Goal: Task Accomplishment & Management: Use online tool/utility

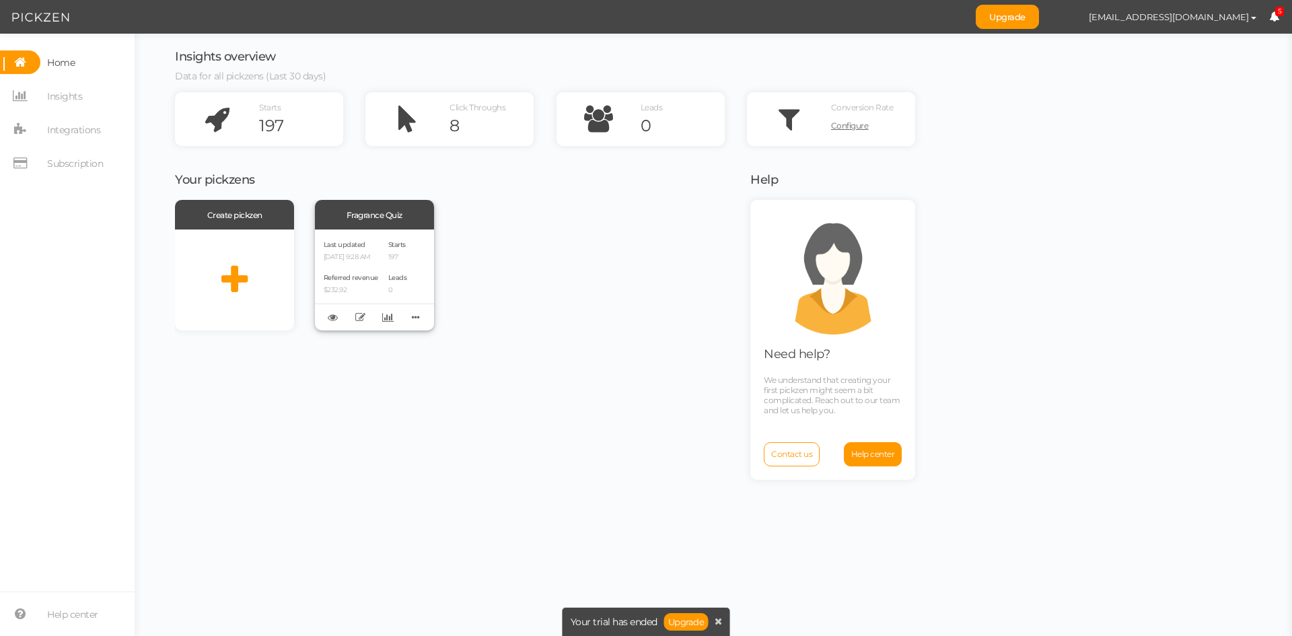
click at [367, 256] on p "[DATE] 9:28 AM" at bounding box center [351, 257] width 55 height 9
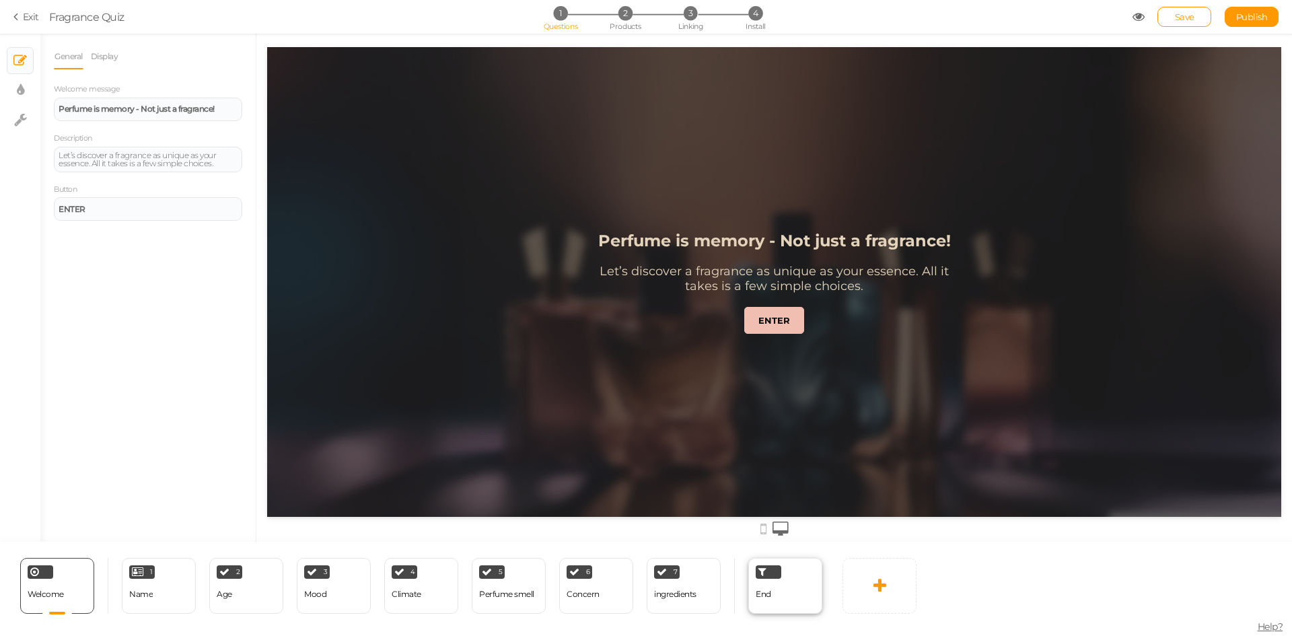
click at [808, 596] on div "End" at bounding box center [785, 586] width 74 height 56
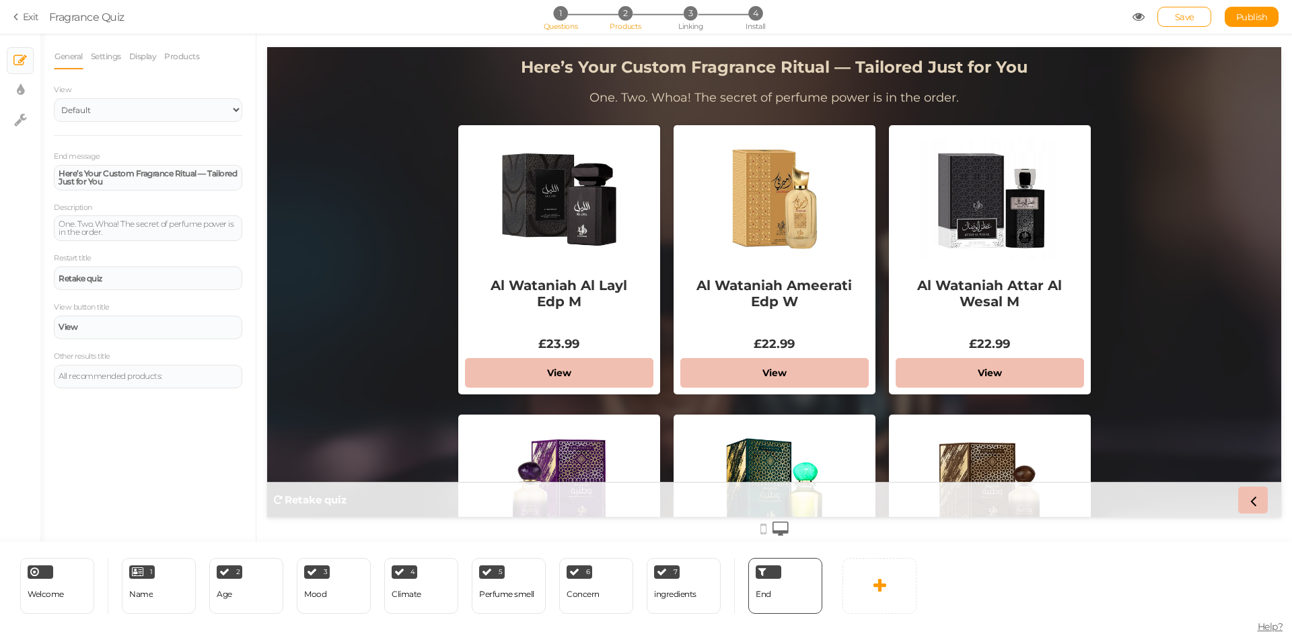
click at [629, 15] on span "2" at bounding box center [626, 13] width 14 height 14
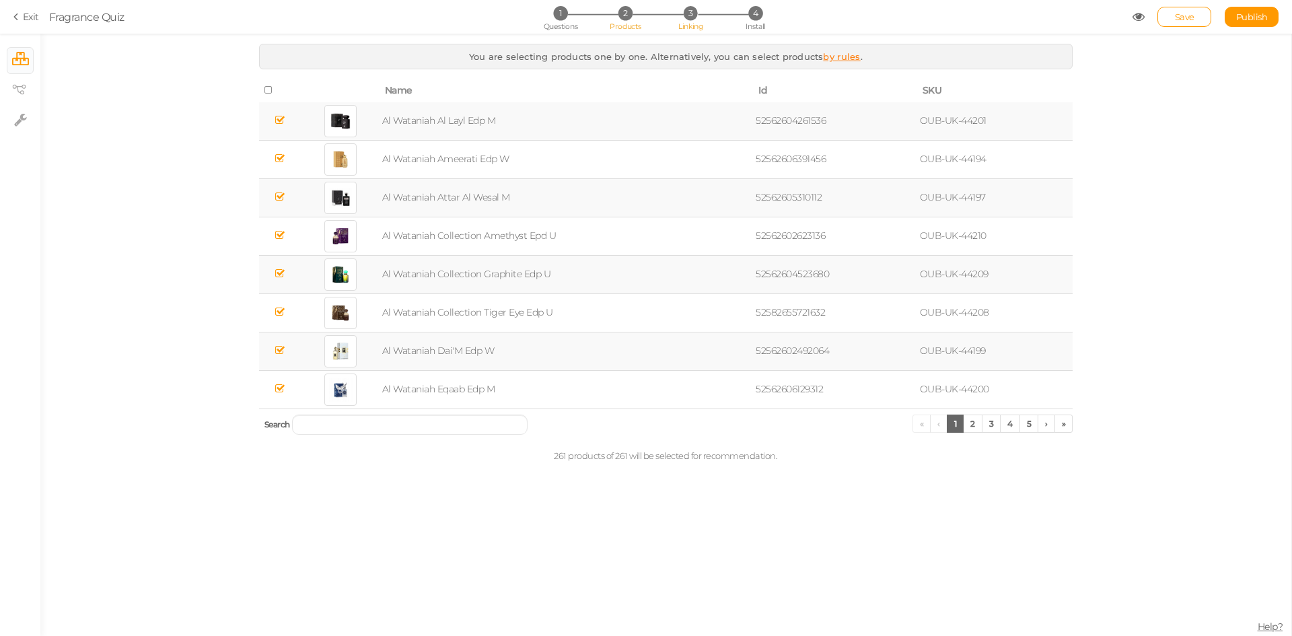
click at [701, 22] on span "Linking" at bounding box center [690, 26] width 24 height 9
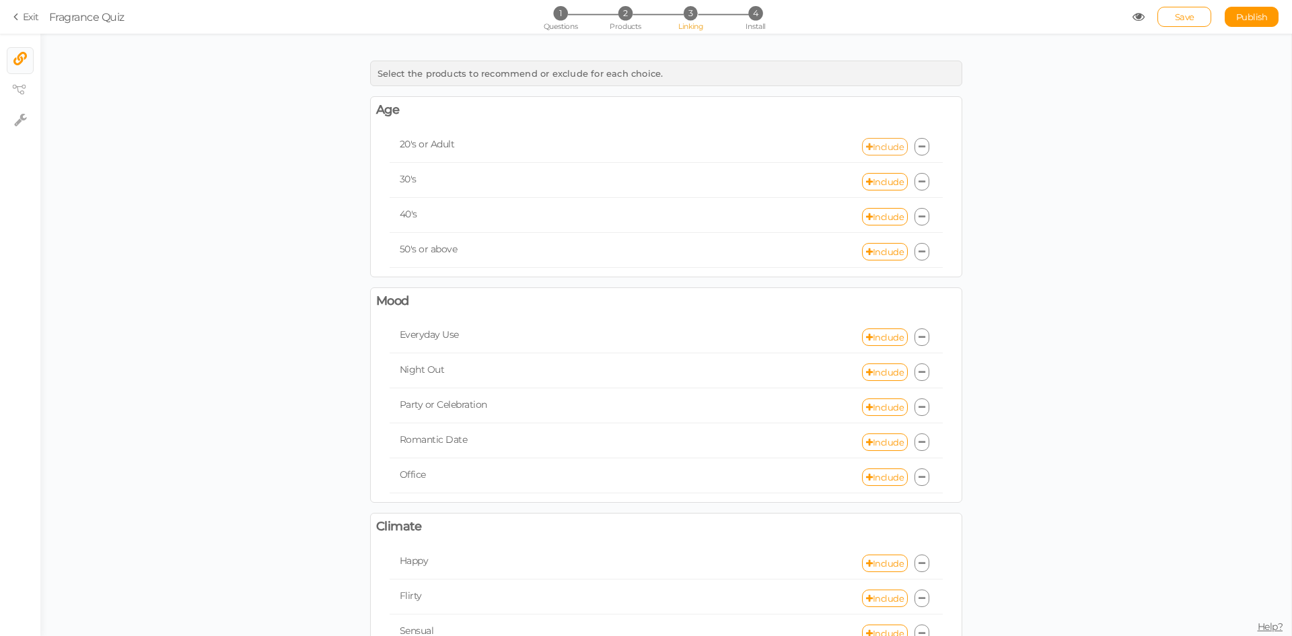
click at [876, 146] on link "Include" at bounding box center [885, 146] width 46 height 17
select select "expr"
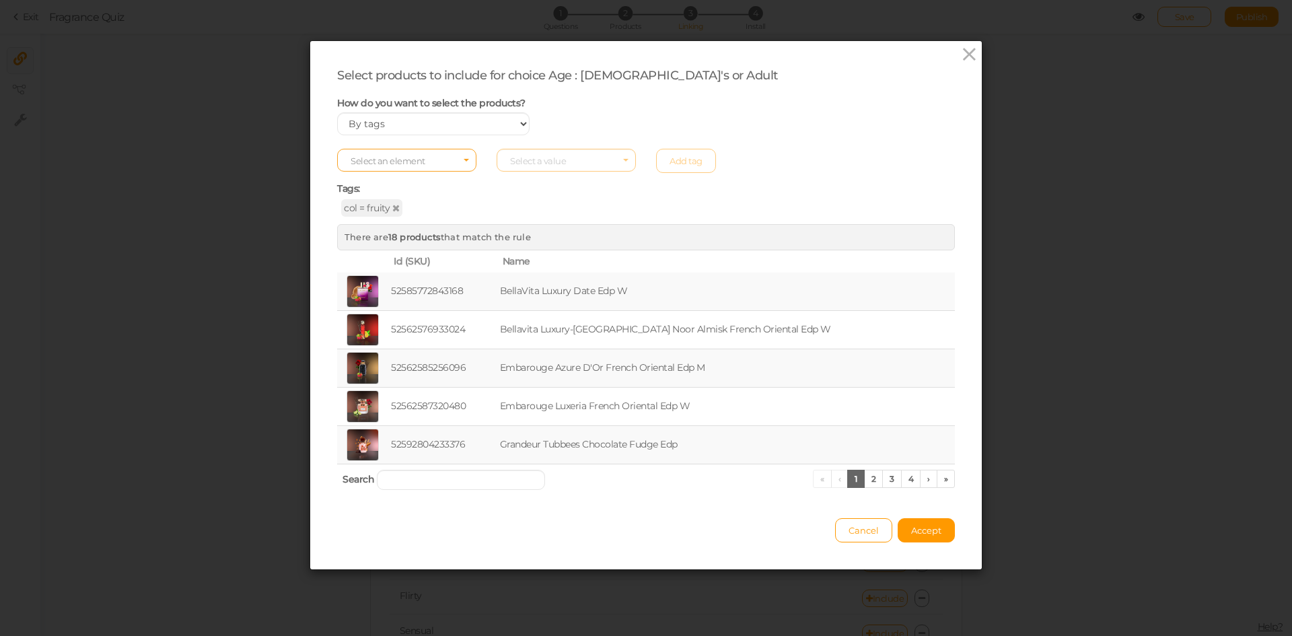
click at [449, 162] on span "Select an element" at bounding box center [406, 160] width 139 height 23
click at [449, 162] on input "Select box" at bounding box center [406, 160] width 139 height 23
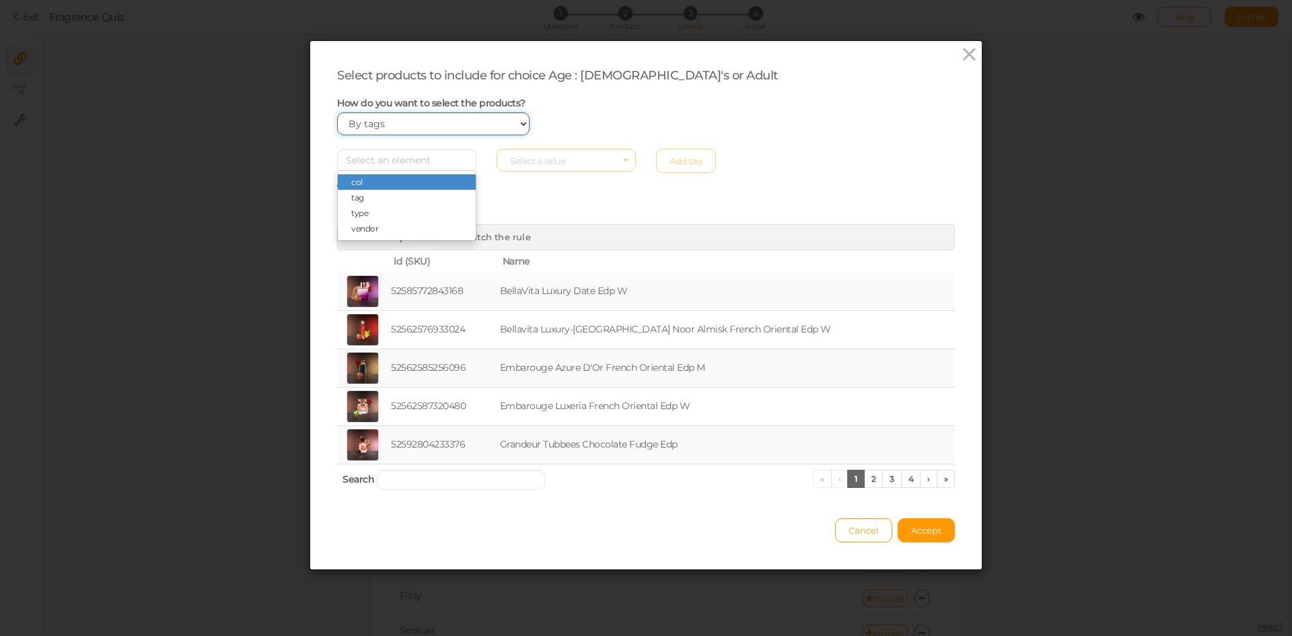
click at [454, 126] on select "Manually By tags By price" at bounding box center [433, 123] width 192 height 23
click at [337, 112] on select "Manually By tags By price" at bounding box center [433, 123] width 192 height 23
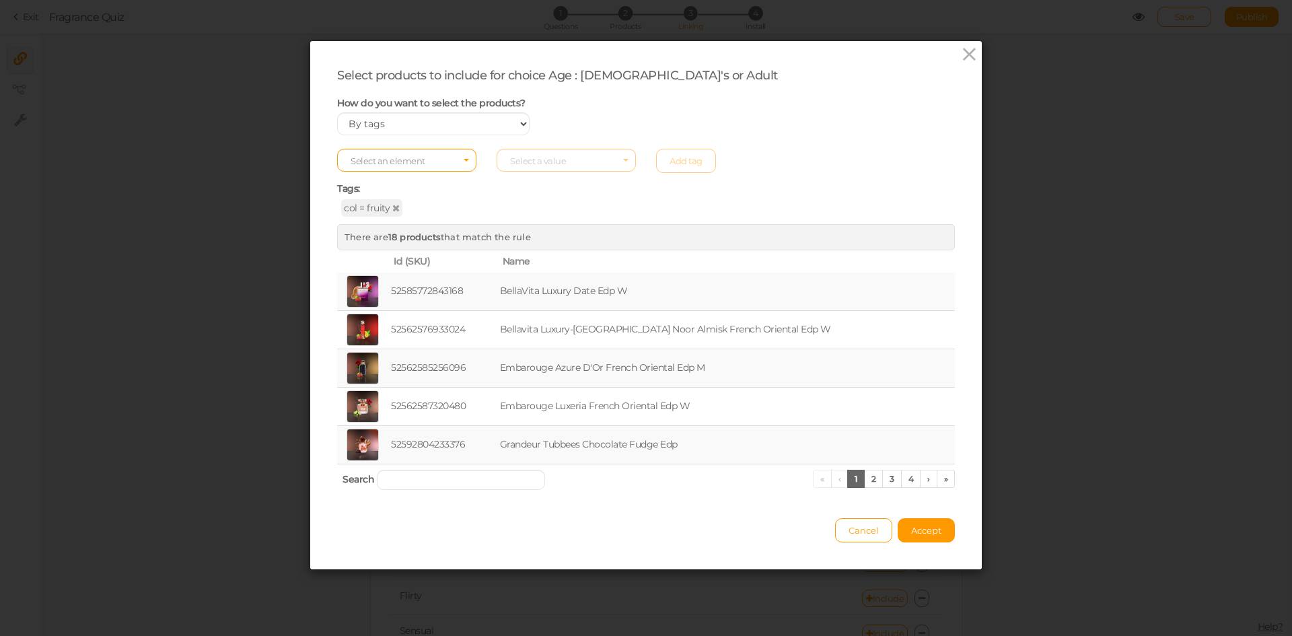
click at [758, 69] on div "Select products to include for choice Age : [DEMOGRAPHIC_DATA]'s or Adult" at bounding box center [646, 75] width 618 height 15
click at [962, 59] on icon at bounding box center [970, 54] width 20 height 20
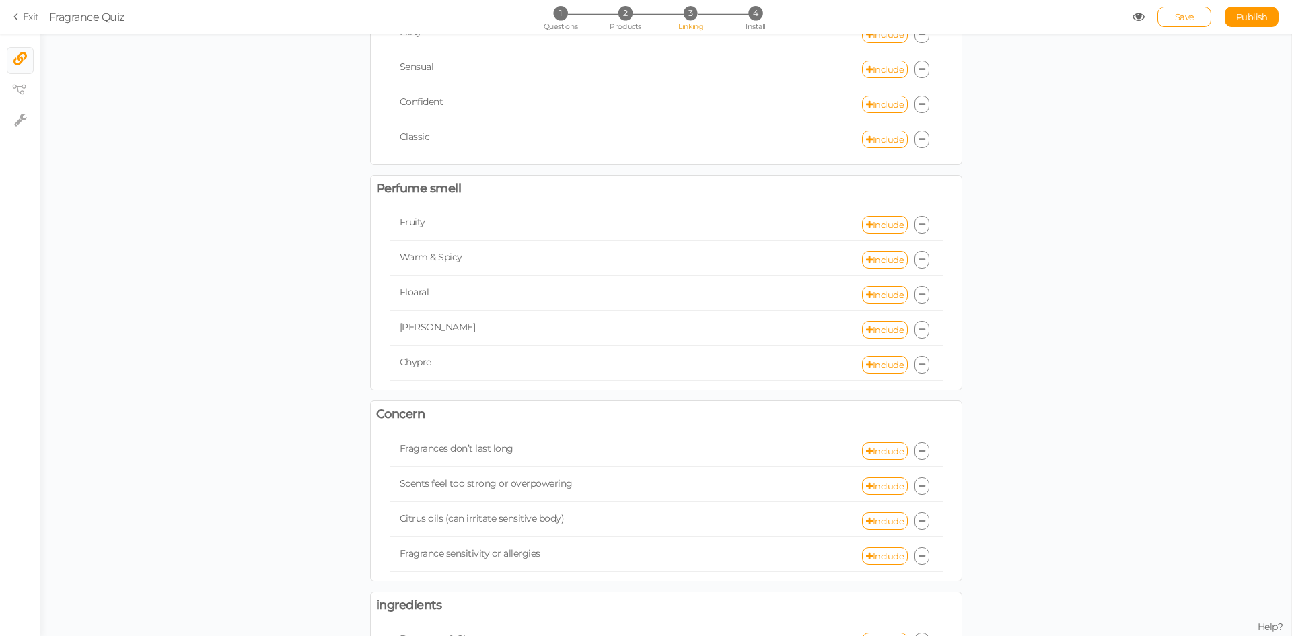
scroll to position [606, 0]
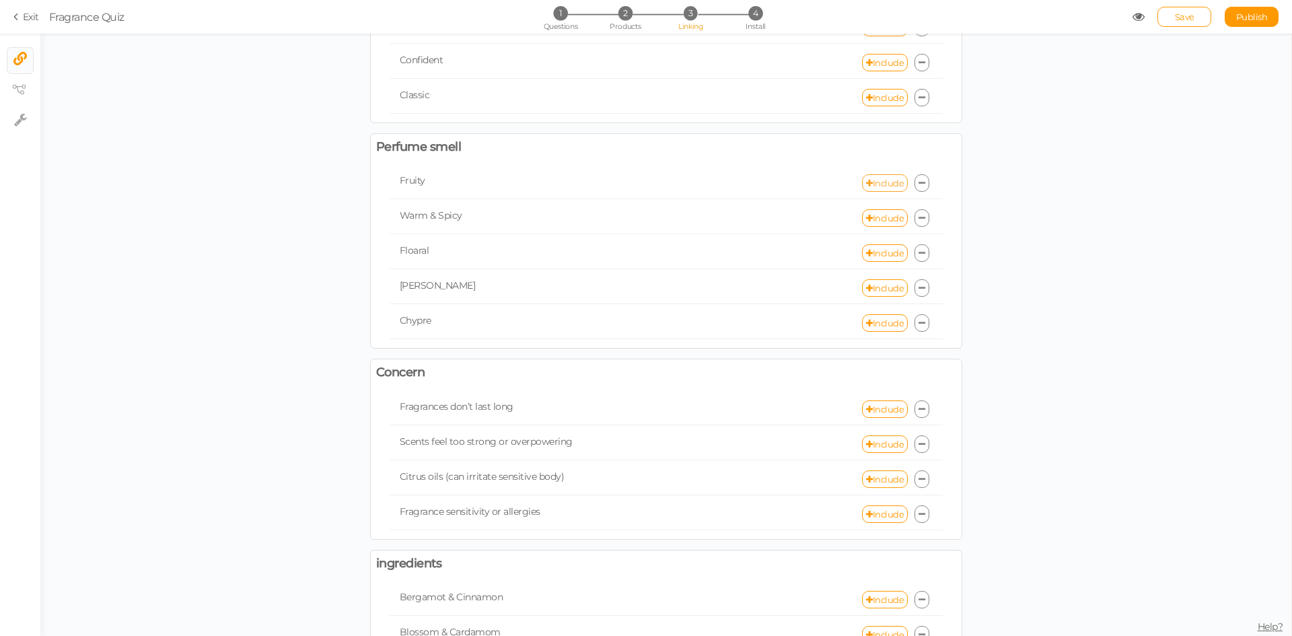
click at [871, 181] on link "Include" at bounding box center [885, 182] width 46 height 17
select select "expr"
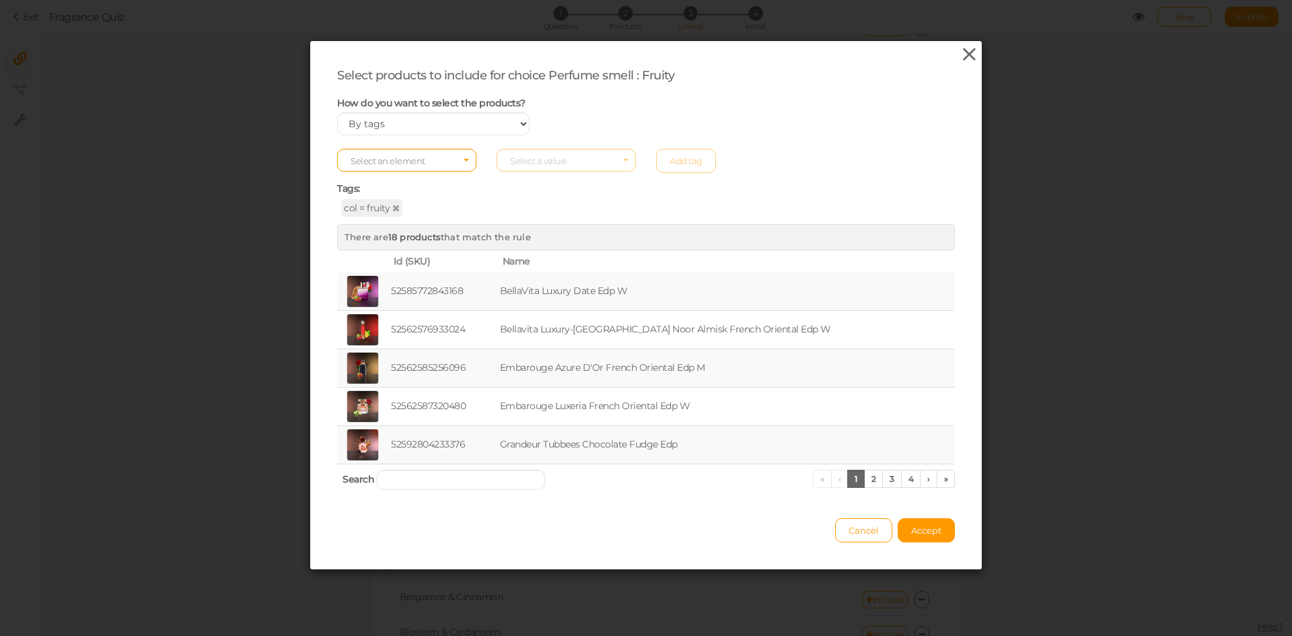
click at [964, 56] on icon at bounding box center [970, 54] width 20 height 20
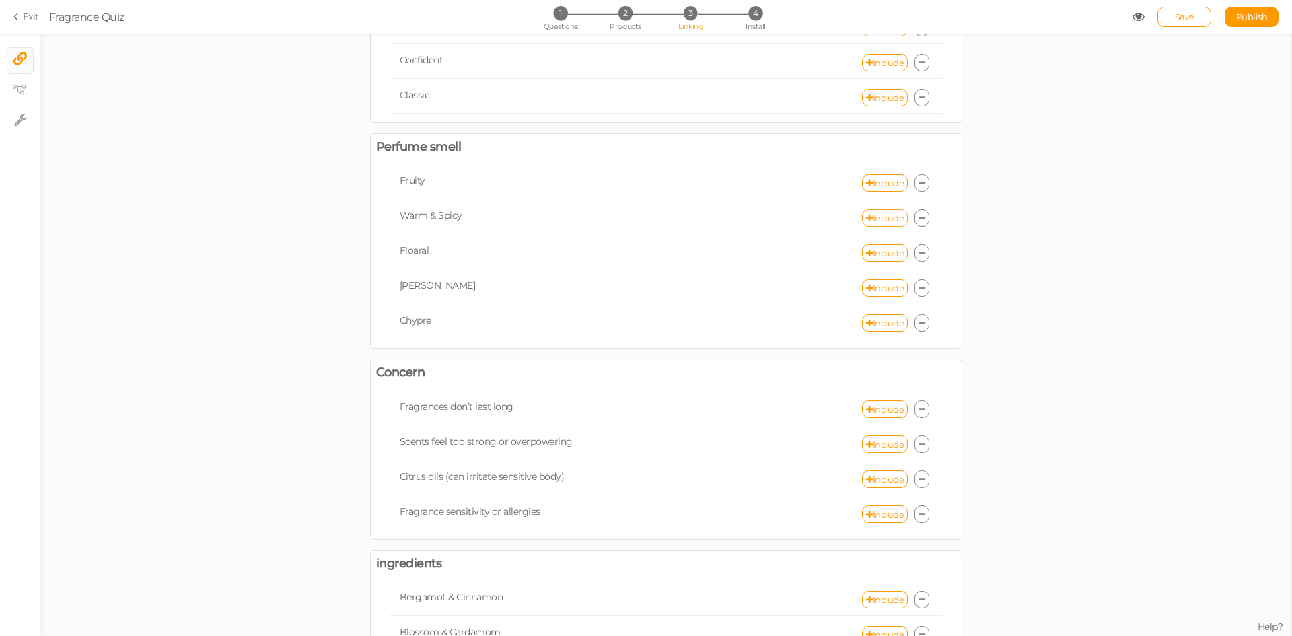
click at [880, 219] on link "Include" at bounding box center [885, 217] width 46 height 17
select select "expr"
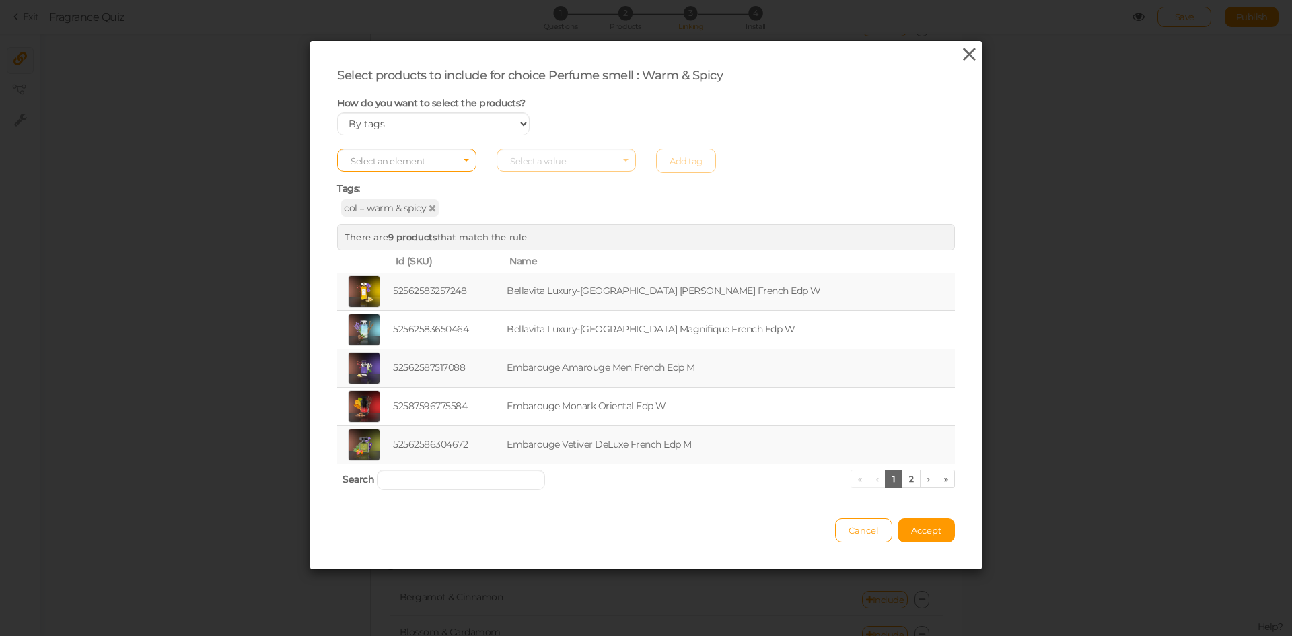
click at [962, 52] on icon at bounding box center [970, 54] width 20 height 20
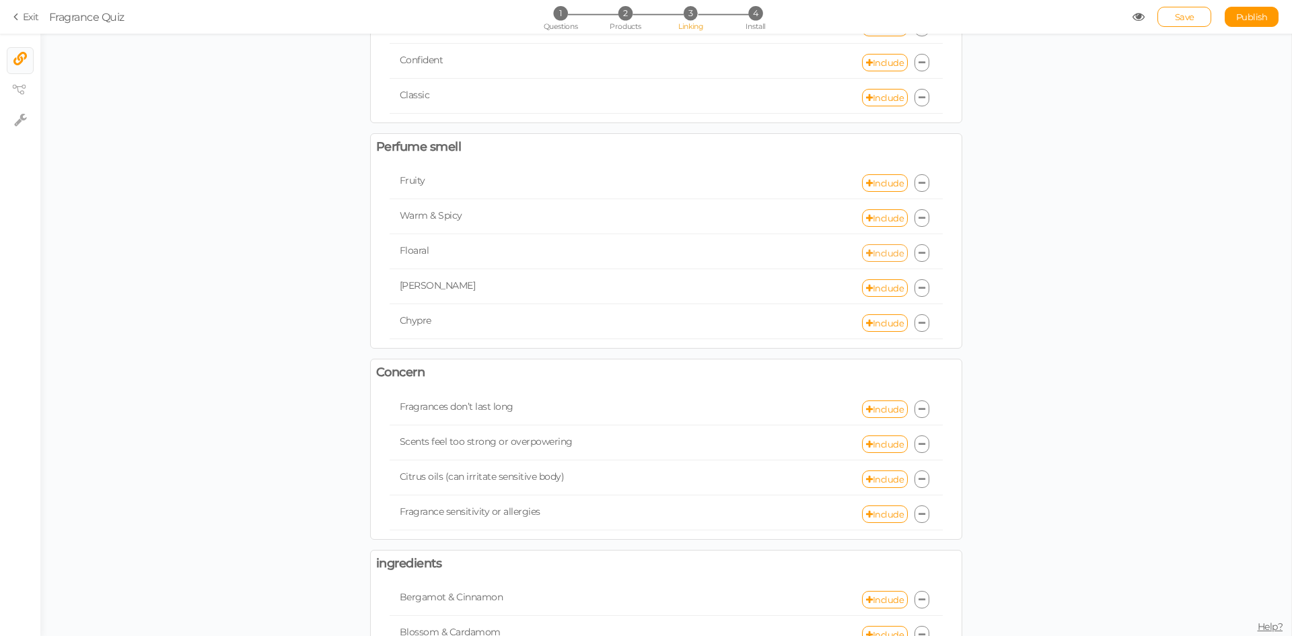
click at [873, 256] on link "Include" at bounding box center [885, 252] width 46 height 17
select select "expr"
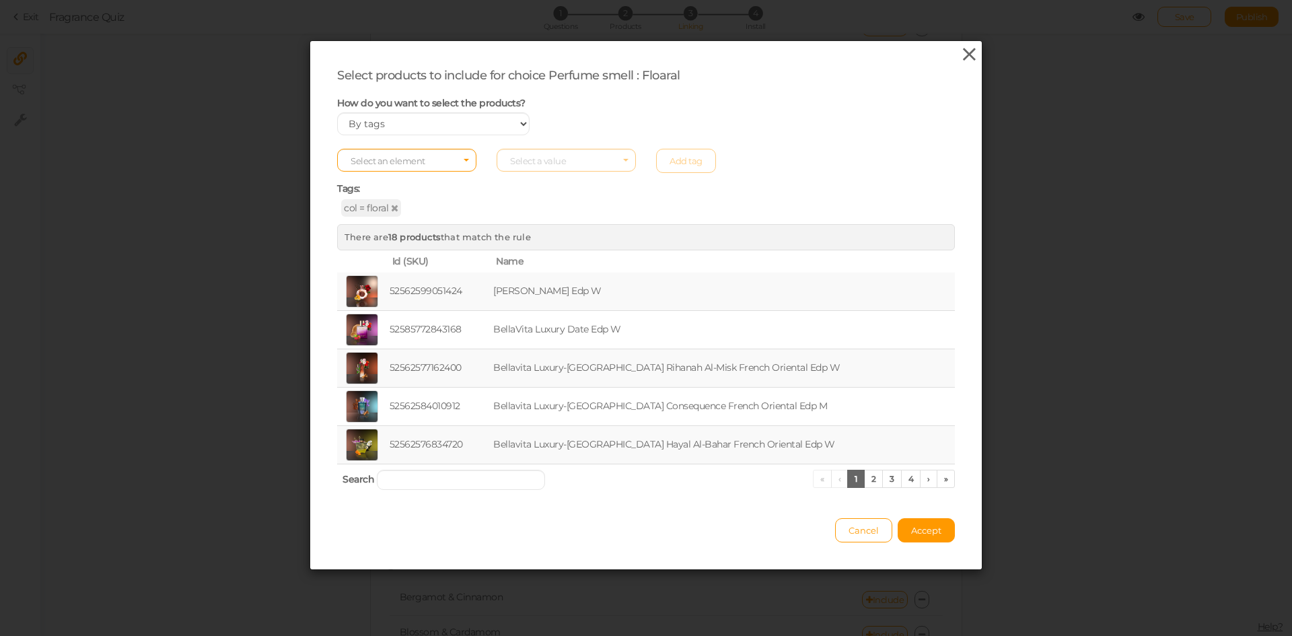
click at [960, 57] on icon at bounding box center [970, 54] width 20 height 20
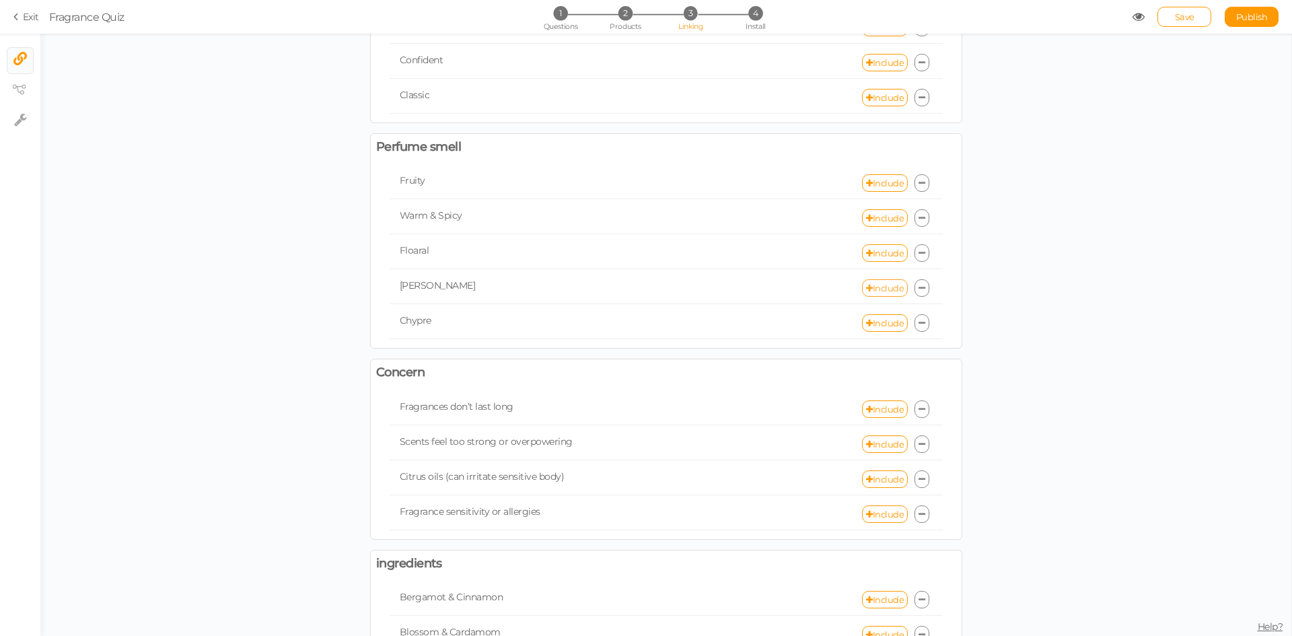
click at [881, 287] on link "Include" at bounding box center [885, 287] width 46 height 17
select select "expr"
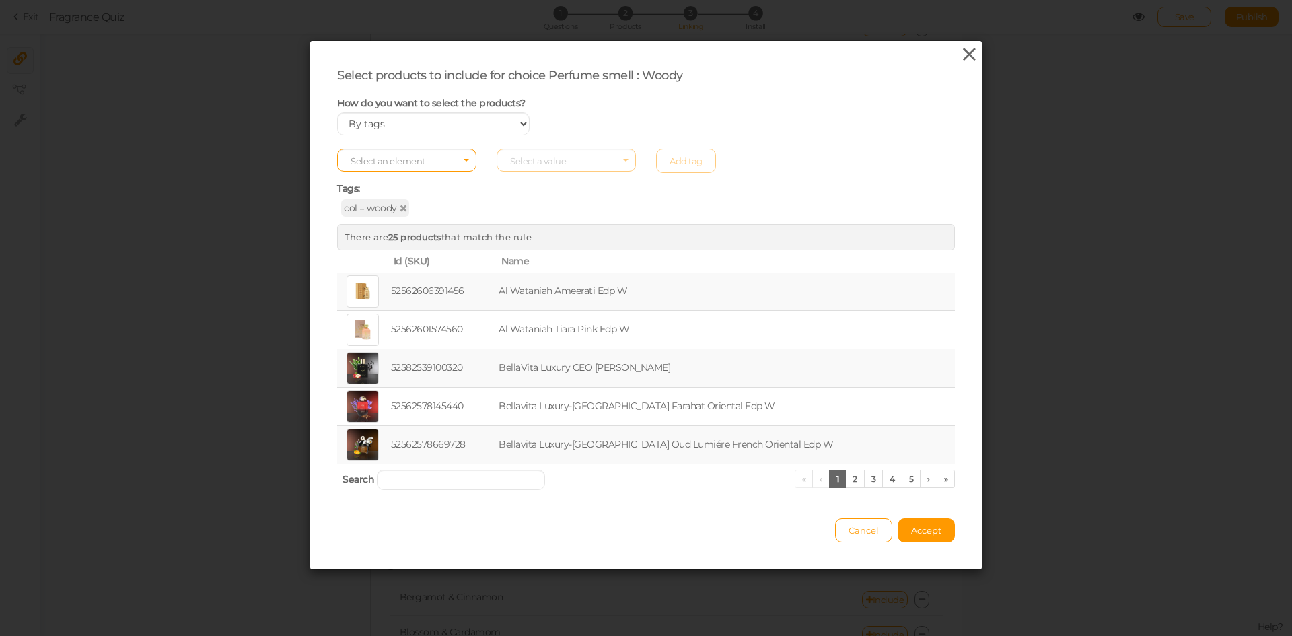
click at [960, 62] on icon at bounding box center [970, 54] width 20 height 20
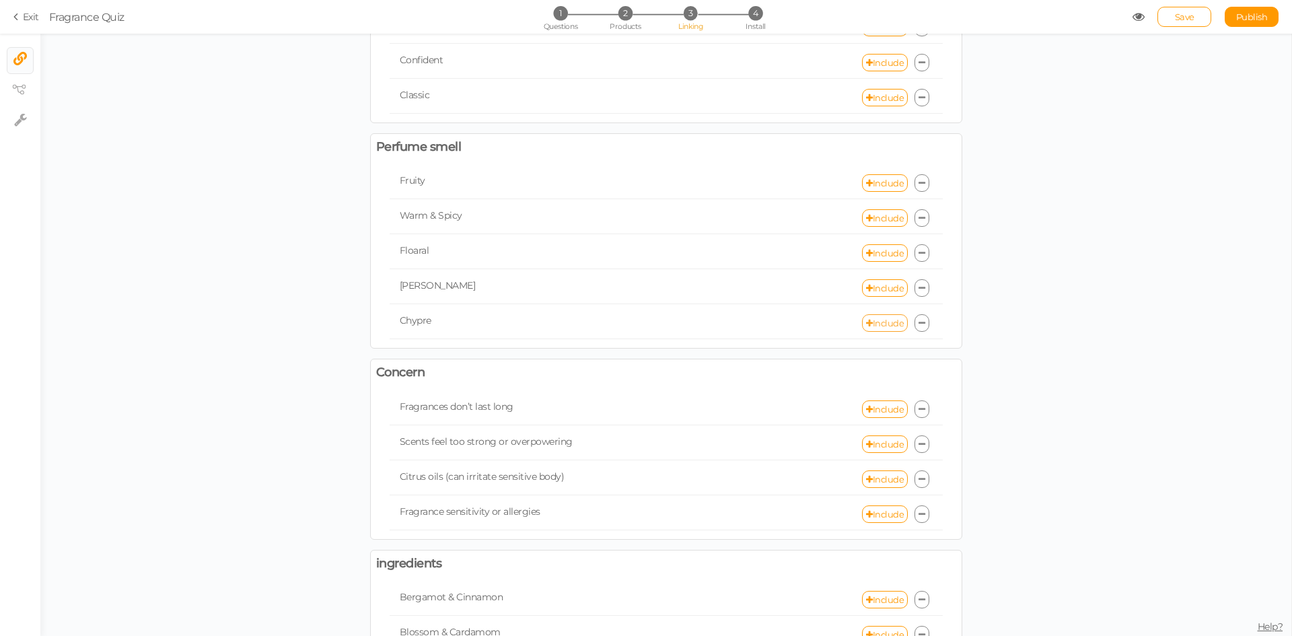
click at [874, 322] on link "Include" at bounding box center [885, 322] width 46 height 17
select select "expr"
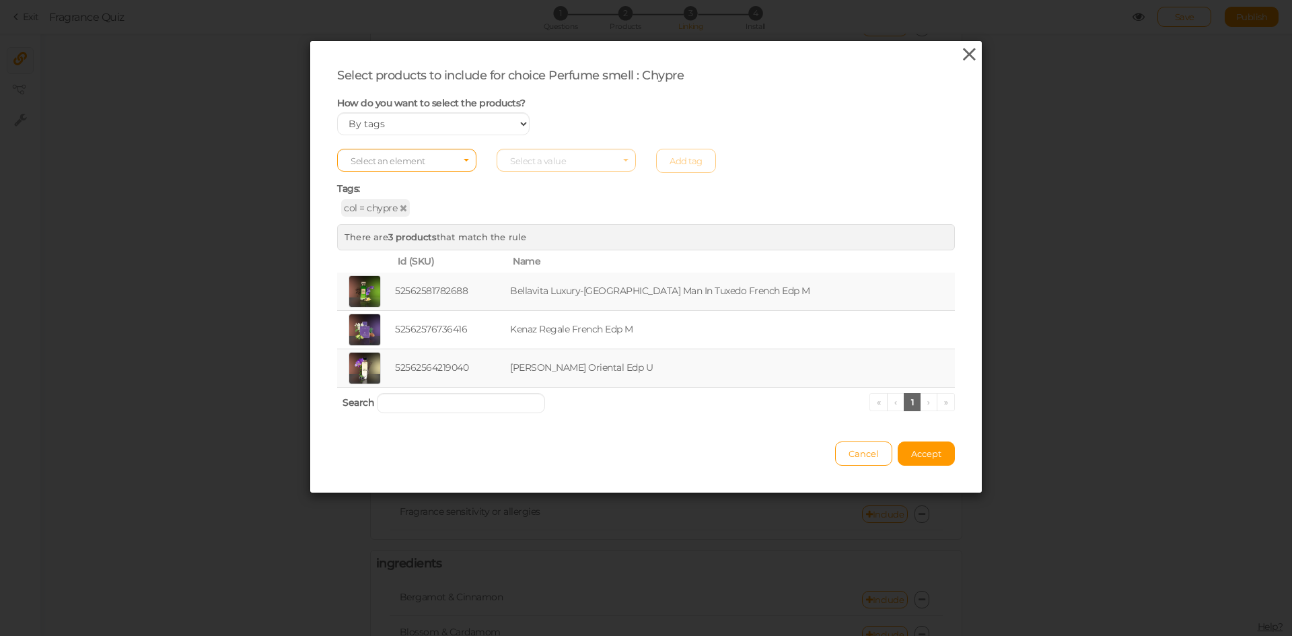
click at [967, 52] on icon at bounding box center [970, 54] width 20 height 20
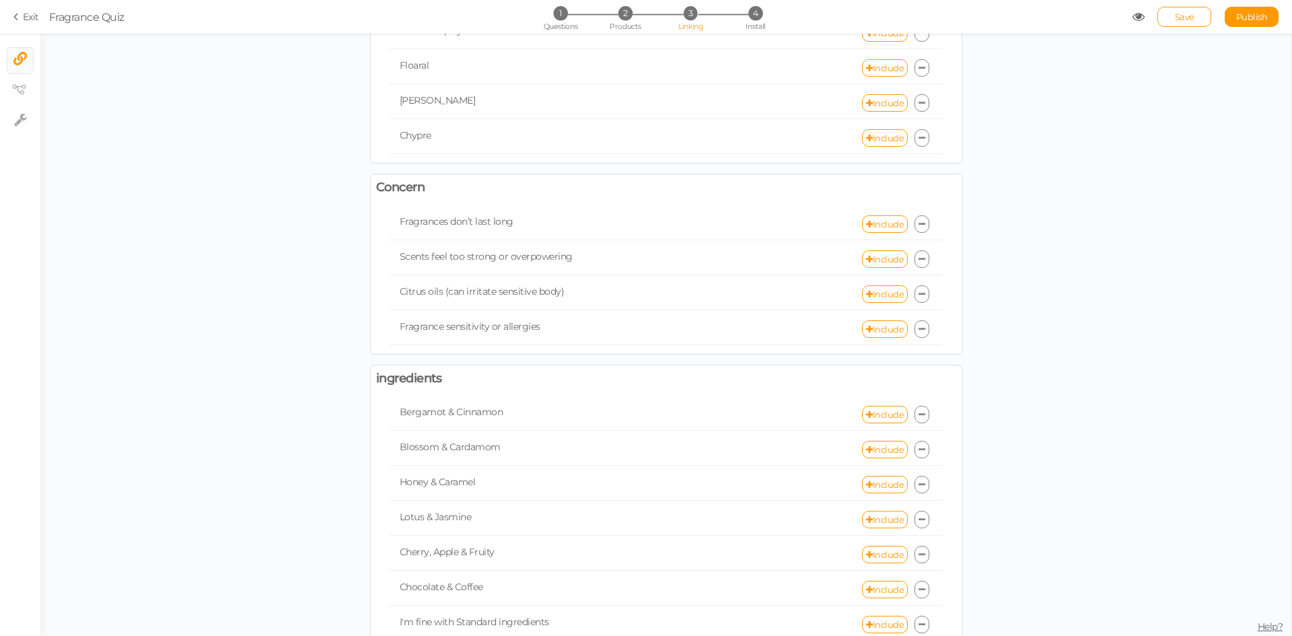
scroll to position [839, 0]
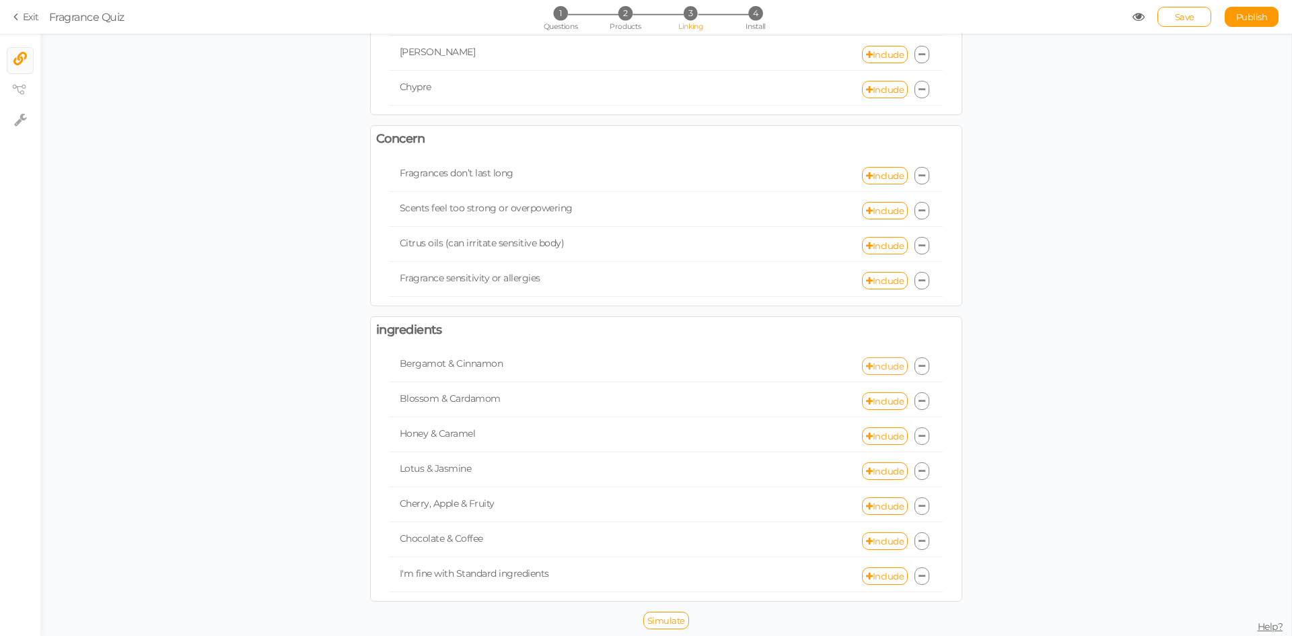
click at [873, 369] on link "Include" at bounding box center [885, 365] width 46 height 17
select select "expr"
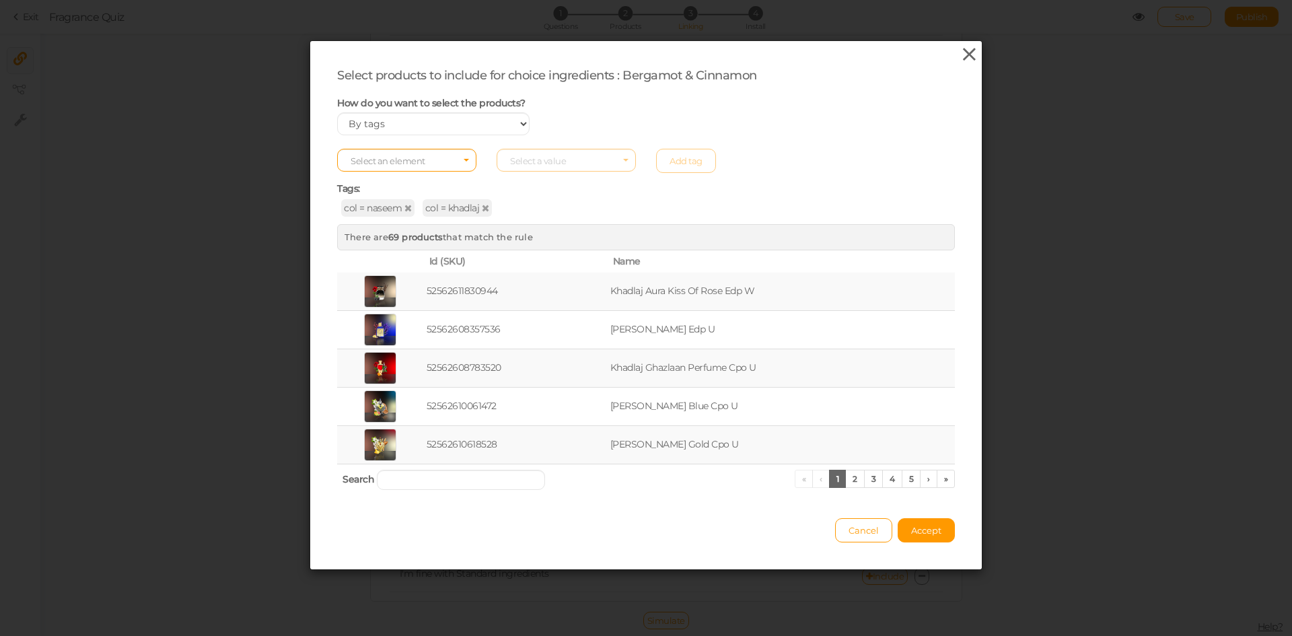
click at [963, 52] on icon at bounding box center [970, 54] width 20 height 20
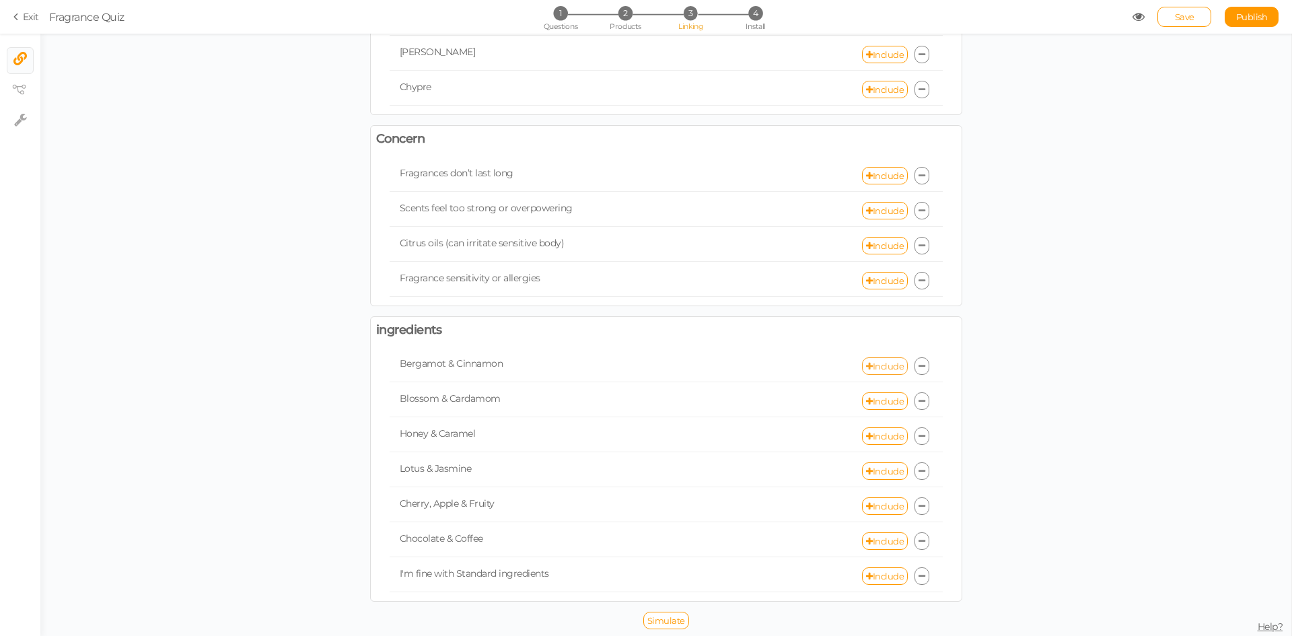
click at [877, 367] on link "Include" at bounding box center [885, 365] width 46 height 17
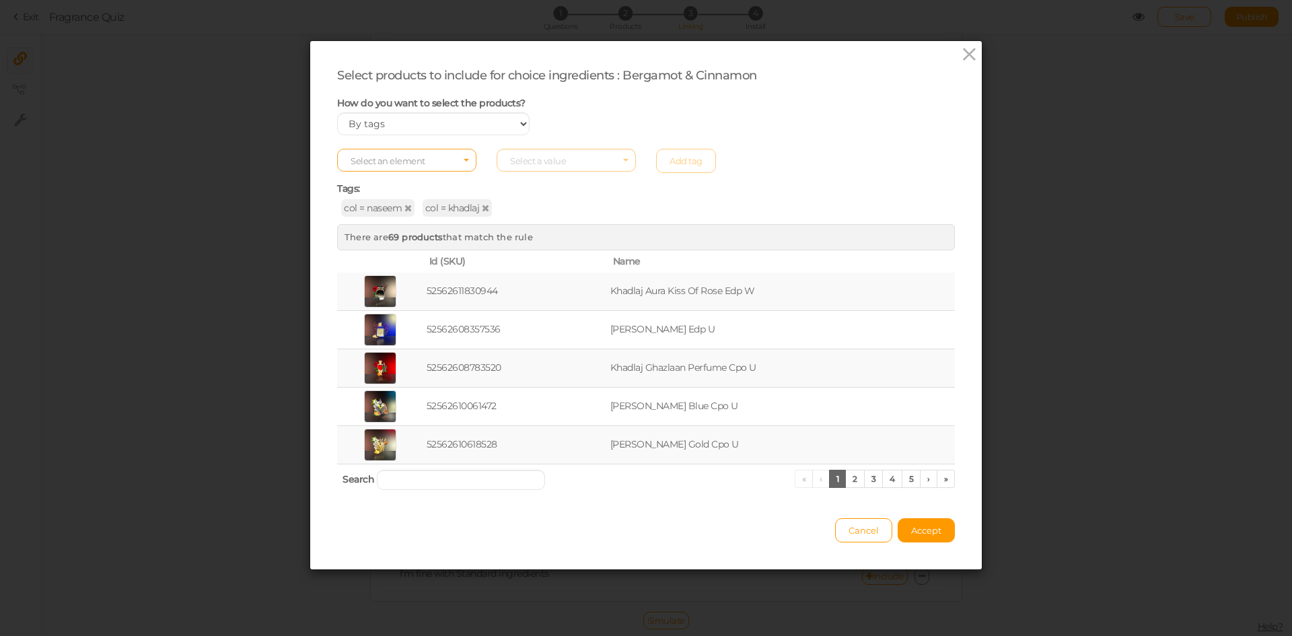
click at [444, 167] on span "Select an element" at bounding box center [406, 160] width 139 height 23
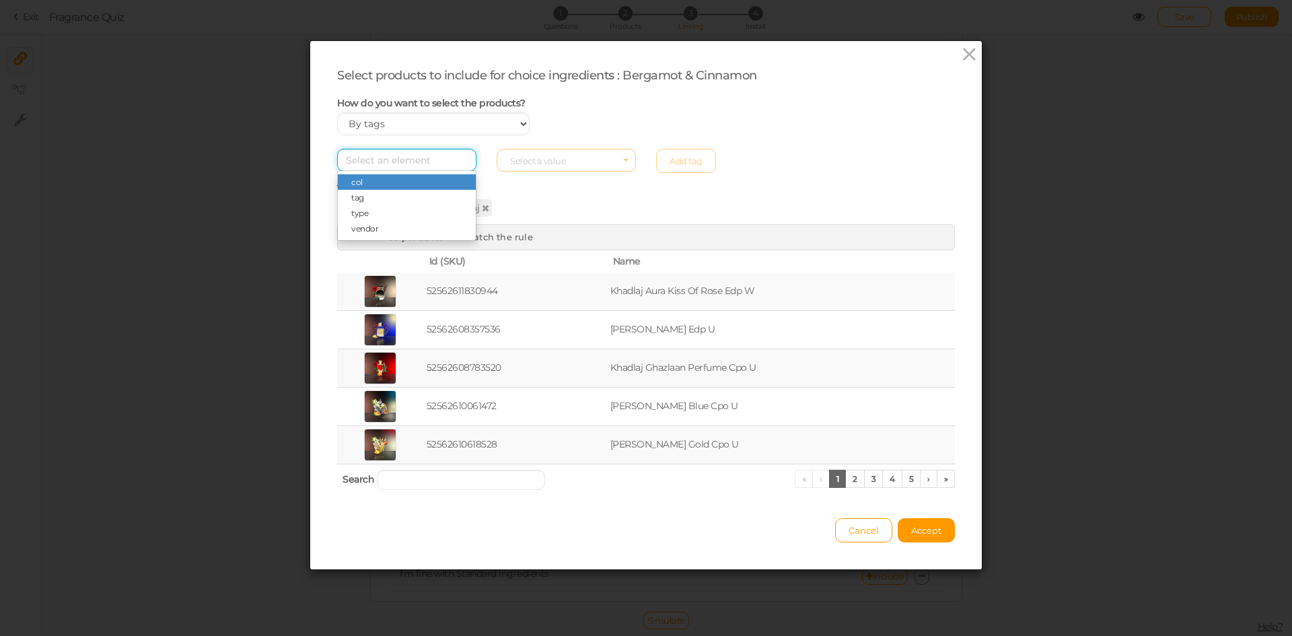
click at [444, 167] on input "Select box" at bounding box center [406, 160] width 139 height 23
click at [555, 155] on div "Select an element col tag type vendor Select a value Add tag" at bounding box center [646, 161] width 638 height 24
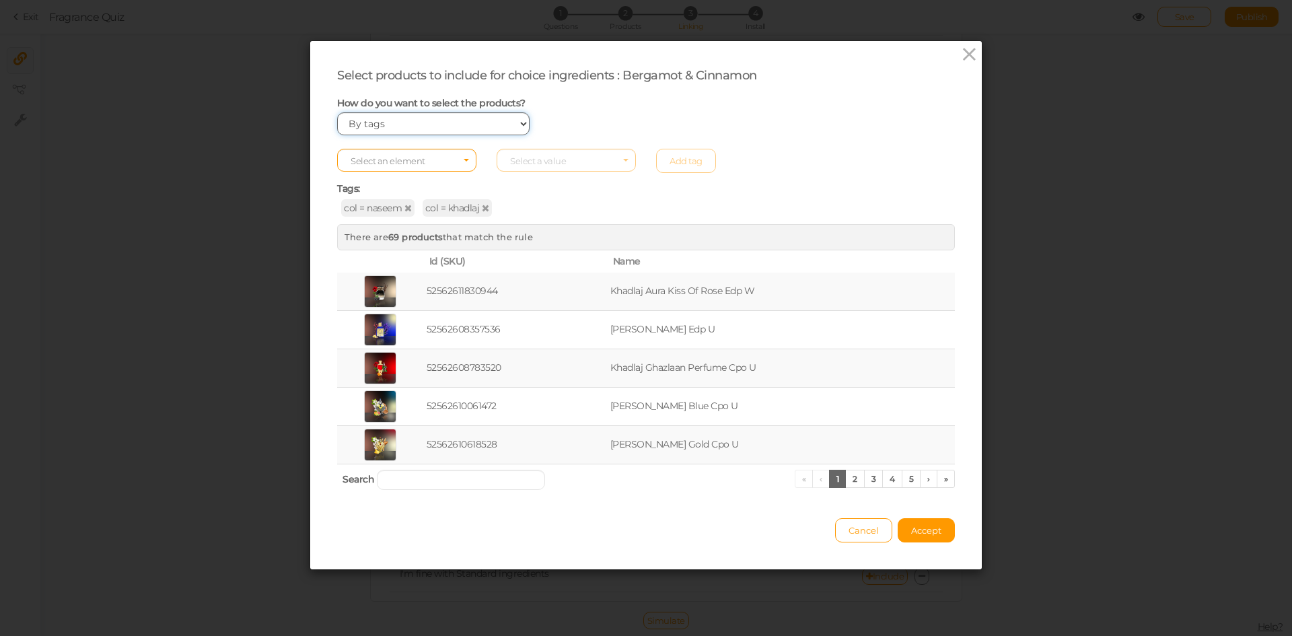
click at [518, 127] on select "Manually By tags By price" at bounding box center [433, 123] width 192 height 23
click at [519, 125] on select "Manually By tags By price" at bounding box center [433, 123] width 192 height 23
click at [337, 112] on select "Manually By tags By price" at bounding box center [433, 123] width 192 height 23
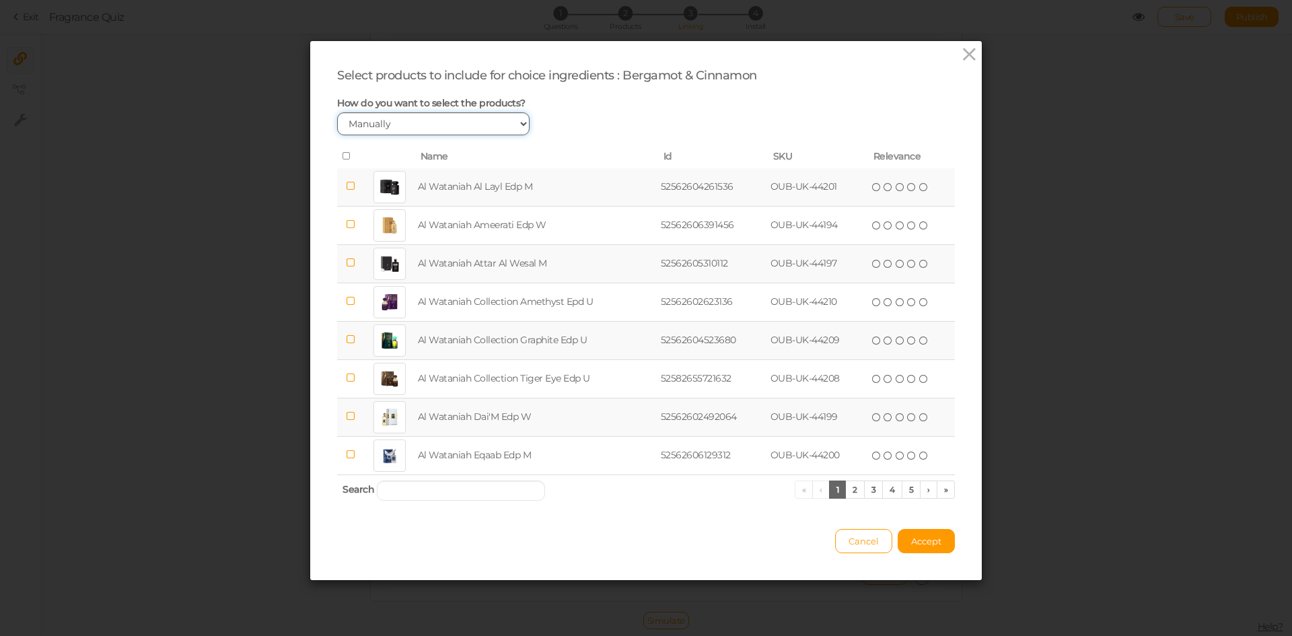
click at [509, 121] on select "Manually By tags By price" at bounding box center [433, 123] width 192 height 23
select select "expr"
click at [337, 112] on select "Manually By tags By price" at bounding box center [433, 123] width 192 height 23
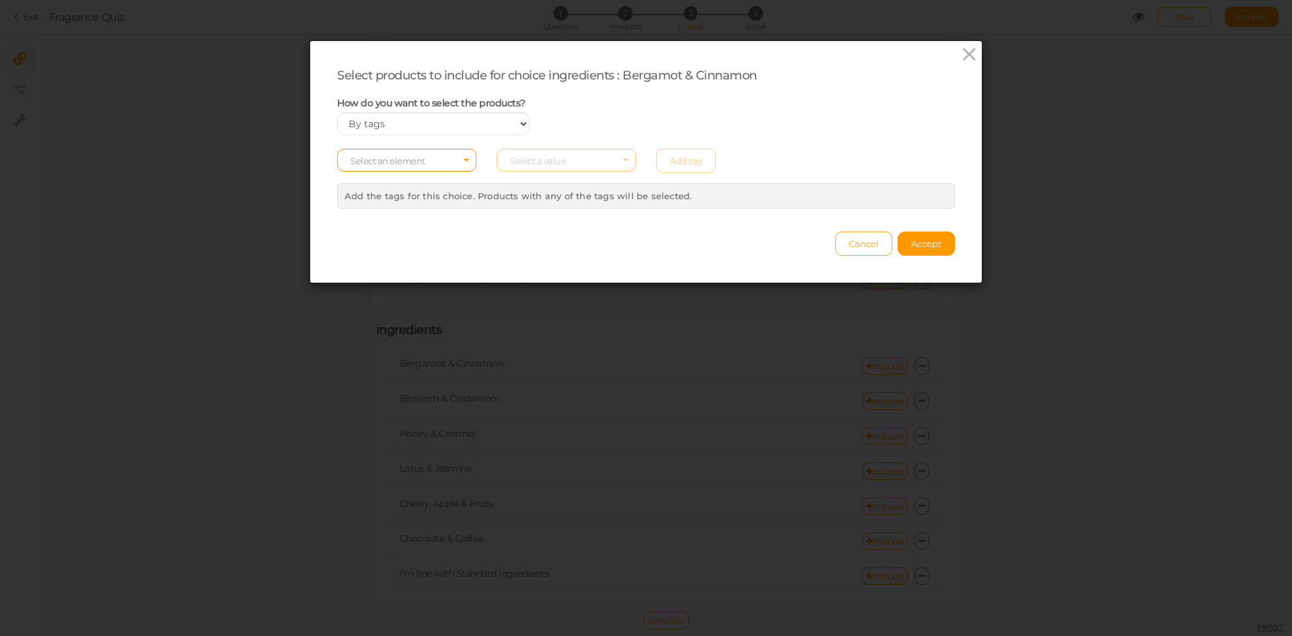
click at [865, 246] on span "Cancel" at bounding box center [864, 243] width 30 height 11
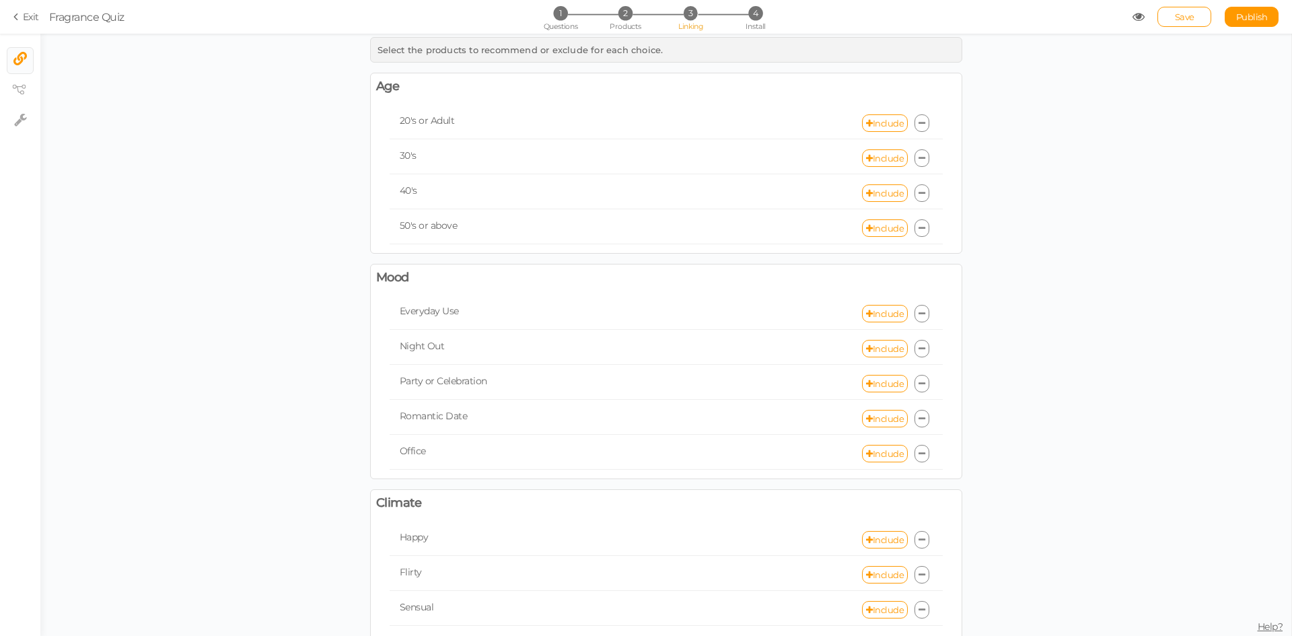
scroll to position [0, 0]
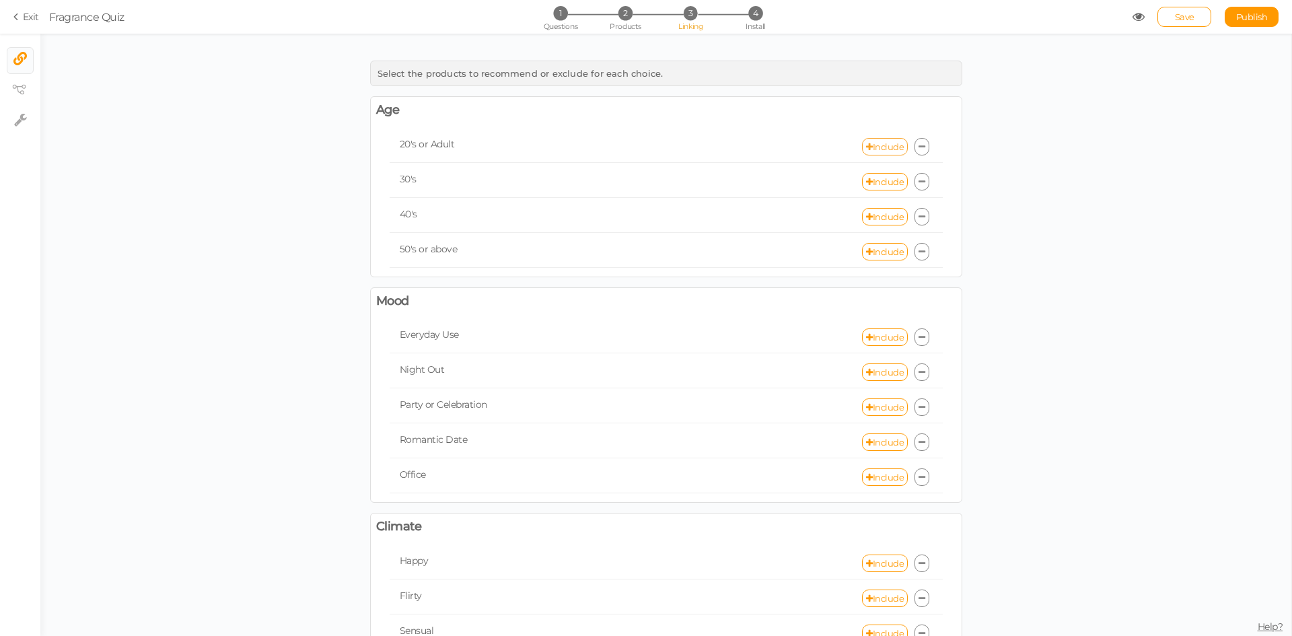
click at [875, 145] on link "Include" at bounding box center [885, 146] width 46 height 17
select select "expr"
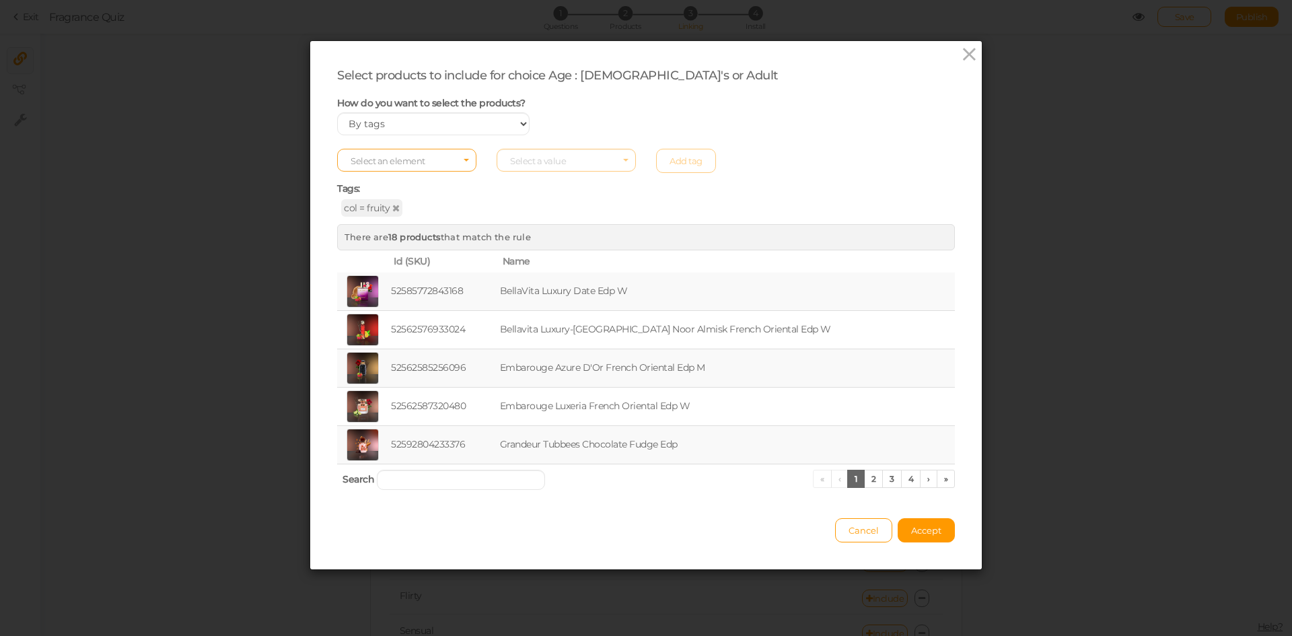
click at [469, 162] on span "Select an element" at bounding box center [406, 160] width 139 height 23
click at [459, 168] on input "Select box" at bounding box center [406, 160] width 139 height 23
click at [458, 162] on input "Select box" at bounding box center [406, 160] width 139 height 23
click at [506, 182] on div "Tags: col = fruity" at bounding box center [646, 193] width 618 height 41
click at [456, 163] on span "Select an element" at bounding box center [406, 160] width 139 height 23
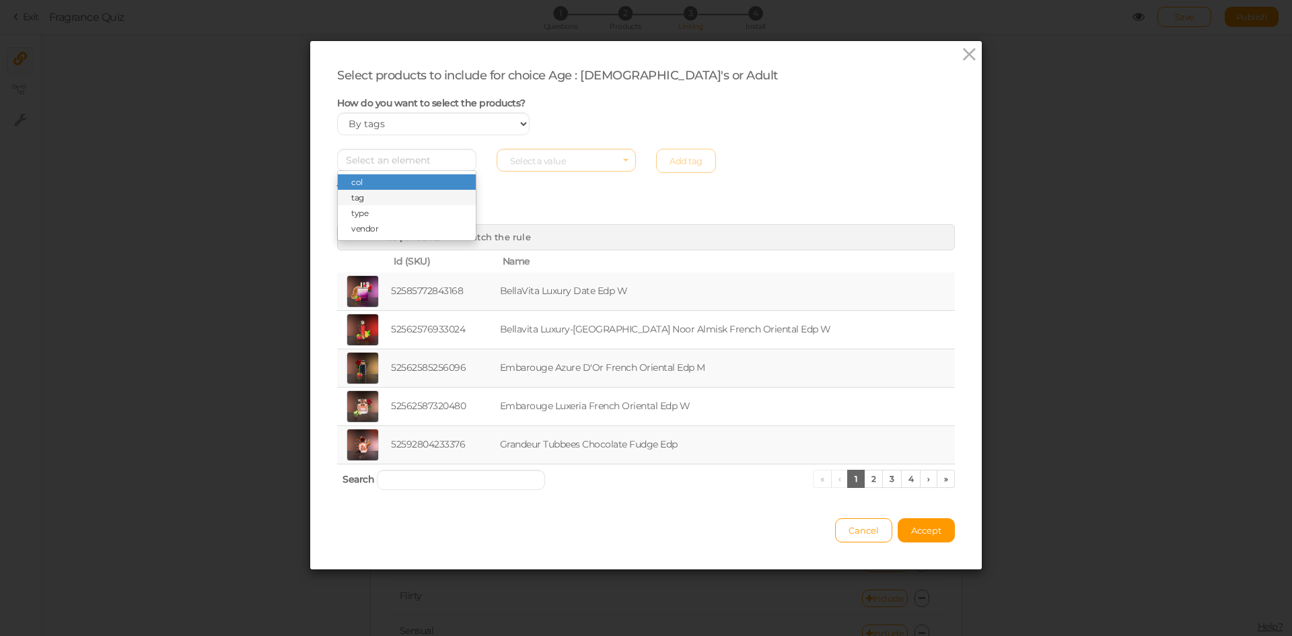
click at [396, 201] on span "tag" at bounding box center [407, 197] width 138 height 15
click at [597, 159] on span "Select a value" at bounding box center [566, 160] width 139 height 23
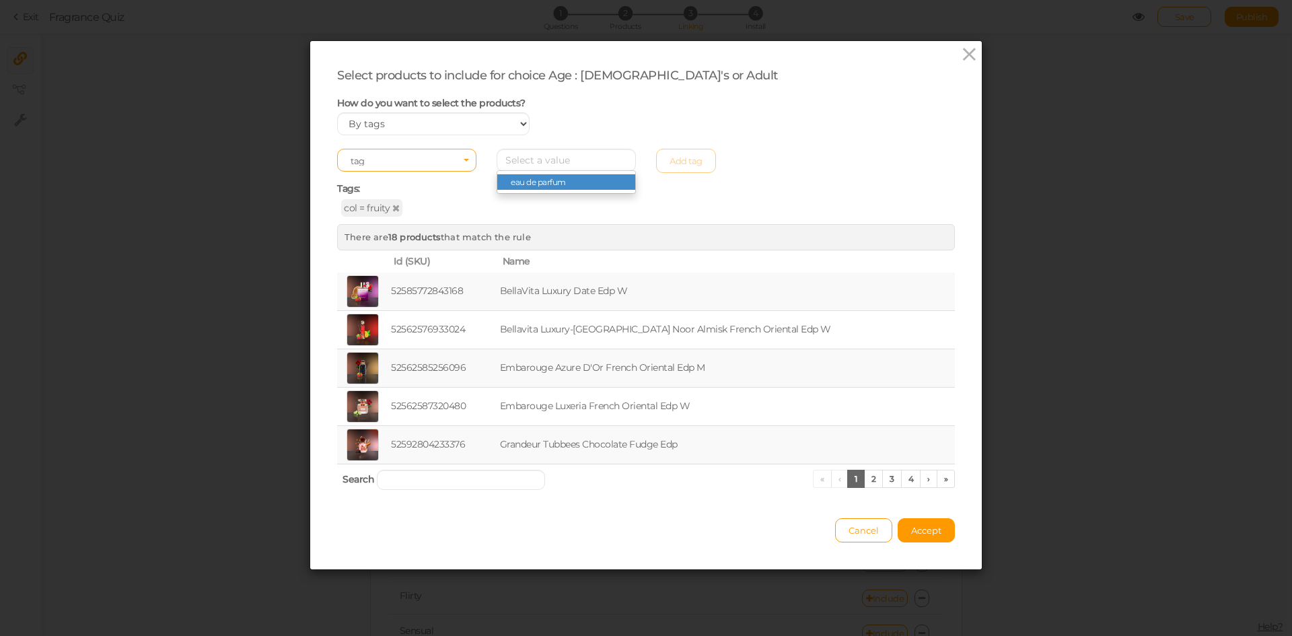
click at [442, 153] on span "Select an element tag" at bounding box center [406, 160] width 139 height 23
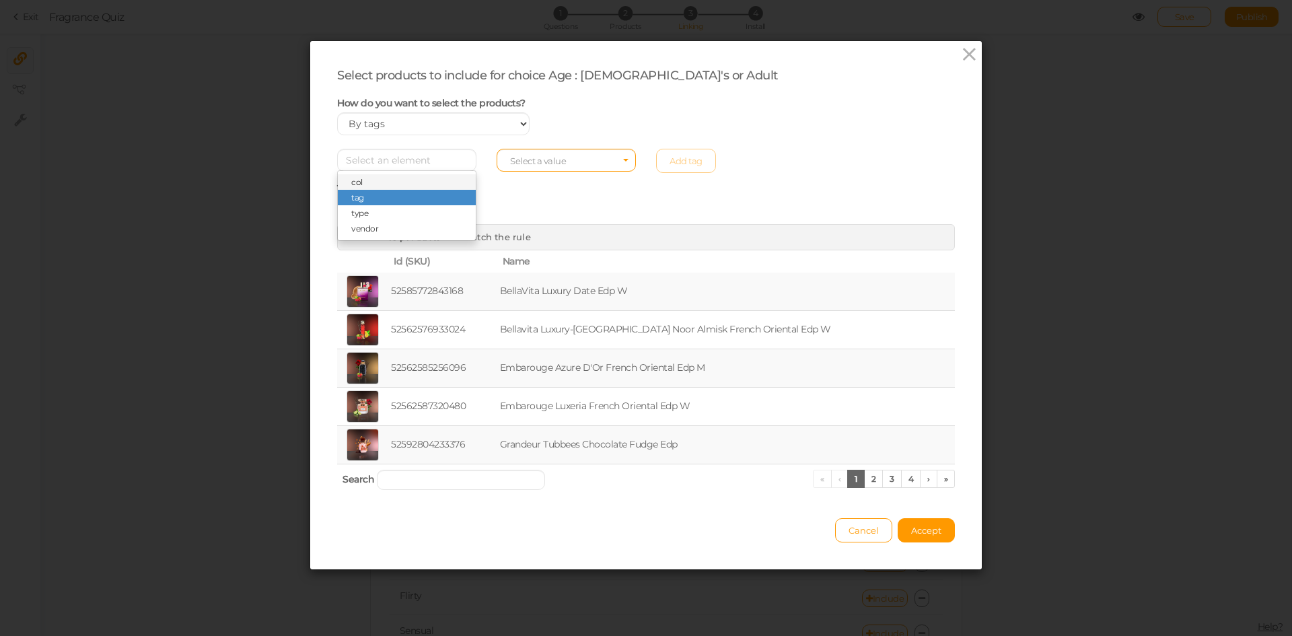
click at [382, 186] on span "col" at bounding box center [407, 181] width 138 height 15
click at [561, 153] on span "Select a value" at bounding box center [566, 160] width 139 height 23
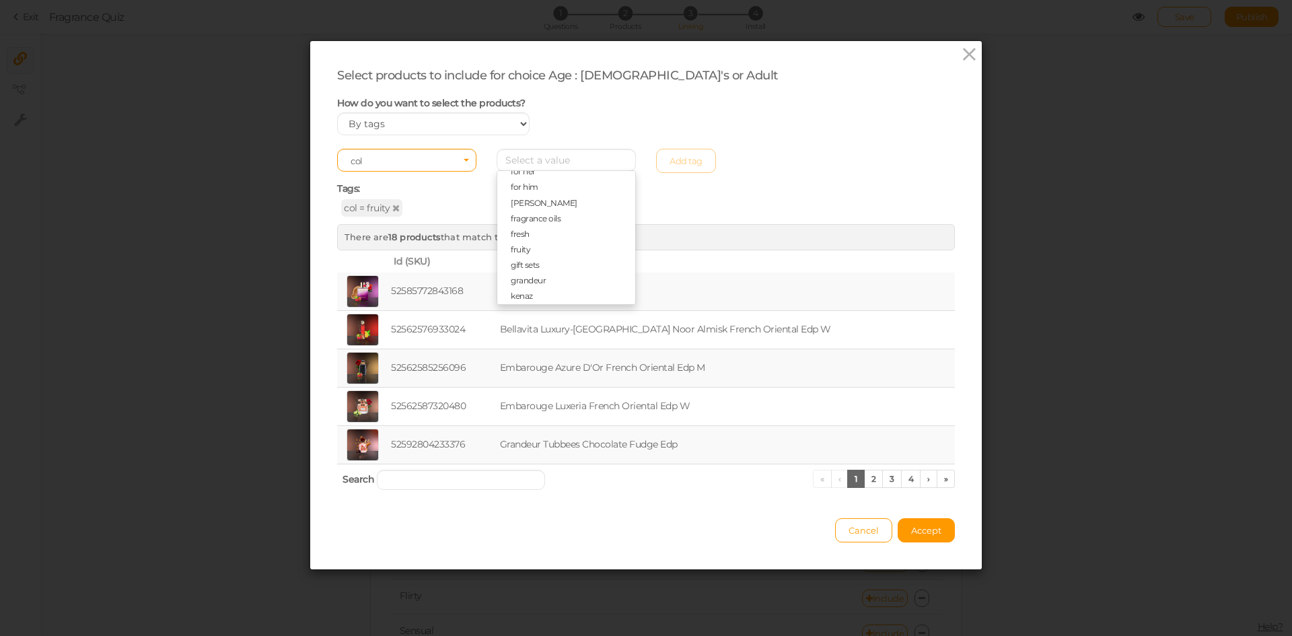
scroll to position [154, 0]
click at [746, 100] on div "How do you want to select the products? Manually By tags By price" at bounding box center [646, 116] width 638 height 39
click at [392, 211] on icon at bounding box center [395, 207] width 7 height 9
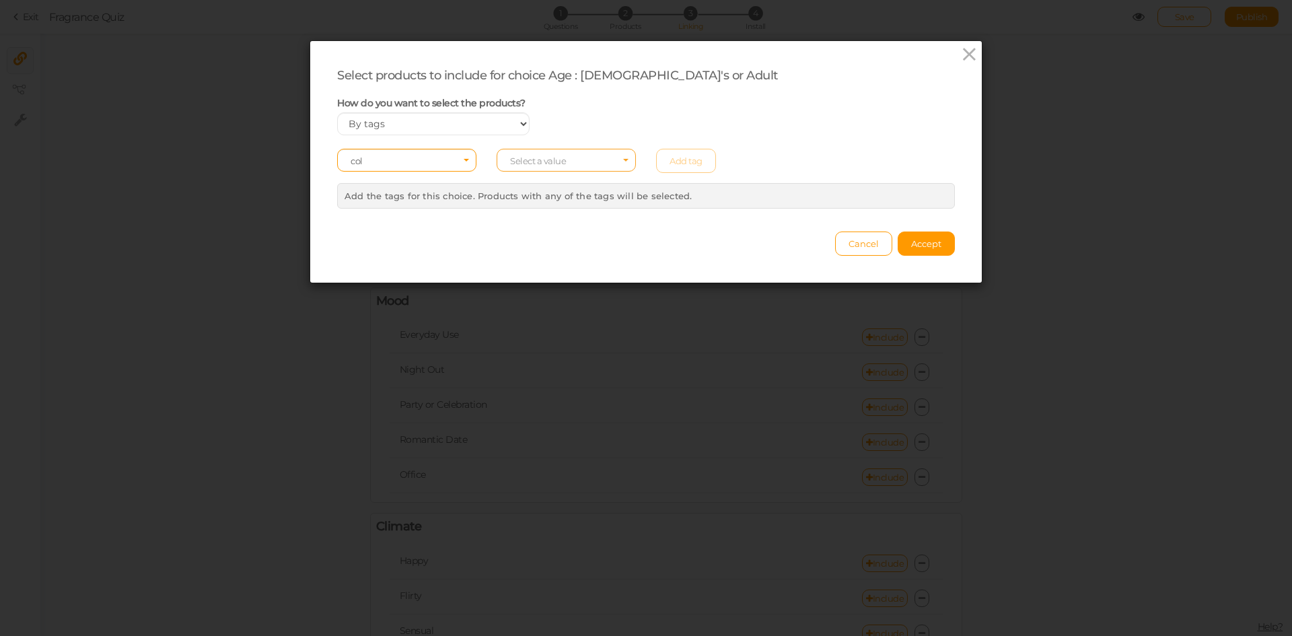
click at [550, 163] on span "Select a value" at bounding box center [538, 160] width 56 height 11
click at [533, 238] on span "fruity" at bounding box center [566, 245] width 138 height 15
click at [686, 160] on link "Add tag" at bounding box center [686, 161] width 60 height 24
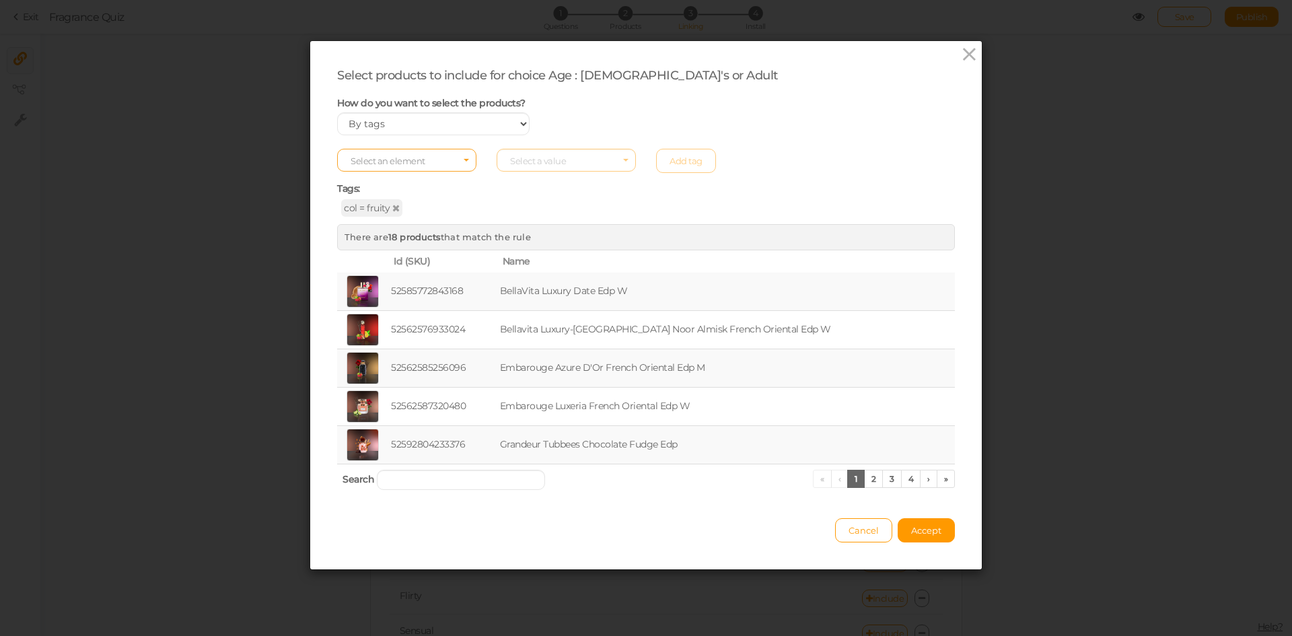
click at [448, 160] on span "Select an element" at bounding box center [406, 160] width 139 height 23
click at [352, 182] on span "col" at bounding box center [356, 182] width 11 height 10
click at [573, 161] on span "Select a value" at bounding box center [566, 160] width 139 height 23
click at [522, 225] on span "fresh" at bounding box center [520, 230] width 19 height 10
click at [688, 164] on link "Add tag" at bounding box center [686, 161] width 60 height 24
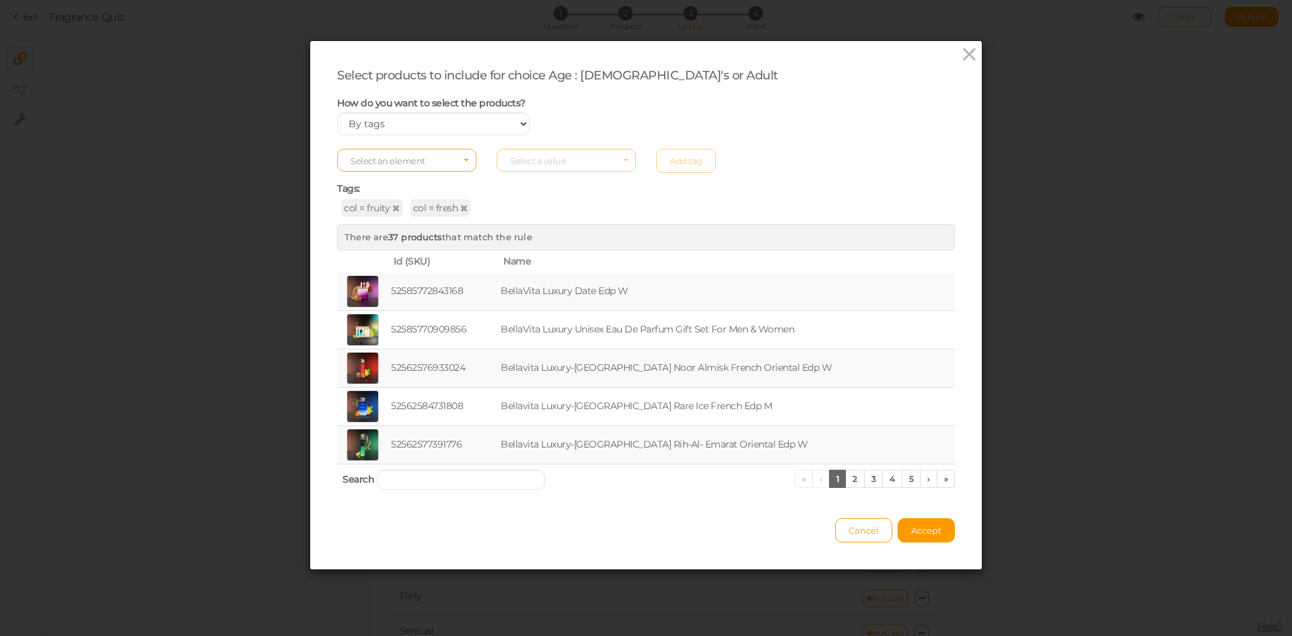
click at [447, 158] on span "Select an element" at bounding box center [406, 160] width 139 height 23
click at [427, 184] on span "col" at bounding box center [407, 181] width 138 height 15
click at [571, 162] on span "Select a value" at bounding box center [566, 160] width 139 height 23
click at [532, 217] on span "floral" at bounding box center [566, 221] width 138 height 15
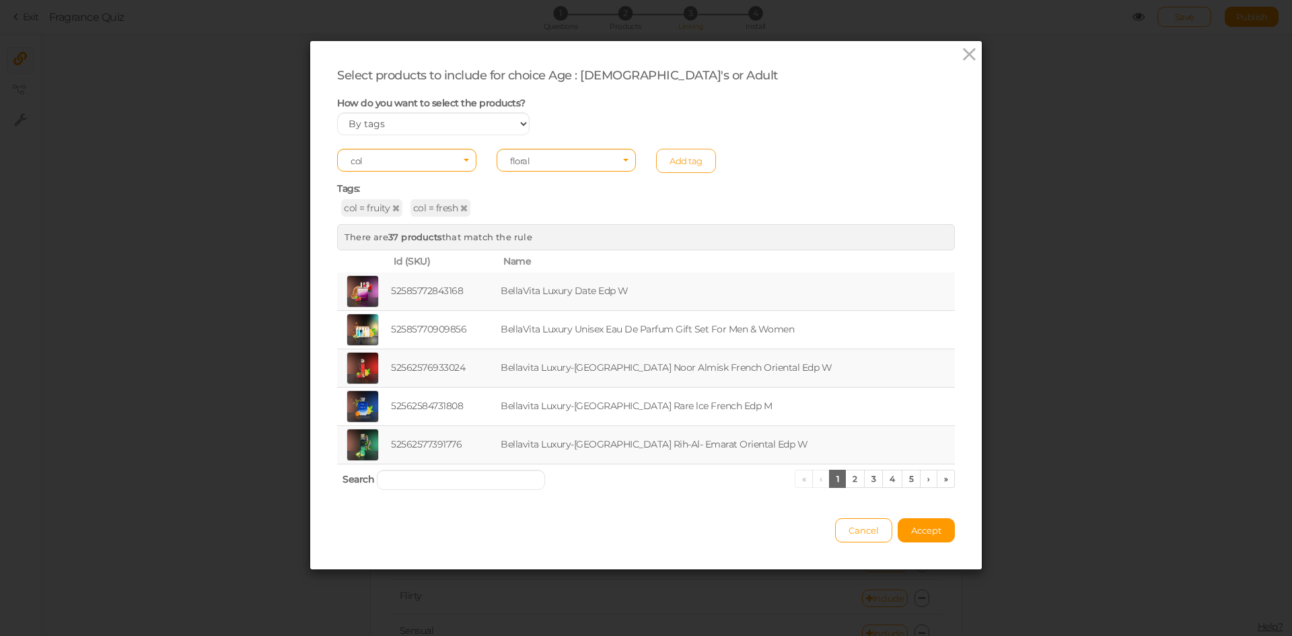
click at [680, 160] on link "Add tag" at bounding box center [686, 161] width 60 height 24
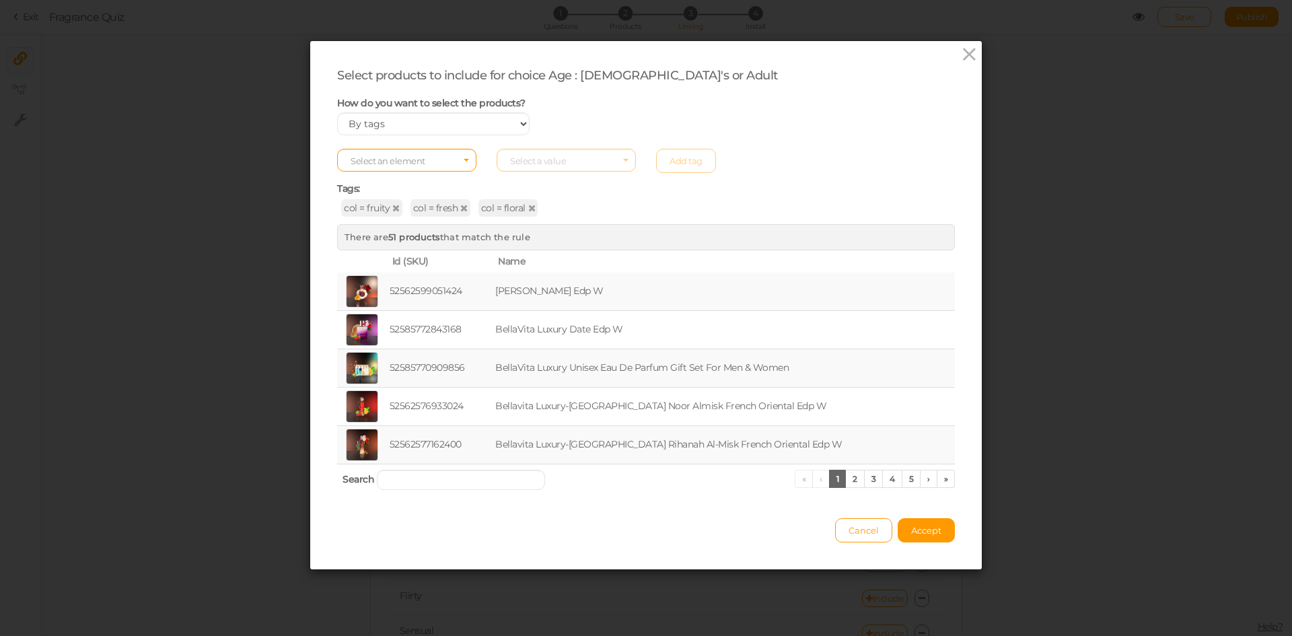
click at [464, 285] on td "52562599051424" at bounding box center [440, 292] width 106 height 38
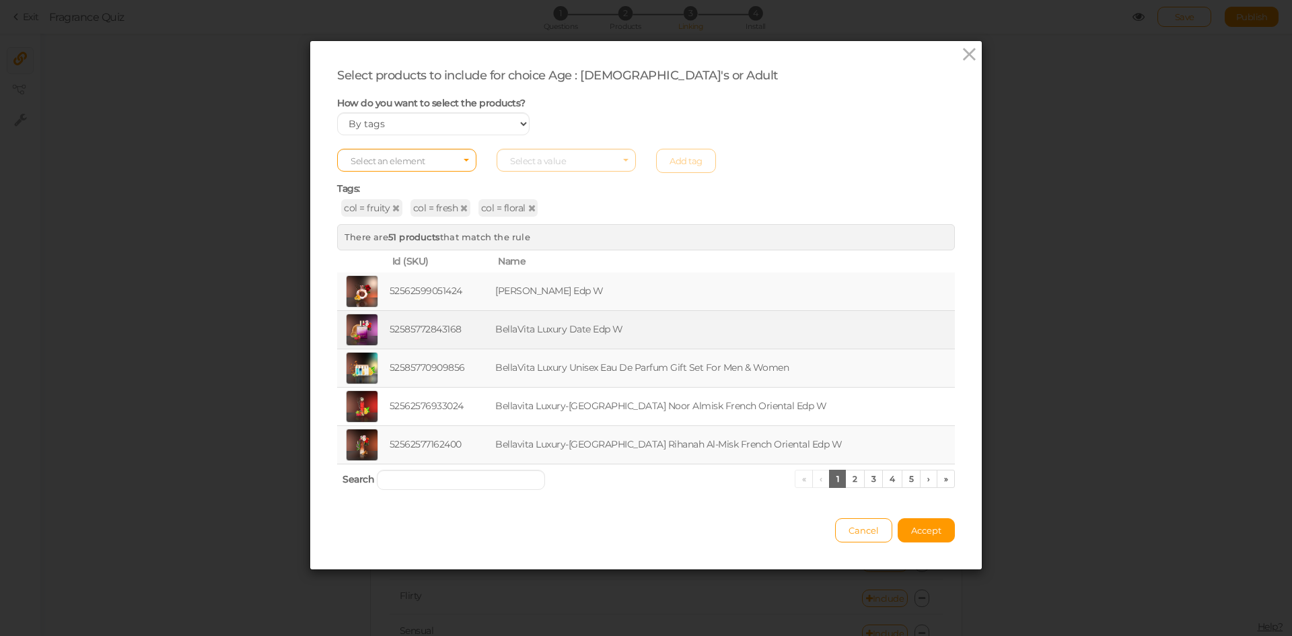
click at [485, 327] on td "52585772843168" at bounding box center [440, 330] width 106 height 38
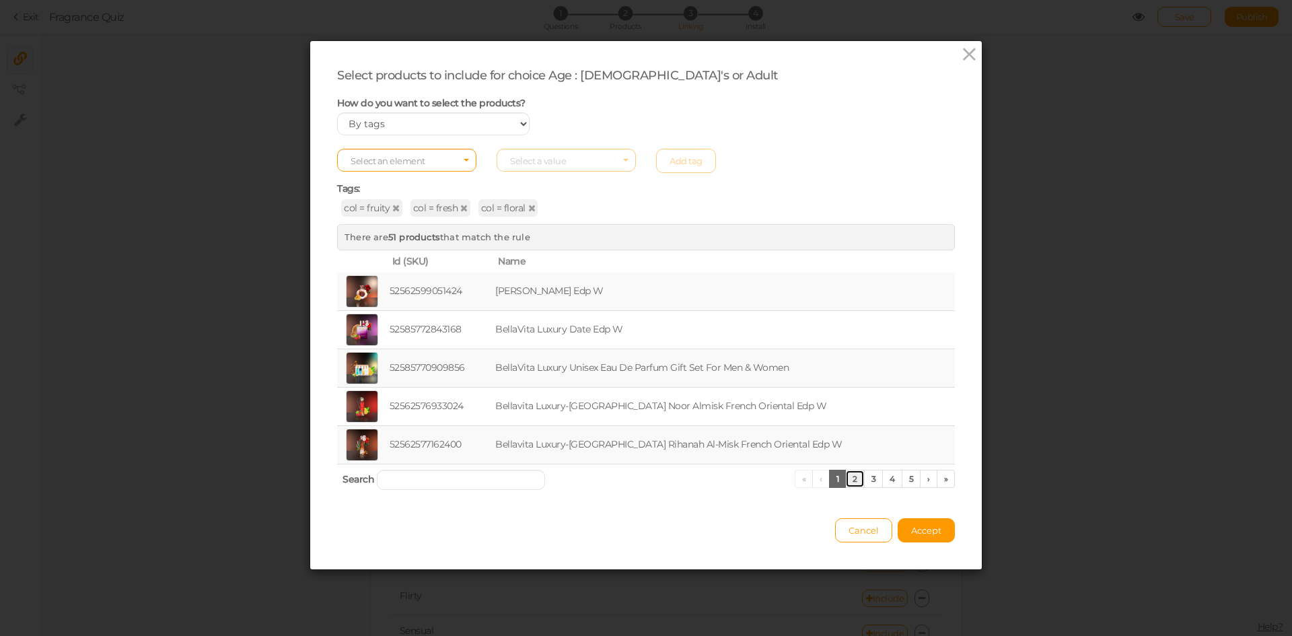
click at [847, 482] on link "2" at bounding box center [855, 479] width 20 height 18
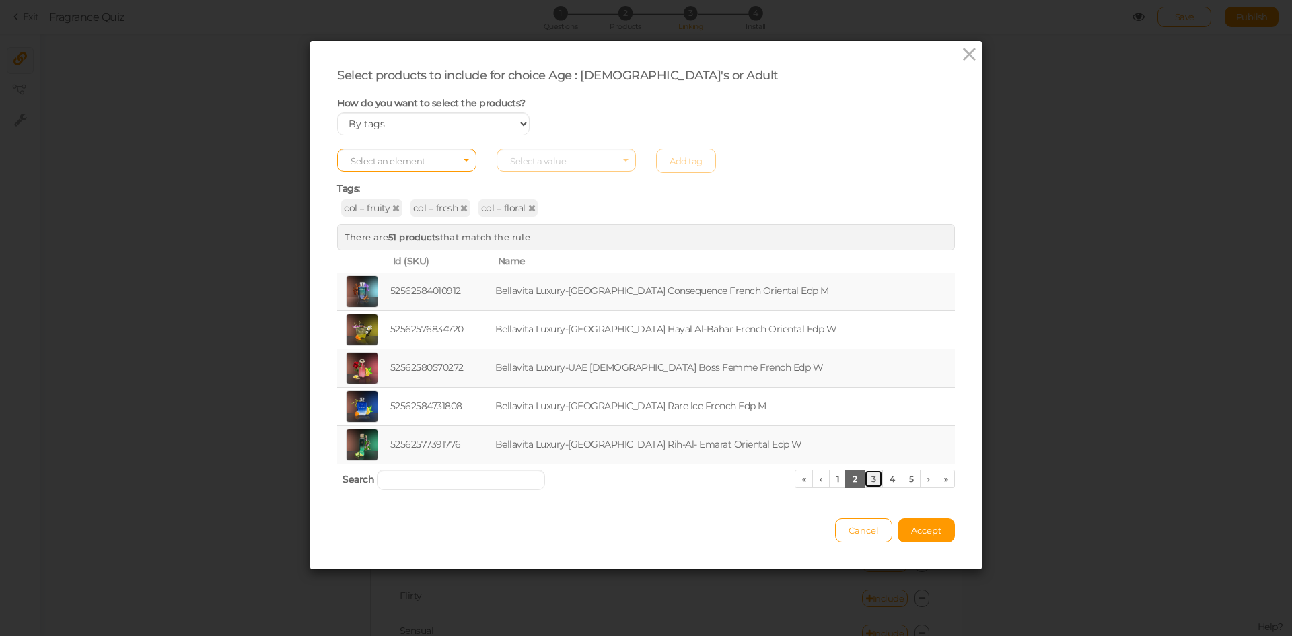
click at [866, 481] on link "3" at bounding box center [874, 479] width 20 height 18
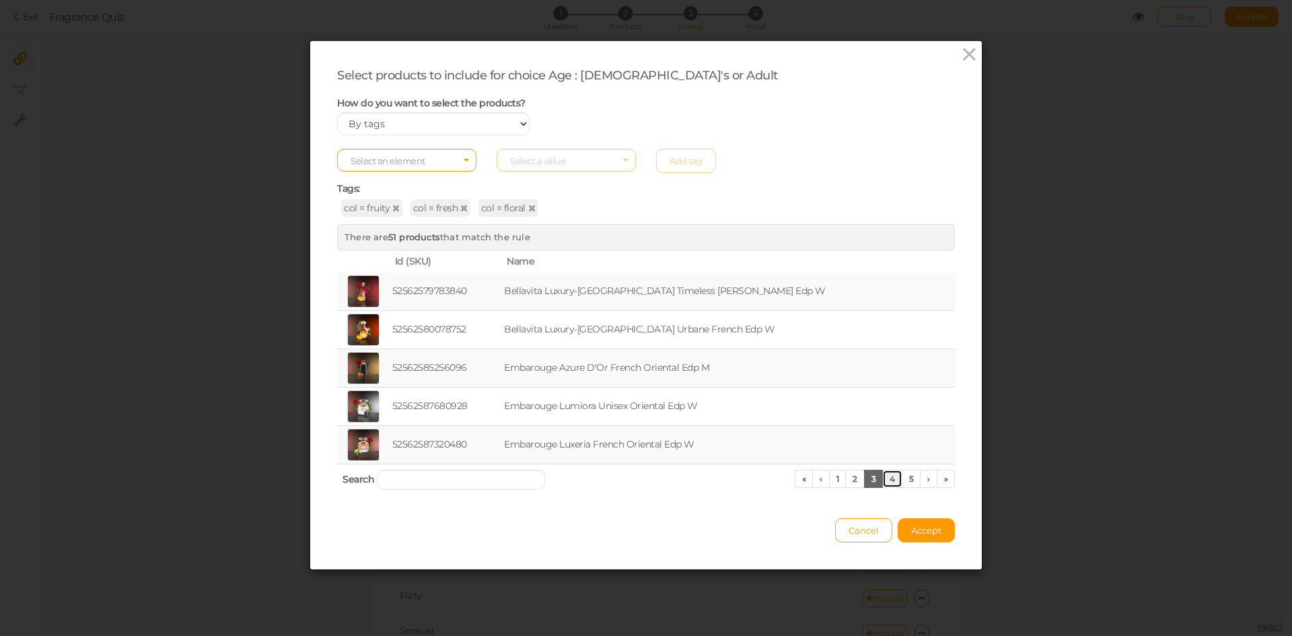
click at [890, 481] on link "4" at bounding box center [892, 479] width 20 height 18
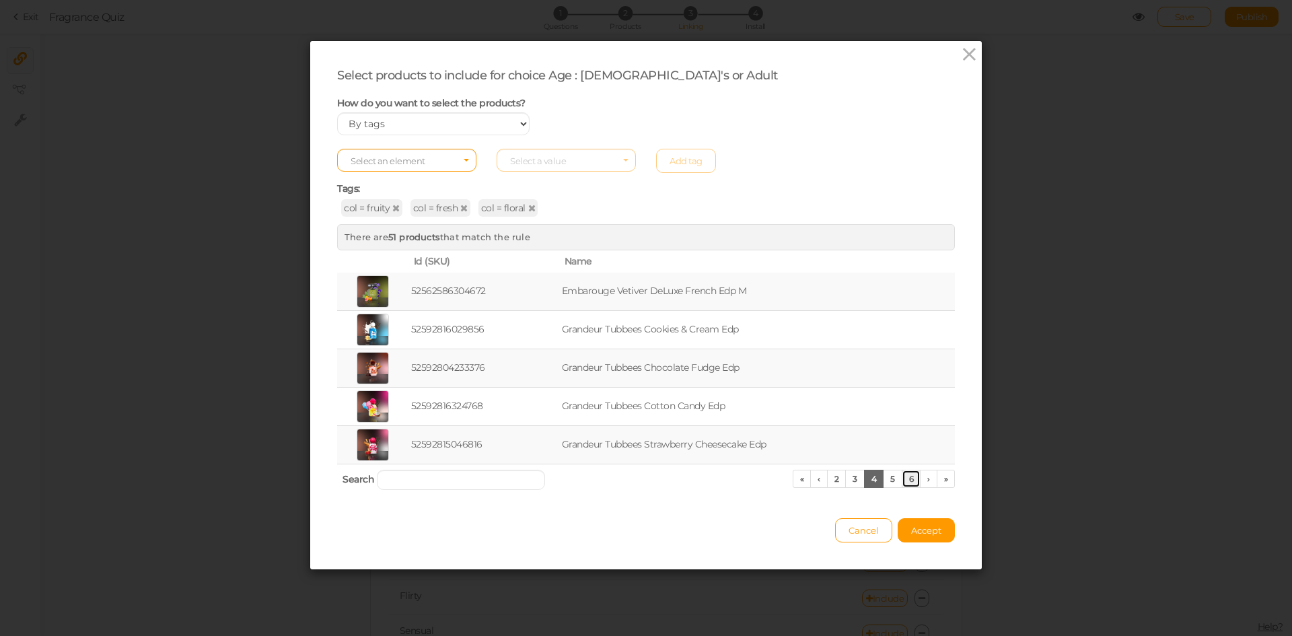
click at [902, 481] on link "6" at bounding box center [912, 479] width 20 height 18
click at [937, 479] on link "»" at bounding box center [946, 479] width 19 height 18
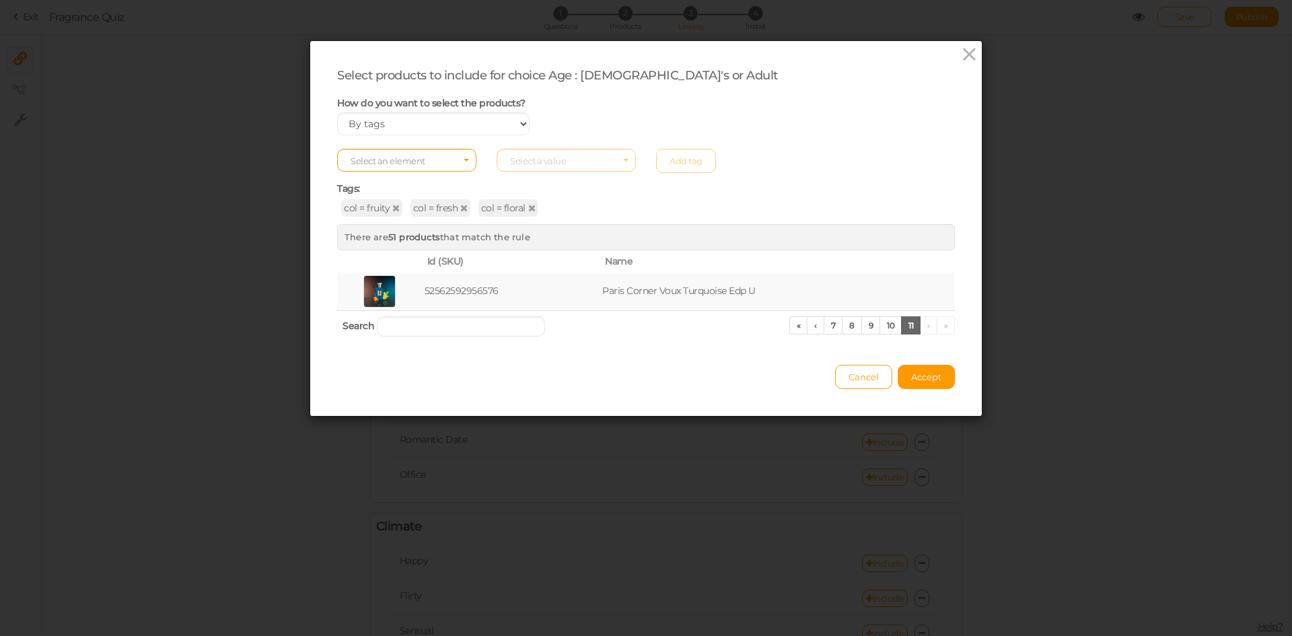
drag, startPoint x: 563, startPoint y: 289, endPoint x: 808, endPoint y: 154, distance: 280.4
click at [808, 154] on div "Select an element Select a value Add tag" at bounding box center [646, 161] width 638 height 24
click at [460, 210] on icon at bounding box center [463, 207] width 7 height 9
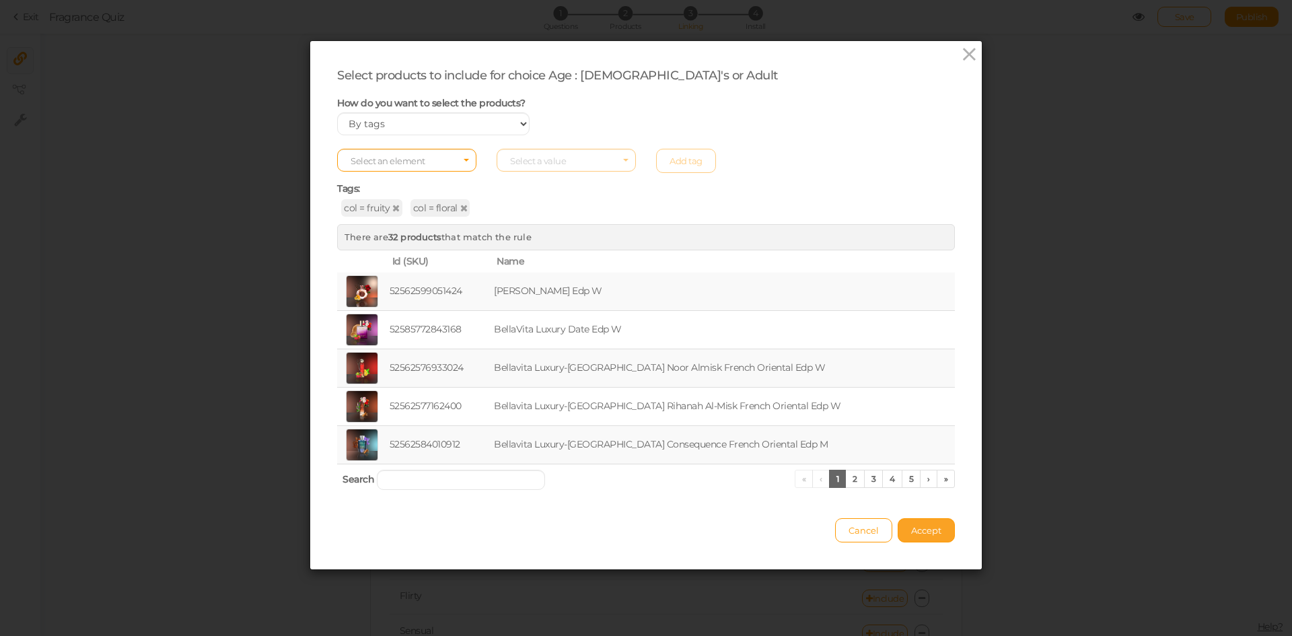
click at [915, 527] on span "Accept" at bounding box center [926, 530] width 30 height 11
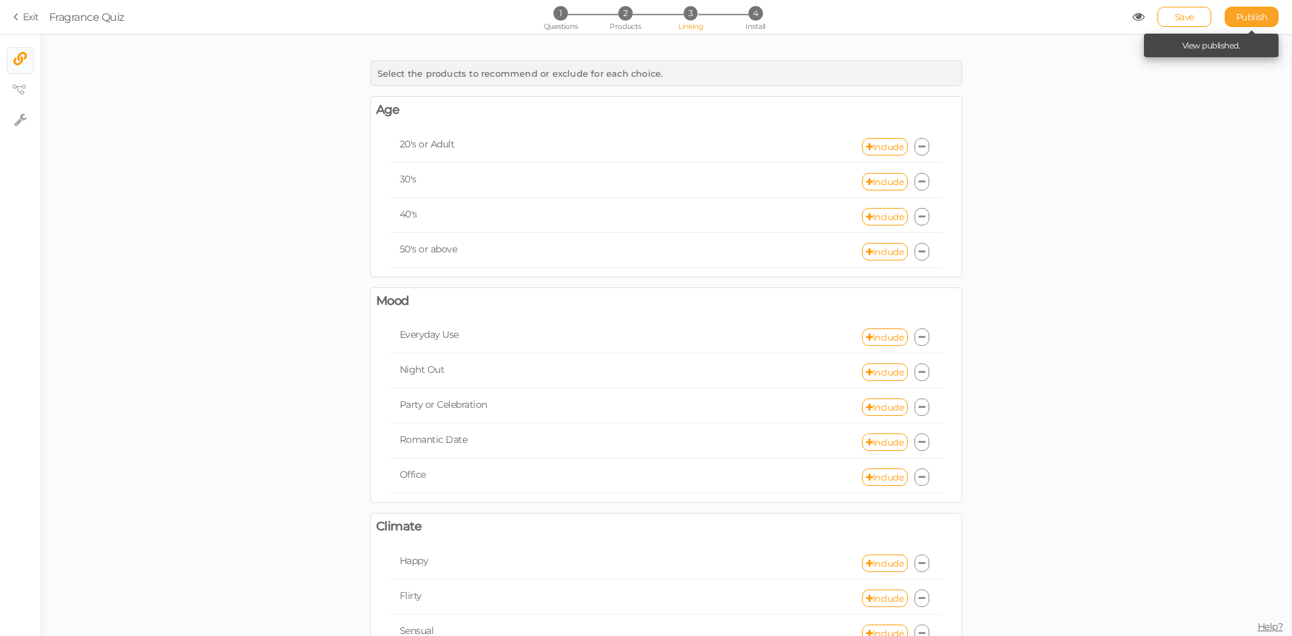
click at [1259, 20] on span "Publish" at bounding box center [1252, 16] width 32 height 11
click at [868, 180] on link "Include" at bounding box center [885, 181] width 46 height 17
select select "expr"
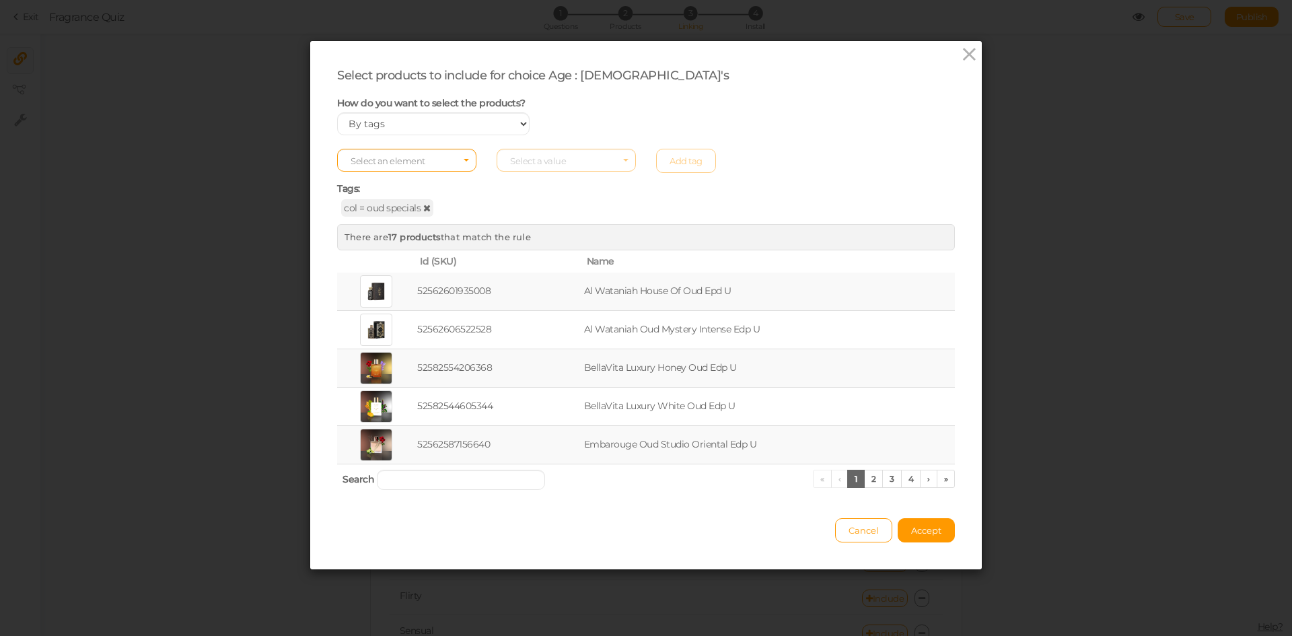
click at [423, 211] on icon at bounding box center [426, 207] width 7 height 9
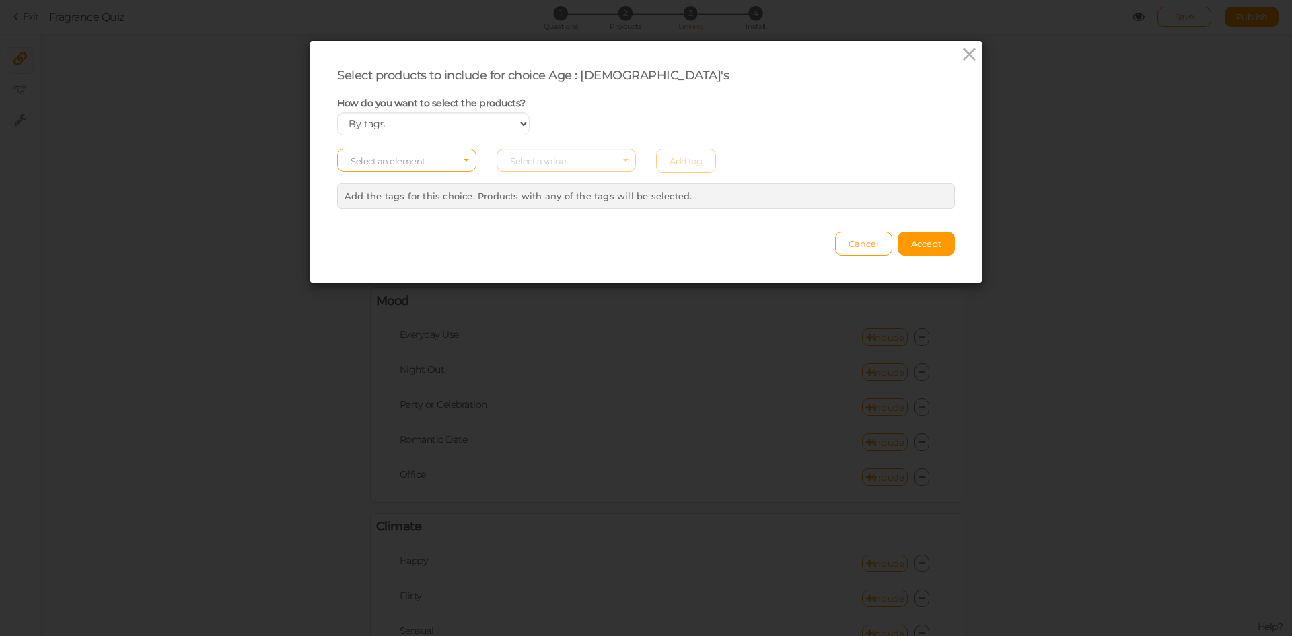
click at [398, 165] on span "Select an element" at bounding box center [388, 160] width 75 height 11
click at [390, 192] on span "tag" at bounding box center [407, 197] width 138 height 15
click at [392, 160] on span "tag" at bounding box center [403, 160] width 104 height 9
click at [384, 179] on span "col" at bounding box center [407, 181] width 138 height 15
click at [542, 139] on div "Select products to include for choice Age : [DEMOGRAPHIC_DATA]'s How do you wan…" at bounding box center [646, 138] width 618 height 141
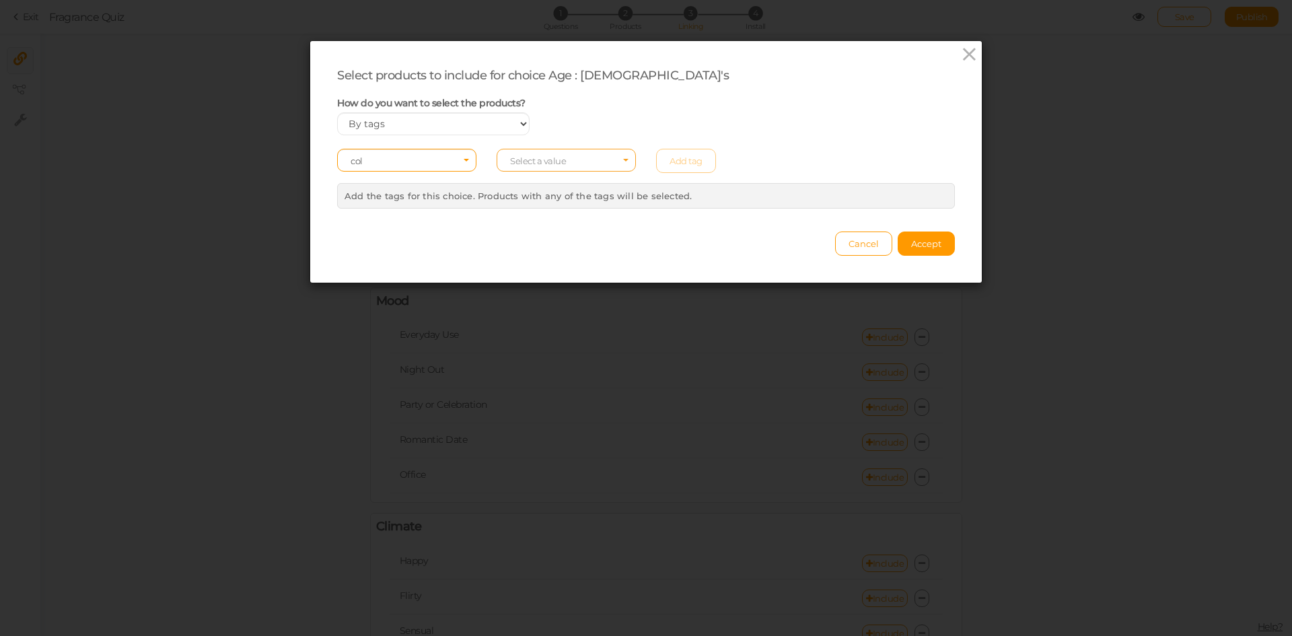
click at [546, 154] on span "Select a value" at bounding box center [566, 160] width 139 height 23
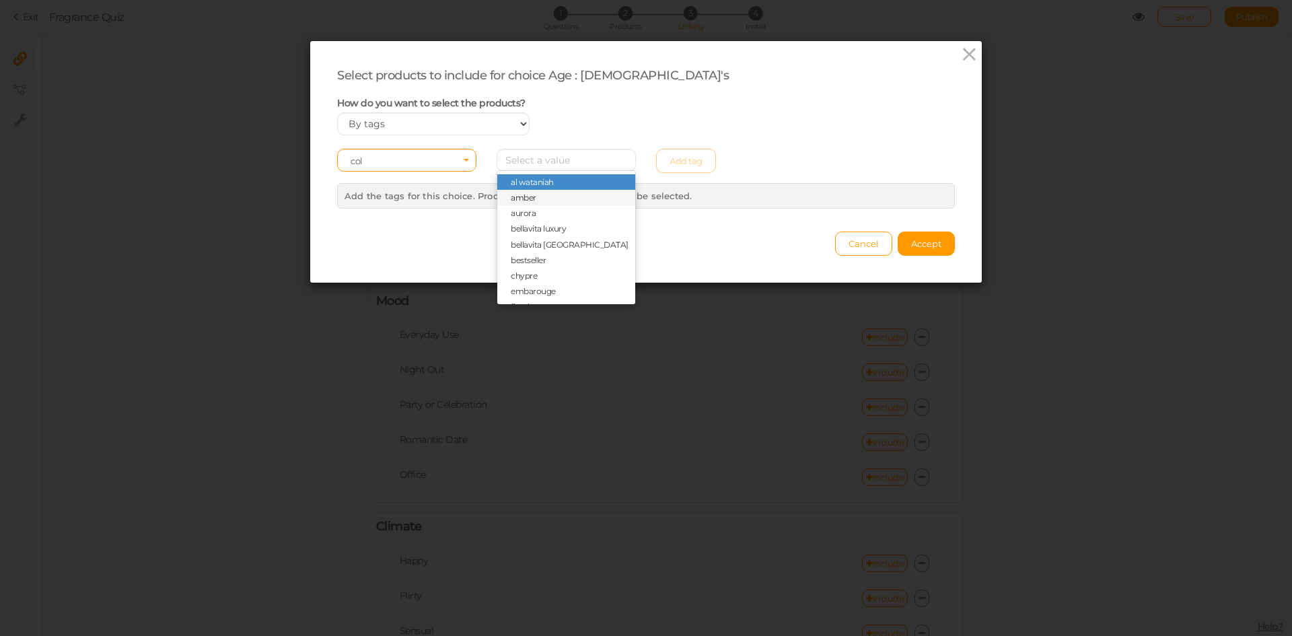
click at [560, 202] on span "amber" at bounding box center [566, 197] width 138 height 15
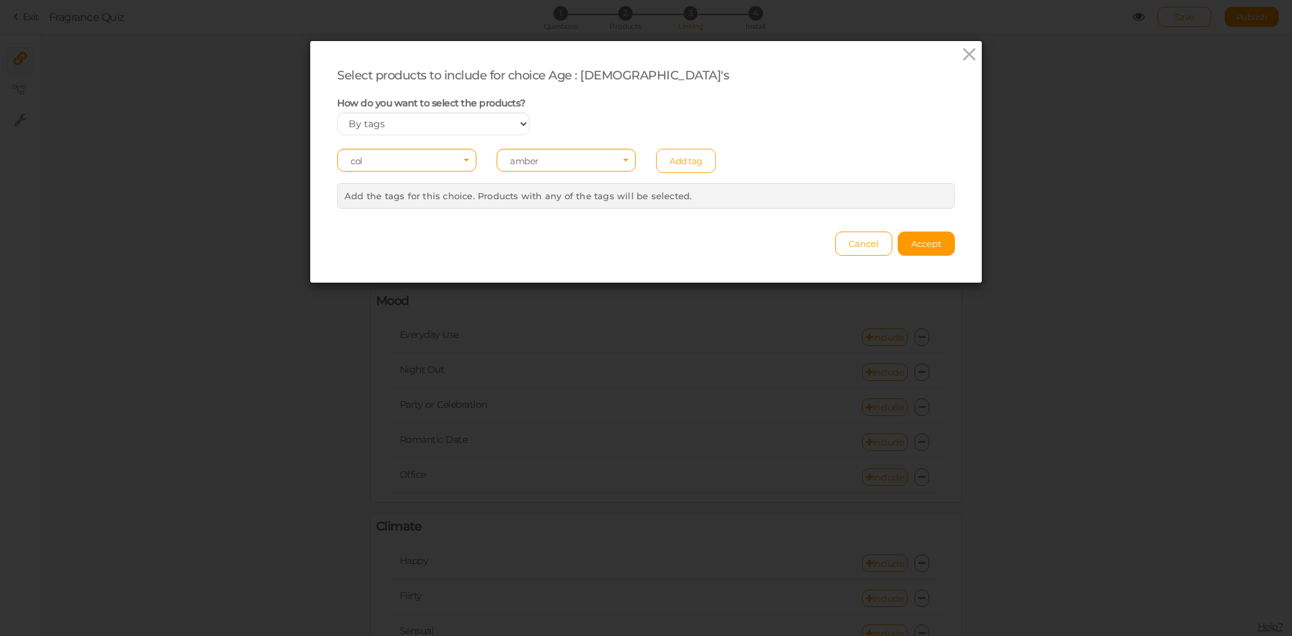
click at [670, 157] on link "Add tag" at bounding box center [686, 161] width 60 height 24
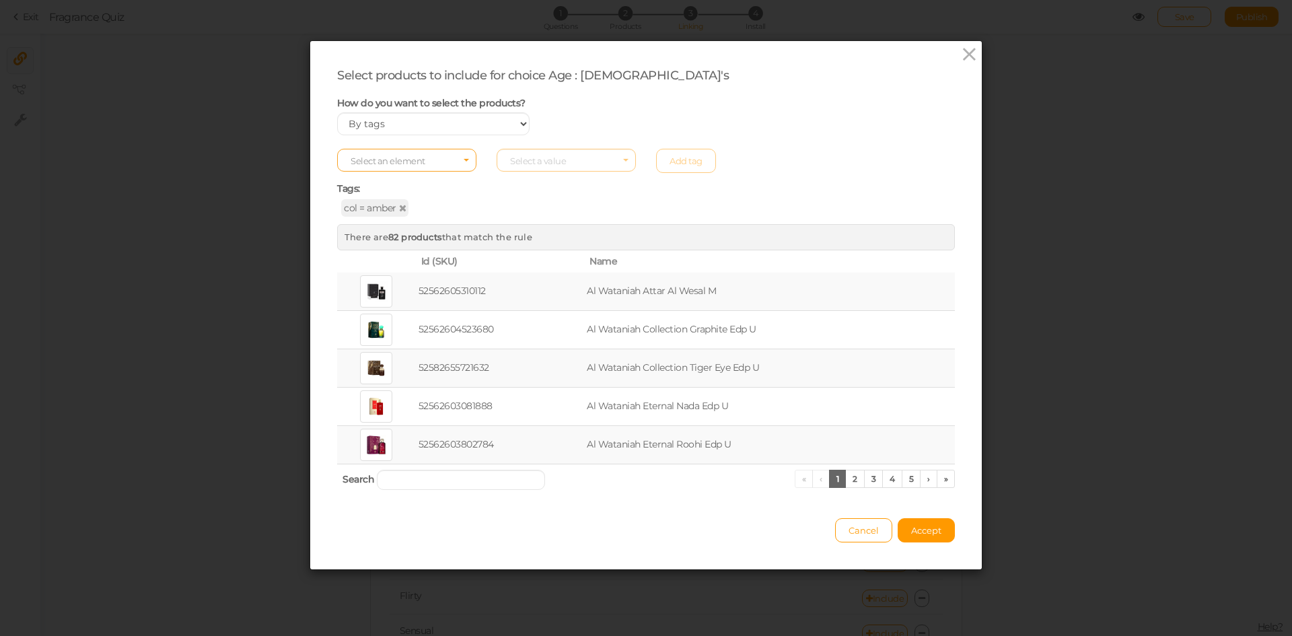
click at [443, 157] on span "Select an element" at bounding box center [406, 160] width 139 height 23
click at [415, 186] on span "col" at bounding box center [407, 181] width 138 height 15
click at [543, 153] on span "Select a value" at bounding box center [566, 160] width 139 height 23
click at [529, 293] on span "woody" at bounding box center [524, 293] width 27 height 10
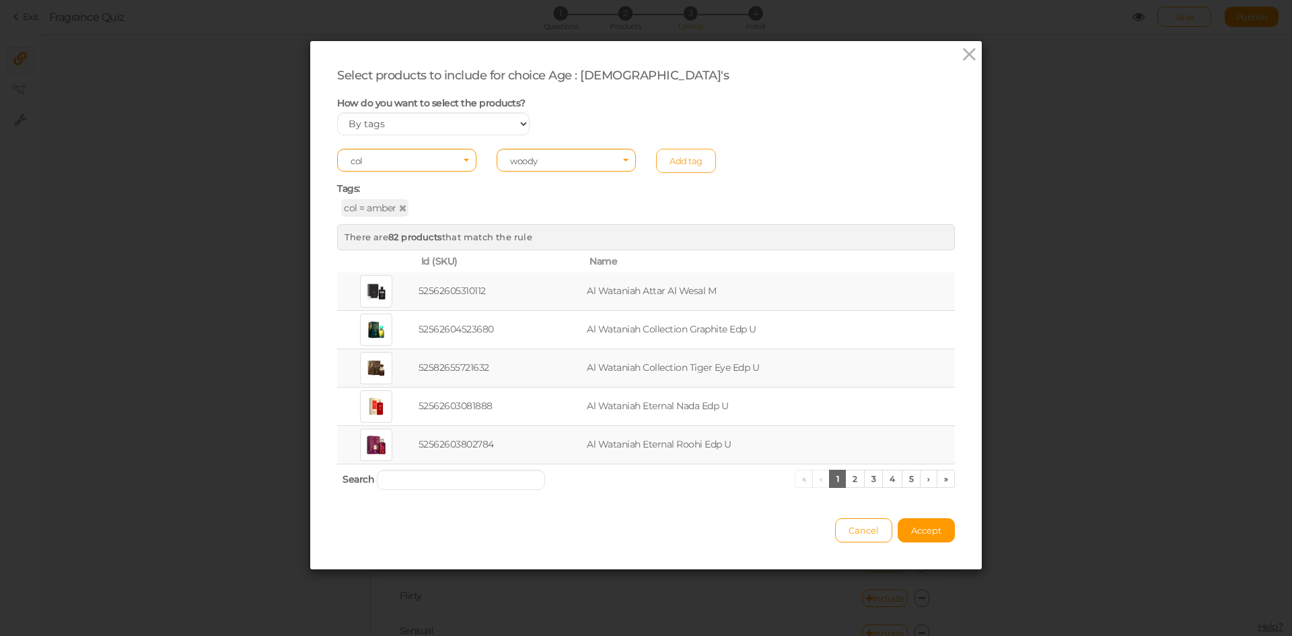
click at [663, 152] on link "Add tag" at bounding box center [686, 161] width 60 height 24
click at [427, 123] on select "Manually By tags By price" at bounding box center [433, 123] width 192 height 23
click at [337, 112] on select "Manually By tags By price" at bounding box center [433, 123] width 192 height 23
click at [458, 164] on span "Select an element" at bounding box center [406, 160] width 139 height 23
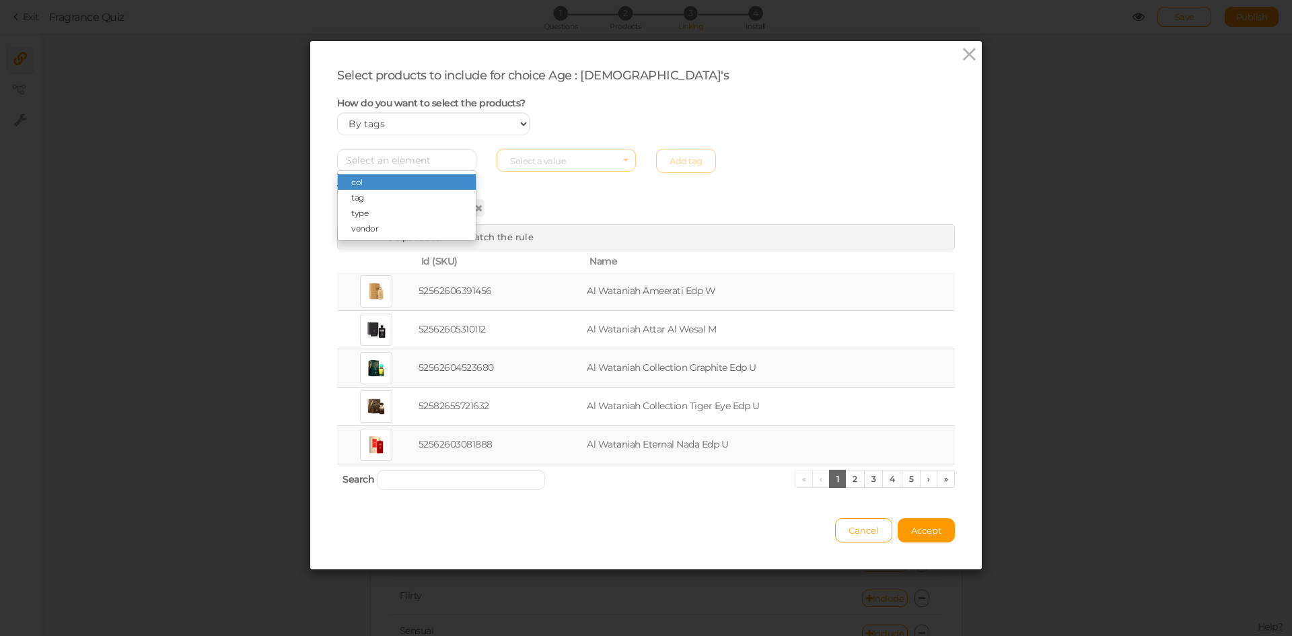
click at [428, 182] on span "col" at bounding box center [407, 181] width 138 height 15
click at [549, 153] on span "Select a value" at bounding box center [566, 160] width 139 height 23
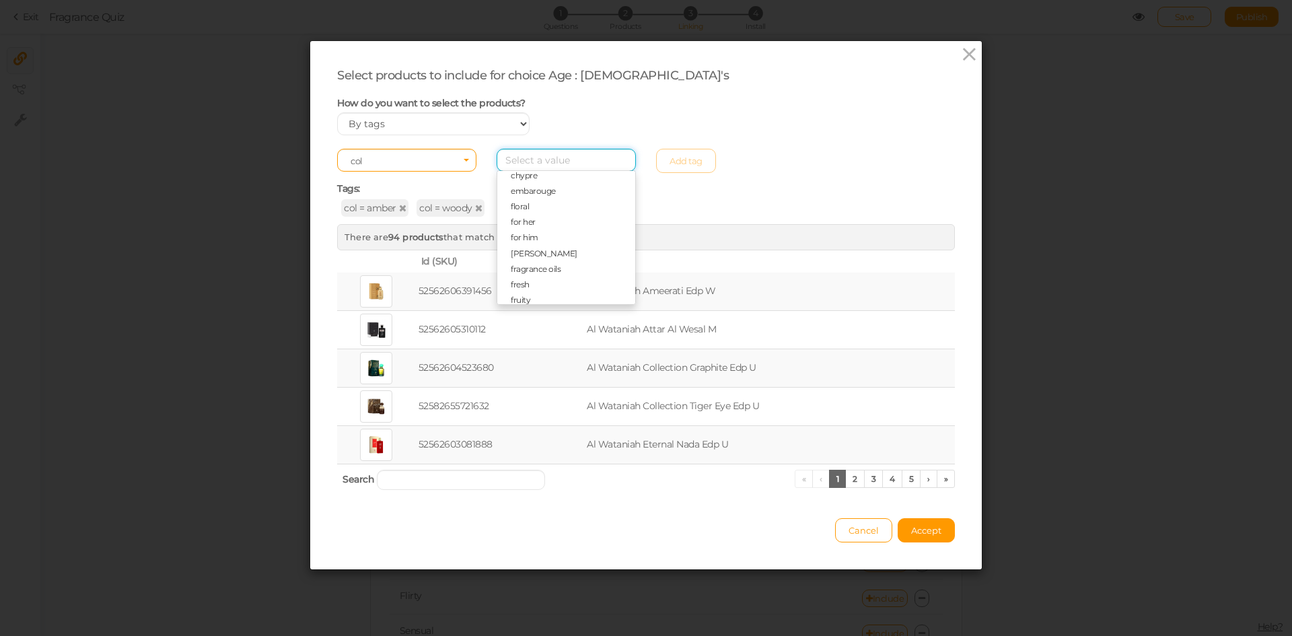
scroll to position [20, 0]
click at [539, 256] on span "chypre" at bounding box center [566, 255] width 138 height 15
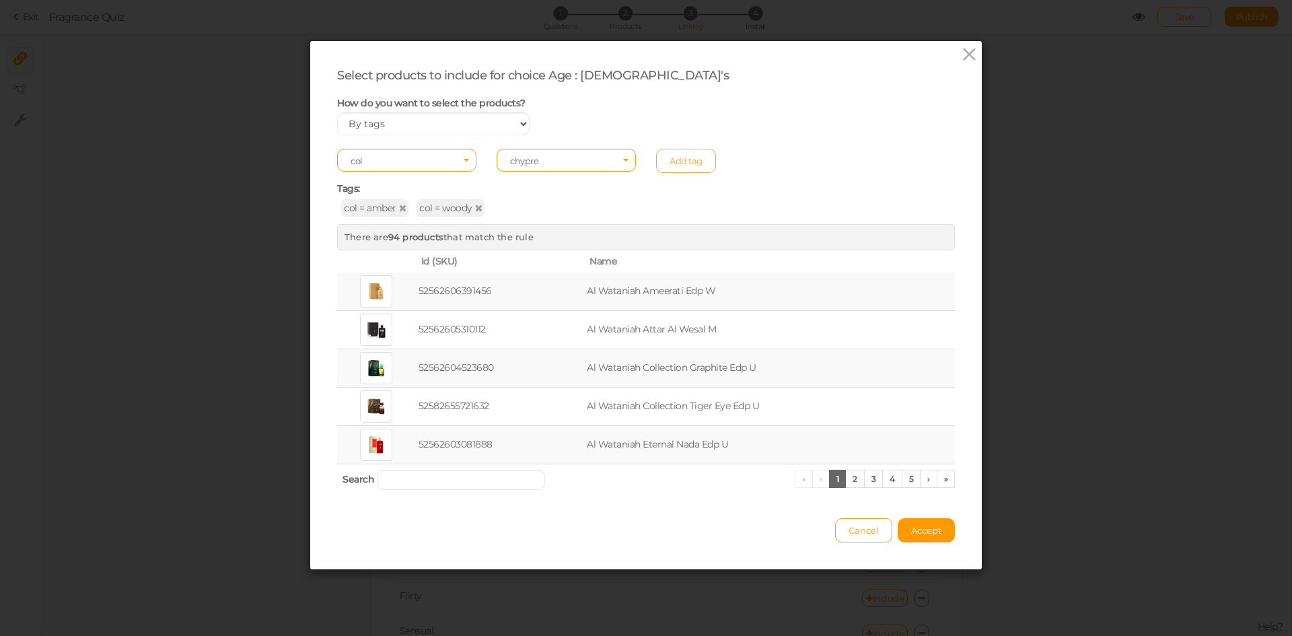
click at [695, 158] on link "Add tag" at bounding box center [686, 161] width 60 height 24
click at [475, 207] on icon at bounding box center [478, 207] width 7 height 9
click at [445, 166] on span "Select an element" at bounding box center [406, 160] width 139 height 23
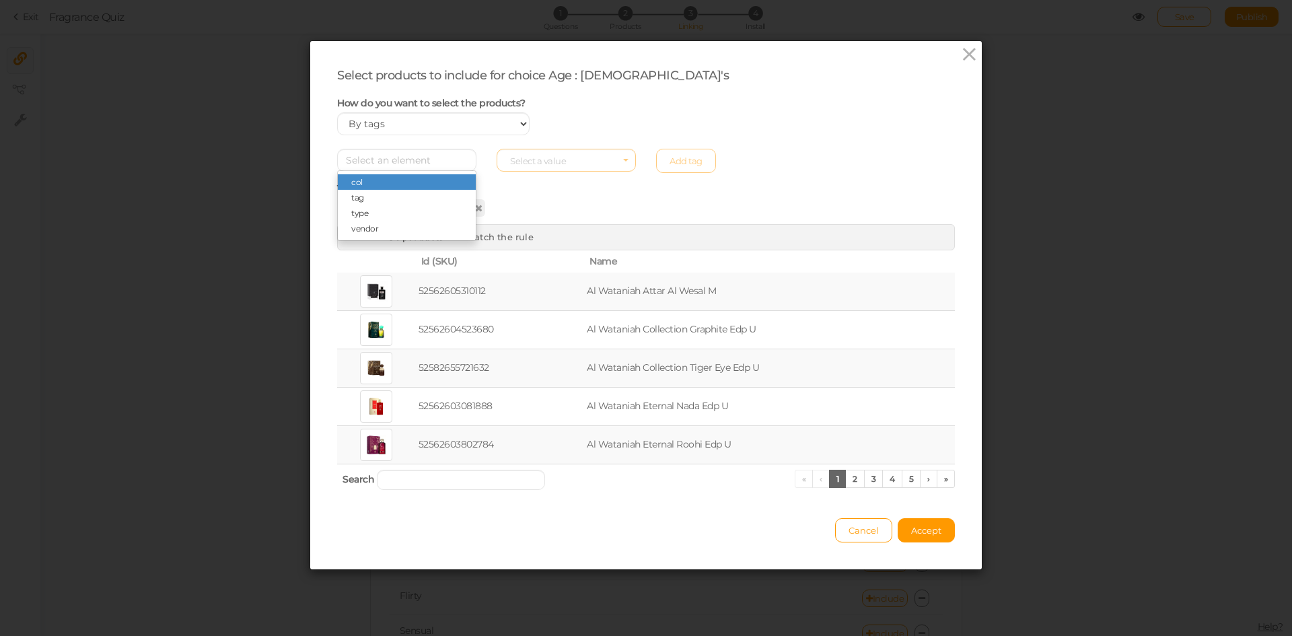
click at [429, 182] on span "col" at bounding box center [407, 181] width 138 height 15
click at [538, 160] on span "Select a value" at bounding box center [538, 160] width 56 height 11
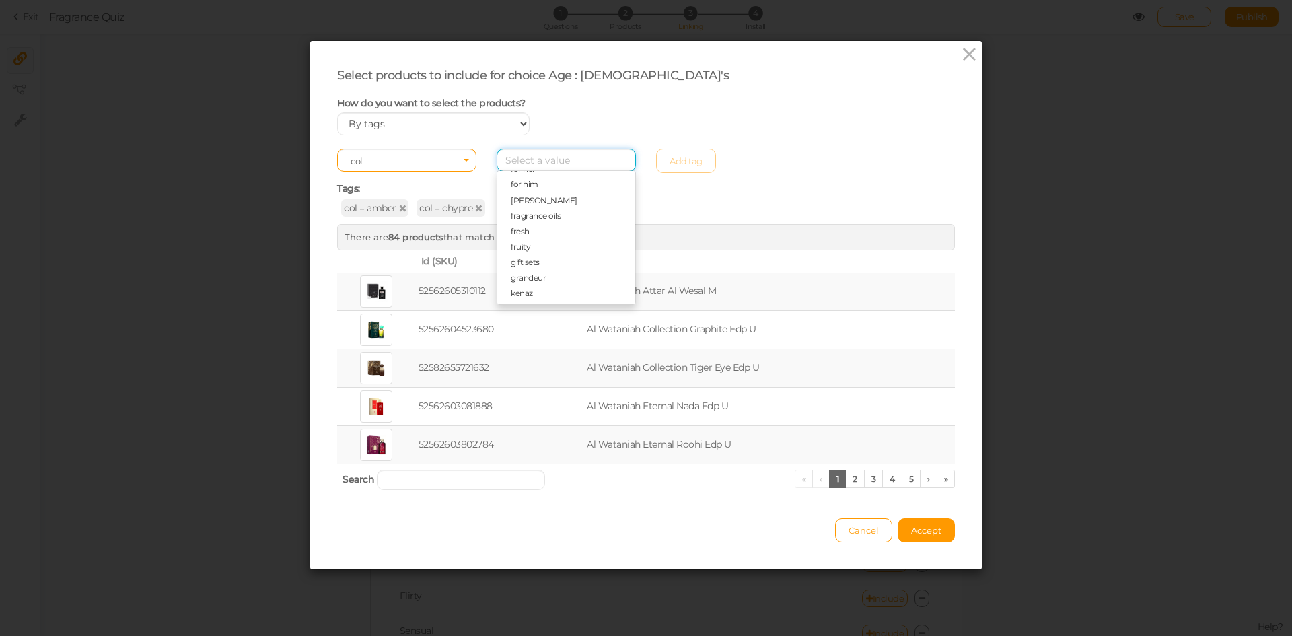
scroll to position [154, 0]
click at [534, 201] on span "[PERSON_NAME]" at bounding box center [544, 200] width 67 height 10
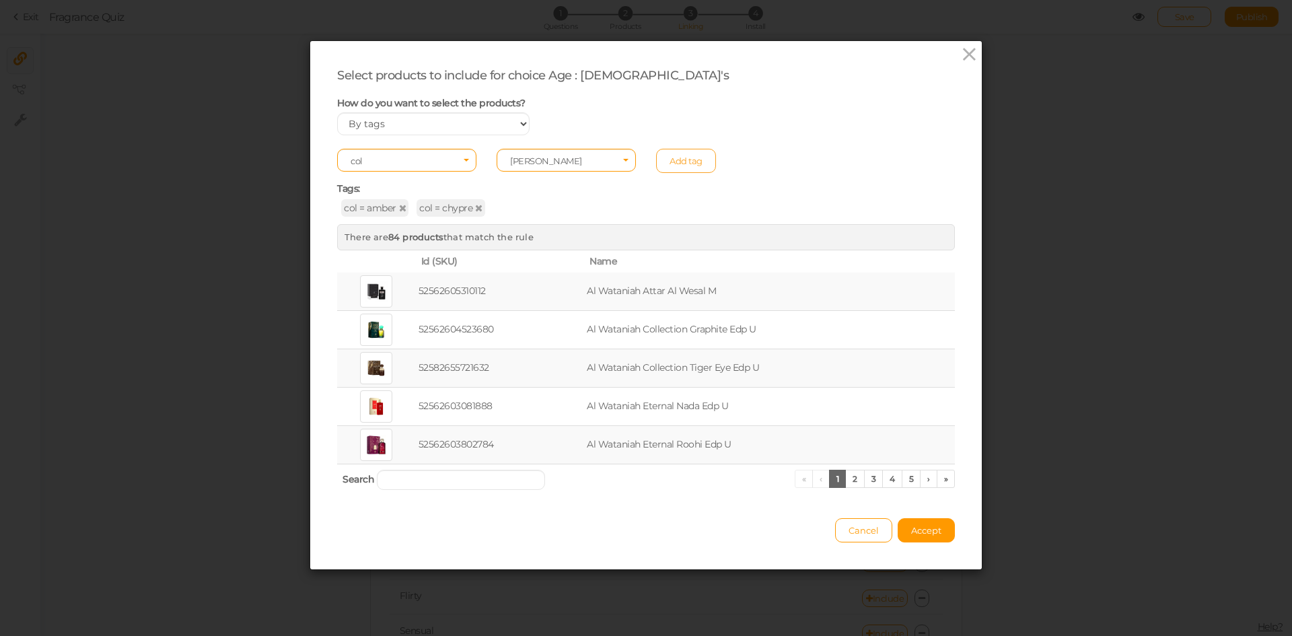
click at [656, 162] on link "Add tag" at bounding box center [686, 161] width 60 height 24
click at [475, 211] on icon at bounding box center [478, 207] width 7 height 9
click at [399, 209] on icon at bounding box center [402, 207] width 7 height 9
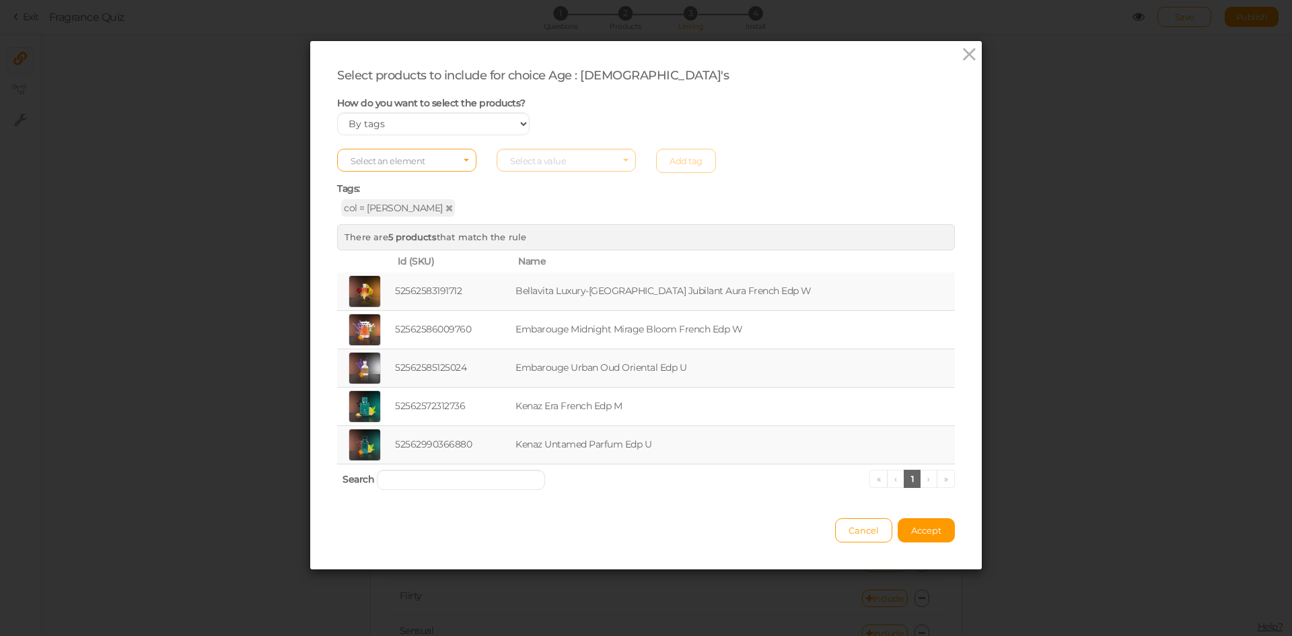
click at [444, 167] on span "Select an element" at bounding box center [406, 160] width 139 height 23
click at [425, 178] on span "col" at bounding box center [407, 181] width 138 height 15
click at [522, 157] on span "Select a value" at bounding box center [538, 160] width 56 height 11
click at [534, 252] on span "chypre" at bounding box center [566, 255] width 138 height 15
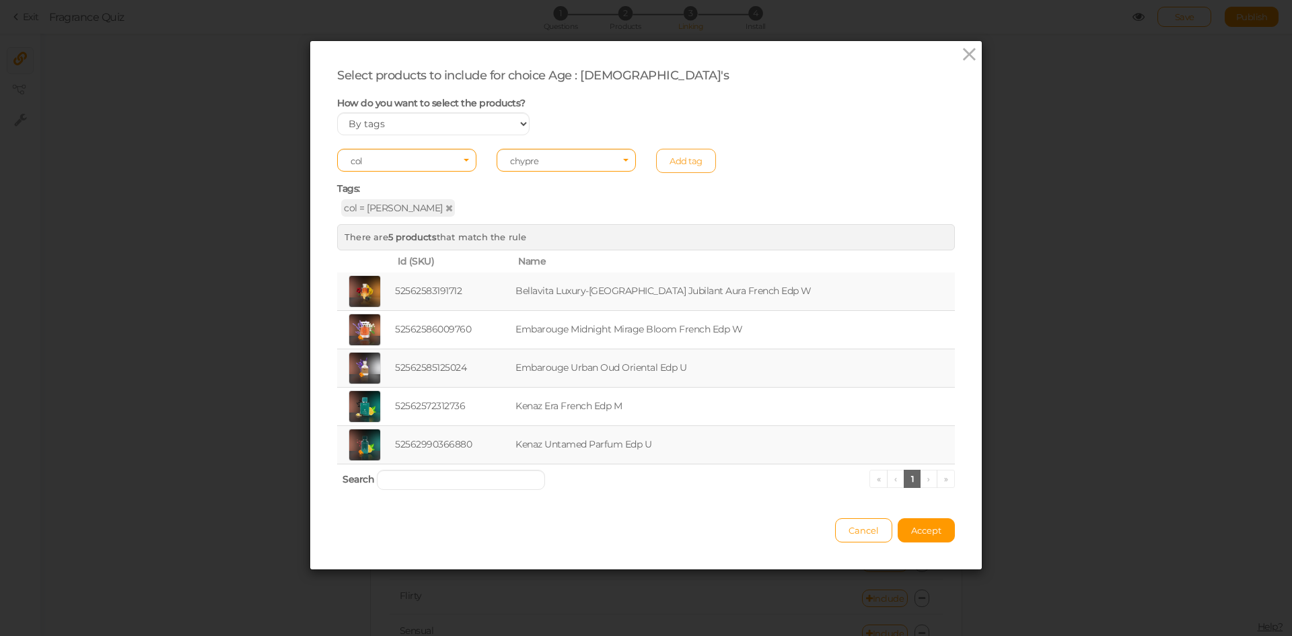
click at [678, 157] on link "Add tag" at bounding box center [686, 161] width 60 height 24
click at [457, 166] on span "Select an element" at bounding box center [406, 160] width 139 height 23
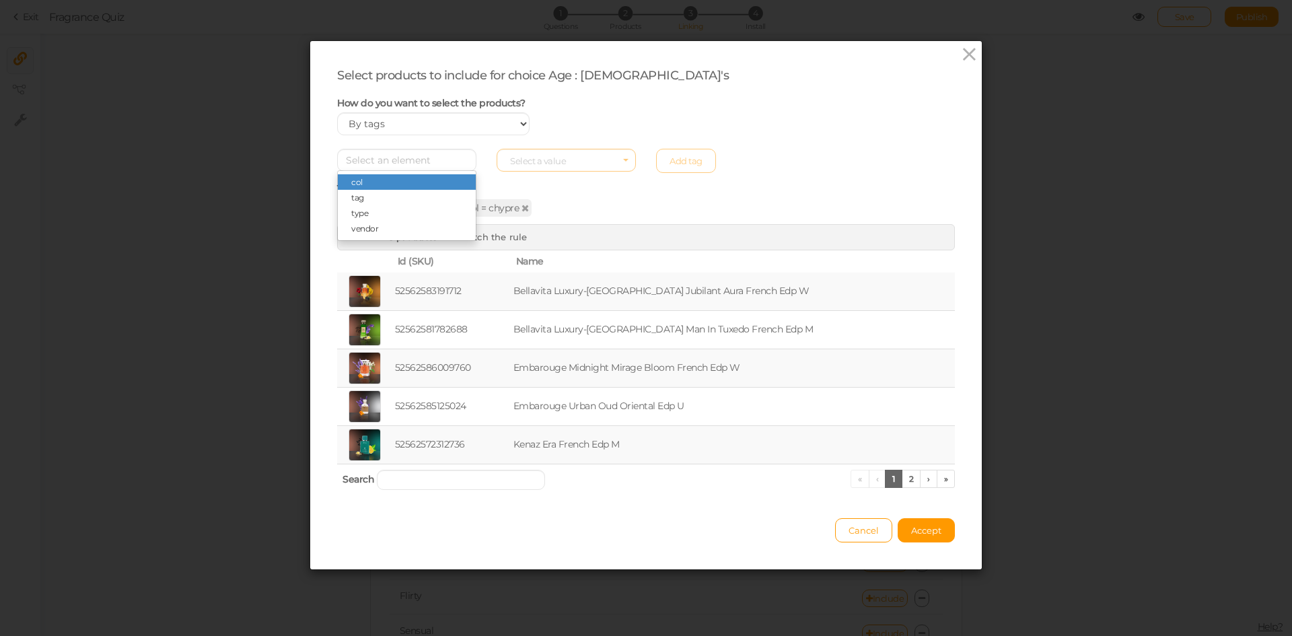
click at [402, 182] on span "col" at bounding box center [407, 181] width 138 height 15
click at [528, 158] on span "Select a value" at bounding box center [538, 160] width 56 height 11
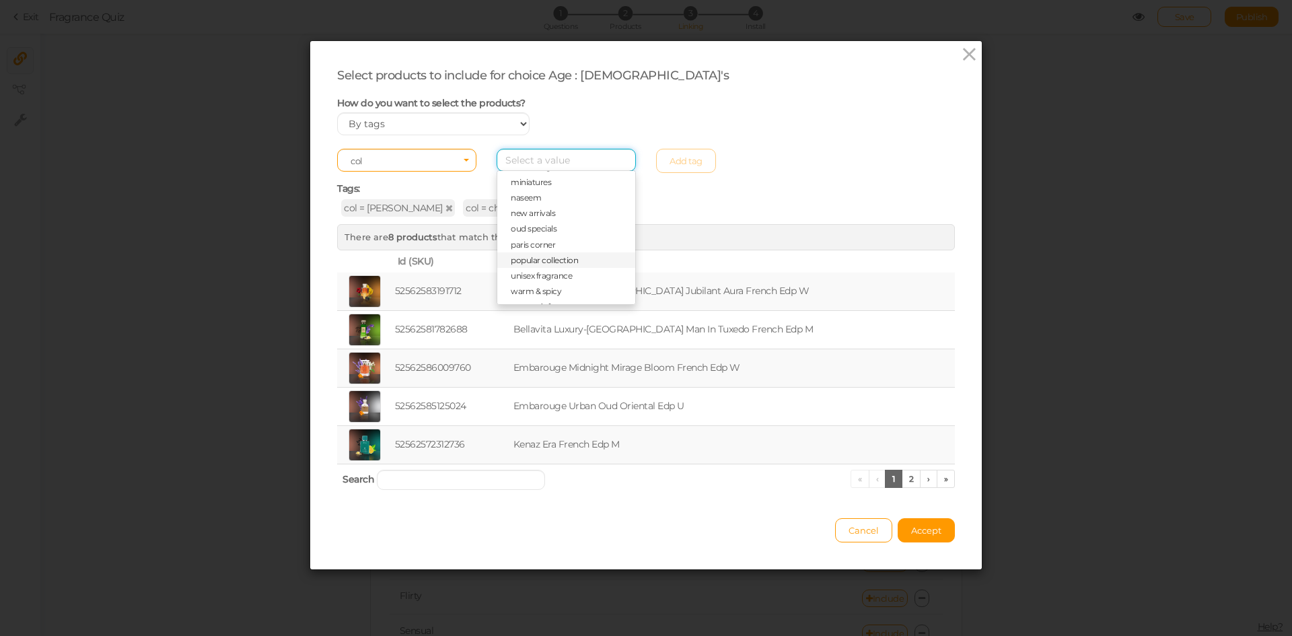
scroll to position [356, 0]
click at [533, 295] on span "woody" at bounding box center [566, 292] width 138 height 15
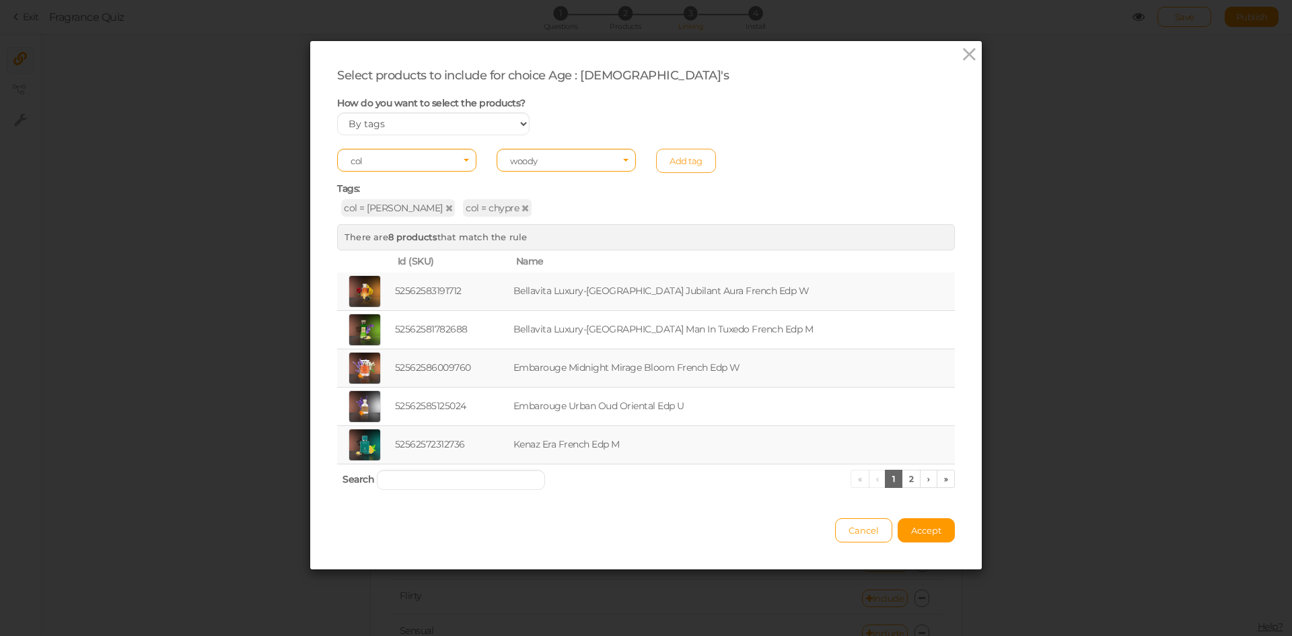
click at [686, 155] on link "Add tag" at bounding box center [686, 161] width 60 height 24
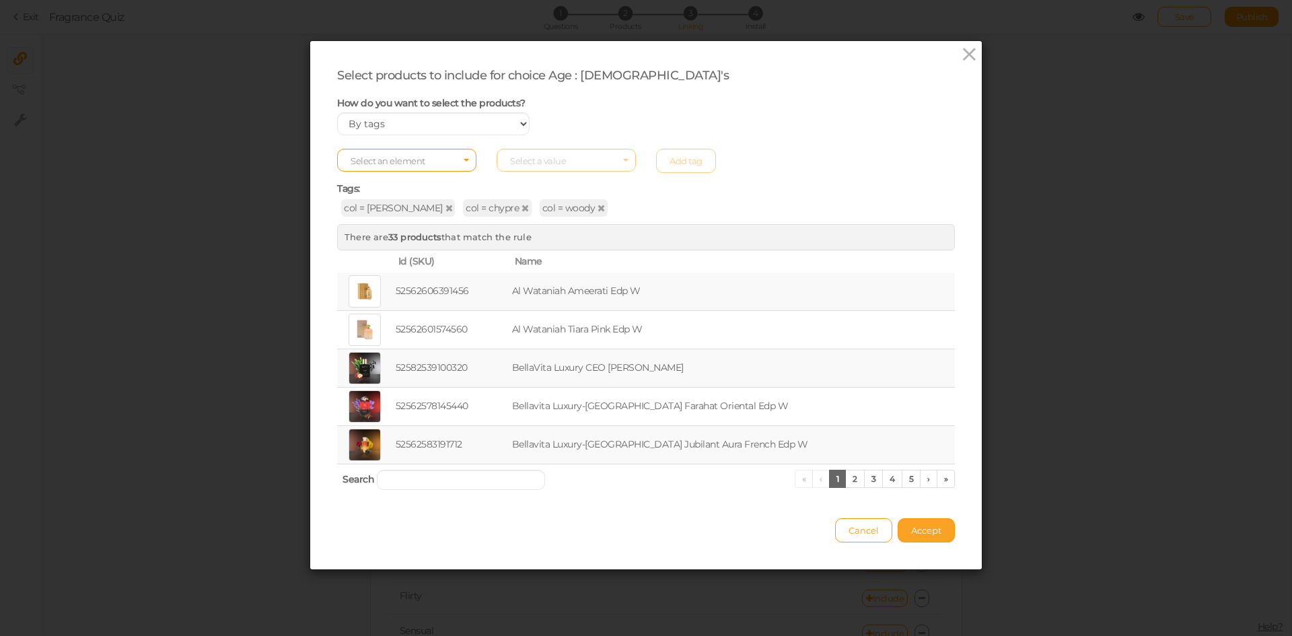
click at [933, 531] on span "Accept" at bounding box center [926, 530] width 30 height 11
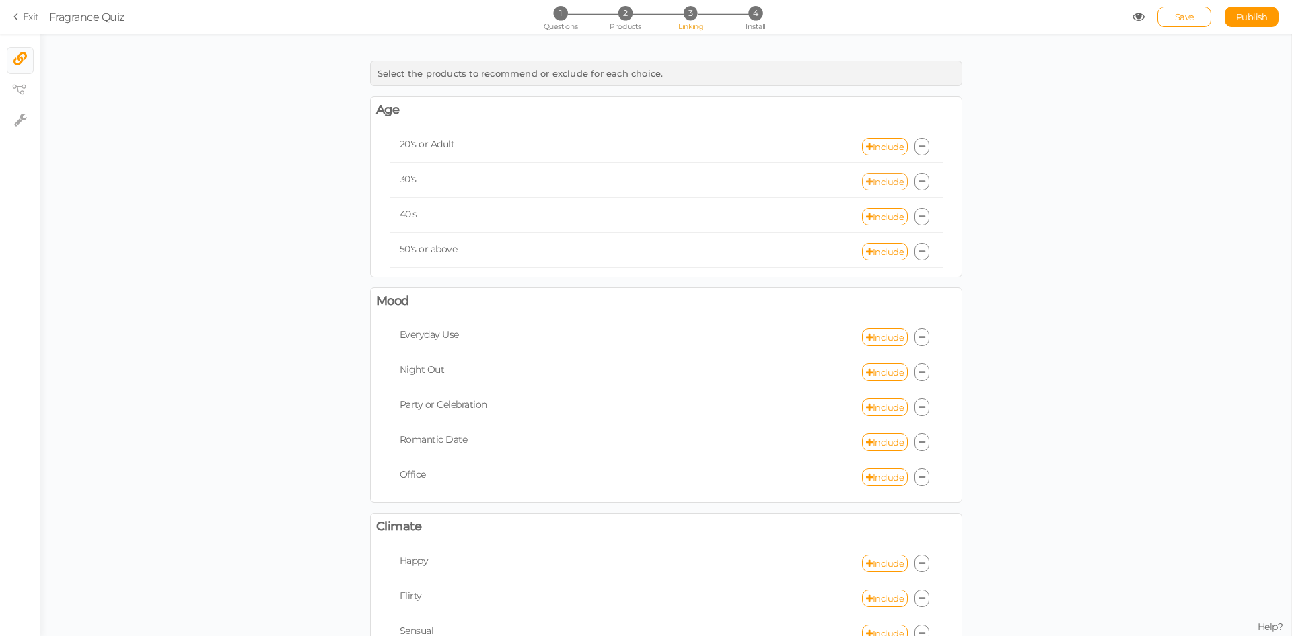
click at [867, 182] on link "Include" at bounding box center [885, 181] width 46 height 17
select select "expr"
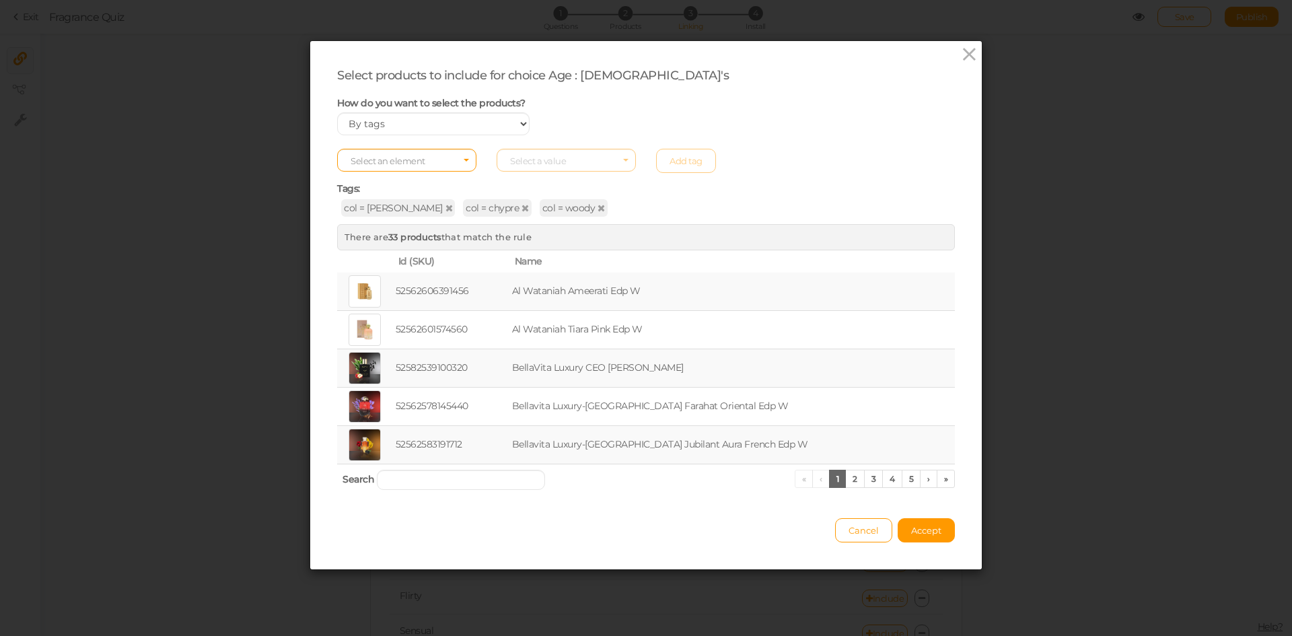
drag, startPoint x: 848, startPoint y: 530, endPoint x: 880, endPoint y: 431, distance: 104.7
click at [849, 530] on span "Cancel" at bounding box center [864, 530] width 30 height 11
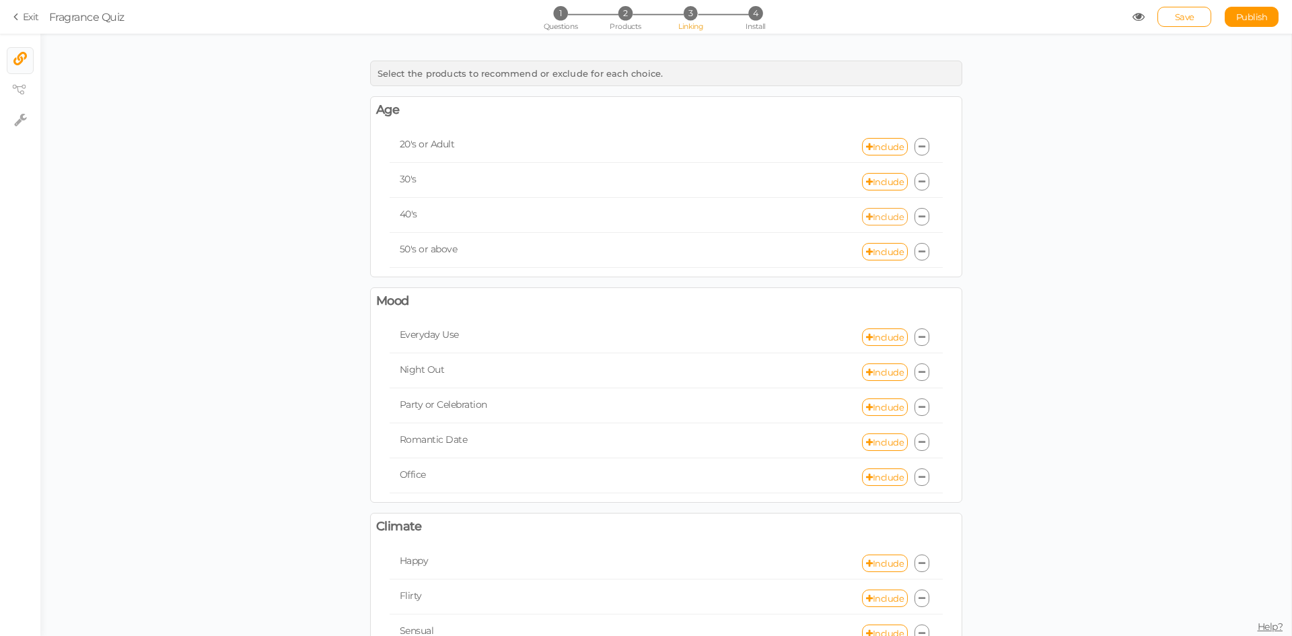
click at [878, 215] on link "Include" at bounding box center [885, 216] width 46 height 17
select select "expr"
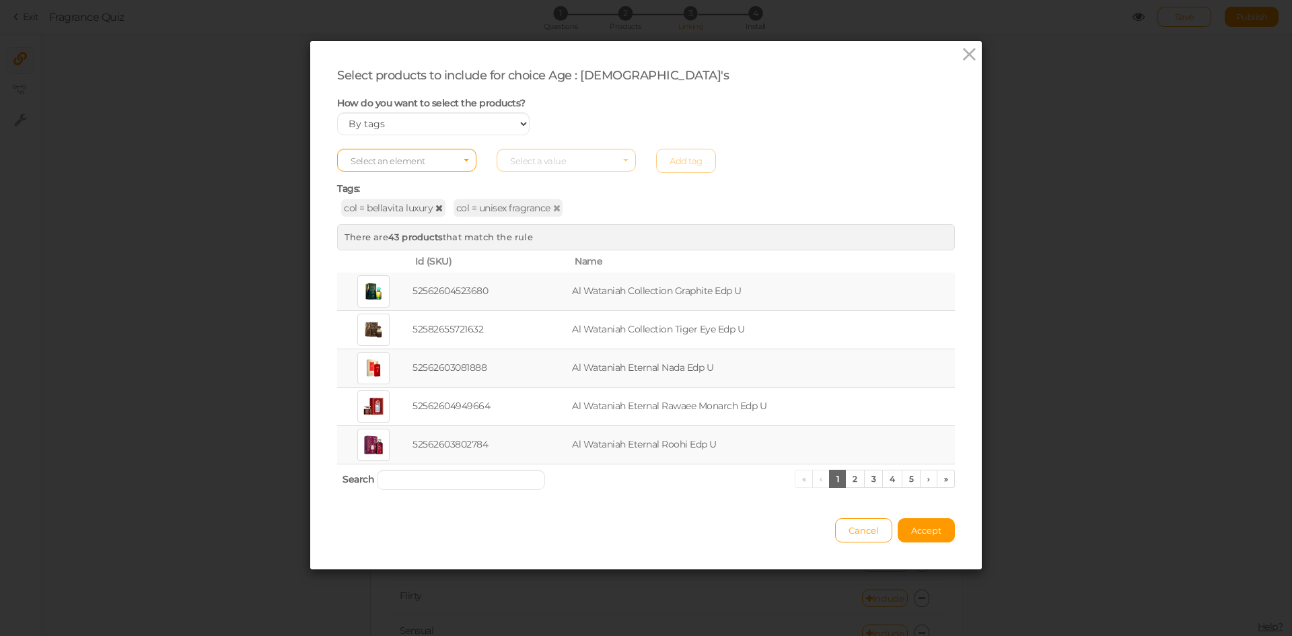
click at [435, 208] on icon at bounding box center [438, 207] width 7 height 9
click at [441, 205] on icon at bounding box center [444, 207] width 7 height 9
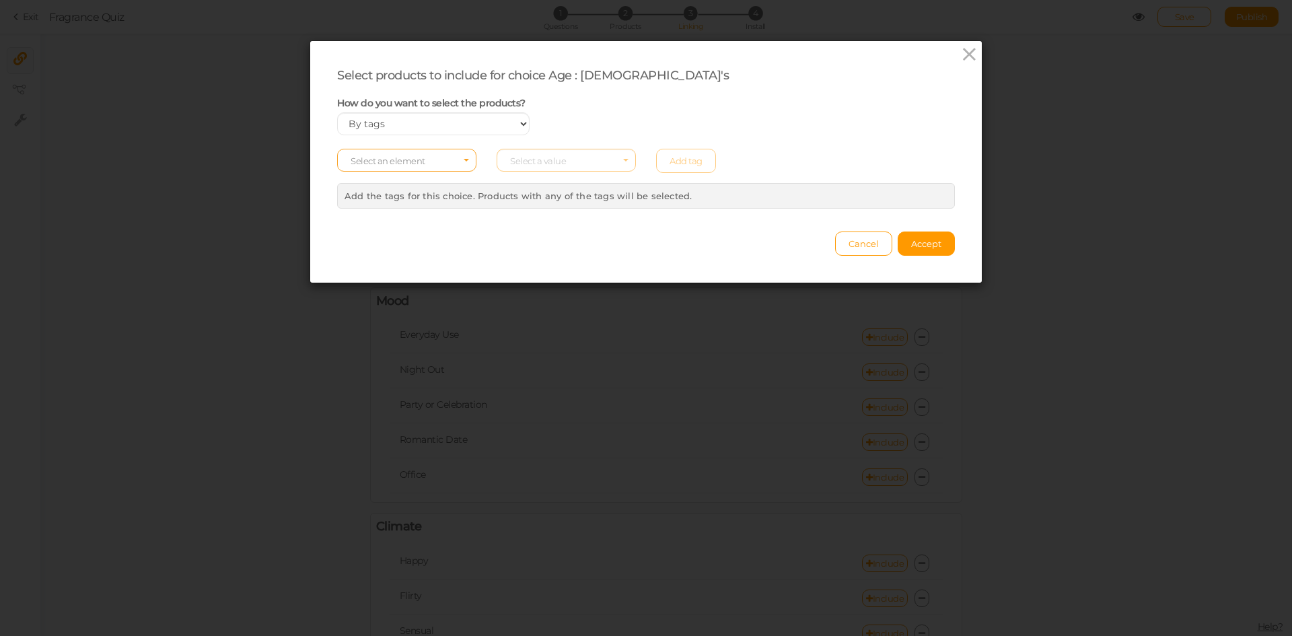
click at [398, 162] on span "Select an element" at bounding box center [388, 160] width 75 height 11
click at [391, 186] on span "col" at bounding box center [407, 181] width 138 height 15
click at [555, 161] on span "Select a value" at bounding box center [538, 160] width 56 height 11
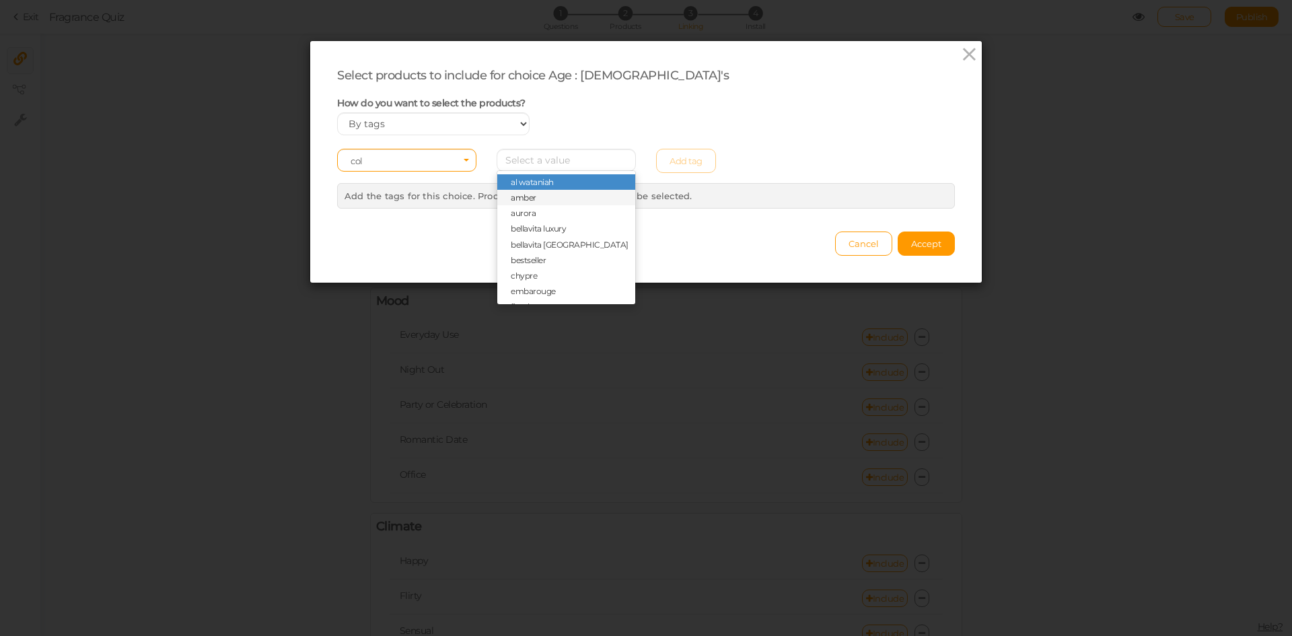
click at [541, 200] on span "amber" at bounding box center [566, 197] width 138 height 15
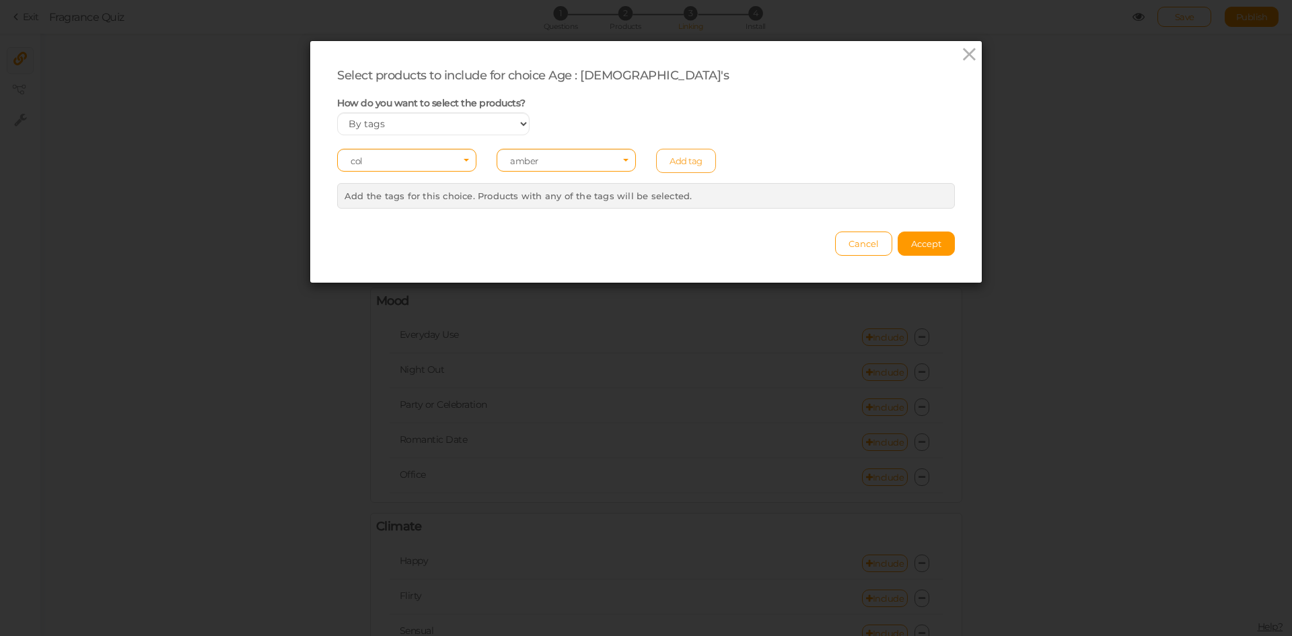
click at [702, 159] on link "Add tag" at bounding box center [686, 161] width 60 height 24
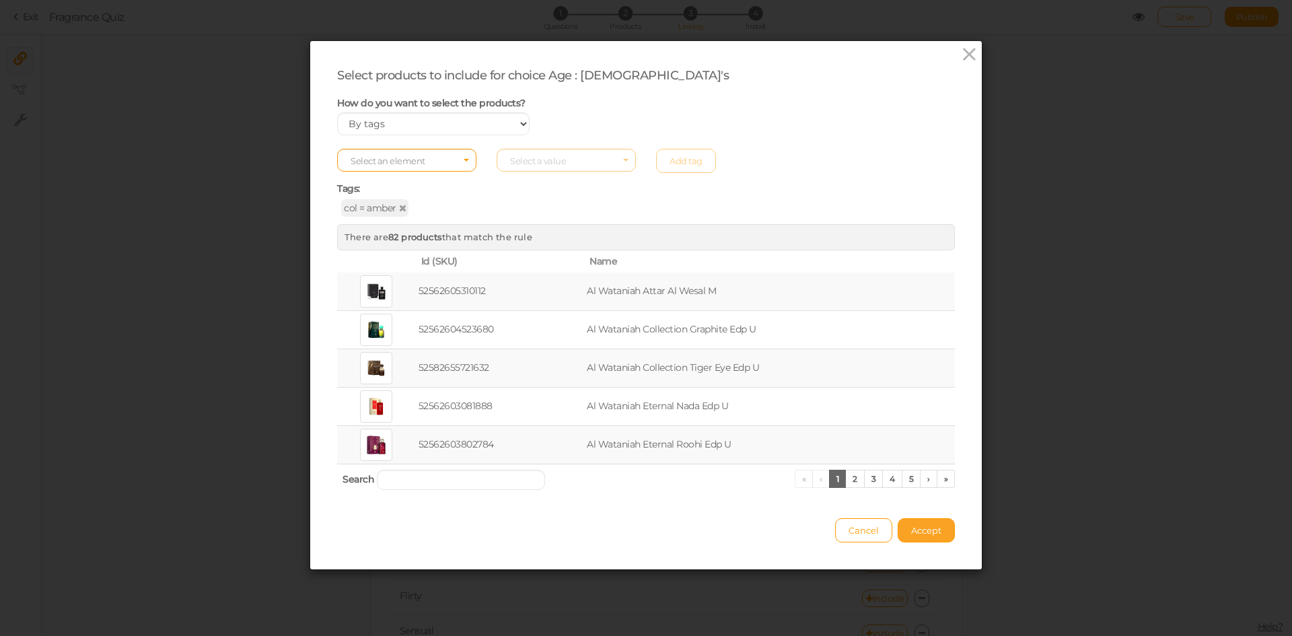
click at [911, 528] on span "Accept" at bounding box center [926, 530] width 30 height 11
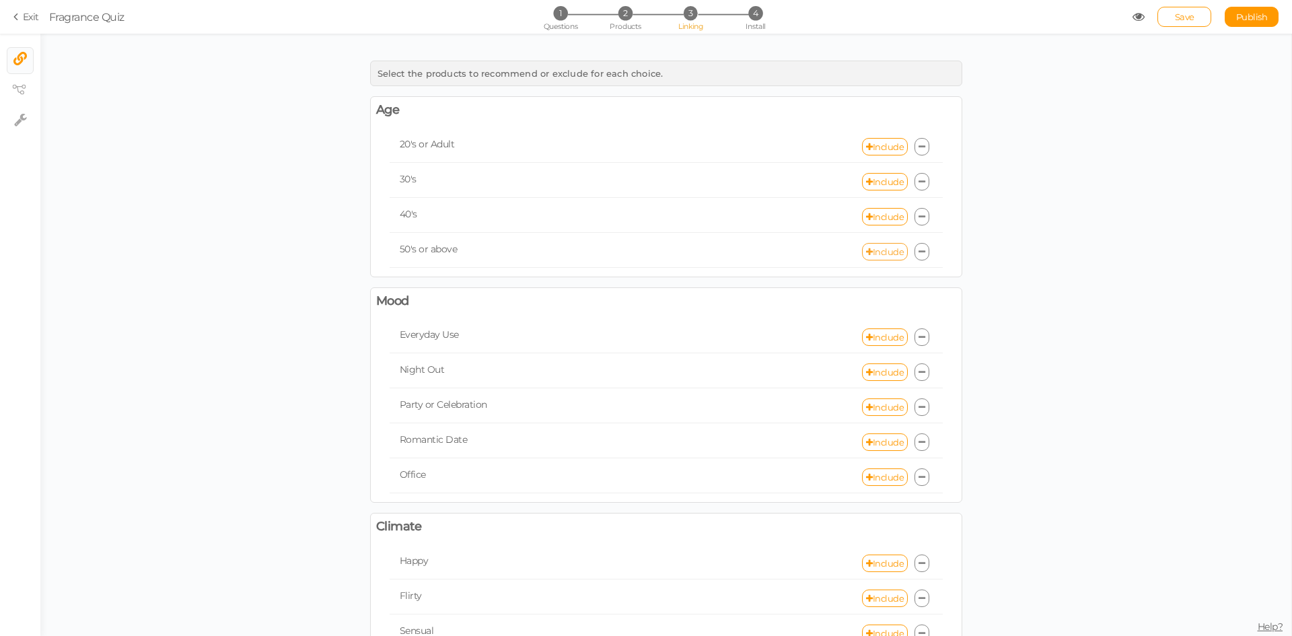
click at [866, 252] on link "Include" at bounding box center [885, 251] width 46 height 17
select select "expr"
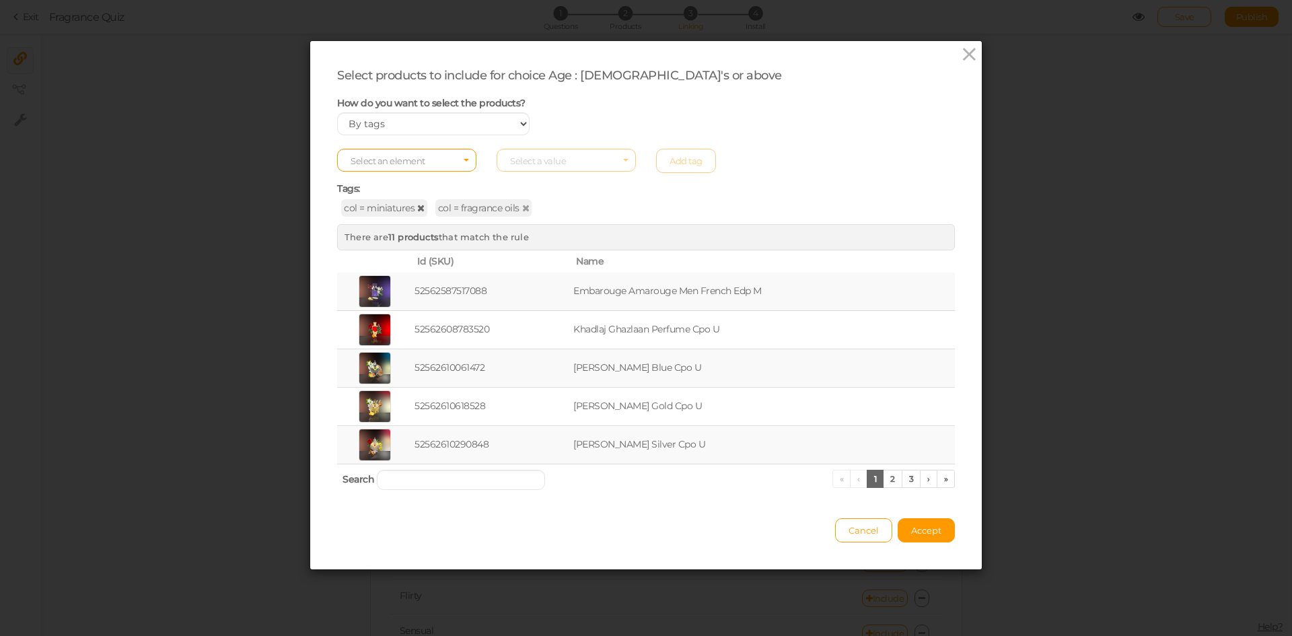
click at [417, 207] on icon at bounding box center [420, 207] width 7 height 9
click at [428, 211] on icon at bounding box center [431, 207] width 7 height 9
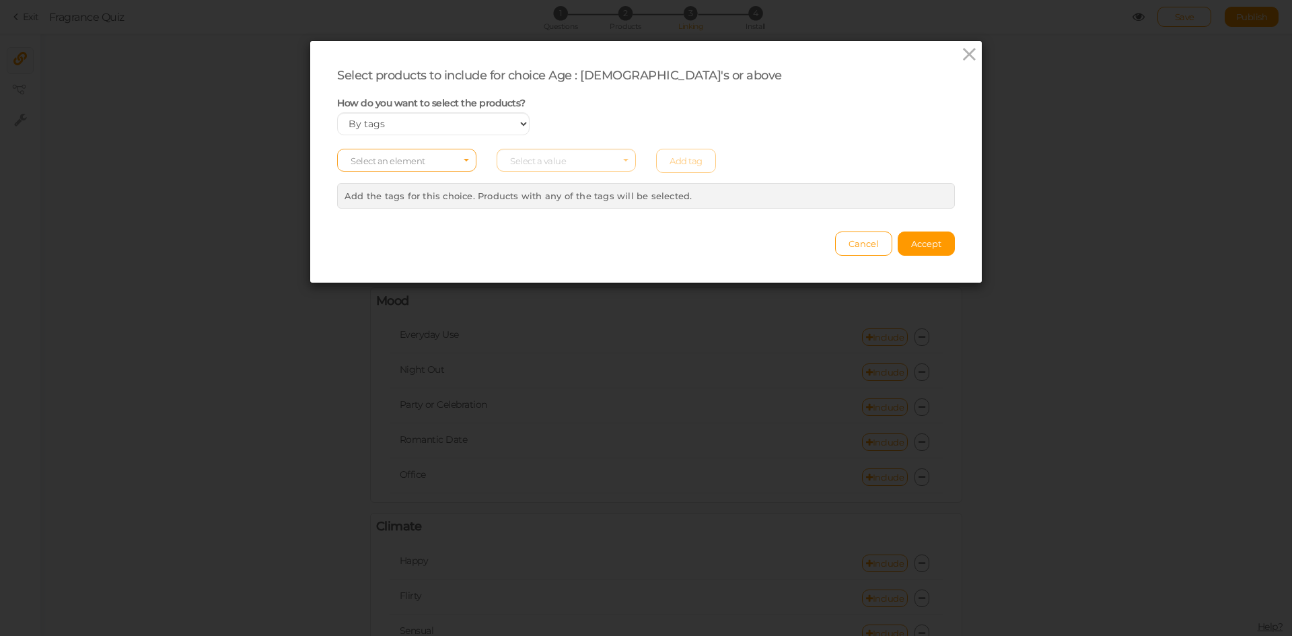
click at [416, 165] on span "Select an element" at bounding box center [388, 160] width 75 height 11
click at [398, 187] on span "col" at bounding box center [407, 181] width 138 height 15
click at [538, 160] on span "Select a value" at bounding box center [538, 160] width 56 height 11
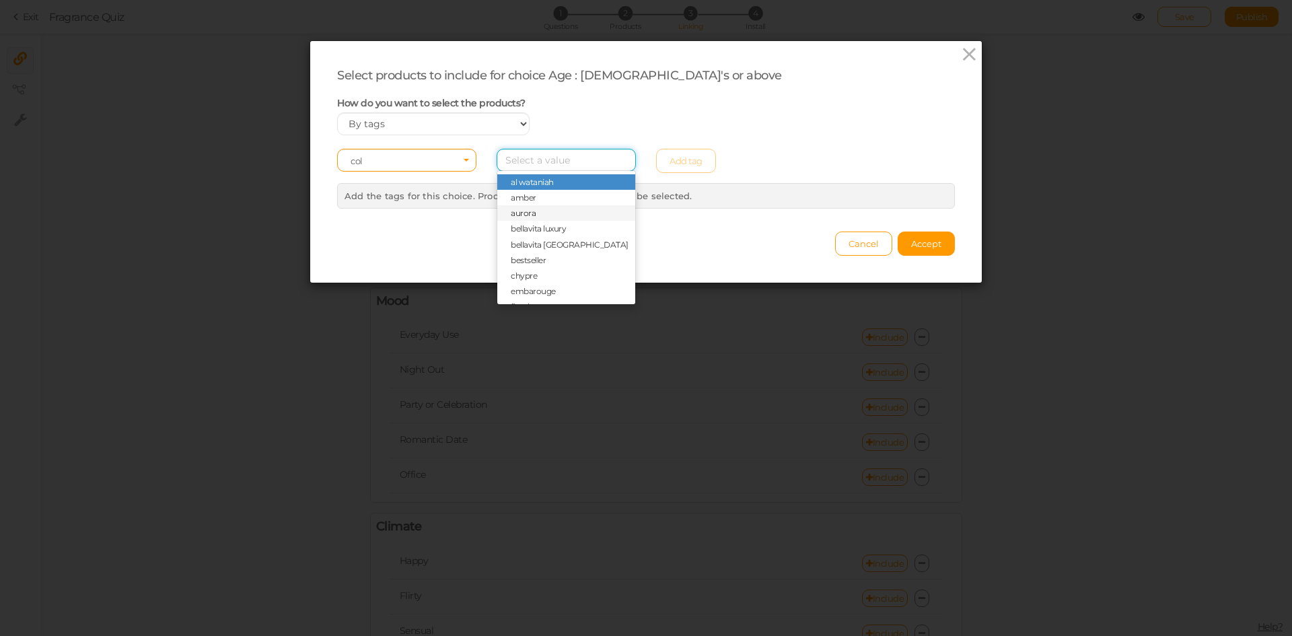
scroll to position [67, 0]
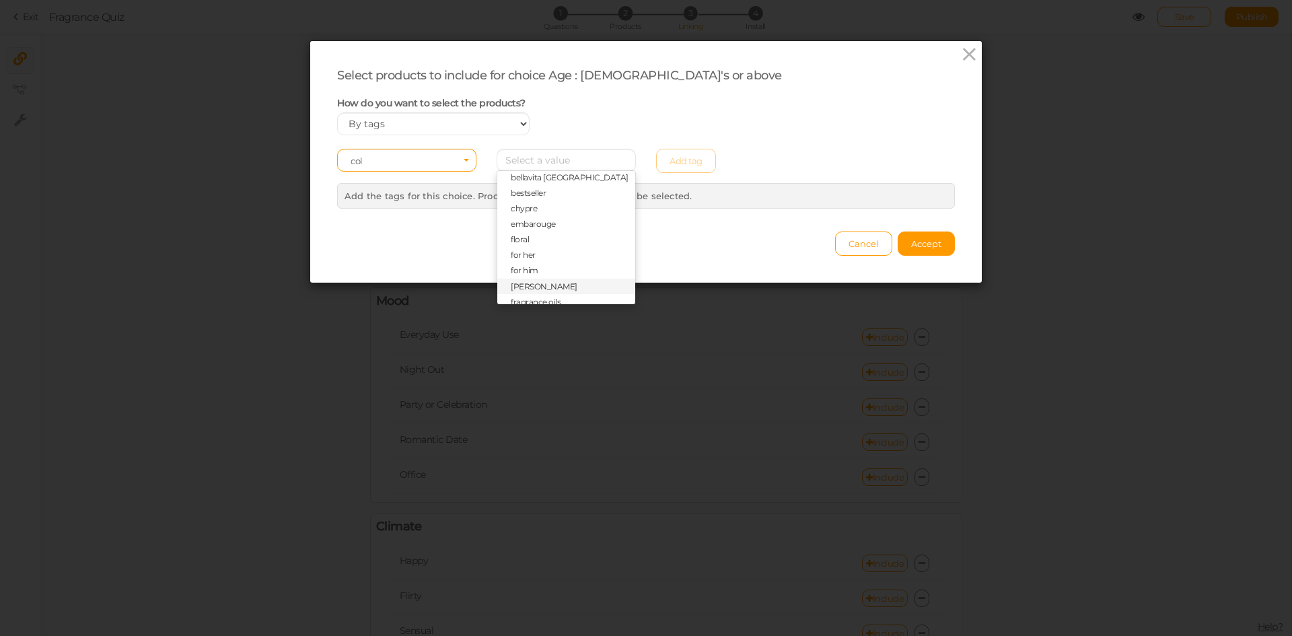
click at [526, 288] on span "[PERSON_NAME]" at bounding box center [544, 286] width 67 height 10
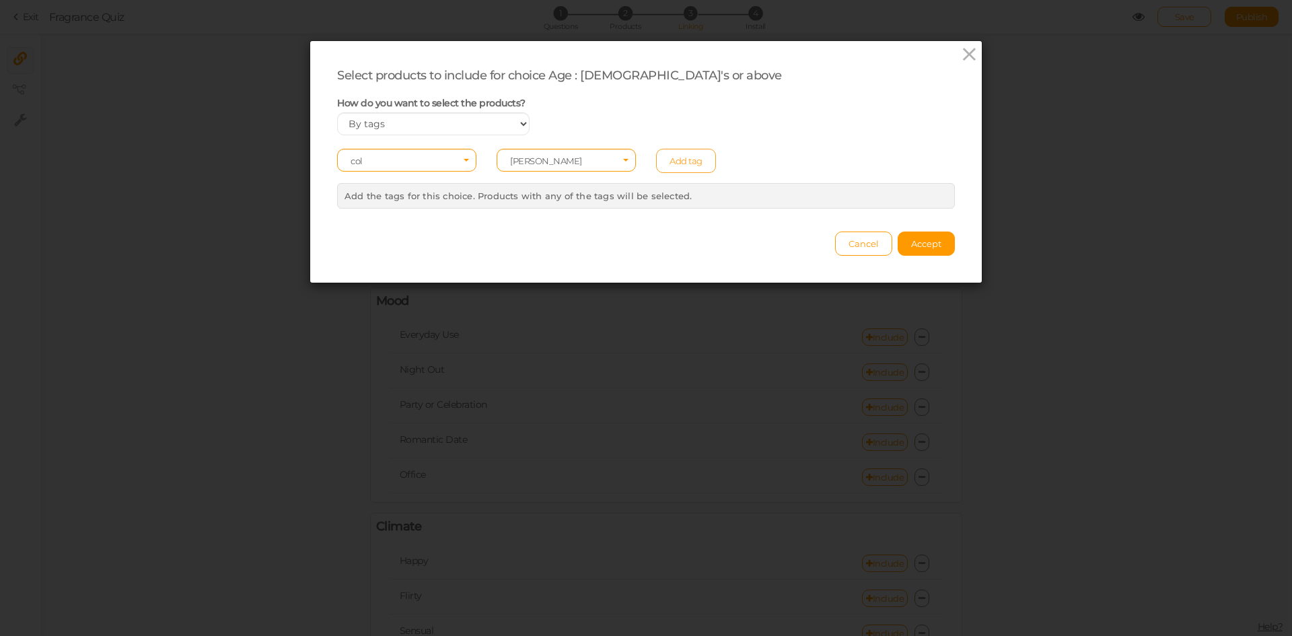
click at [694, 155] on link "Add tag" at bounding box center [686, 161] width 60 height 24
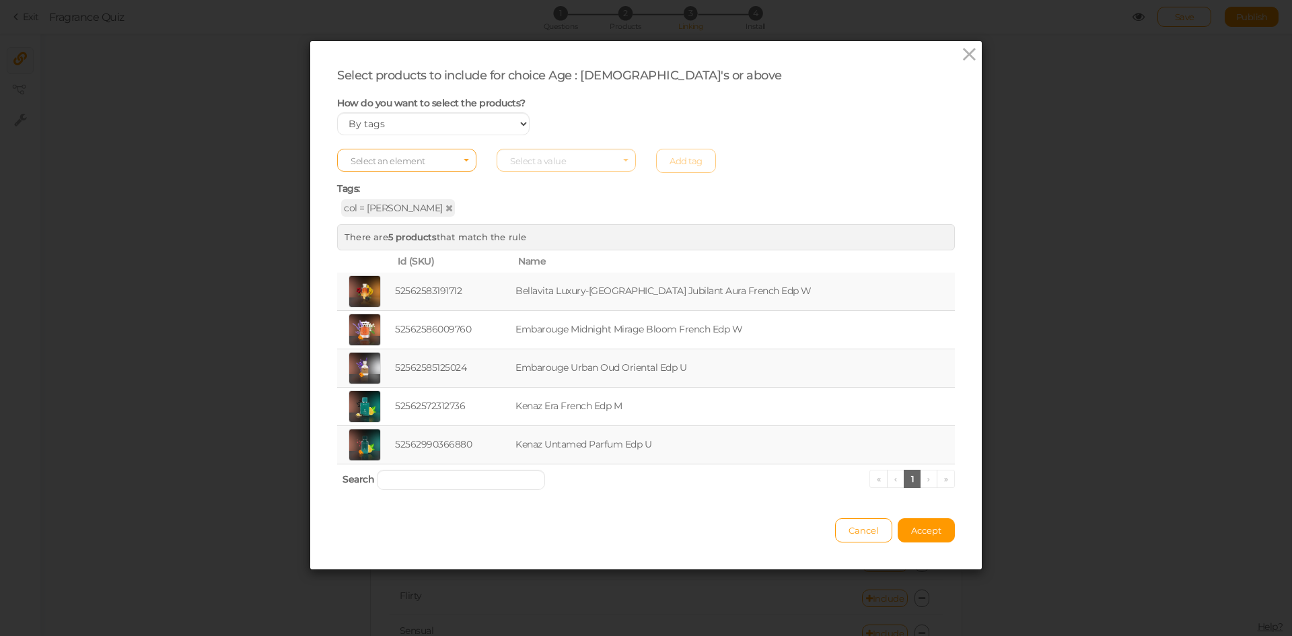
click at [460, 157] on span "Select an element" at bounding box center [406, 160] width 139 height 23
click at [439, 182] on span "col" at bounding box center [407, 181] width 138 height 15
click at [542, 166] on span "Select a value" at bounding box center [566, 160] width 139 height 23
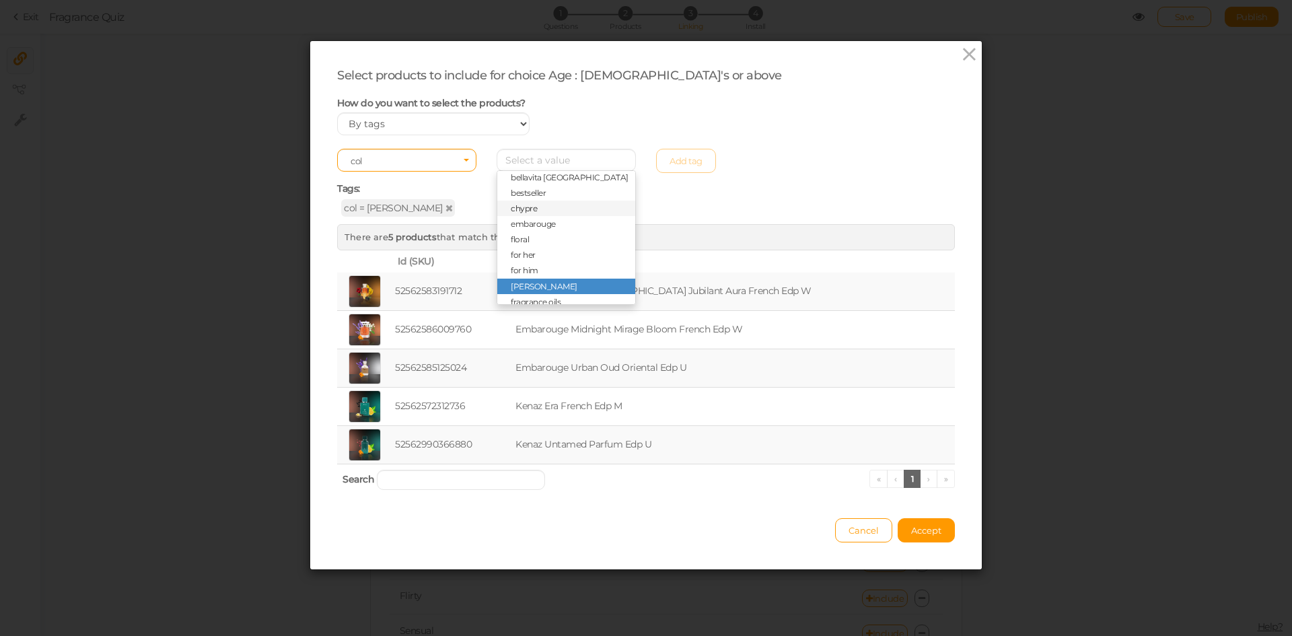
click at [532, 210] on span "chypre" at bounding box center [566, 208] width 138 height 15
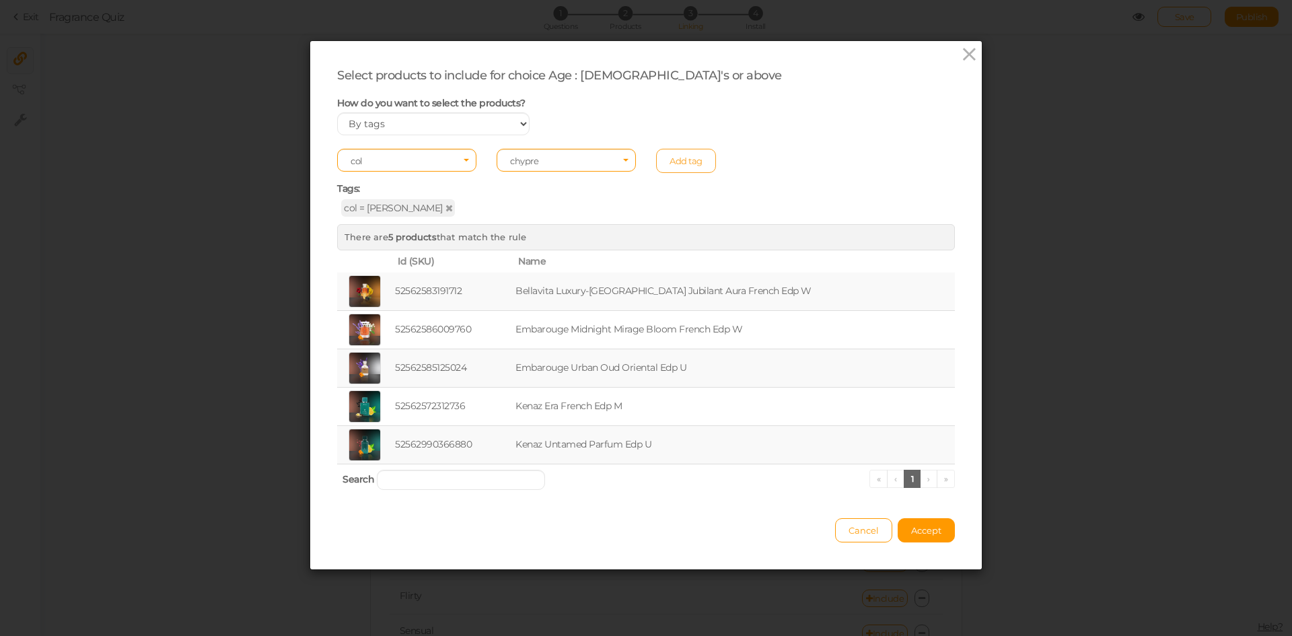
click at [682, 160] on link "Add tag" at bounding box center [686, 161] width 60 height 24
click at [458, 153] on span "Select an element" at bounding box center [406, 160] width 139 height 23
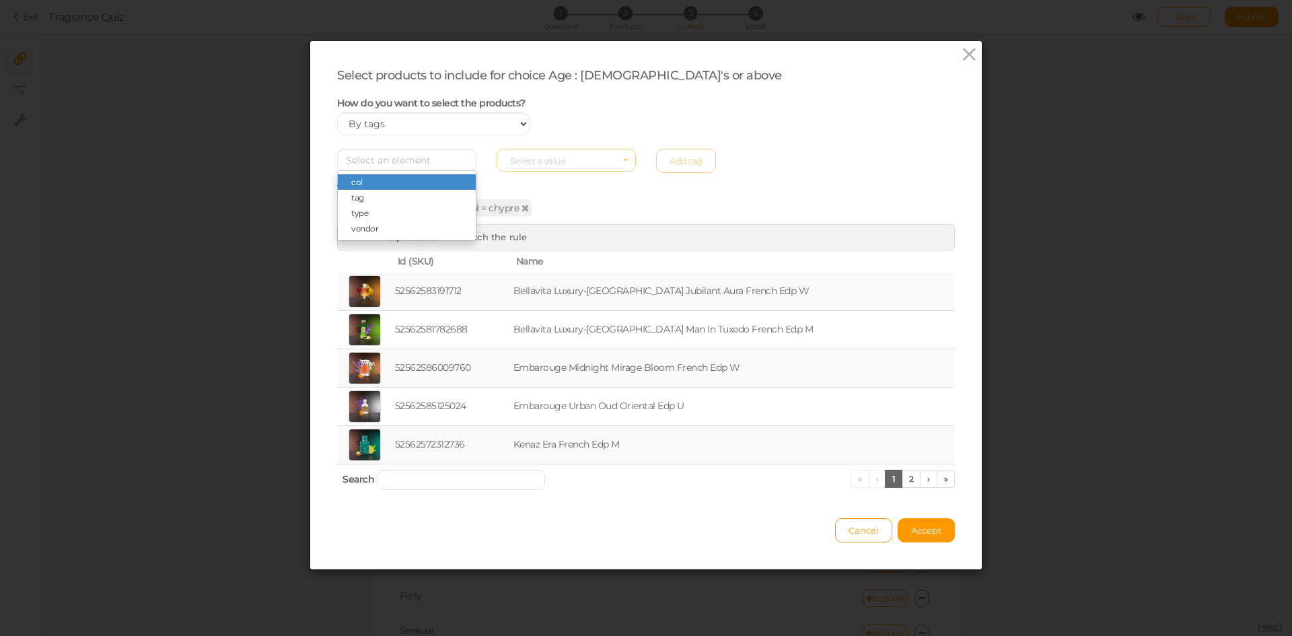
click at [443, 181] on span "col" at bounding box center [407, 181] width 138 height 15
click at [540, 164] on span "Select a value" at bounding box center [538, 160] width 56 height 11
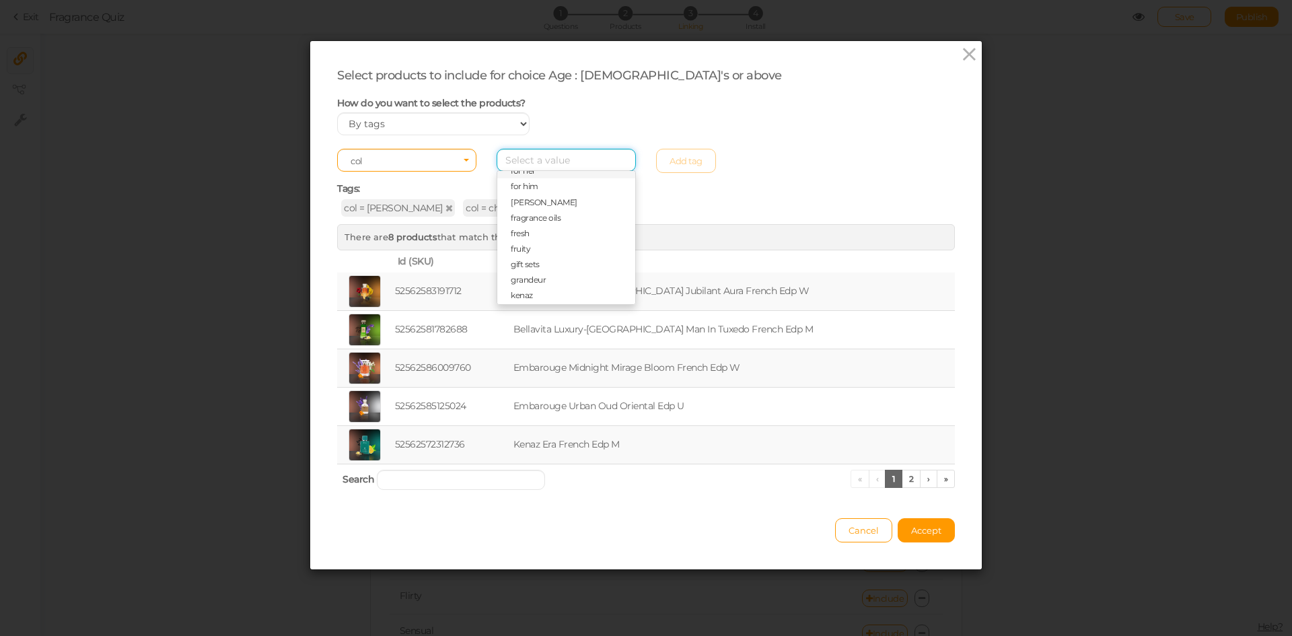
scroll to position [135, 0]
click at [534, 221] on span "[PERSON_NAME]" at bounding box center [544, 219] width 67 height 10
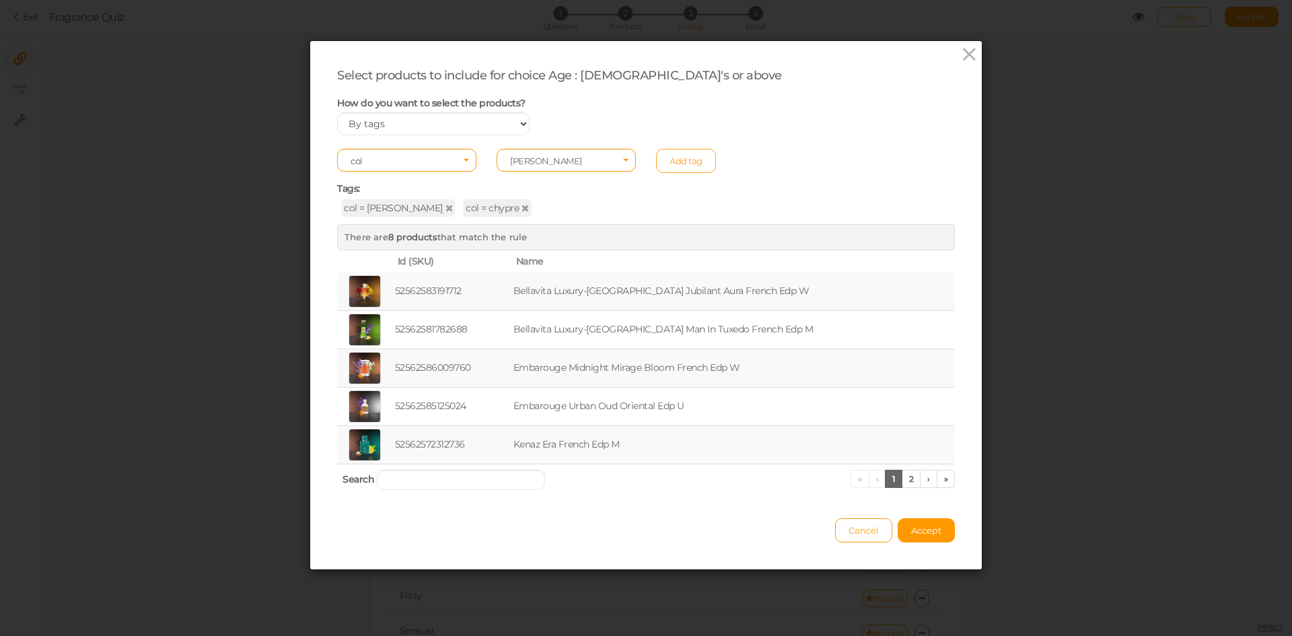
click at [674, 156] on link "Add tag" at bounding box center [686, 161] width 60 height 24
click at [911, 528] on span "Accept" at bounding box center [926, 530] width 30 height 11
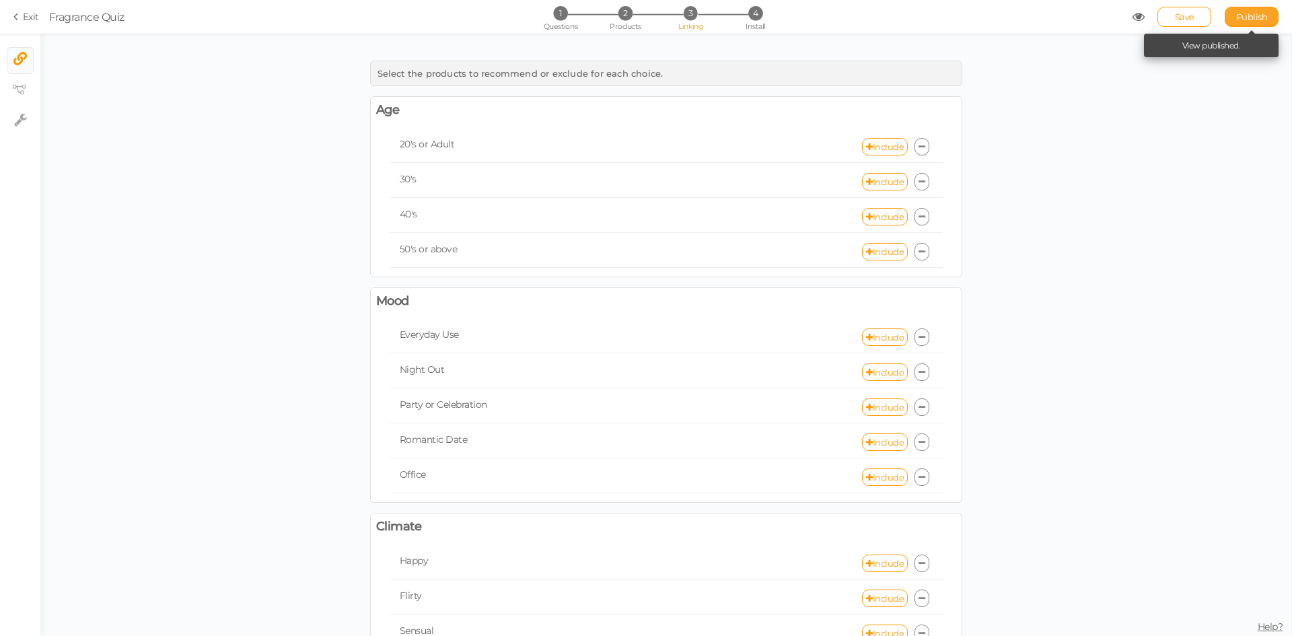
click at [1254, 12] on span "Publish" at bounding box center [1252, 16] width 32 height 11
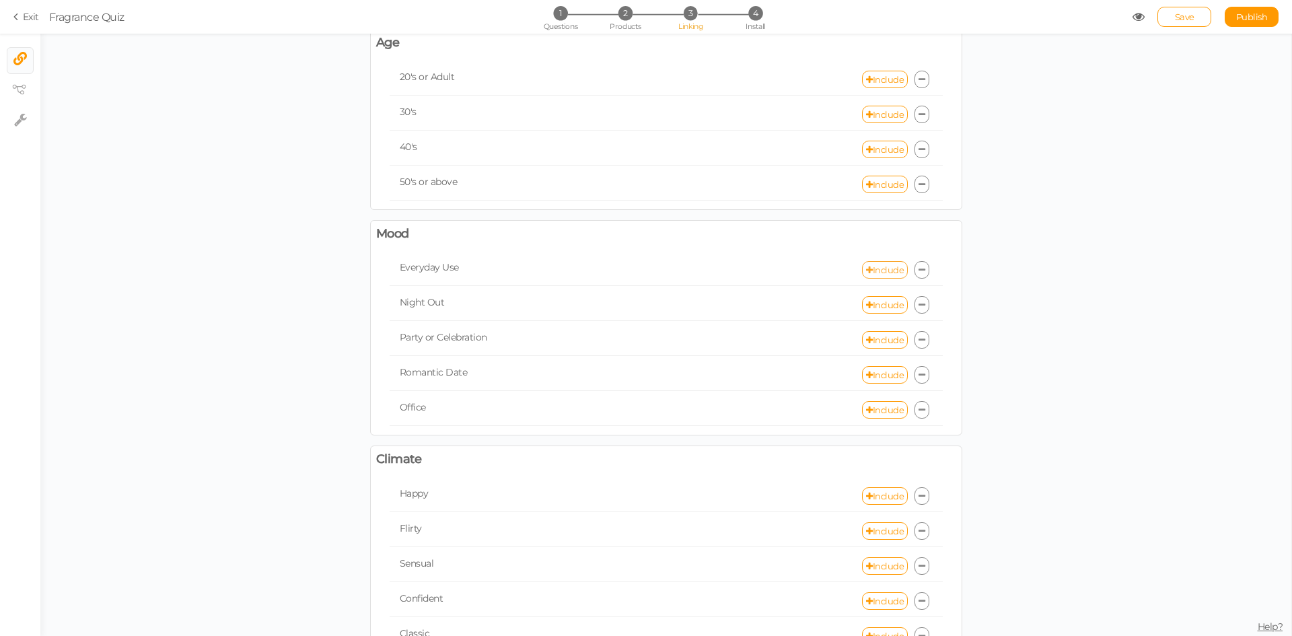
click at [884, 263] on link "Include" at bounding box center [885, 269] width 46 height 17
select select "expr"
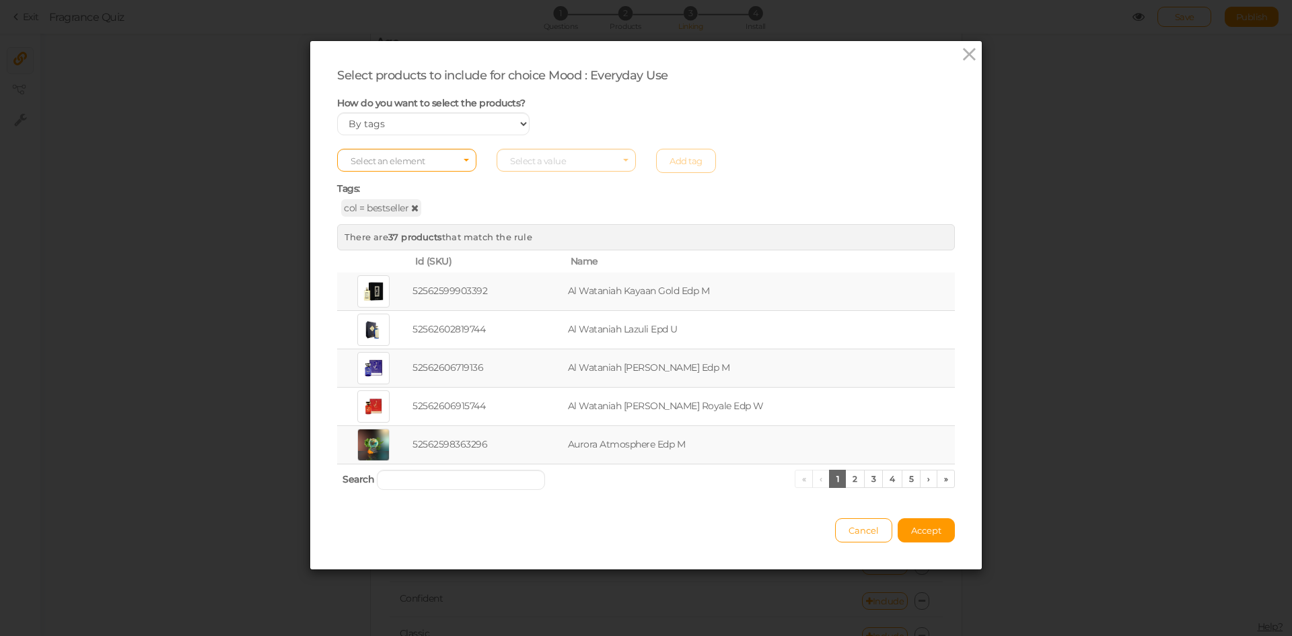
click at [411, 208] on icon at bounding box center [414, 207] width 7 height 9
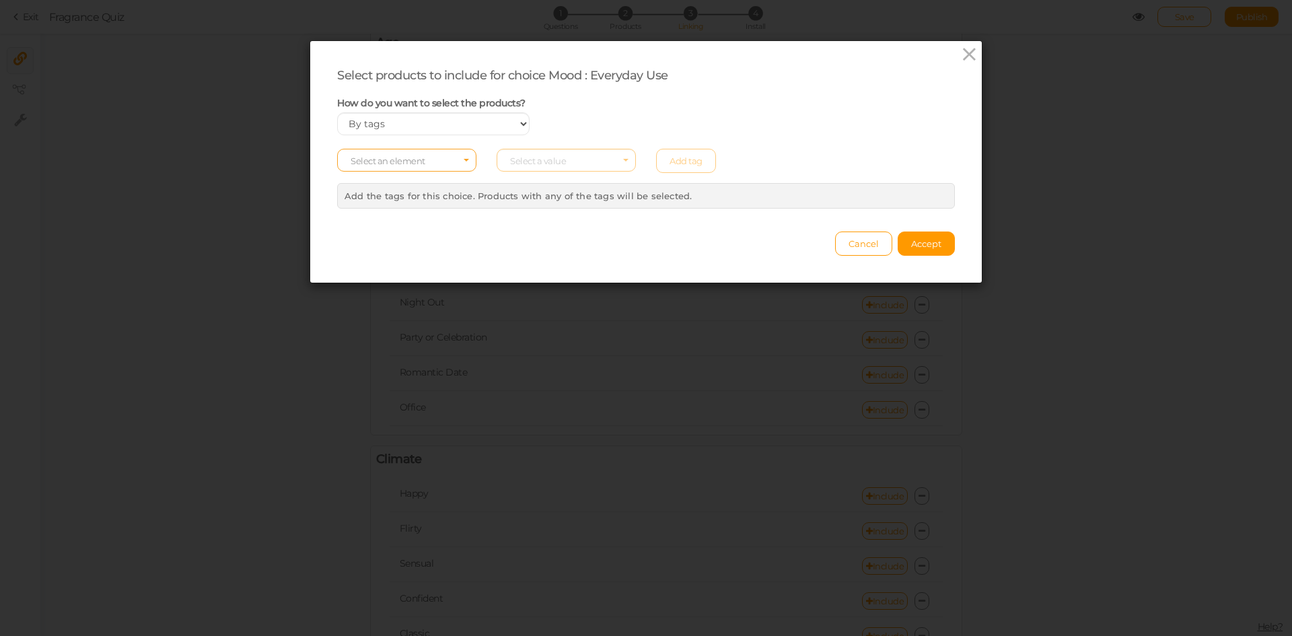
click at [419, 160] on span "Select an element" at bounding box center [388, 160] width 75 height 11
click at [396, 182] on span "col" at bounding box center [407, 181] width 138 height 15
click at [537, 164] on span "Select a value" at bounding box center [538, 160] width 56 height 11
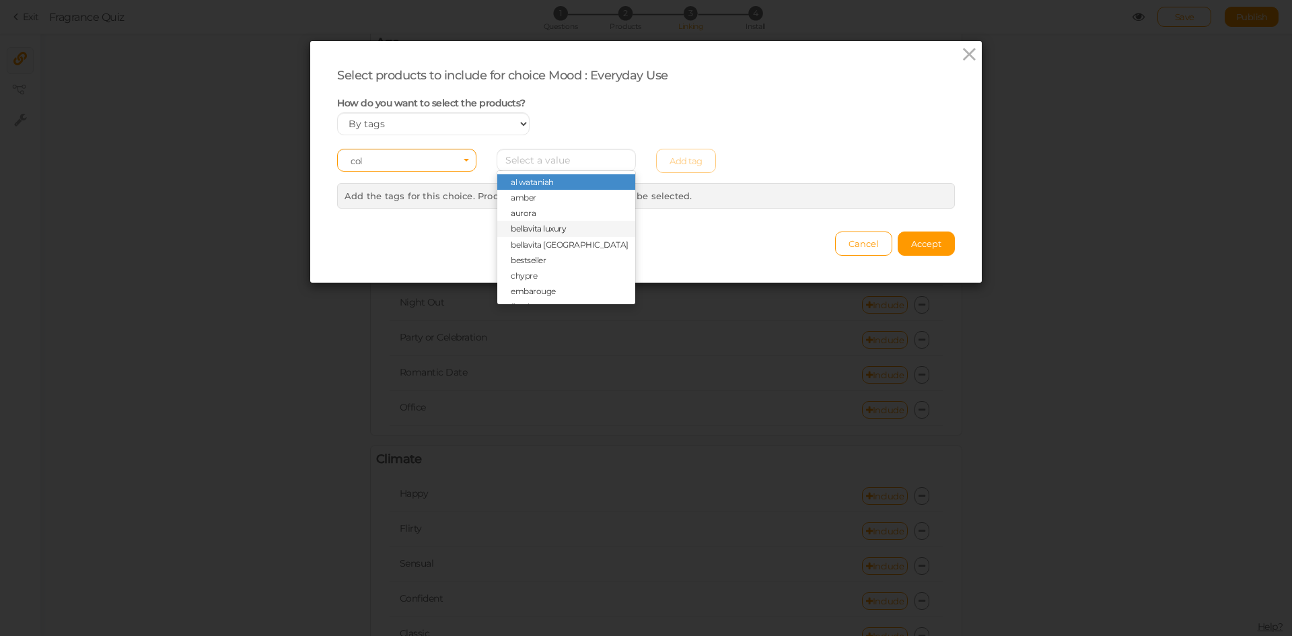
click at [538, 232] on span "bellavita luxury" at bounding box center [538, 228] width 55 height 10
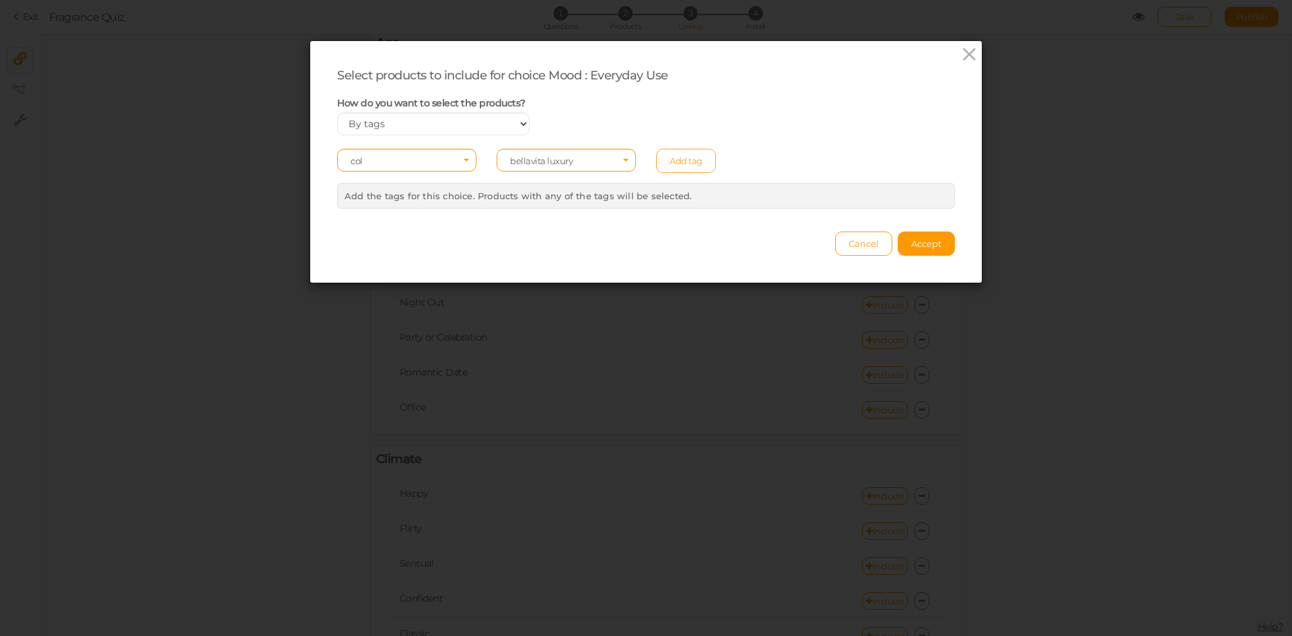
click at [697, 162] on link "Add tag" at bounding box center [686, 161] width 60 height 24
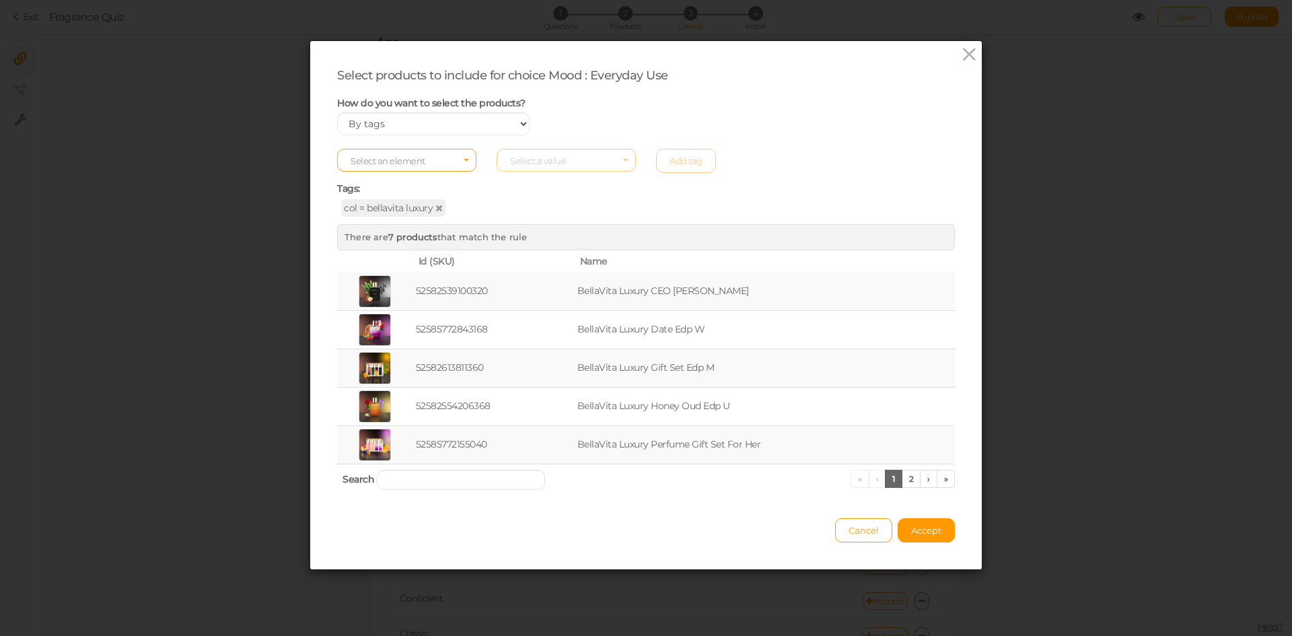
click at [427, 164] on span "Select an element" at bounding box center [406, 160] width 139 height 23
click at [394, 183] on span "col" at bounding box center [407, 181] width 138 height 15
click at [400, 162] on span "col" at bounding box center [403, 160] width 104 height 9
click at [372, 212] on span "type" at bounding box center [407, 212] width 138 height 15
click at [544, 164] on span "Select a value" at bounding box center [538, 160] width 56 height 11
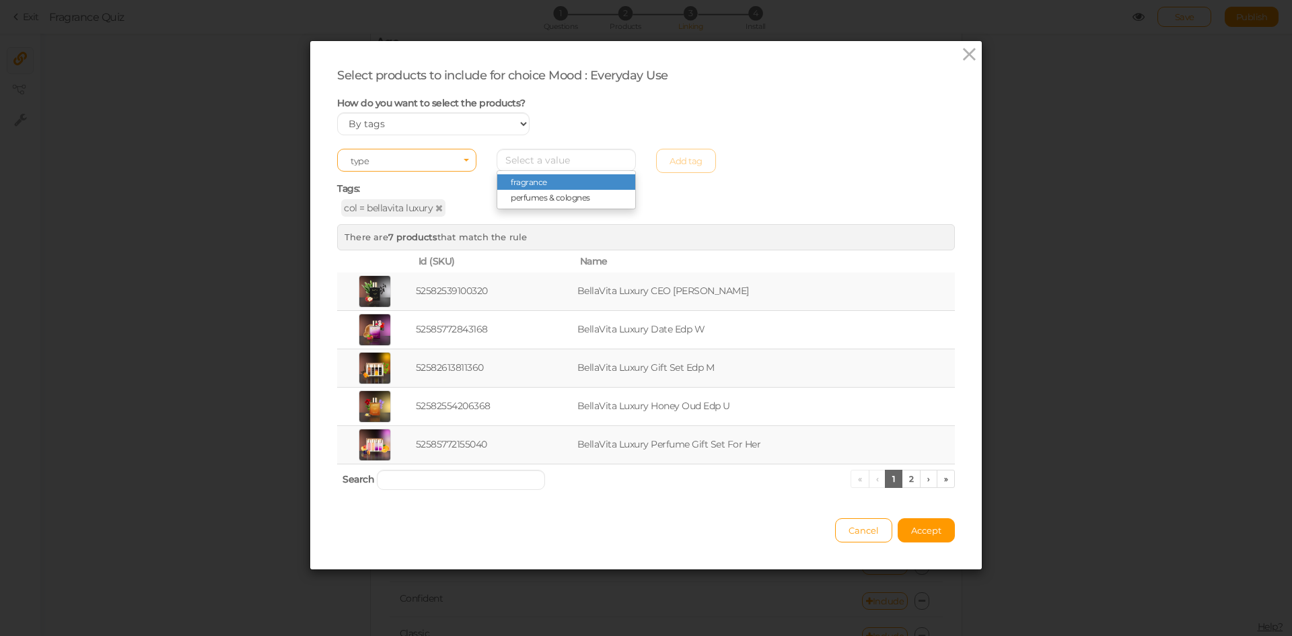
click at [425, 155] on span "Select an element type" at bounding box center [406, 160] width 139 height 23
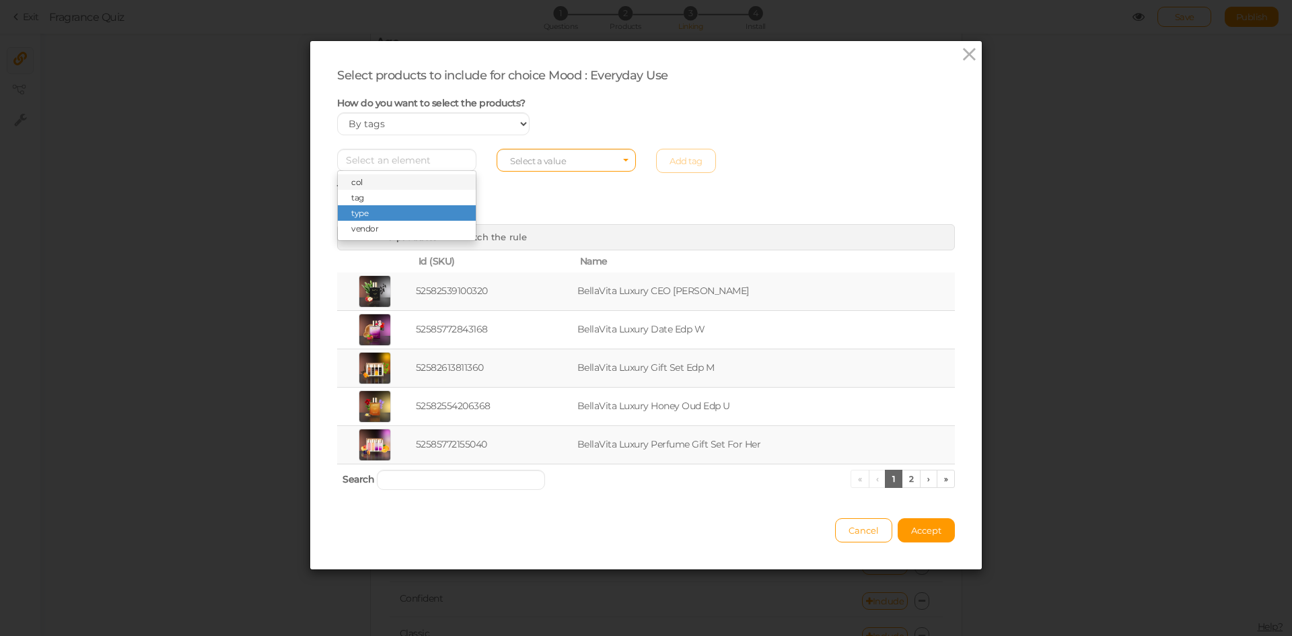
click at [382, 180] on span "col" at bounding box center [407, 181] width 138 height 15
click at [533, 162] on span "Select a value" at bounding box center [538, 160] width 56 height 11
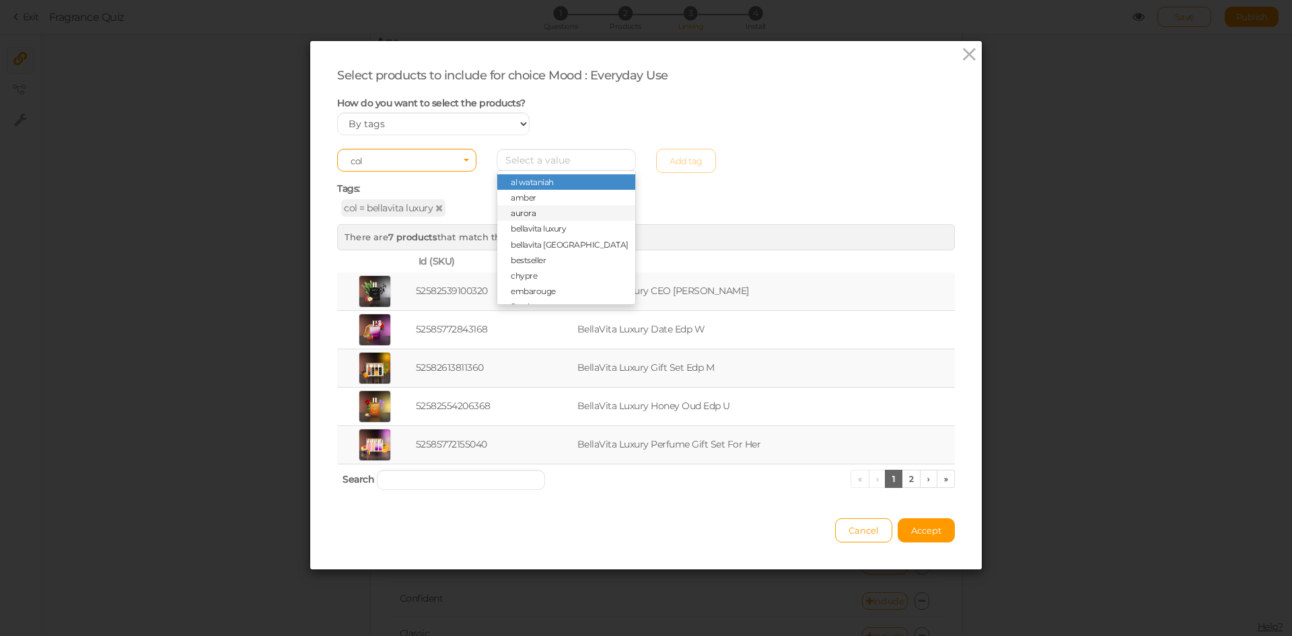
click at [533, 209] on span "aurora" at bounding box center [566, 212] width 138 height 15
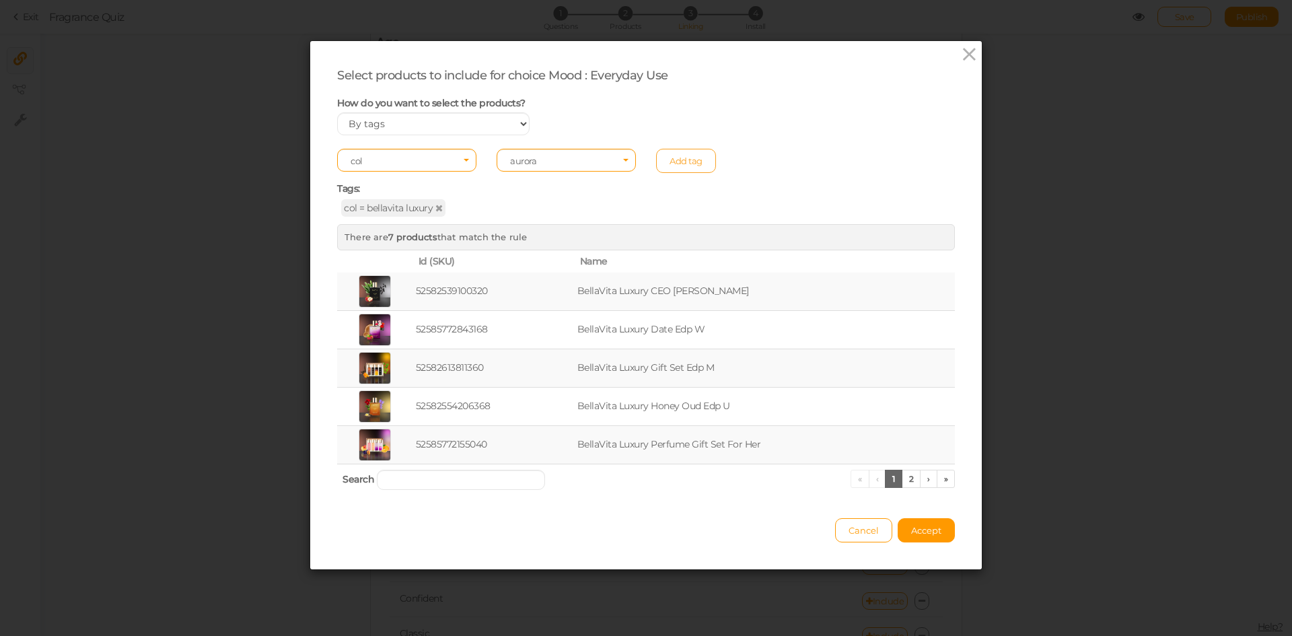
click at [675, 157] on link "Add tag" at bounding box center [686, 161] width 60 height 24
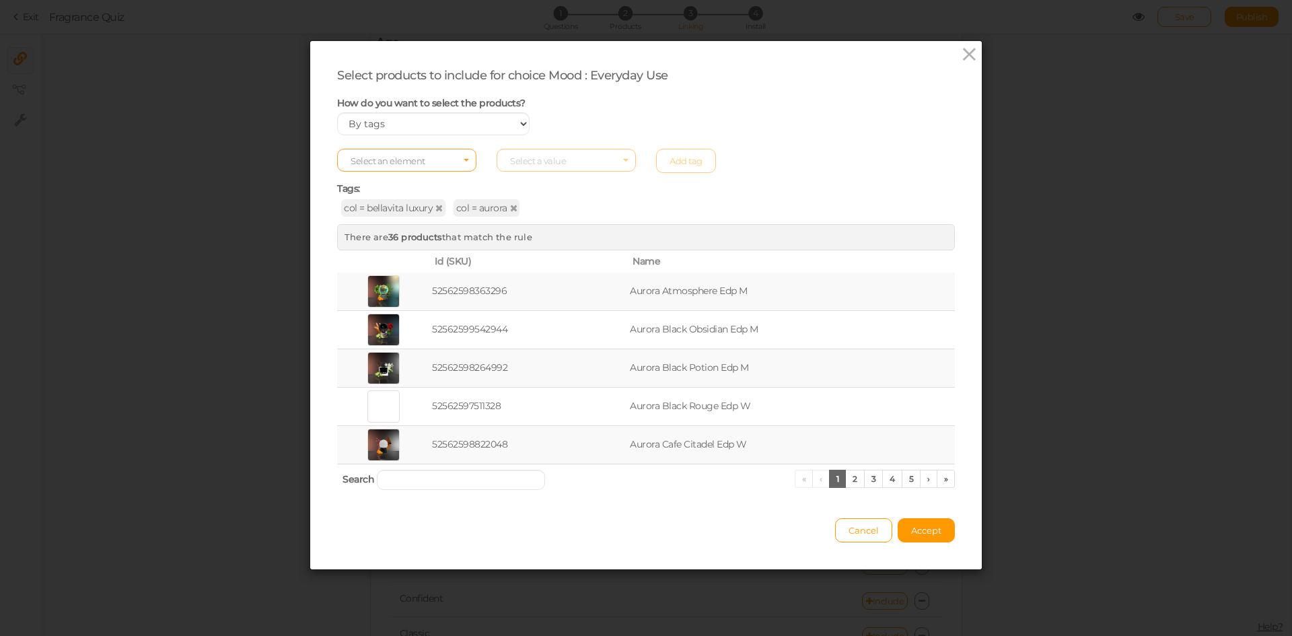
click at [434, 158] on span "Select an element" at bounding box center [406, 160] width 139 height 23
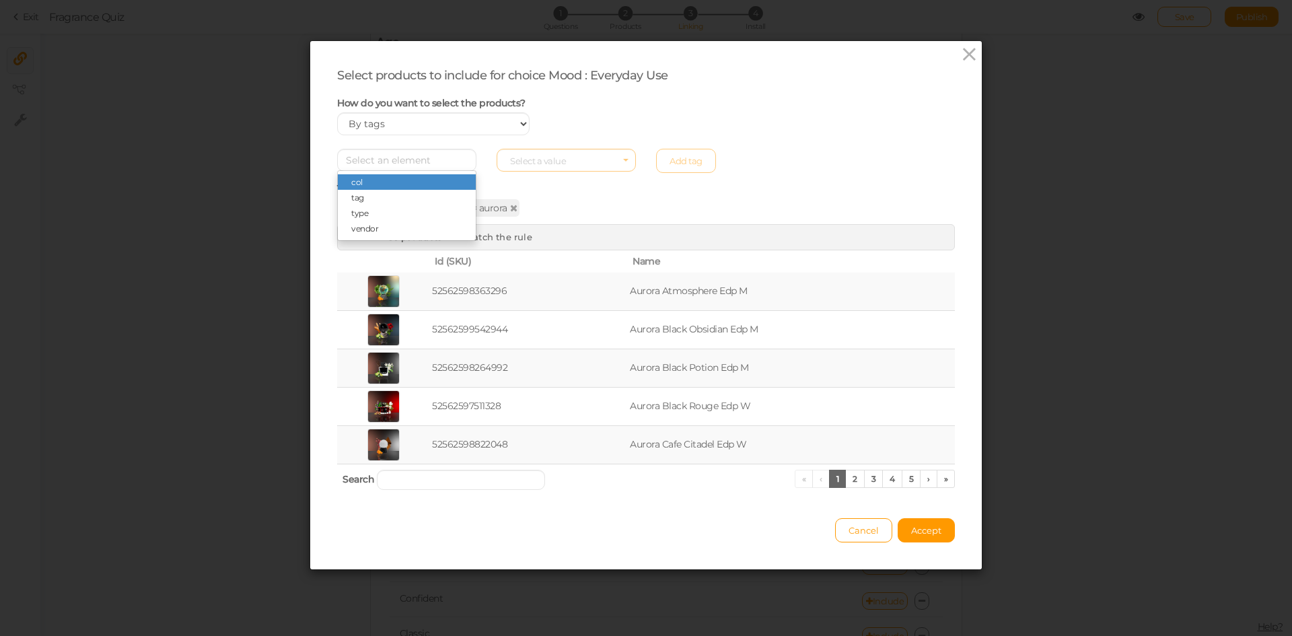
click at [632, 202] on div "col = bellavita luxury col = aurora" at bounding box center [646, 208] width 618 height 13
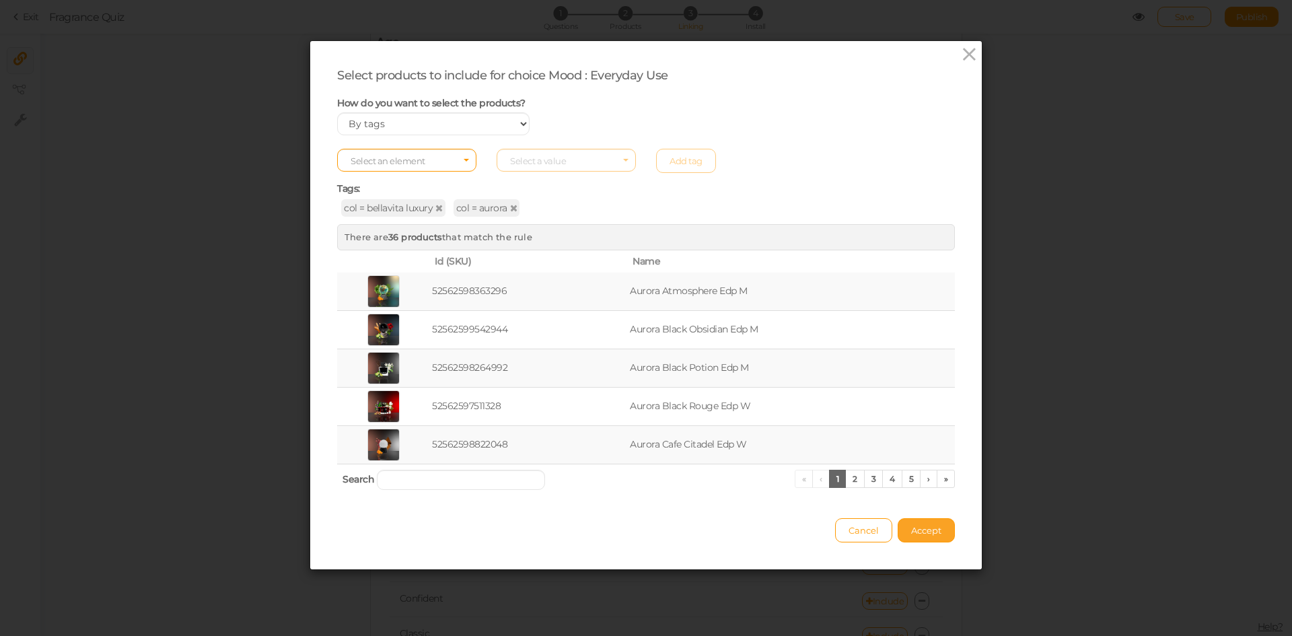
click at [912, 526] on span "Accept" at bounding box center [926, 530] width 30 height 11
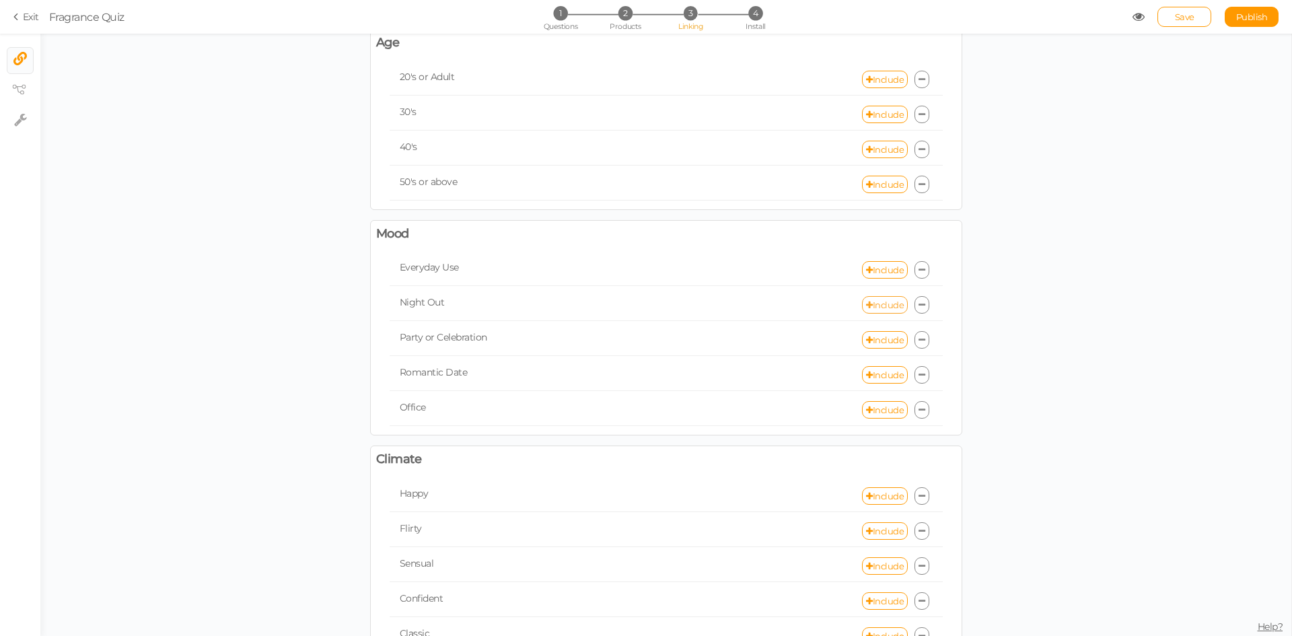
click at [874, 303] on link "Include" at bounding box center [885, 304] width 46 height 17
select select "expr"
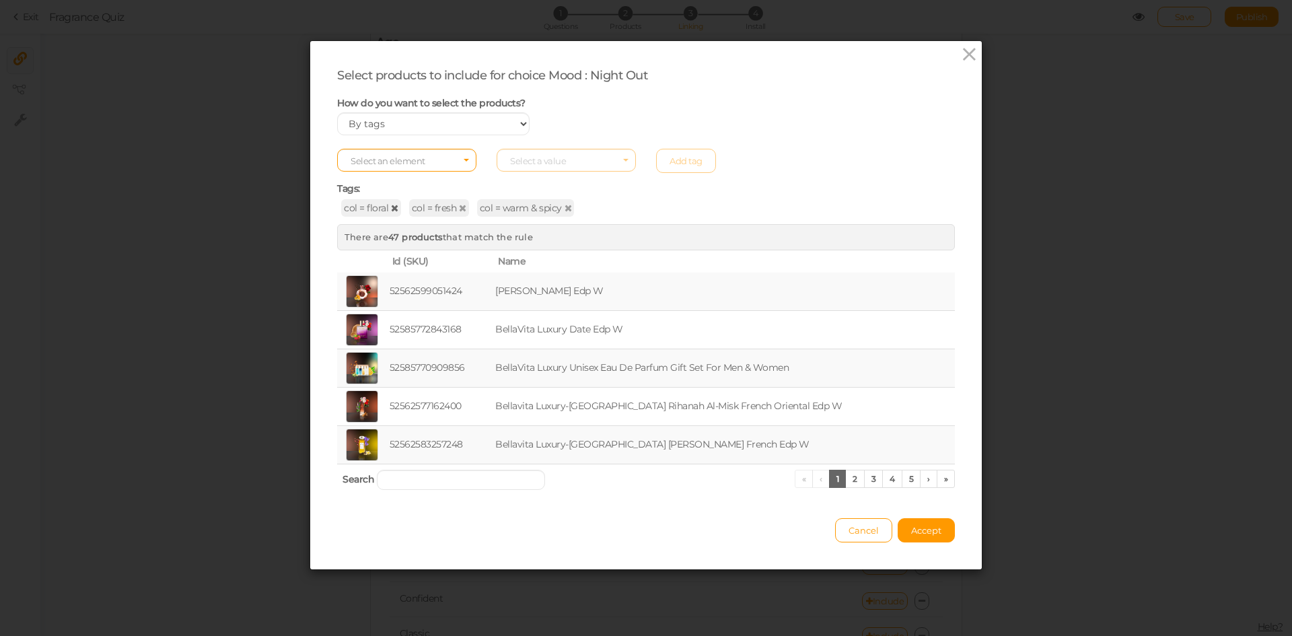
click at [391, 208] on icon at bounding box center [394, 207] width 7 height 9
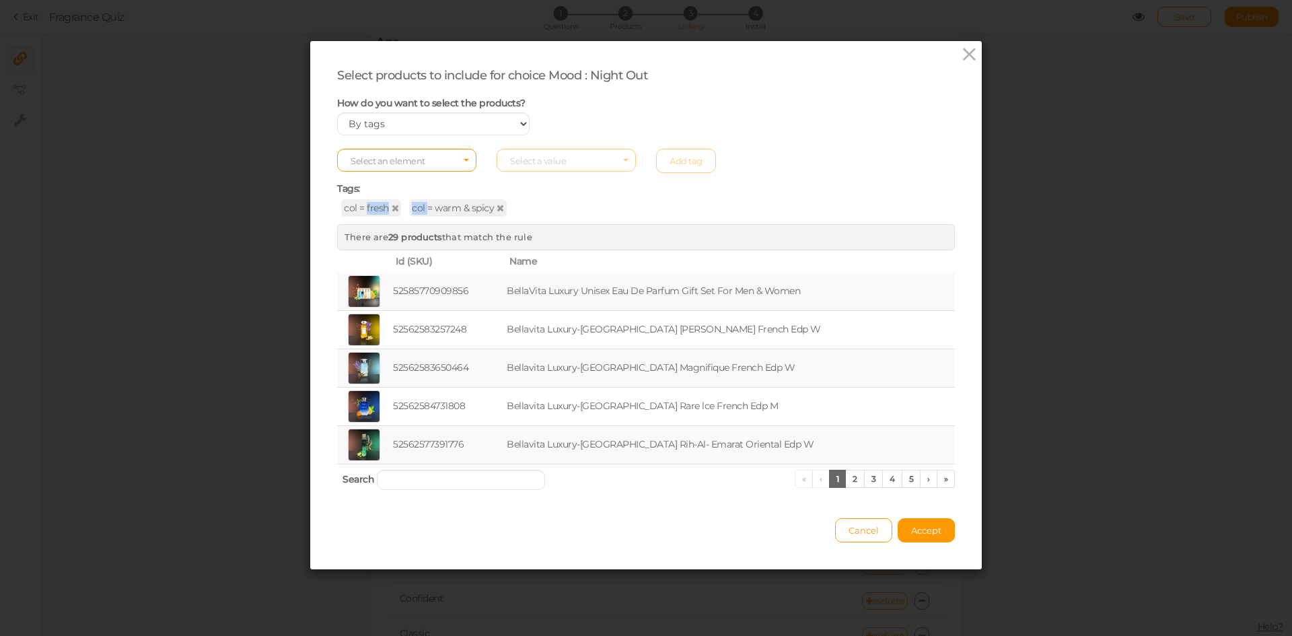
click at [392, 208] on icon at bounding box center [395, 207] width 7 height 9
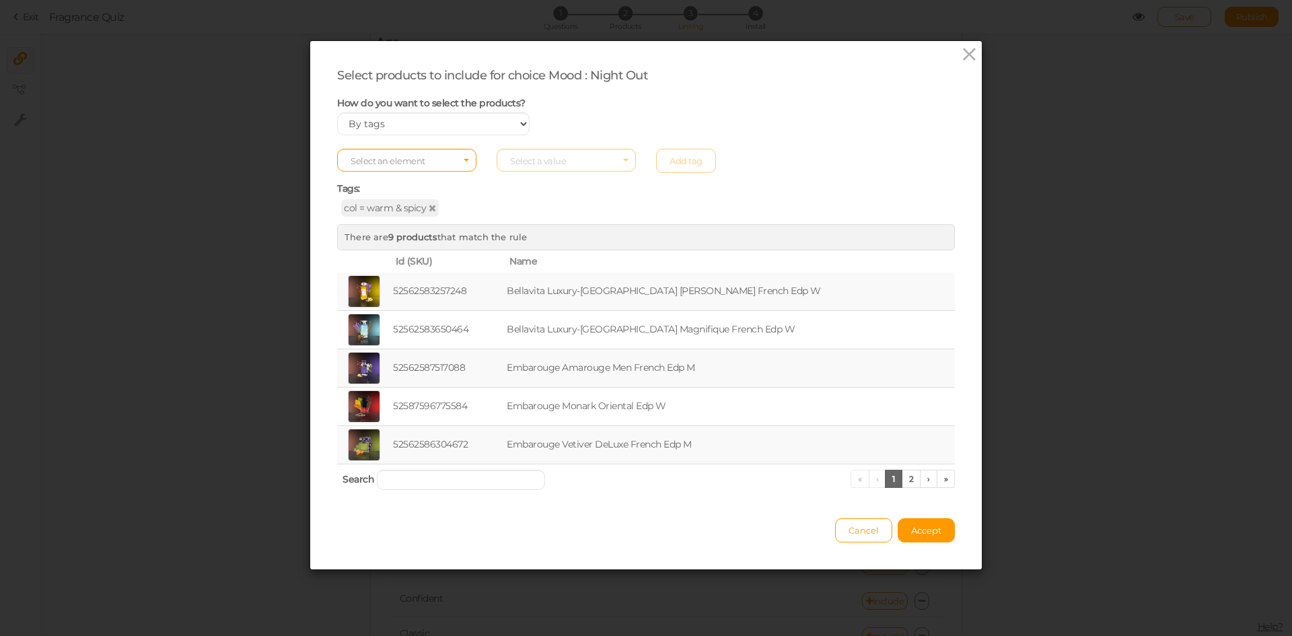
click at [491, 195] on div "Tags: col = warm & spicy" at bounding box center [646, 193] width 618 height 41
click at [438, 157] on span "Select an element" at bounding box center [406, 160] width 139 height 23
click at [404, 186] on span "col" at bounding box center [407, 181] width 138 height 15
click at [572, 171] on span "Select a value" at bounding box center [566, 160] width 139 height 23
click at [545, 180] on span "al wataniah" at bounding box center [532, 182] width 43 height 10
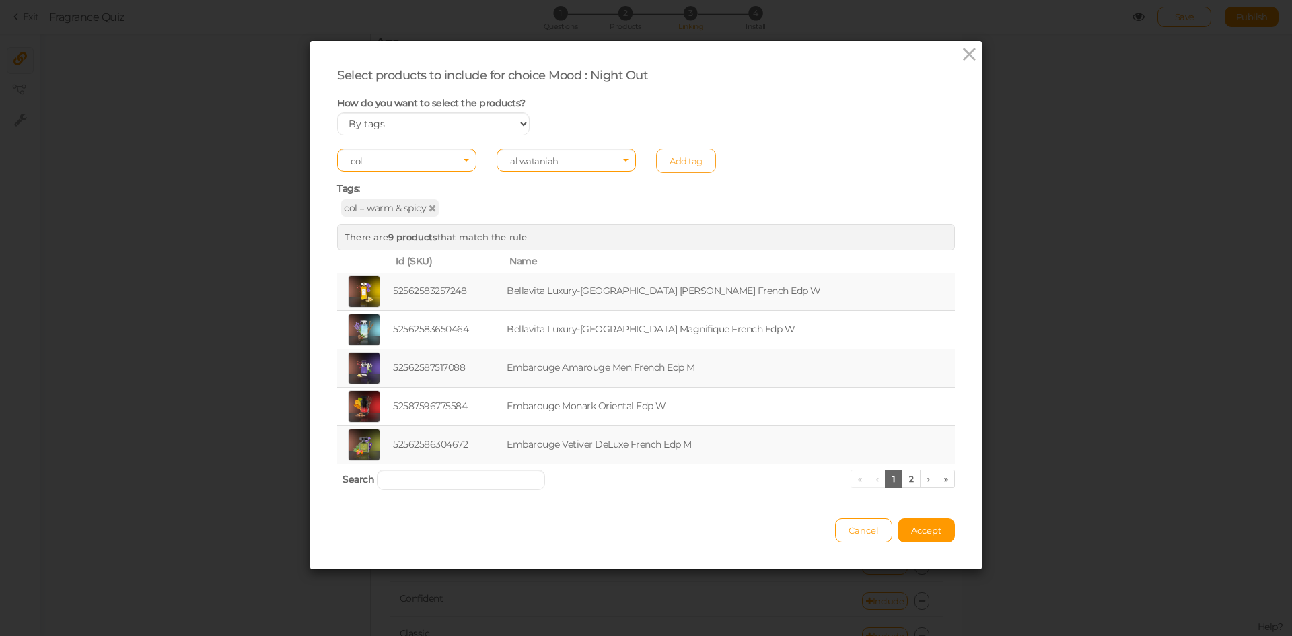
click at [691, 160] on link "Add tag" at bounding box center [686, 161] width 60 height 24
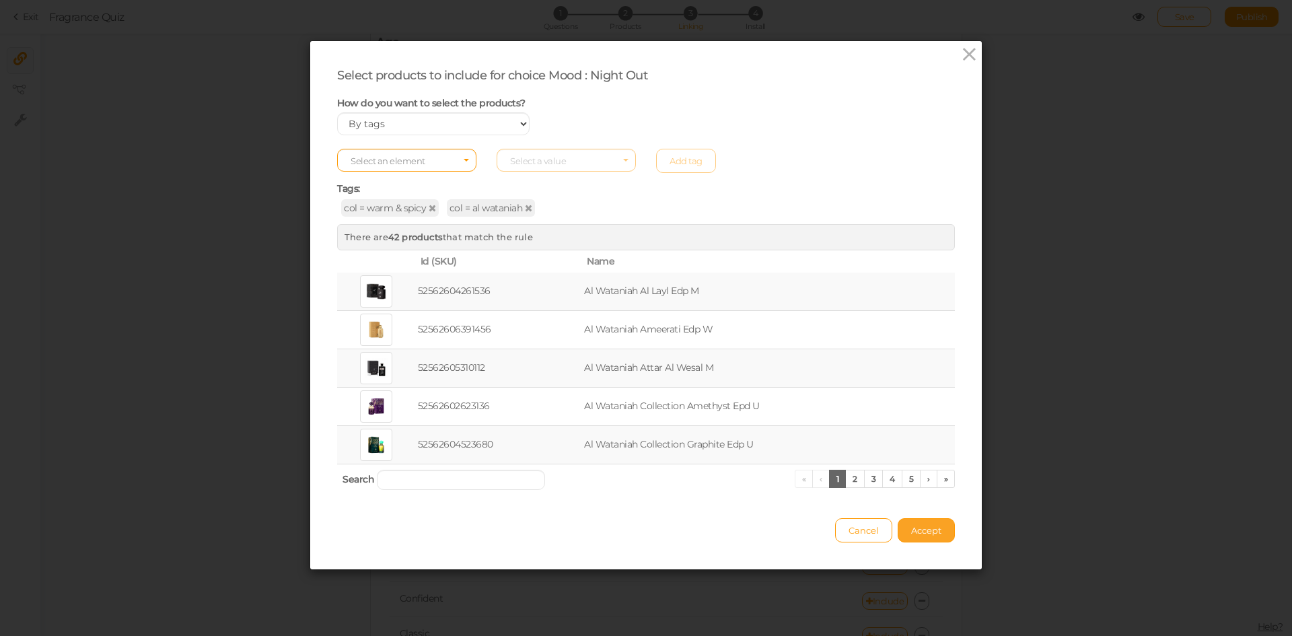
click at [923, 532] on span "Accept" at bounding box center [926, 530] width 30 height 11
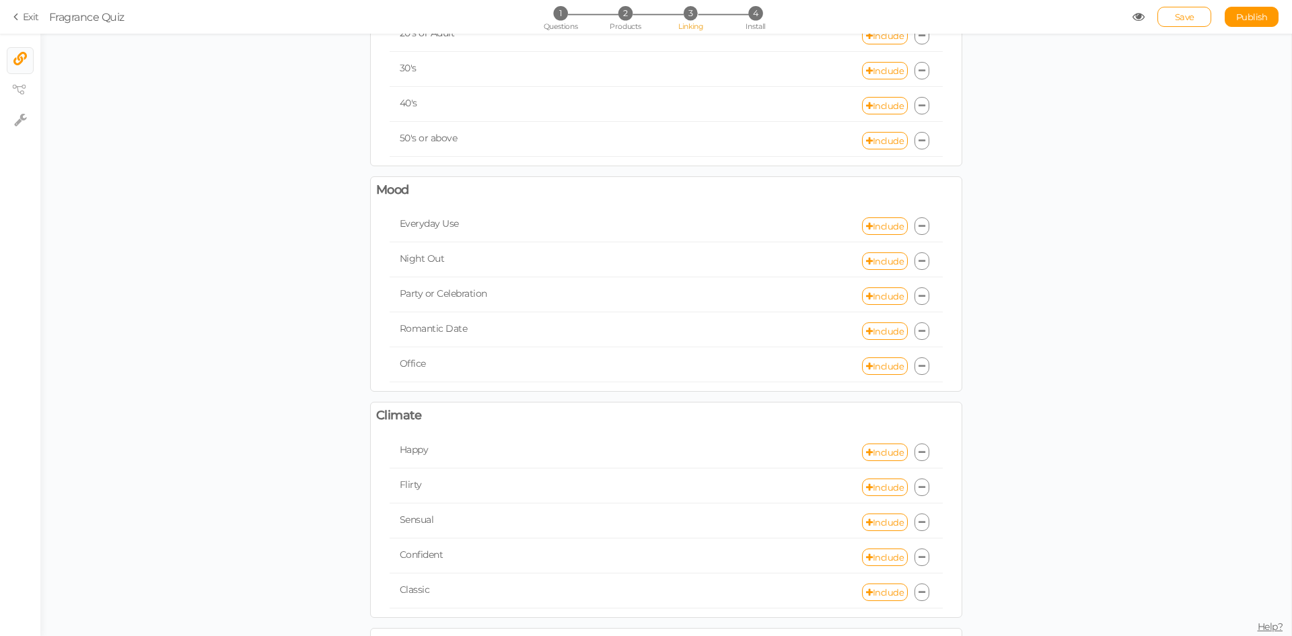
scroll to position [135, 0]
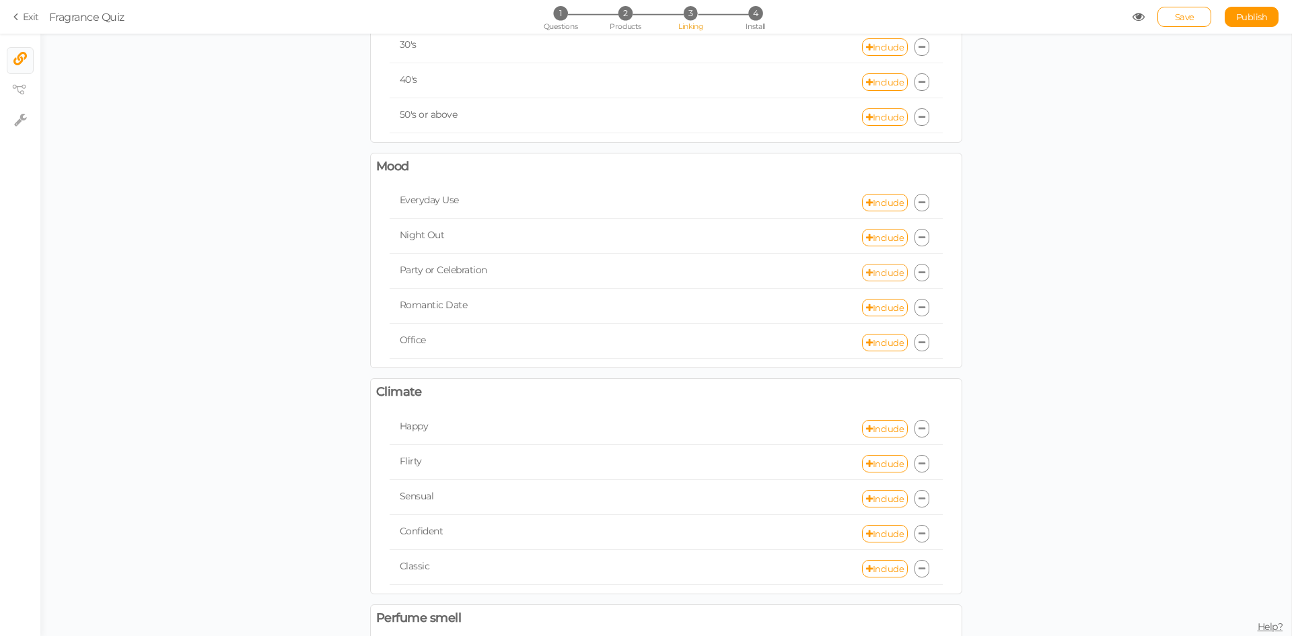
click at [873, 270] on link "Include" at bounding box center [885, 272] width 46 height 17
select select "expr"
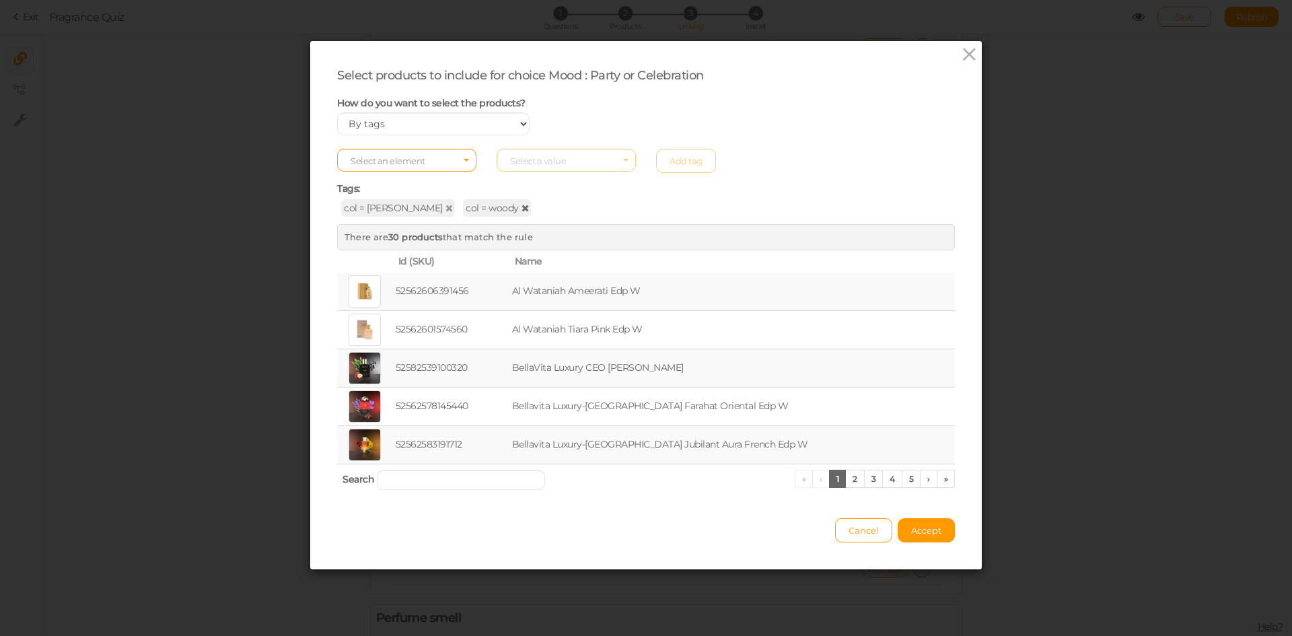
click at [522, 211] on icon at bounding box center [525, 207] width 7 height 9
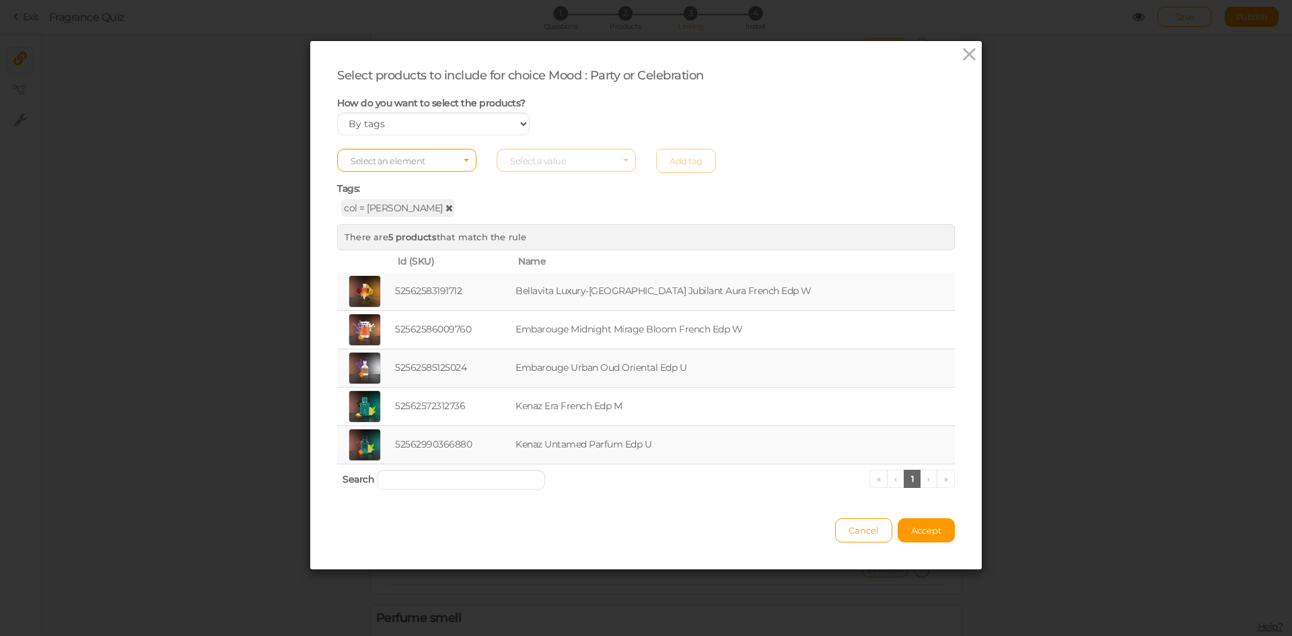
click at [446, 205] on icon at bounding box center [449, 207] width 7 height 9
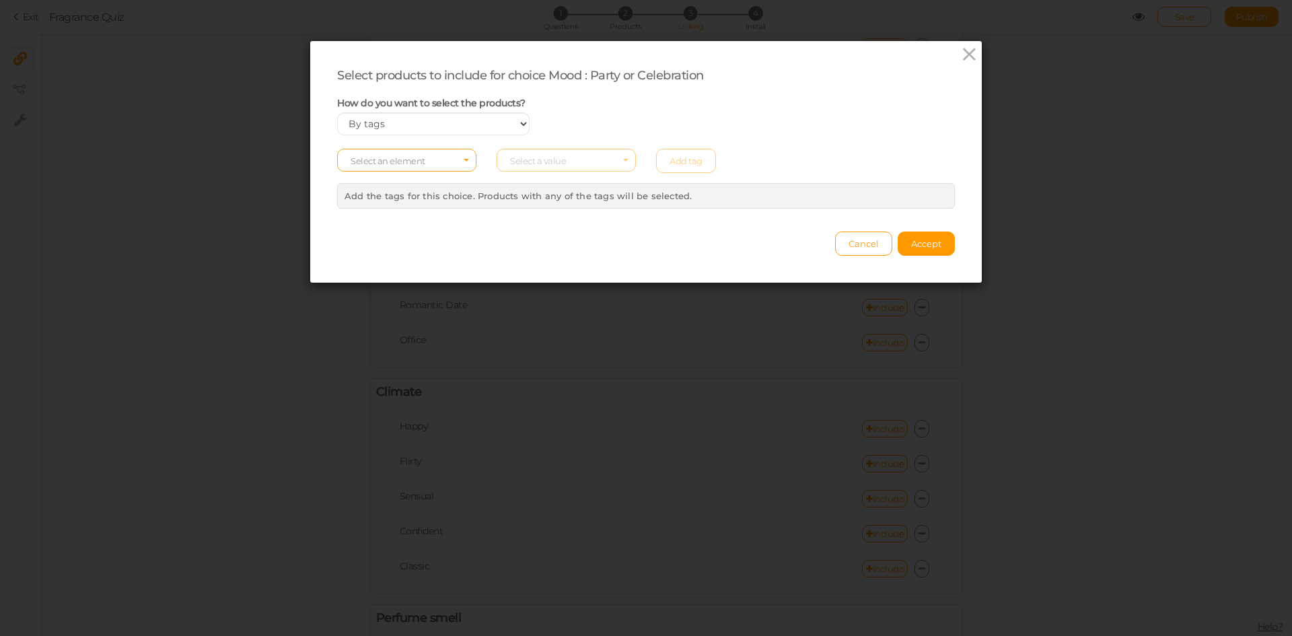
click at [416, 150] on span "Select an element" at bounding box center [406, 160] width 139 height 23
click at [396, 190] on span "tag" at bounding box center [407, 197] width 138 height 15
click at [404, 164] on span "tag" at bounding box center [403, 160] width 104 height 9
click at [398, 184] on span "col" at bounding box center [407, 181] width 138 height 15
click at [602, 155] on span "Select a value" at bounding box center [566, 160] width 139 height 23
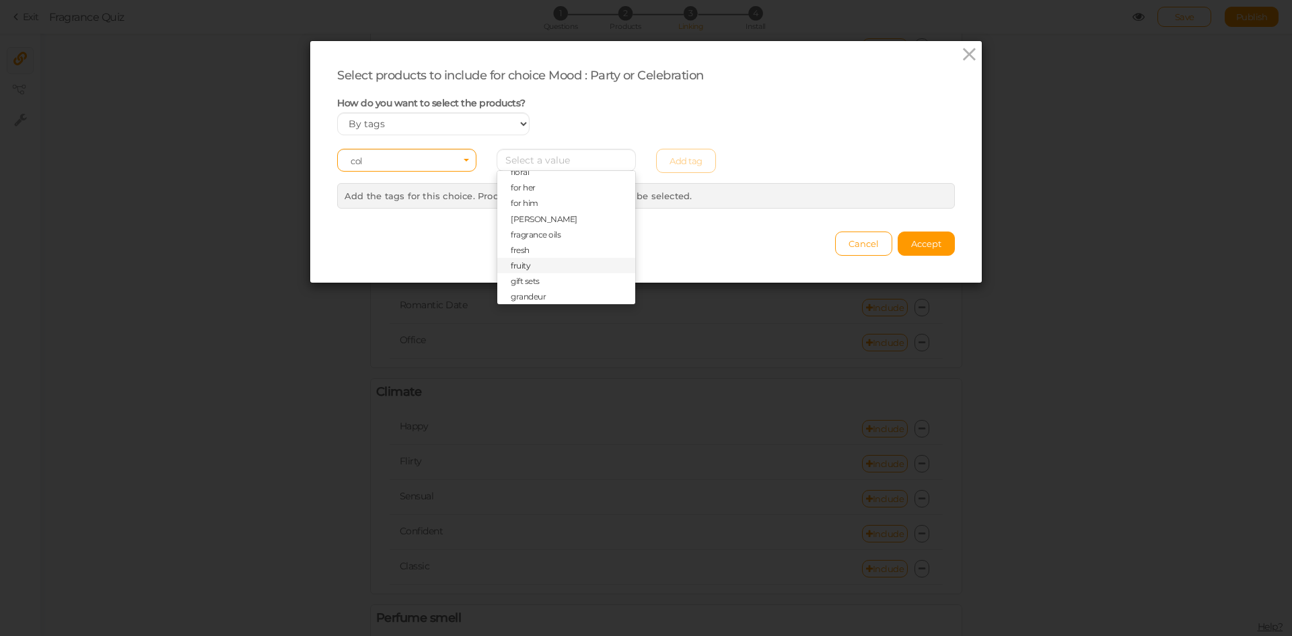
click at [526, 261] on span "fruity" at bounding box center [566, 265] width 138 height 15
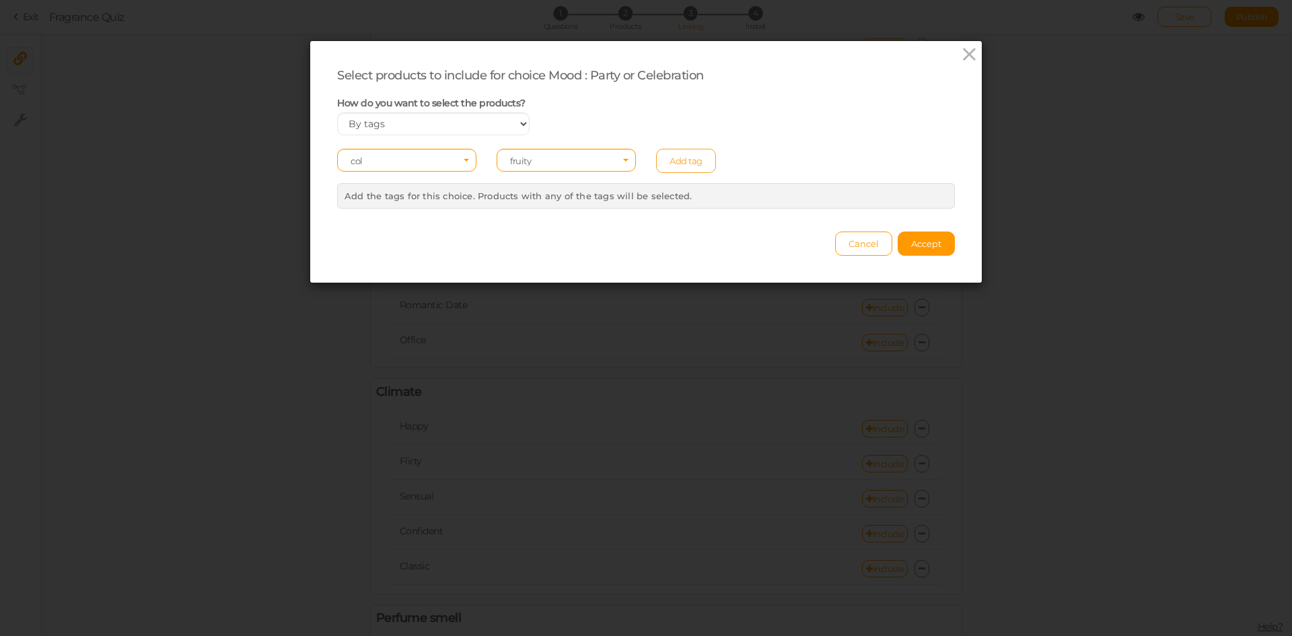
click at [677, 172] on link "Add tag" at bounding box center [686, 161] width 60 height 24
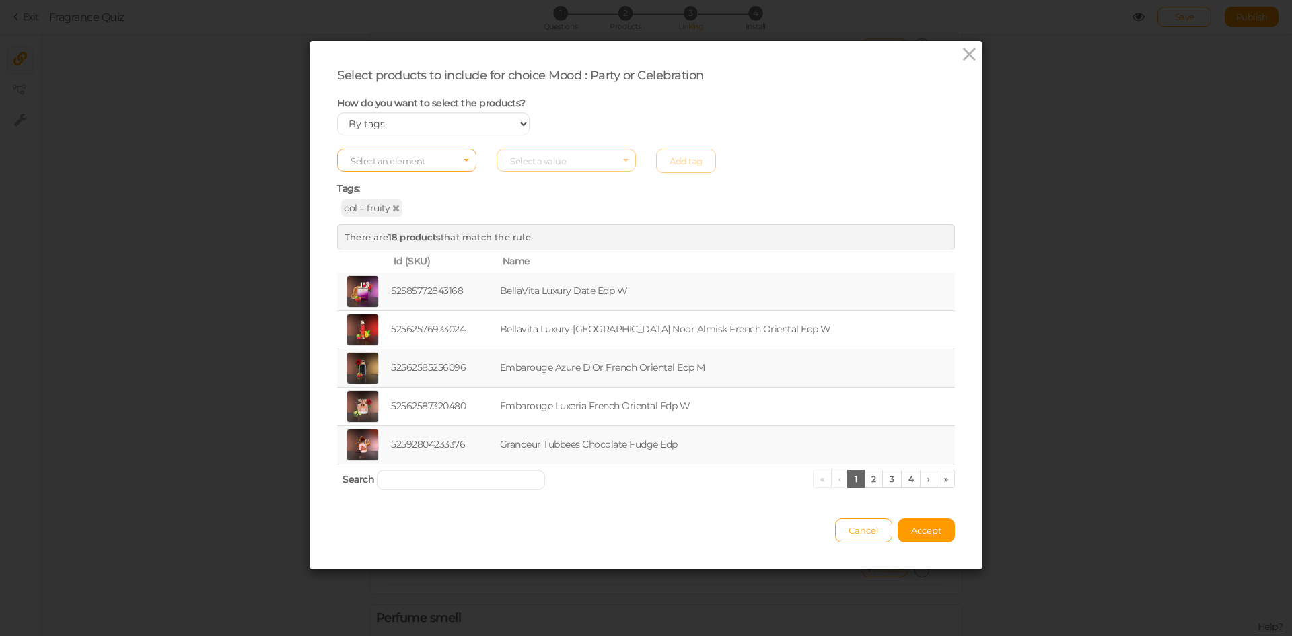
click at [443, 157] on span "Select an element" at bounding box center [406, 160] width 139 height 23
click at [427, 181] on span "col" at bounding box center [407, 181] width 138 height 15
click at [561, 166] on span "Select a value" at bounding box center [566, 160] width 139 height 23
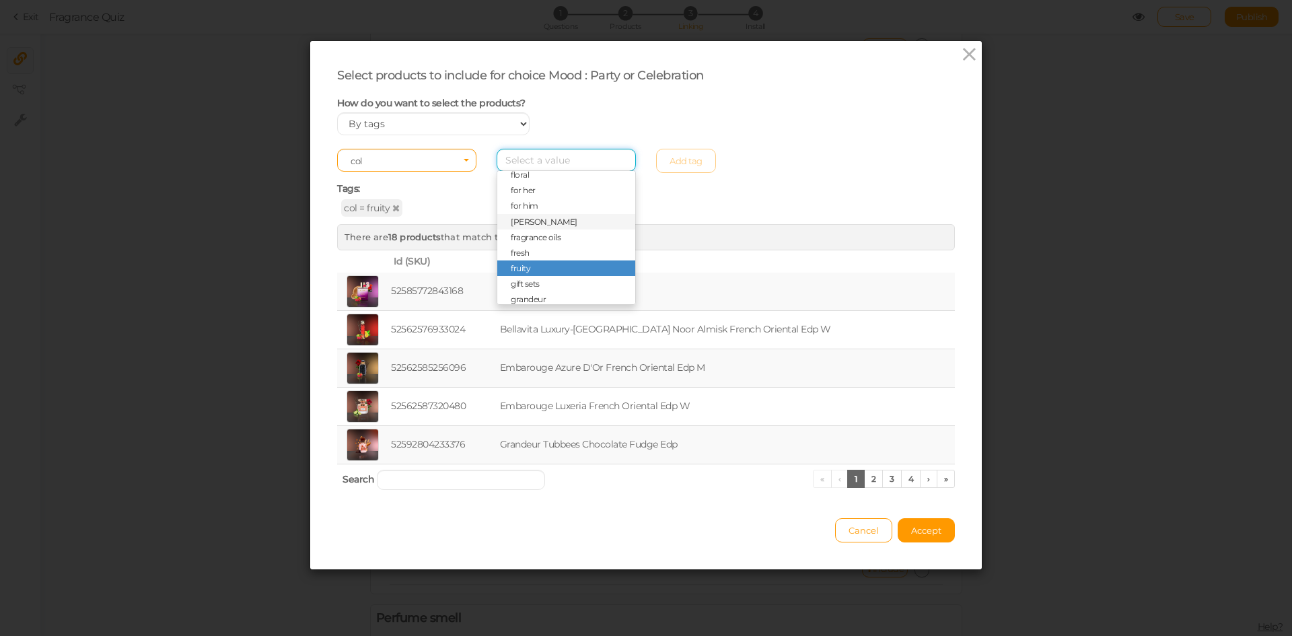
scroll to position [202, 0]
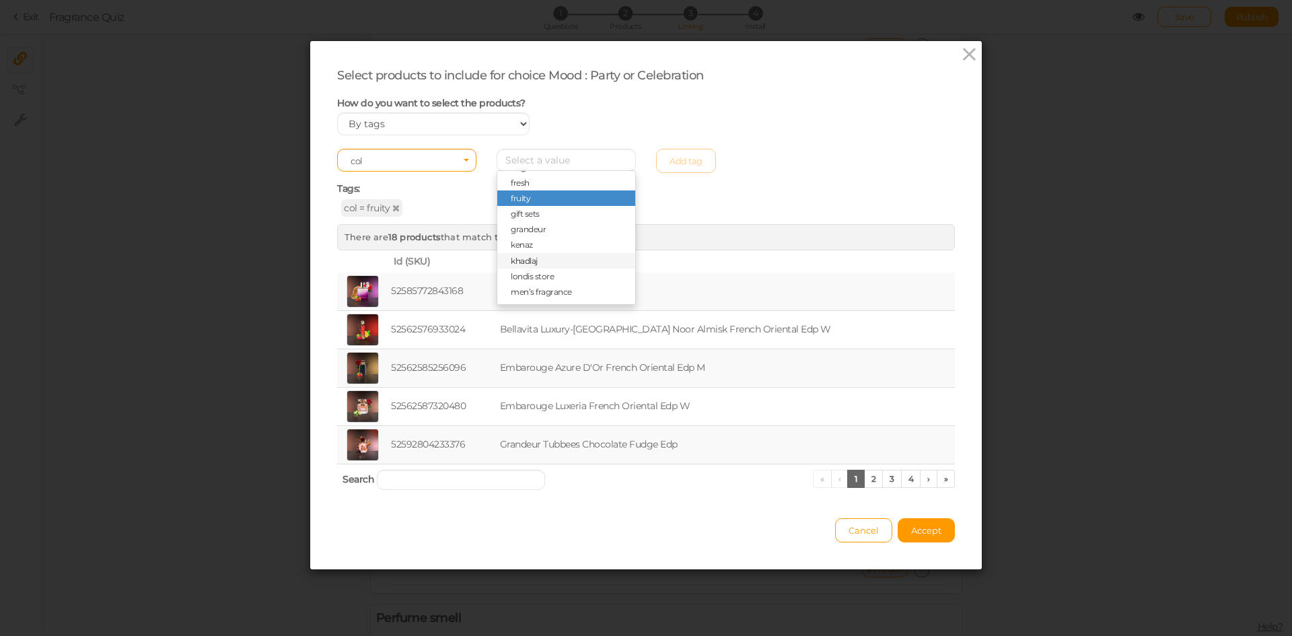
click at [532, 254] on span "khadlaj" at bounding box center [566, 260] width 138 height 15
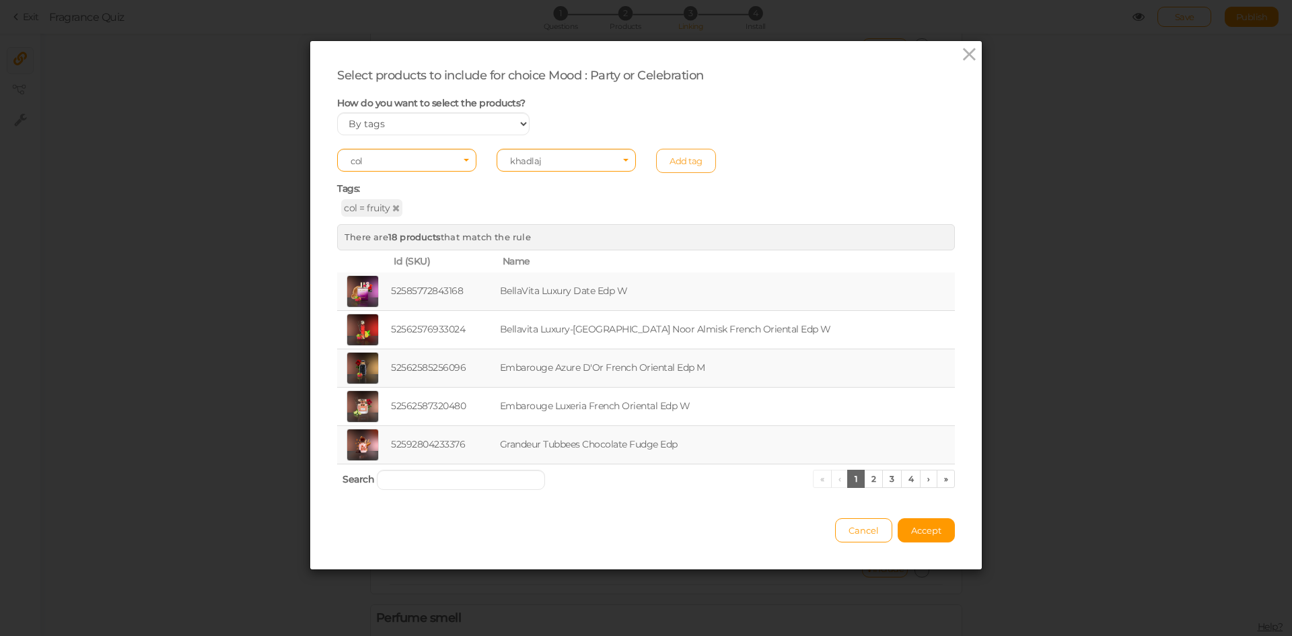
click at [686, 150] on link "Add tag" at bounding box center [686, 161] width 60 height 24
click at [925, 536] on button "Accept" at bounding box center [926, 530] width 57 height 24
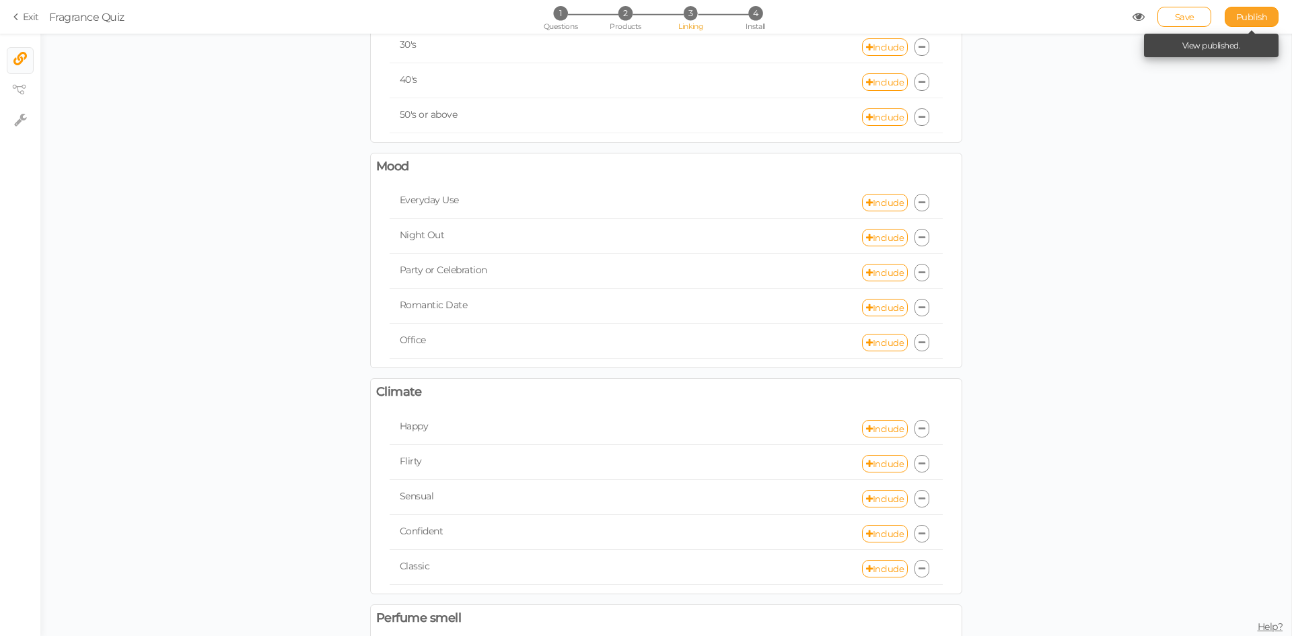
click at [1244, 22] on link "Publish" at bounding box center [1252, 17] width 54 height 20
click at [874, 311] on link "Include" at bounding box center [885, 307] width 46 height 17
select select "expr"
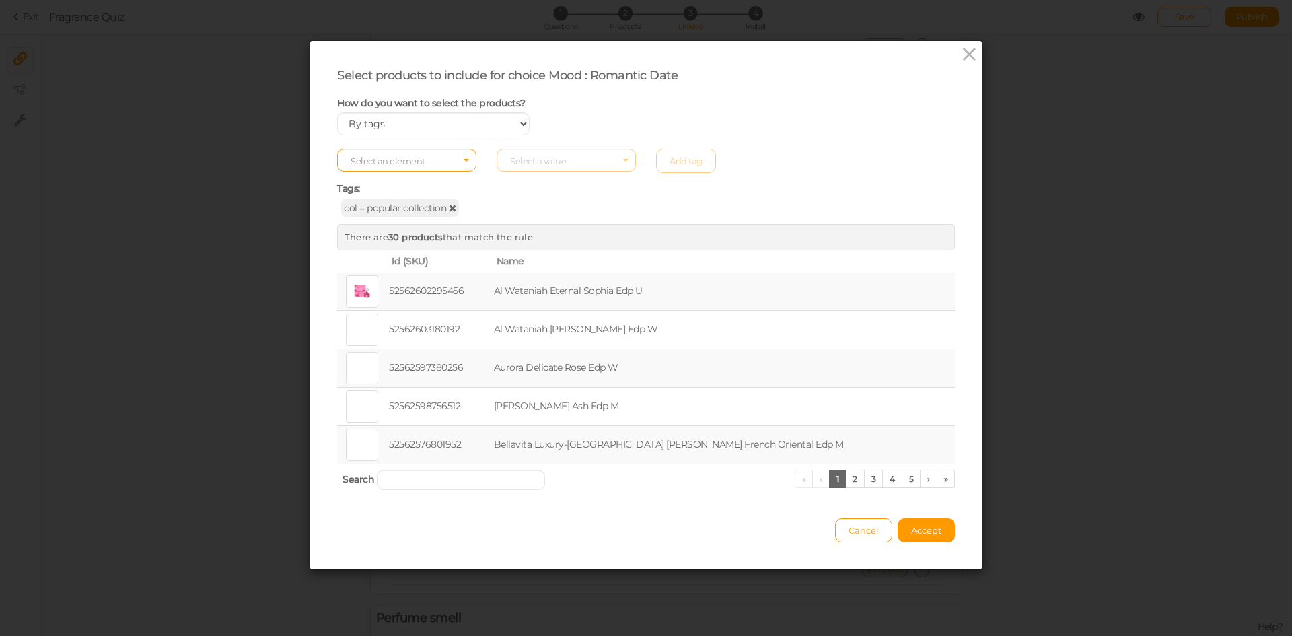
click at [449, 207] on icon at bounding box center [452, 207] width 7 height 9
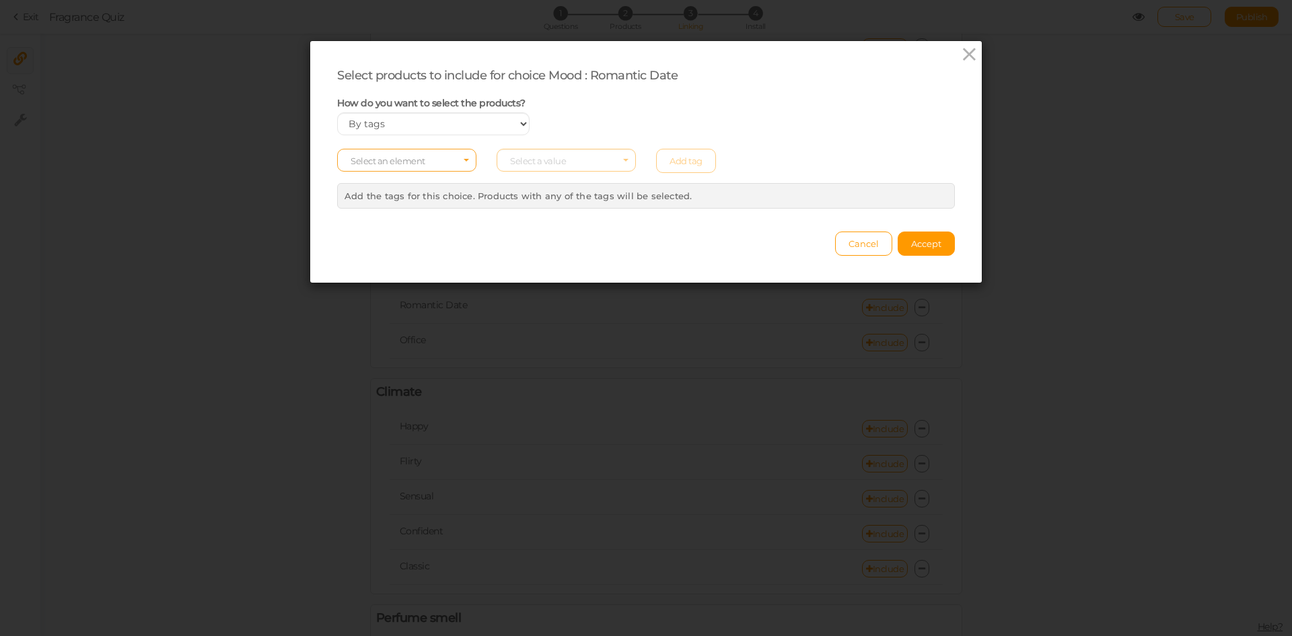
click at [411, 156] on span "Select an element" at bounding box center [388, 160] width 75 height 11
click at [386, 182] on span "col" at bounding box center [407, 181] width 138 height 15
click at [539, 163] on span "Select a value" at bounding box center [538, 160] width 56 height 11
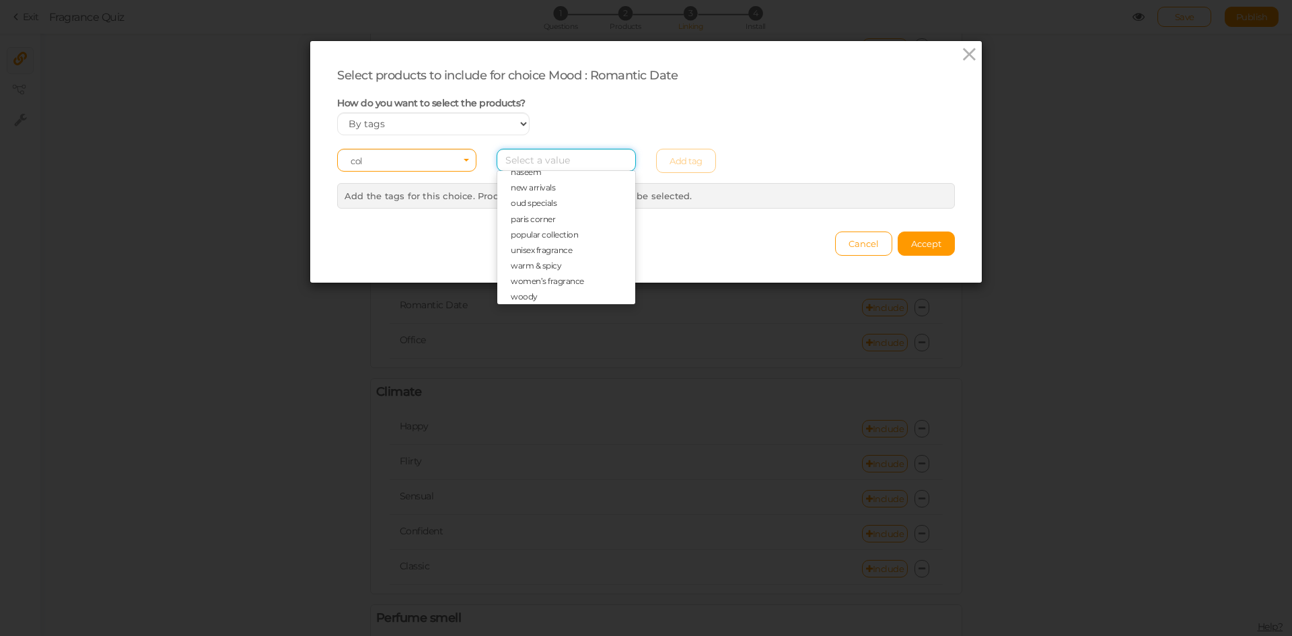
scroll to position [356, 0]
click at [542, 292] on span "woody" at bounding box center [566, 292] width 138 height 15
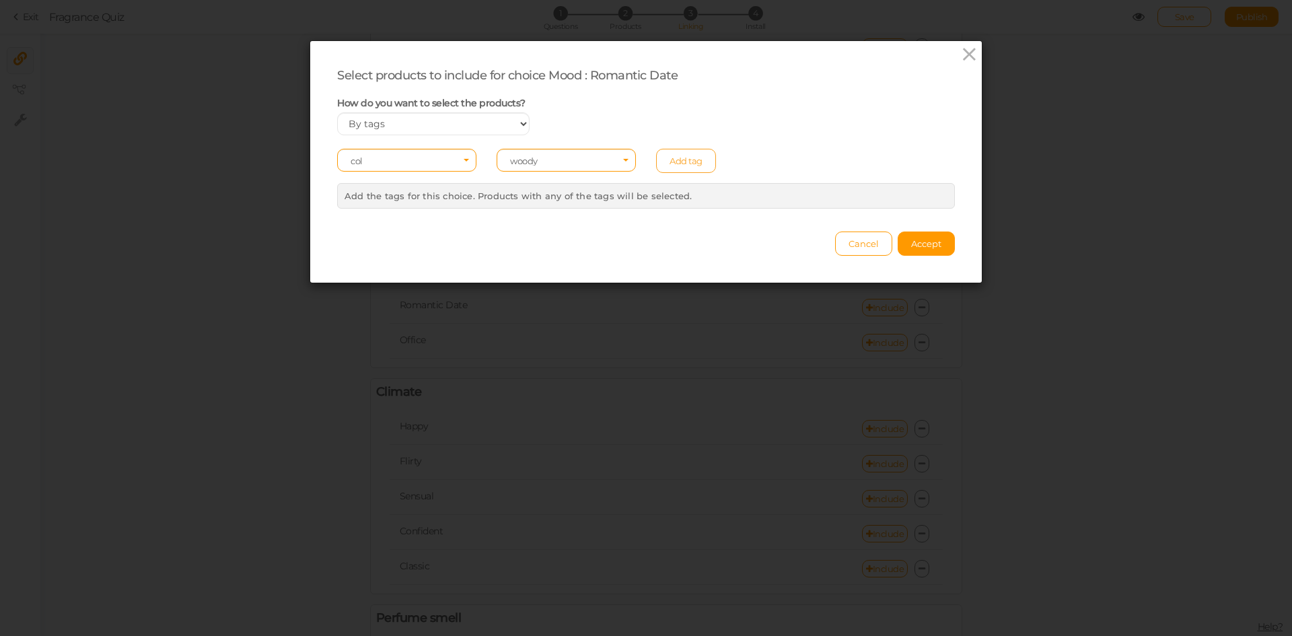
click at [678, 166] on link "Add tag" at bounding box center [686, 161] width 60 height 24
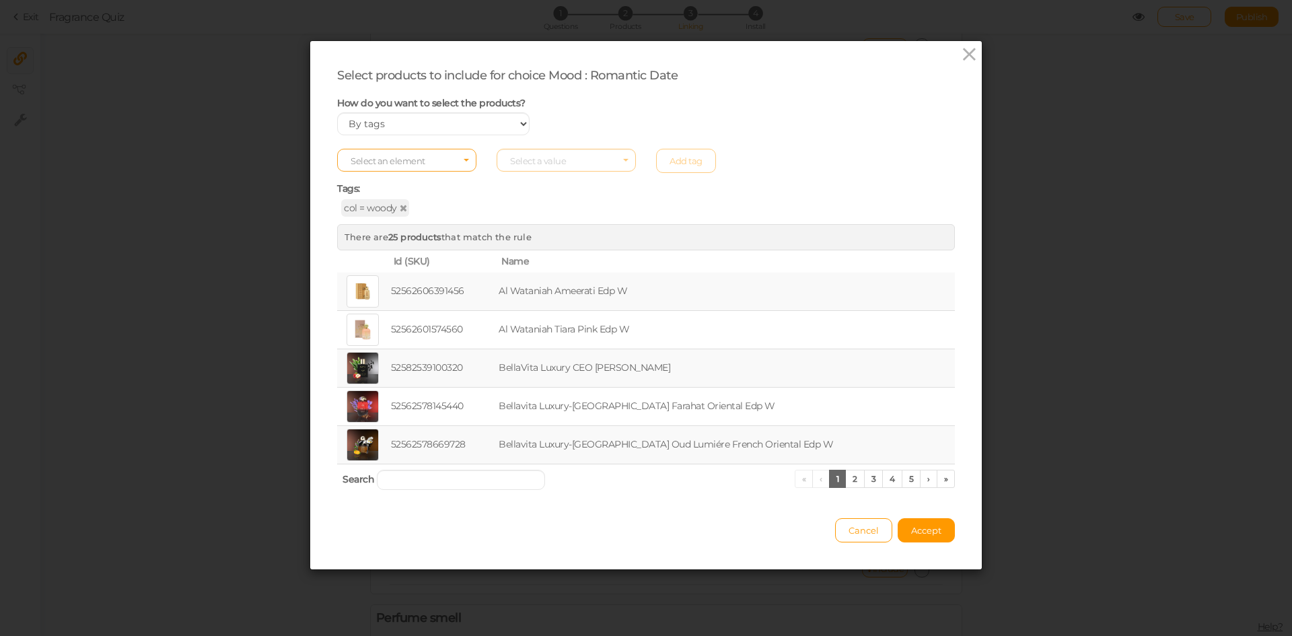
click at [404, 166] on span "Select an element" at bounding box center [406, 160] width 139 height 23
click at [395, 178] on span "col" at bounding box center [407, 181] width 138 height 15
click at [538, 155] on span "Select a value" at bounding box center [538, 160] width 56 height 11
click at [540, 236] on span "naseem" at bounding box center [566, 235] width 138 height 15
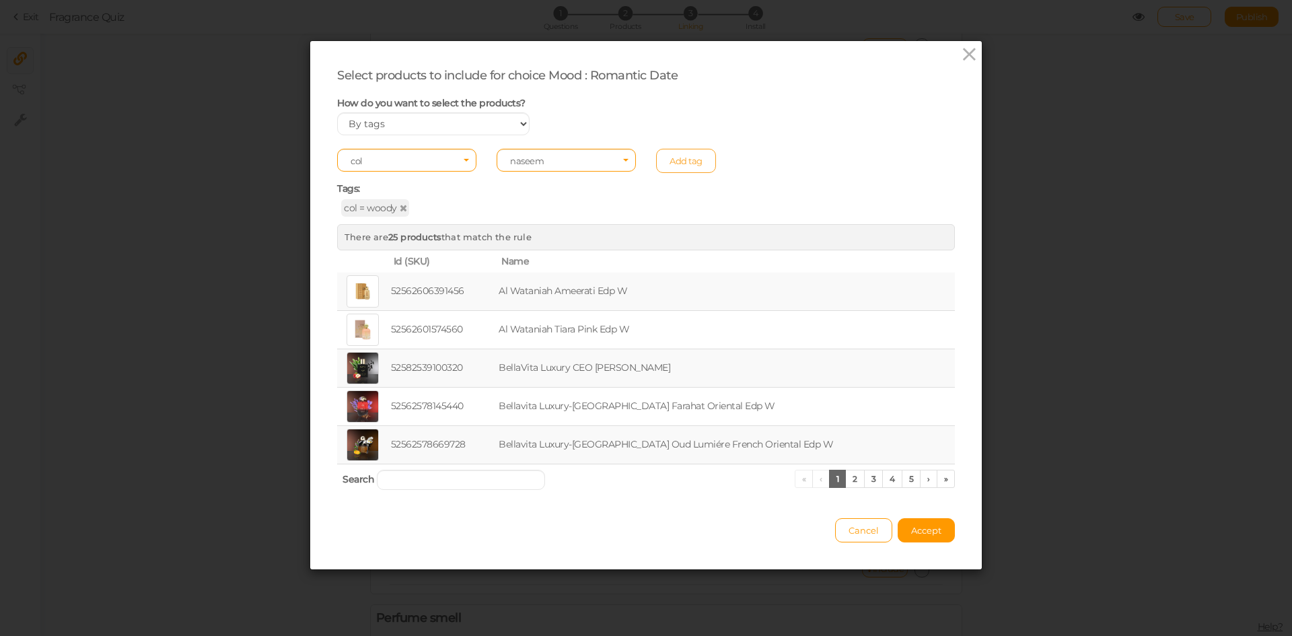
click at [669, 157] on link "Add tag" at bounding box center [686, 161] width 60 height 24
click at [931, 523] on button "Accept" at bounding box center [926, 530] width 57 height 24
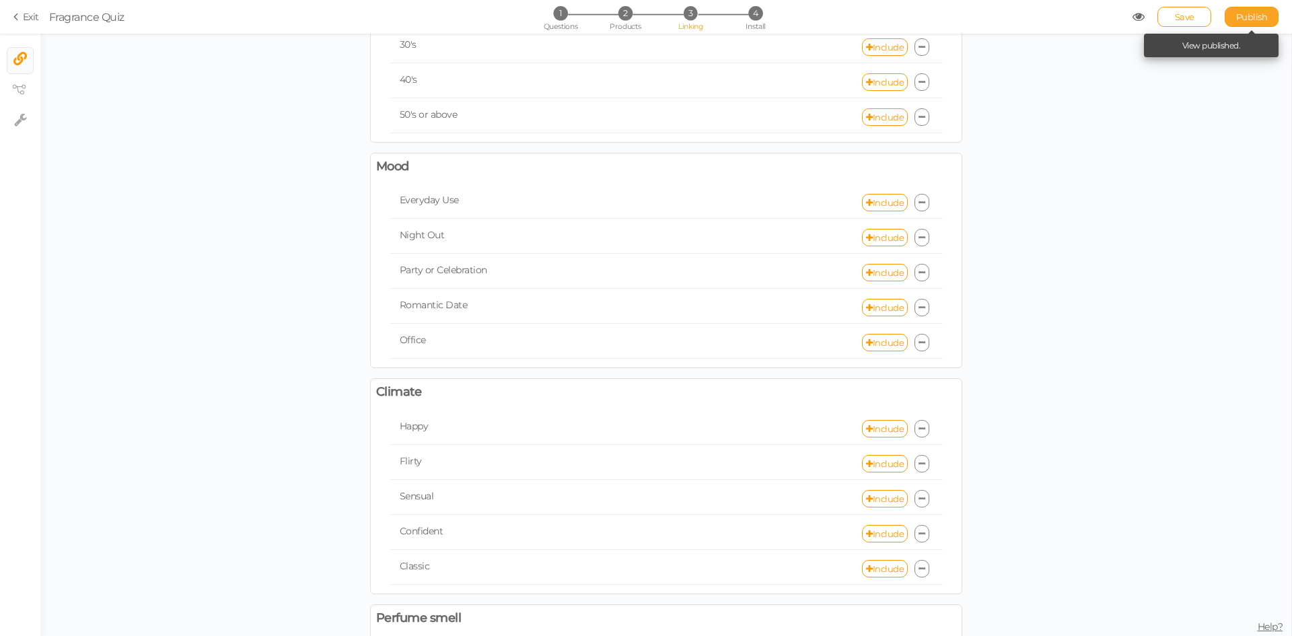
click at [1248, 12] on span "Publish" at bounding box center [1252, 16] width 32 height 11
click at [868, 346] on link "Include" at bounding box center [885, 342] width 46 height 17
select select "expr"
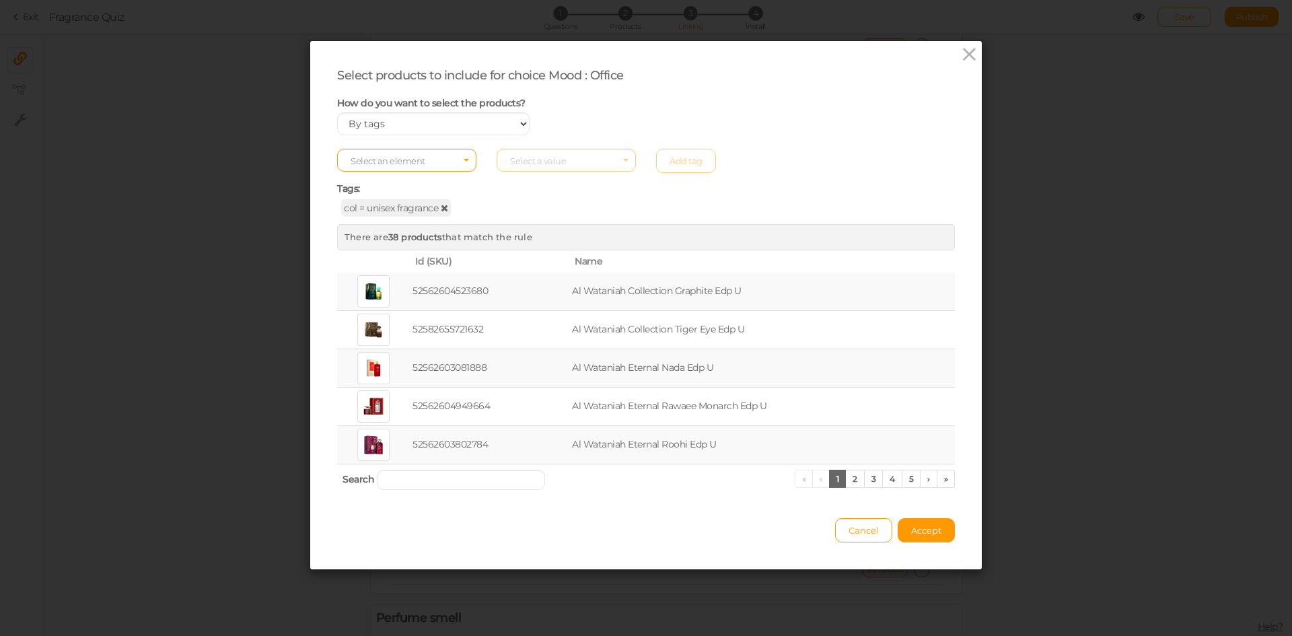
click at [441, 209] on icon at bounding box center [444, 207] width 7 height 9
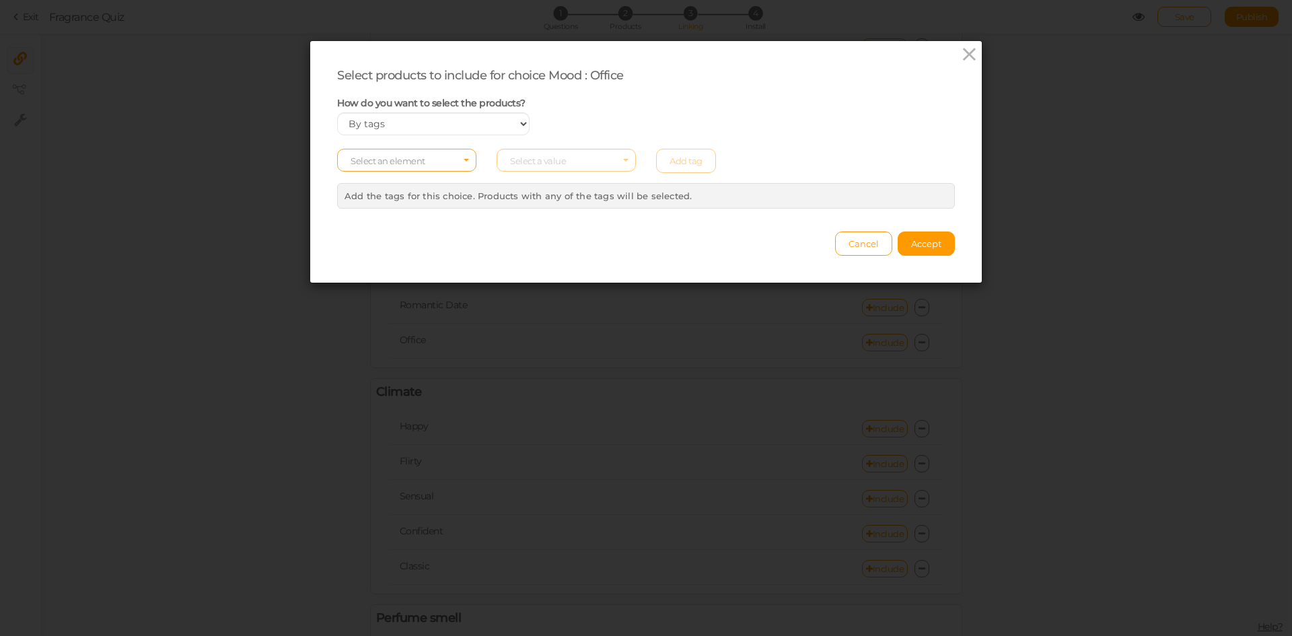
click at [424, 162] on span "Select an element" at bounding box center [406, 160] width 139 height 23
click at [408, 184] on span "col" at bounding box center [407, 181] width 138 height 15
click at [532, 167] on span "Select a value" at bounding box center [566, 160] width 139 height 23
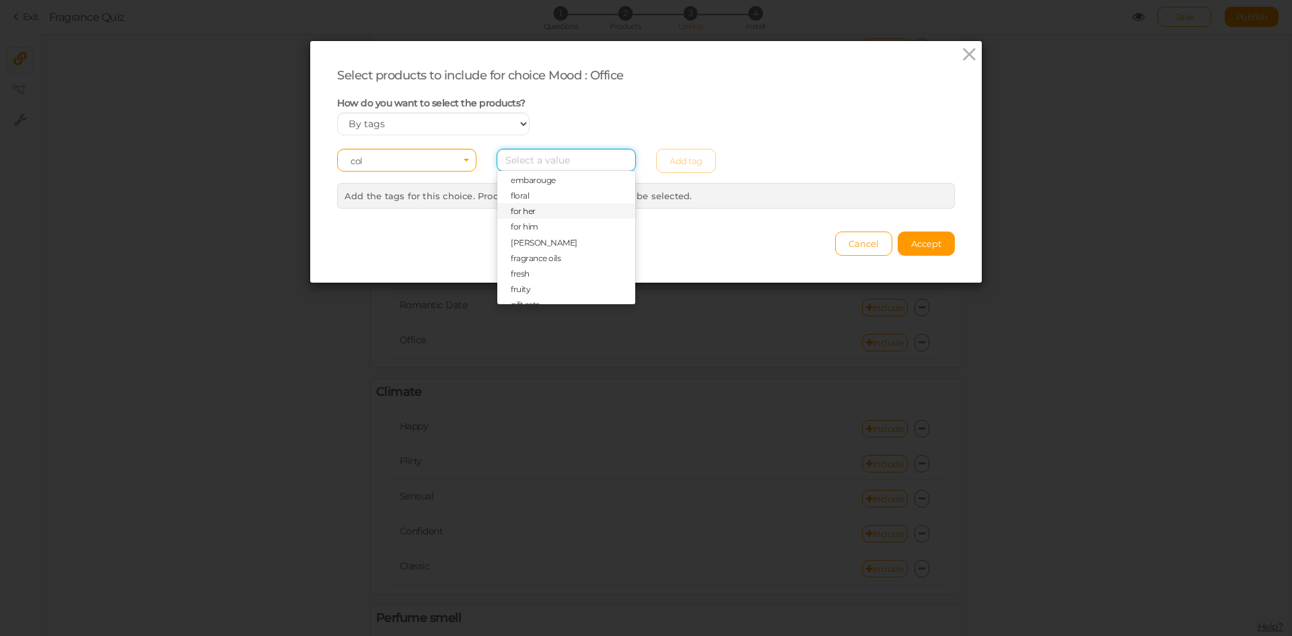
scroll to position [135, 0]
click at [524, 246] on span "fresh" at bounding box center [566, 249] width 138 height 15
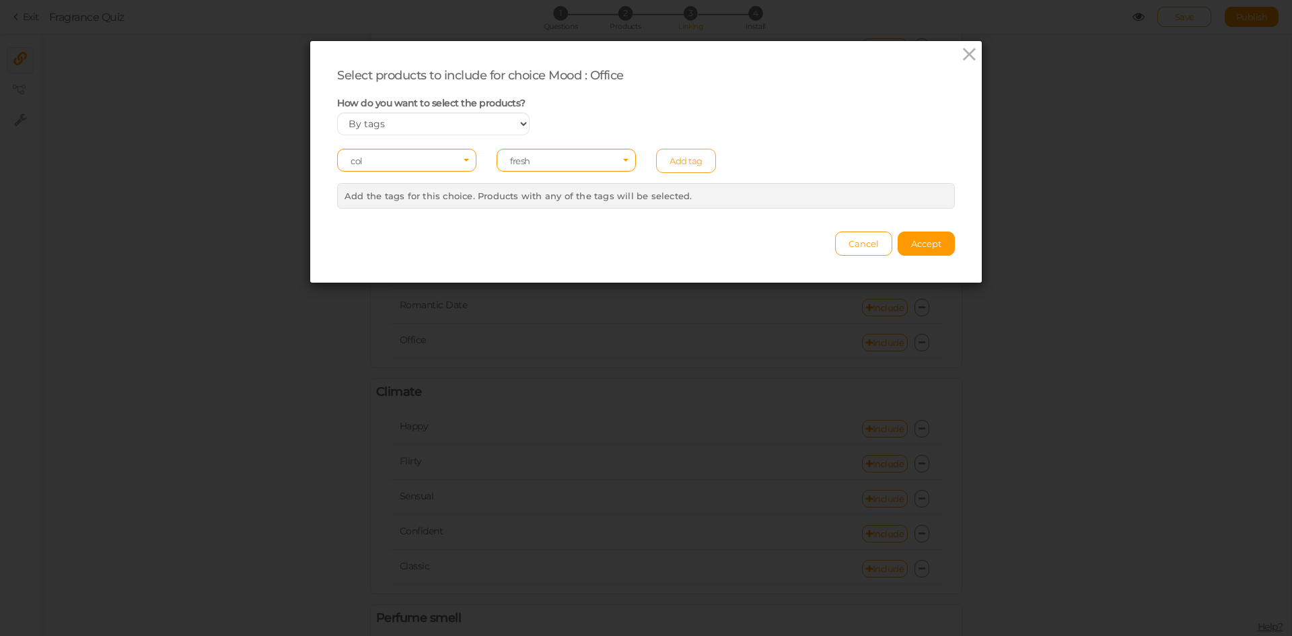
click at [678, 162] on link "Add tag" at bounding box center [686, 161] width 60 height 24
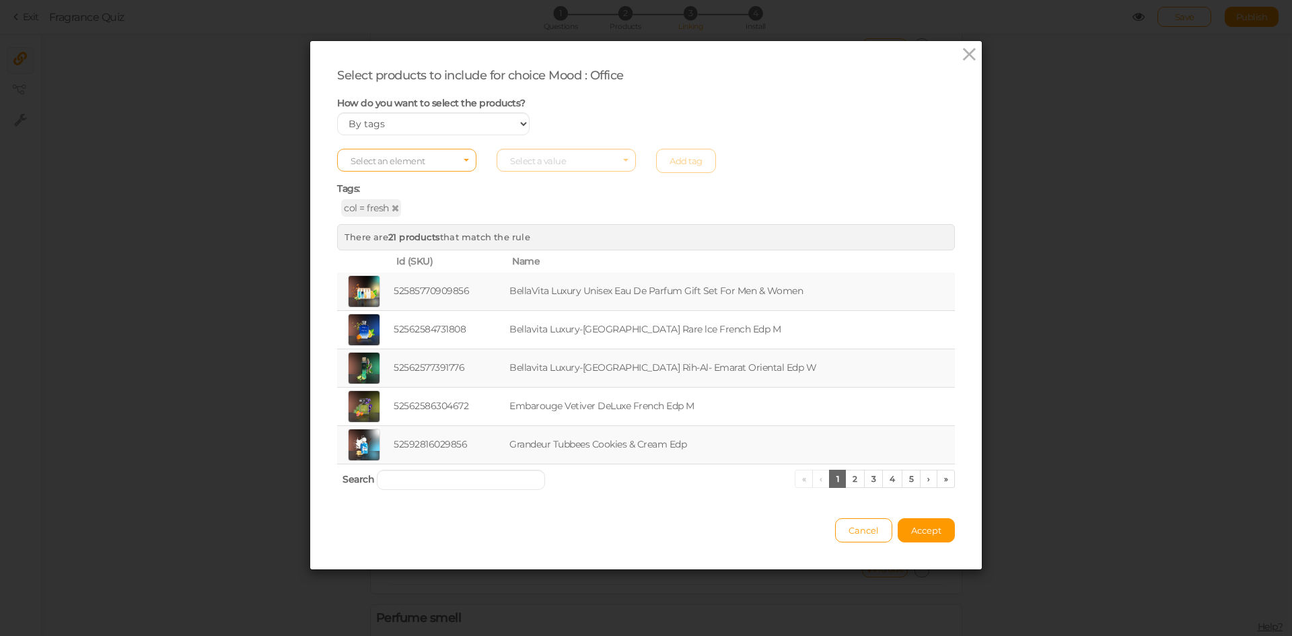
click at [450, 154] on span "Select an element" at bounding box center [406, 160] width 139 height 23
click at [435, 174] on span "col" at bounding box center [407, 181] width 138 height 15
click at [534, 161] on span "Select a value" at bounding box center [538, 160] width 56 height 11
click at [565, 228] on span "bellavita luxury" at bounding box center [566, 228] width 138 height 15
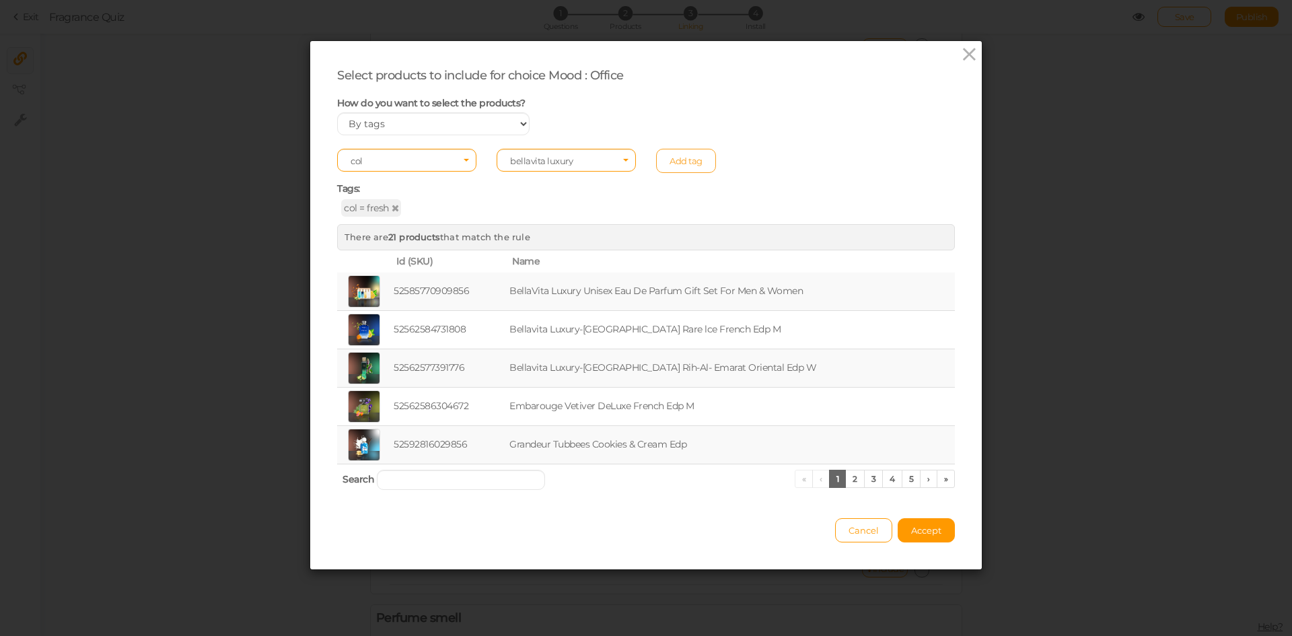
click at [675, 165] on link "Add tag" at bounding box center [686, 161] width 60 height 24
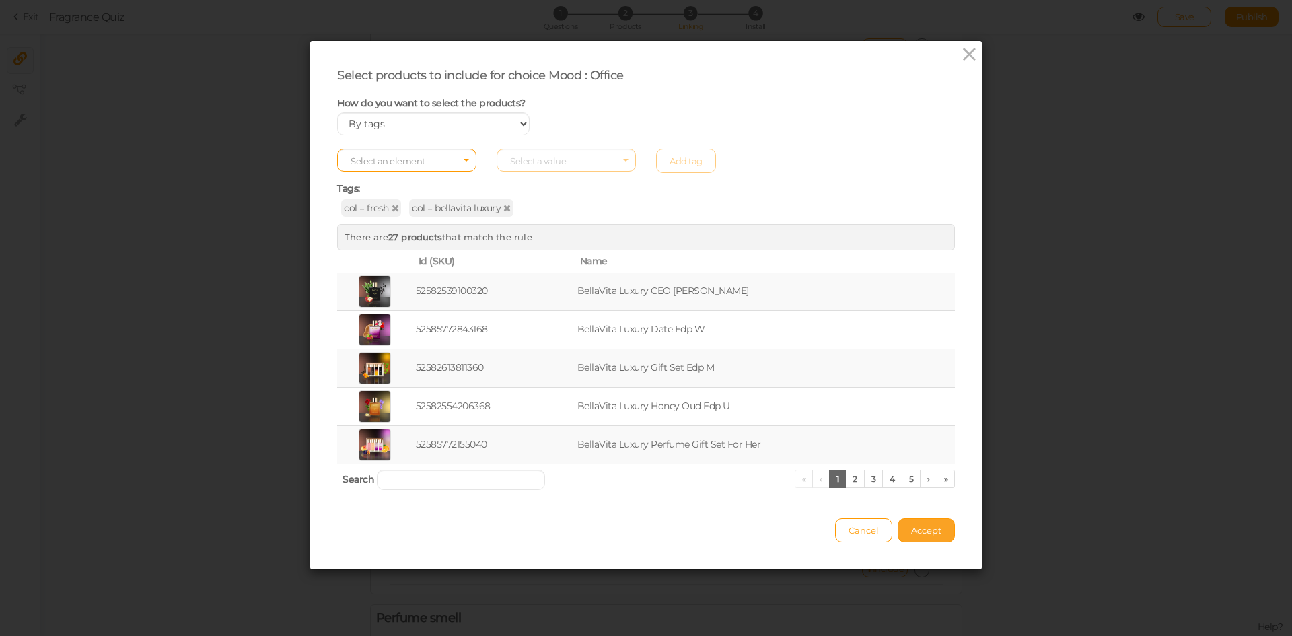
click at [918, 532] on span "Accept" at bounding box center [926, 530] width 30 height 11
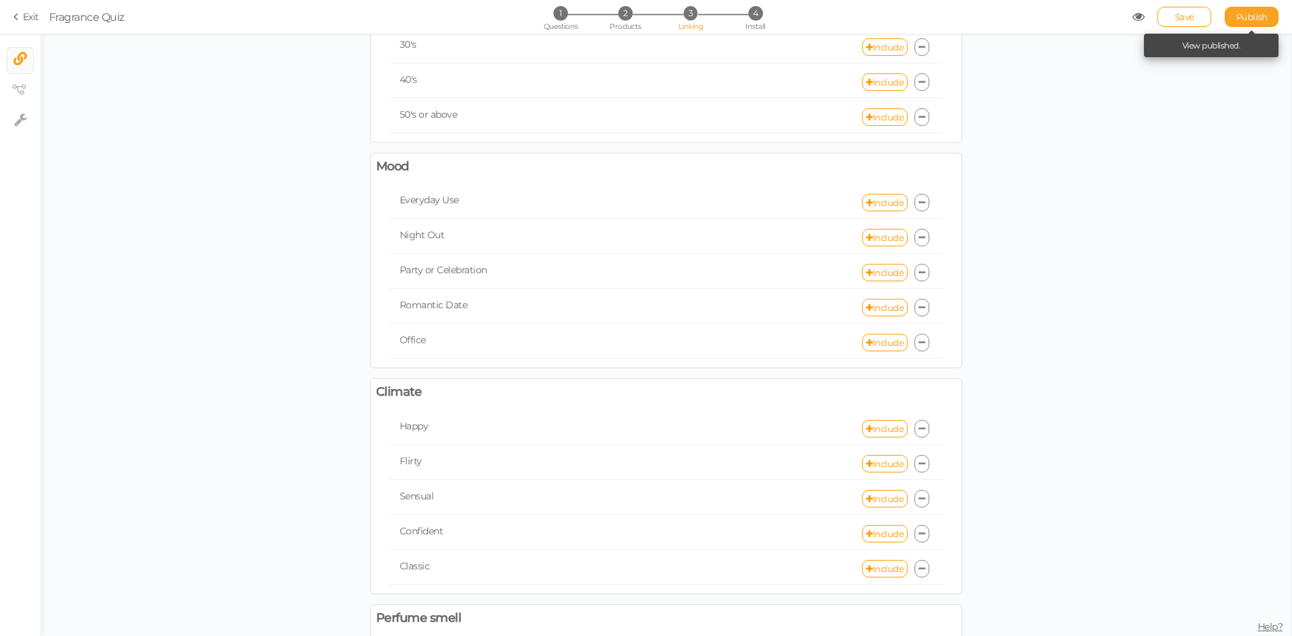
click at [1241, 15] on span "Publish" at bounding box center [1252, 16] width 32 height 11
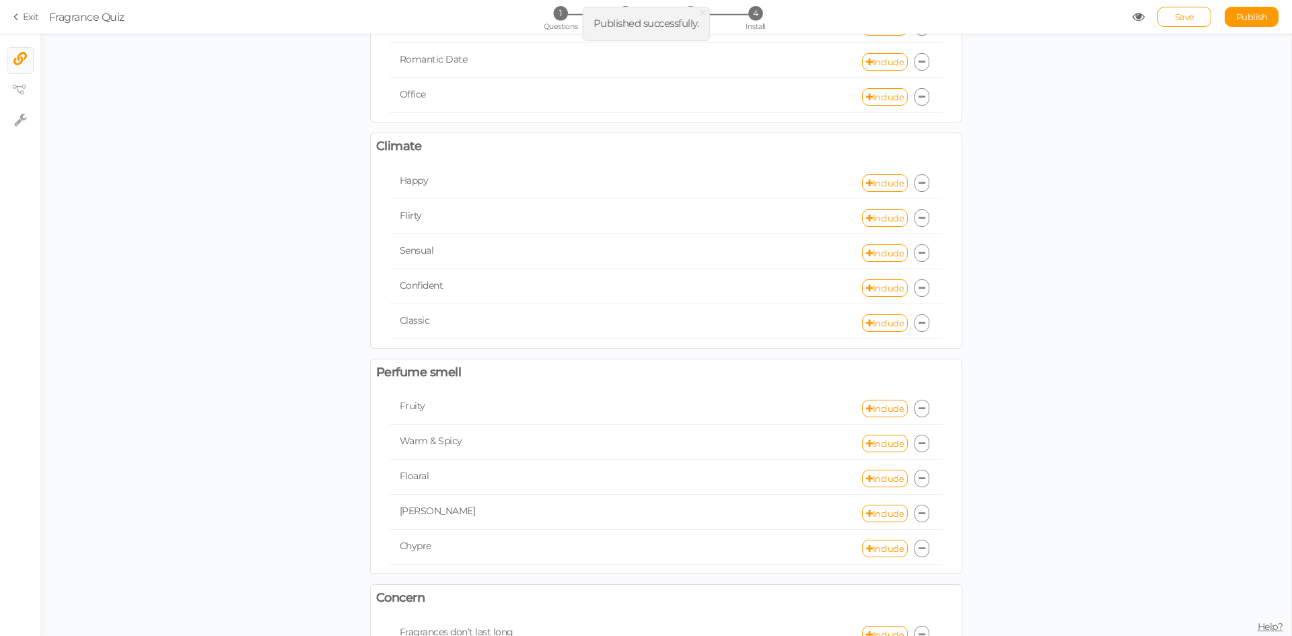
scroll to position [404, 0]
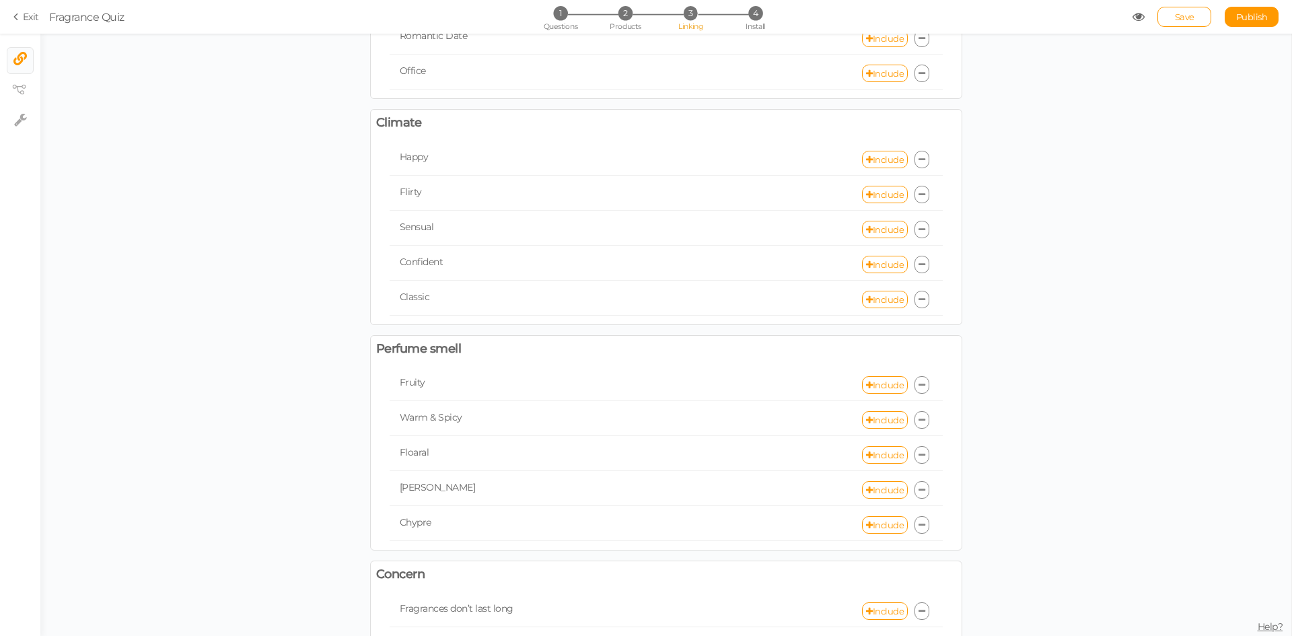
click at [870, 149] on div "Happy Include" at bounding box center [666, 160] width 553 height 32
click at [876, 158] on link "Include" at bounding box center [885, 159] width 46 height 17
select select "expr"
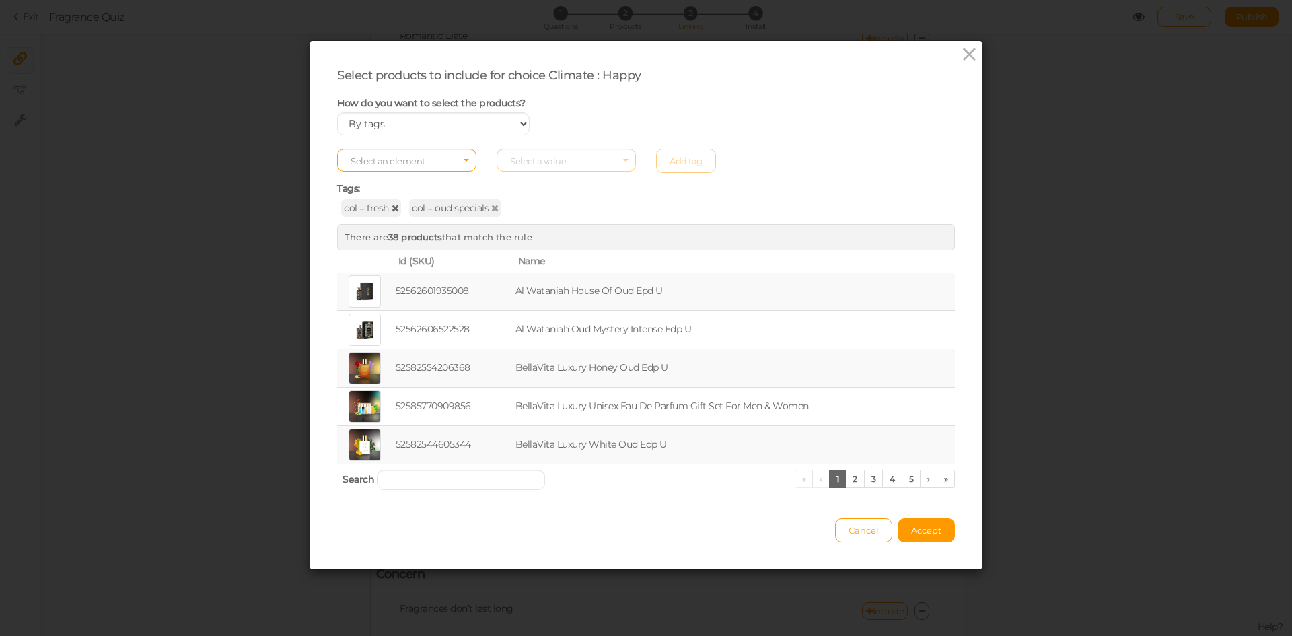
click at [392, 209] on icon at bounding box center [395, 207] width 7 height 9
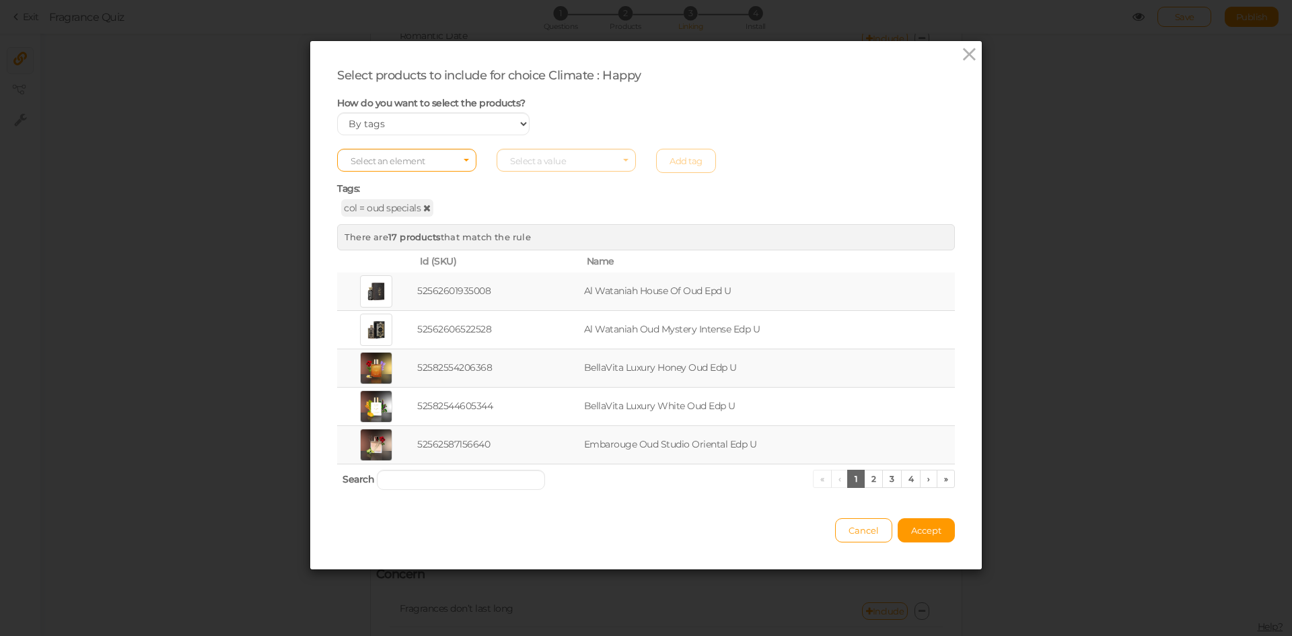
click at [424, 208] on icon at bounding box center [426, 207] width 7 height 9
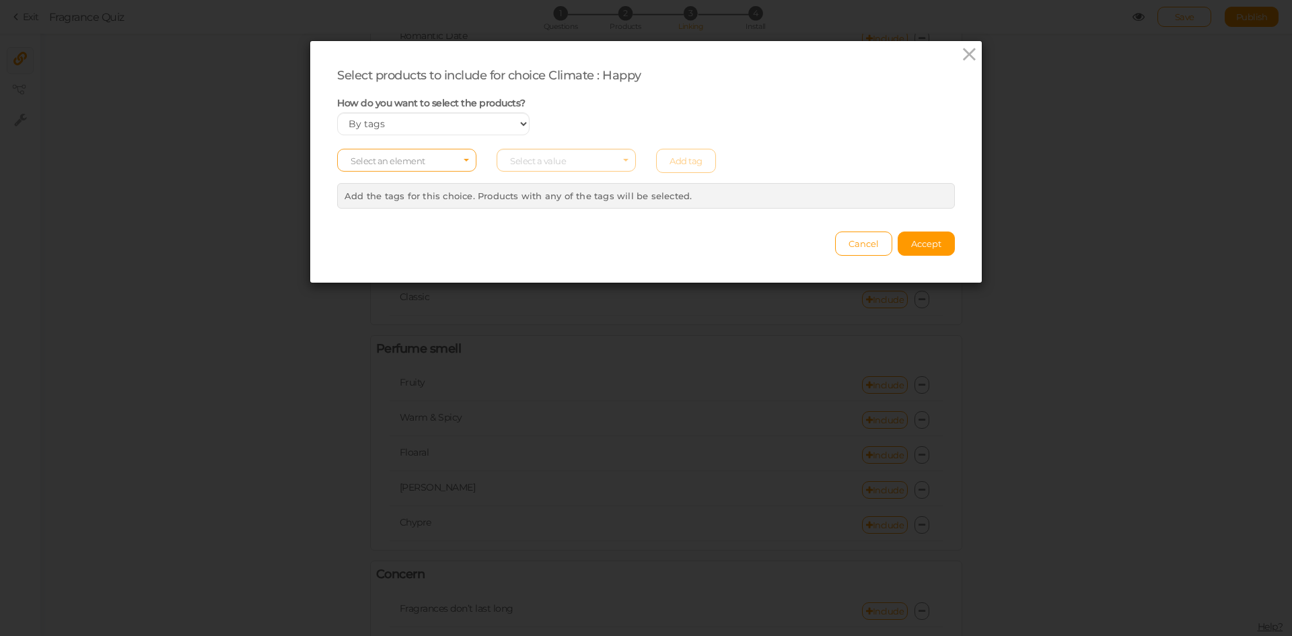
click at [426, 157] on span "Select an element" at bounding box center [406, 160] width 139 height 23
click at [415, 182] on span "col" at bounding box center [407, 181] width 138 height 15
click at [557, 153] on span "Select a value" at bounding box center [566, 160] width 139 height 23
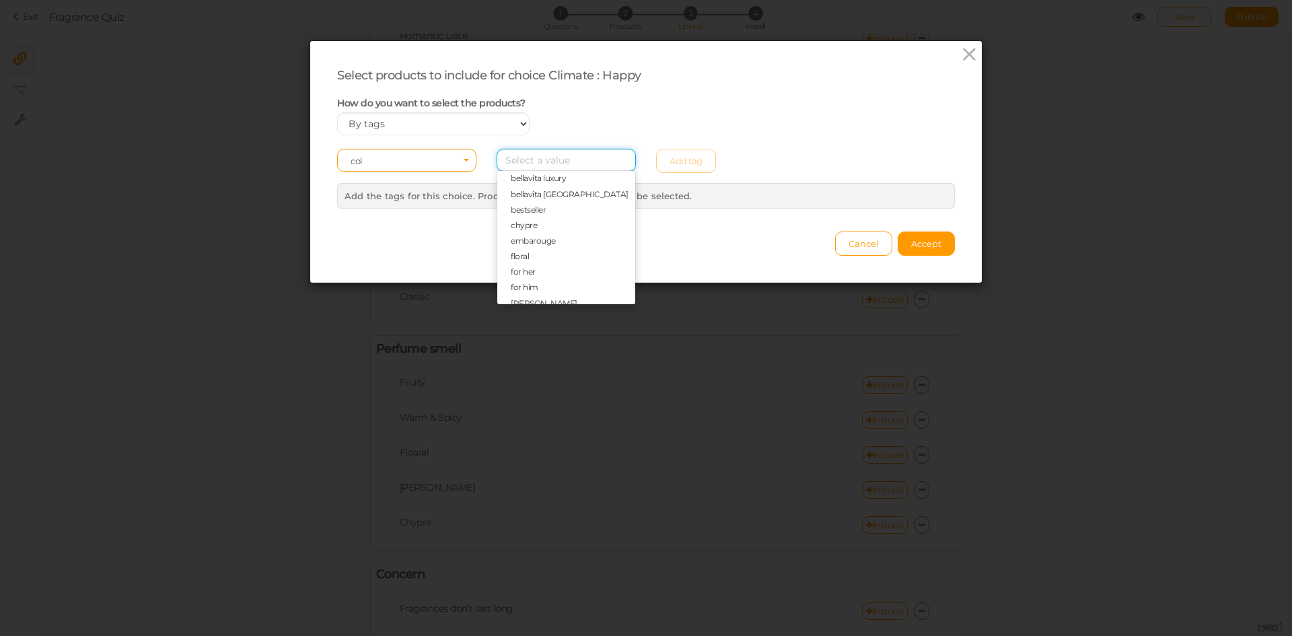
scroll to position [135, 0]
click at [524, 260] on span "fruity" at bounding box center [521, 265] width 20 height 10
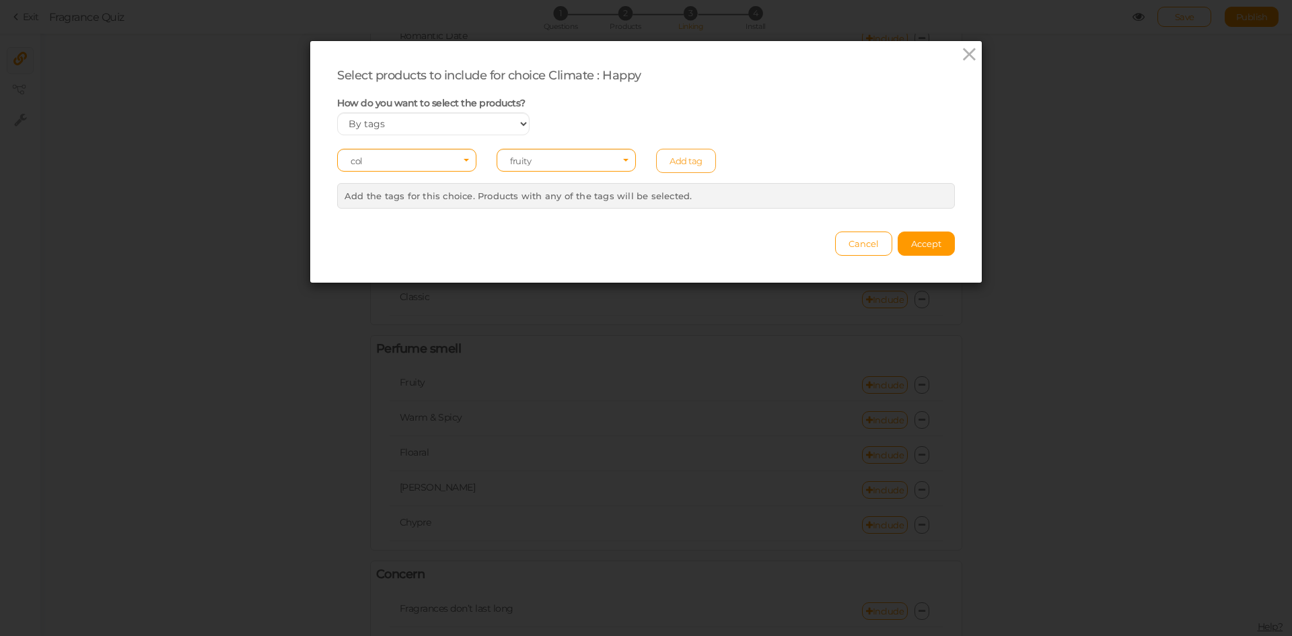
click at [682, 153] on link "Add tag" at bounding box center [686, 161] width 60 height 24
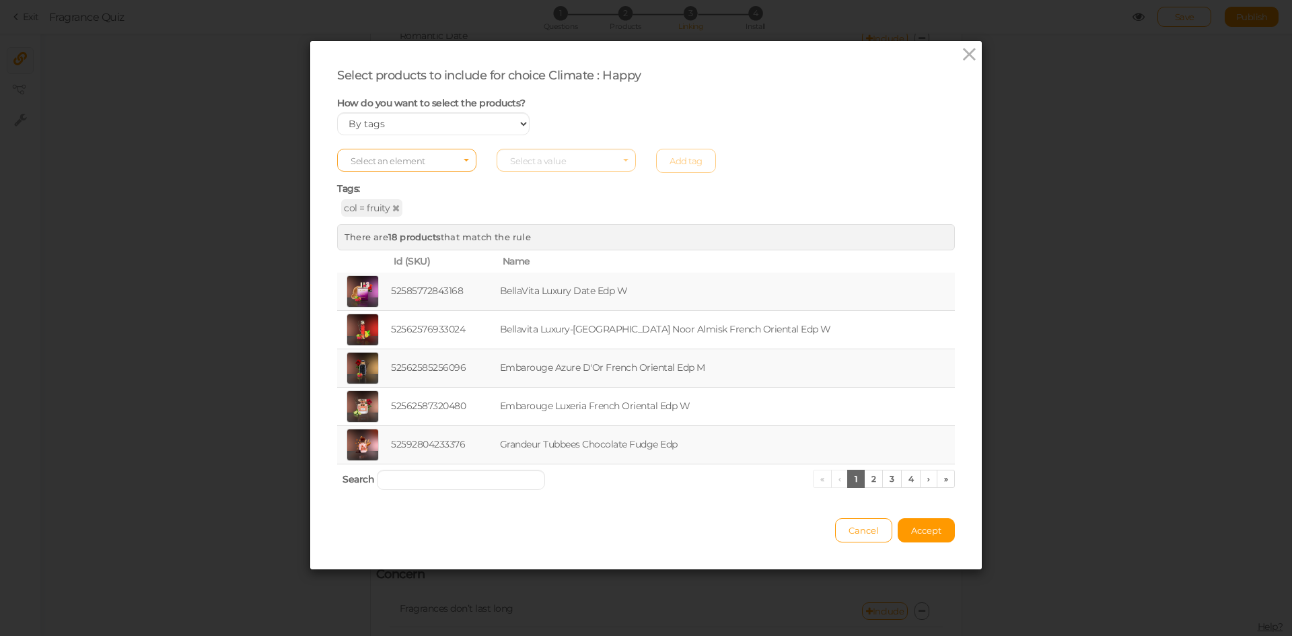
click at [442, 161] on span "Select an element" at bounding box center [406, 160] width 139 height 23
click at [427, 182] on span "col" at bounding box center [407, 181] width 138 height 15
click at [543, 157] on span "Select a value" at bounding box center [538, 160] width 56 height 11
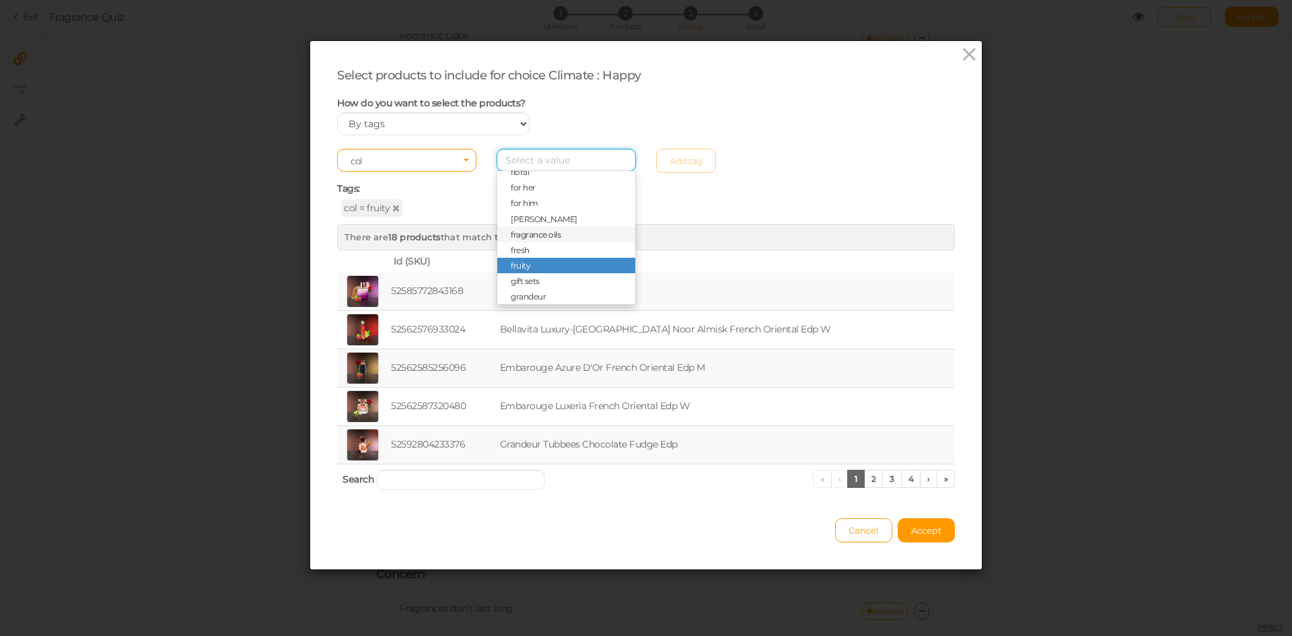
scroll to position [0, 0]
click at [546, 247] on span "bellavita [GEOGRAPHIC_DATA]" at bounding box center [570, 245] width 118 height 10
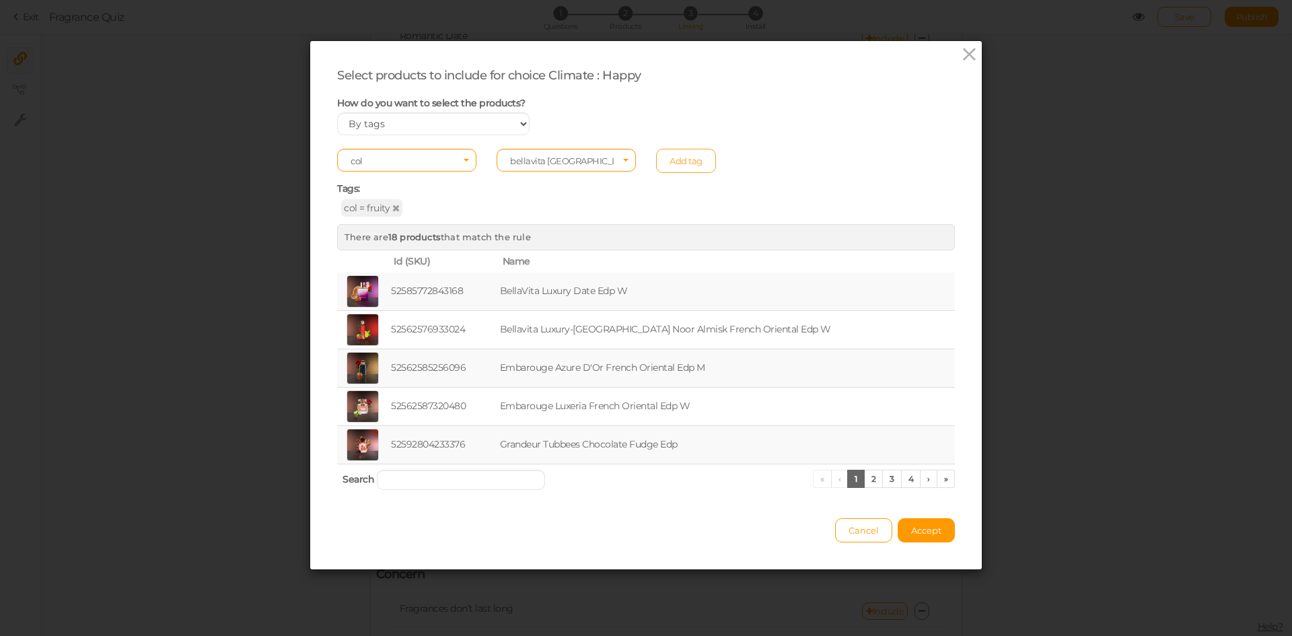
click at [691, 157] on link "Add tag" at bounding box center [686, 161] width 60 height 24
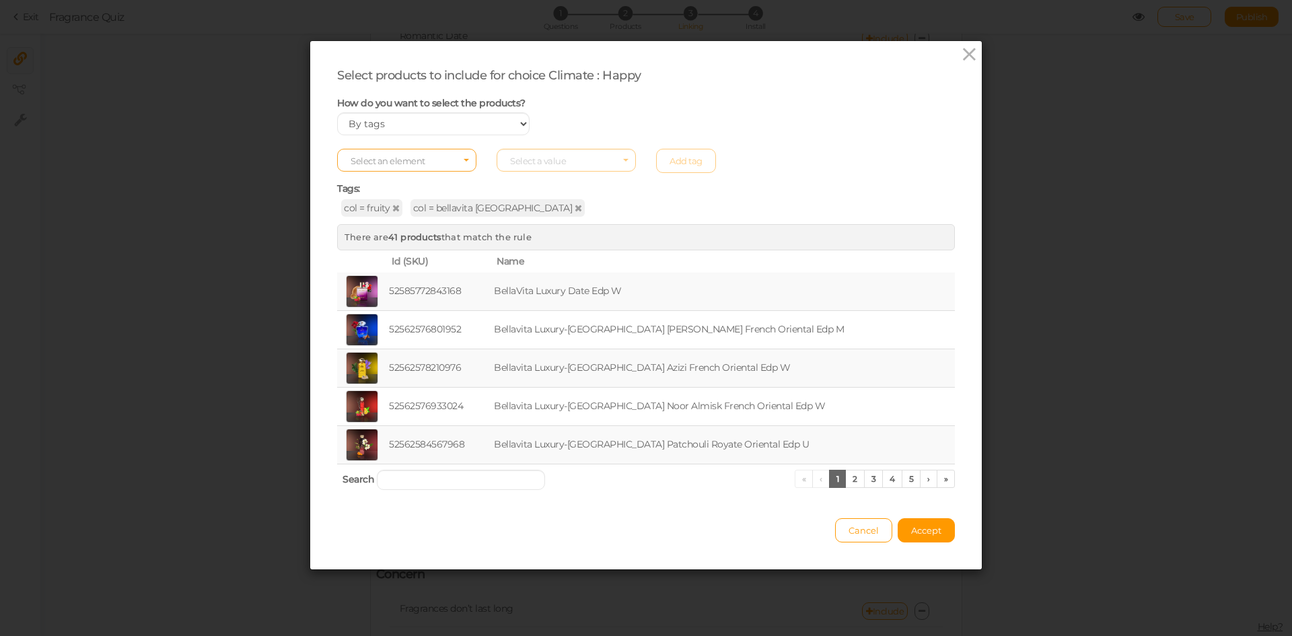
click at [409, 155] on span "Select an element" at bounding box center [388, 160] width 75 height 11
click at [382, 180] on span "col" at bounding box center [407, 181] width 138 height 15
click at [520, 162] on span "Select a value" at bounding box center [538, 160] width 56 height 11
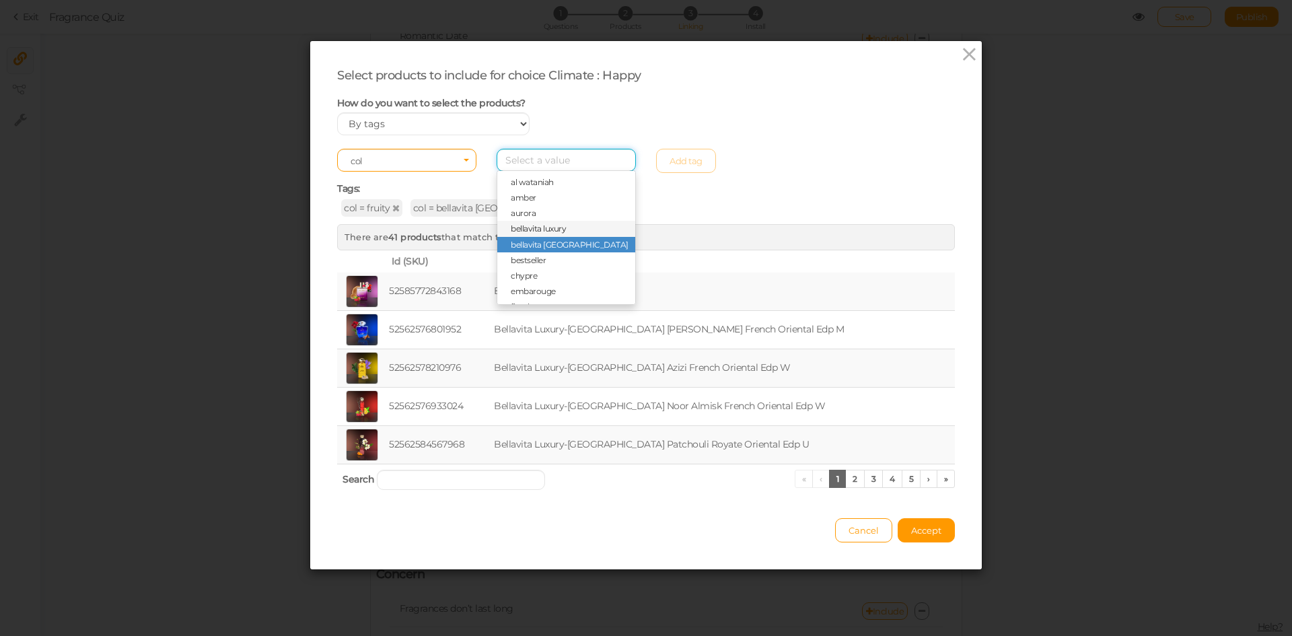
scroll to position [67, 0]
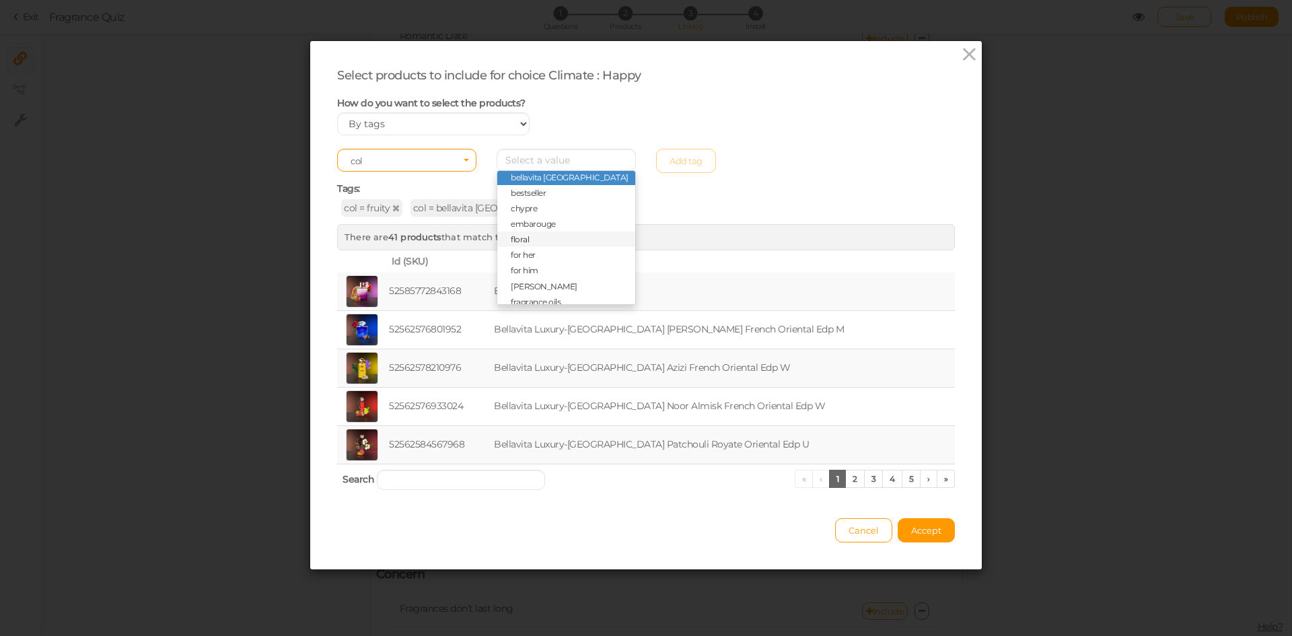
click at [534, 238] on span "floral" at bounding box center [566, 239] width 138 height 15
click at [685, 153] on link "Add tag" at bounding box center [686, 161] width 60 height 24
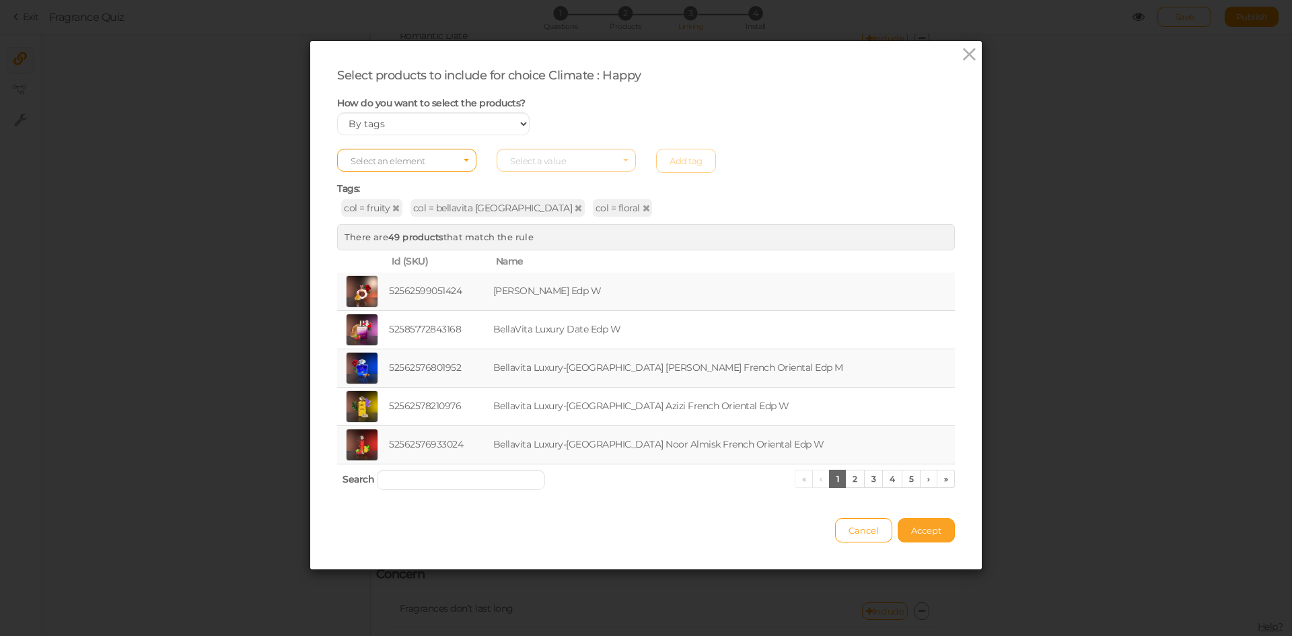
click at [932, 537] on button "Accept" at bounding box center [926, 530] width 57 height 24
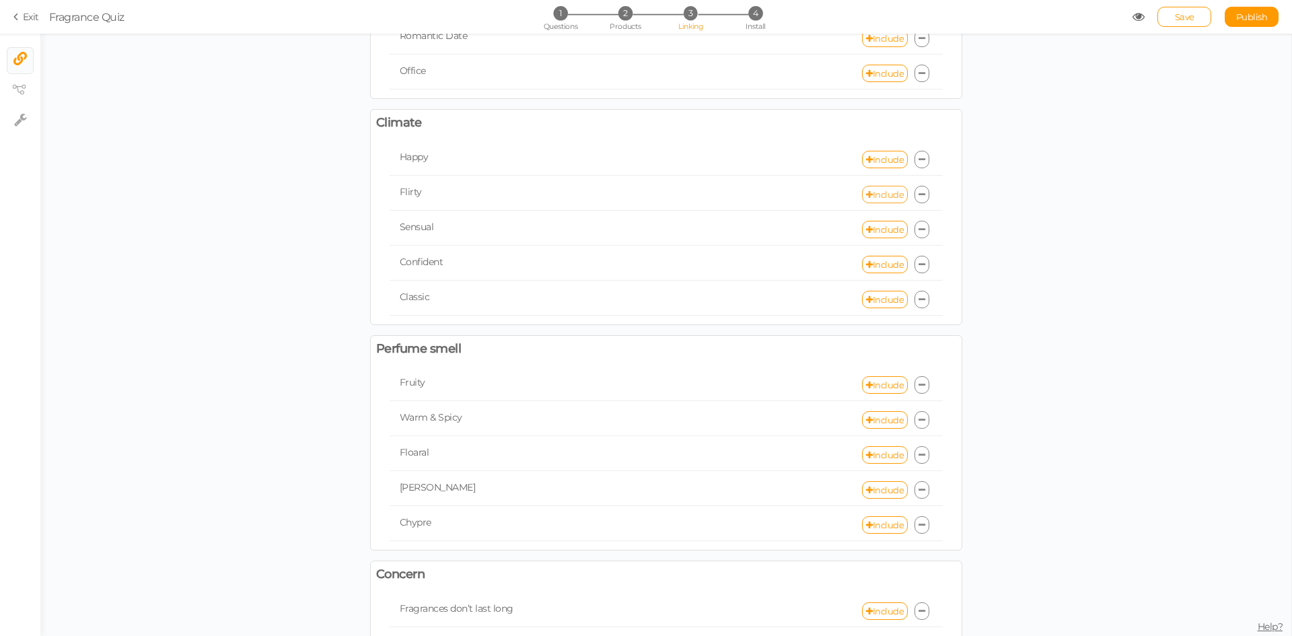
click at [872, 188] on link "Include" at bounding box center [885, 194] width 46 height 17
select select "expr"
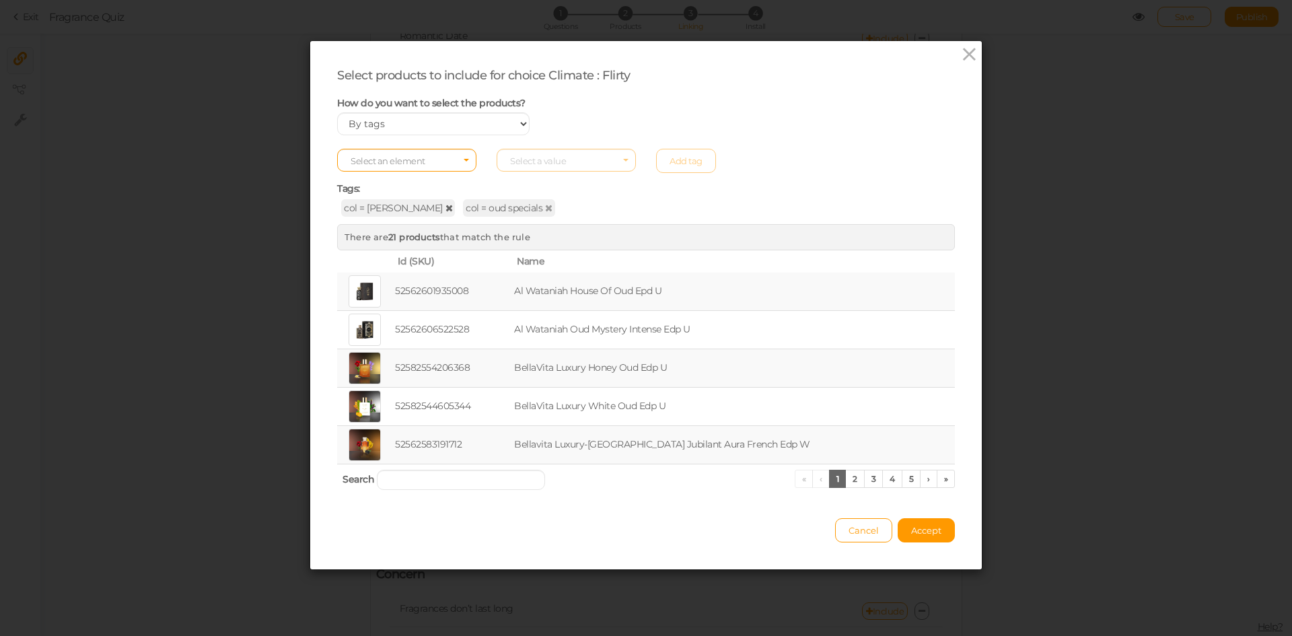
click at [446, 207] on icon at bounding box center [449, 207] width 7 height 9
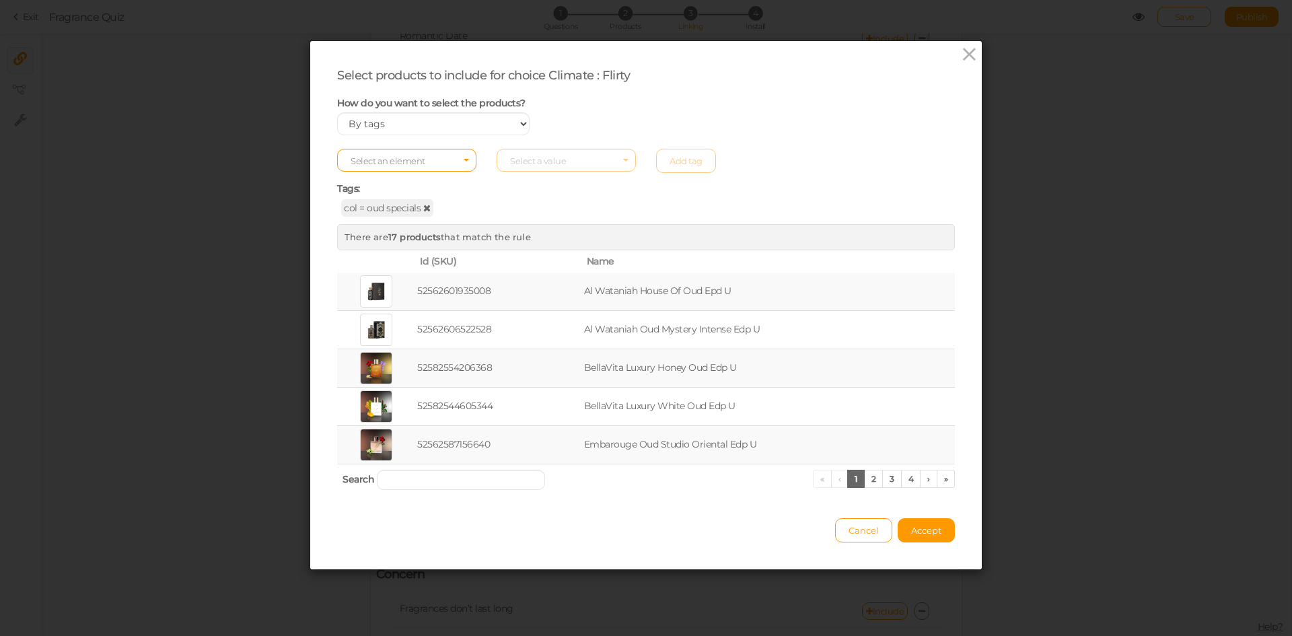
click at [423, 208] on icon at bounding box center [426, 207] width 7 height 9
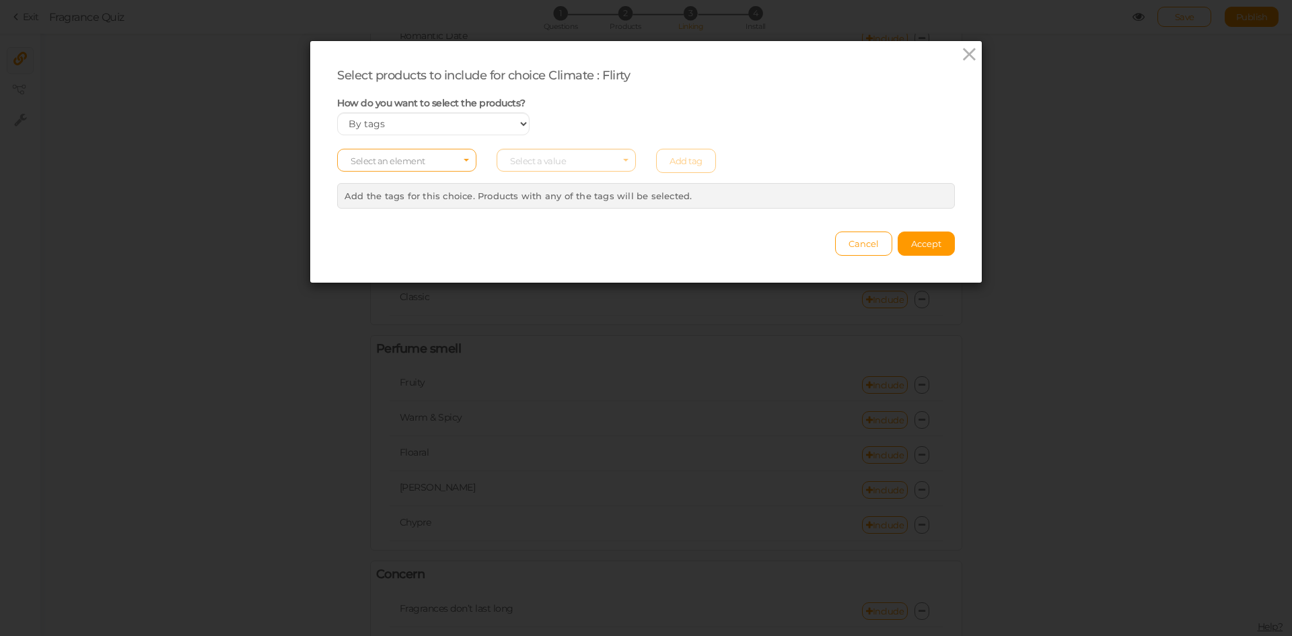
click at [413, 166] on span "Select an element" at bounding box center [406, 160] width 139 height 23
click at [415, 185] on span "col" at bounding box center [407, 181] width 138 height 15
click at [540, 156] on span "Select a value" at bounding box center [538, 160] width 56 height 11
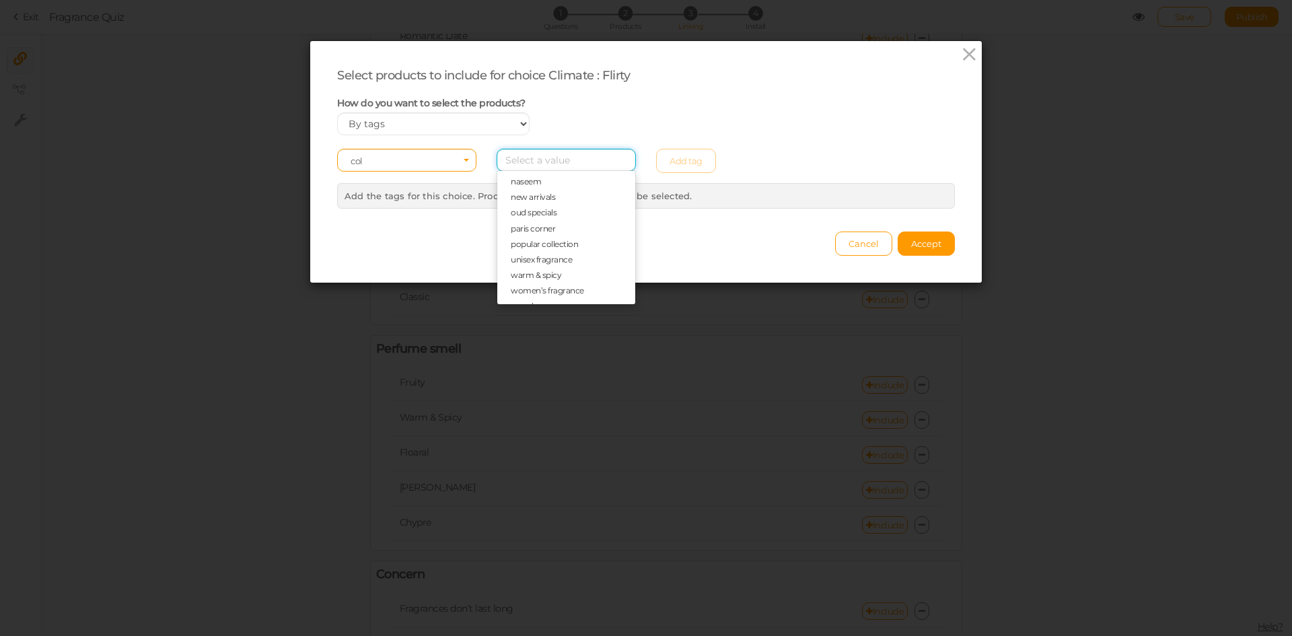
scroll to position [356, 0]
click at [544, 213] on span "paris corner" at bounding box center [533, 216] width 44 height 10
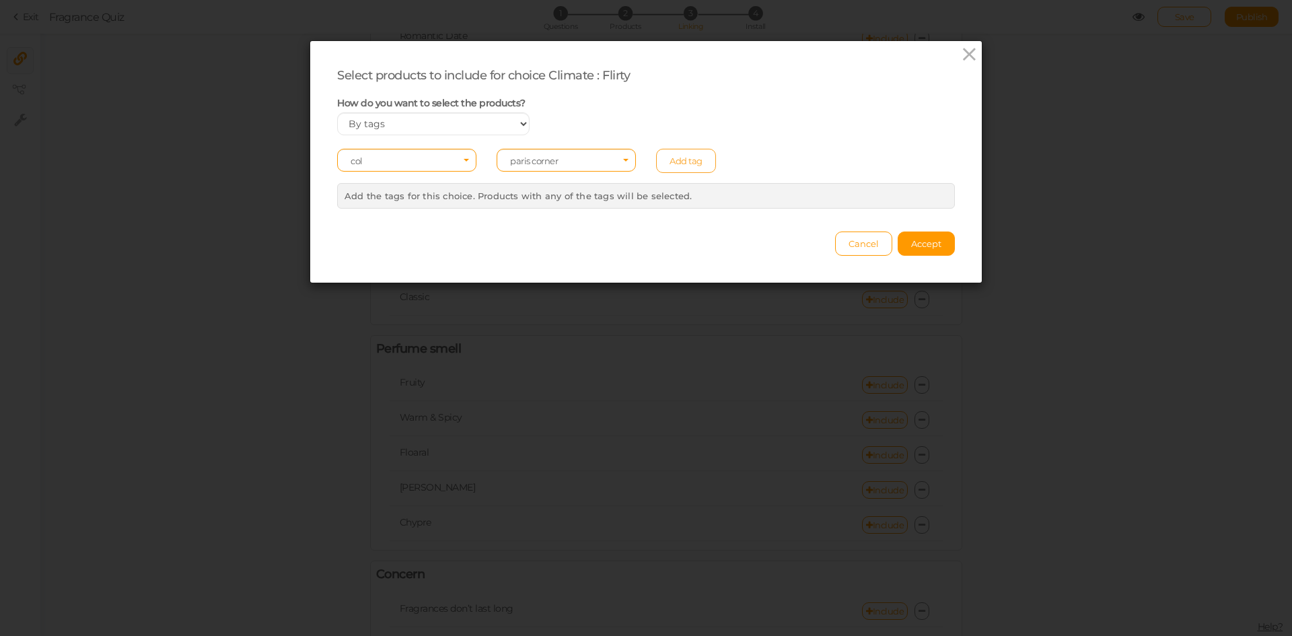
click at [667, 161] on link "Add tag" at bounding box center [686, 161] width 60 height 24
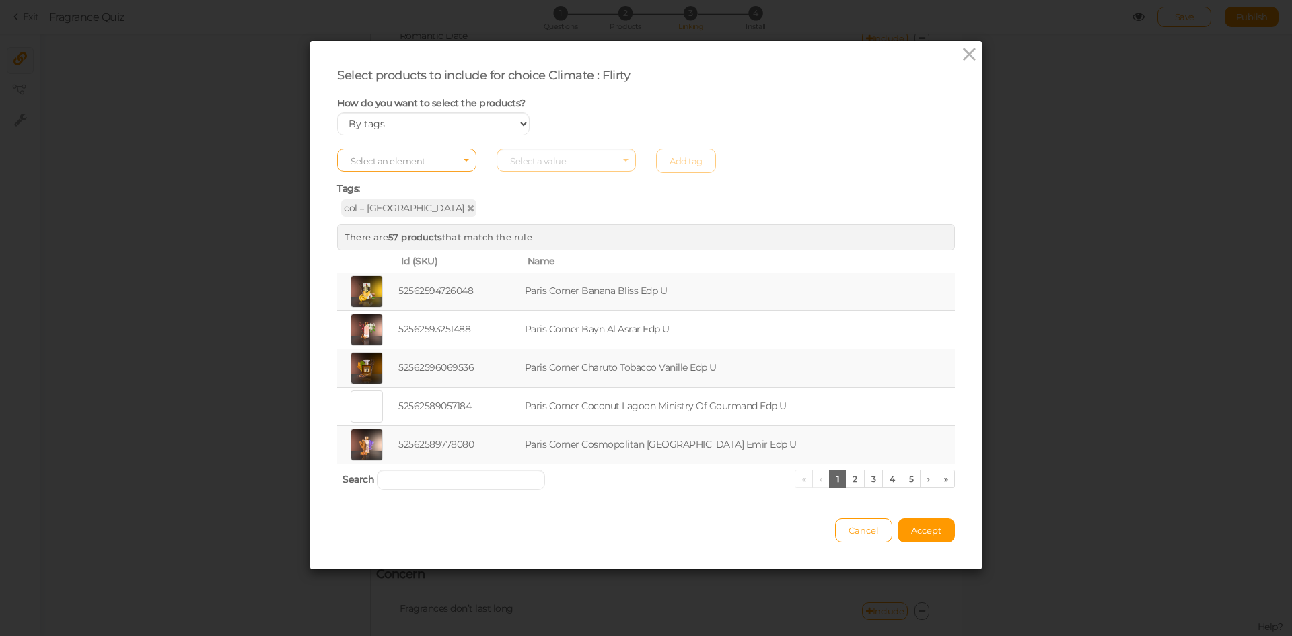
click at [431, 164] on span "Select an element" at bounding box center [406, 160] width 139 height 23
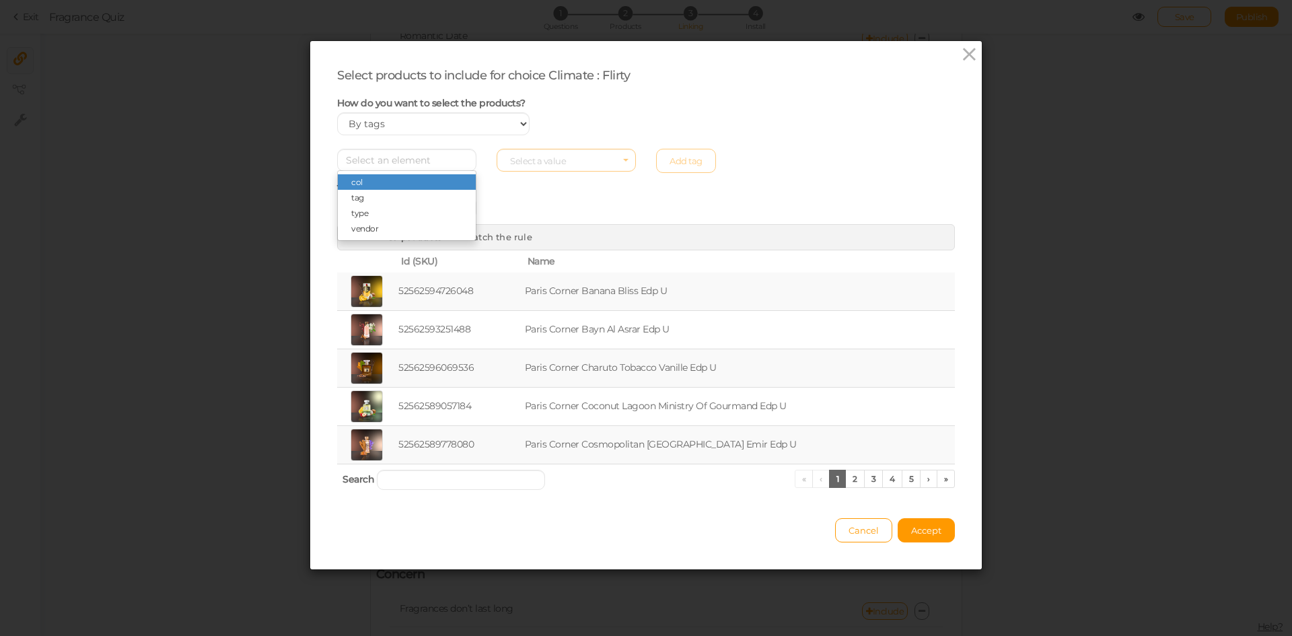
click at [423, 177] on span "col" at bounding box center [407, 181] width 138 height 15
click at [526, 163] on span "Select a value" at bounding box center [538, 160] width 56 height 11
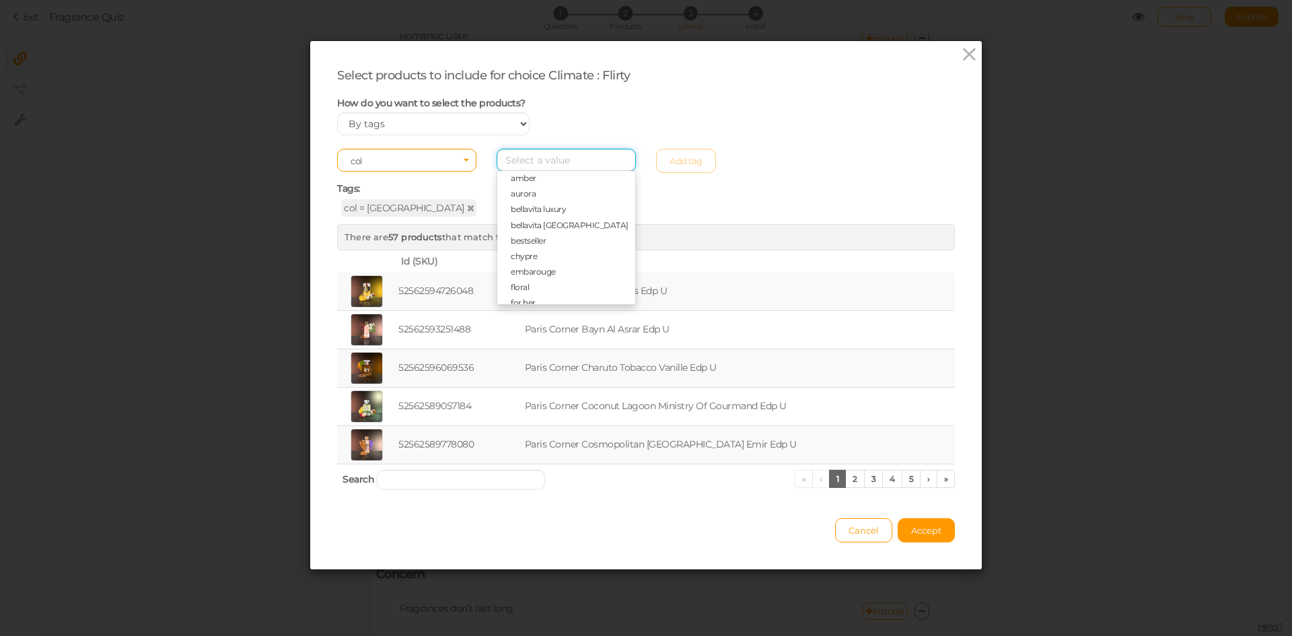
scroll to position [0, 0]
click at [522, 197] on span "amber" at bounding box center [524, 197] width 26 height 10
click at [686, 161] on link "Add tag" at bounding box center [686, 161] width 60 height 24
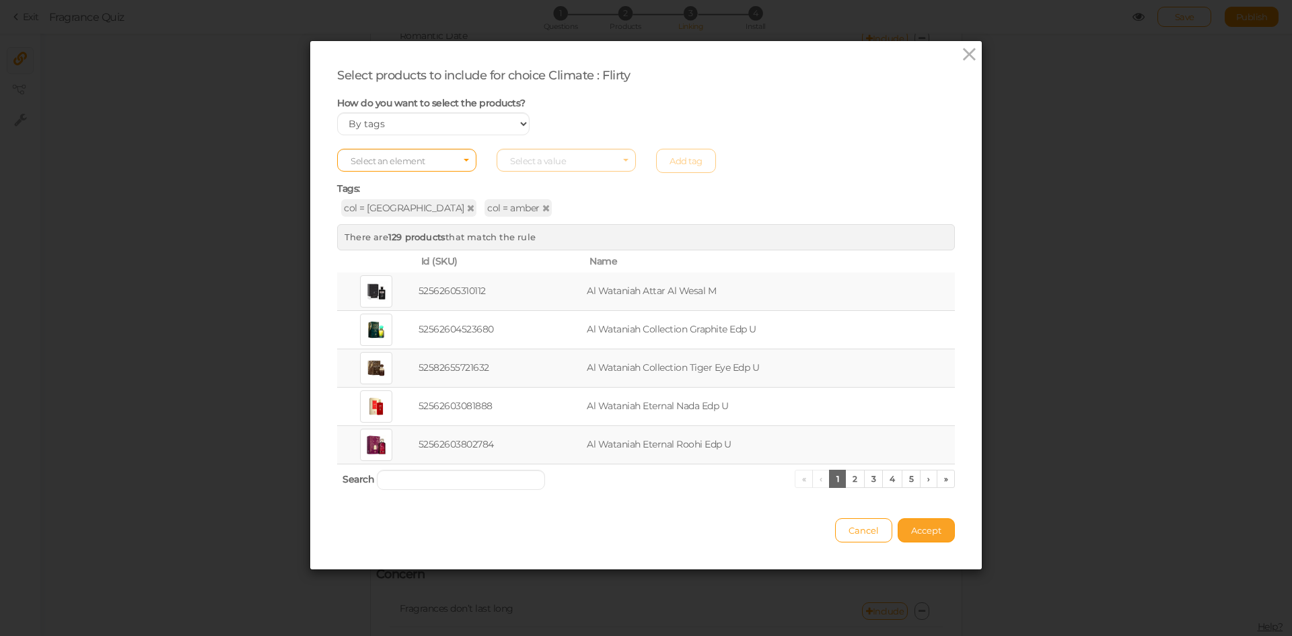
click at [939, 539] on button "Accept" at bounding box center [926, 530] width 57 height 24
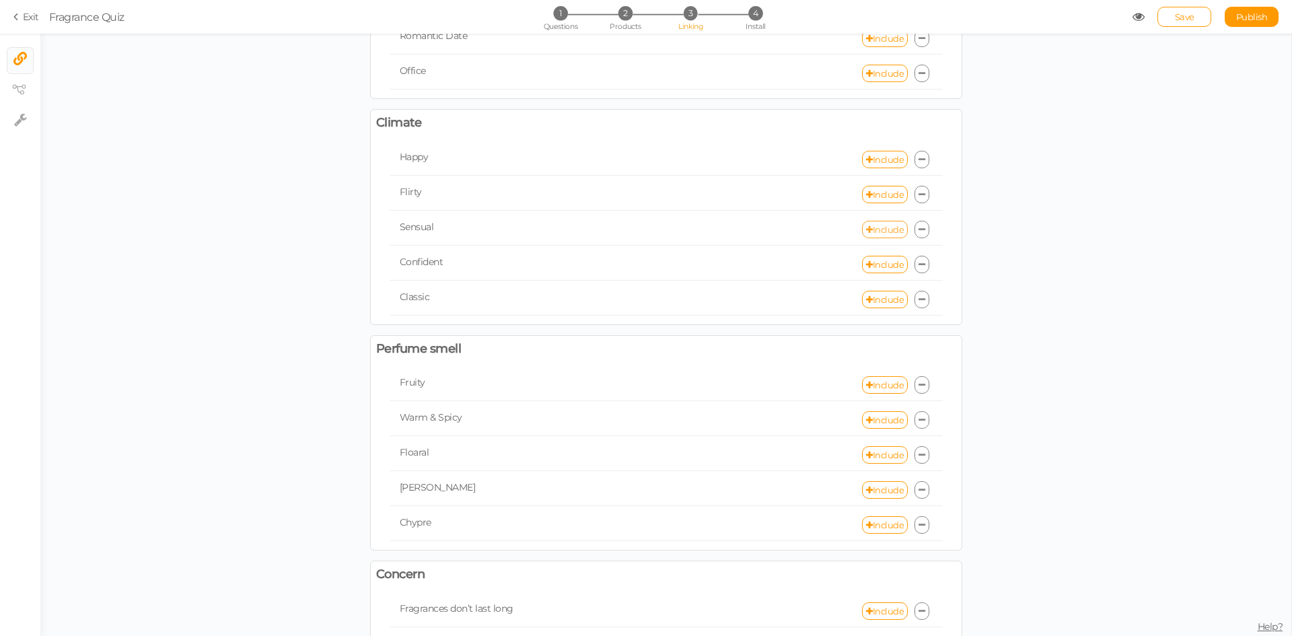
click at [873, 229] on link "Include" at bounding box center [885, 229] width 46 height 17
select select "expr"
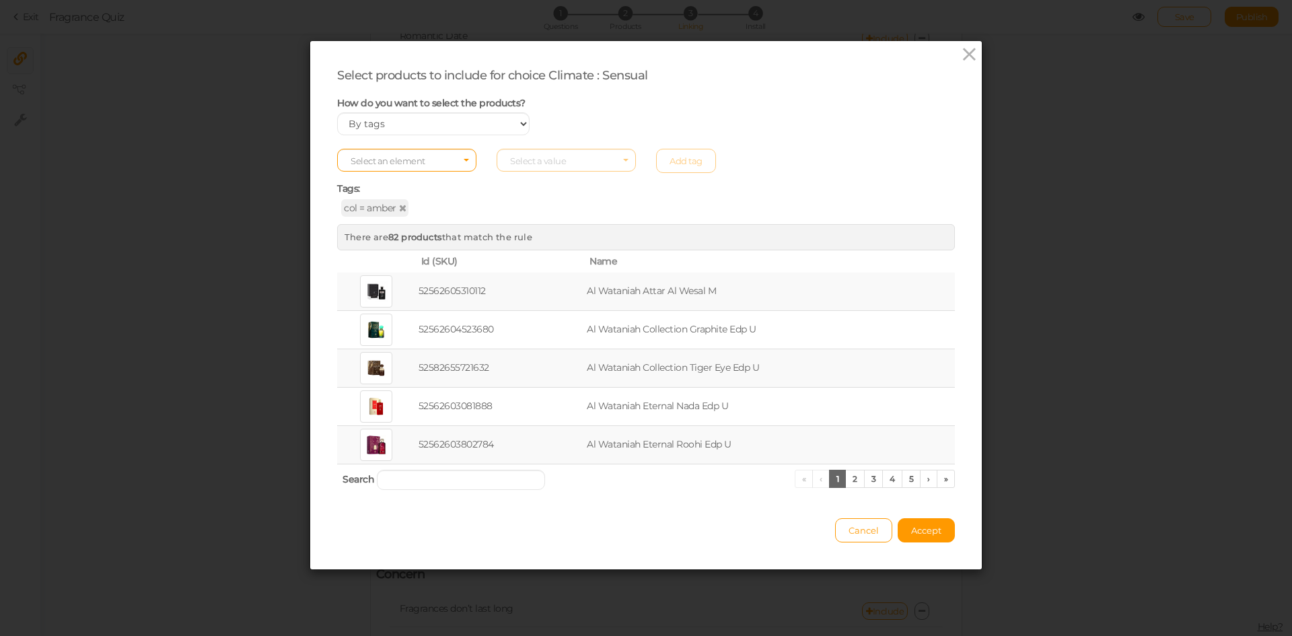
click at [392, 206] on span "col = amber" at bounding box center [374, 207] width 67 height 17
click at [400, 207] on icon at bounding box center [402, 207] width 7 height 9
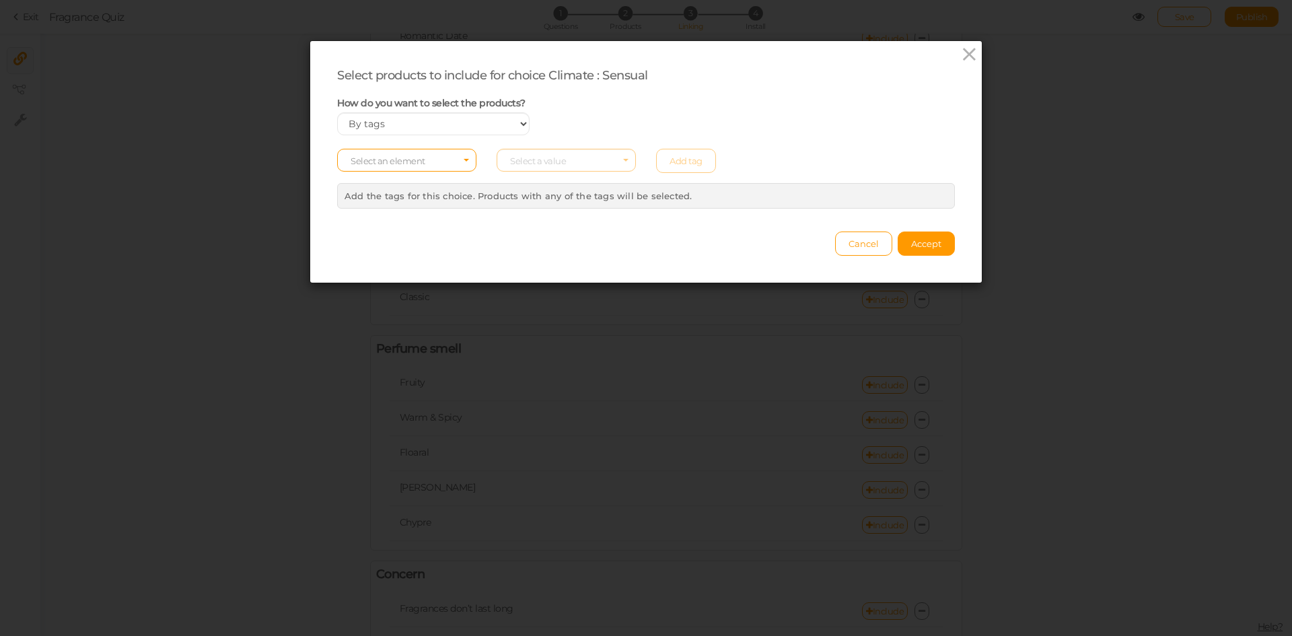
click at [431, 159] on span "Select an element" at bounding box center [406, 160] width 139 height 23
click at [421, 184] on span "col" at bounding box center [407, 181] width 138 height 15
click at [544, 166] on span "Select a value" at bounding box center [566, 160] width 139 height 23
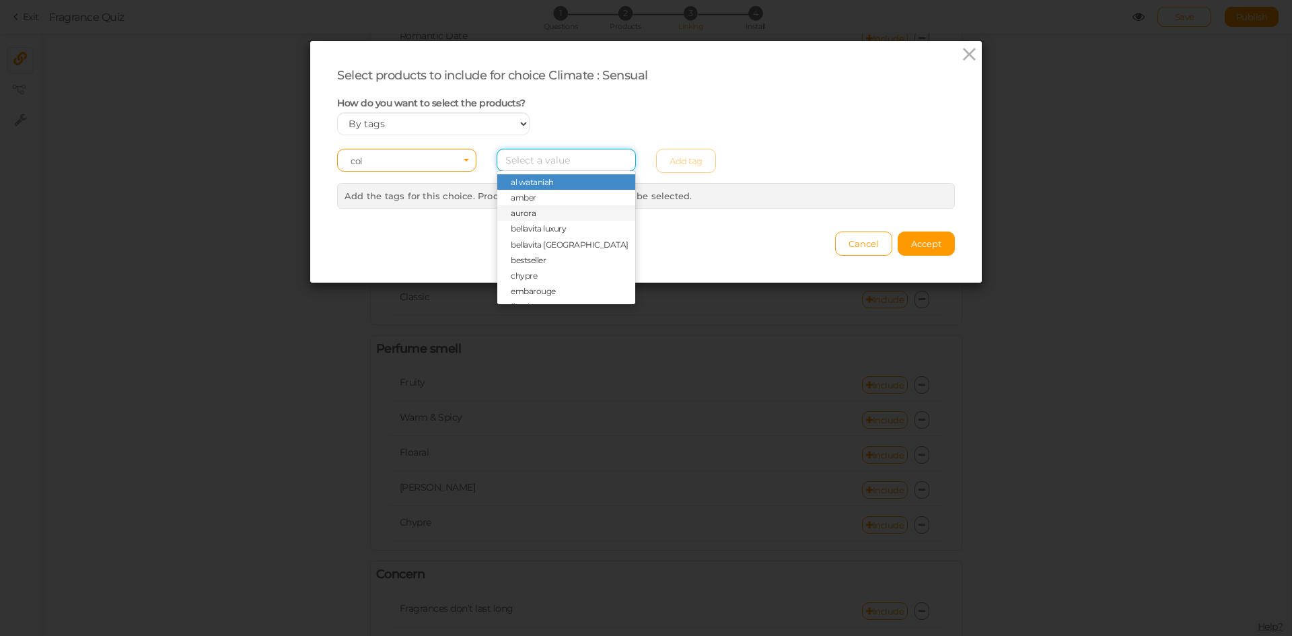
scroll to position [356, 0]
click at [535, 295] on span "woody" at bounding box center [566, 292] width 138 height 15
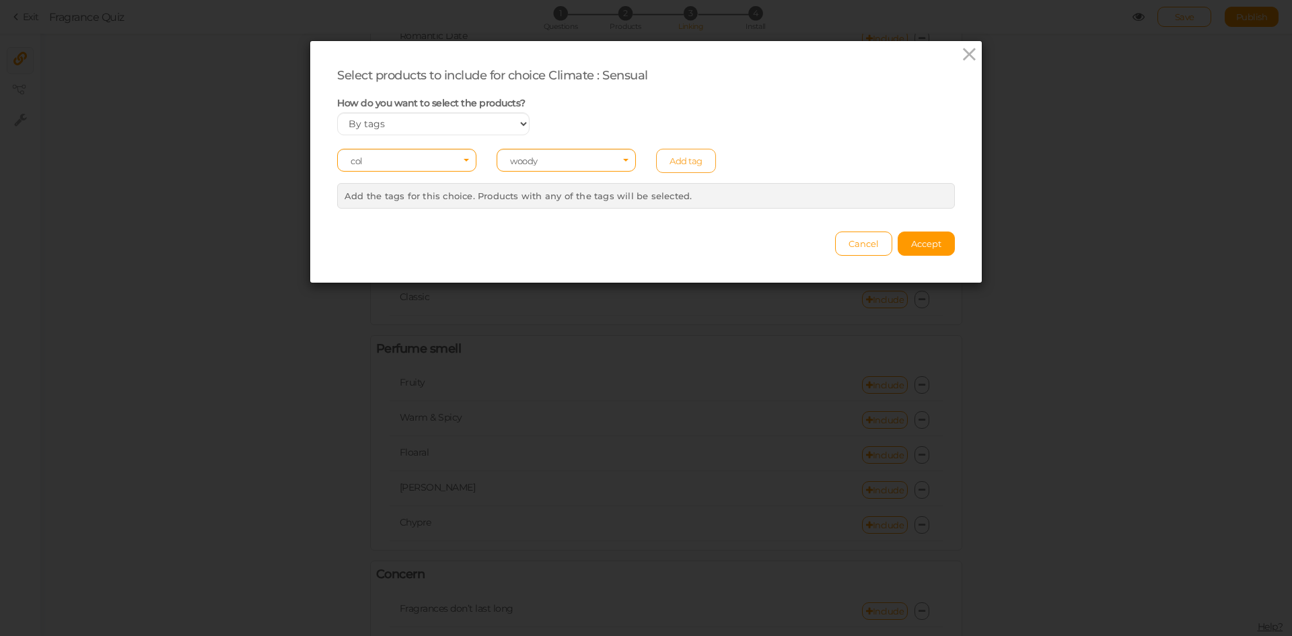
click at [671, 157] on link "Add tag" at bounding box center [686, 161] width 60 height 24
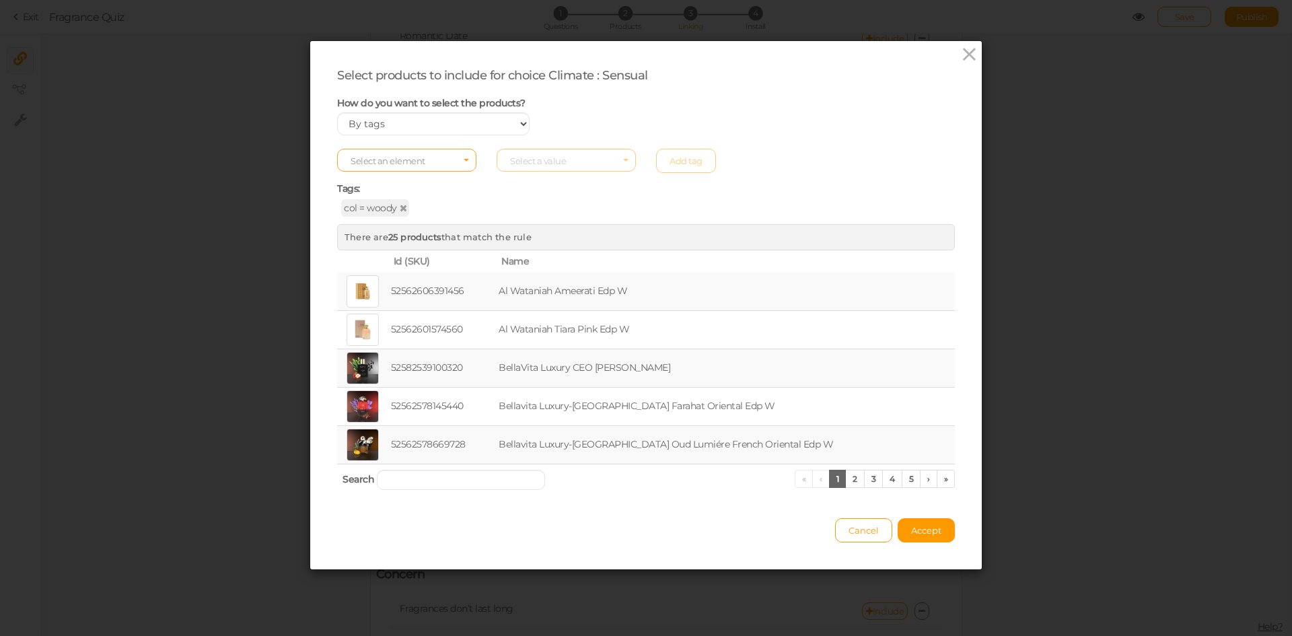
click at [405, 160] on span "Select an element" at bounding box center [388, 160] width 75 height 11
click at [398, 182] on span "col" at bounding box center [407, 181] width 138 height 15
click at [558, 161] on span "Select a value" at bounding box center [538, 160] width 56 height 11
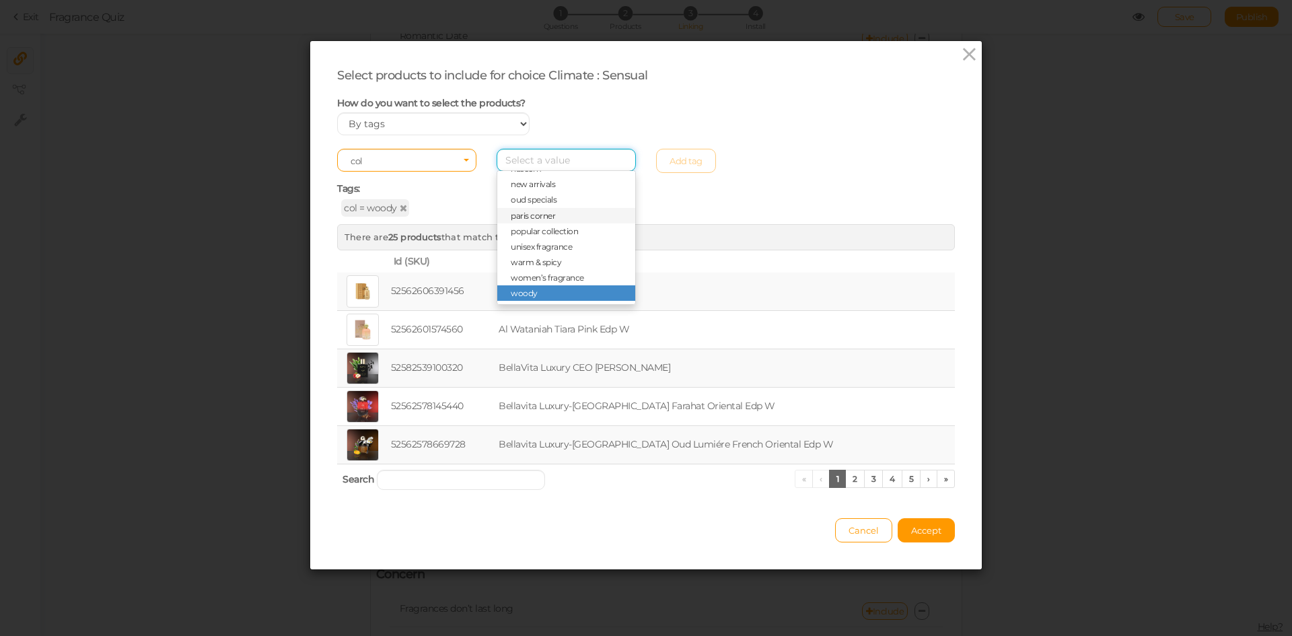
scroll to position [289, 0]
click at [547, 234] on span "naseem" at bounding box center [566, 235] width 138 height 15
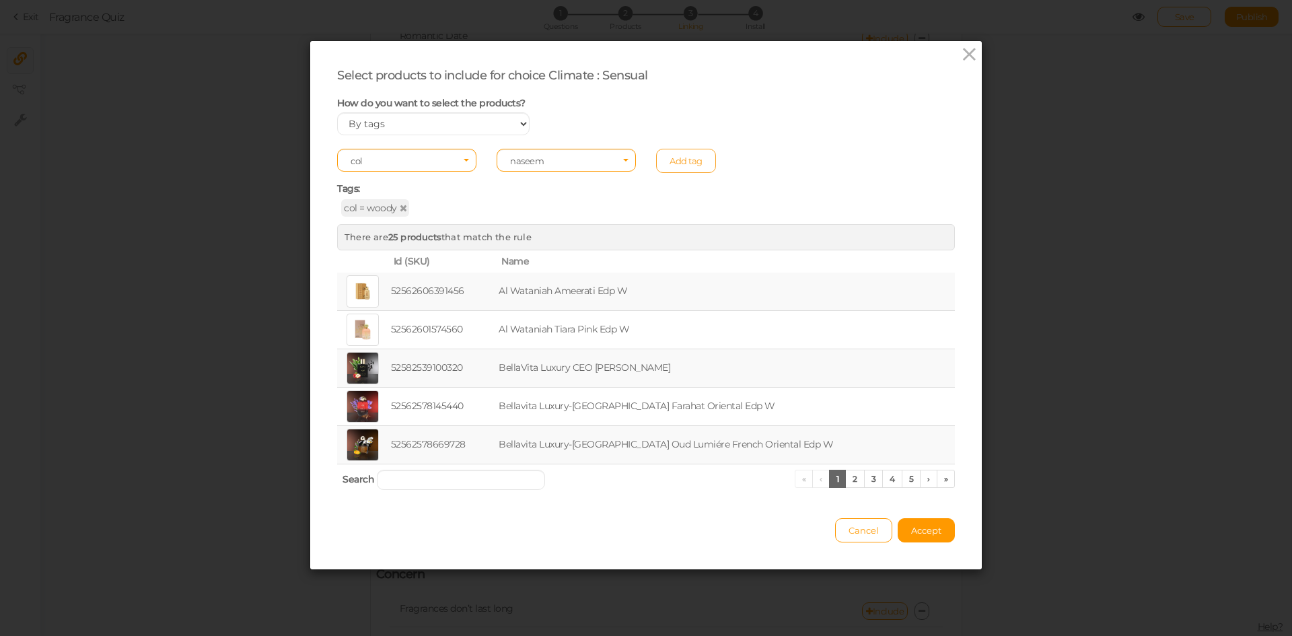
click at [674, 163] on link "Add tag" at bounding box center [686, 161] width 60 height 24
click at [937, 530] on button "Accept" at bounding box center [926, 530] width 57 height 24
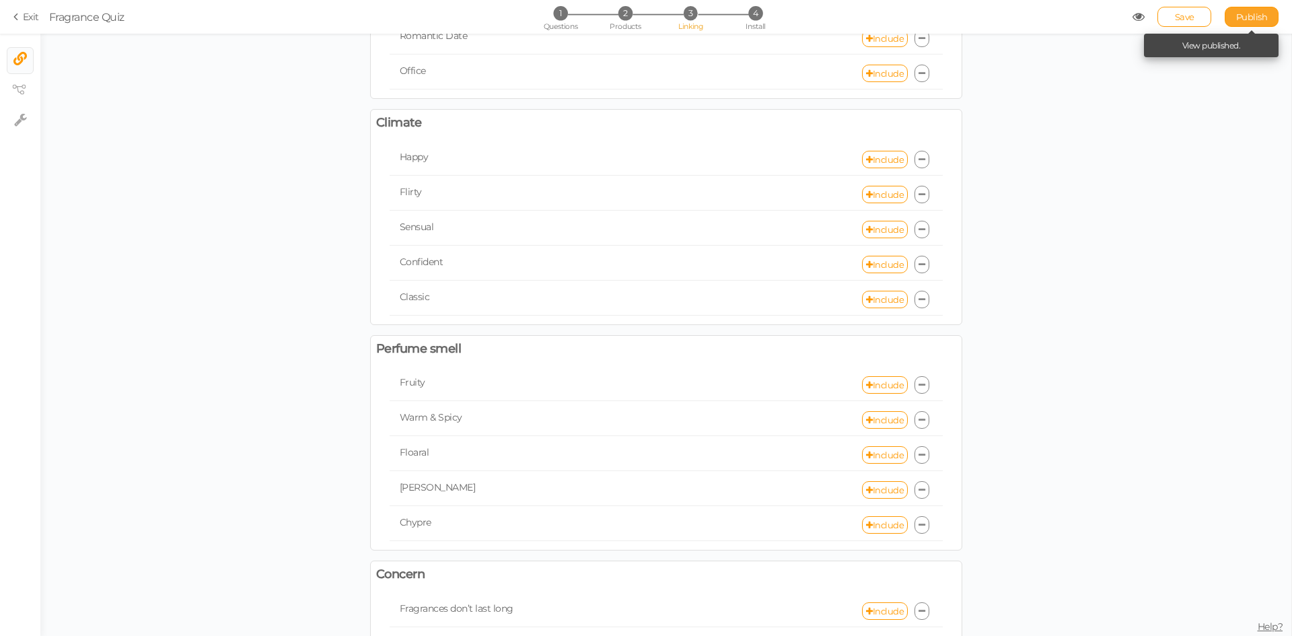
click at [1239, 18] on span "Publish" at bounding box center [1252, 16] width 32 height 11
click at [875, 260] on link "Include" at bounding box center [885, 264] width 46 height 17
select select "expr"
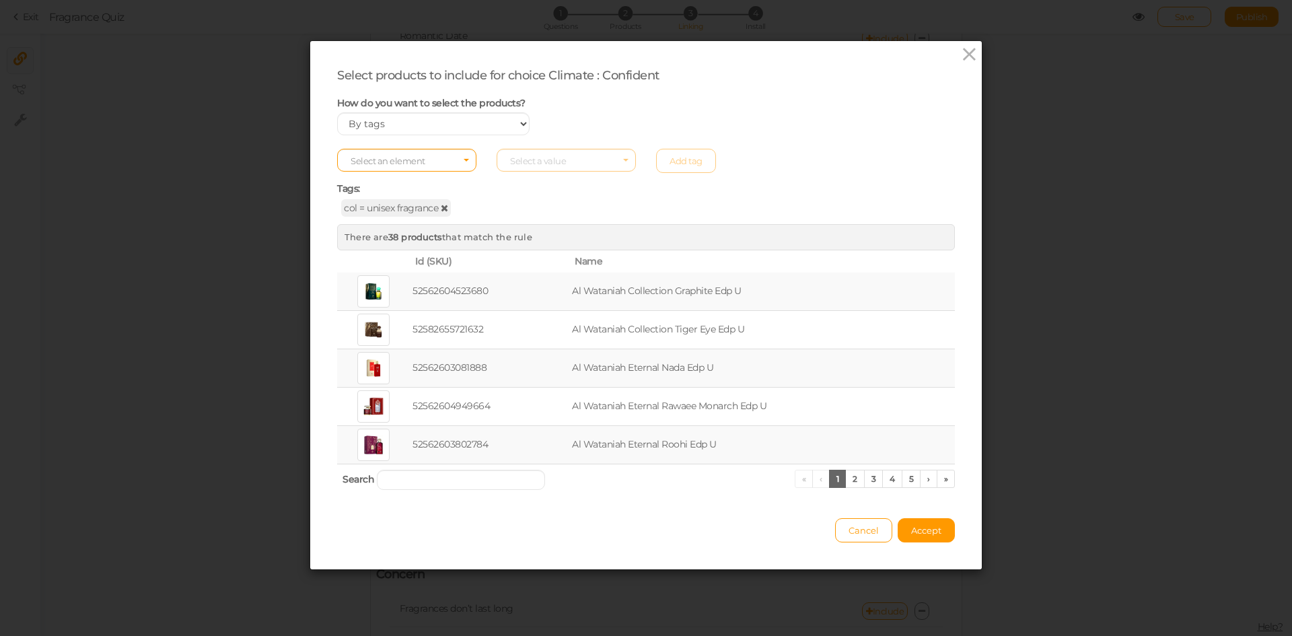
click at [441, 209] on icon at bounding box center [444, 207] width 7 height 9
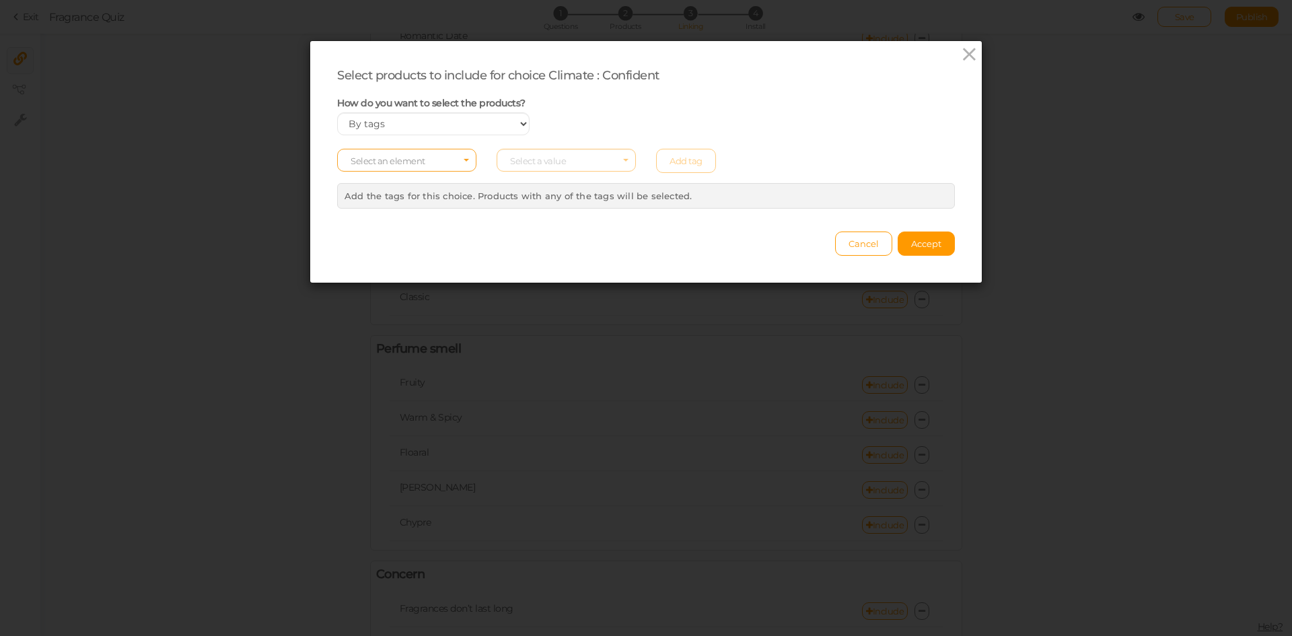
click at [394, 160] on span "Select an element" at bounding box center [388, 160] width 75 height 11
click at [394, 184] on span "col" at bounding box center [407, 181] width 138 height 15
click at [587, 157] on span "Select a value" at bounding box center [566, 160] width 139 height 23
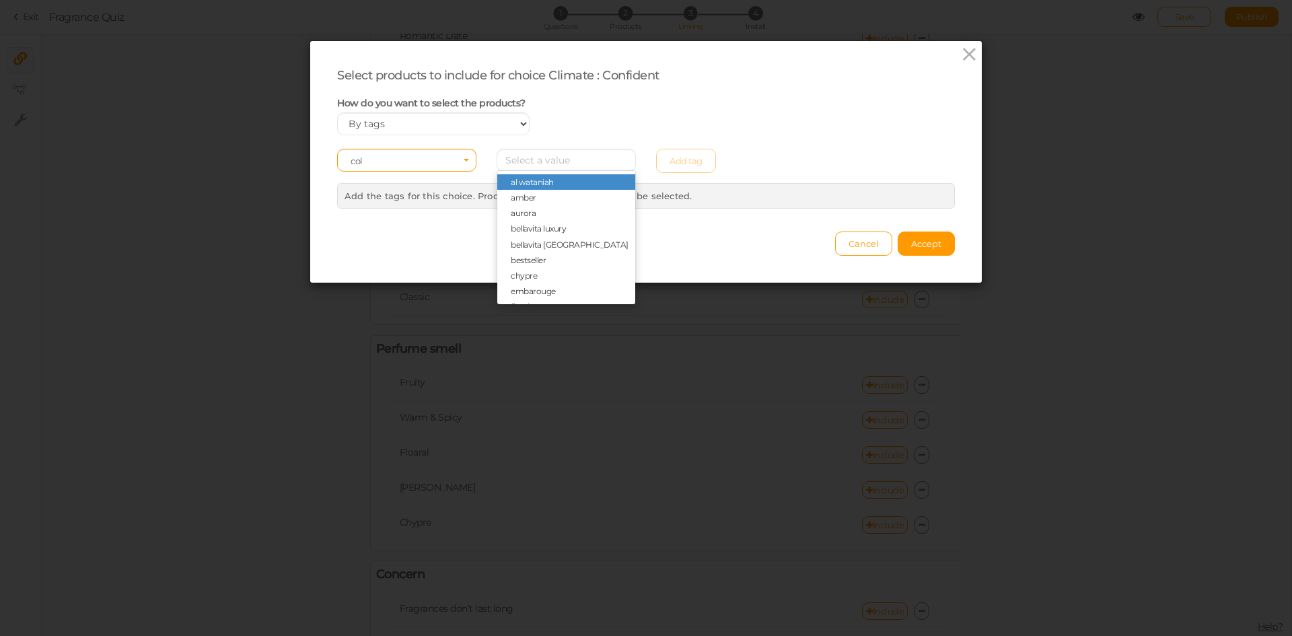
click at [571, 187] on span "al wataniah" at bounding box center [566, 181] width 138 height 15
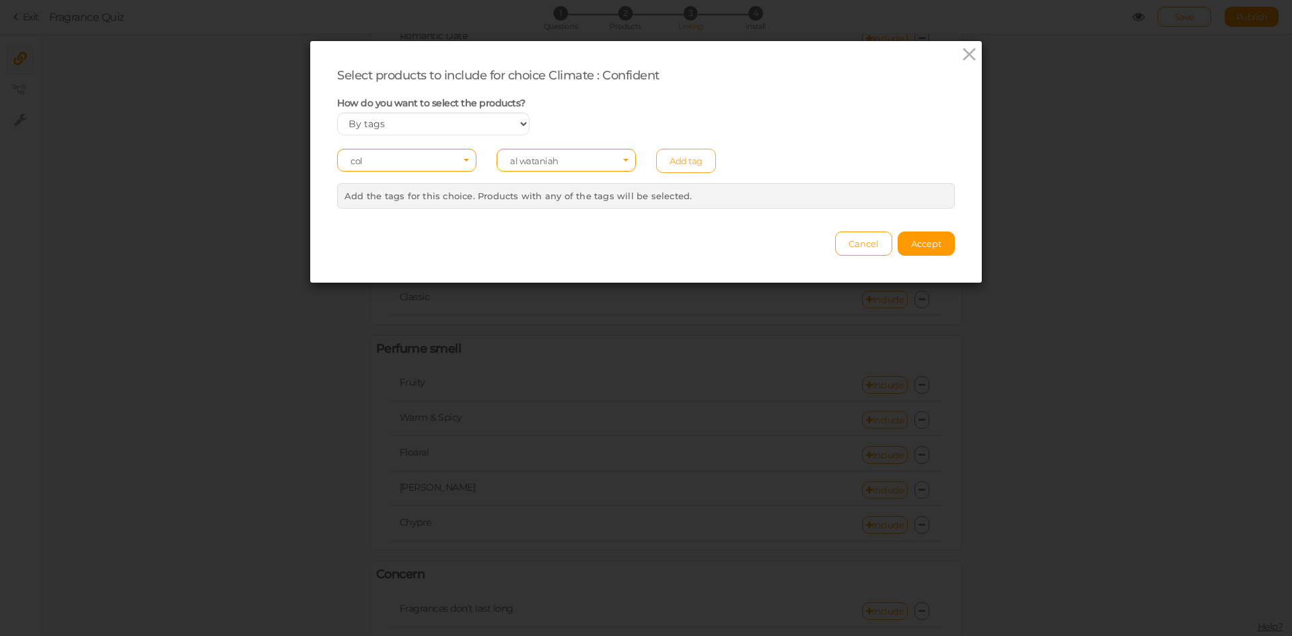
click at [676, 156] on link "Add tag" at bounding box center [686, 161] width 60 height 24
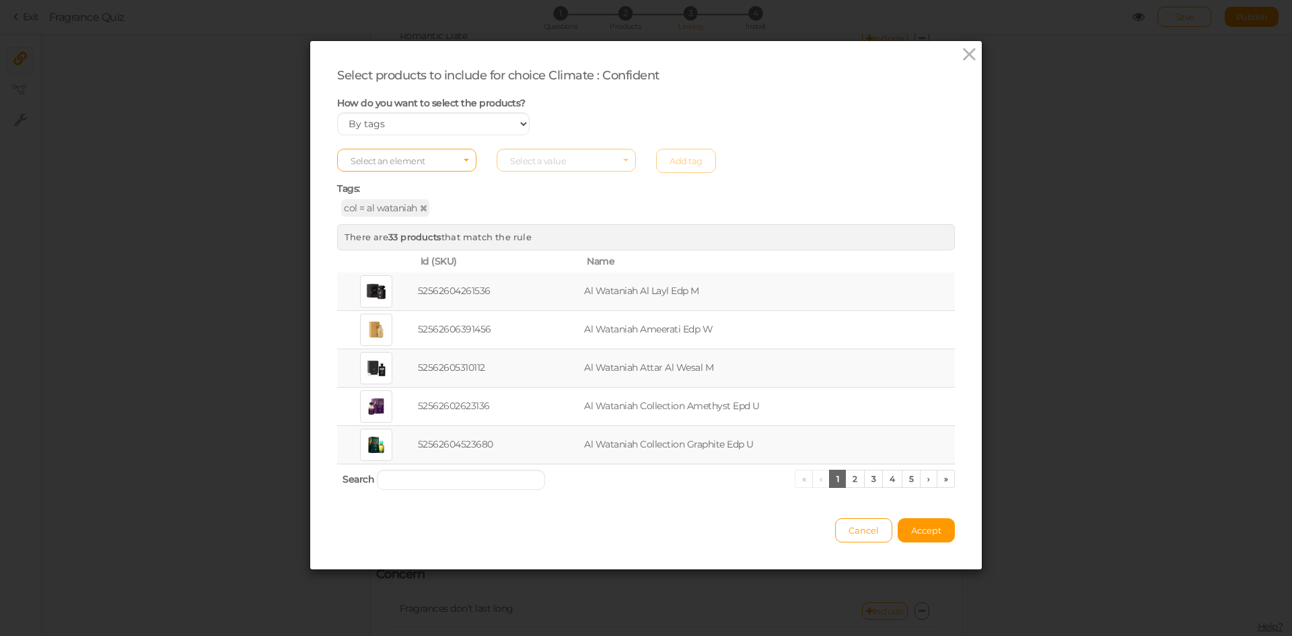
click at [428, 160] on span "Select an element" at bounding box center [406, 160] width 139 height 23
click at [425, 180] on span "col" at bounding box center [407, 181] width 138 height 15
click at [550, 163] on span "Select a value" at bounding box center [538, 160] width 56 height 11
click at [533, 254] on span "khadlaj" at bounding box center [566, 260] width 138 height 15
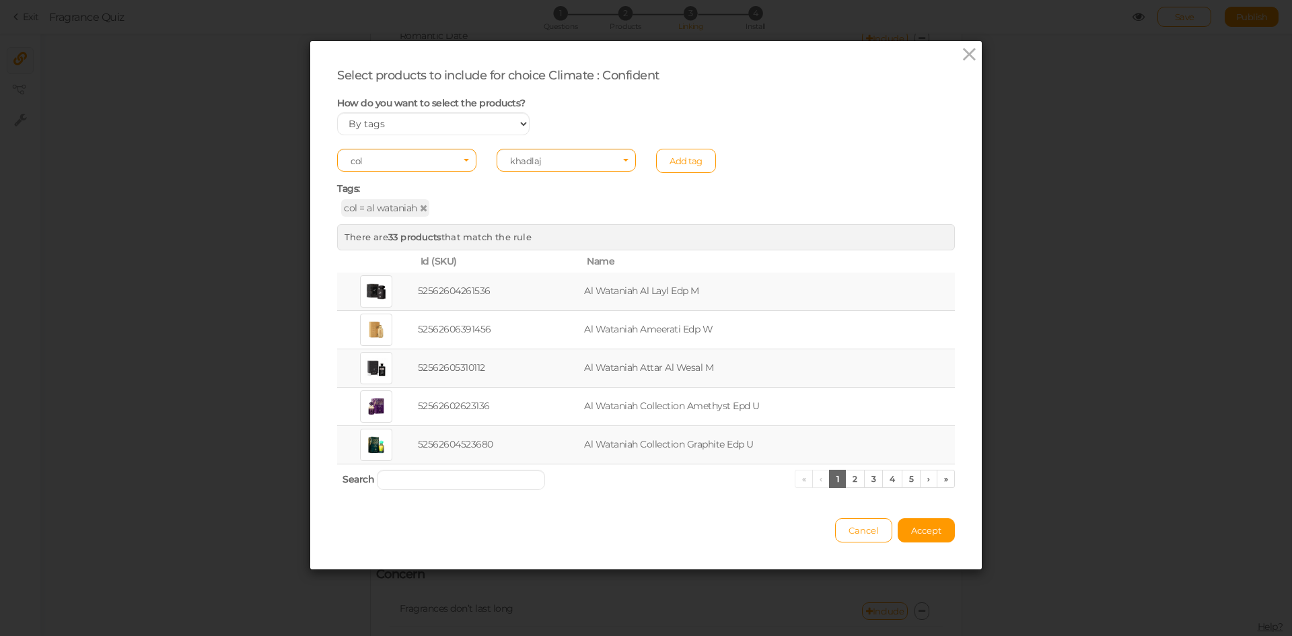
click at [674, 164] on link "Add tag" at bounding box center [686, 161] width 60 height 24
click at [938, 527] on button "Accept" at bounding box center [926, 530] width 57 height 24
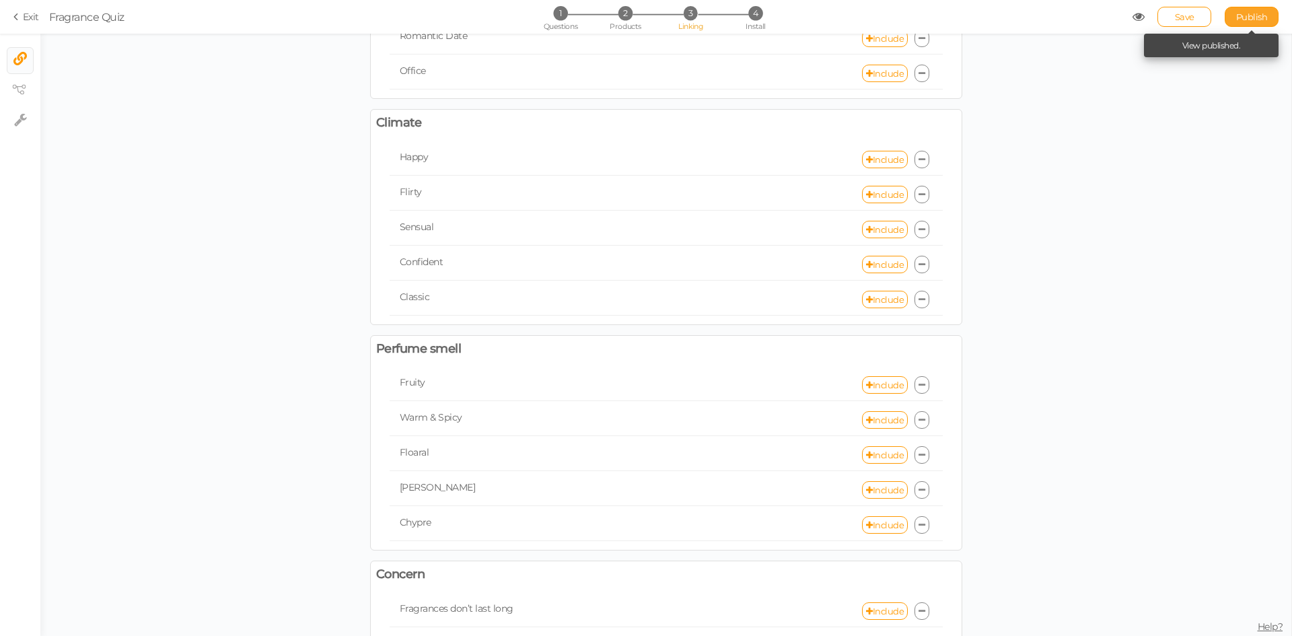
click at [1248, 20] on span "Publish" at bounding box center [1252, 16] width 32 height 11
click at [866, 295] on icon at bounding box center [869, 299] width 7 height 9
select select "expr"
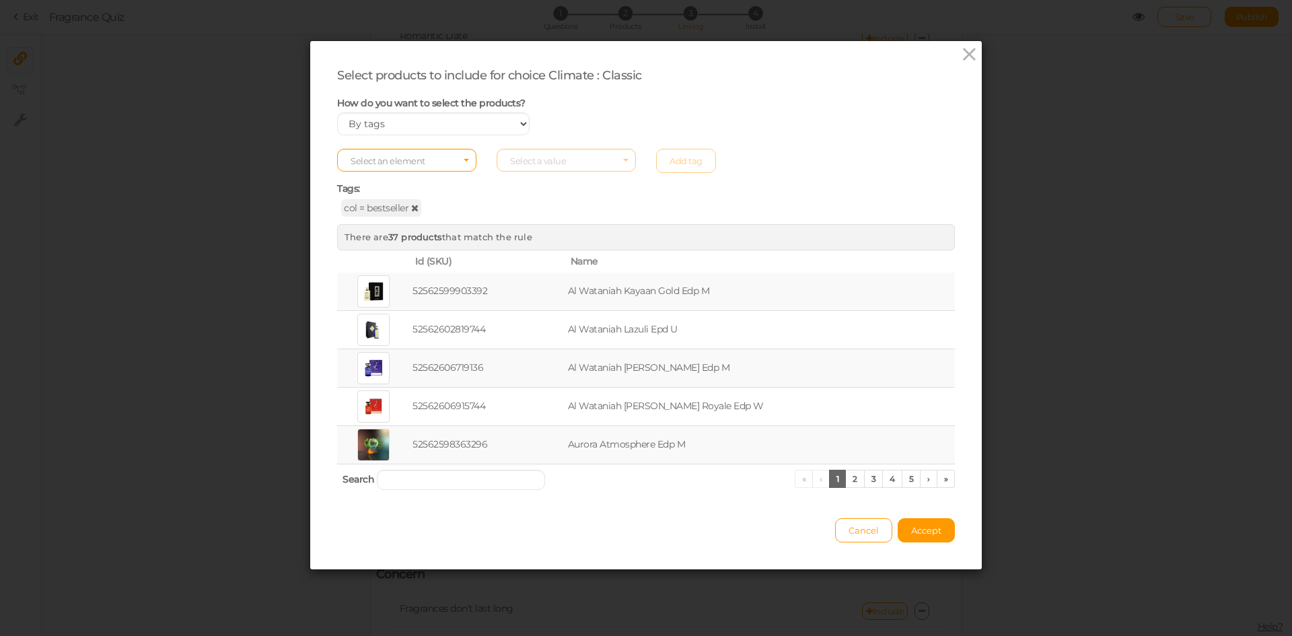
click at [412, 206] on icon at bounding box center [414, 207] width 7 height 9
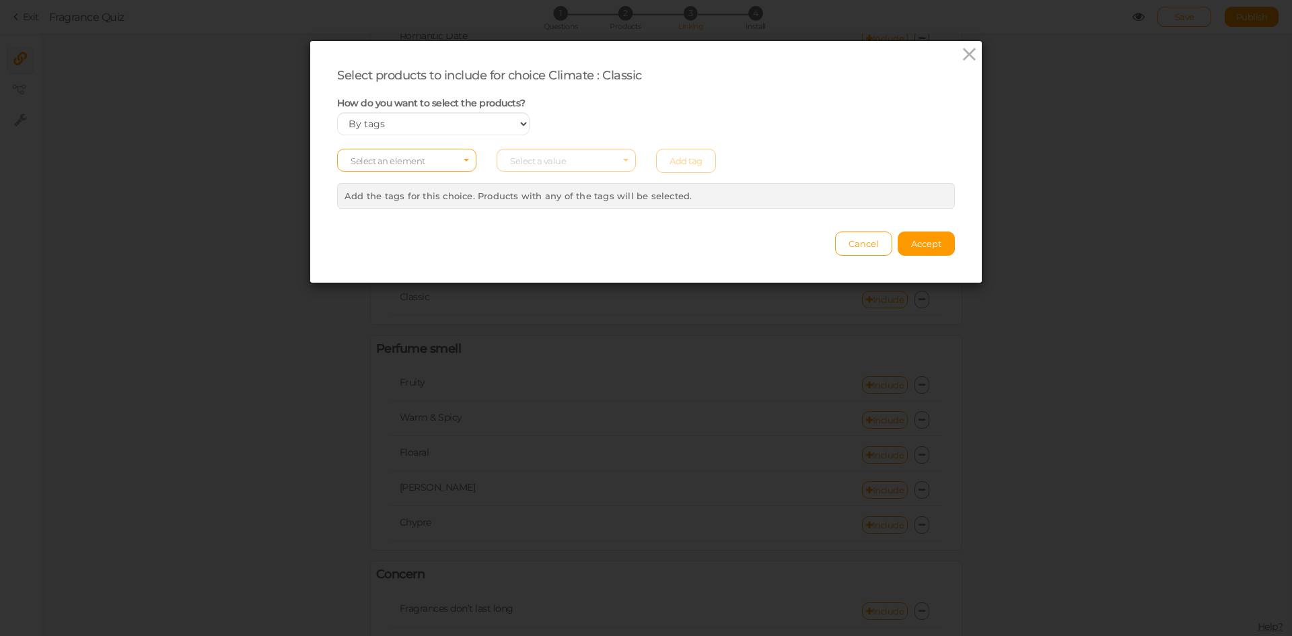
click at [399, 160] on span "Select an element" at bounding box center [388, 160] width 75 height 11
click at [396, 180] on span "col" at bounding box center [407, 181] width 138 height 15
click at [543, 155] on span "Select a value" at bounding box center [538, 160] width 56 height 11
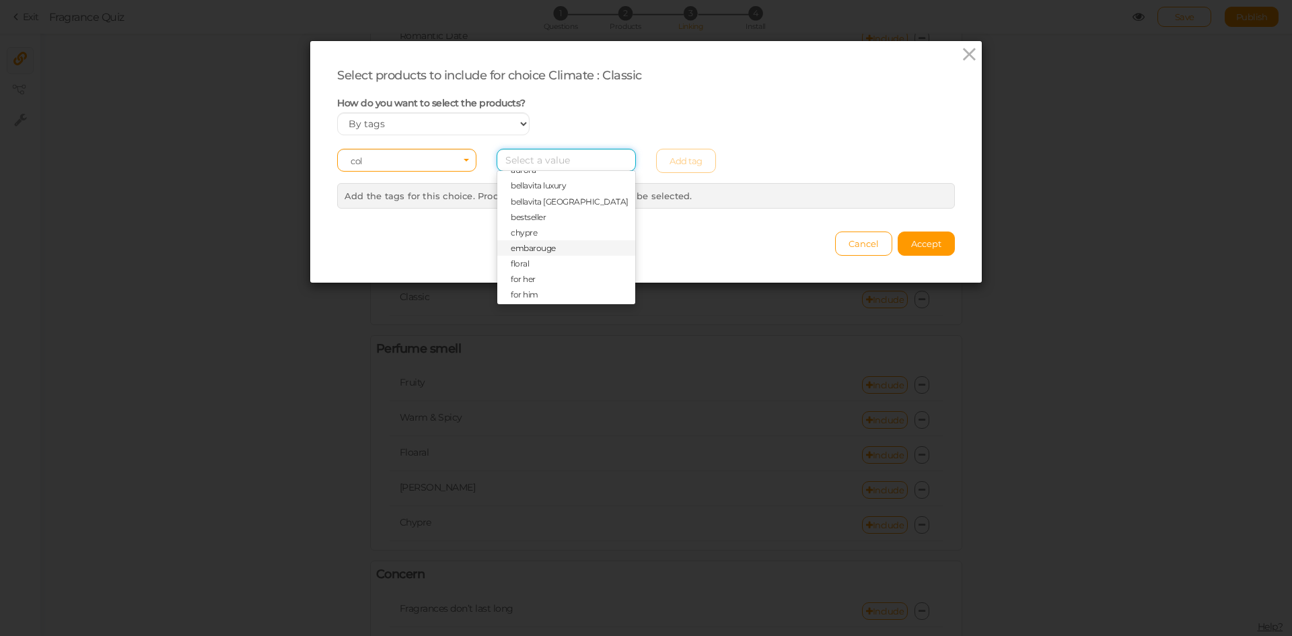
scroll to position [67, 0]
click at [532, 201] on span "chypre" at bounding box center [566, 208] width 138 height 15
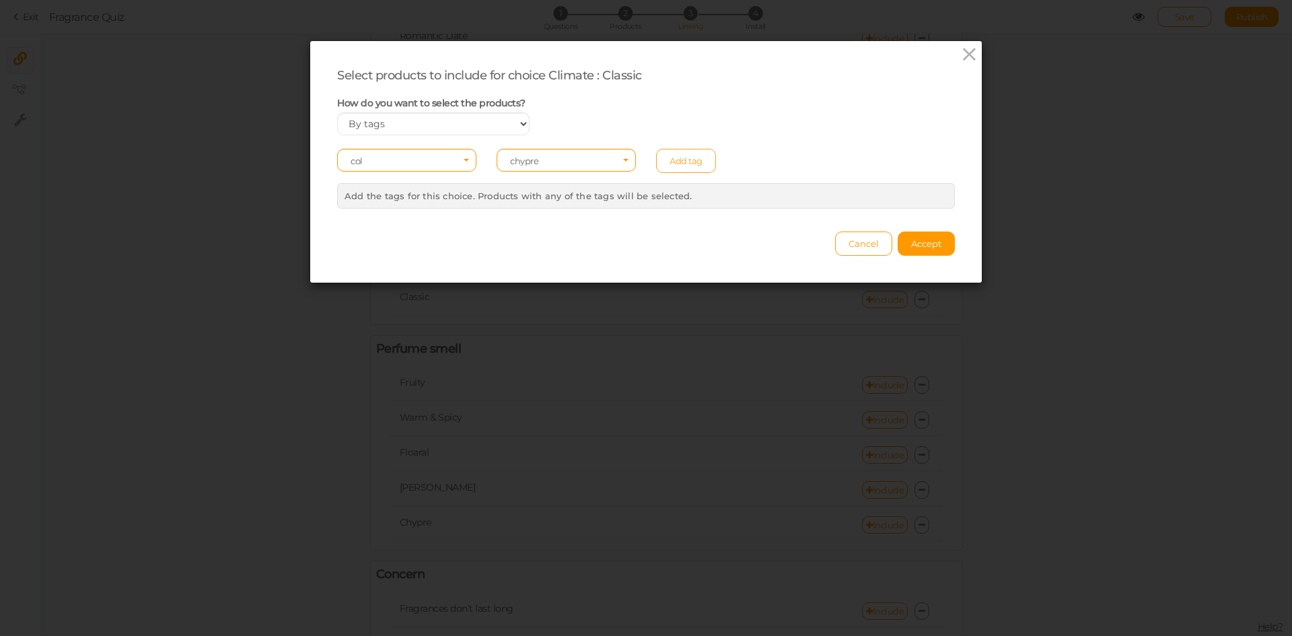
click at [664, 162] on link "Add tag" at bounding box center [686, 161] width 60 height 24
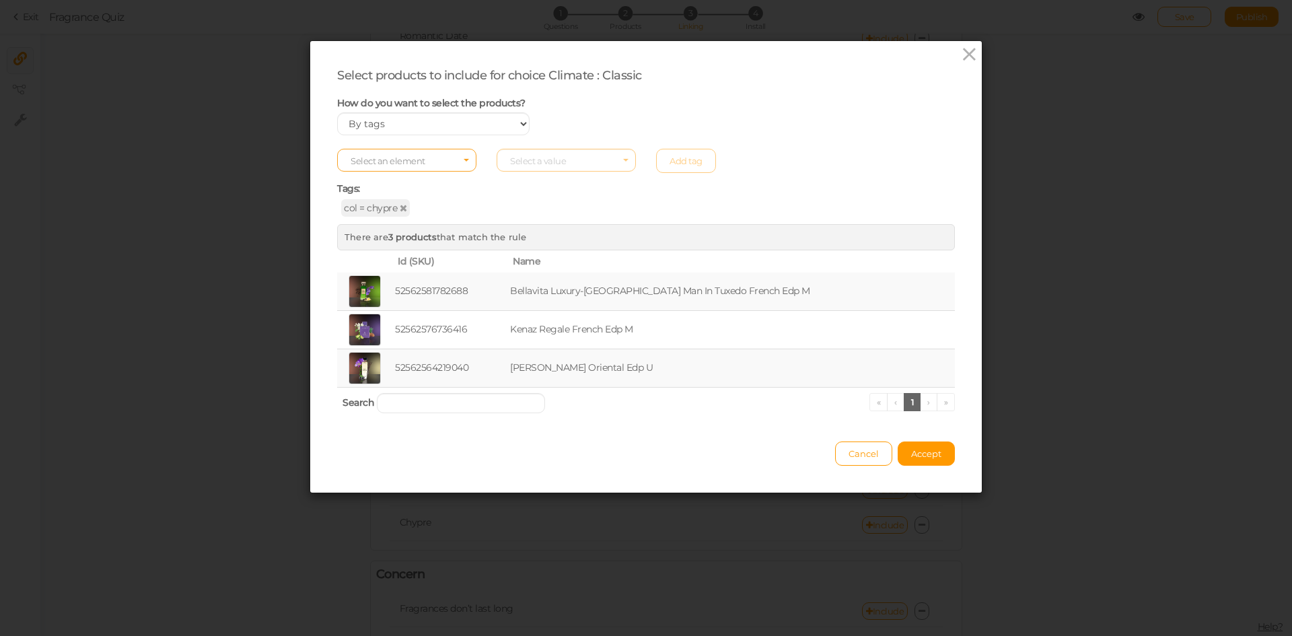
click at [444, 160] on span "Select an element" at bounding box center [406, 160] width 139 height 23
click at [433, 180] on span "col" at bounding box center [407, 181] width 138 height 15
click at [553, 162] on span "Select a value" at bounding box center [538, 160] width 56 height 11
click at [535, 252] on span "naseem" at bounding box center [526, 255] width 30 height 10
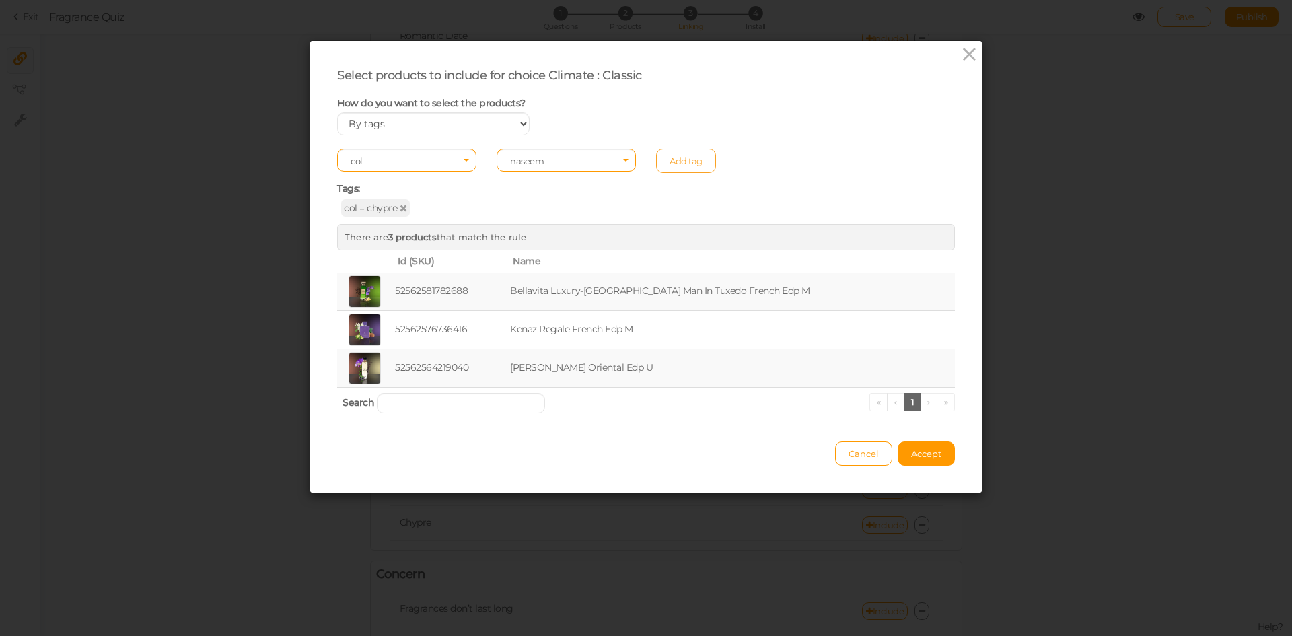
click at [674, 157] on link "Add tag" at bounding box center [686, 161] width 60 height 24
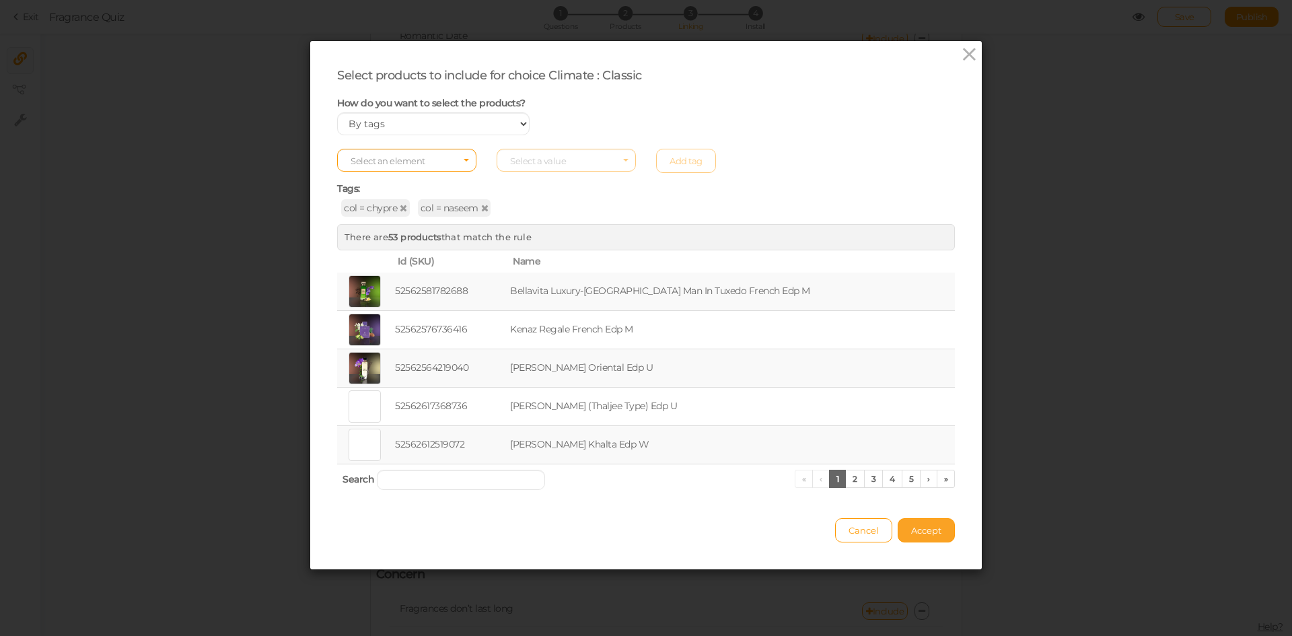
click at [921, 528] on span "Accept" at bounding box center [926, 530] width 30 height 11
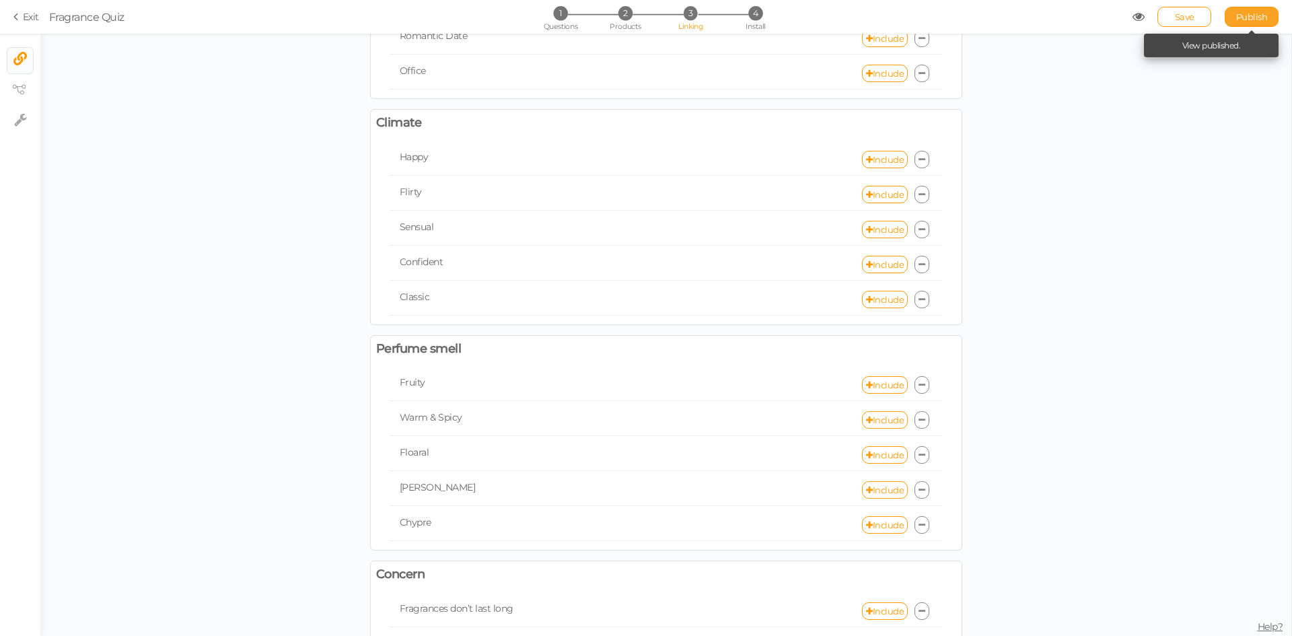
click at [1255, 13] on span "Publish" at bounding box center [1252, 16] width 32 height 11
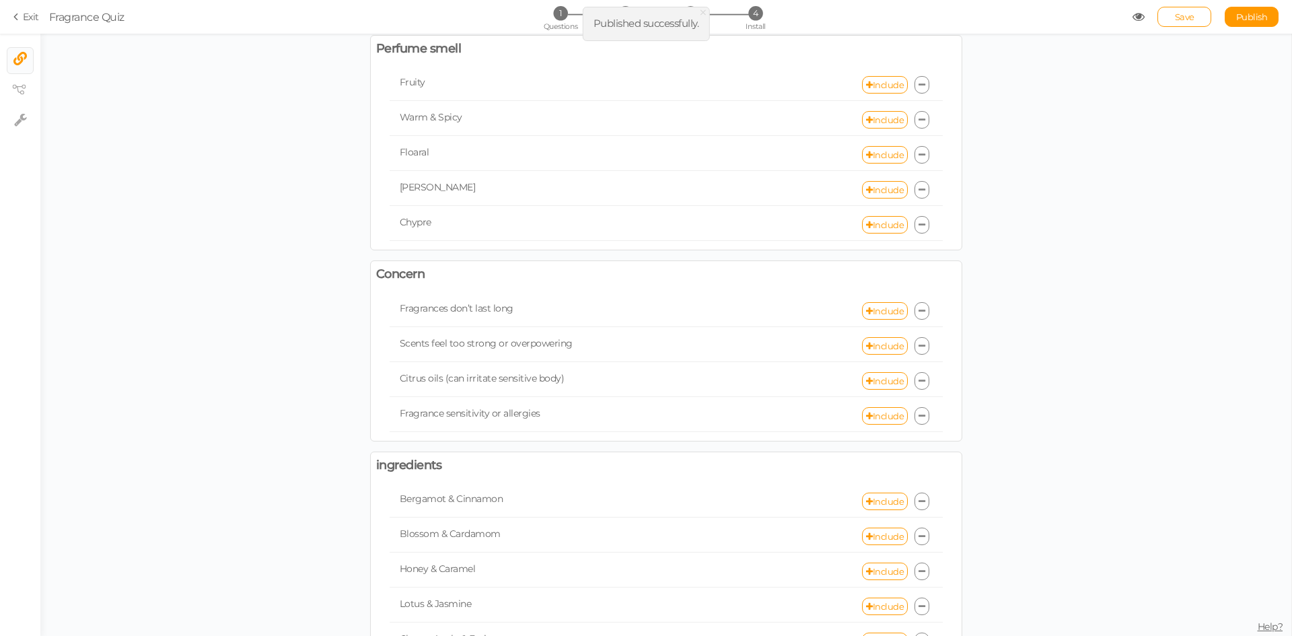
scroll to position [740, 0]
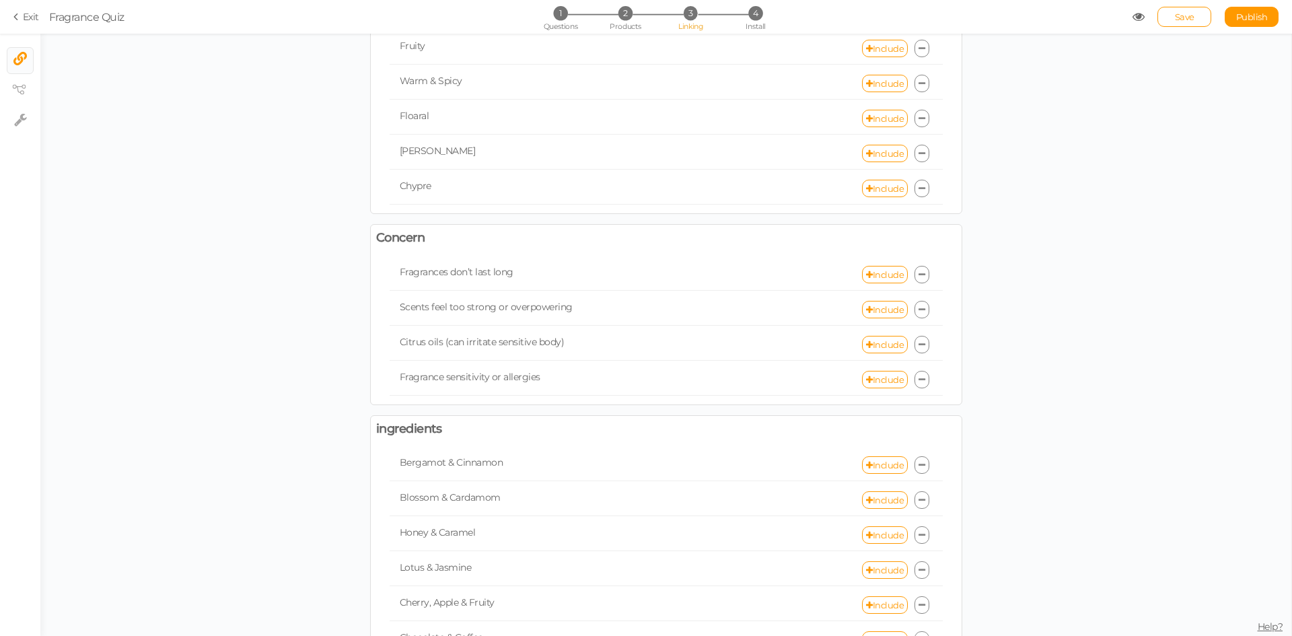
drag, startPoint x: 396, startPoint y: 273, endPoint x: 530, endPoint y: 271, distance: 133.9
click at [530, 271] on div "Fragrances don’t last long" at bounding box center [528, 272] width 277 height 13
drag, startPoint x: 502, startPoint y: 274, endPoint x: 463, endPoint y: 275, distance: 39.0
click at [463, 275] on span "Fragrances don’t last long" at bounding box center [457, 272] width 114 height 12
click at [448, 273] on span "Fragrances don’t last long" at bounding box center [457, 272] width 114 height 12
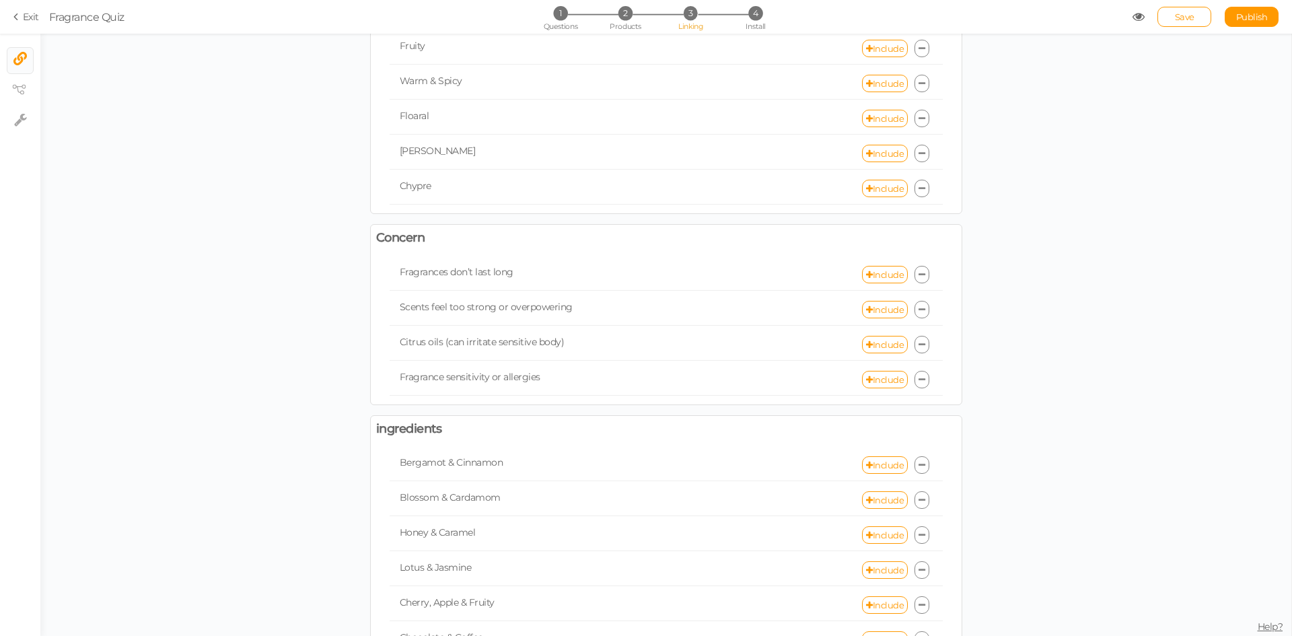
click at [448, 273] on span "Fragrances don’t last long" at bounding box center [457, 272] width 114 height 12
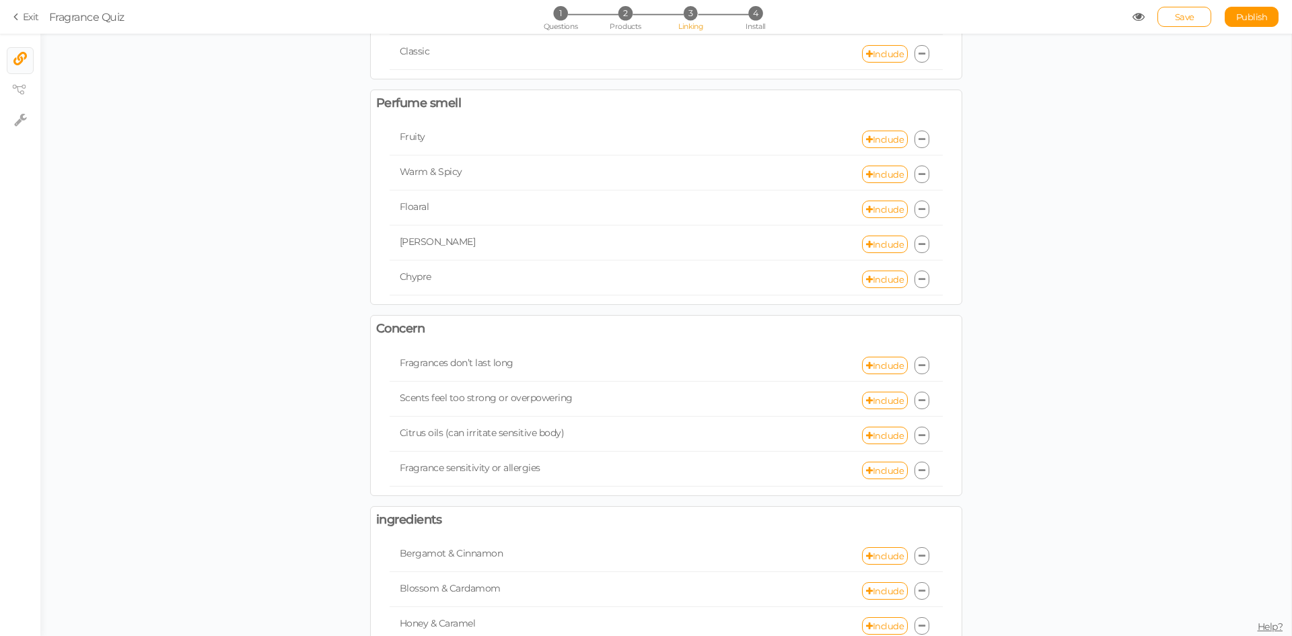
scroll to position [637, 0]
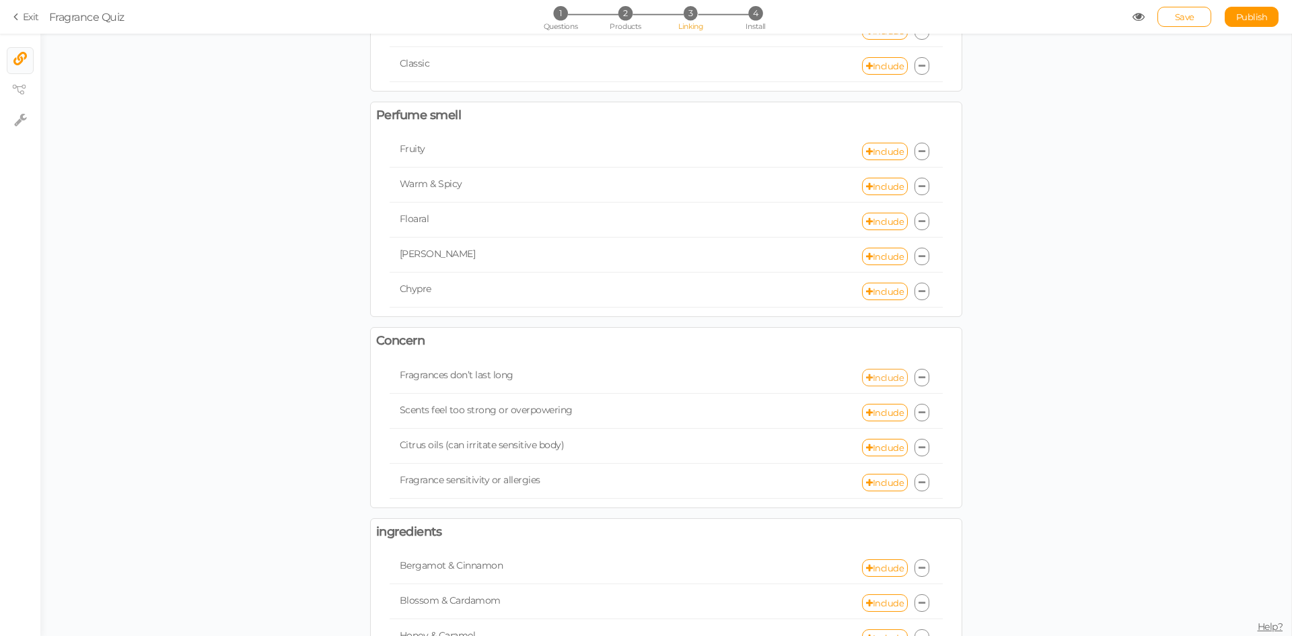
click at [862, 377] on link "Include" at bounding box center [885, 377] width 46 height 17
select select "expr"
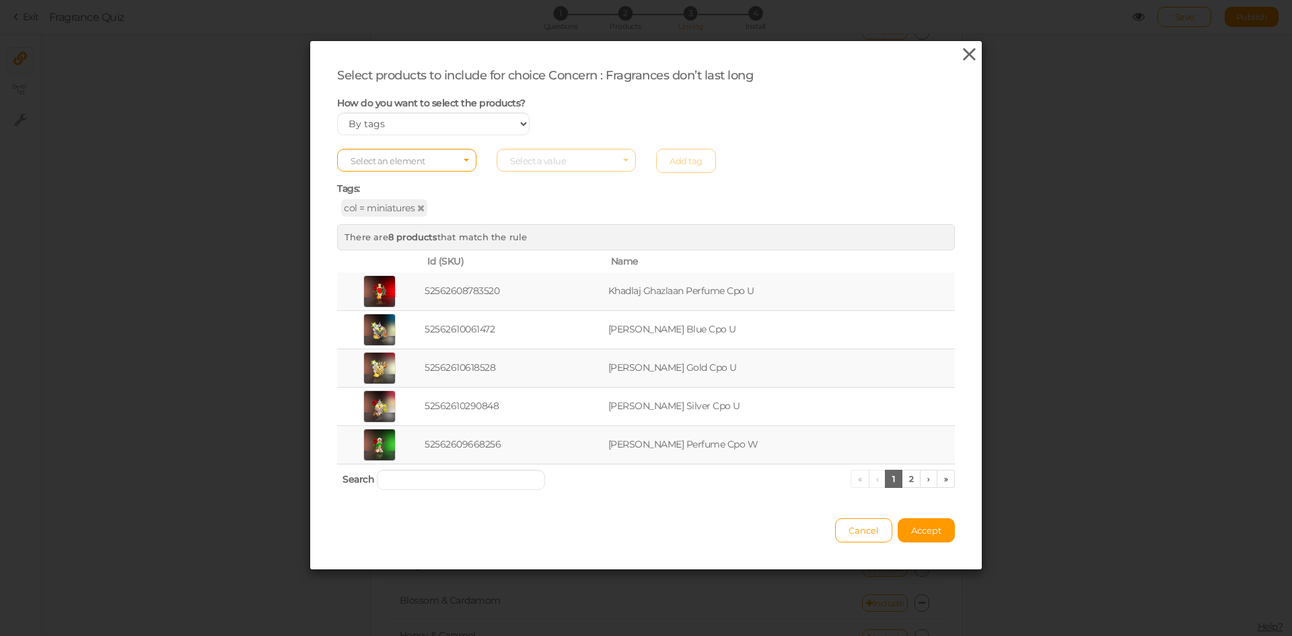
click at [965, 53] on icon at bounding box center [970, 54] width 20 height 20
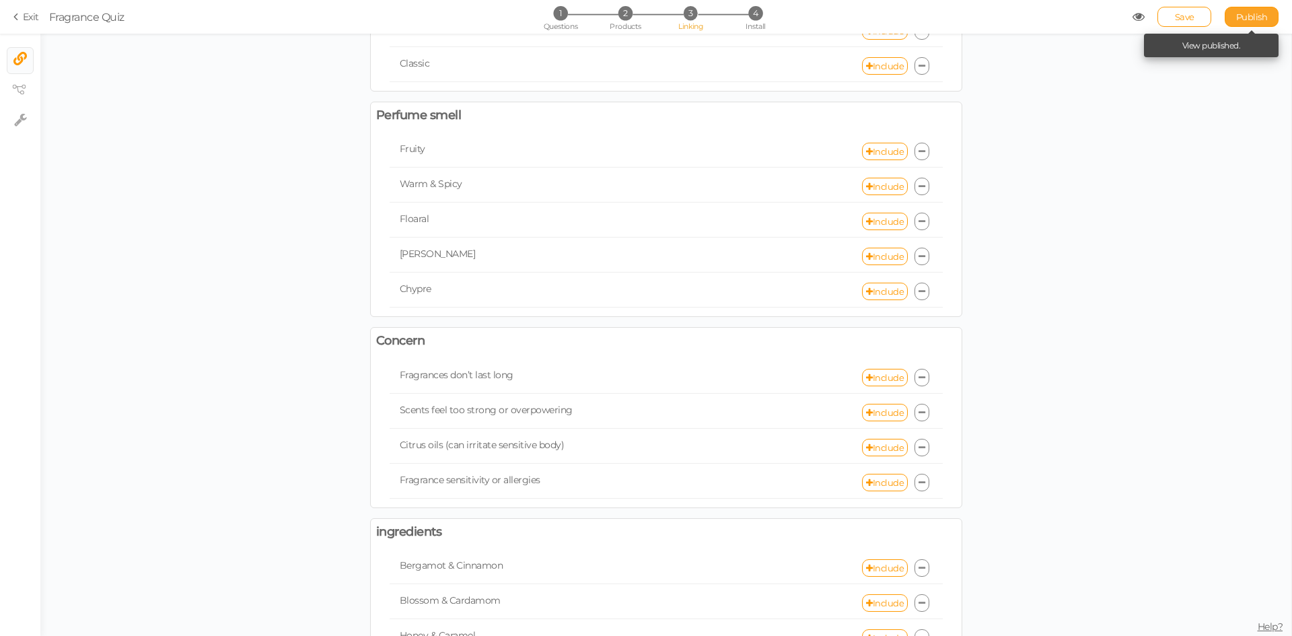
click at [1247, 7] on link "Publish" at bounding box center [1252, 17] width 54 height 20
click at [557, 24] on span "Questions" at bounding box center [561, 26] width 34 height 9
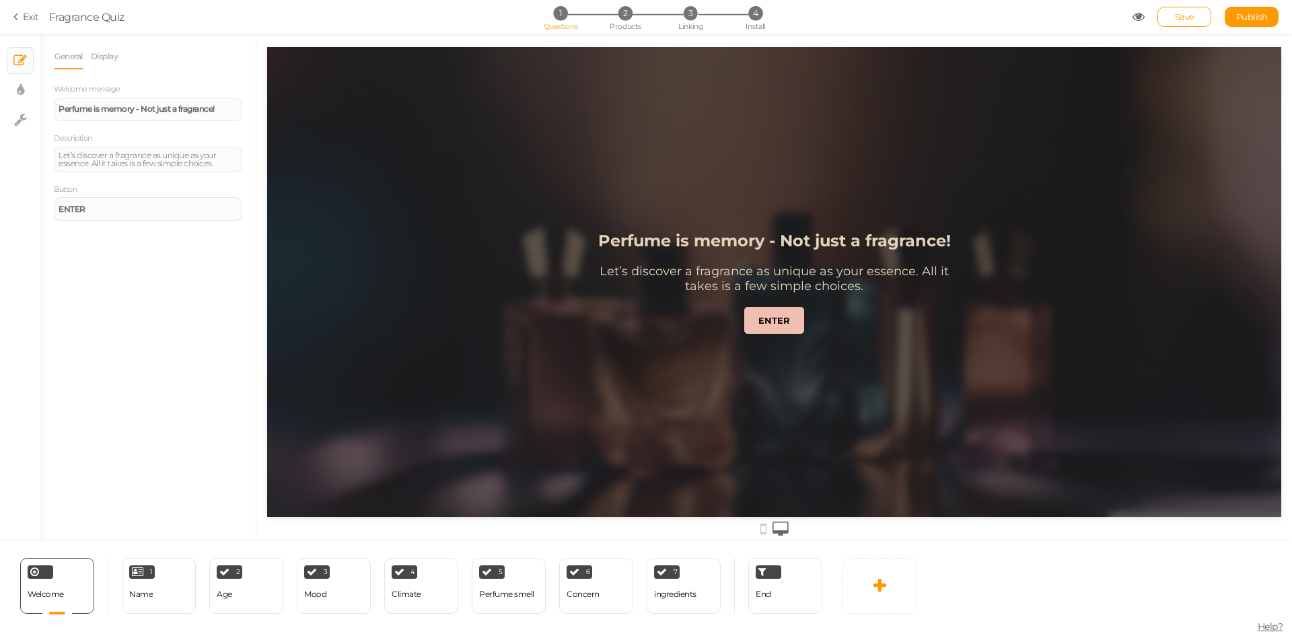
scroll to position [0, 0]
click at [789, 588] on div "End" at bounding box center [785, 586] width 74 height 56
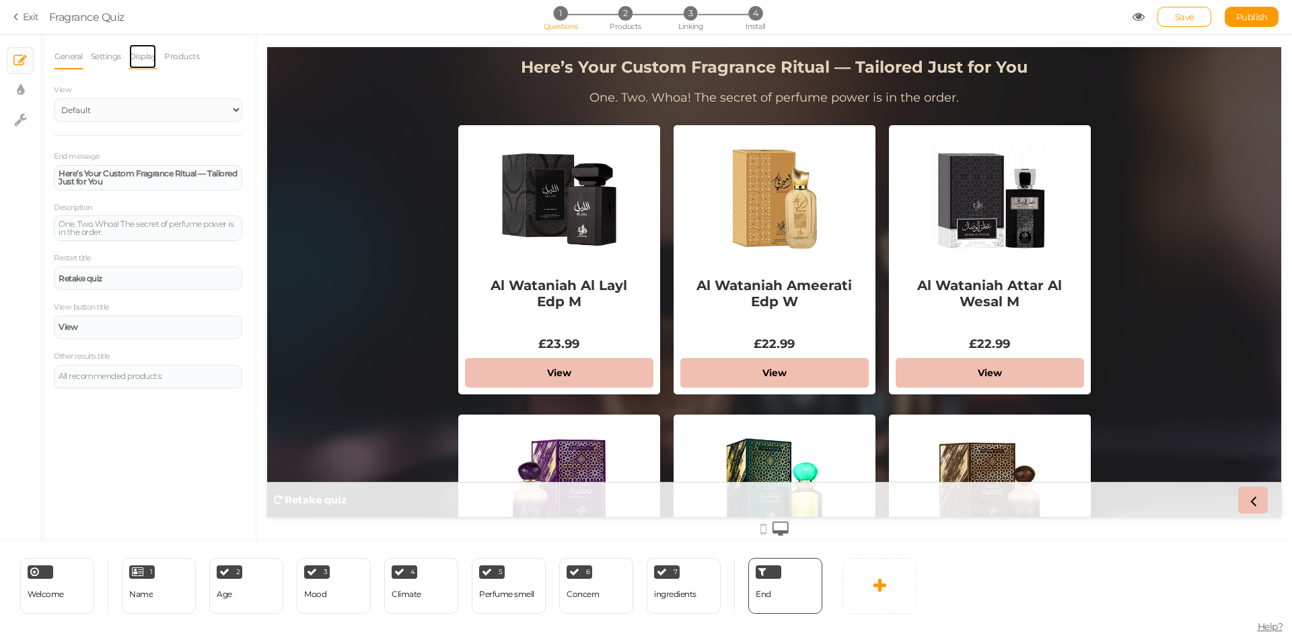
click at [142, 61] on link "Display" at bounding box center [143, 57] width 29 height 26
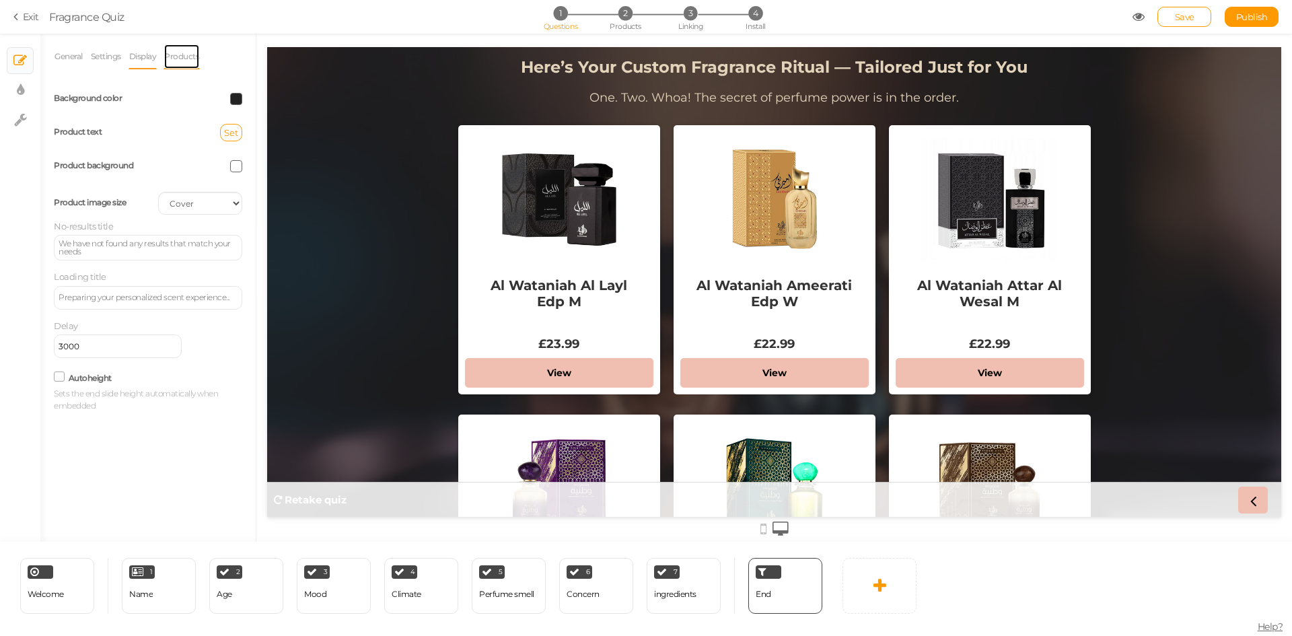
click at [194, 61] on link "Products" at bounding box center [182, 57] width 36 height 26
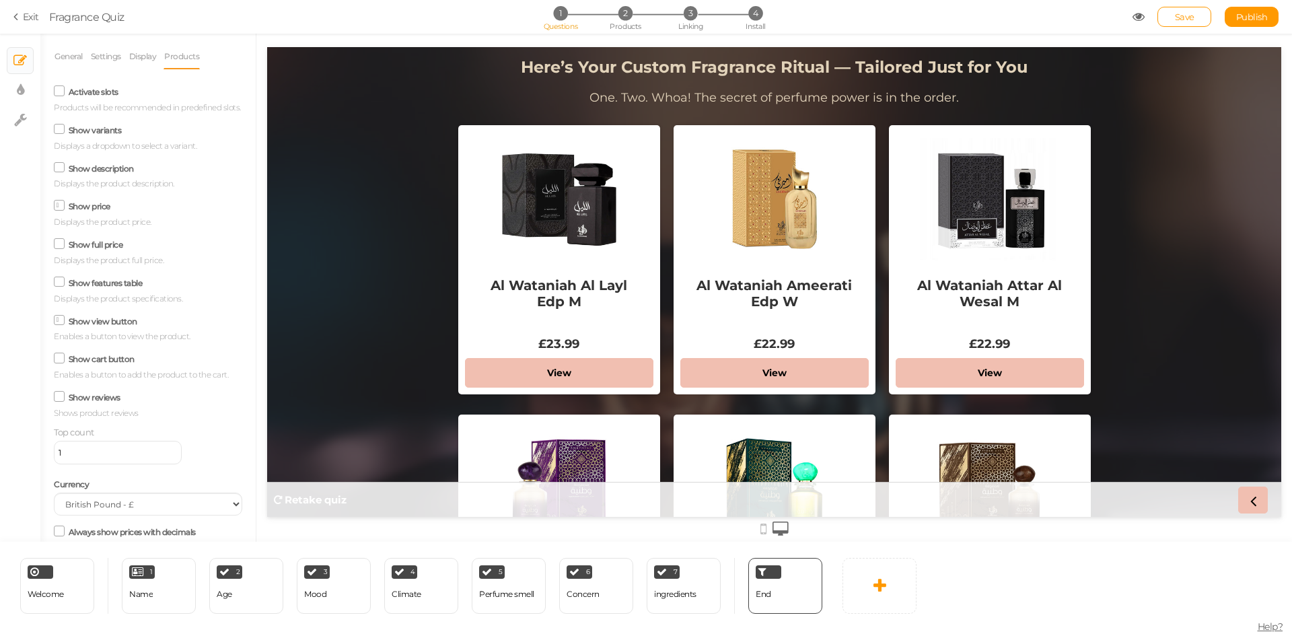
scroll to position [150, 0]
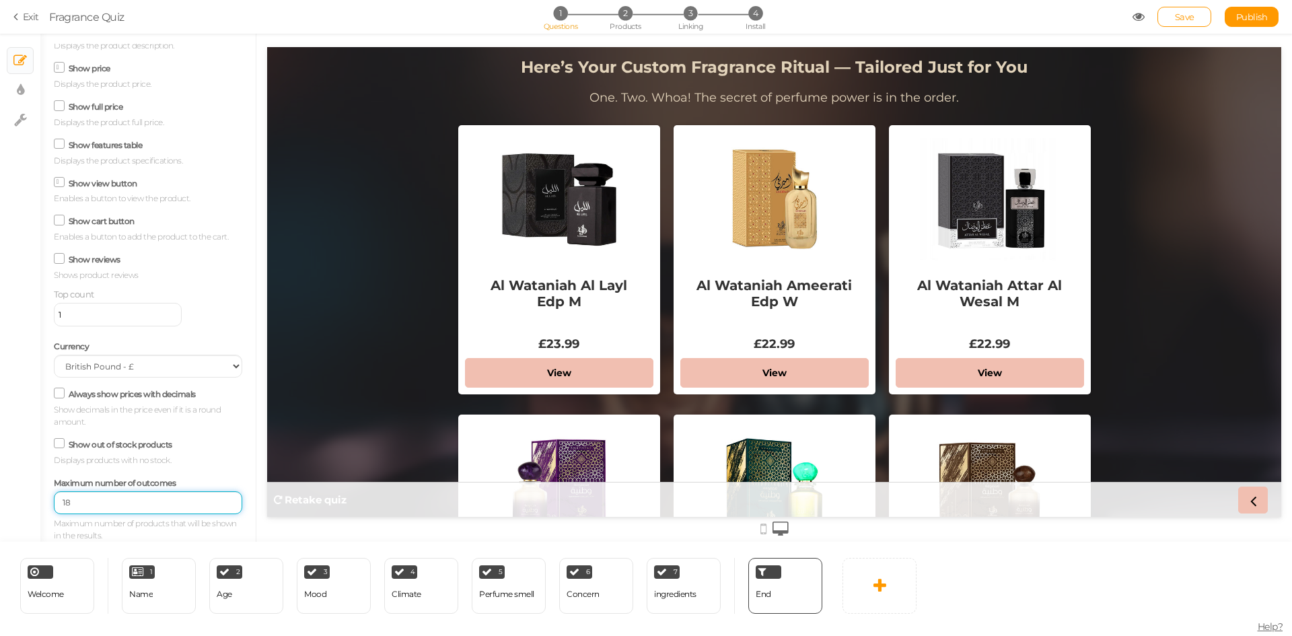
drag, startPoint x: 72, startPoint y: 506, endPoint x: 52, endPoint y: 501, distance: 20.9
click at [52, 501] on div "General Settings Display Products View Default Top End message Here’s Your Cust…" at bounding box center [147, 293] width 215 height 498
type input "25"
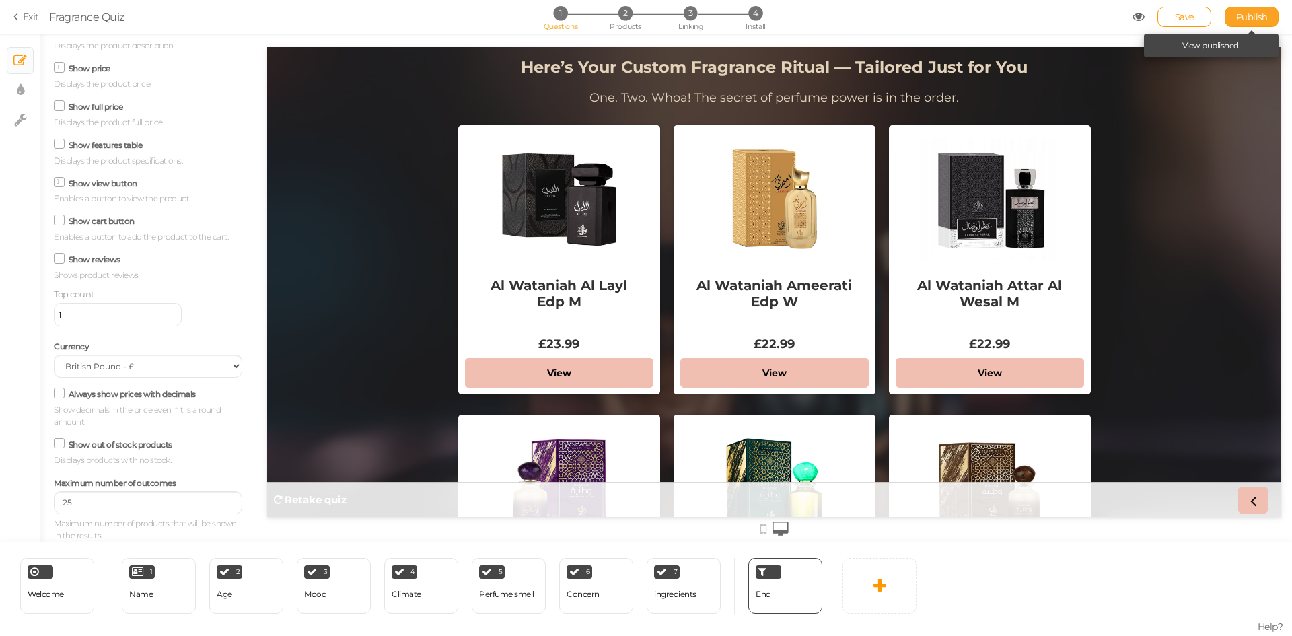
click at [1244, 9] on link "Publish" at bounding box center [1252, 17] width 54 height 20
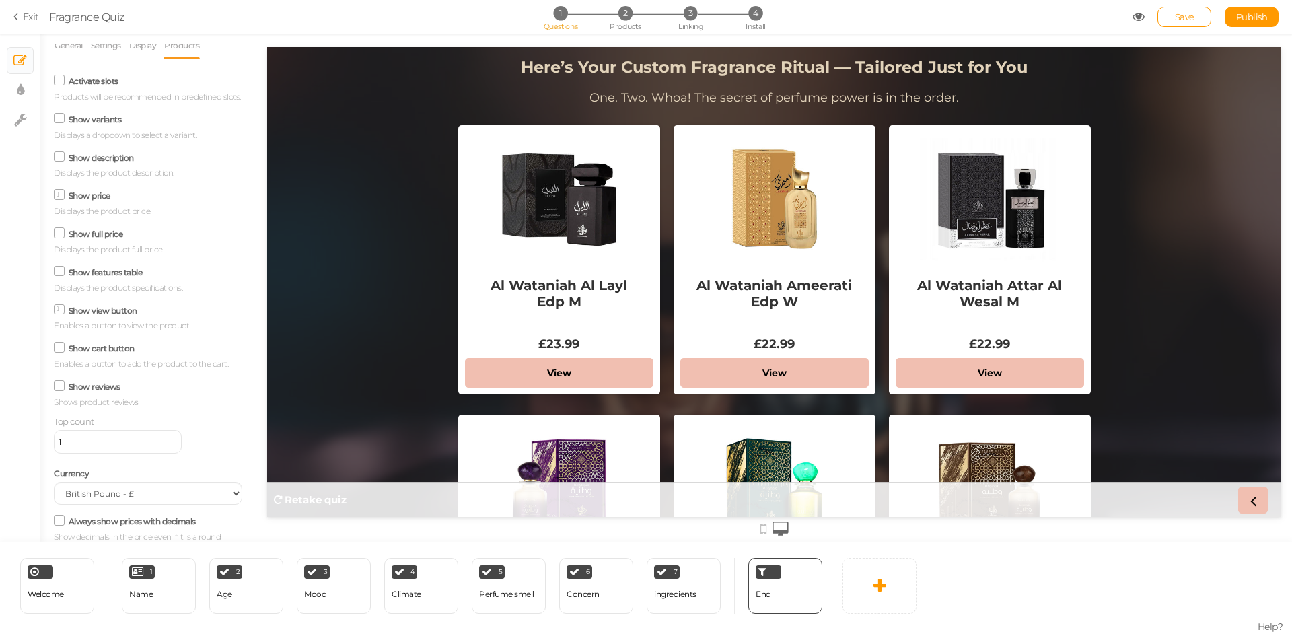
scroll to position [0, 0]
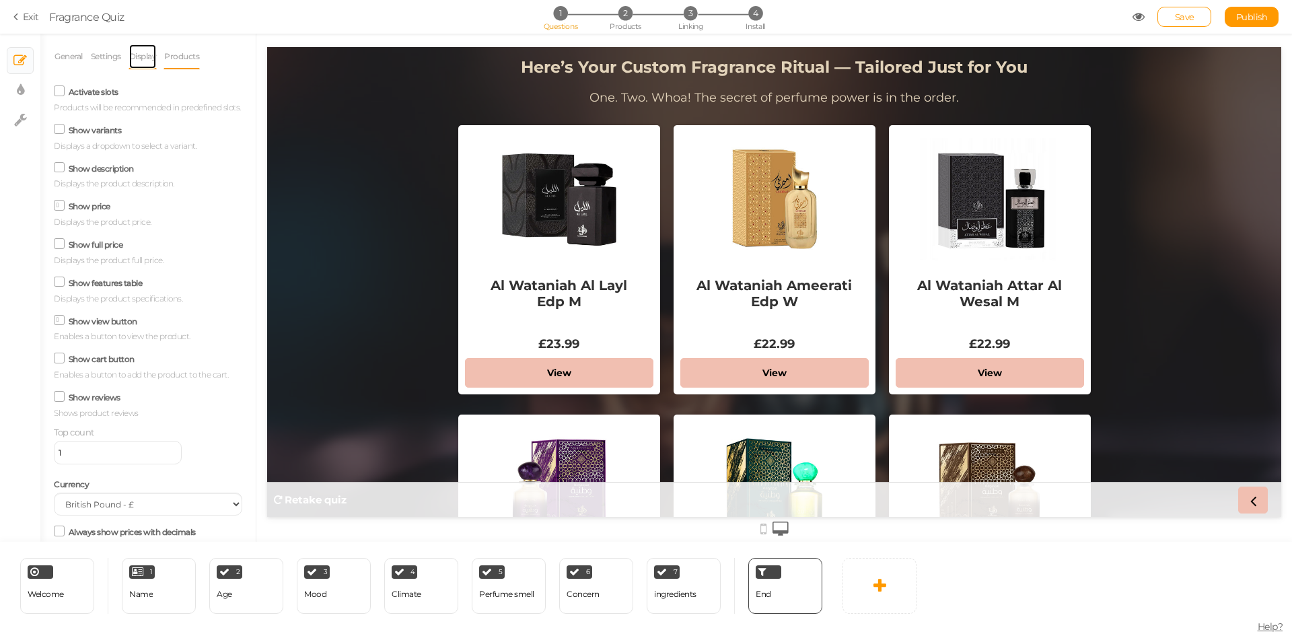
click at [138, 48] on link "Display" at bounding box center [143, 57] width 29 height 26
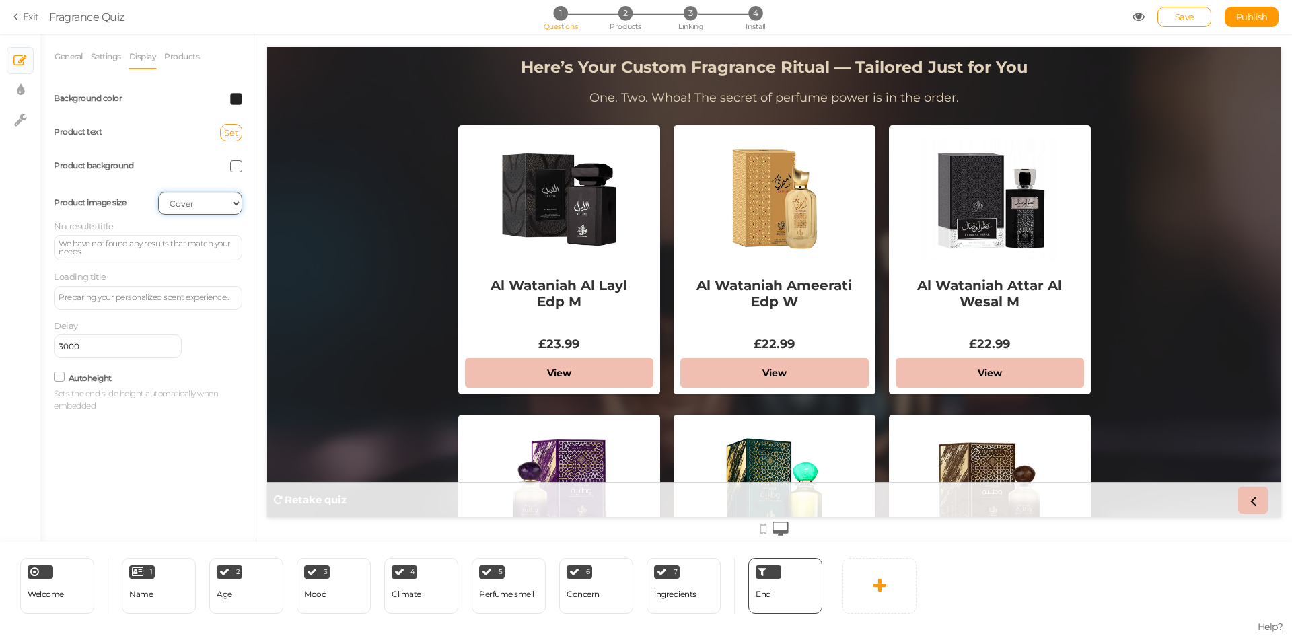
click at [211, 203] on select "Cover Contain Default" at bounding box center [200, 203] width 84 height 23
select select "contain"
click at [158, 192] on select "Cover Contain Default" at bounding box center [200, 203] width 84 height 23
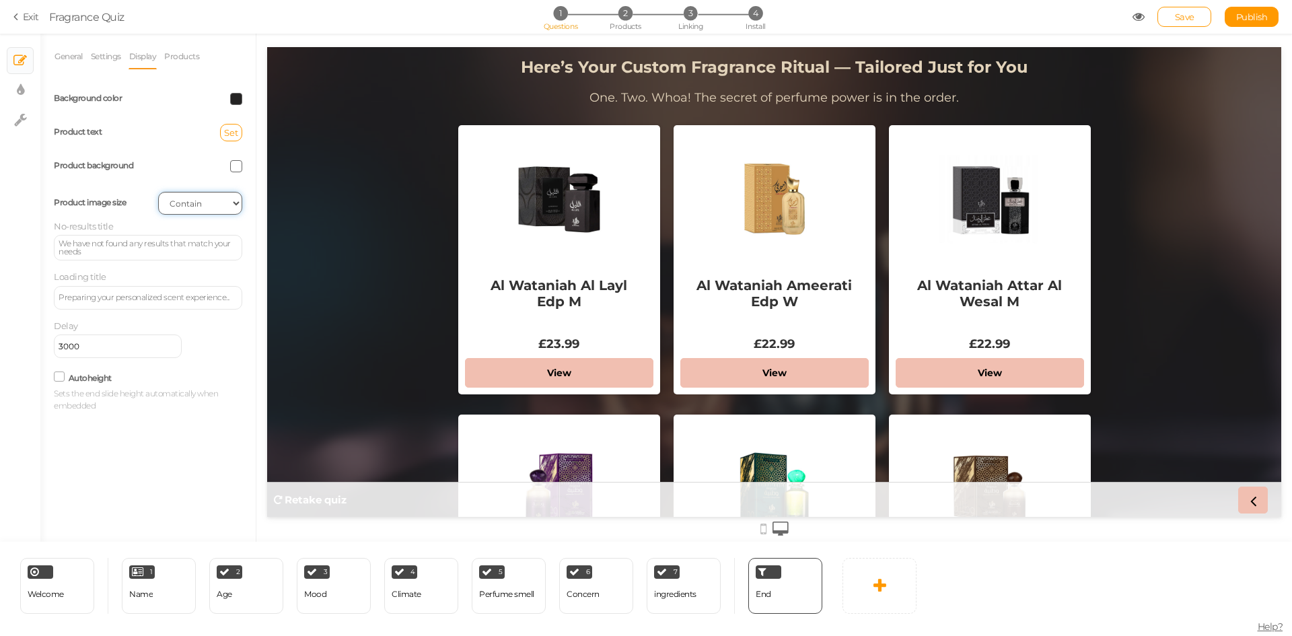
click at [205, 199] on select "Cover Contain Default" at bounding box center [200, 203] width 84 height 23
click at [158, 192] on select "Cover Contain Default" at bounding box center [200, 203] width 84 height 23
click at [198, 206] on select "Cover Contain Default" at bounding box center [200, 203] width 84 height 23
select select "cover"
click at [158, 192] on select "Cover Contain Default" at bounding box center [200, 203] width 84 height 23
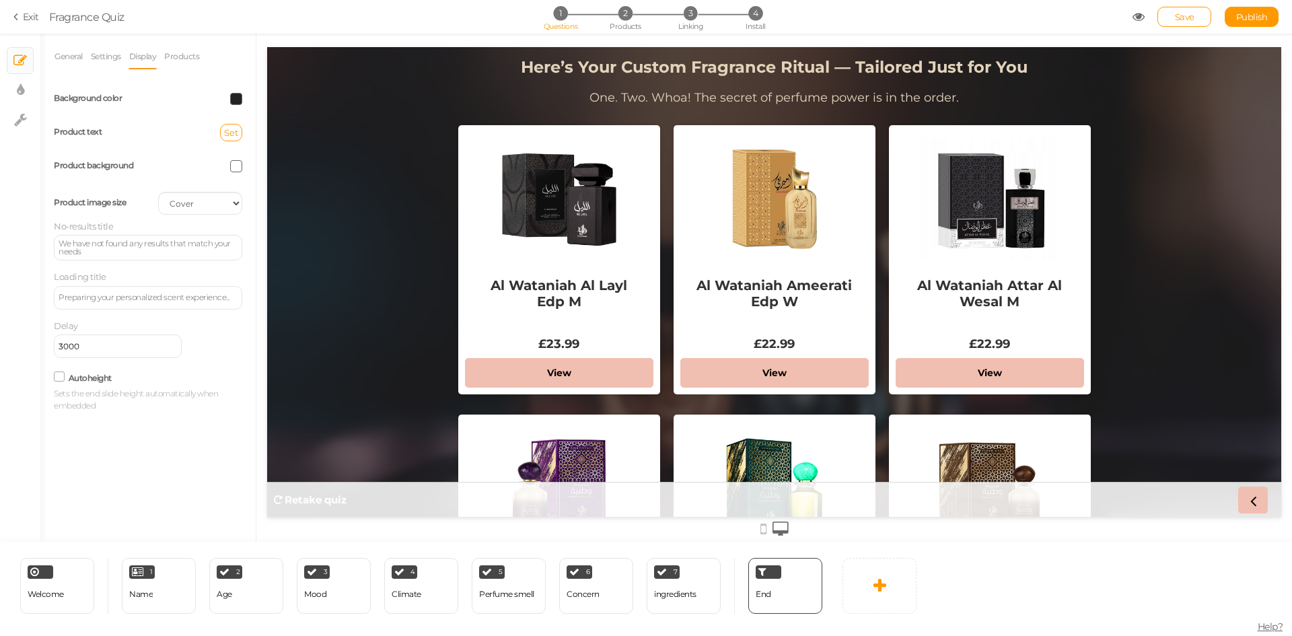
click at [1261, 15] on span "Publish" at bounding box center [1252, 16] width 32 height 11
click at [688, 23] on span "Linking" at bounding box center [690, 26] width 24 height 9
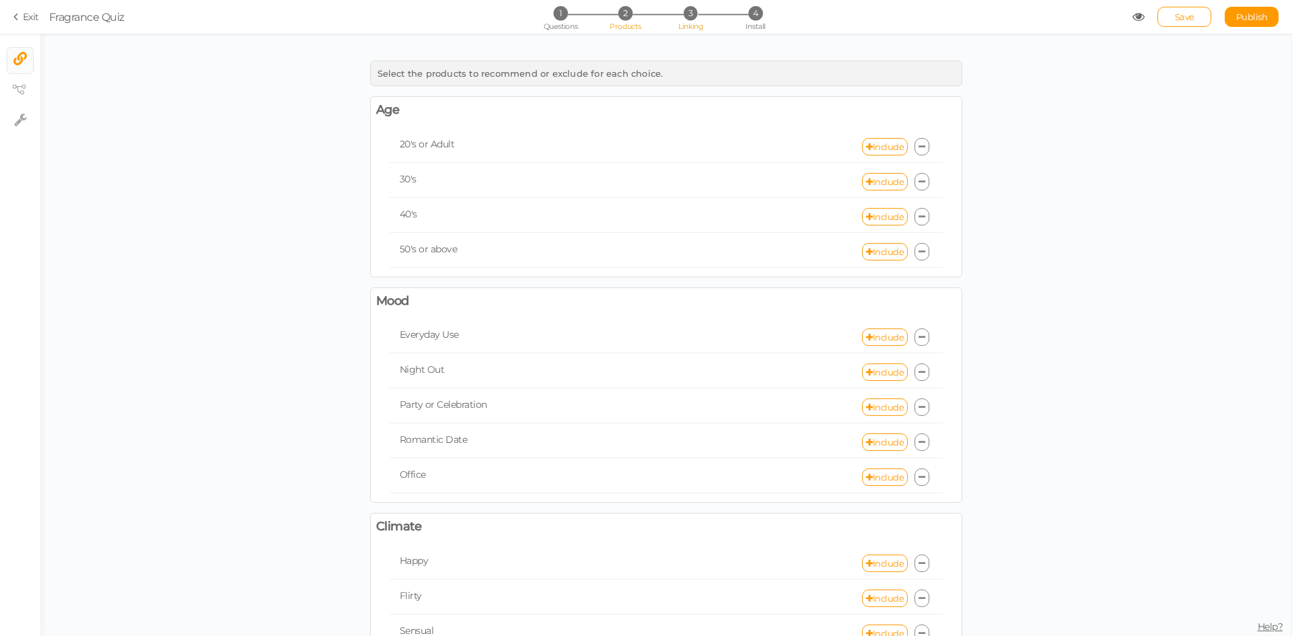
click at [624, 26] on span "Products" at bounding box center [626, 26] width 32 height 9
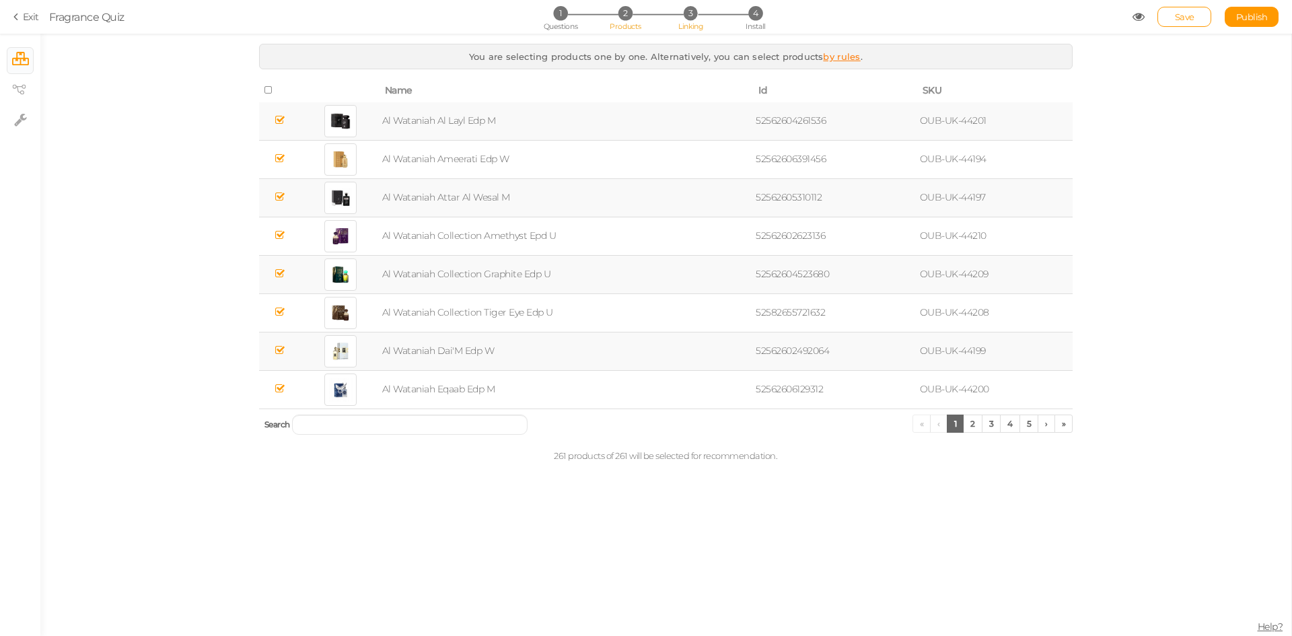
click at [697, 27] on span "Linking" at bounding box center [690, 26] width 24 height 9
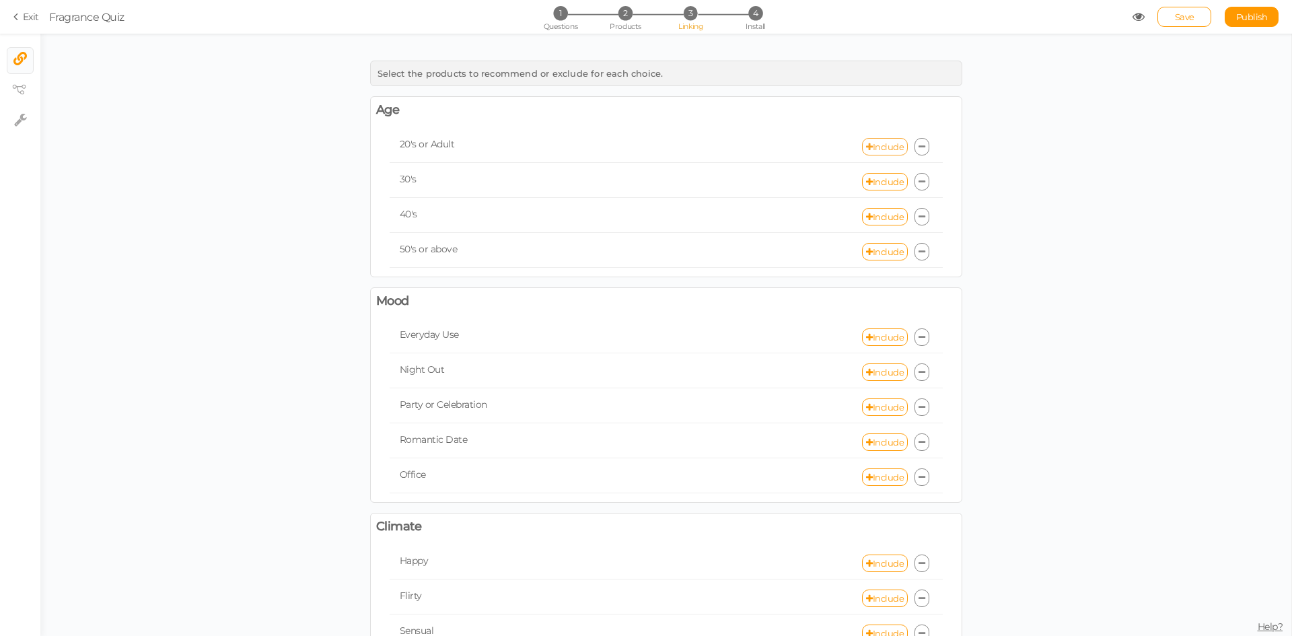
click at [873, 147] on link "Include" at bounding box center [885, 146] width 46 height 17
select select "expr"
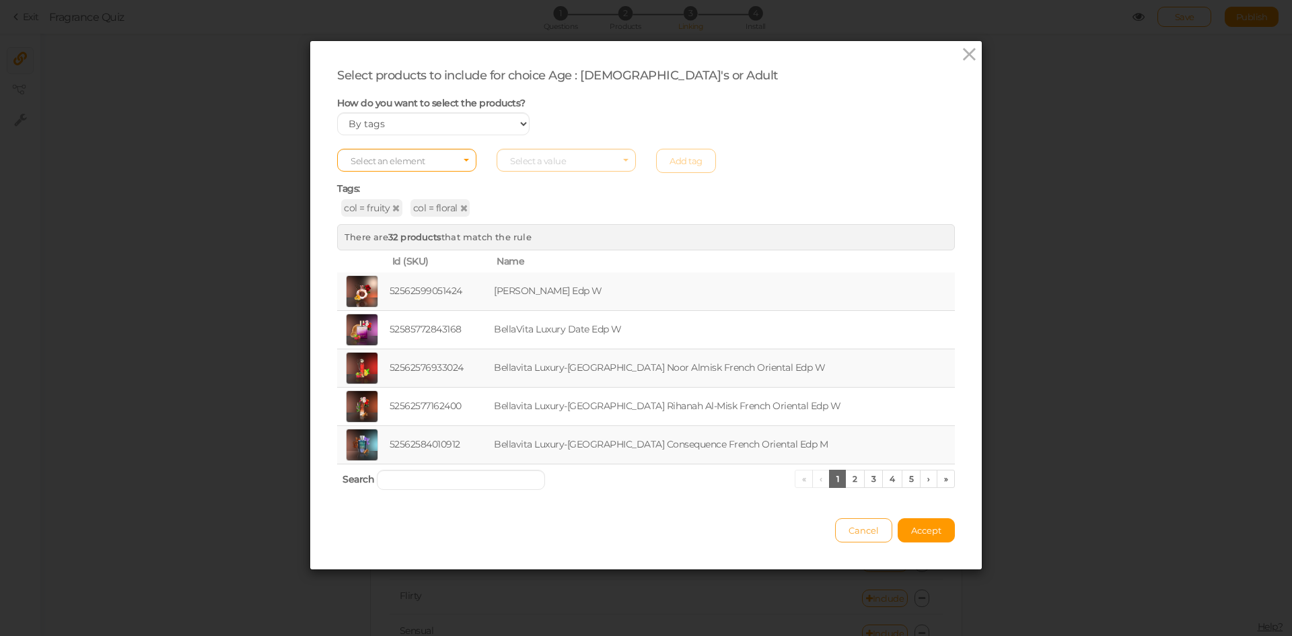
click at [855, 530] on span "Cancel" at bounding box center [864, 530] width 30 height 11
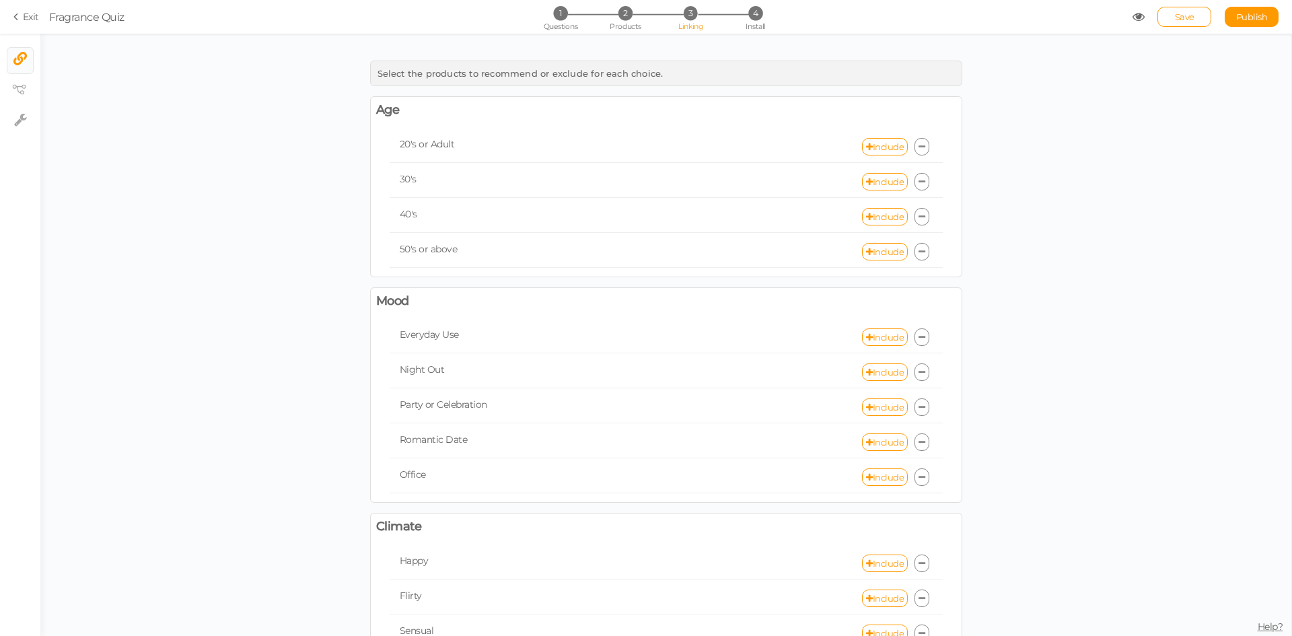
drag, startPoint x: 392, startPoint y: 336, endPoint x: 452, endPoint y: 335, distance: 60.6
click at [452, 335] on div "Everyday Use" at bounding box center [528, 334] width 277 height 13
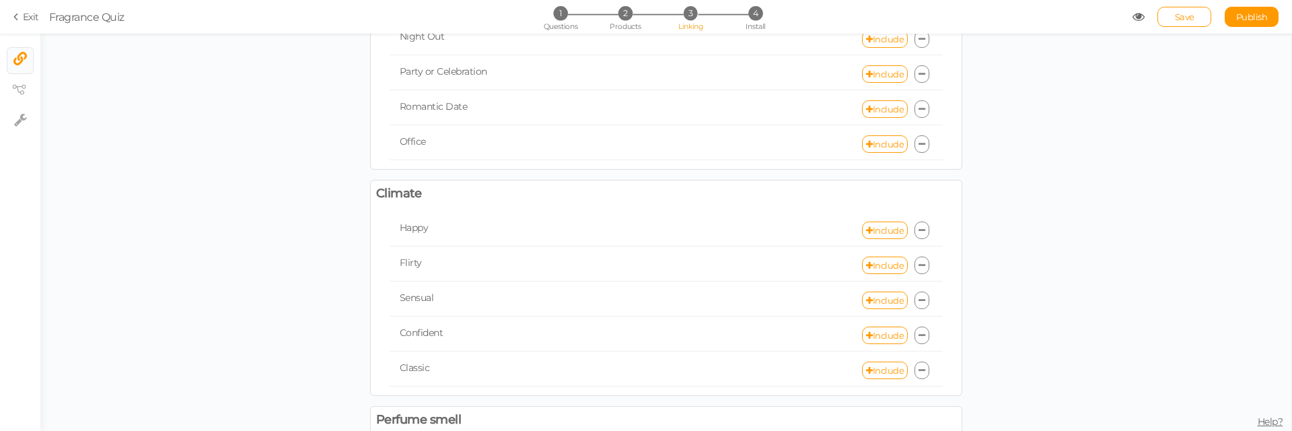
scroll to position [404, 0]
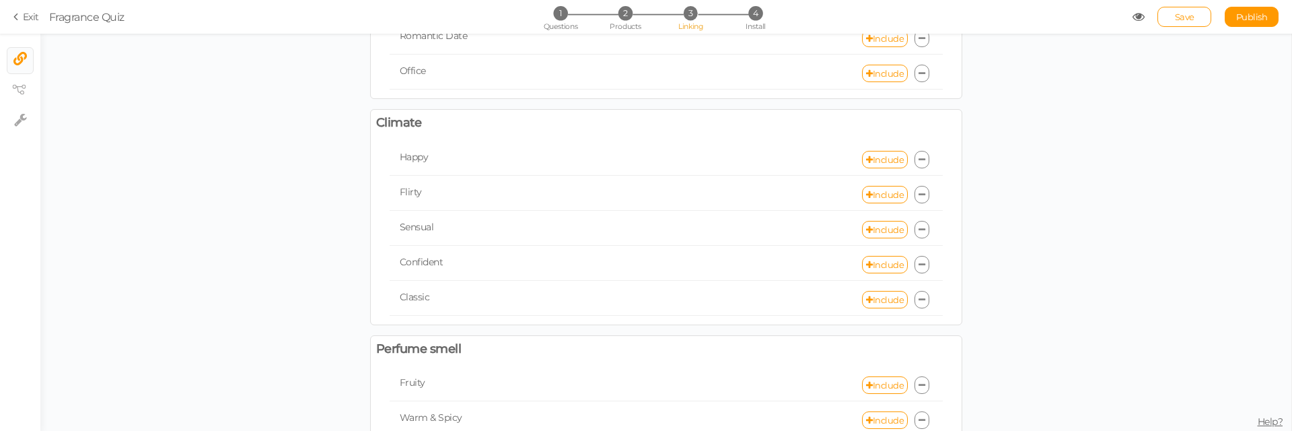
click at [554, 21] on div "1 Questions 2 Products 3 Linking 4 Install" at bounding box center [646, 18] width 282 height 24
click at [568, 22] on span "Questions" at bounding box center [561, 26] width 34 height 9
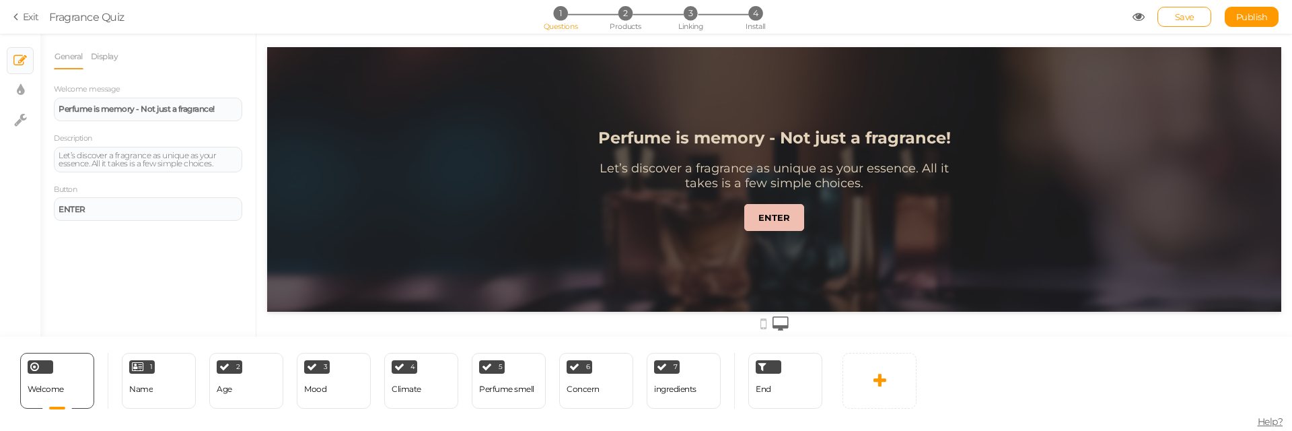
scroll to position [0, 0]
click at [326, 386] on div "3 Mood × Define the conditions to show this slide. Clone Change type Delete" at bounding box center [334, 381] width 74 height 56
select select "2"
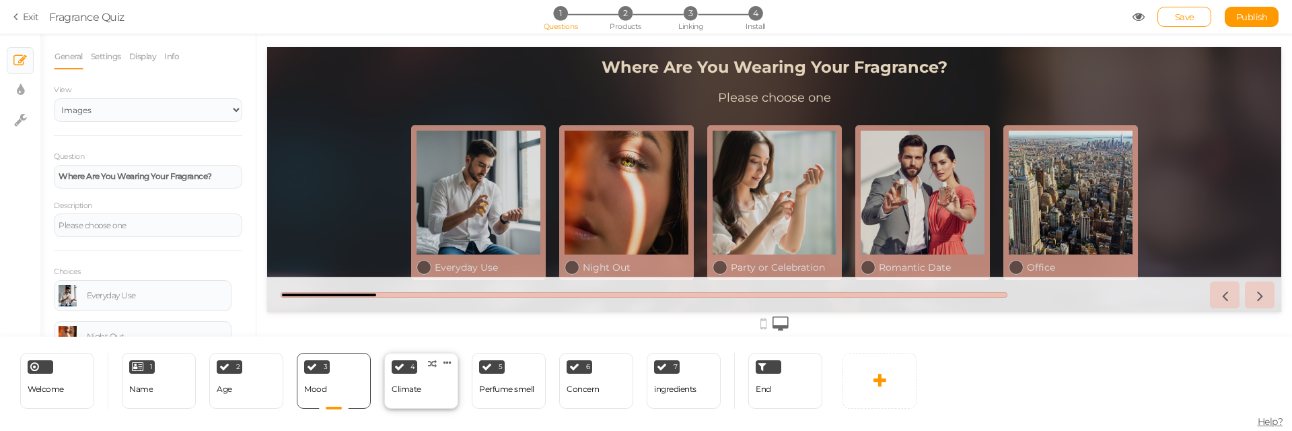
click at [415, 384] on div "Climate" at bounding box center [407, 390] width 30 height 24
select select "2"
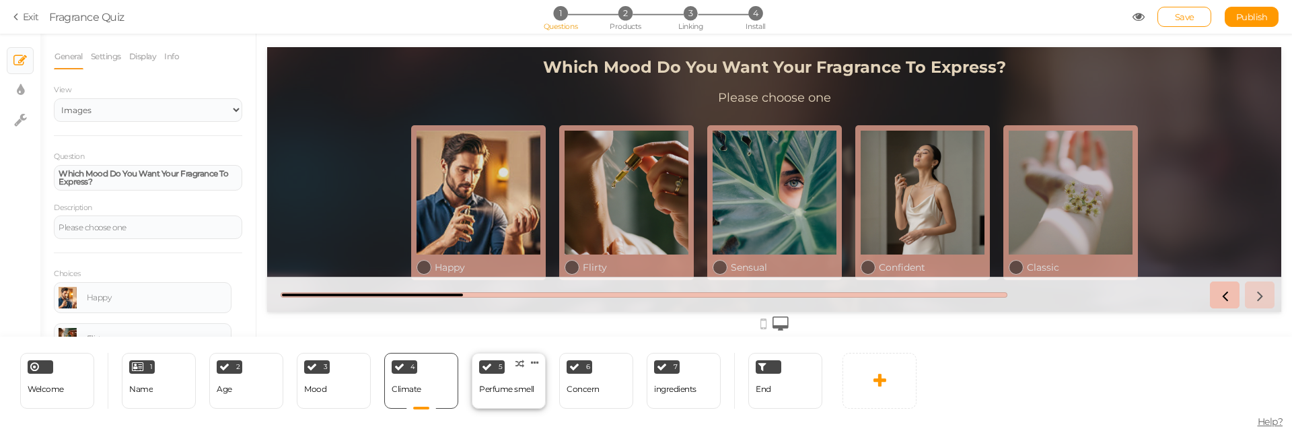
click at [510, 380] on div "Perfume smell" at bounding box center [506, 390] width 55 height 24
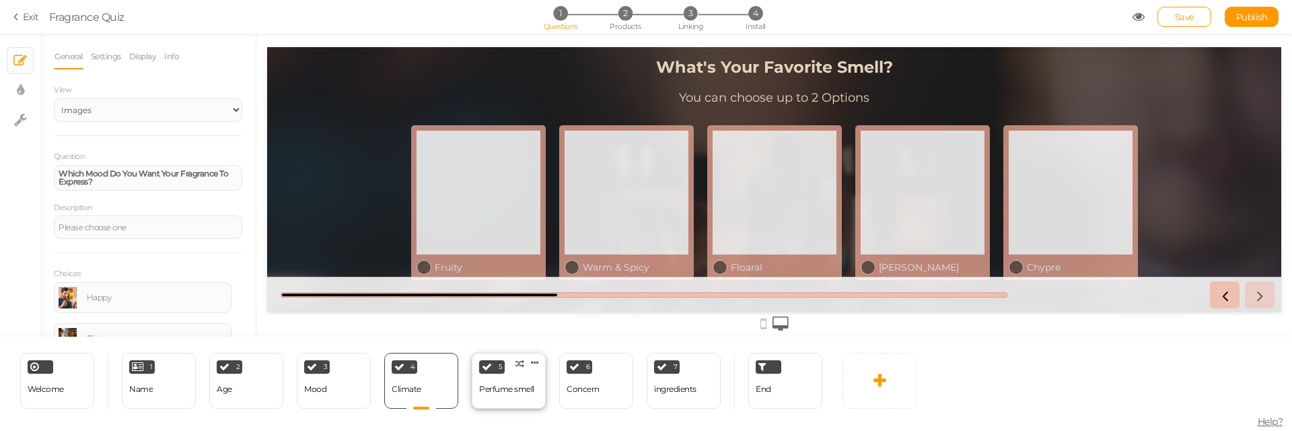
select select "2"
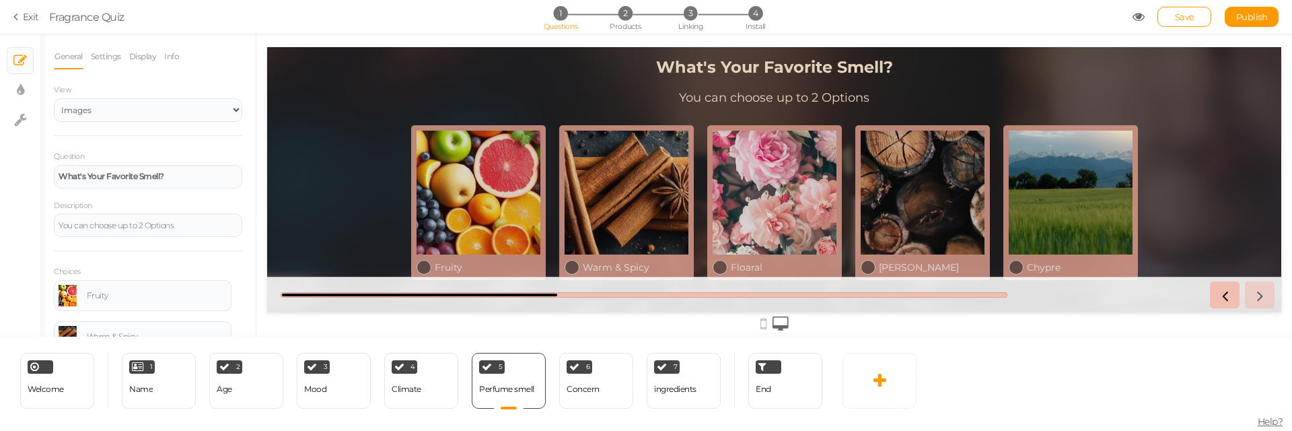
click at [110, 42] on div "General Settings Display Info View Text Images Slider Dropdown Question What's …" at bounding box center [147, 185] width 215 height 303
click at [111, 50] on link "Settings" at bounding box center [106, 57] width 32 height 26
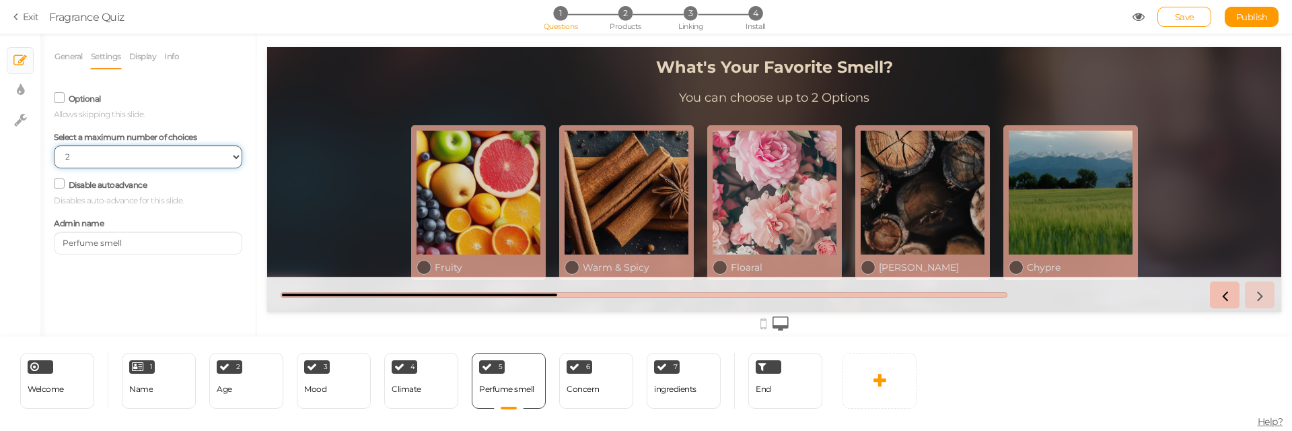
click at [170, 151] on select "No limit 1 2 3 4 5 6 7 8 9 10" at bounding box center [148, 156] width 188 height 23
select select "1"
click at [54, 145] on select "No limit 1 2 3 4 5 6 7 8 9 10" at bounding box center [148, 156] width 188 height 23
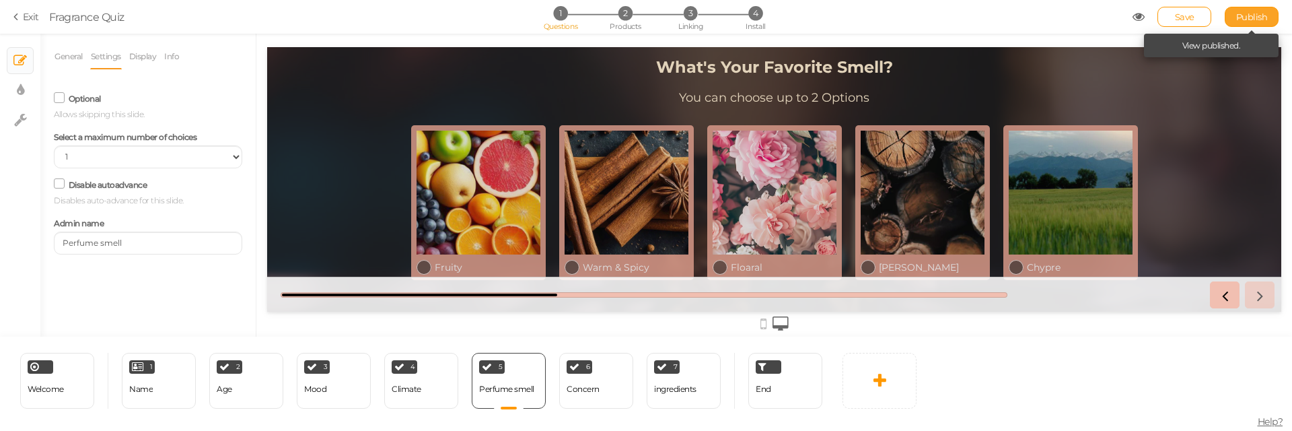
click at [1259, 19] on span "Publish" at bounding box center [1252, 16] width 32 height 11
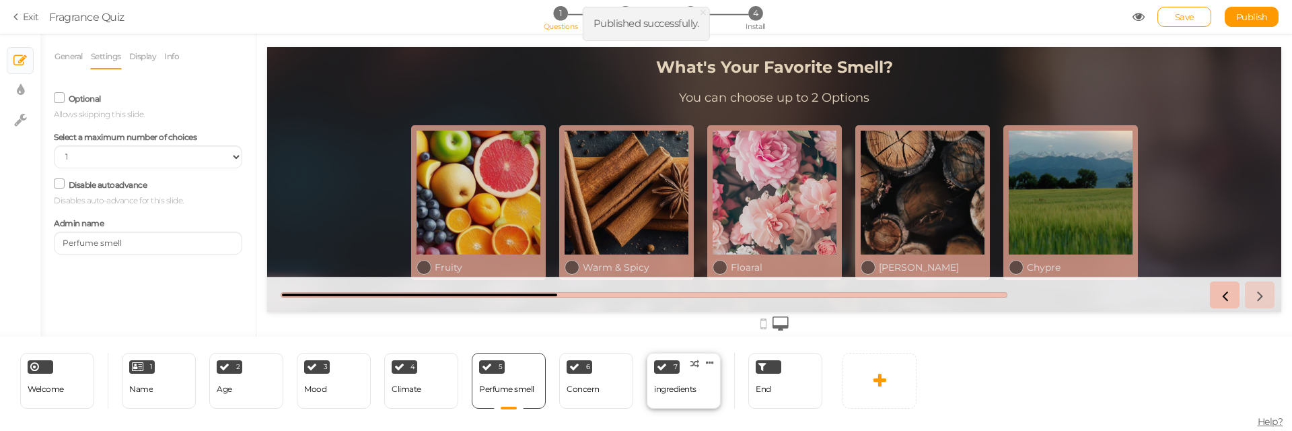
click at [666, 388] on div "ingredients" at bounding box center [675, 388] width 42 height 9
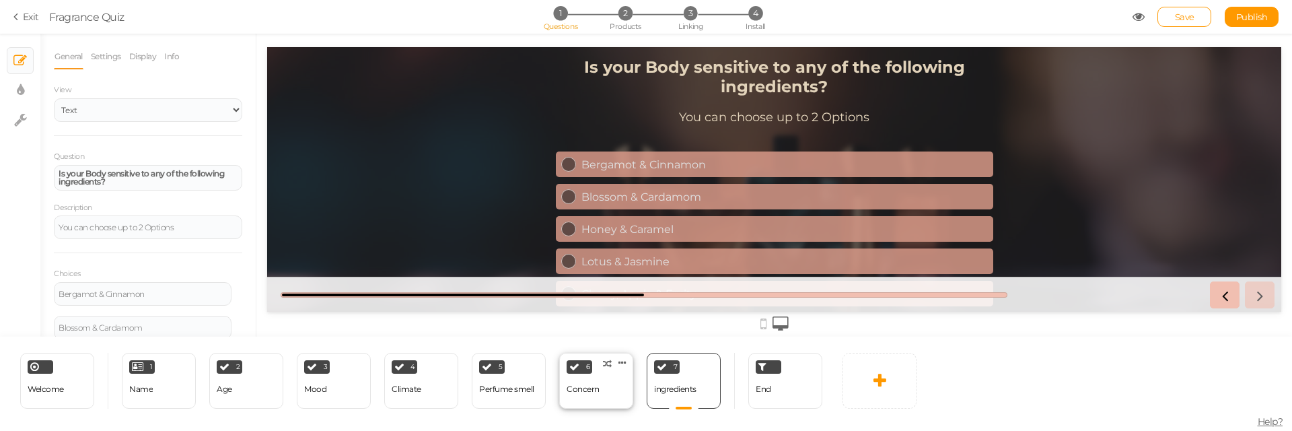
click at [610, 396] on div "6 Concern × Define the conditions to show this slide. Clone Change type Delete" at bounding box center [596, 381] width 74 height 56
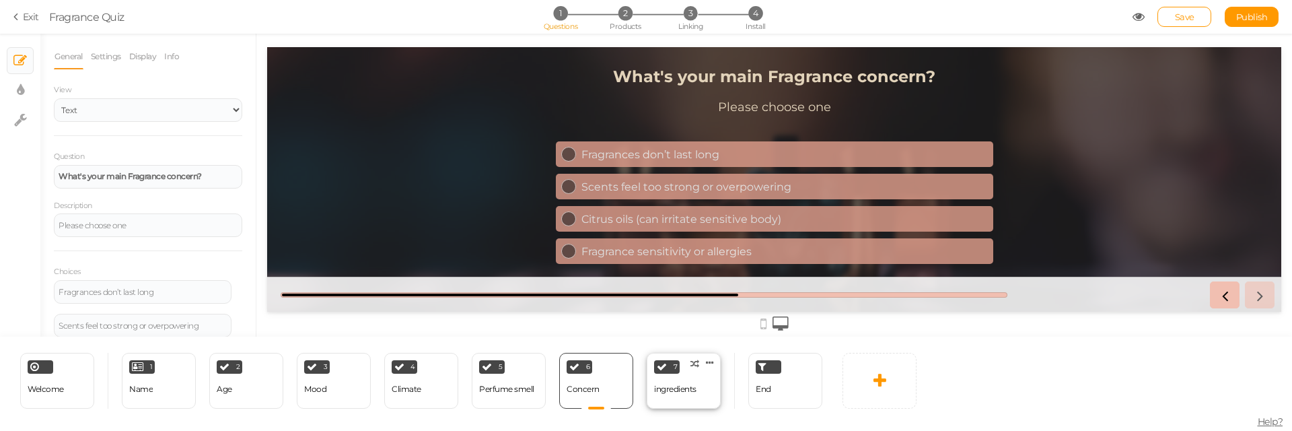
click at [673, 390] on div "ingredients" at bounding box center [675, 388] width 42 height 9
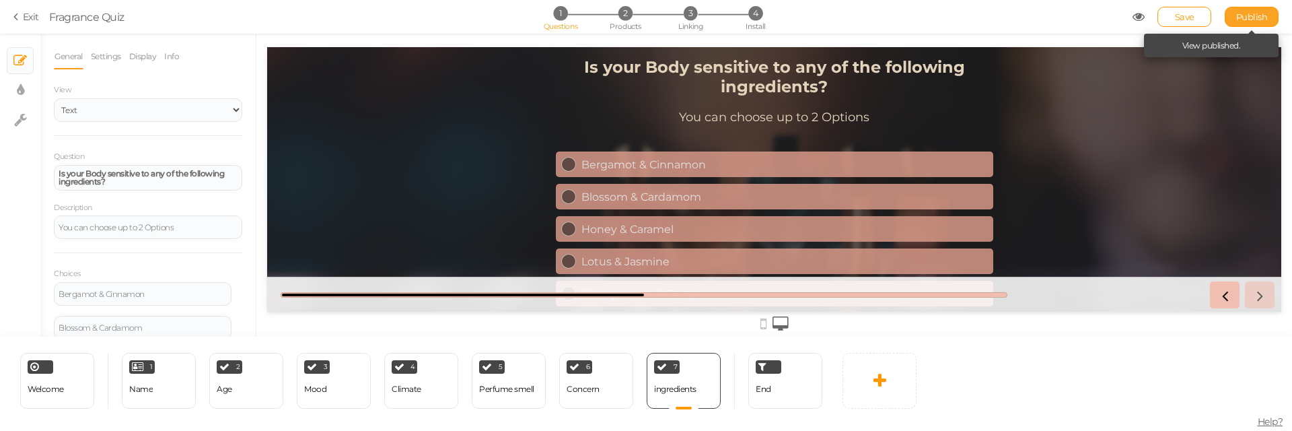
click at [1250, 17] on span "Publish" at bounding box center [1252, 16] width 32 height 11
click at [692, 24] on span "Linking" at bounding box center [690, 26] width 24 height 9
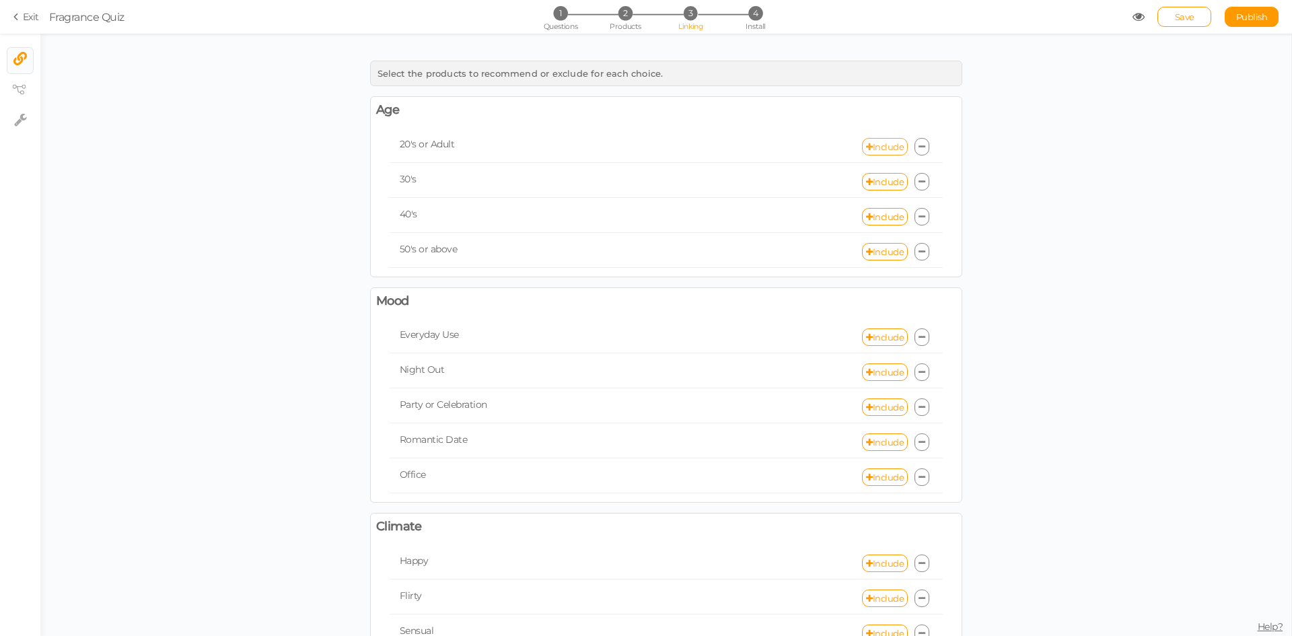
click at [884, 141] on link "Include" at bounding box center [885, 146] width 46 height 17
select select "expr"
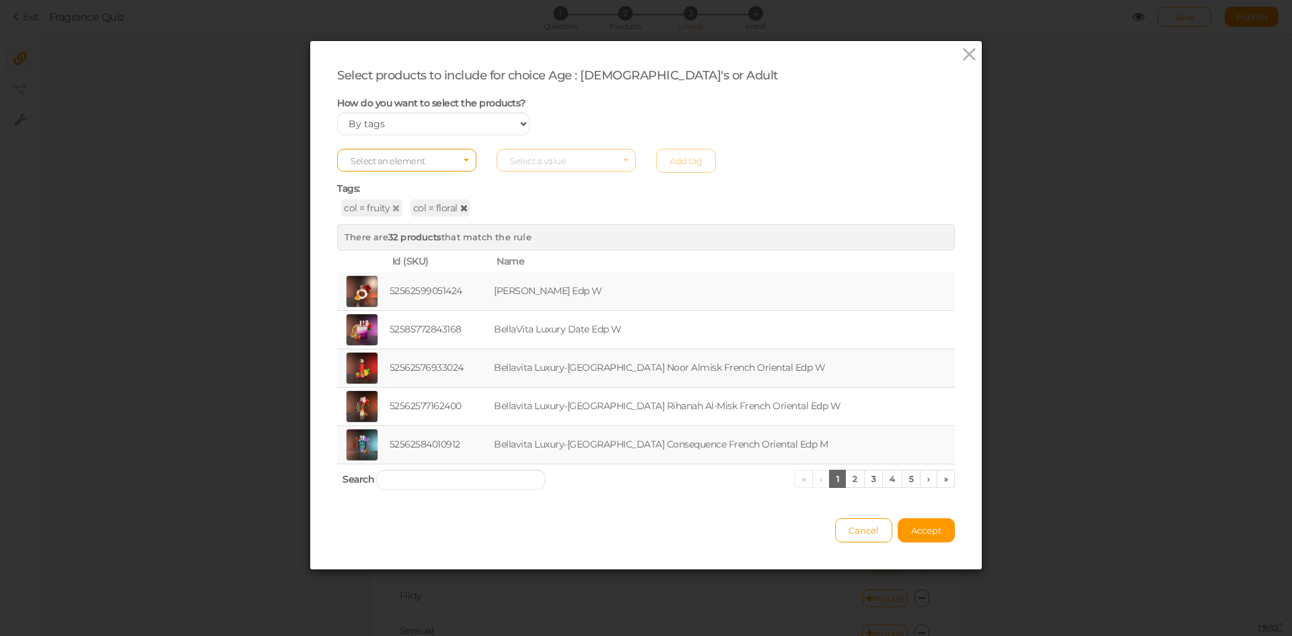
click at [460, 211] on icon at bounding box center [463, 207] width 7 height 9
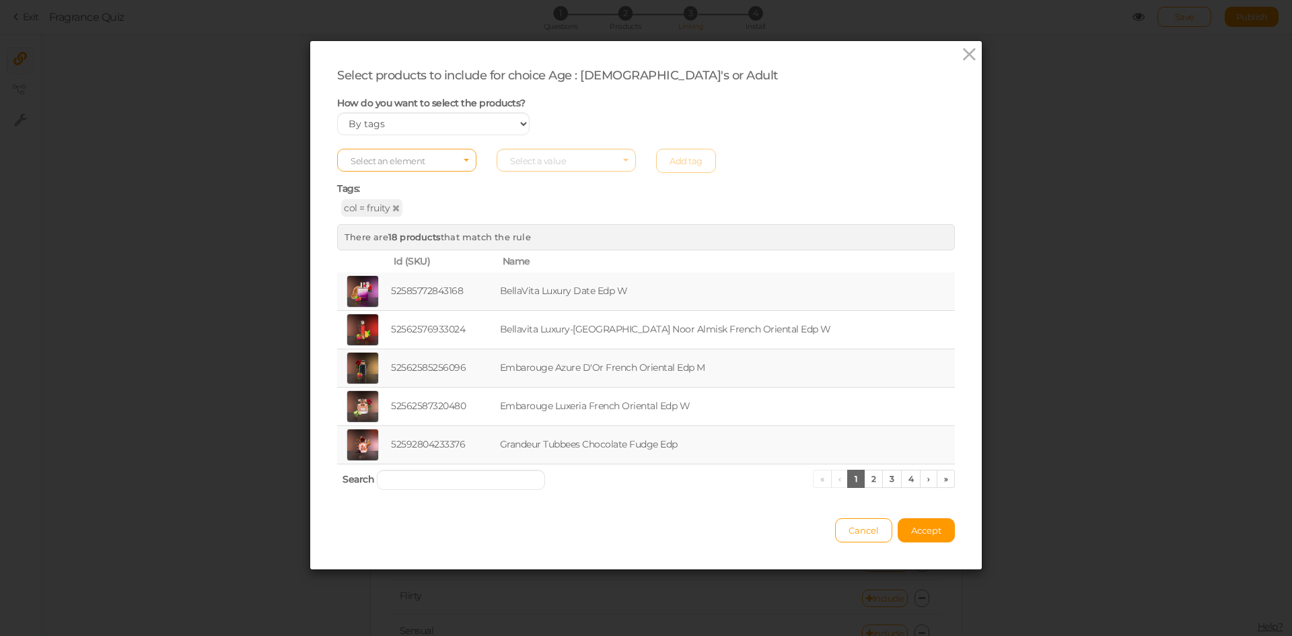
click at [418, 164] on span "Select an element" at bounding box center [388, 160] width 75 height 11
click at [407, 183] on span "col" at bounding box center [407, 181] width 138 height 15
click at [548, 152] on span "Select a value" at bounding box center [566, 160] width 139 height 23
click at [523, 217] on span "aurora" at bounding box center [523, 213] width 25 height 10
click at [693, 153] on link "Add tag" at bounding box center [686, 161] width 60 height 24
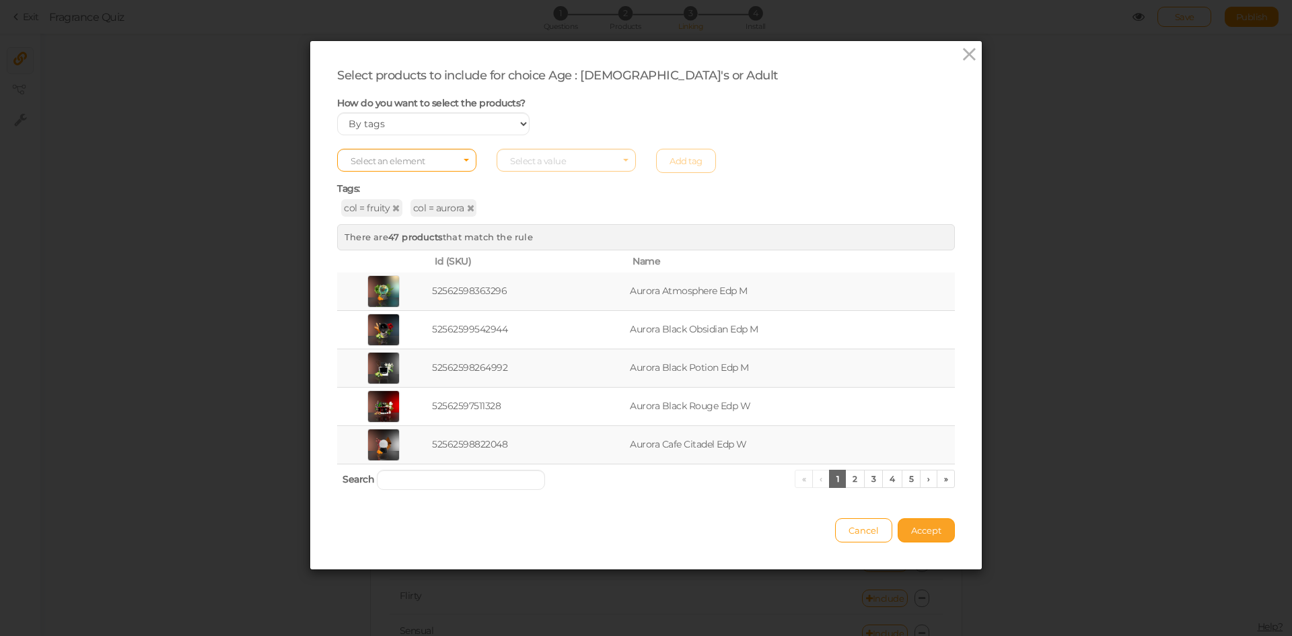
click at [931, 522] on button "Accept" at bounding box center [926, 530] width 57 height 24
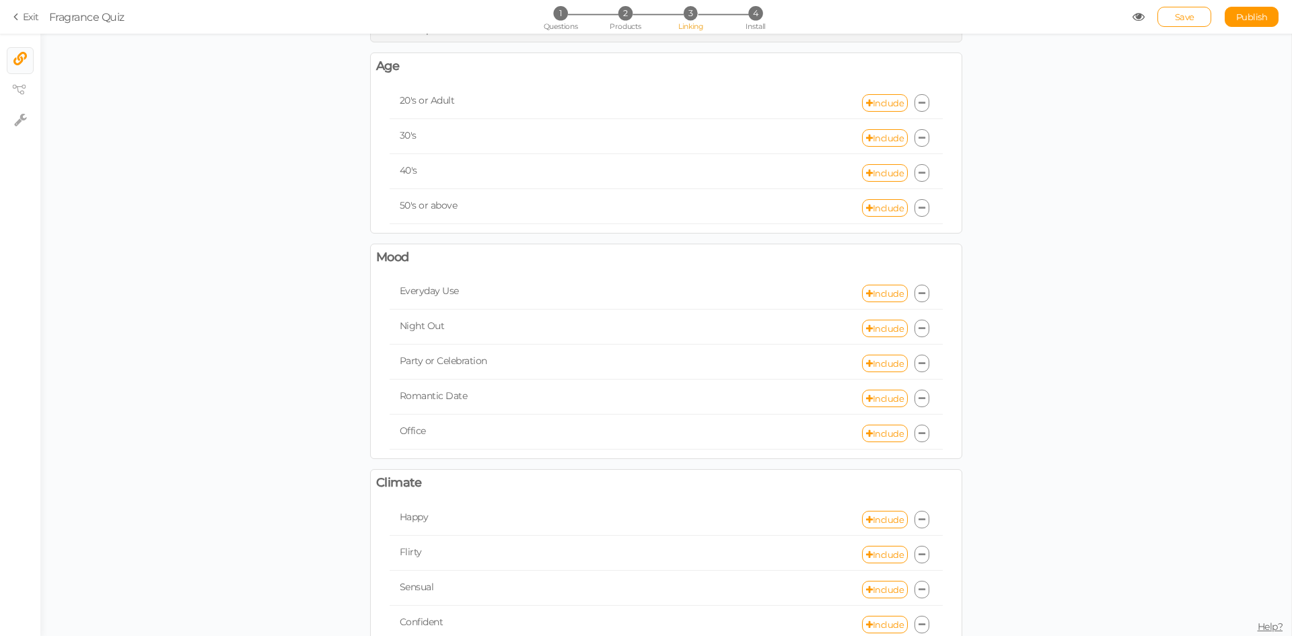
scroll to position [67, 0]
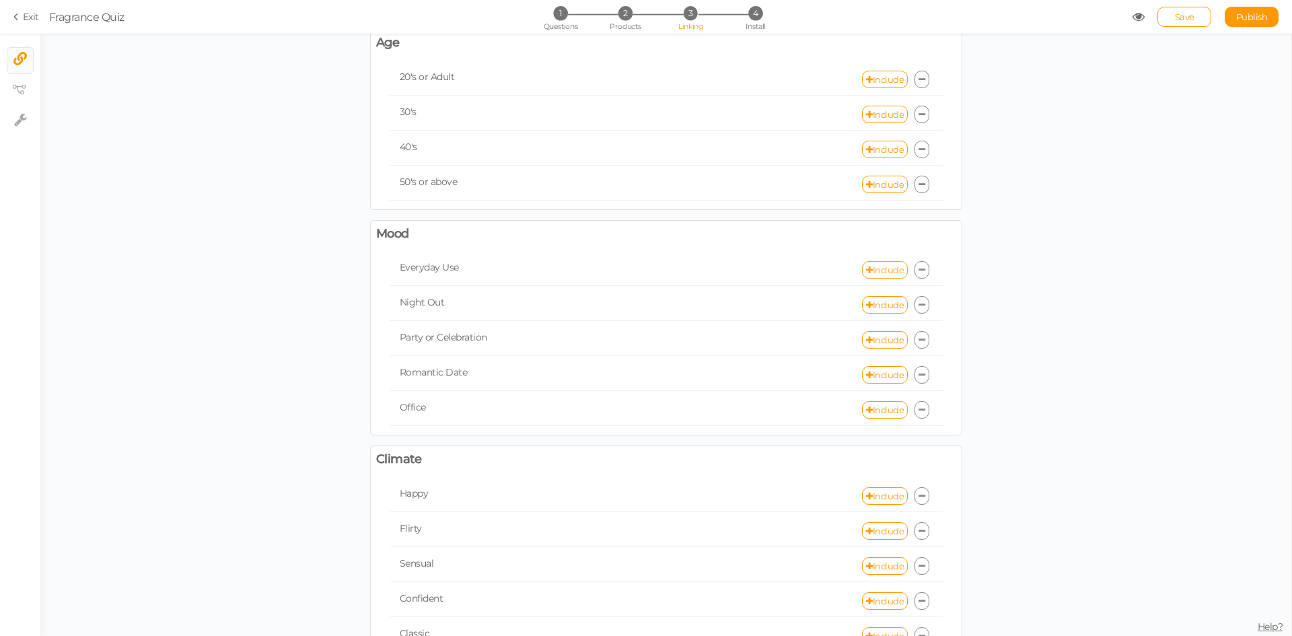
click at [879, 272] on link "Include" at bounding box center [885, 269] width 46 height 17
select select "expr"
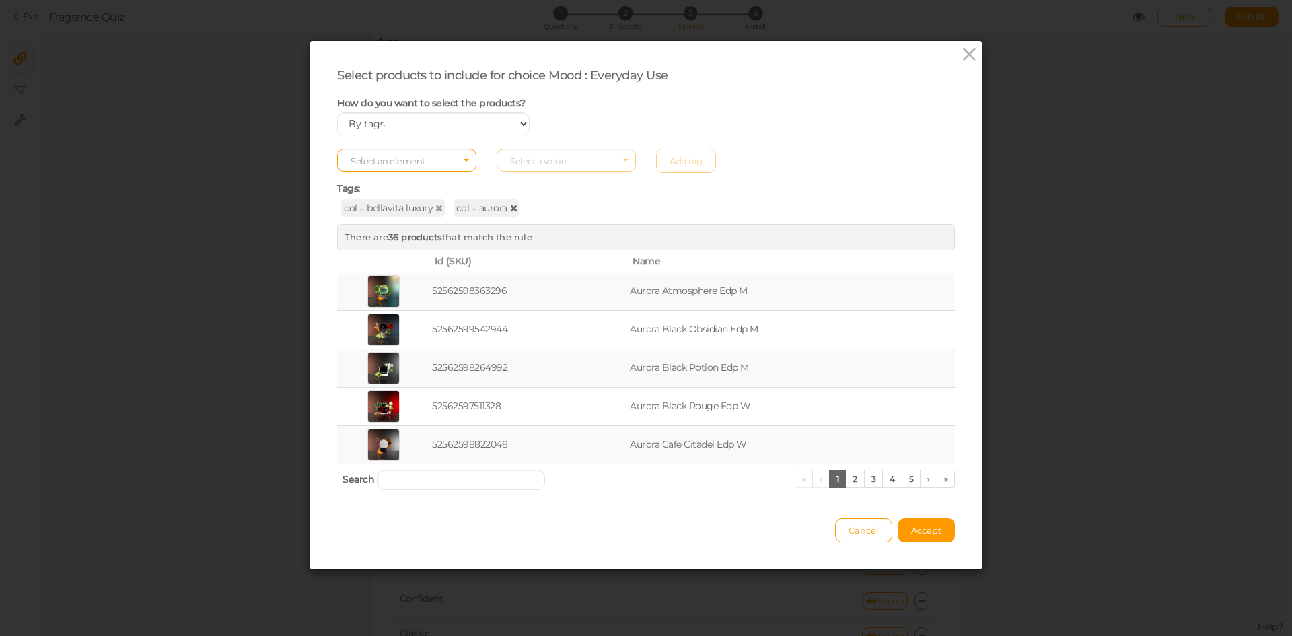
click at [510, 207] on icon at bounding box center [513, 207] width 7 height 9
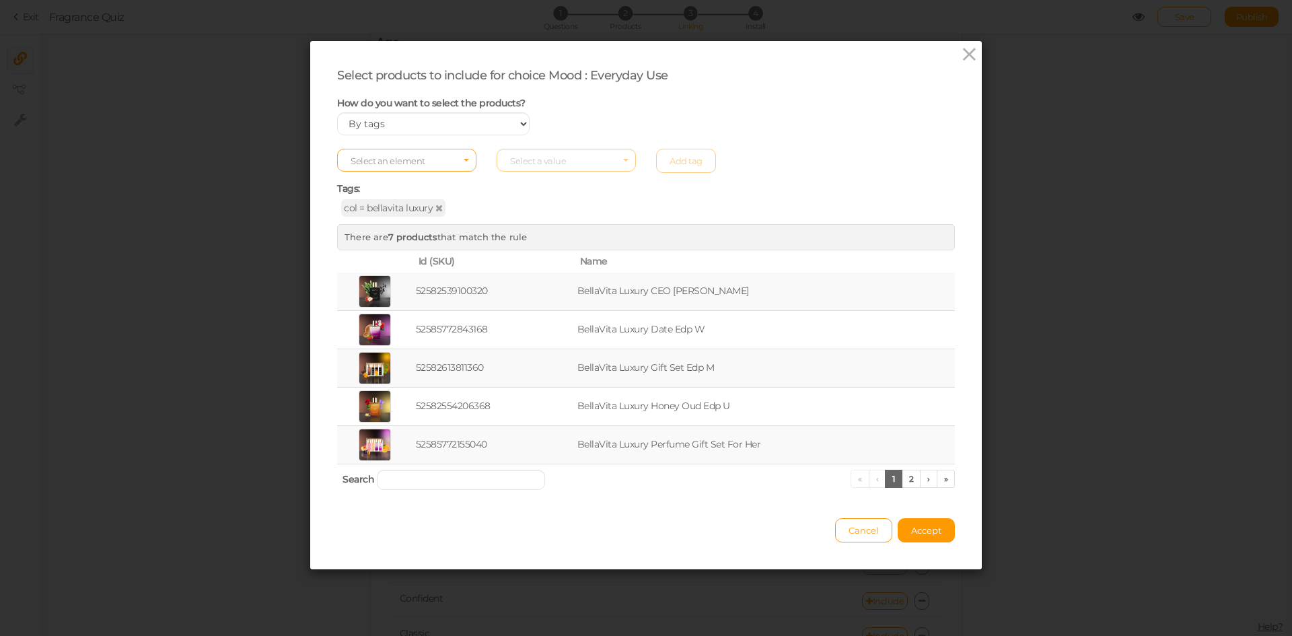
click at [428, 162] on span "Select an element" at bounding box center [406, 160] width 139 height 23
click at [423, 180] on span "col" at bounding box center [407, 181] width 138 height 15
click at [542, 168] on span "Select a value" at bounding box center [566, 160] width 139 height 23
click at [529, 267] on span "fruity" at bounding box center [566, 265] width 138 height 15
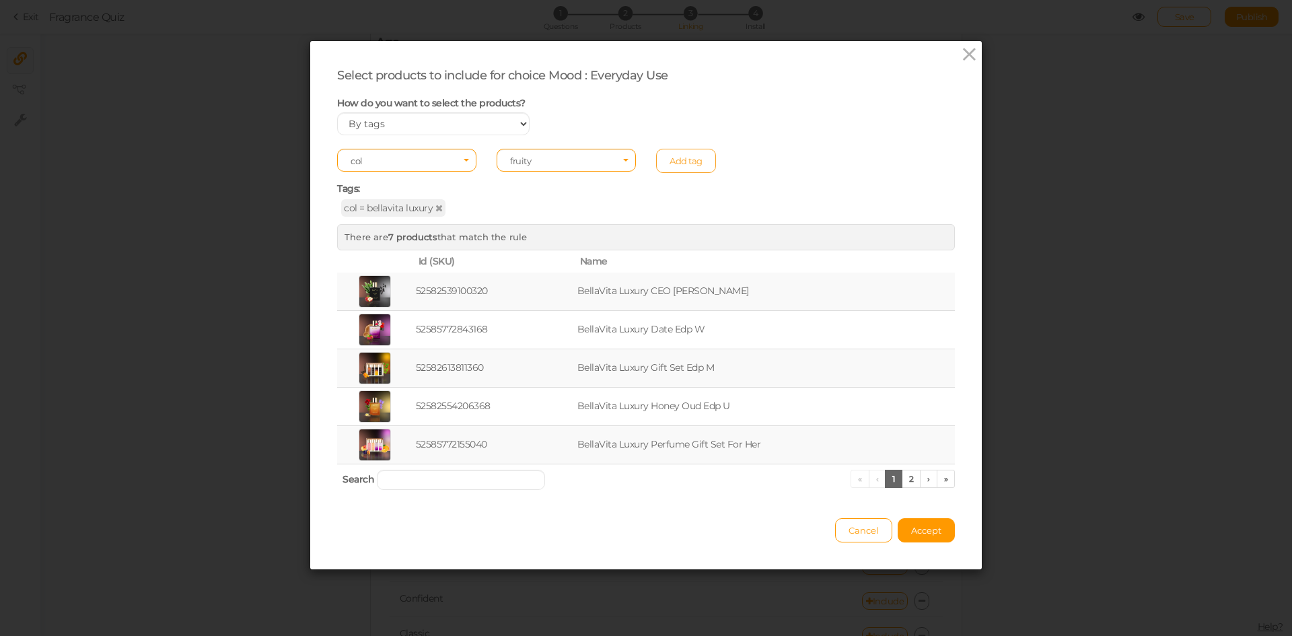
click at [668, 165] on link "Add tag" at bounding box center [686, 161] width 60 height 24
click at [914, 529] on span "Accept" at bounding box center [926, 530] width 30 height 11
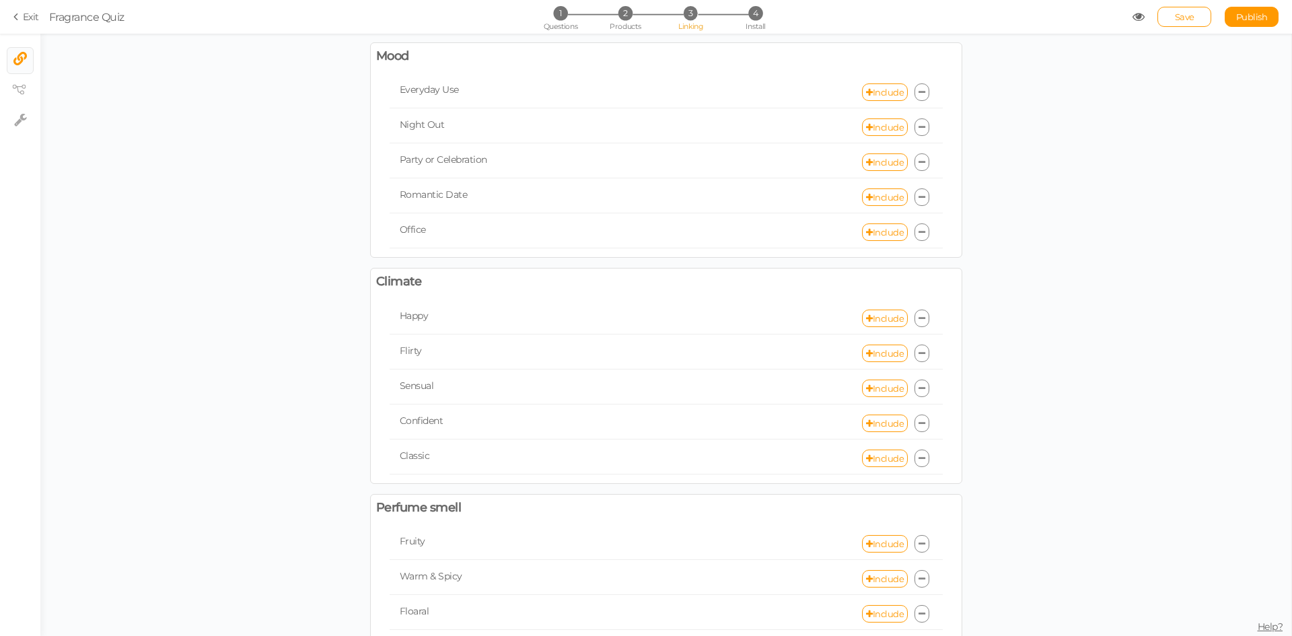
scroll to position [269, 0]
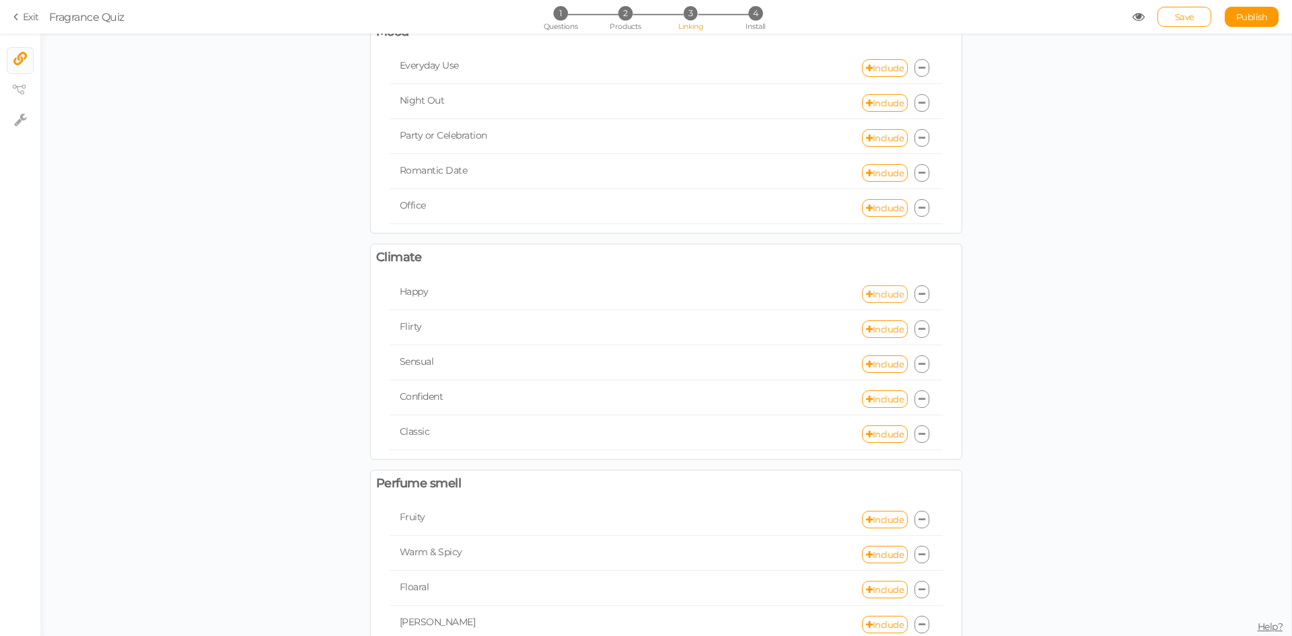
click at [890, 291] on link "Include" at bounding box center [885, 293] width 46 height 17
select select "expr"
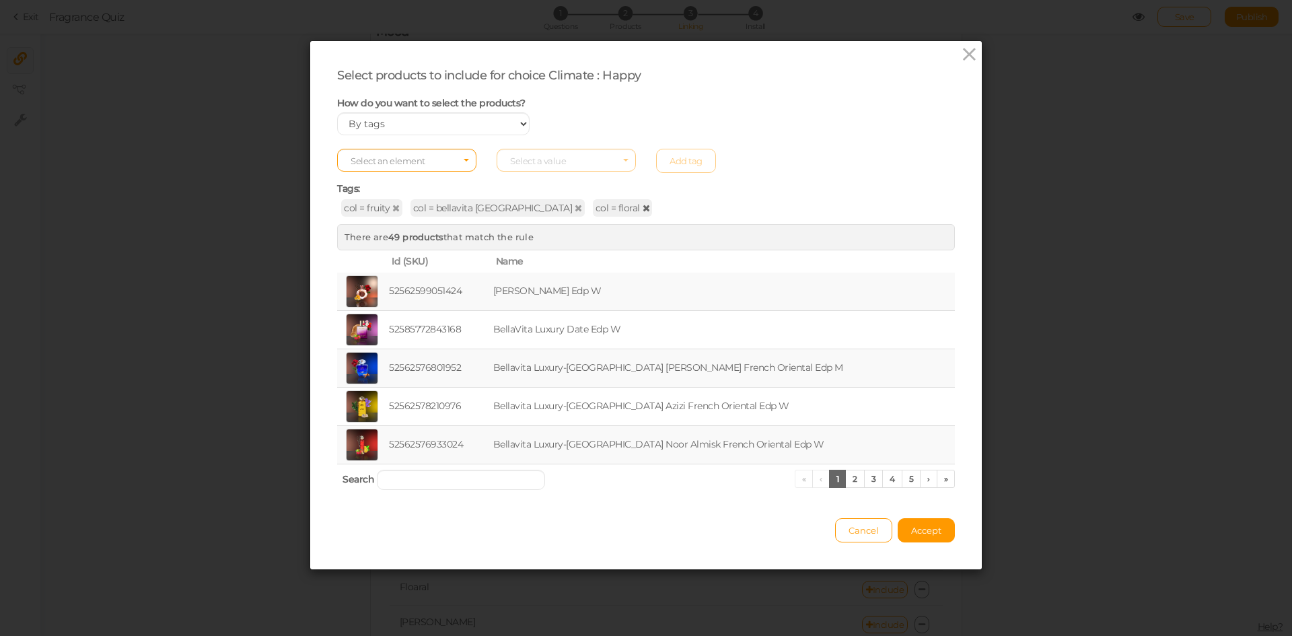
click at [643, 206] on icon at bounding box center [646, 207] width 7 height 9
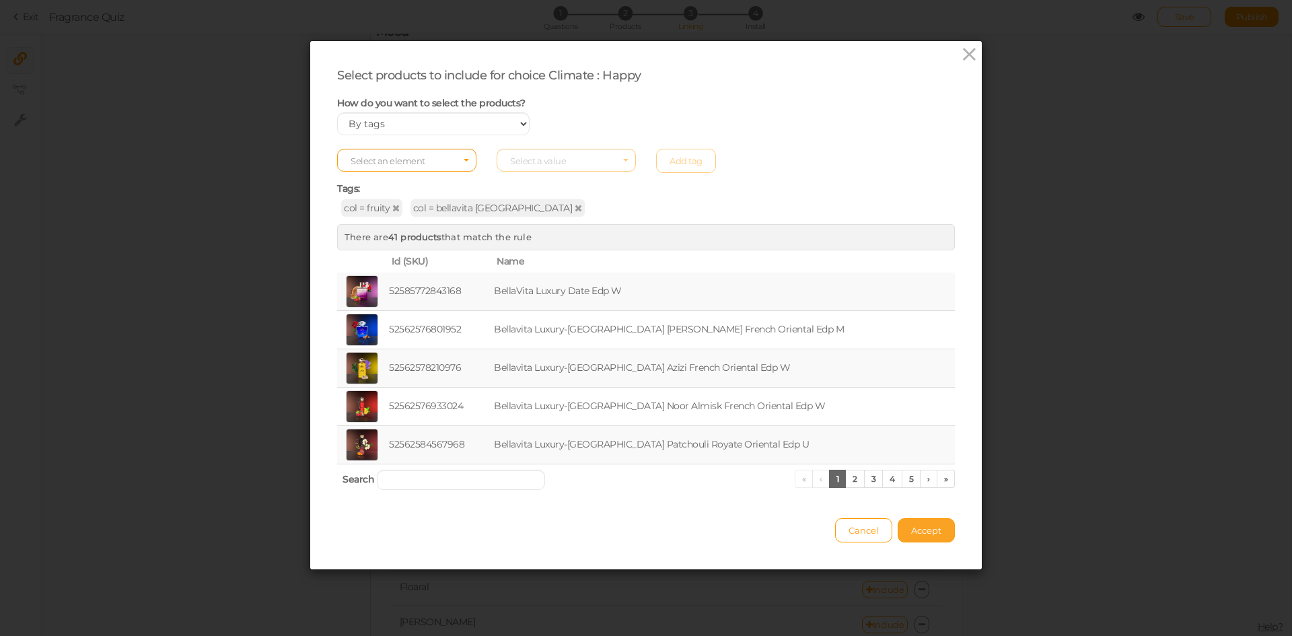
click at [927, 537] on button "Accept" at bounding box center [926, 530] width 57 height 24
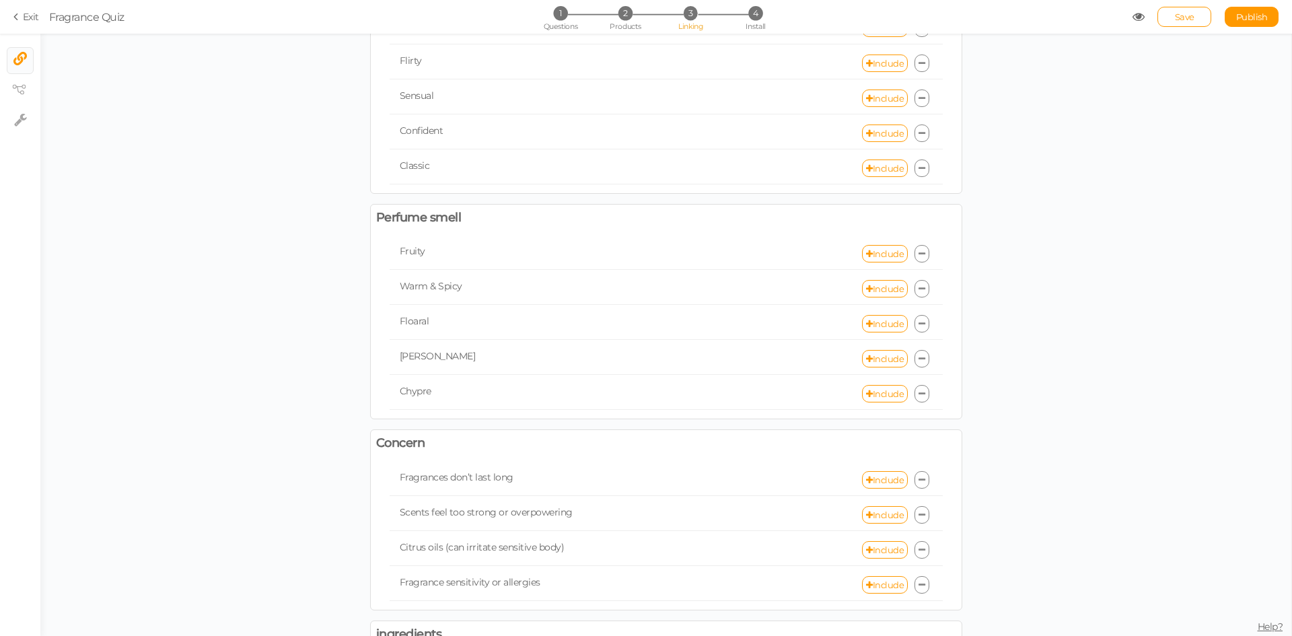
scroll to position [538, 0]
click at [872, 250] on link "Include" at bounding box center [885, 250] width 46 height 17
select select "expr"
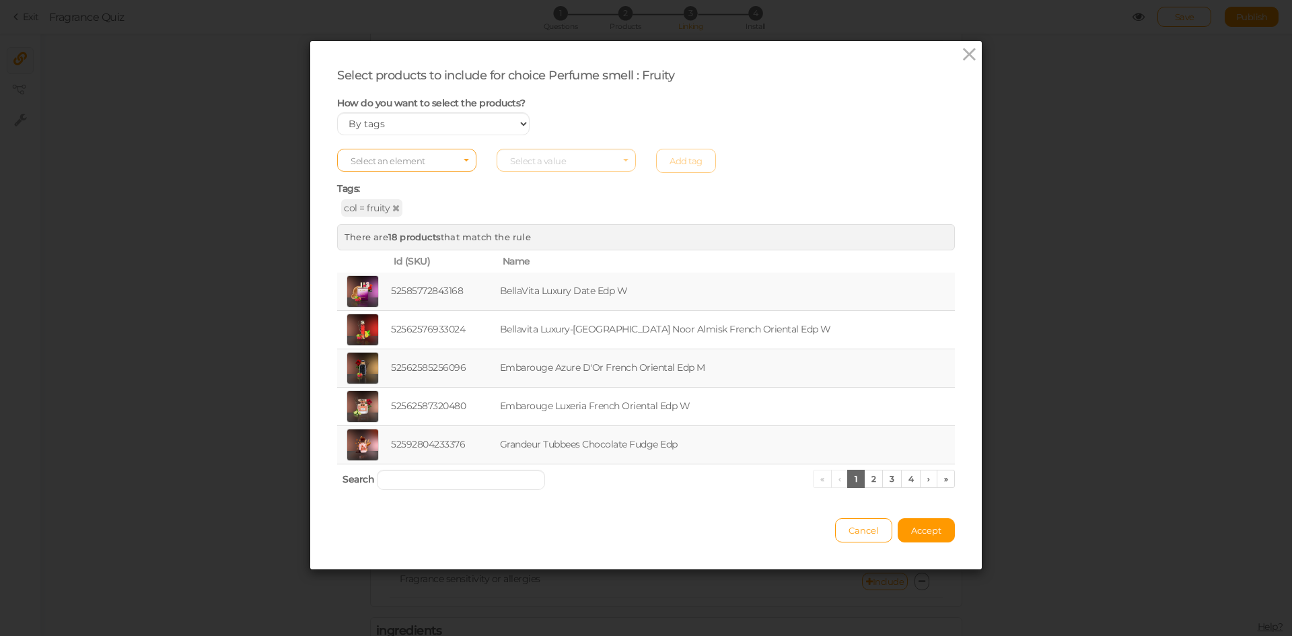
click at [439, 152] on span "Select an element" at bounding box center [406, 160] width 139 height 23
click at [421, 184] on span "col" at bounding box center [407, 181] width 138 height 15
click at [559, 164] on span "Select a value" at bounding box center [538, 160] width 56 height 11
click at [544, 209] on span "aurora" at bounding box center [566, 212] width 138 height 15
click at [670, 166] on link "Add tag" at bounding box center [686, 161] width 60 height 24
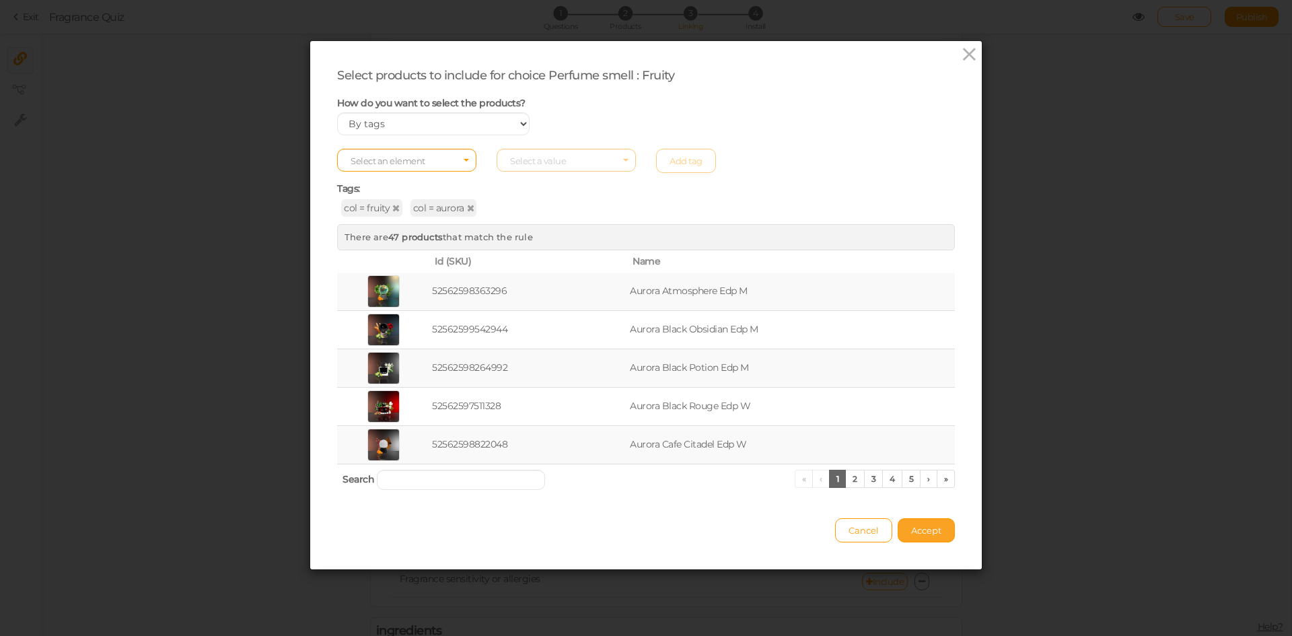
click at [917, 536] on button "Accept" at bounding box center [926, 530] width 57 height 24
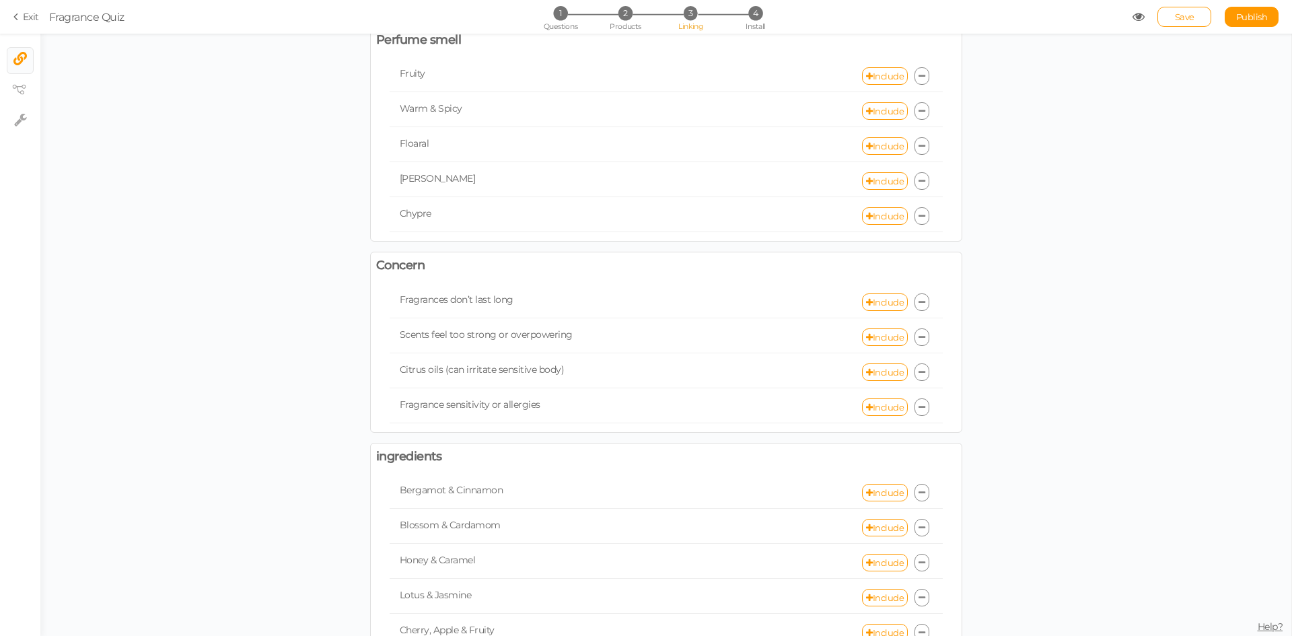
scroll to position [808, 0]
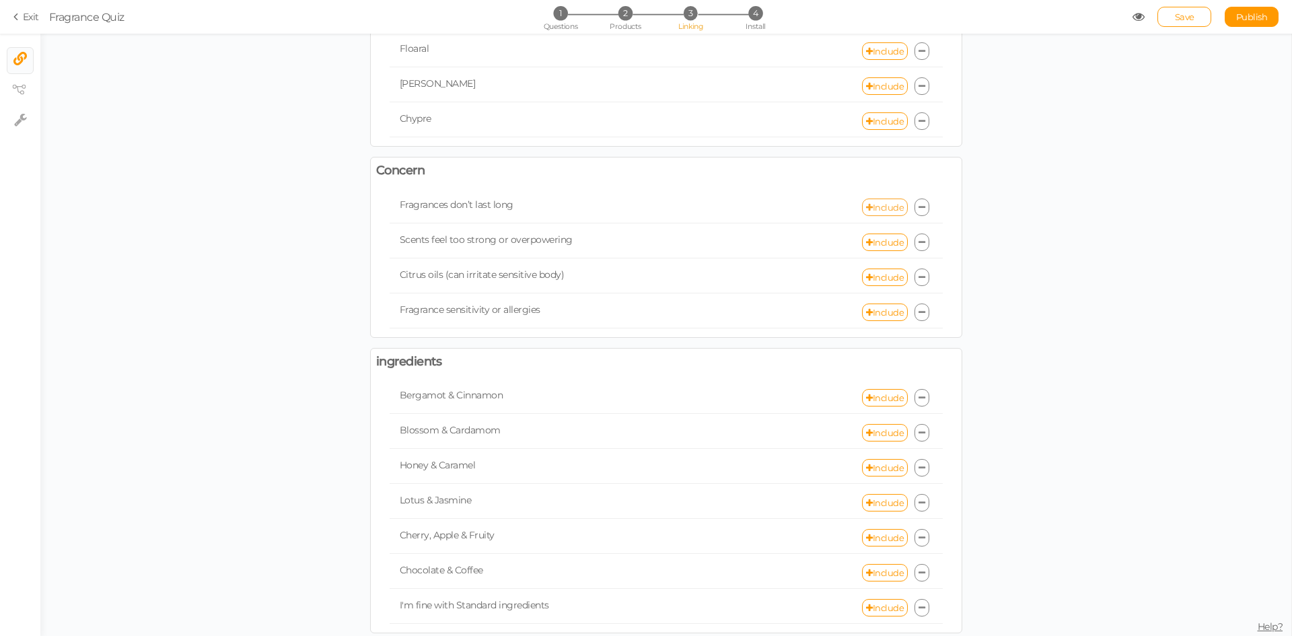
click at [866, 209] on icon at bounding box center [869, 207] width 7 height 9
select select "expr"
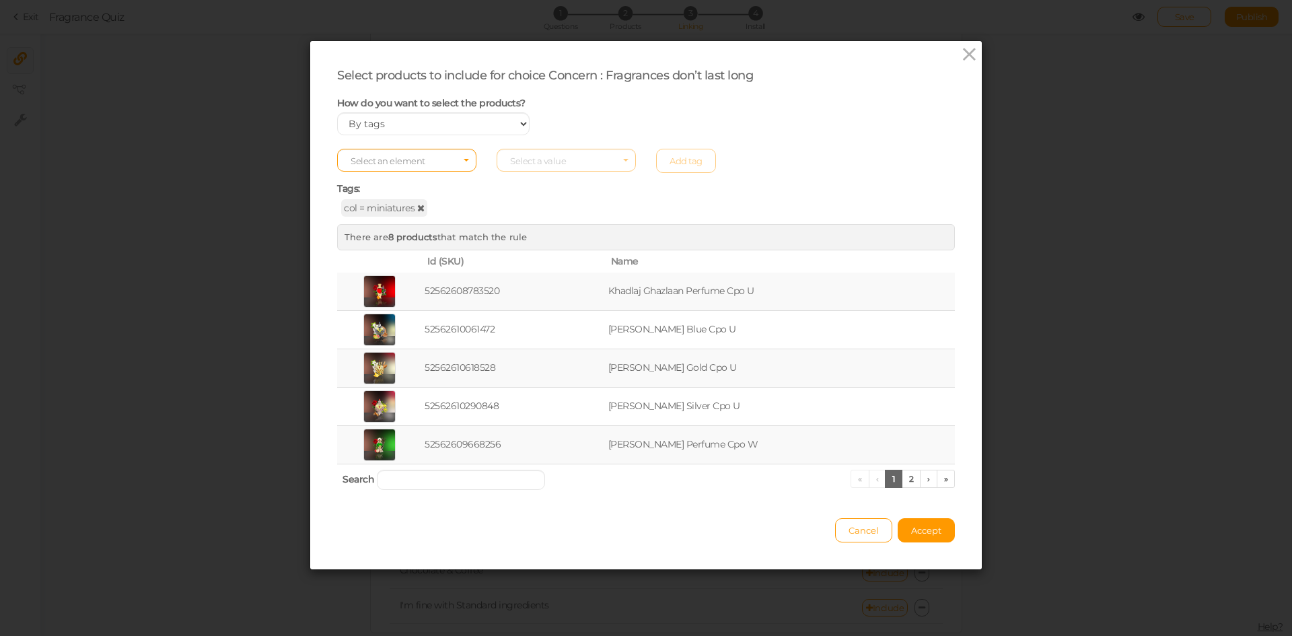
click at [417, 213] on link at bounding box center [420, 208] width 7 height 12
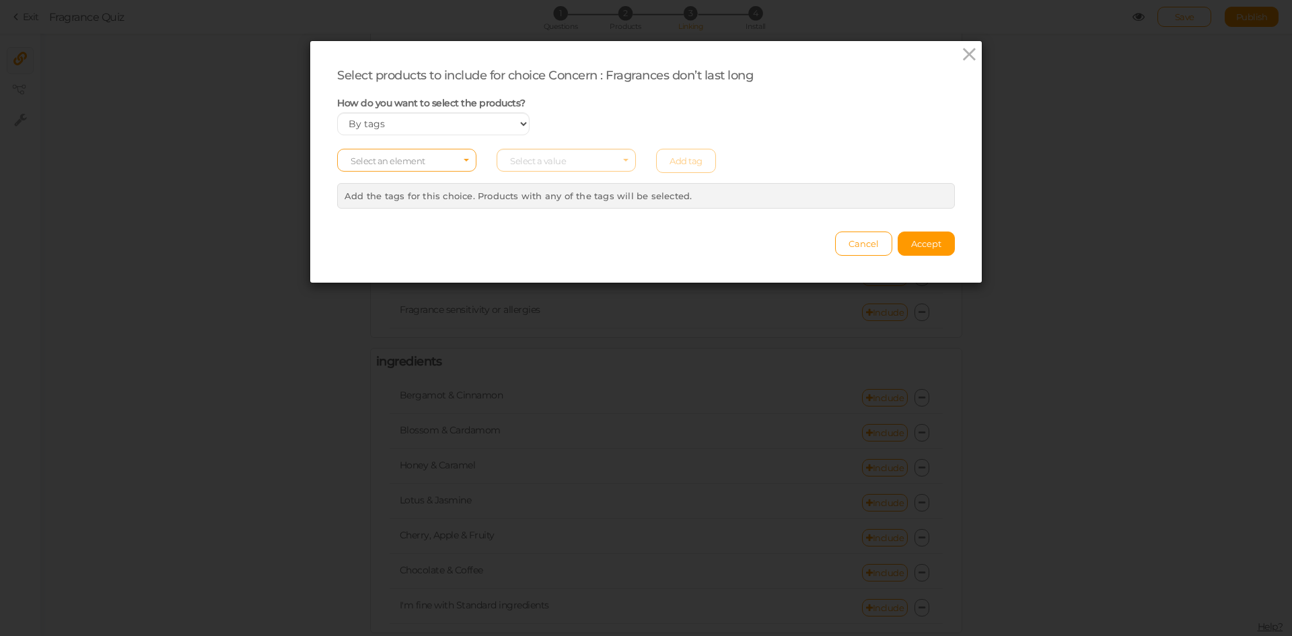
click at [396, 165] on span "Select an element" at bounding box center [388, 160] width 75 height 11
click at [377, 184] on span "col" at bounding box center [407, 181] width 138 height 15
click at [559, 150] on span "Select a value" at bounding box center [566, 160] width 139 height 23
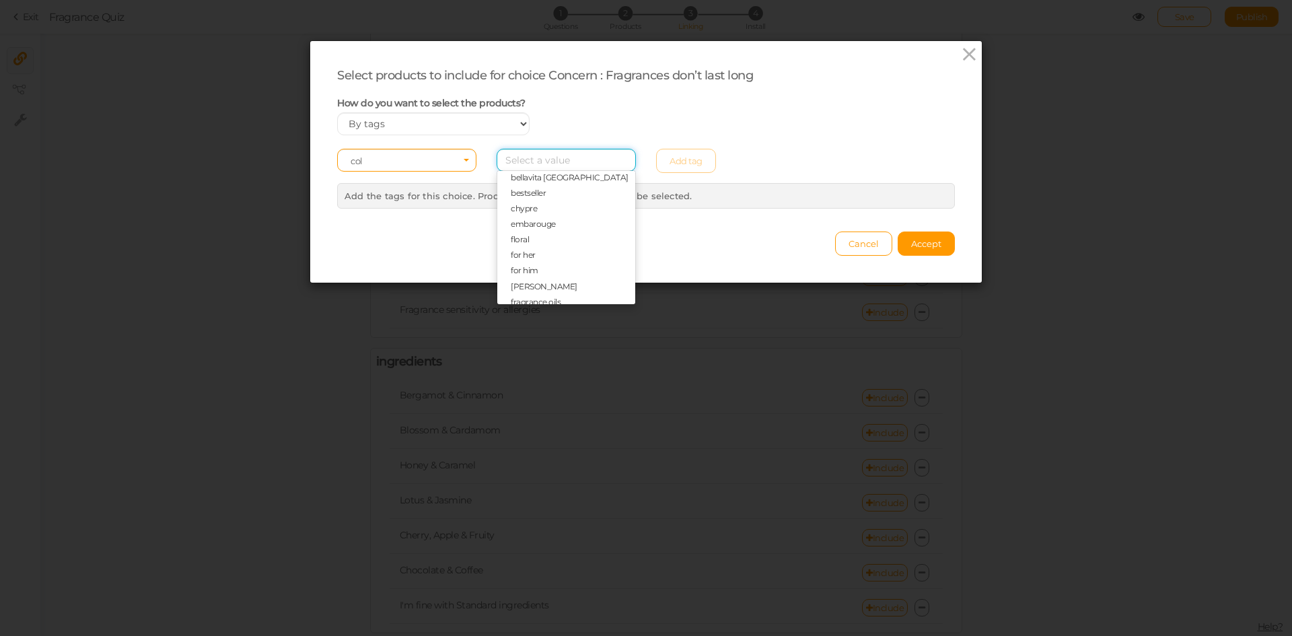
scroll to position [135, 0]
click at [533, 258] on span "fruity" at bounding box center [566, 265] width 138 height 15
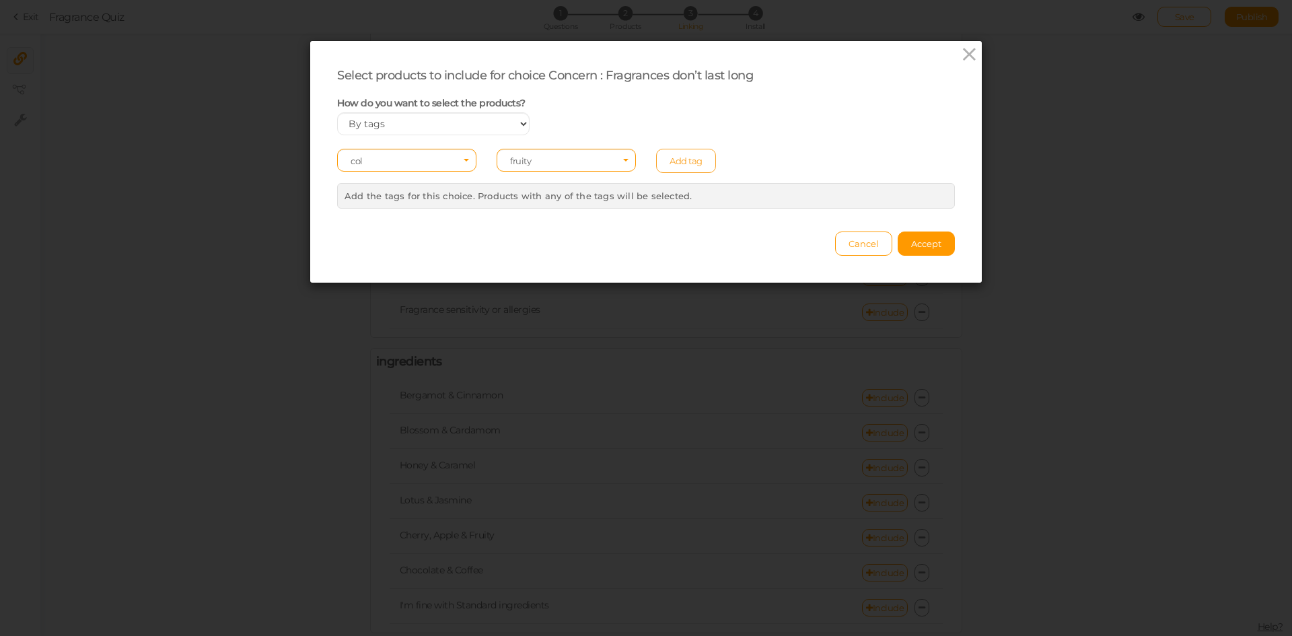
click at [680, 159] on link "Add tag" at bounding box center [686, 161] width 60 height 24
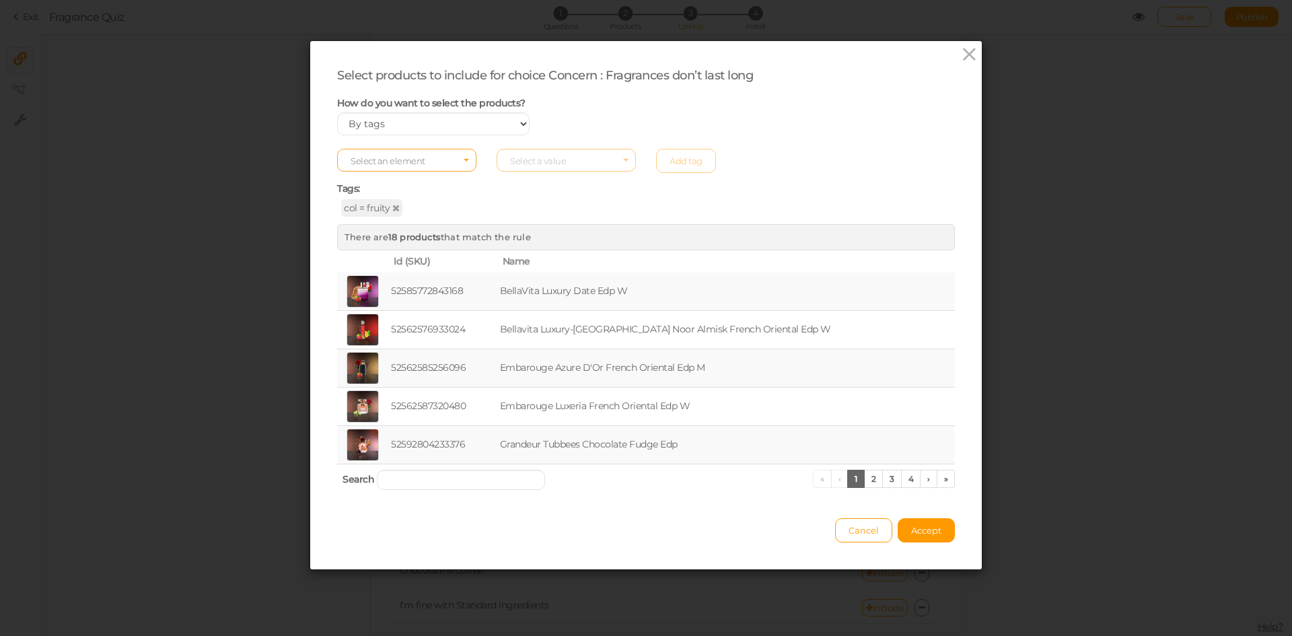
click at [432, 168] on span "Select an element" at bounding box center [406, 160] width 139 height 23
click at [420, 182] on span "col" at bounding box center [407, 181] width 138 height 15
click at [563, 160] on span "Select a value" at bounding box center [566, 160] width 139 height 23
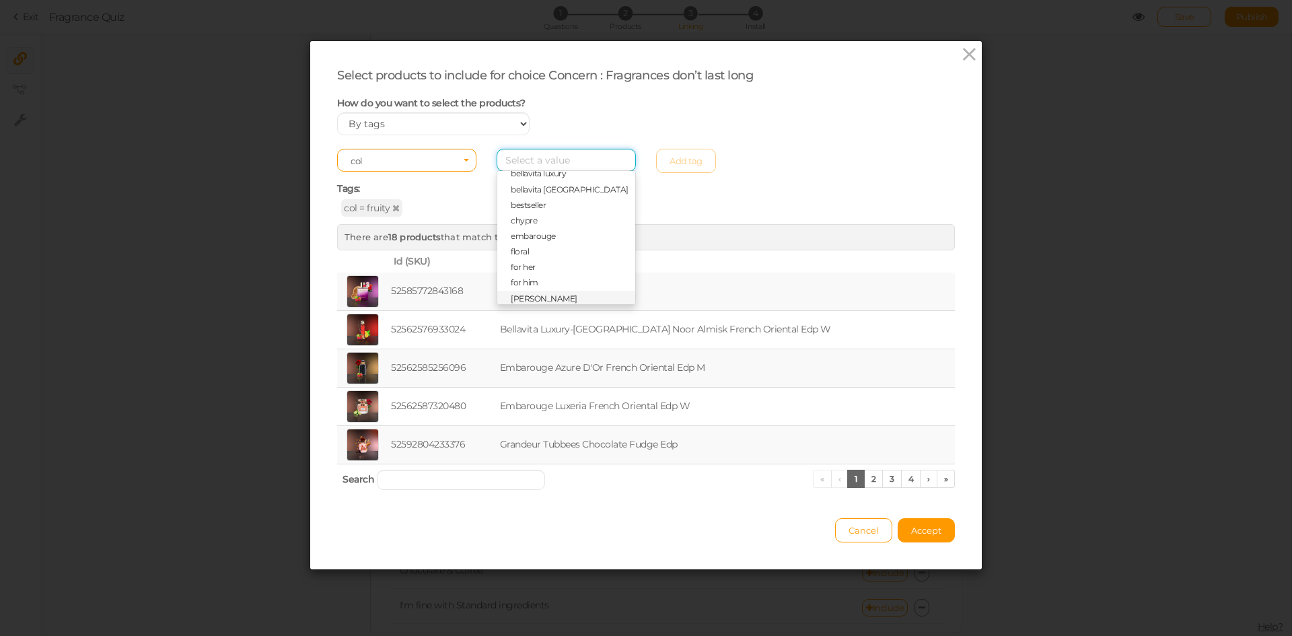
scroll to position [0, 0]
click at [522, 209] on span "aurora" at bounding box center [523, 213] width 25 height 10
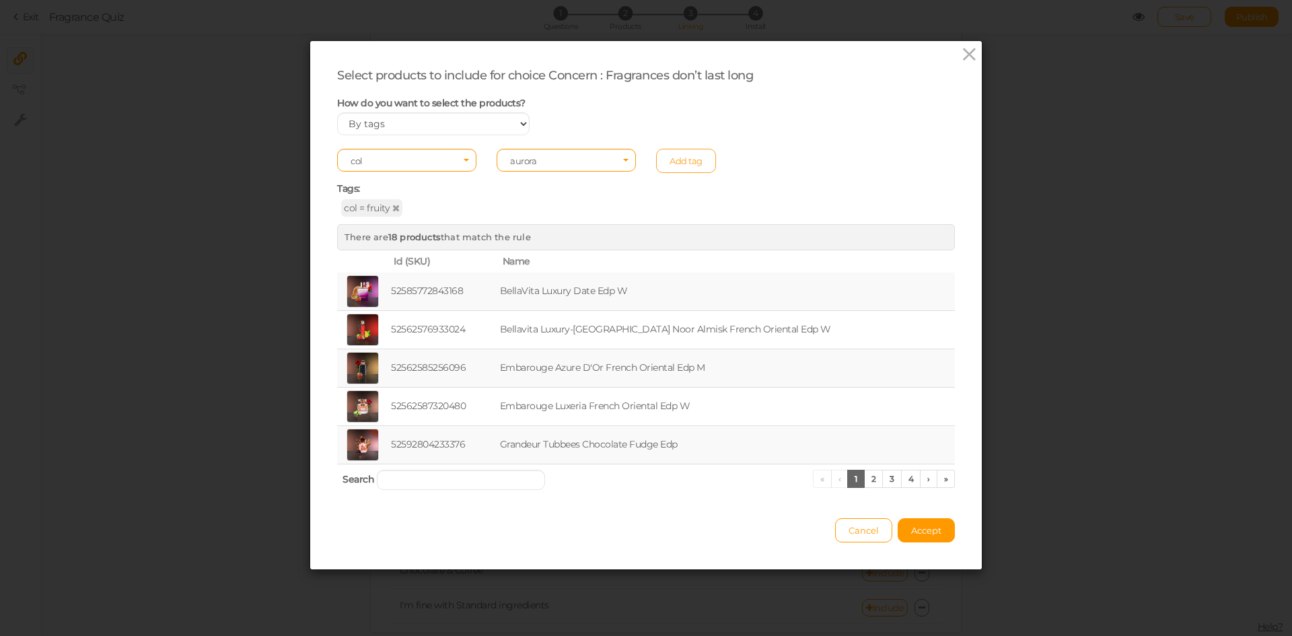
click at [682, 153] on link "Add tag" at bounding box center [686, 161] width 60 height 24
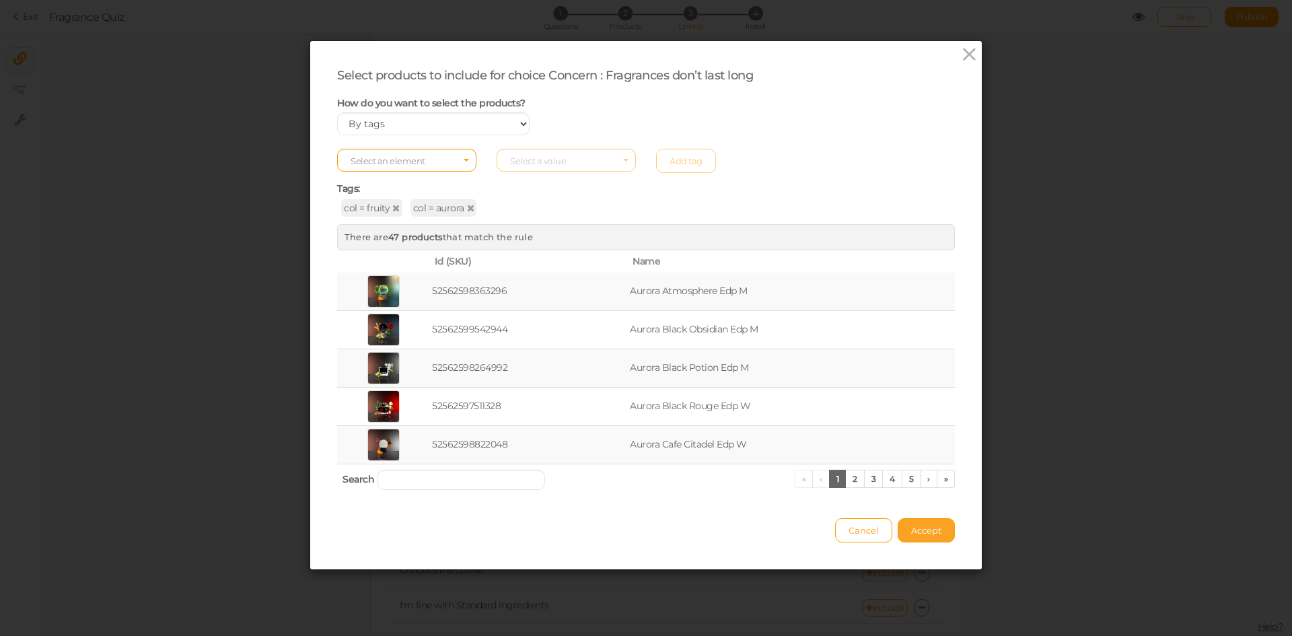
click at [923, 528] on span "Accept" at bounding box center [926, 530] width 30 height 11
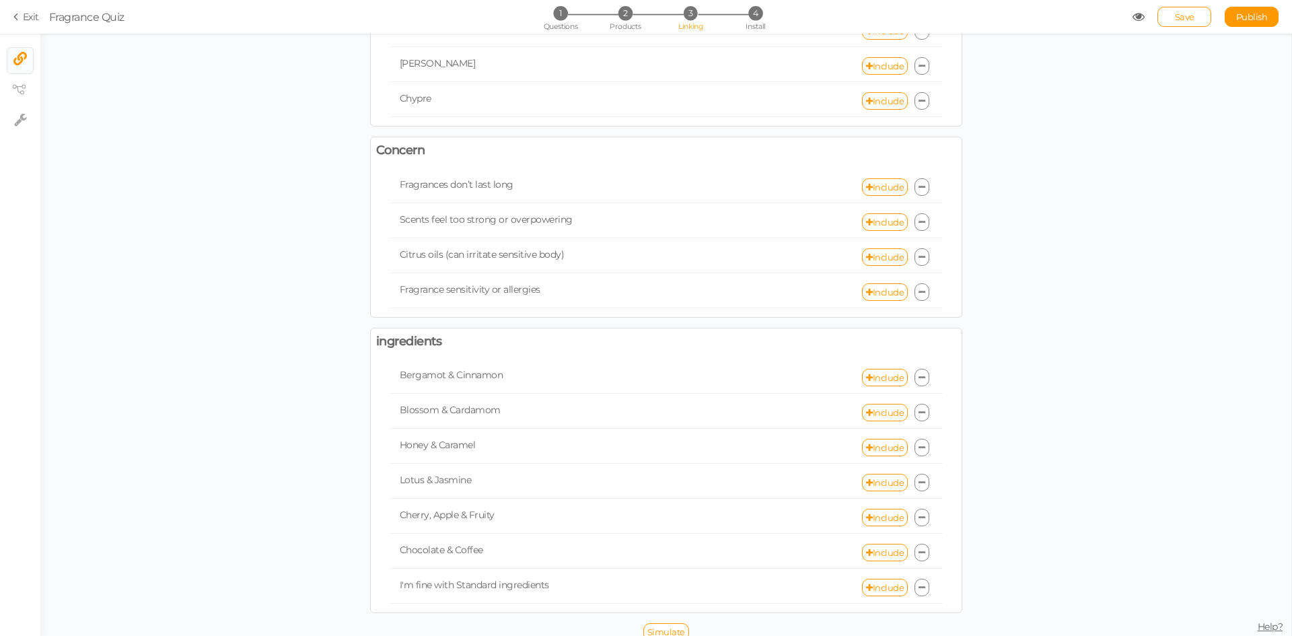
scroll to position [839, 0]
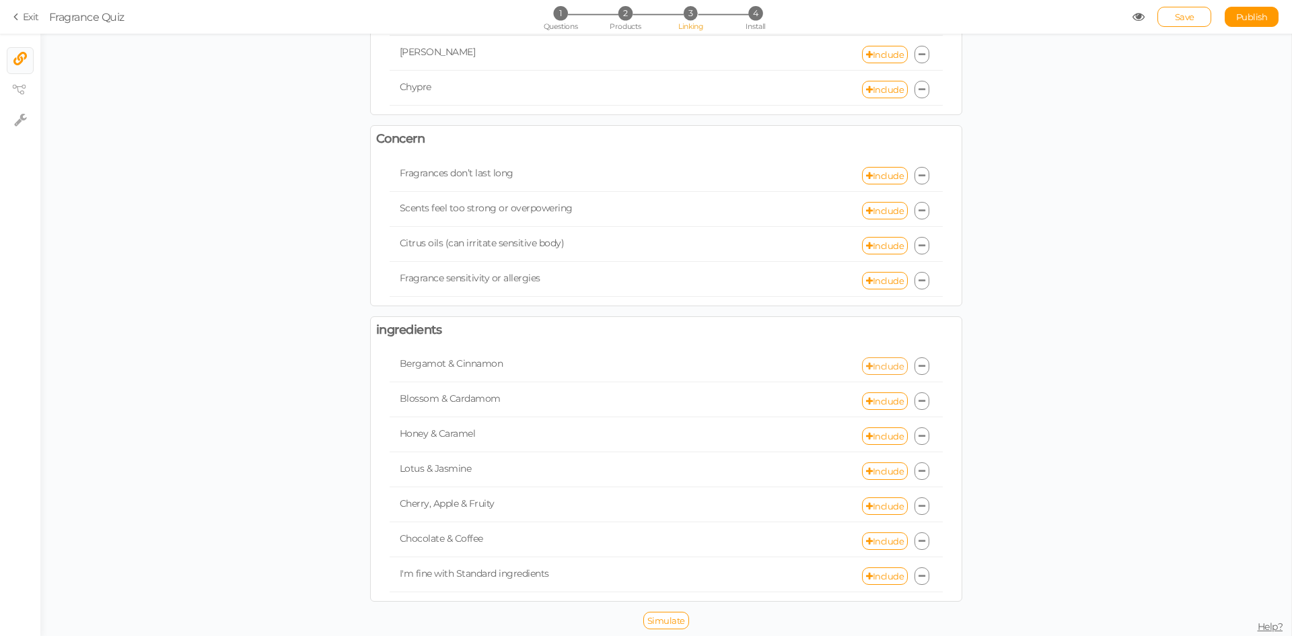
click at [878, 365] on link "Include" at bounding box center [885, 365] width 46 height 17
select select "expr"
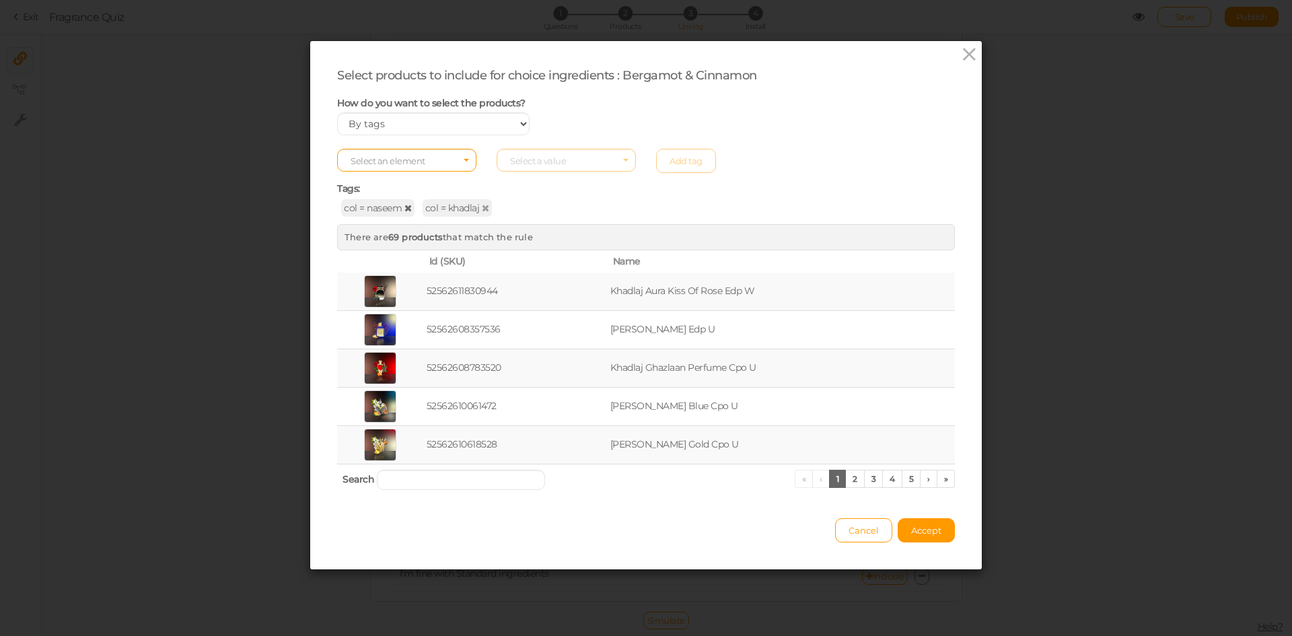
click at [404, 212] on icon at bounding box center [407, 207] width 7 height 9
click at [401, 209] on icon at bounding box center [404, 207] width 7 height 9
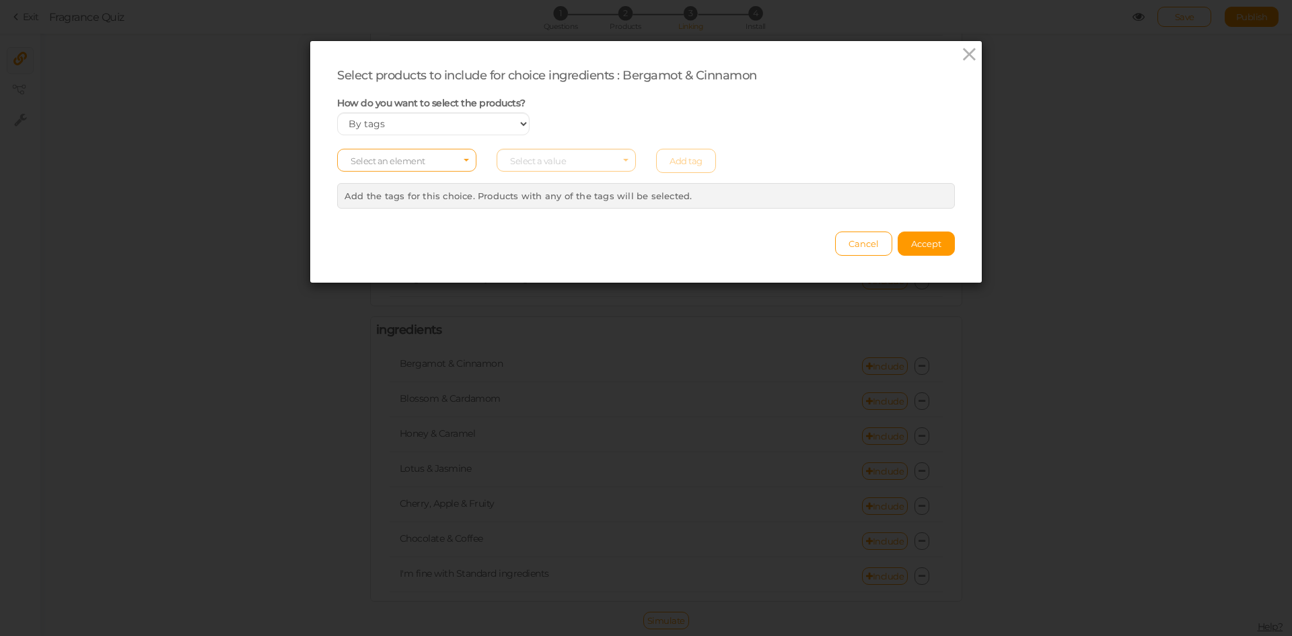
click at [400, 167] on span "Select an element" at bounding box center [406, 160] width 139 height 23
click at [388, 178] on span "col" at bounding box center [407, 181] width 138 height 15
click at [544, 164] on span "Select a value" at bounding box center [538, 160] width 56 height 11
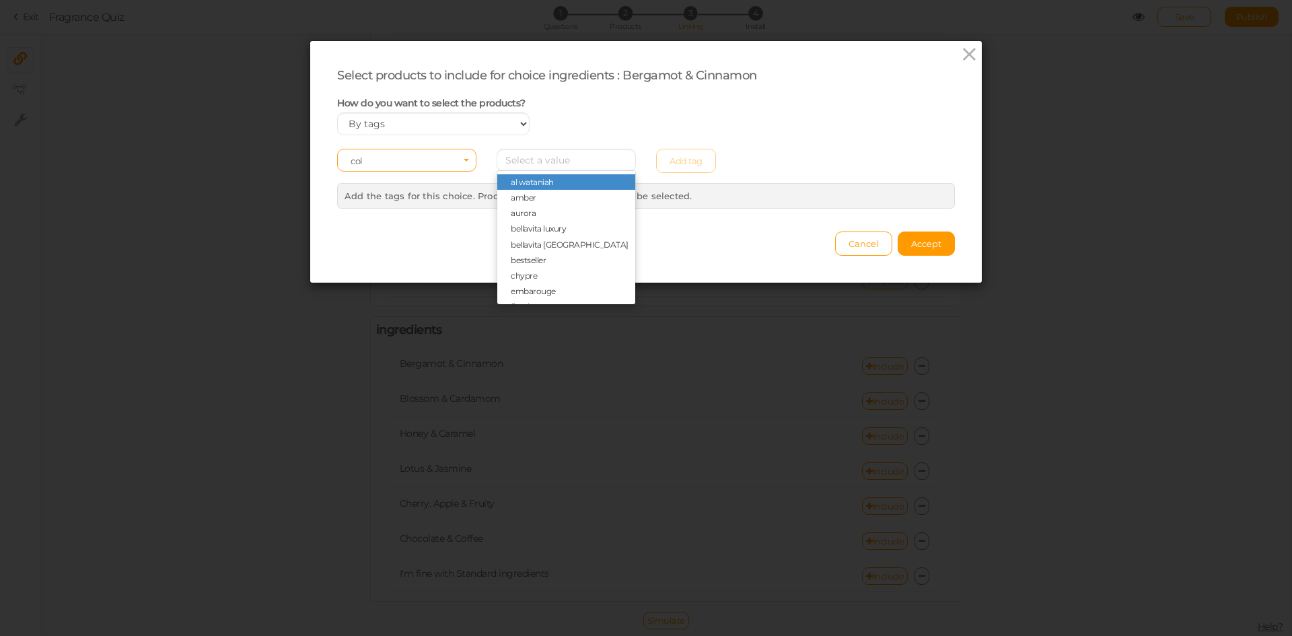
click at [445, 162] on span "col" at bounding box center [403, 160] width 104 height 9
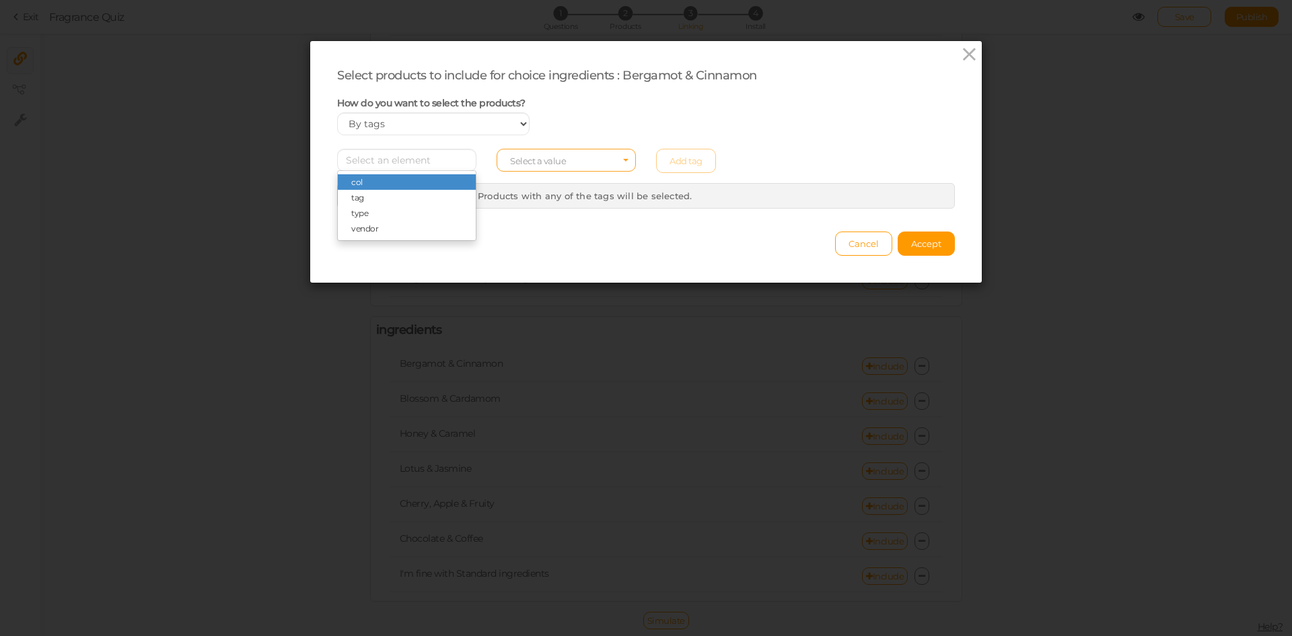
click at [542, 160] on span "Select a value" at bounding box center [538, 160] width 56 height 11
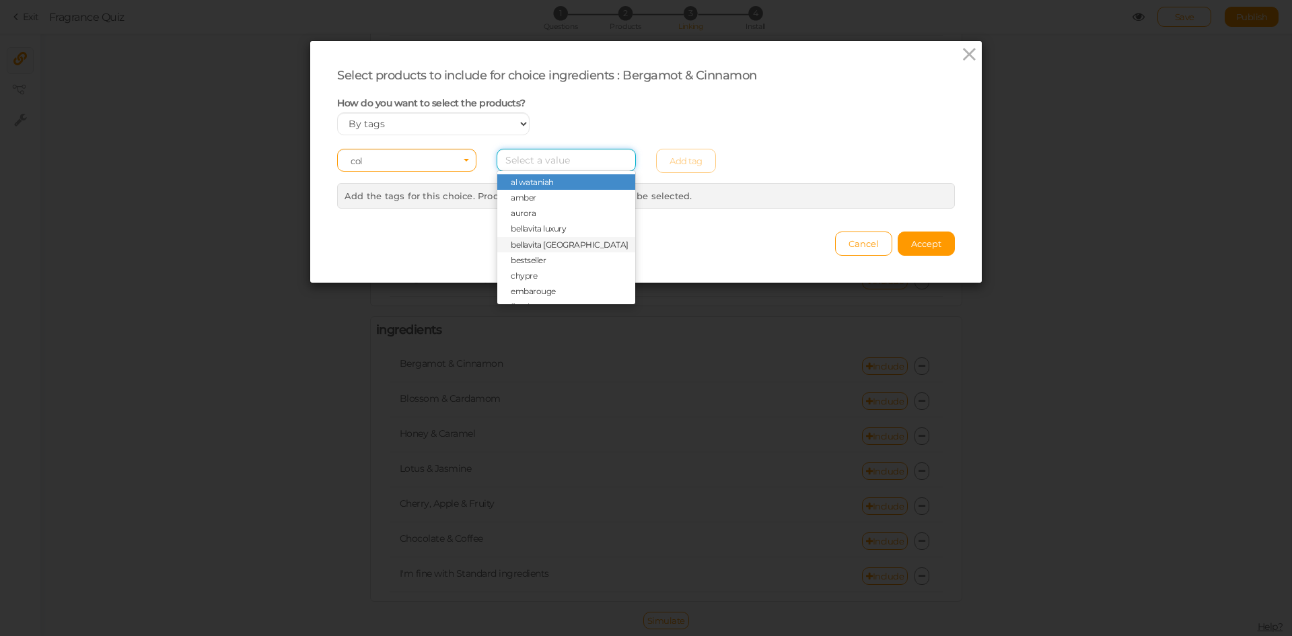
scroll to position [135, 0]
click at [527, 175] on span "floral" at bounding box center [566, 171] width 138 height 15
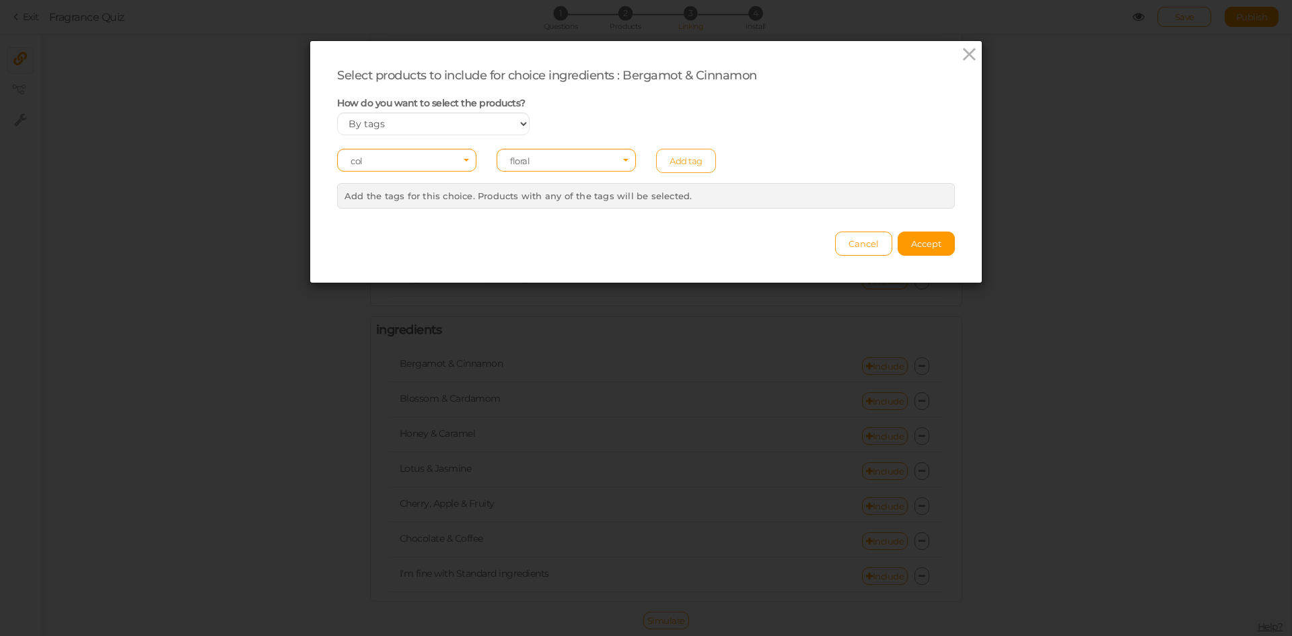
click at [691, 162] on link "Add tag" at bounding box center [686, 161] width 60 height 24
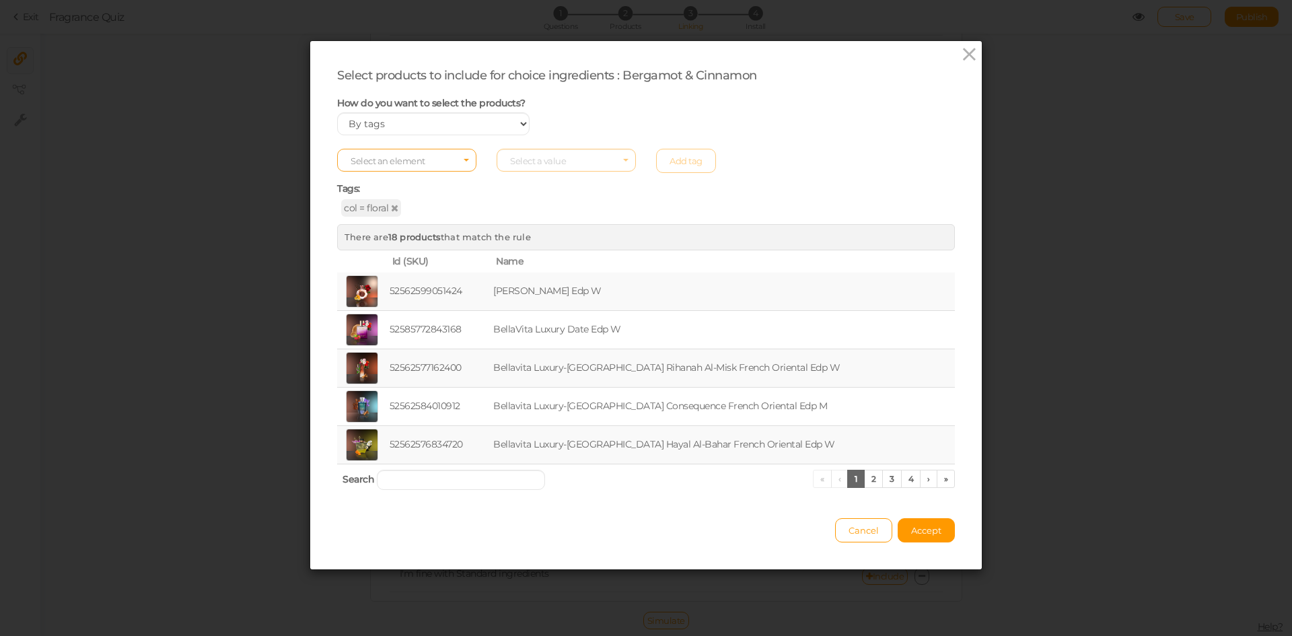
click at [425, 169] on span "Select an element" at bounding box center [406, 160] width 139 height 23
click at [401, 184] on span "col" at bounding box center [407, 181] width 138 height 15
click at [552, 164] on span "Select a value" at bounding box center [538, 160] width 56 height 11
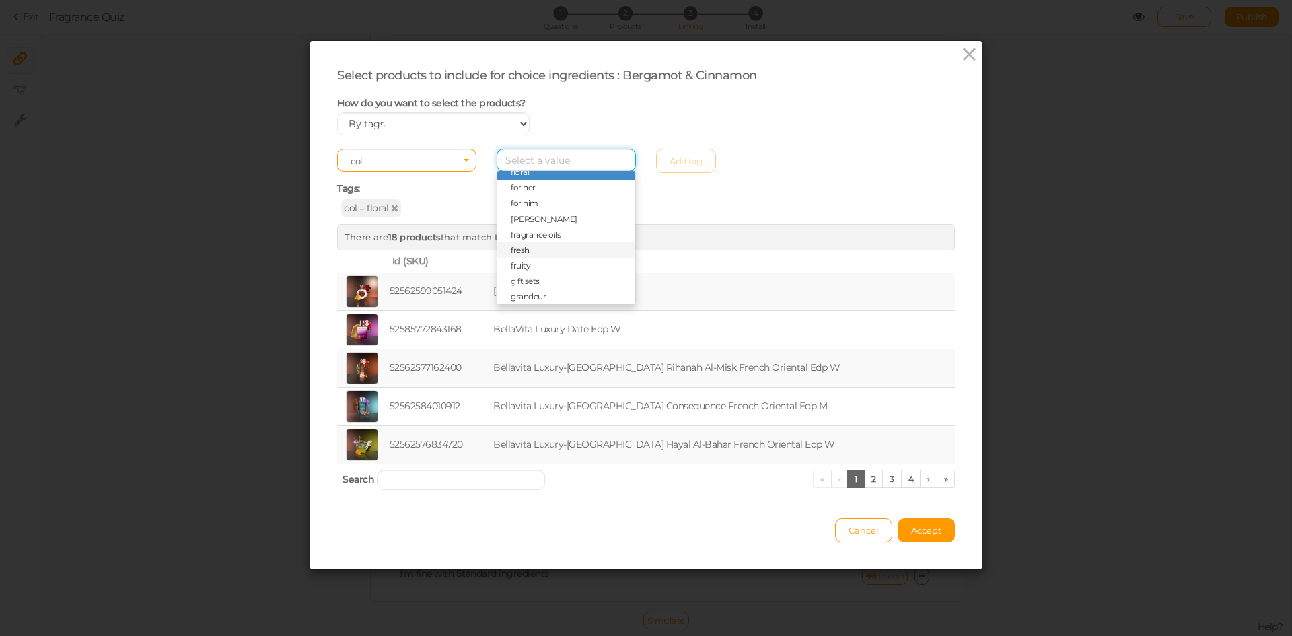
scroll to position [0, 0]
click at [519, 212] on span "aurora" at bounding box center [523, 213] width 25 height 10
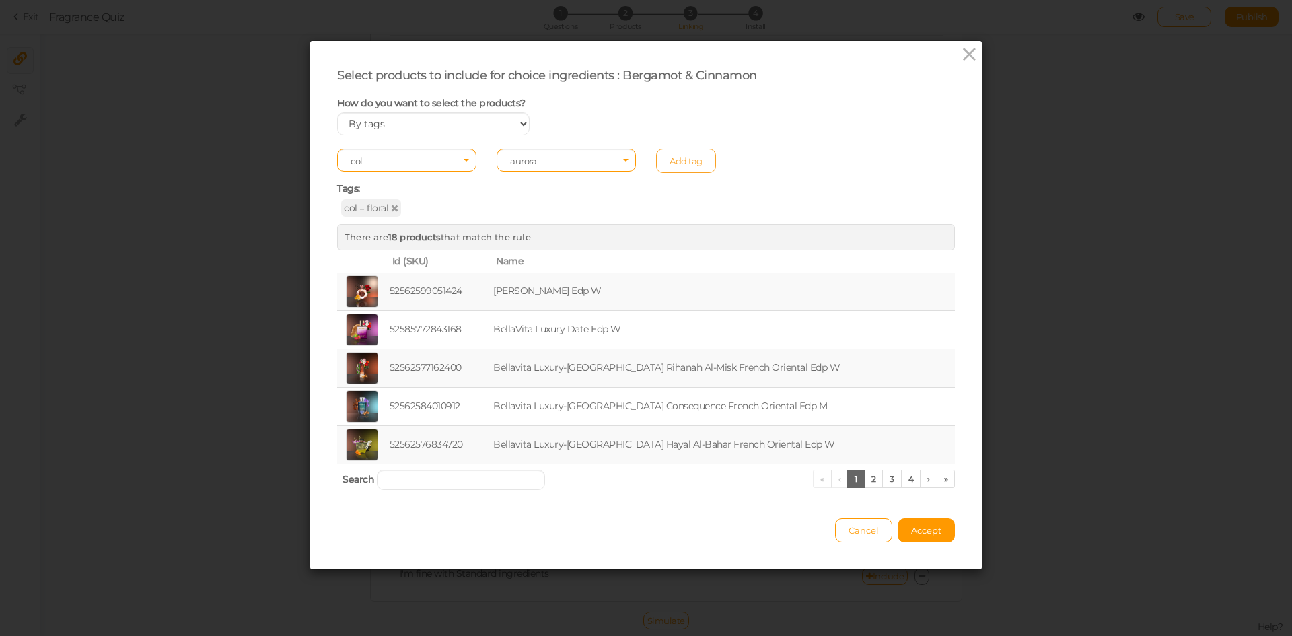
click at [680, 165] on link "Add tag" at bounding box center [686, 161] width 60 height 24
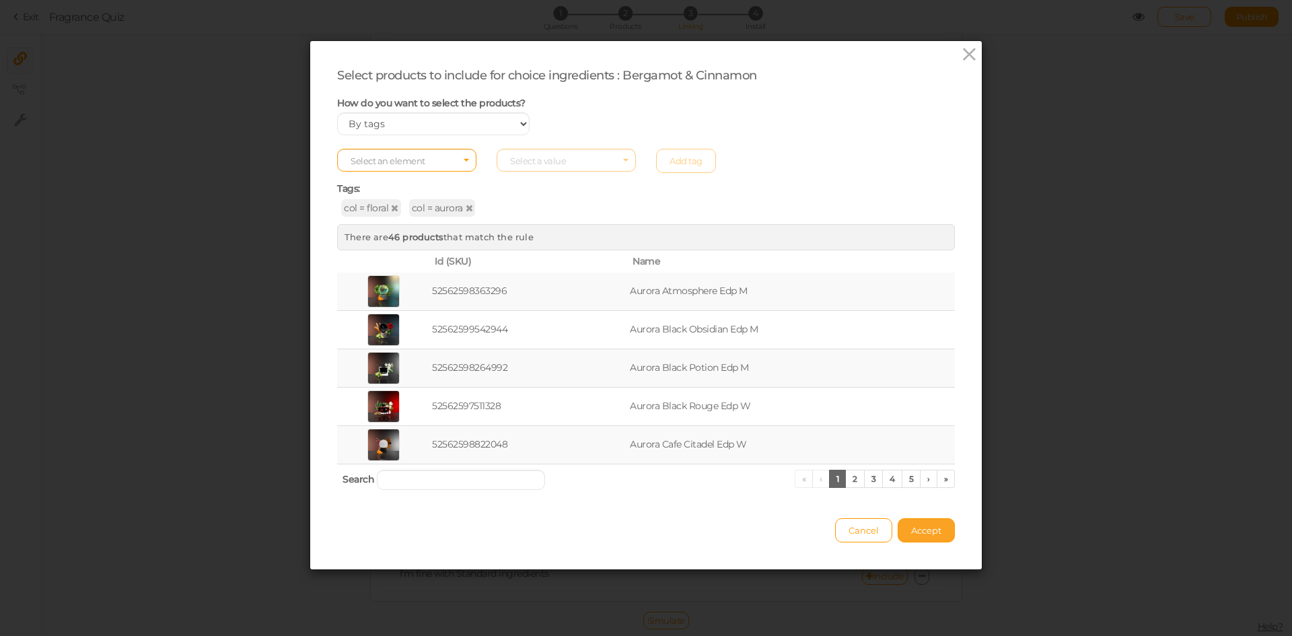
click at [925, 532] on span "Accept" at bounding box center [926, 530] width 30 height 11
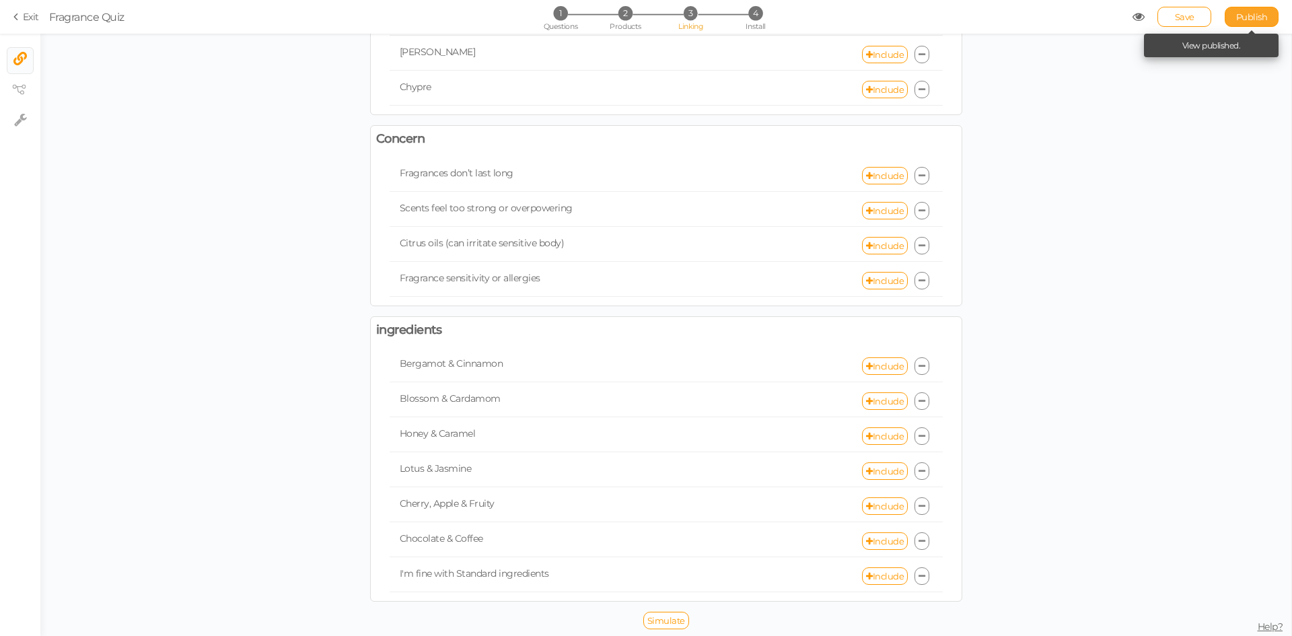
click at [1243, 22] on link "Publish" at bounding box center [1252, 17] width 54 height 20
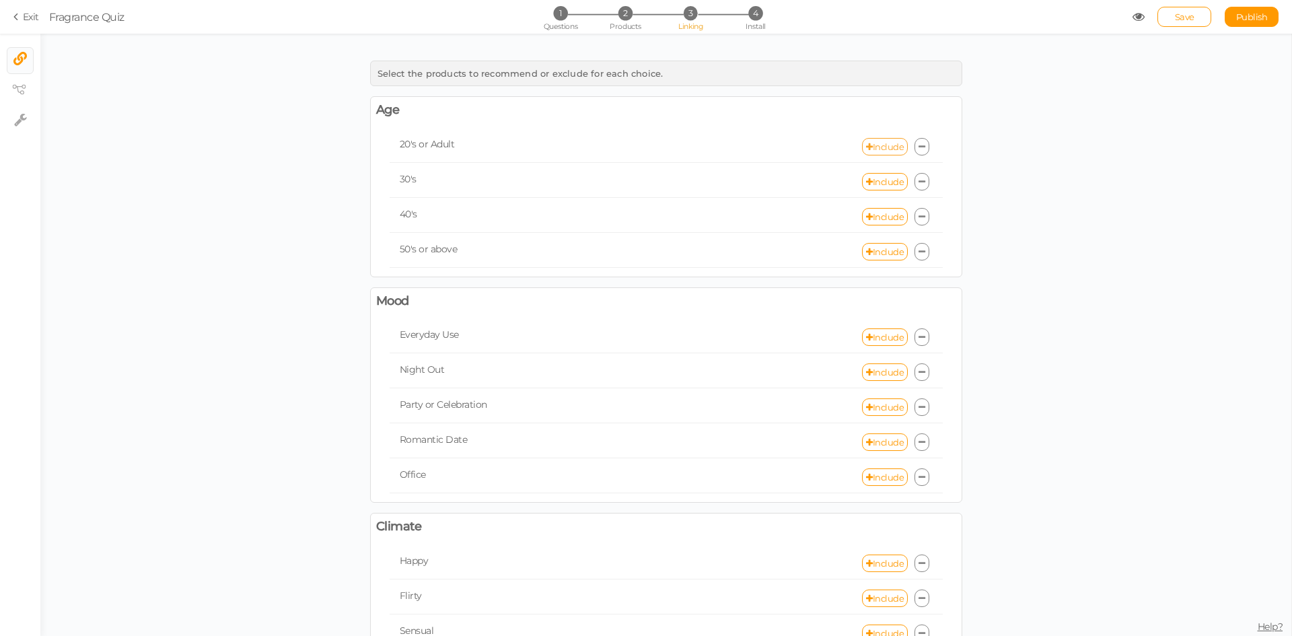
click at [884, 147] on link "Include" at bounding box center [885, 146] width 46 height 17
select select "expr"
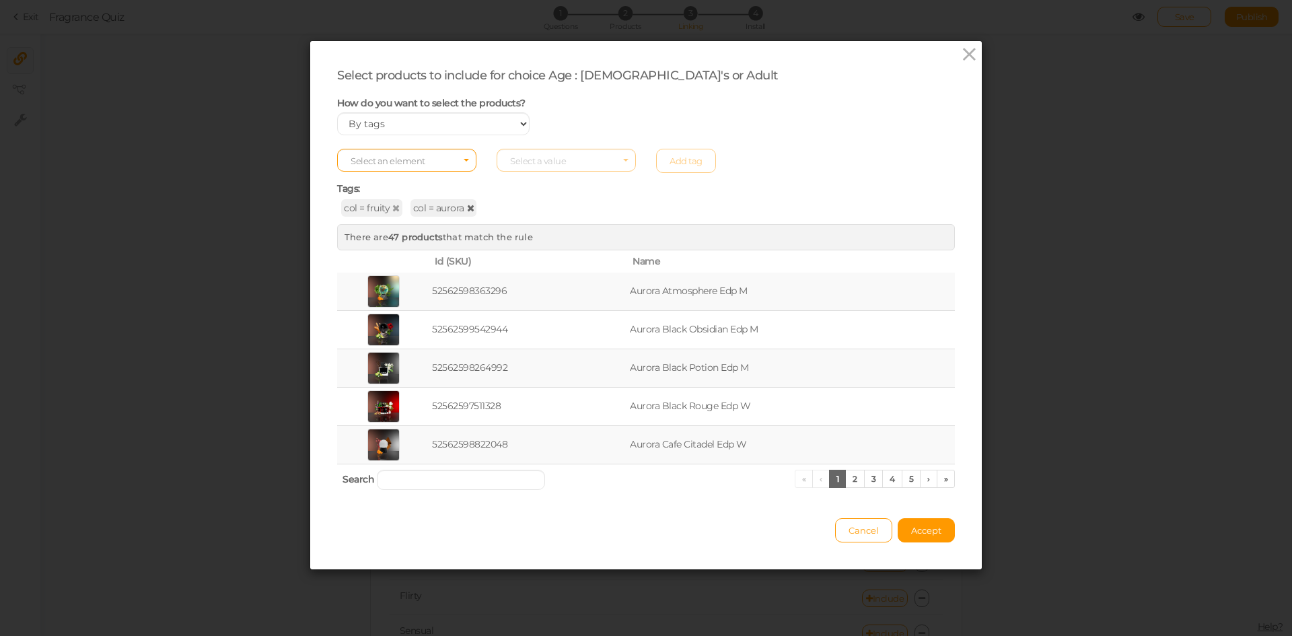
click at [467, 208] on icon at bounding box center [470, 207] width 7 height 9
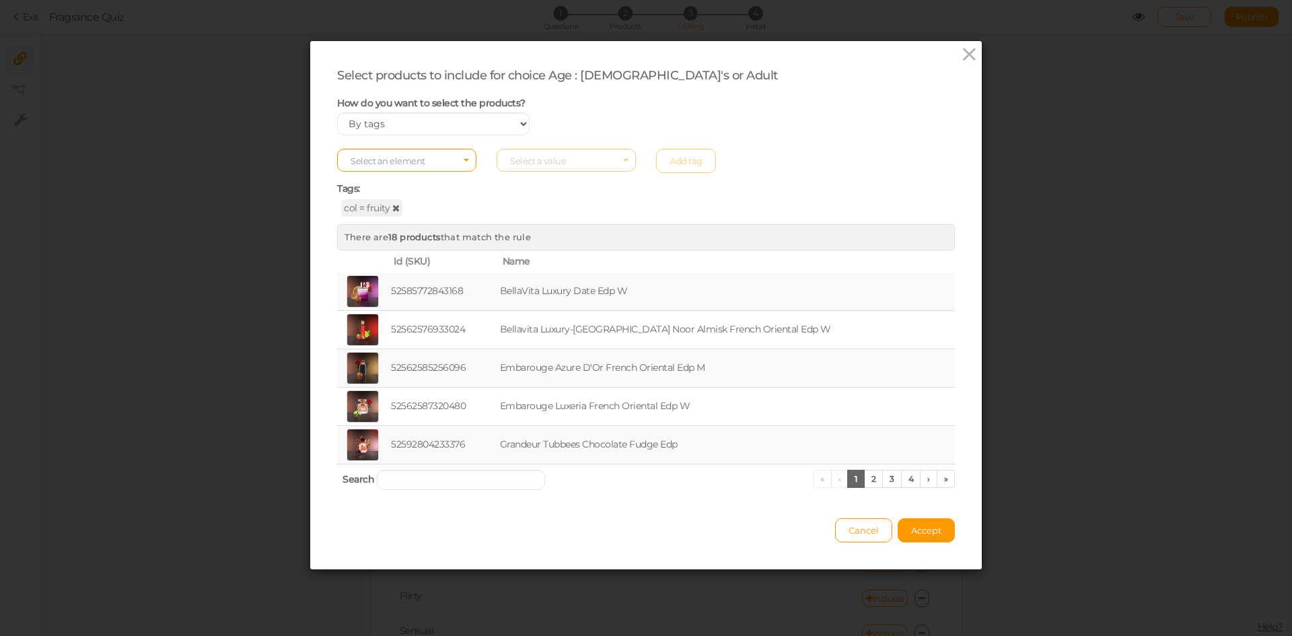
click at [392, 205] on icon at bounding box center [395, 207] width 7 height 9
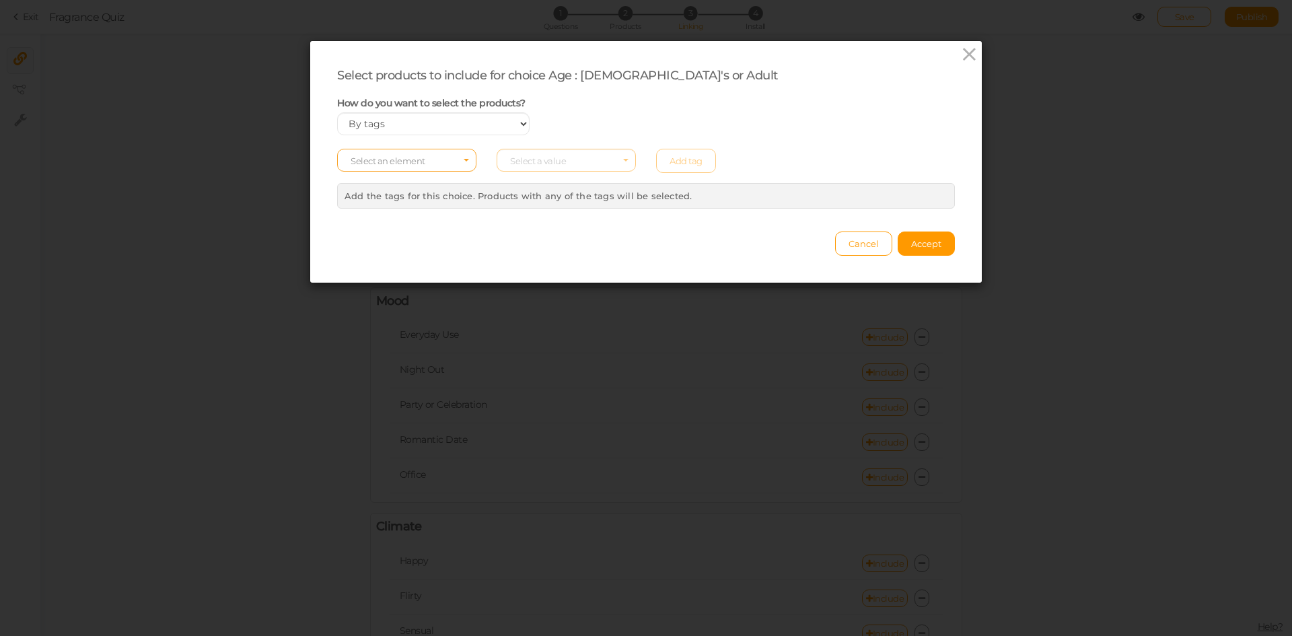
click at [420, 165] on span "Select an element" at bounding box center [406, 160] width 139 height 23
click at [401, 186] on span "col" at bounding box center [407, 181] width 138 height 15
click at [540, 166] on span "Select a value" at bounding box center [538, 160] width 56 height 11
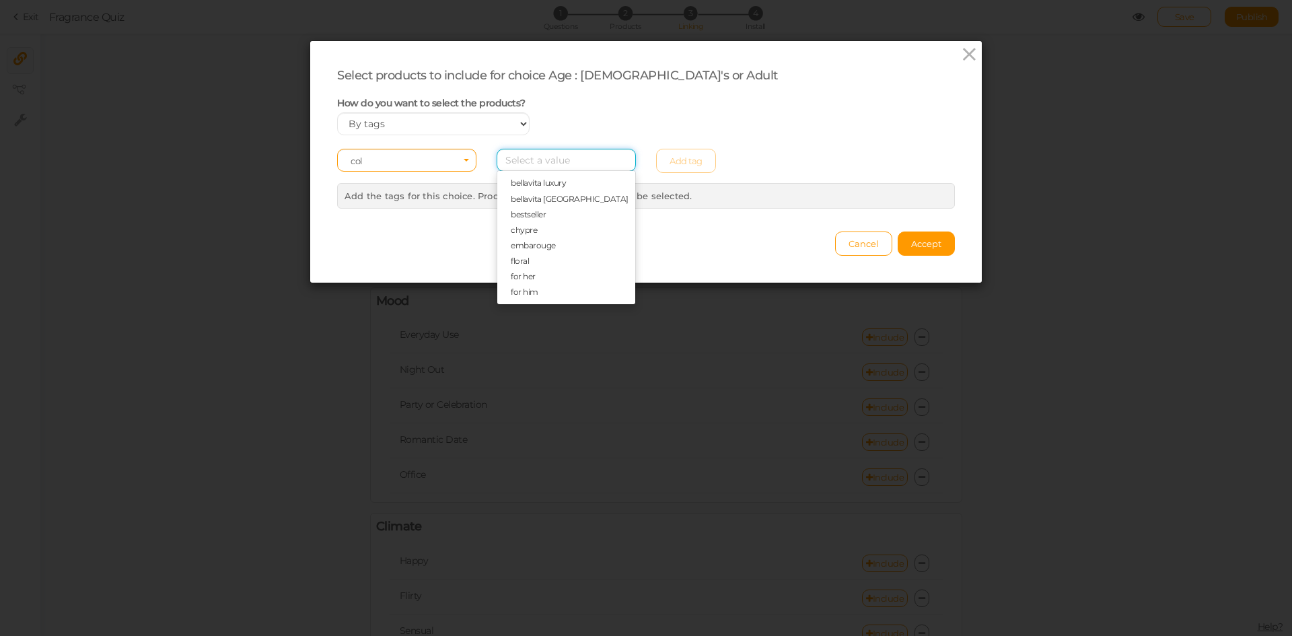
scroll to position [67, 0]
click at [529, 236] on span "floral" at bounding box center [566, 239] width 138 height 15
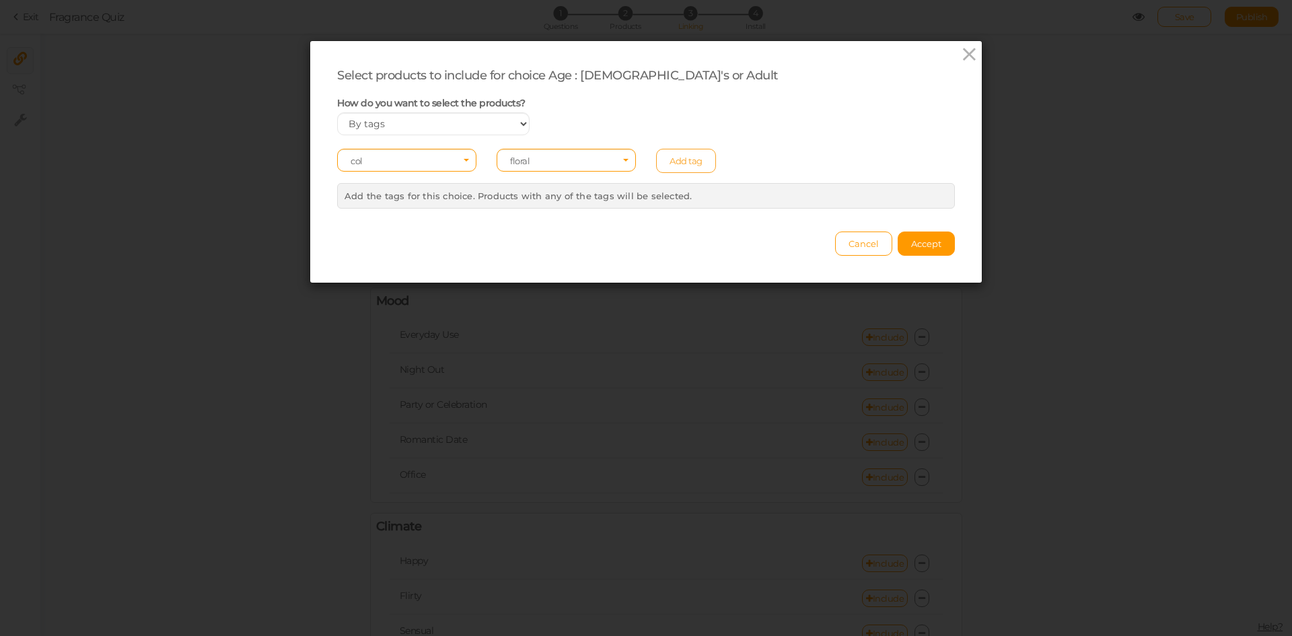
click at [688, 157] on link "Add tag" at bounding box center [686, 161] width 60 height 24
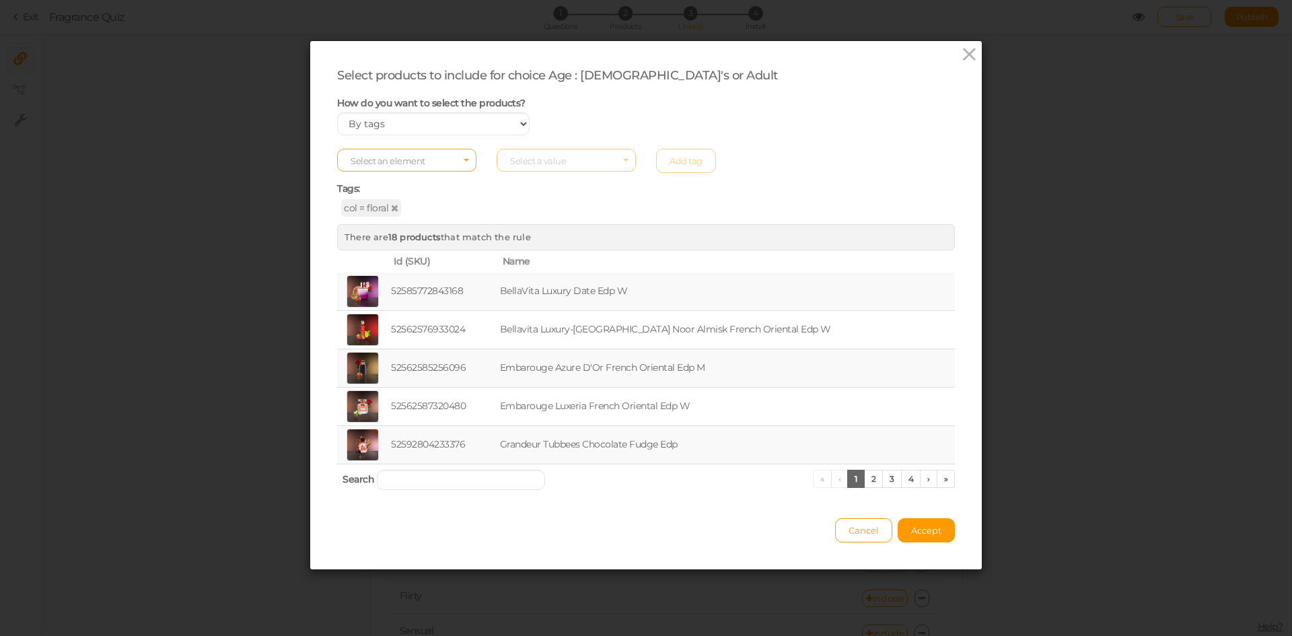
click at [446, 160] on span "Select an element" at bounding box center [406, 160] width 139 height 23
click at [386, 182] on span "col" at bounding box center [407, 181] width 138 height 15
click at [557, 163] on span "Select a value" at bounding box center [538, 160] width 56 height 11
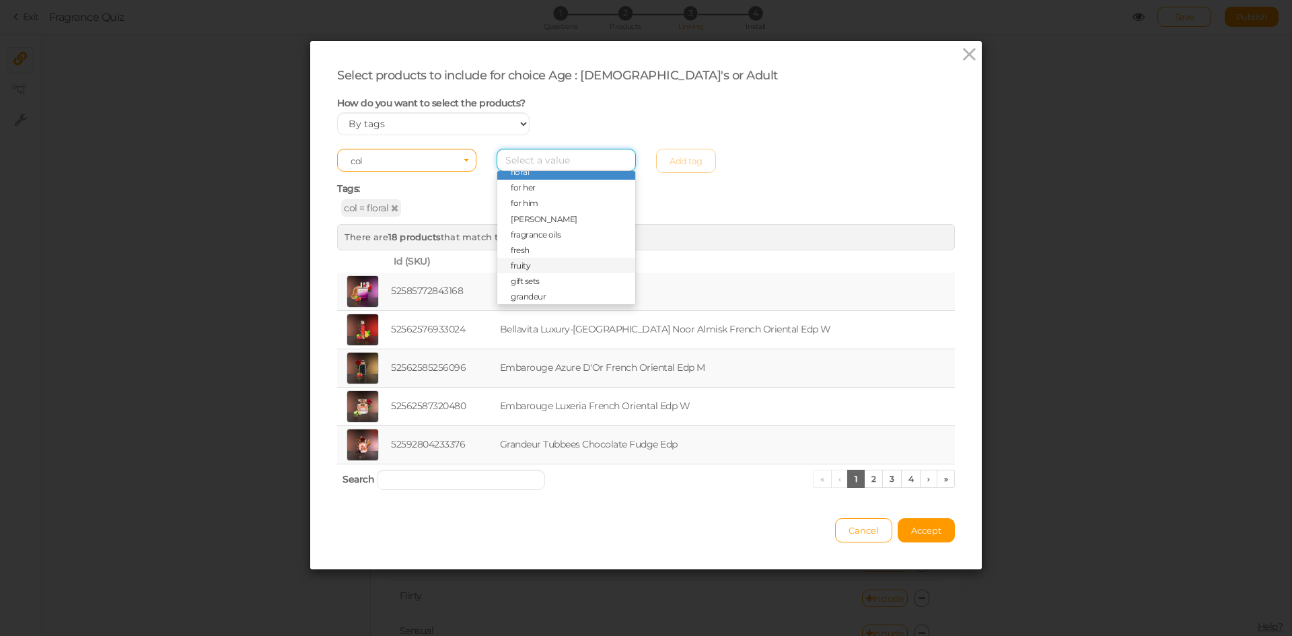
scroll to position [356, 0]
click at [536, 291] on span "woody" at bounding box center [566, 292] width 138 height 15
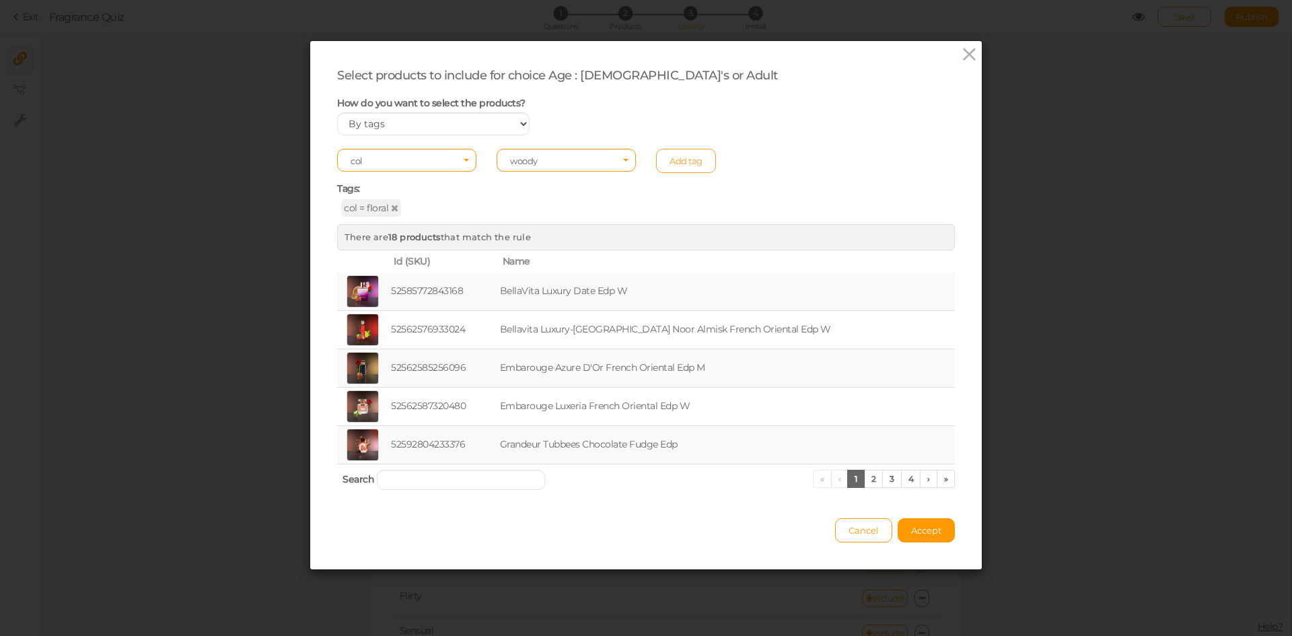
click at [688, 159] on link "Add tag" at bounding box center [686, 161] width 60 height 24
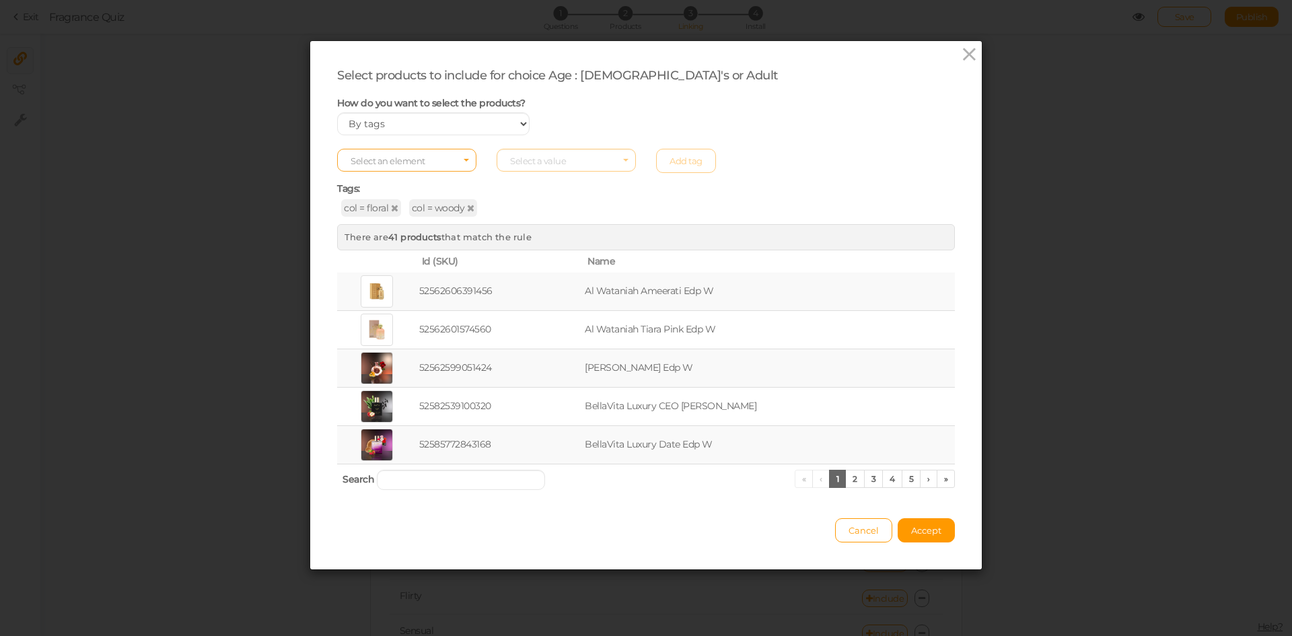
click at [464, 163] on span "Select an element" at bounding box center [406, 160] width 139 height 23
click at [429, 182] on span "col" at bounding box center [407, 181] width 138 height 15
click at [546, 160] on span "Select a value" at bounding box center [538, 160] width 56 height 11
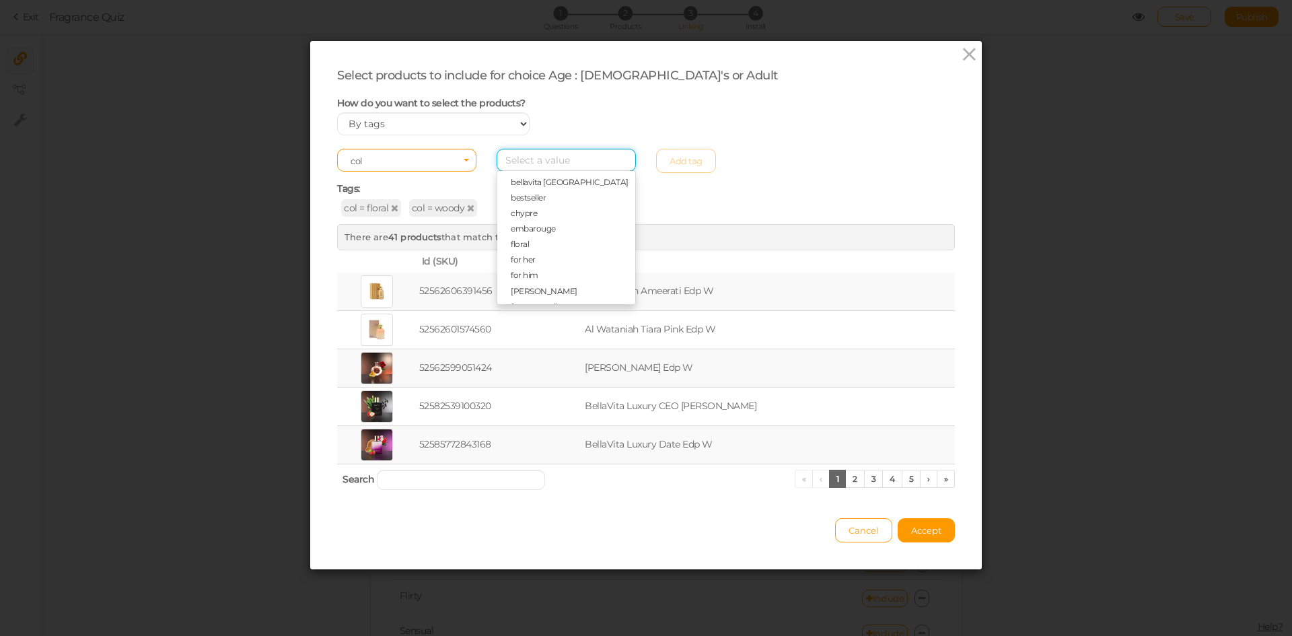
scroll to position [0, 0]
click at [547, 291] on span "embarouge" at bounding box center [533, 291] width 45 height 10
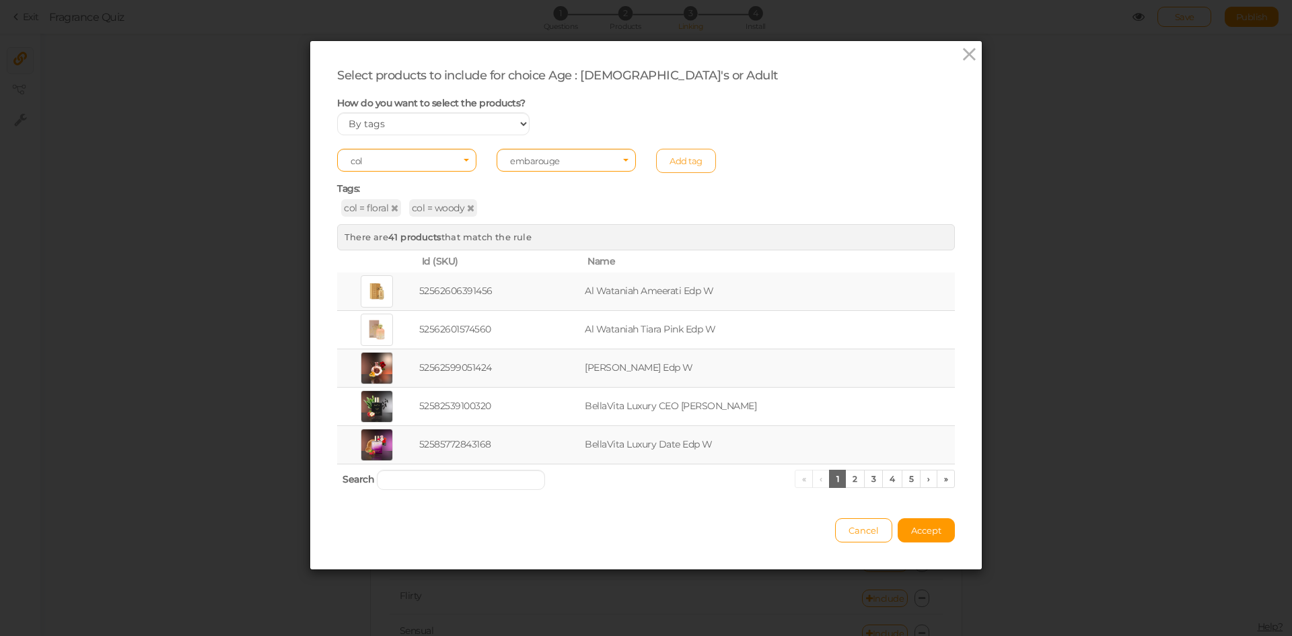
click at [672, 156] on link "Add tag" at bounding box center [686, 161] width 60 height 24
click at [928, 532] on span "Accept" at bounding box center [926, 530] width 30 height 11
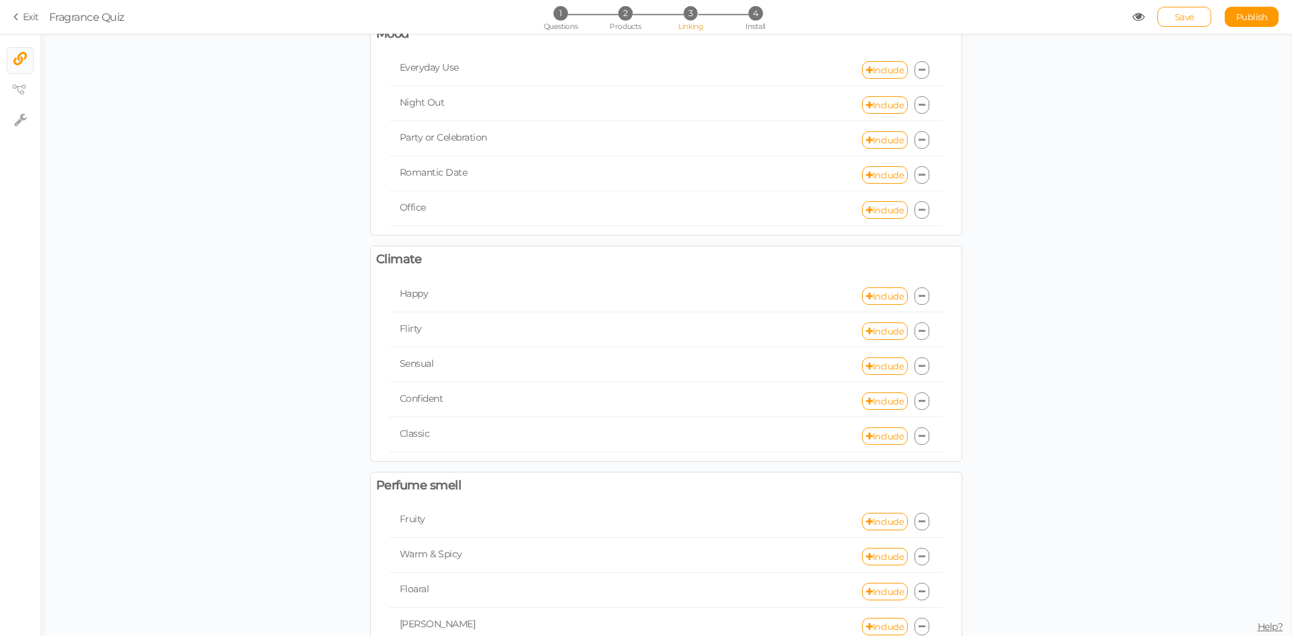
scroll to position [269, 0]
click at [882, 104] on link "Include" at bounding box center [885, 102] width 46 height 17
select select "expr"
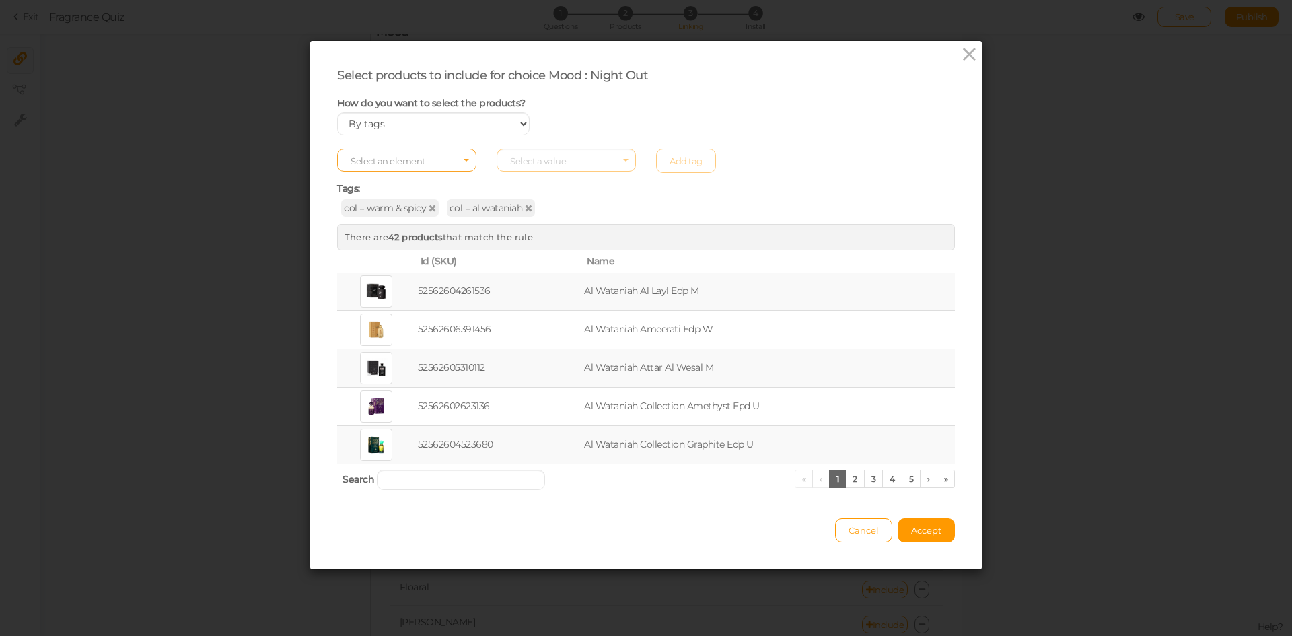
click at [454, 165] on span "Select an element" at bounding box center [406, 160] width 139 height 23
click at [594, 210] on div "col = warm & spicy col = al wataniah" at bounding box center [646, 208] width 618 height 13
click at [524, 206] on span "col = al wataniah" at bounding box center [491, 207] width 88 height 17
click at [525, 207] on icon at bounding box center [528, 207] width 7 height 9
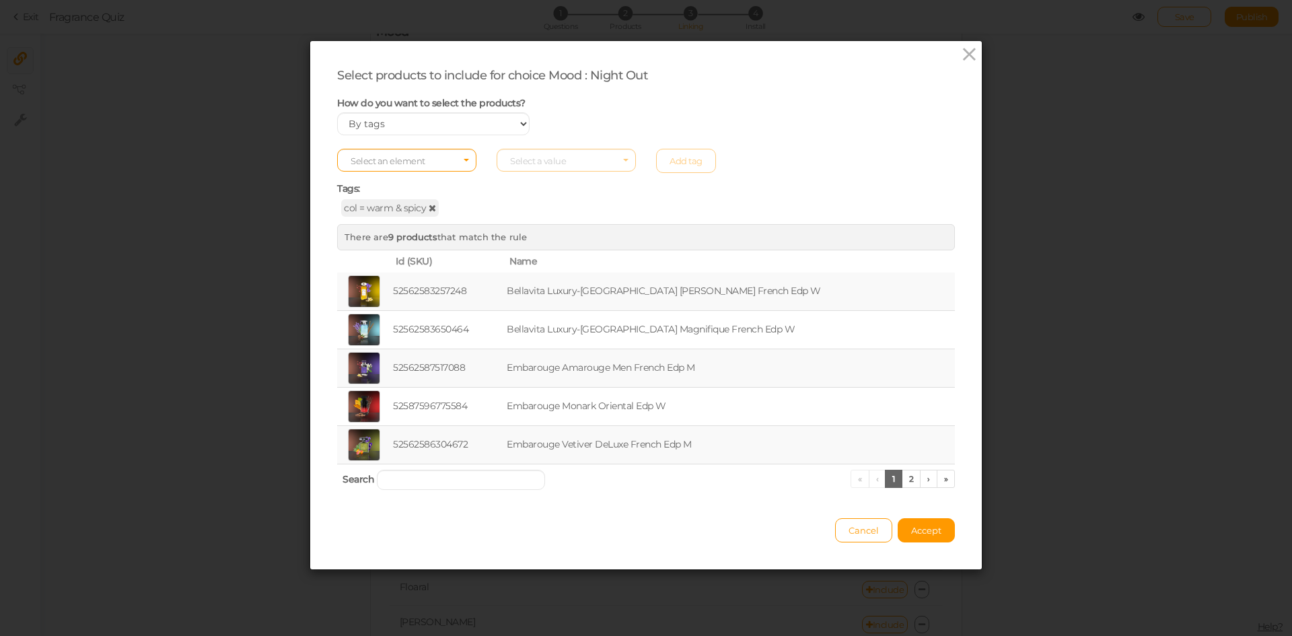
click at [429, 209] on icon at bounding box center [432, 207] width 7 height 9
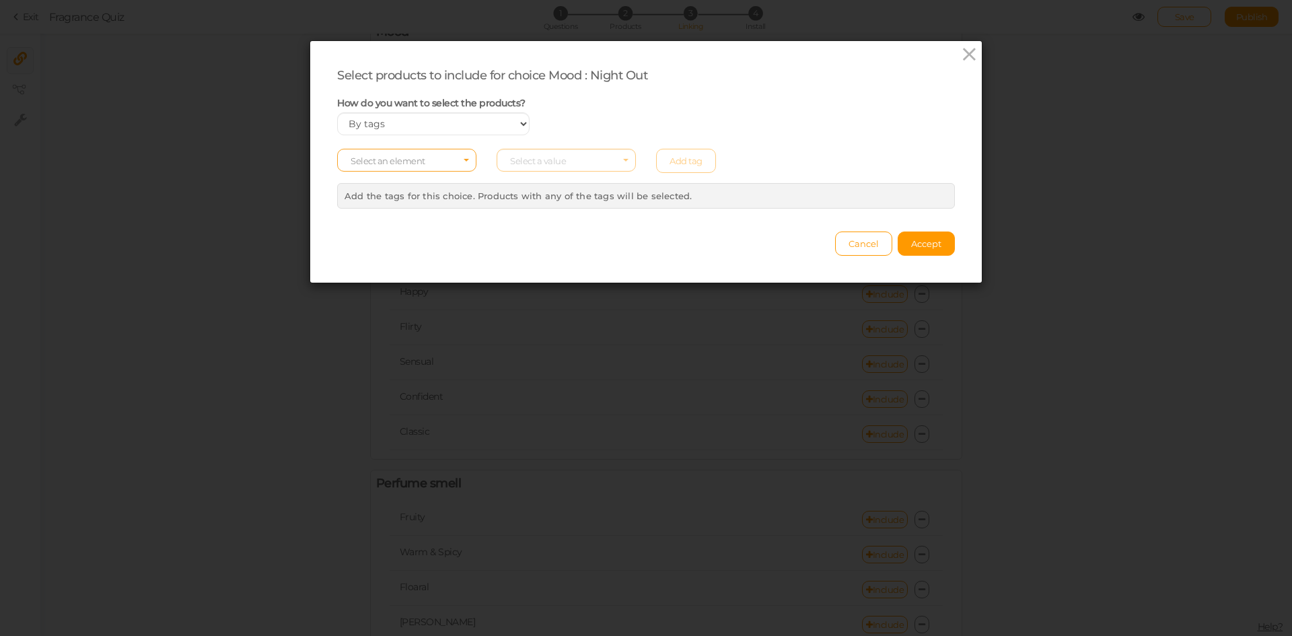
click at [413, 160] on span "Select an element" at bounding box center [388, 160] width 75 height 11
click at [397, 179] on span "col" at bounding box center [407, 181] width 138 height 15
click at [544, 155] on span "Select a value" at bounding box center [566, 160] width 139 height 23
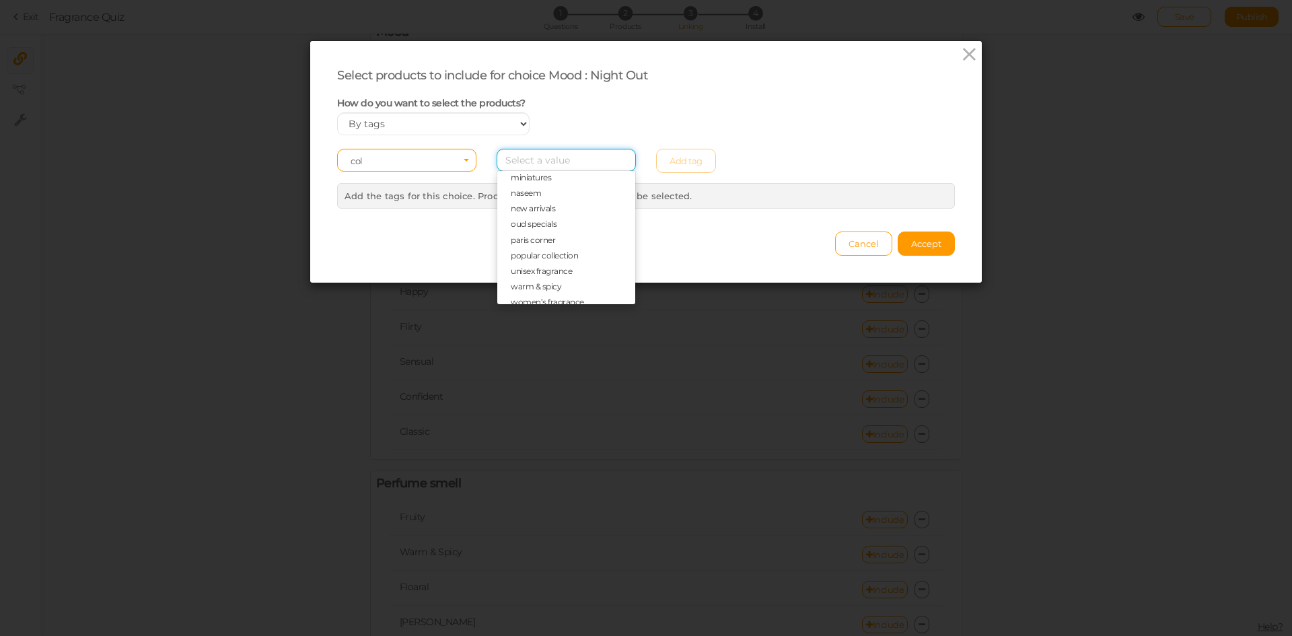
scroll to position [356, 0]
click at [530, 291] on span "woody" at bounding box center [524, 293] width 27 height 10
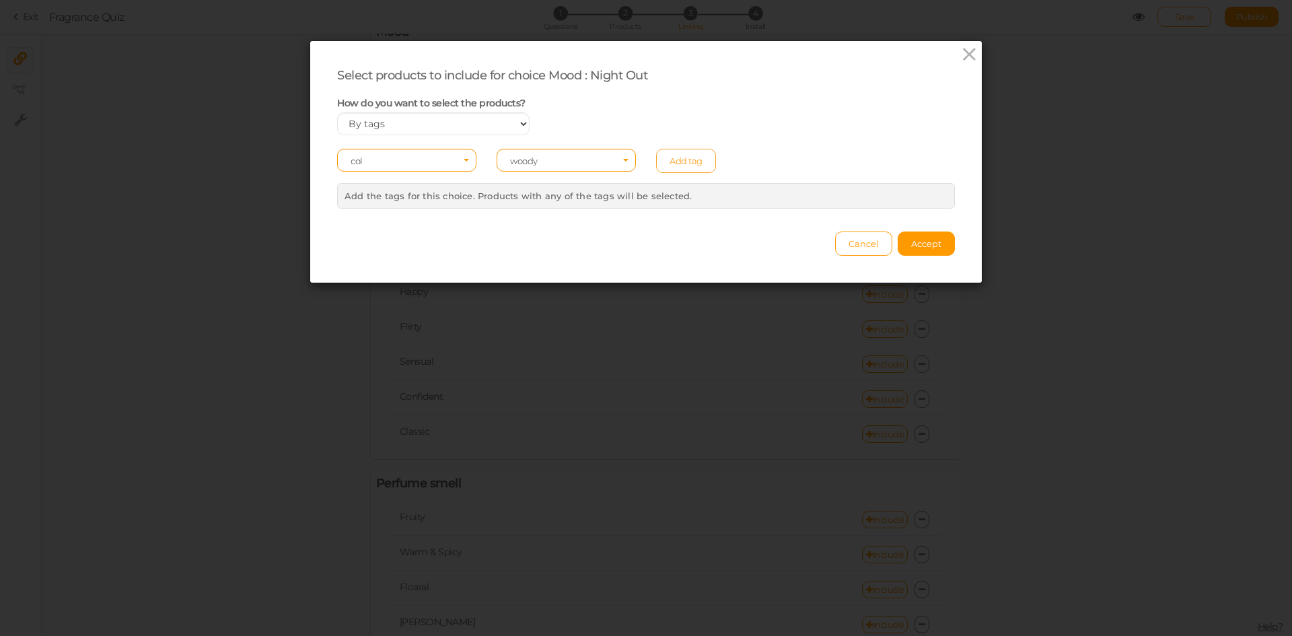
click at [666, 166] on link "Add tag" at bounding box center [686, 161] width 60 height 24
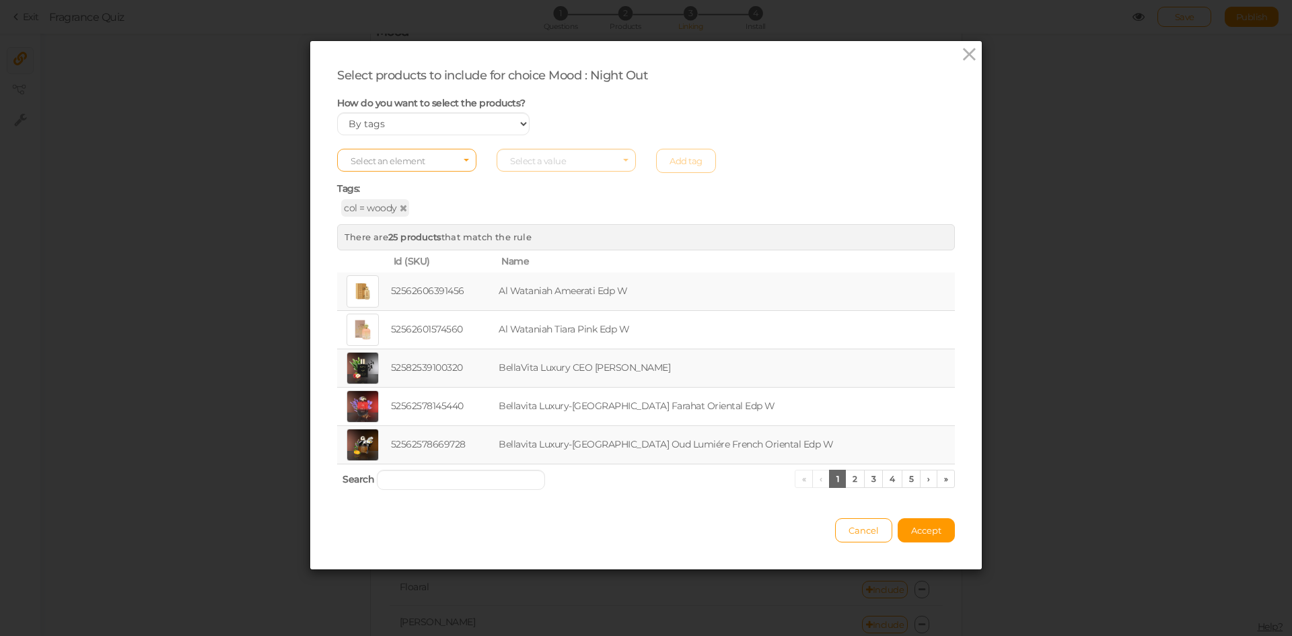
click at [456, 153] on span "Select an element" at bounding box center [406, 160] width 139 height 23
click at [418, 182] on span "col" at bounding box center [407, 181] width 138 height 15
click at [535, 167] on span "Select a value" at bounding box center [566, 160] width 139 height 23
click at [536, 277] on span "grandeur" at bounding box center [528, 277] width 35 height 10
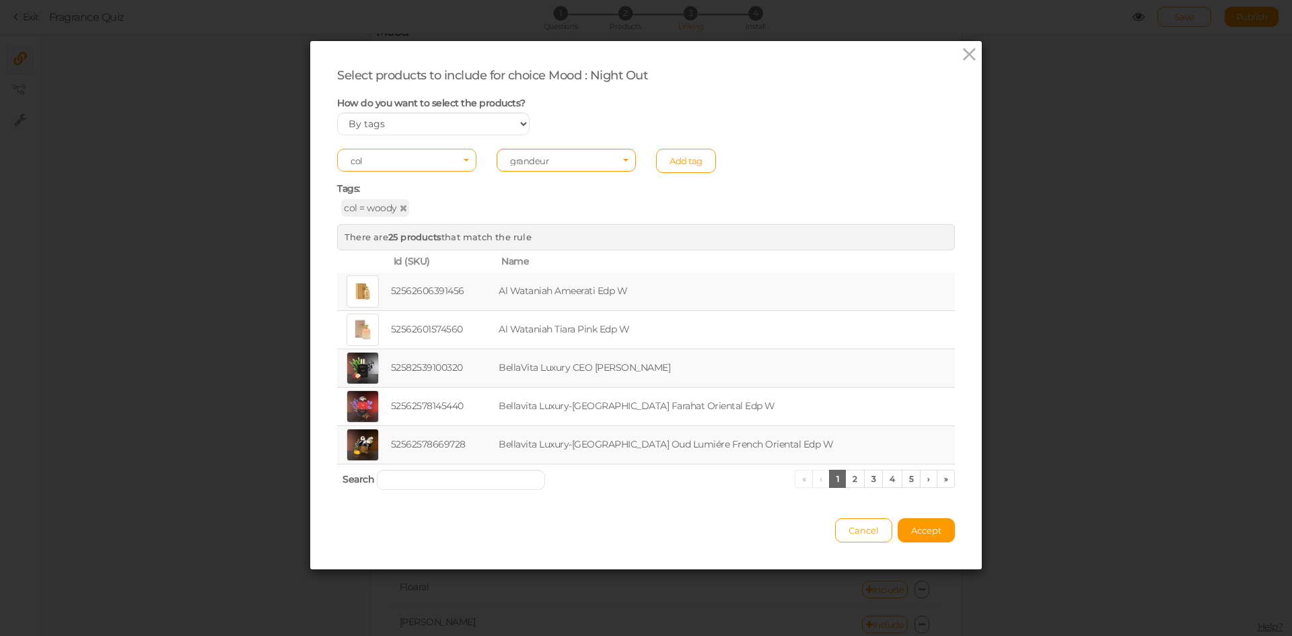
click at [462, 154] on span "Select an element col" at bounding box center [406, 160] width 139 height 23
click at [402, 184] on span "col" at bounding box center [407, 181] width 138 height 15
click at [546, 165] on span "grandeur" at bounding box center [562, 160] width 104 height 9
click at [521, 198] on span "fruity" at bounding box center [521, 198] width 20 height 10
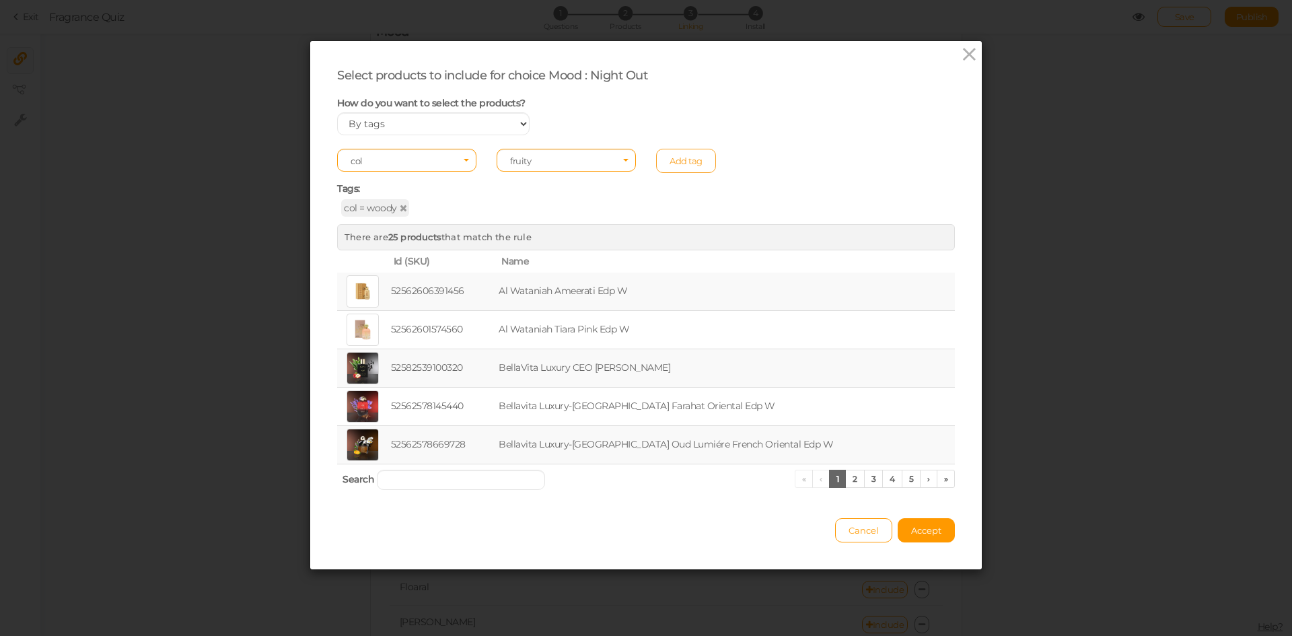
click at [664, 160] on link "Add tag" at bounding box center [686, 161] width 60 height 24
click at [442, 158] on span "Select an element" at bounding box center [406, 160] width 139 height 23
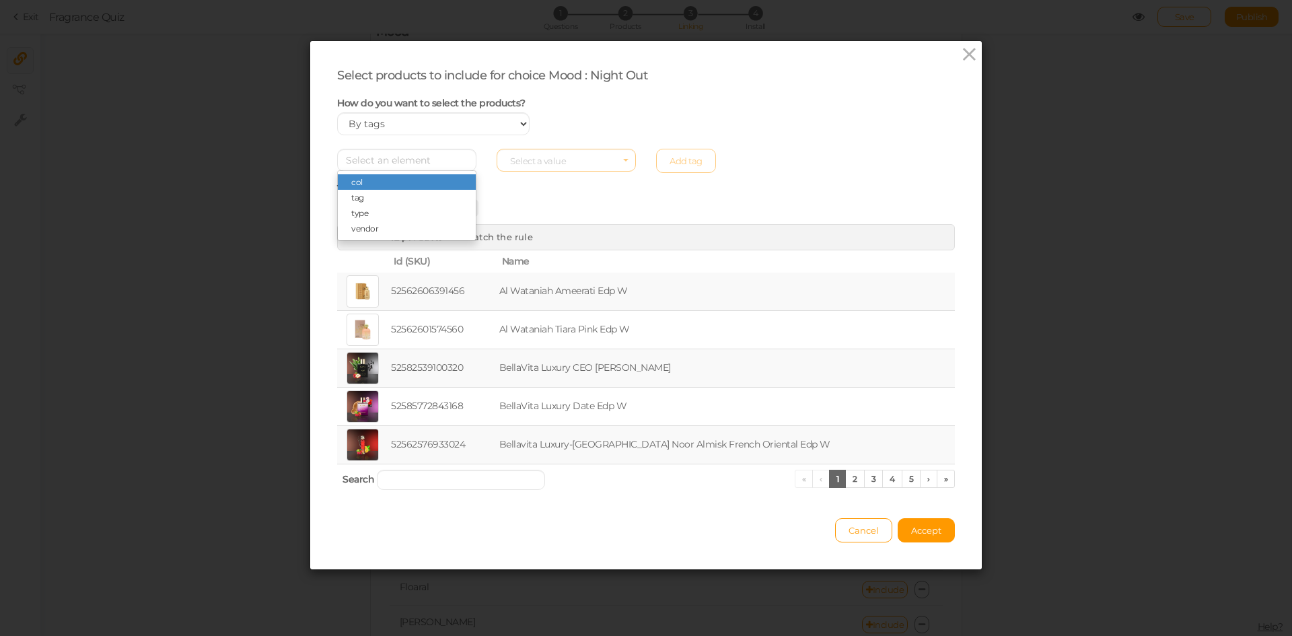
click at [433, 181] on span "col" at bounding box center [407, 181] width 138 height 15
click at [548, 164] on span "Select a value" at bounding box center [538, 160] width 56 height 11
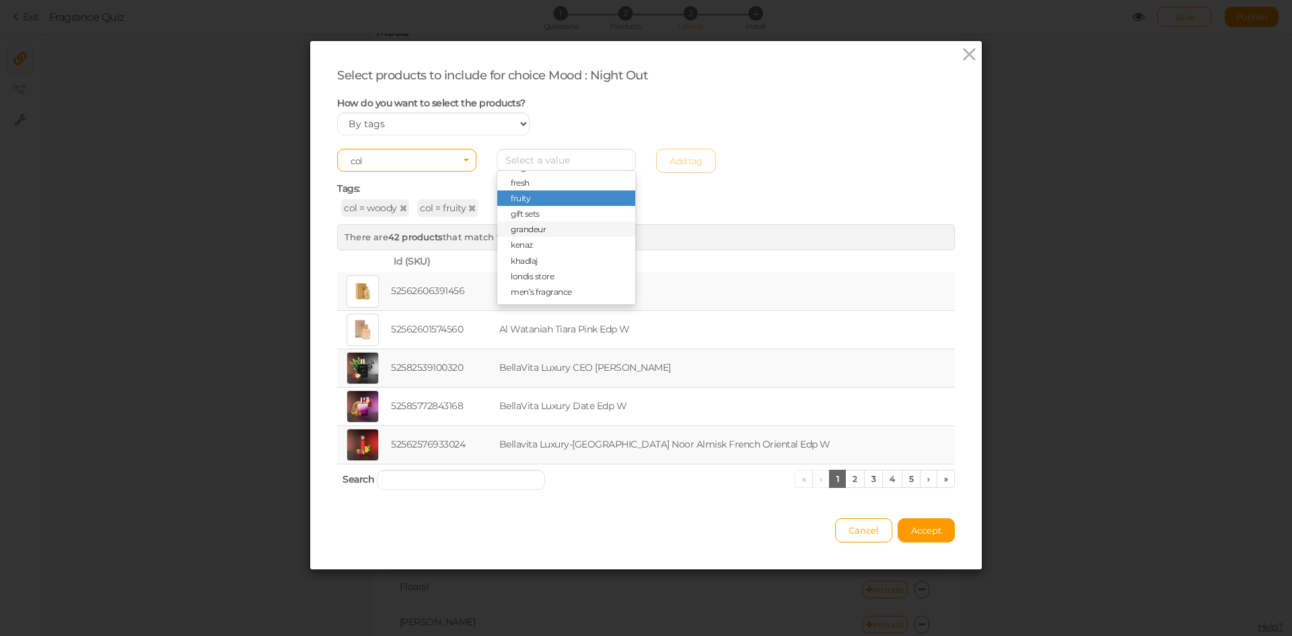
click at [534, 228] on span "grandeur" at bounding box center [528, 229] width 35 height 10
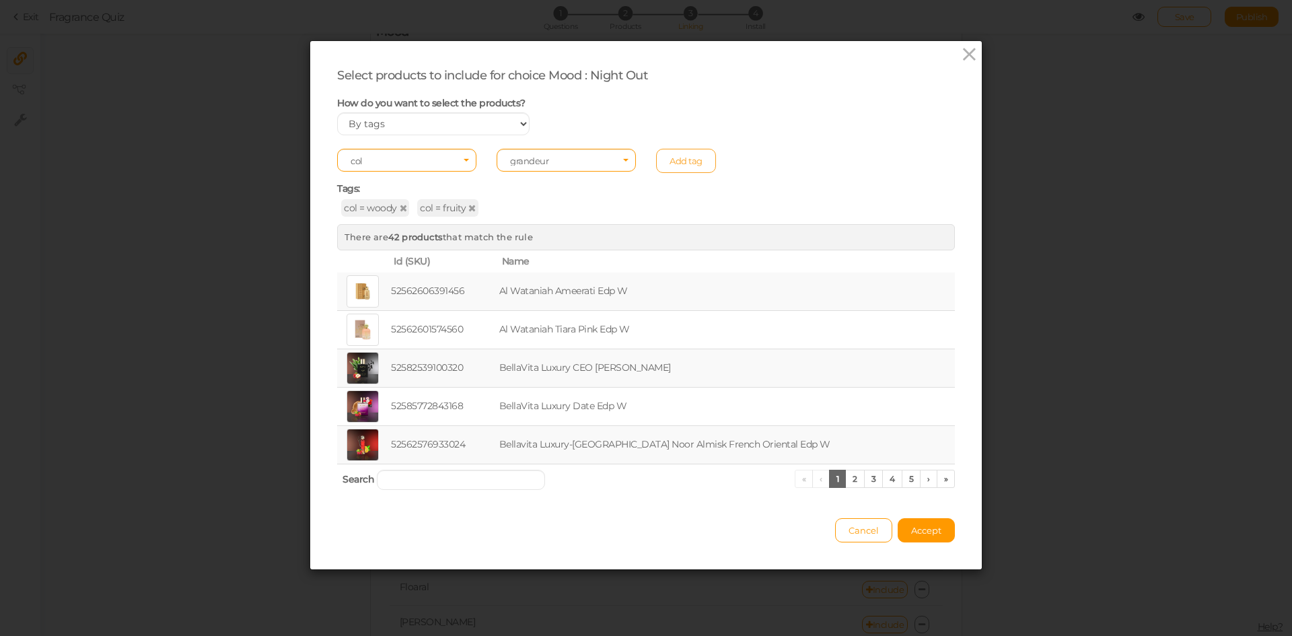
click at [685, 157] on link "Add tag" at bounding box center [686, 161] width 60 height 24
click at [911, 532] on span "Accept" at bounding box center [926, 530] width 30 height 11
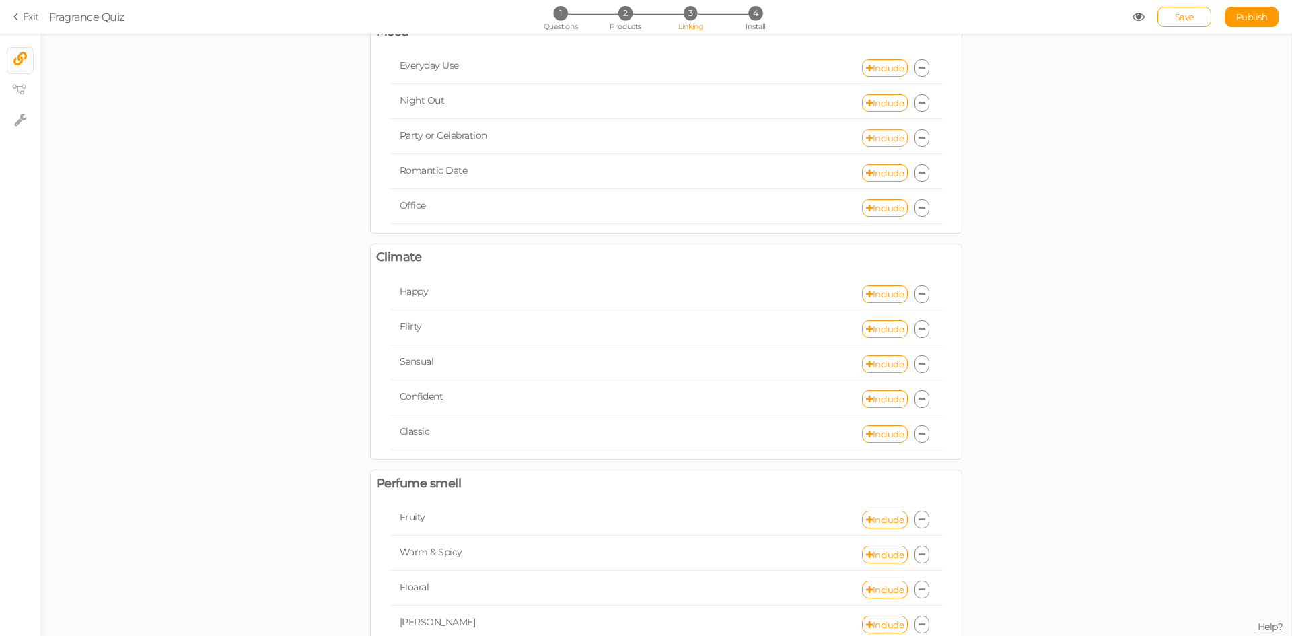
click at [872, 143] on link "Include" at bounding box center [885, 137] width 46 height 17
select select "expr"
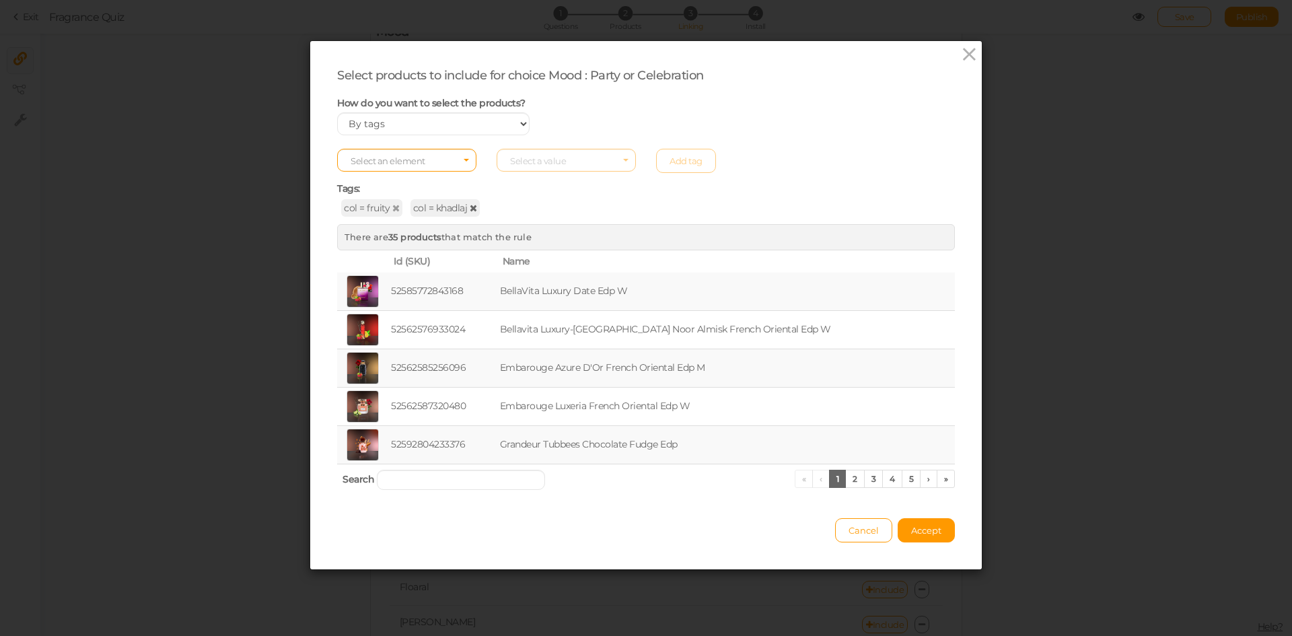
click at [470, 209] on icon at bounding box center [473, 207] width 7 height 9
click at [430, 164] on span "Select an element" at bounding box center [406, 160] width 139 height 23
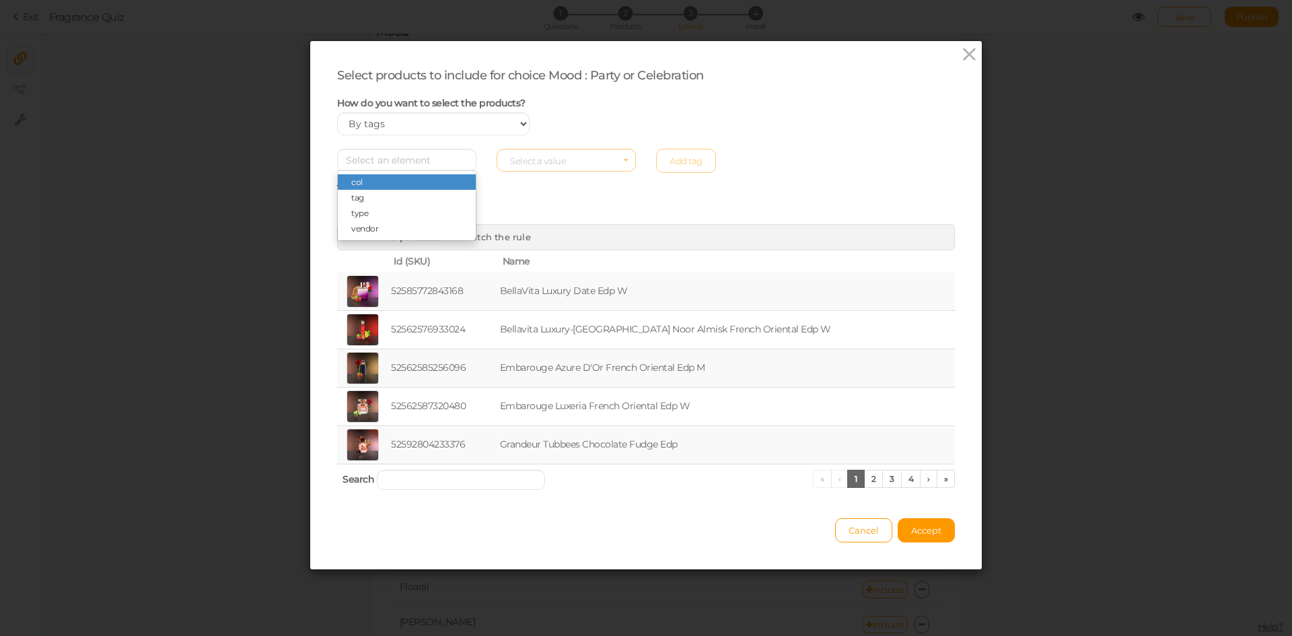
click at [392, 180] on span "col" at bounding box center [407, 181] width 138 height 15
click at [535, 160] on span "Select a value" at bounding box center [538, 160] width 56 height 11
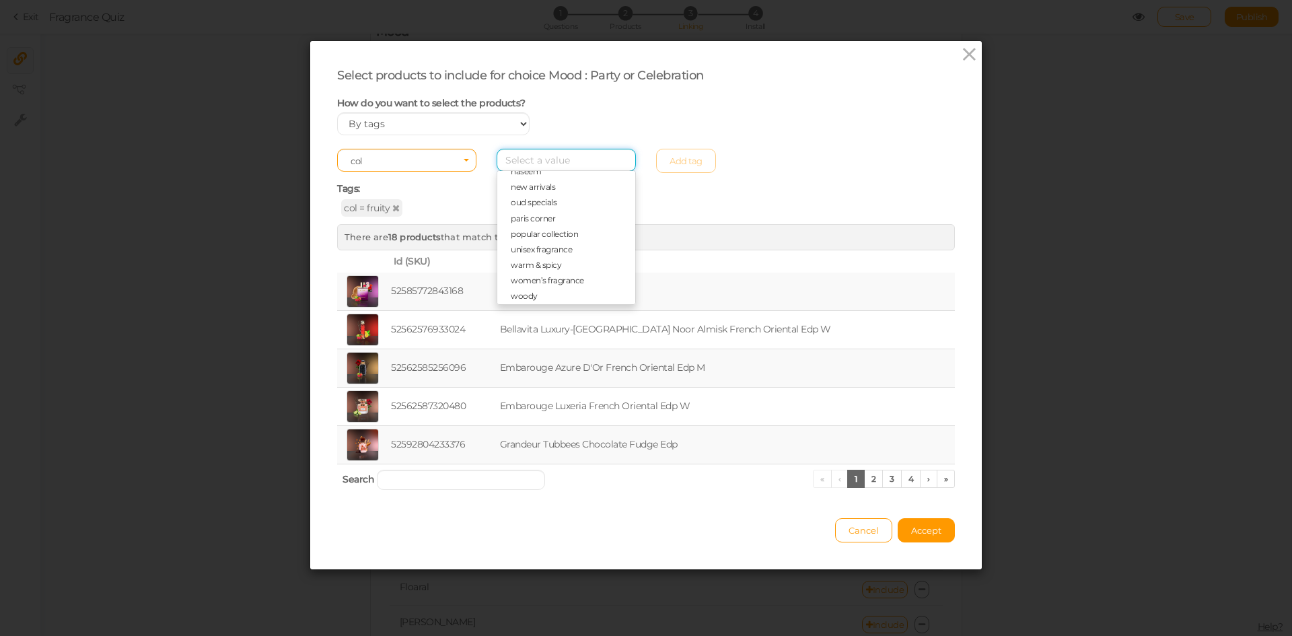
scroll to position [356, 0]
click at [538, 217] on span "paris corner" at bounding box center [533, 216] width 44 height 10
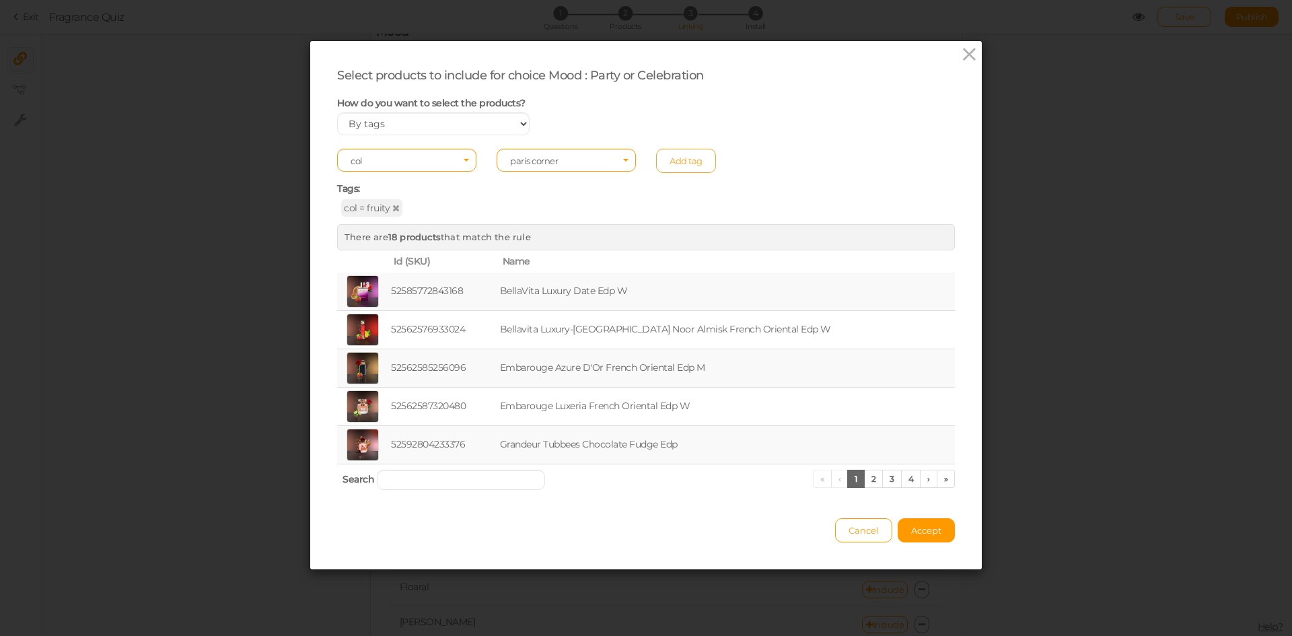
click at [658, 160] on link "Add tag" at bounding box center [686, 161] width 60 height 24
click at [927, 540] on button "Accept" at bounding box center [926, 530] width 57 height 24
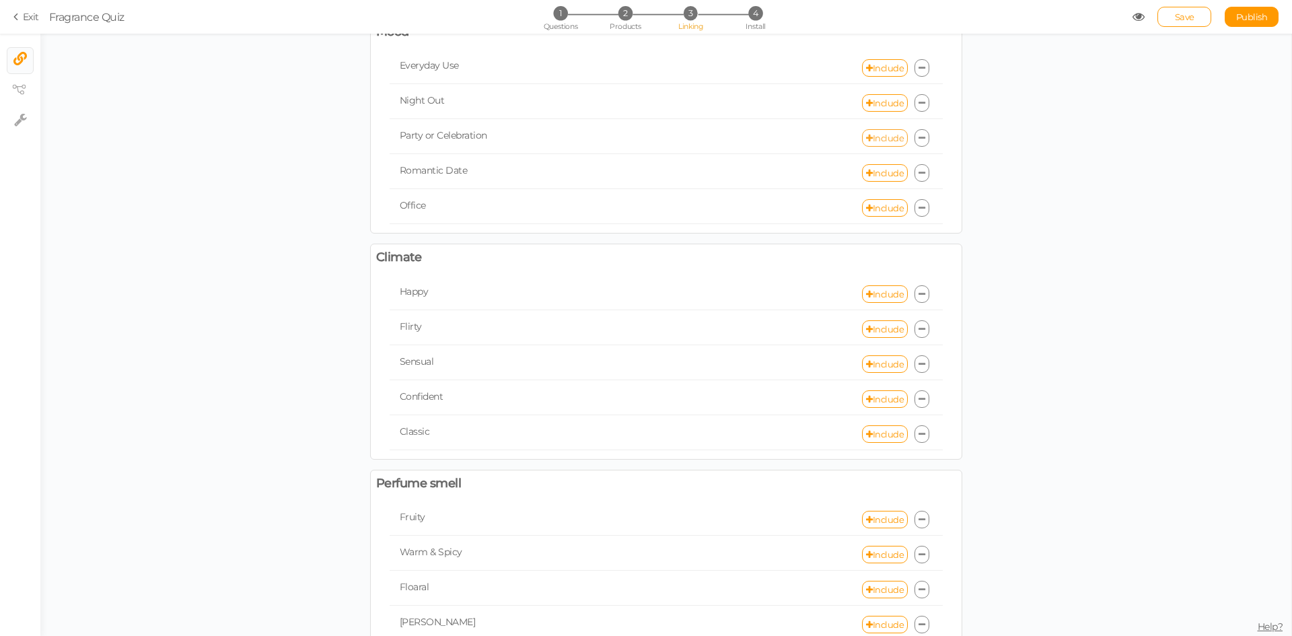
click at [884, 140] on link "Include" at bounding box center [885, 137] width 46 height 17
select select "expr"
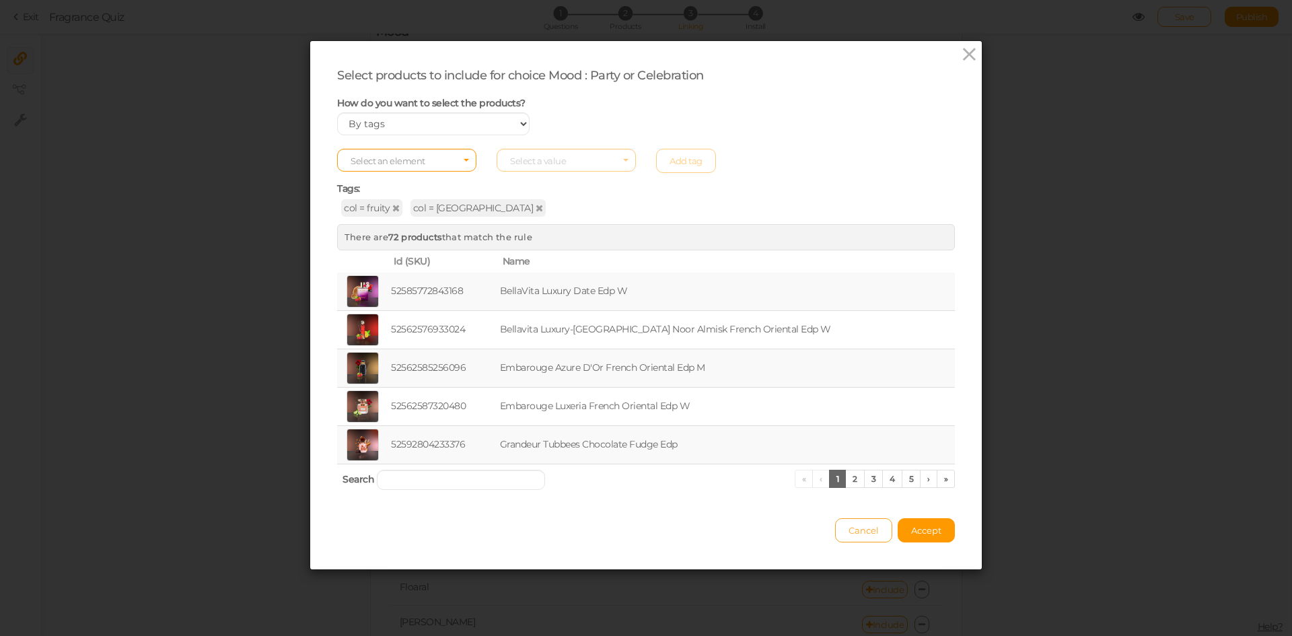
click at [861, 534] on span "Cancel" at bounding box center [864, 530] width 30 height 11
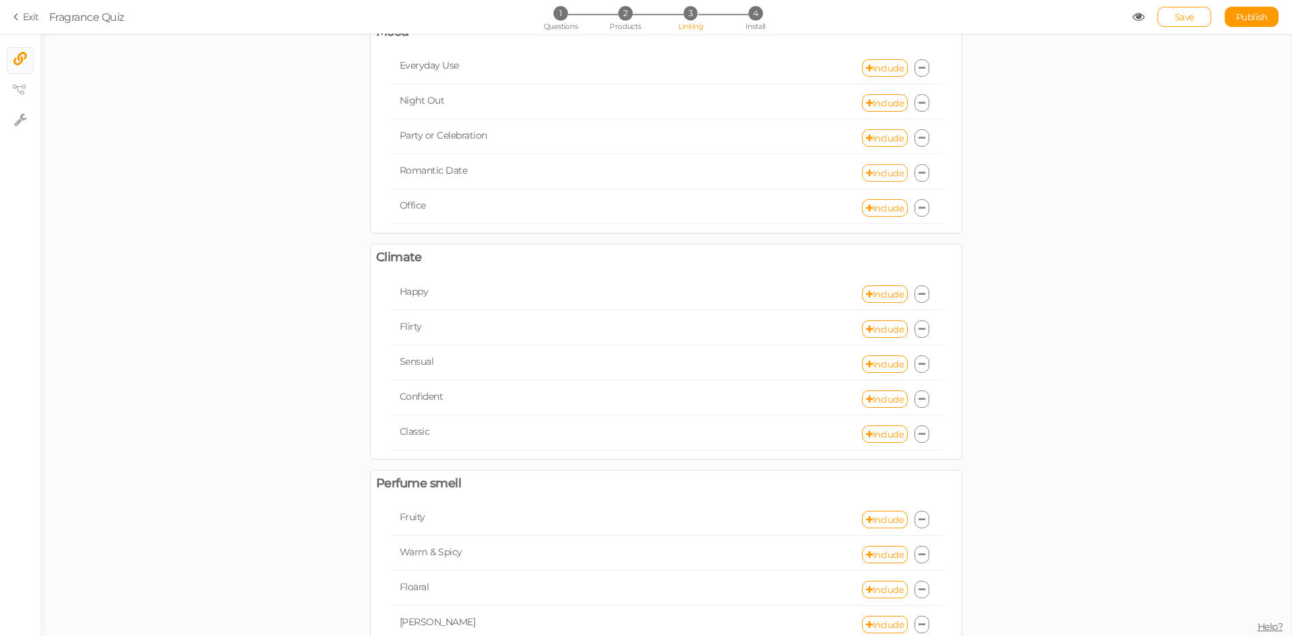
click at [879, 176] on link "Include" at bounding box center [885, 172] width 46 height 17
select select "expr"
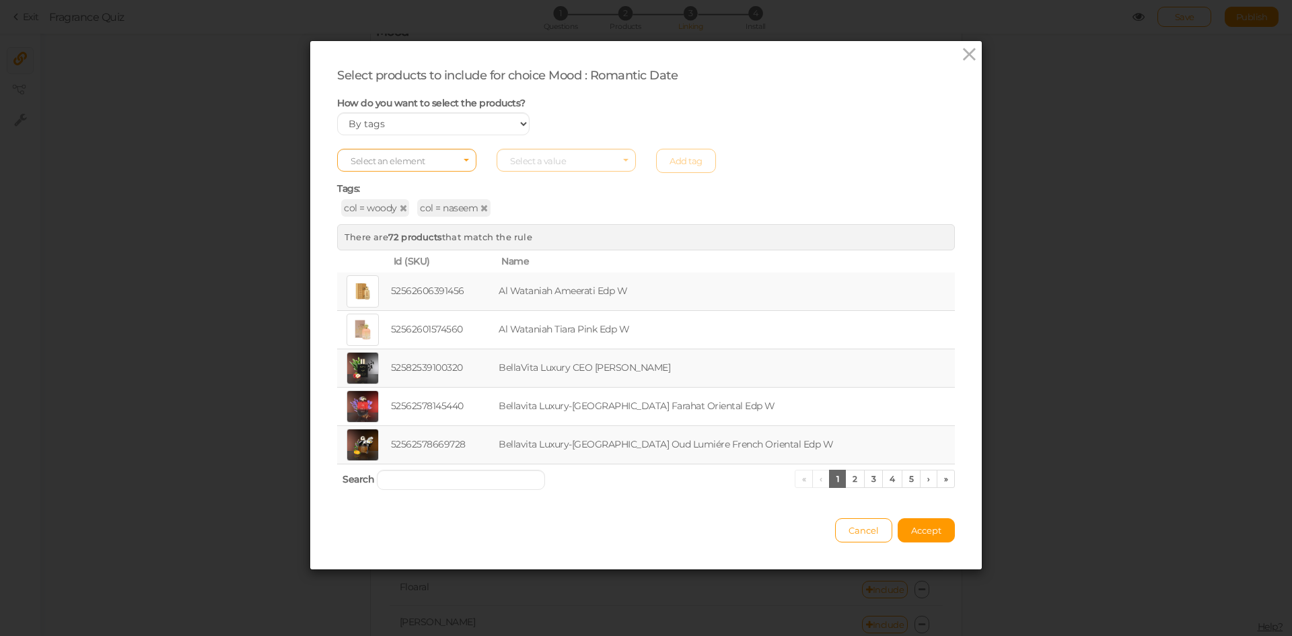
click at [464, 162] on icon "Select box activate" at bounding box center [466, 162] width 5 height 7
click at [546, 202] on div "col = woody col = naseem" at bounding box center [646, 208] width 618 height 13
click at [481, 209] on icon at bounding box center [484, 207] width 7 height 9
click at [454, 162] on span "Select an element" at bounding box center [406, 160] width 139 height 23
click at [435, 180] on span "col" at bounding box center [407, 181] width 138 height 15
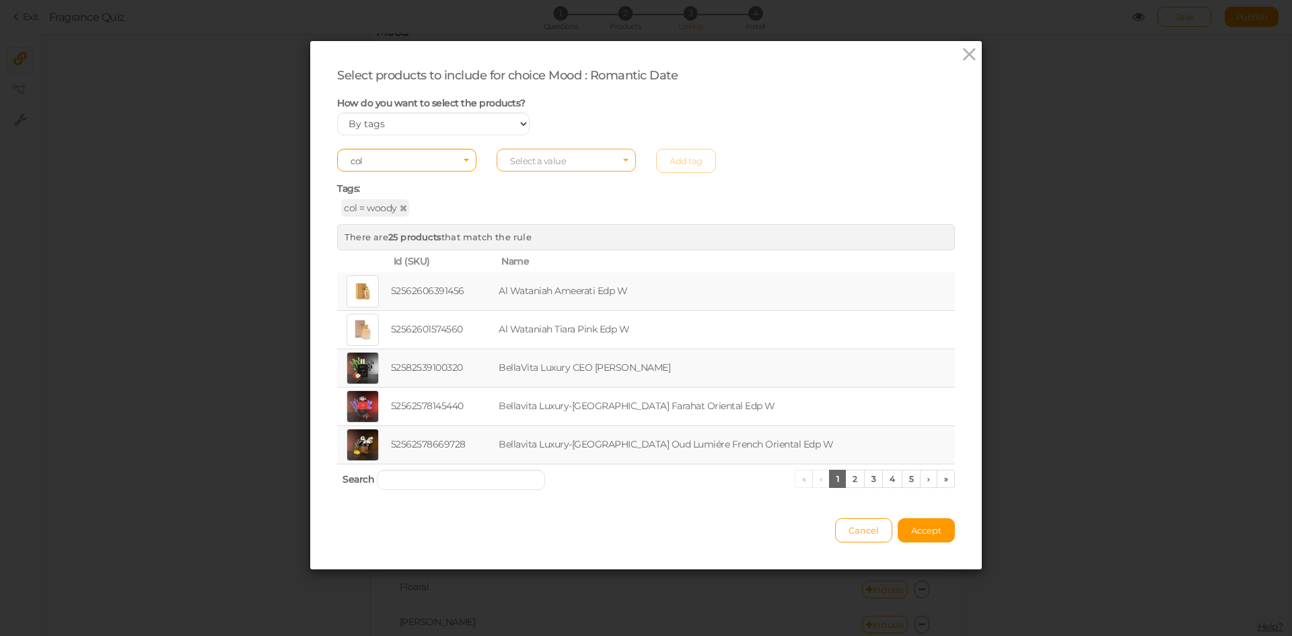
click at [538, 164] on span "Select a value" at bounding box center [538, 160] width 56 height 11
click at [536, 295] on span "embarouge" at bounding box center [533, 291] width 45 height 10
click at [701, 155] on link "Add tag" at bounding box center [686, 161] width 60 height 24
click at [912, 523] on button "Accept" at bounding box center [926, 530] width 57 height 24
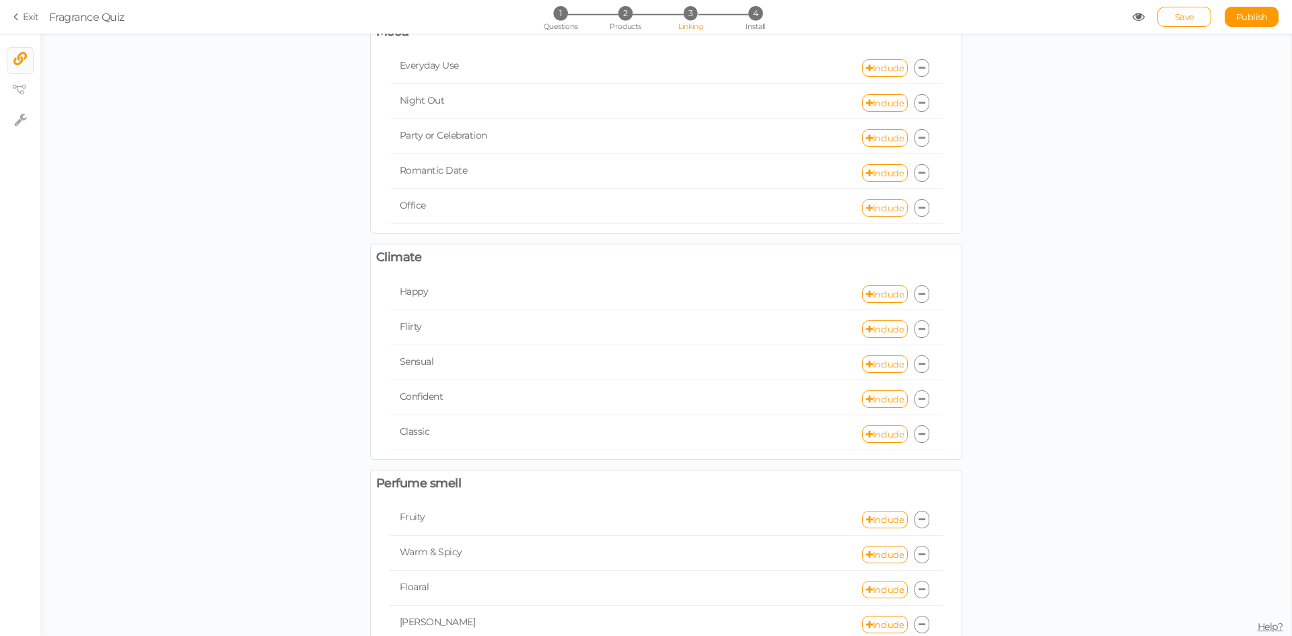
click at [866, 208] on icon at bounding box center [869, 208] width 7 height 9
select select "expr"
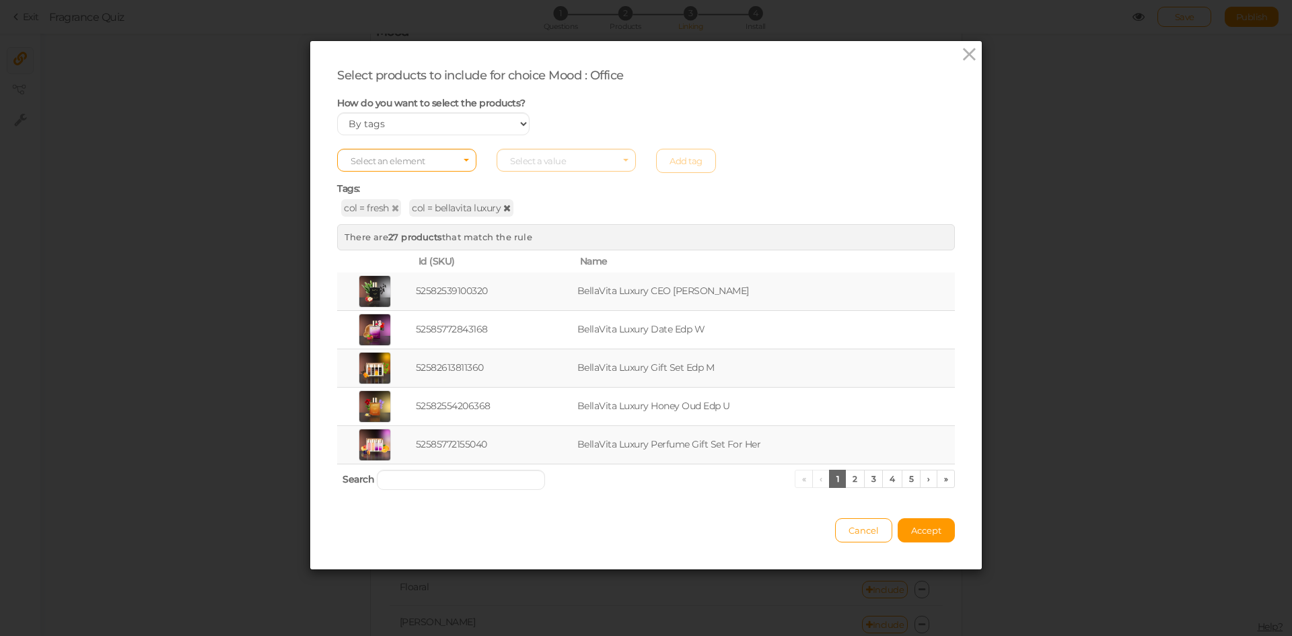
click at [503, 207] on icon at bounding box center [506, 207] width 7 height 9
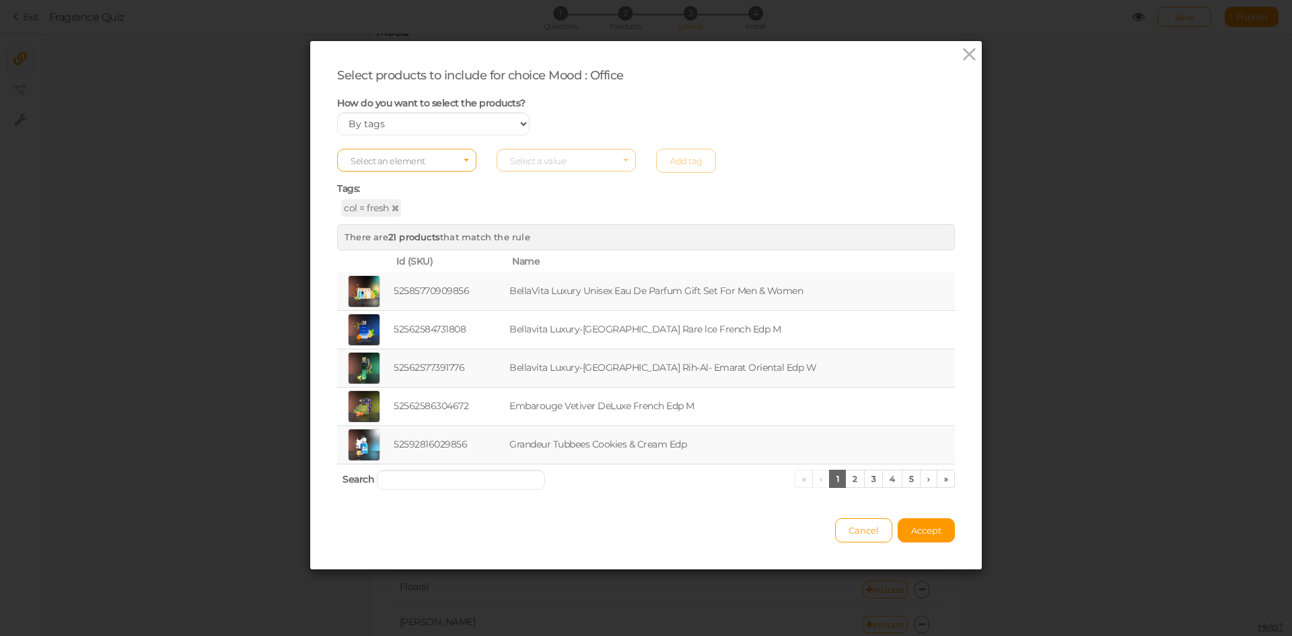
click at [433, 159] on span "Select an element" at bounding box center [406, 160] width 139 height 23
click at [415, 181] on span "col" at bounding box center [407, 181] width 138 height 15
click at [524, 161] on span "Select a value" at bounding box center [538, 160] width 56 height 11
click at [523, 262] on span "fruity" at bounding box center [521, 265] width 20 height 10
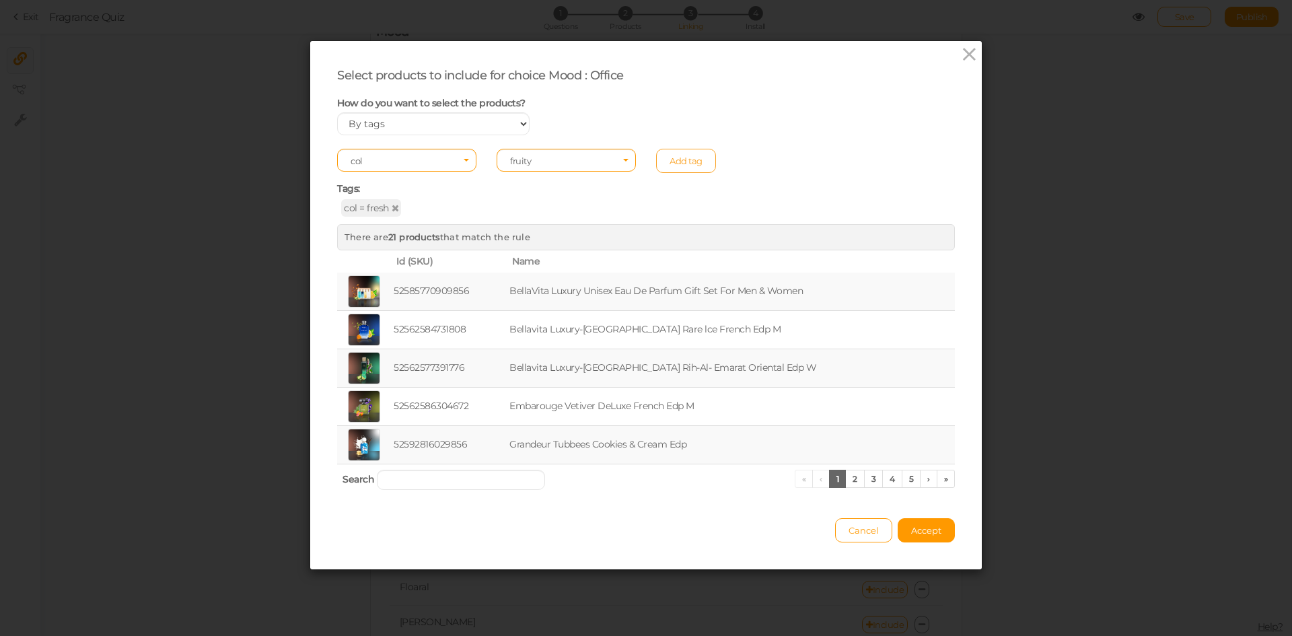
click at [666, 161] on link "Add tag" at bounding box center [686, 161] width 60 height 24
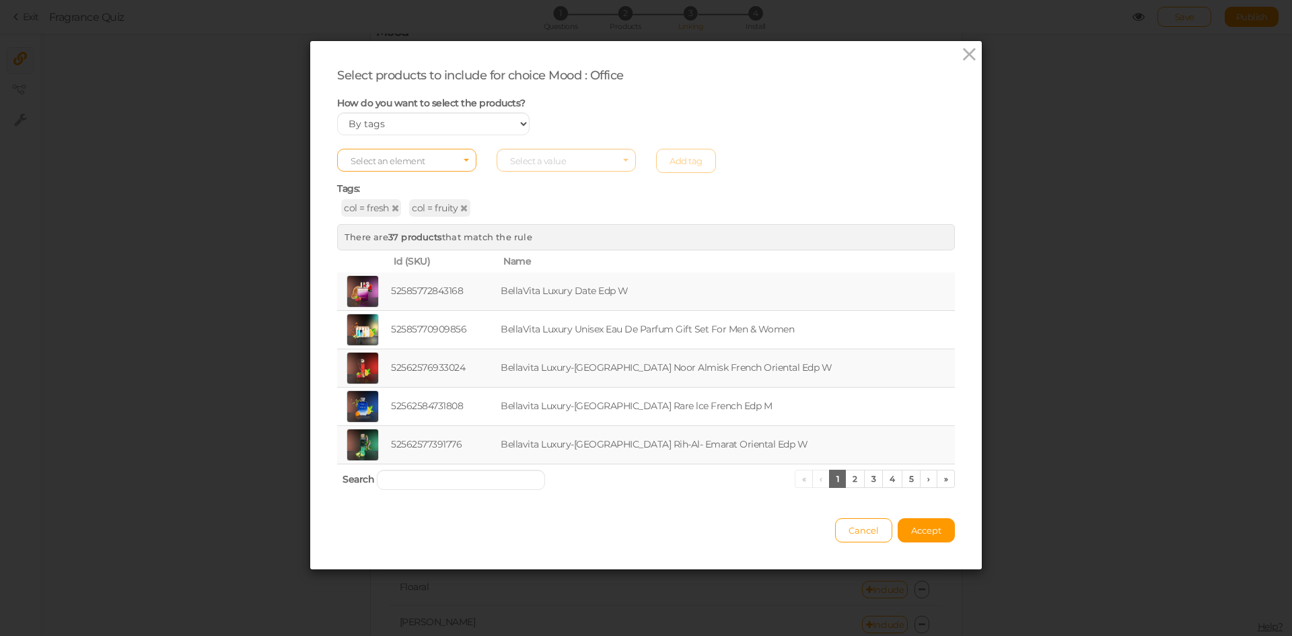
click at [426, 161] on span "Select an element" at bounding box center [406, 160] width 139 height 23
click at [410, 183] on span "col" at bounding box center [407, 181] width 138 height 15
click at [554, 162] on span "Select a value" at bounding box center [538, 160] width 56 height 11
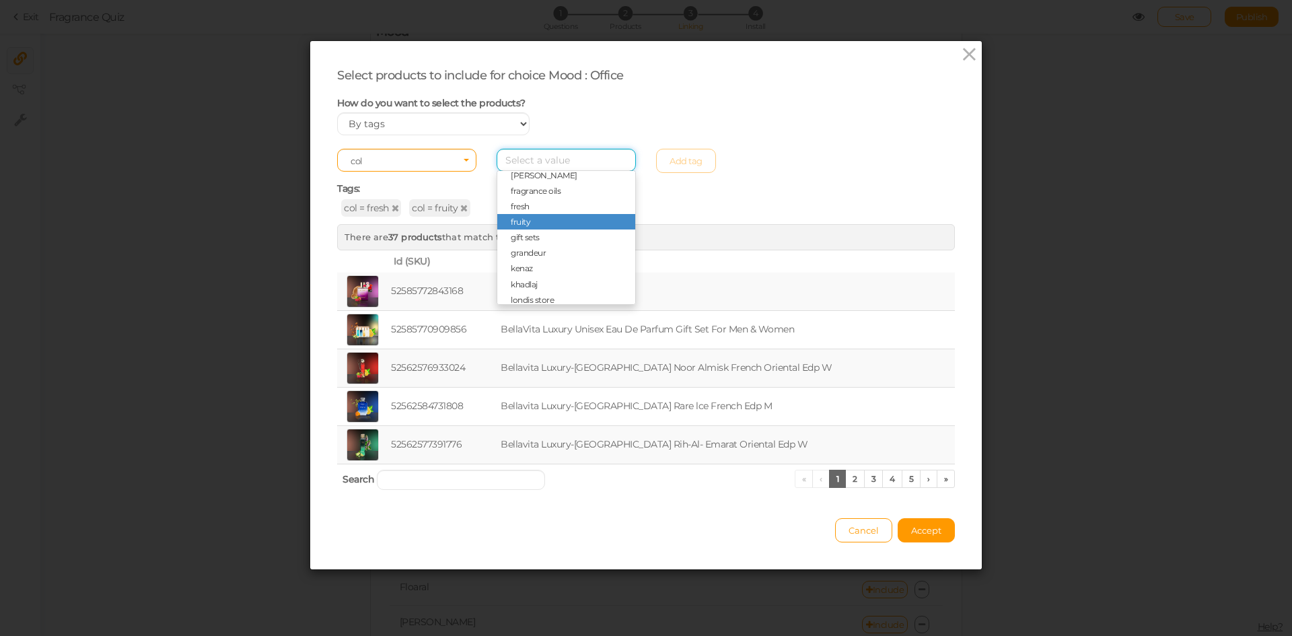
scroll to position [202, 0]
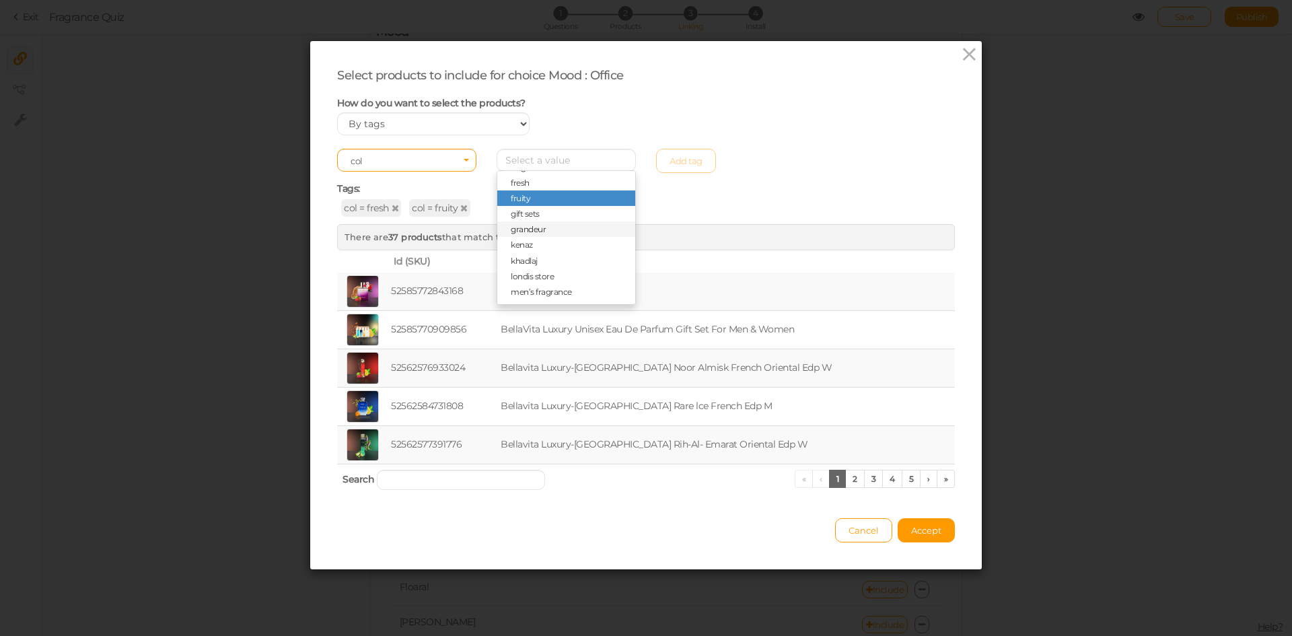
click at [528, 226] on span "grandeur" at bounding box center [528, 229] width 35 height 10
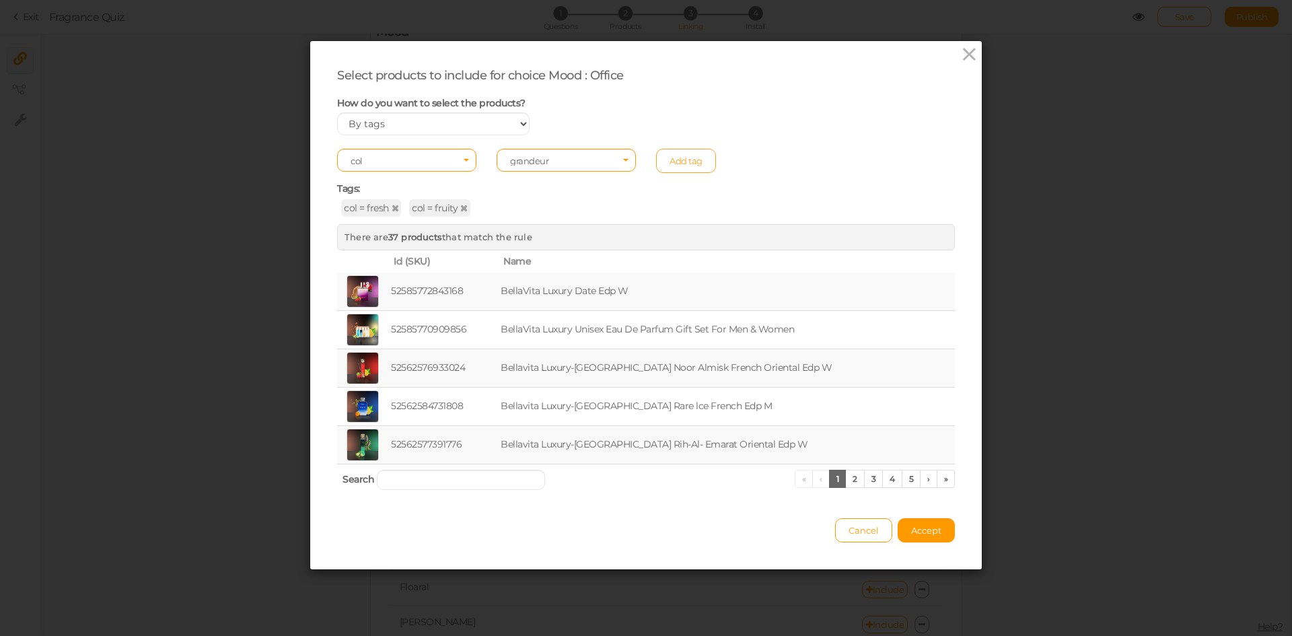
click at [673, 166] on link "Add tag" at bounding box center [686, 161] width 60 height 24
click at [911, 531] on span "Accept" at bounding box center [926, 530] width 30 height 11
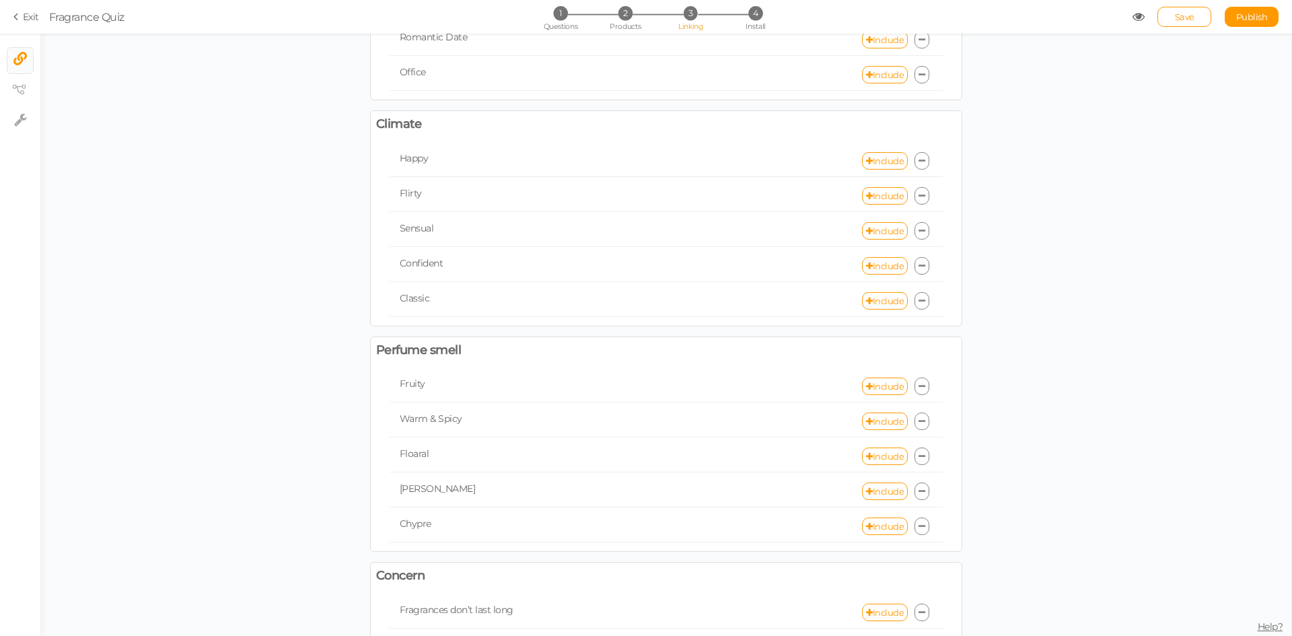
scroll to position [404, 0]
click at [873, 201] on link "Include" at bounding box center [885, 194] width 46 height 17
select select "expr"
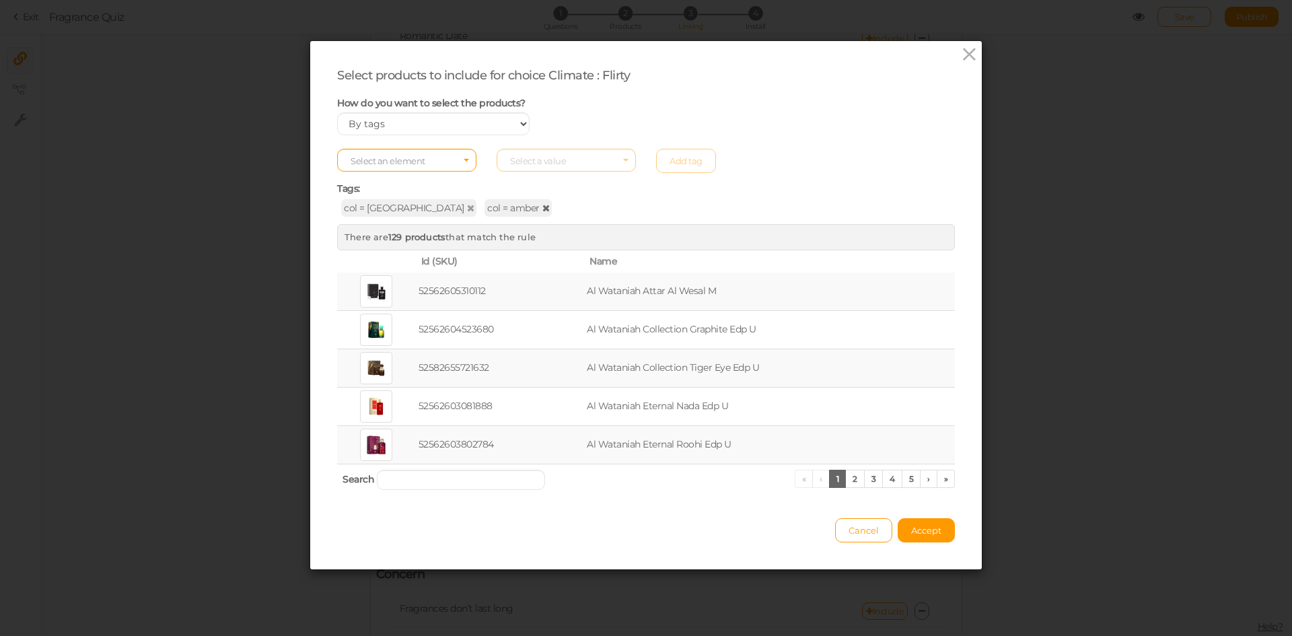
click at [542, 204] on icon at bounding box center [545, 207] width 7 height 9
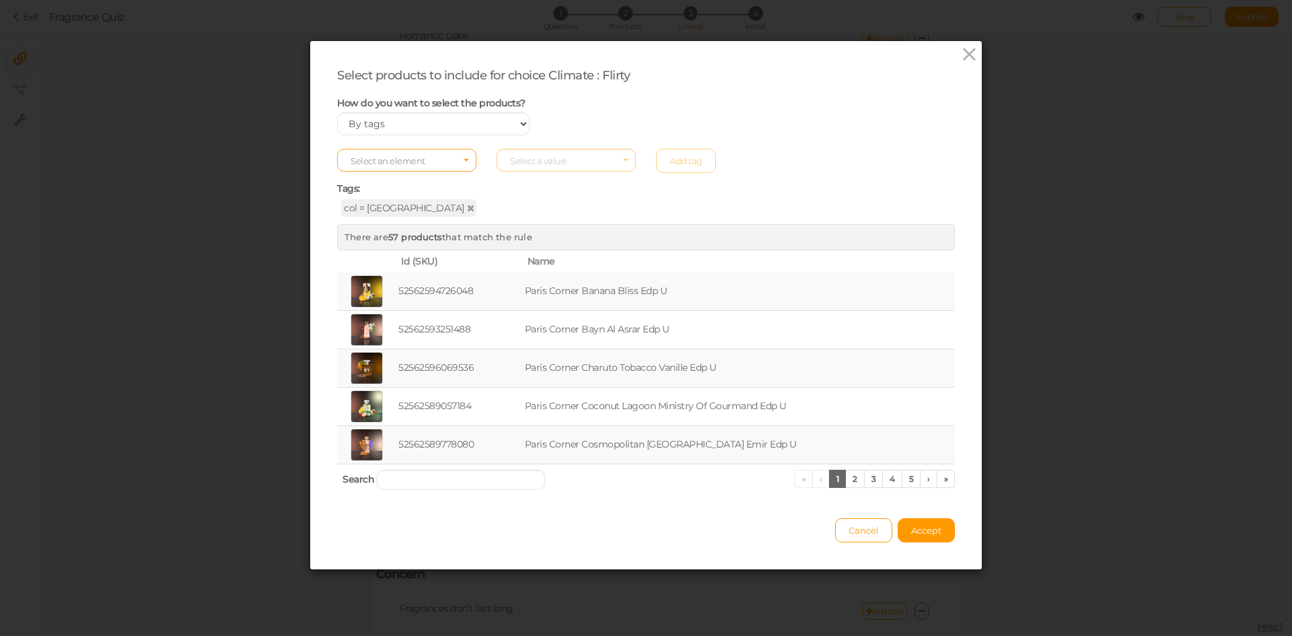
click at [421, 157] on span "Select an element" at bounding box center [406, 160] width 139 height 23
click at [392, 184] on span "col" at bounding box center [407, 181] width 138 height 15
click at [550, 154] on span "Select a value" at bounding box center [566, 160] width 139 height 23
click at [546, 295] on span "woody" at bounding box center [566, 292] width 138 height 15
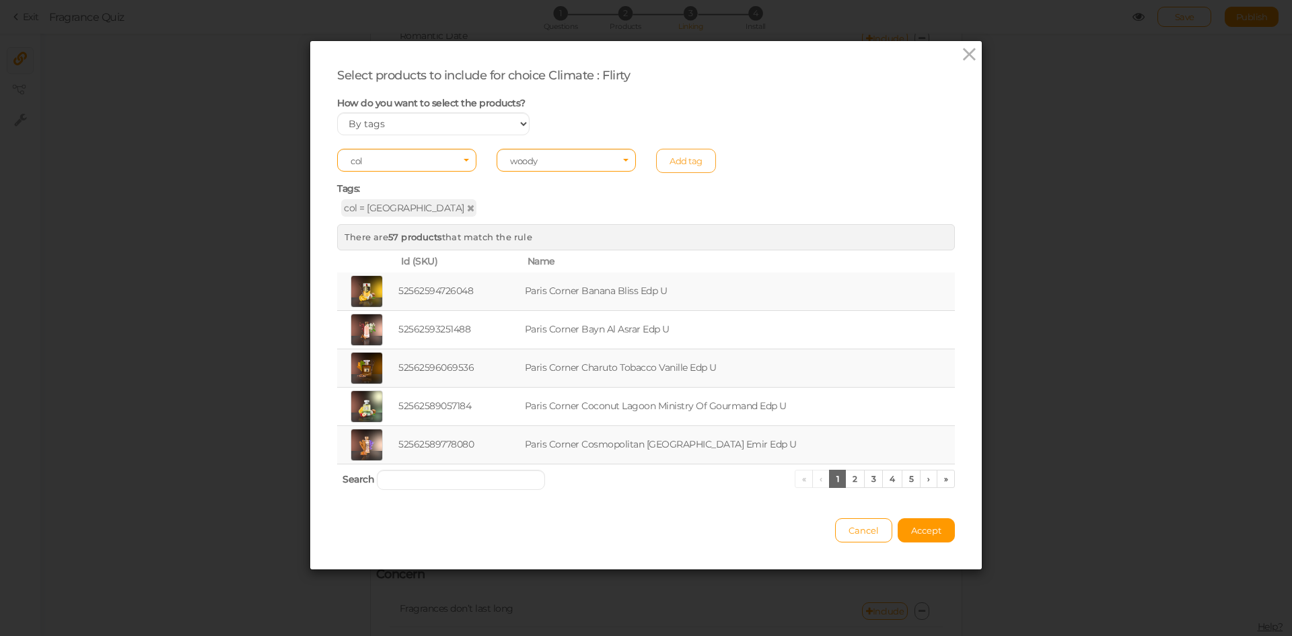
click at [688, 155] on link "Add tag" at bounding box center [686, 161] width 60 height 24
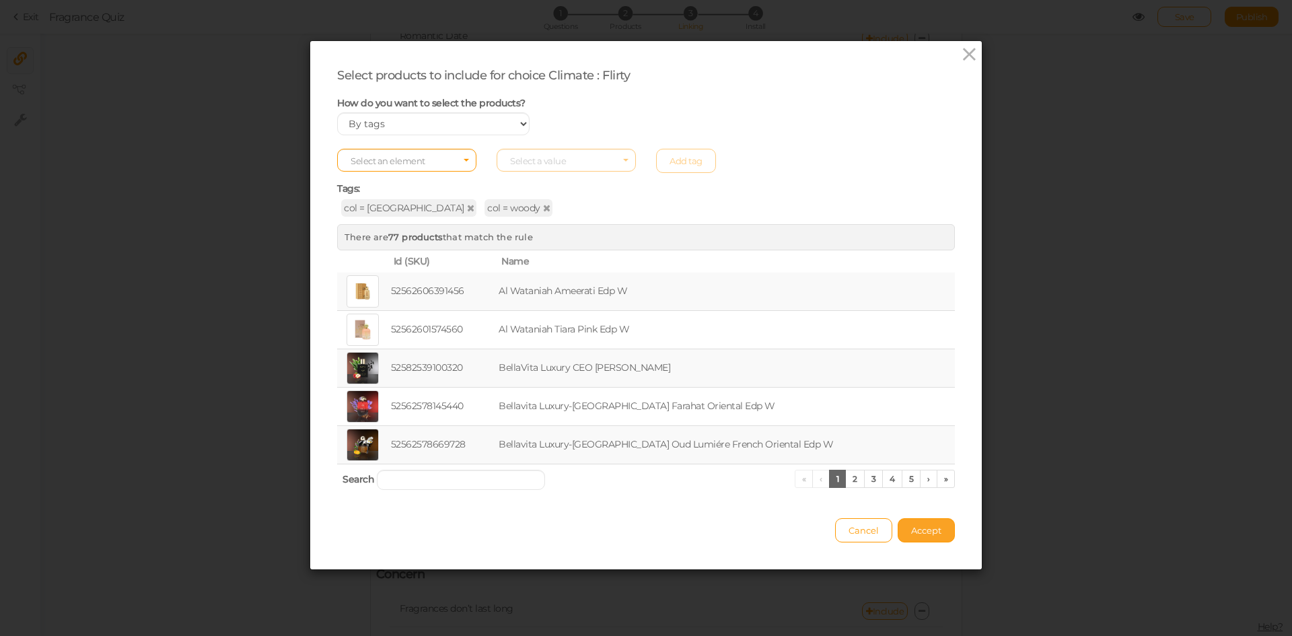
click at [917, 524] on button "Accept" at bounding box center [926, 530] width 57 height 24
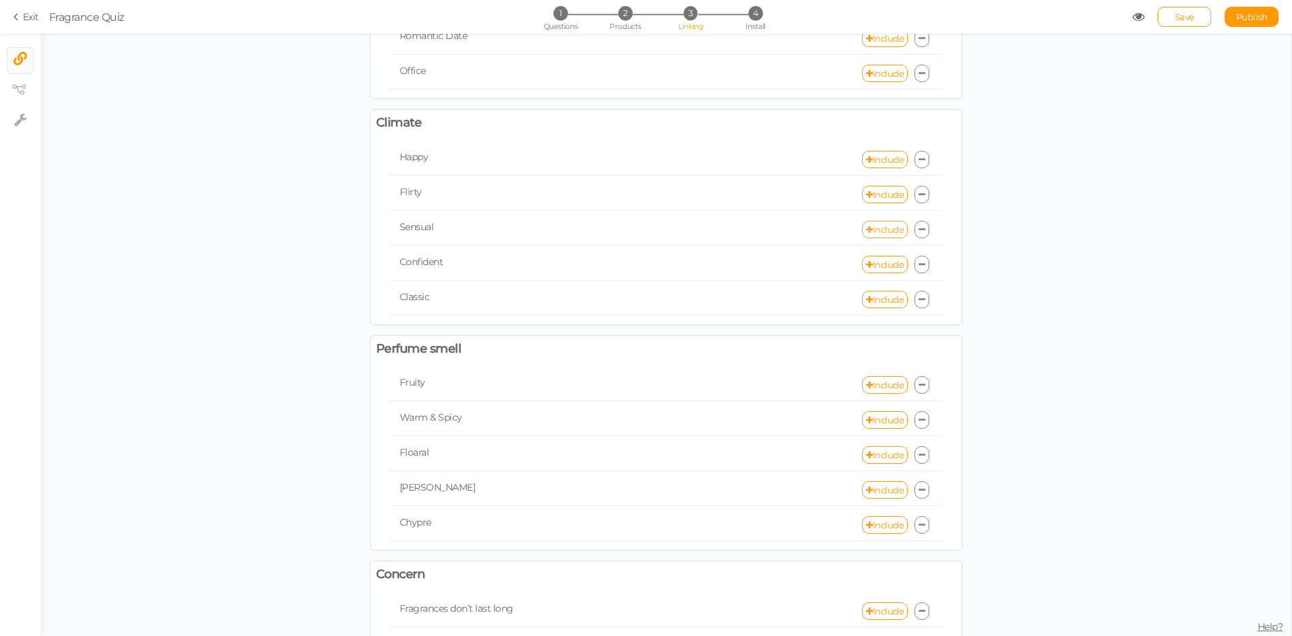
click at [867, 237] on link "Include" at bounding box center [885, 229] width 46 height 17
select select "expr"
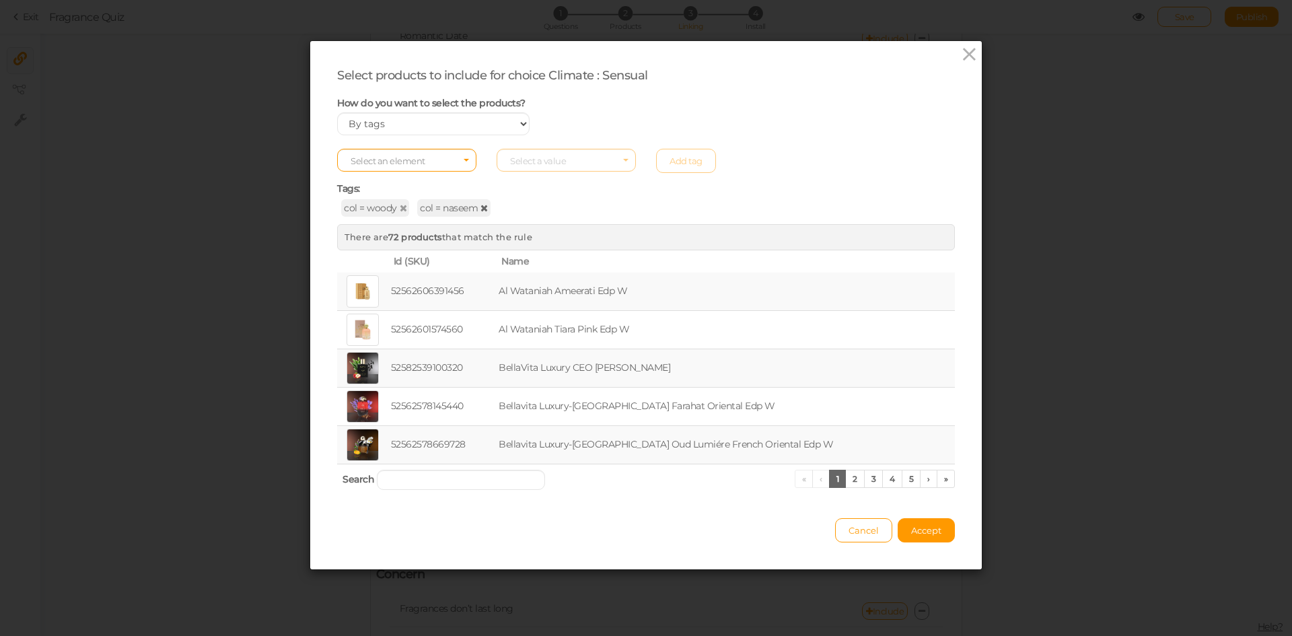
click at [481, 211] on icon at bounding box center [484, 207] width 7 height 9
click at [425, 162] on span "Select an element" at bounding box center [406, 160] width 139 height 23
click at [420, 181] on span "col" at bounding box center [407, 181] width 138 height 15
click at [528, 164] on span "Select a value" at bounding box center [538, 160] width 56 height 11
click at [534, 293] on span "embarouge" at bounding box center [533, 291] width 45 height 10
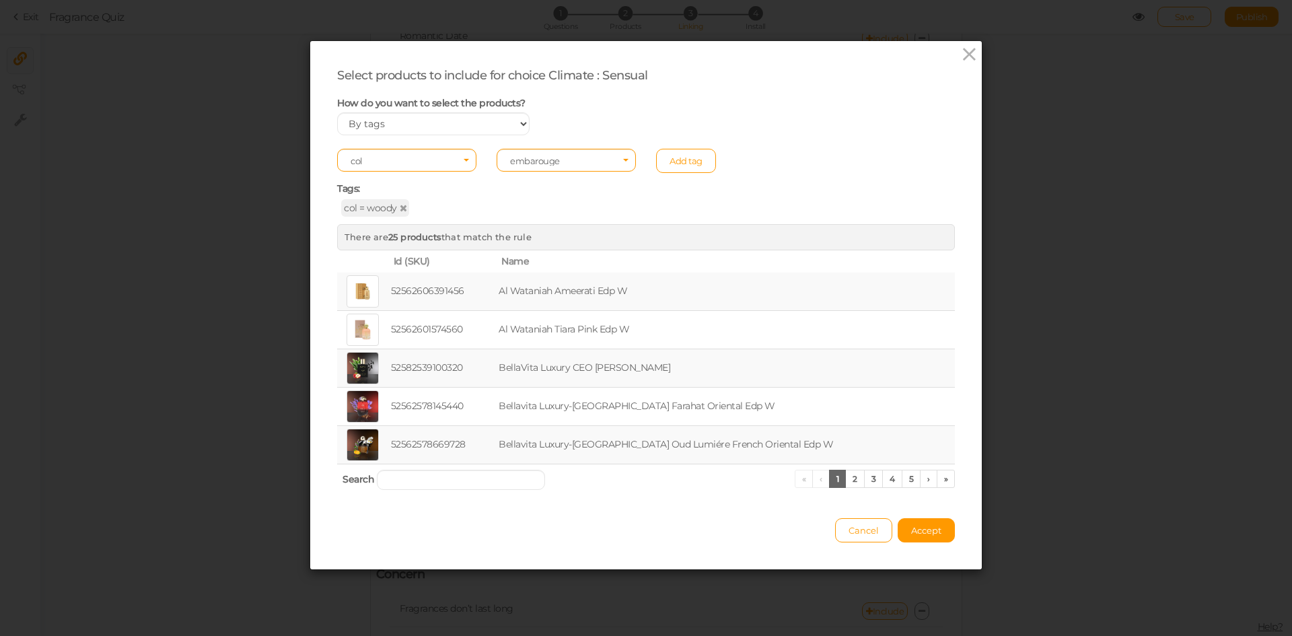
click at [686, 160] on link "Add tag" at bounding box center [686, 161] width 60 height 24
click at [921, 525] on span "Accept" at bounding box center [926, 530] width 30 height 11
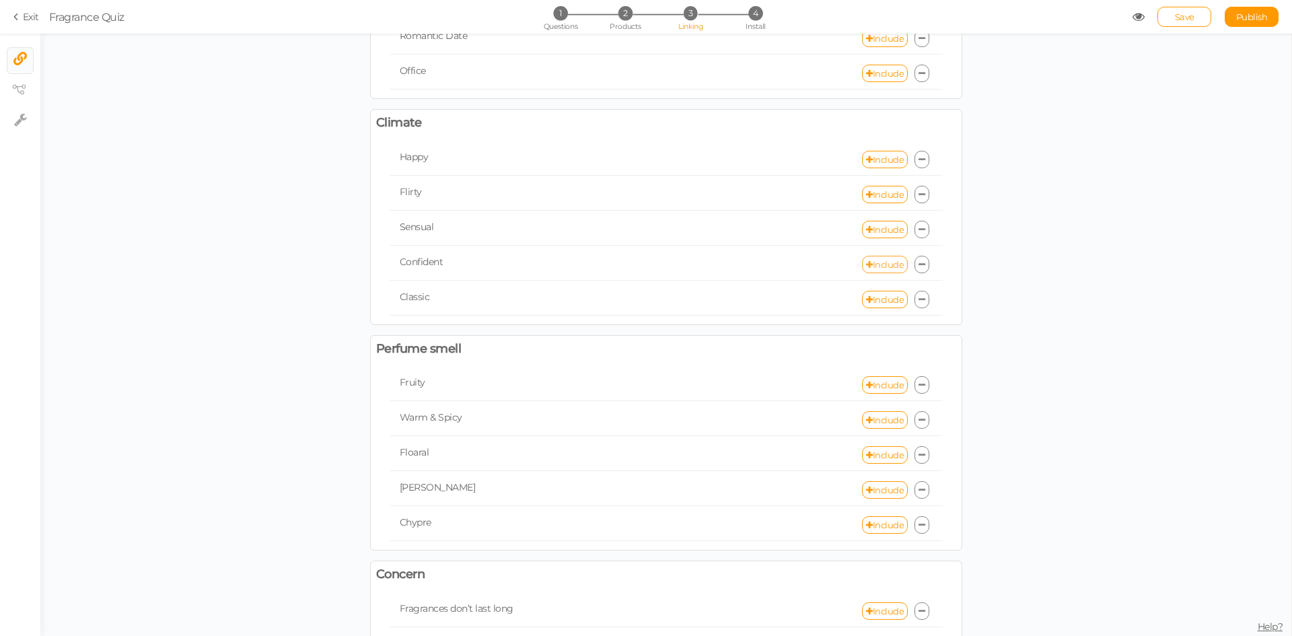
click at [876, 266] on link "Include" at bounding box center [885, 264] width 46 height 17
select select "expr"
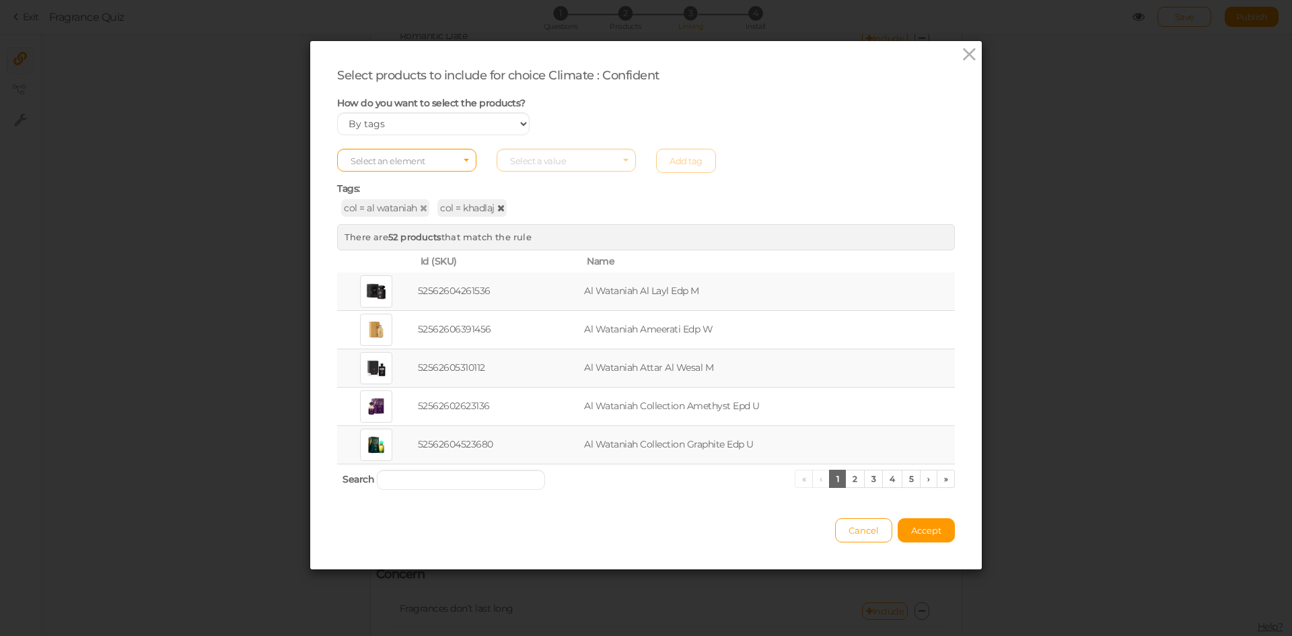
click at [497, 207] on icon at bounding box center [500, 207] width 7 height 9
click at [413, 205] on span "col = al wataniah" at bounding box center [385, 207] width 88 height 17
click at [420, 205] on icon at bounding box center [423, 207] width 7 height 9
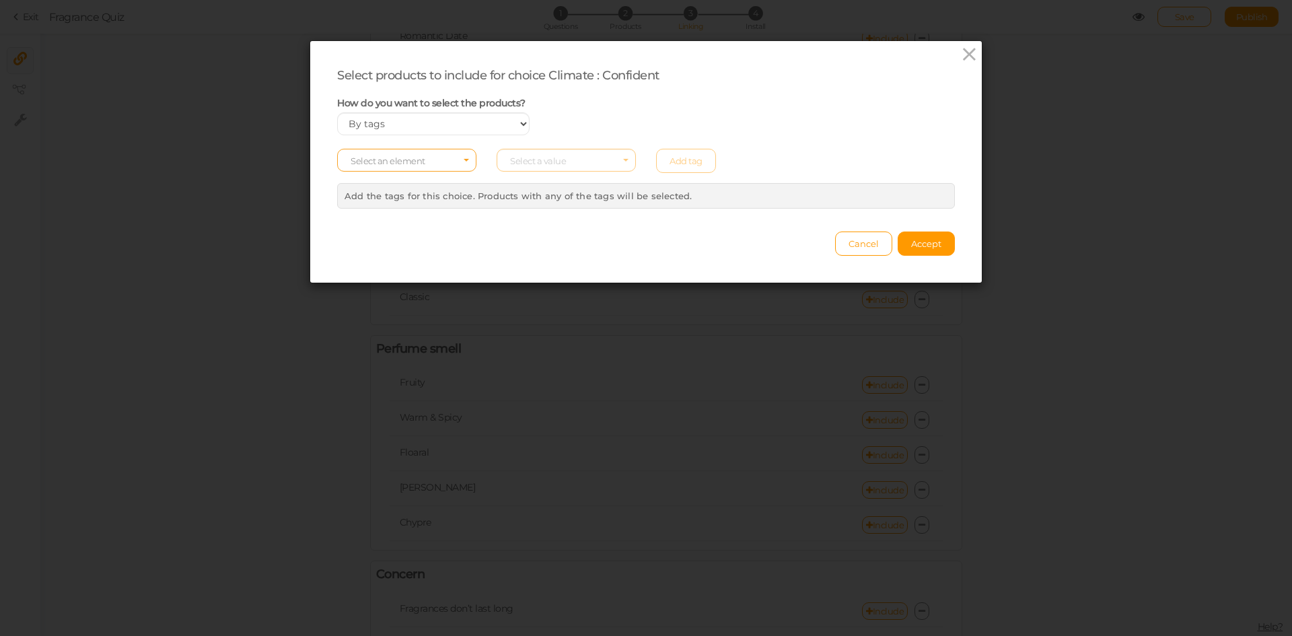
click at [429, 157] on span "Select an element" at bounding box center [406, 160] width 139 height 23
click at [425, 184] on span "col" at bounding box center [407, 181] width 138 height 15
click at [538, 165] on span "Select a value" at bounding box center [538, 160] width 56 height 11
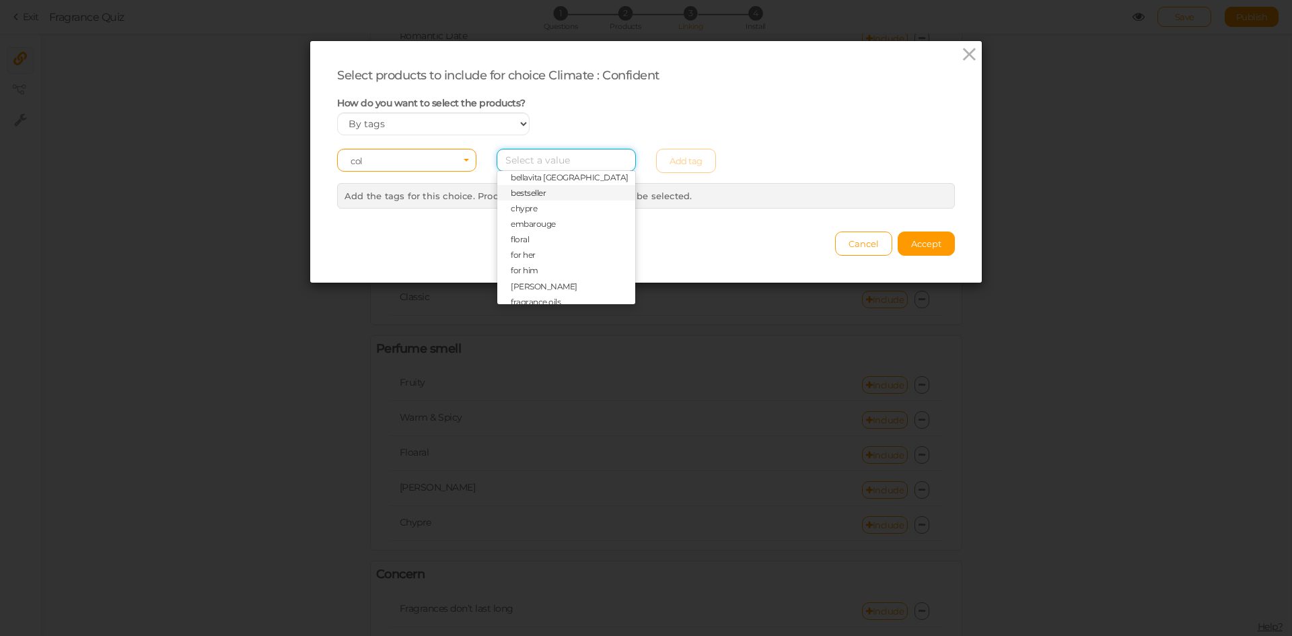
scroll to position [135, 0]
click at [528, 174] on span "floral" at bounding box center [566, 171] width 138 height 15
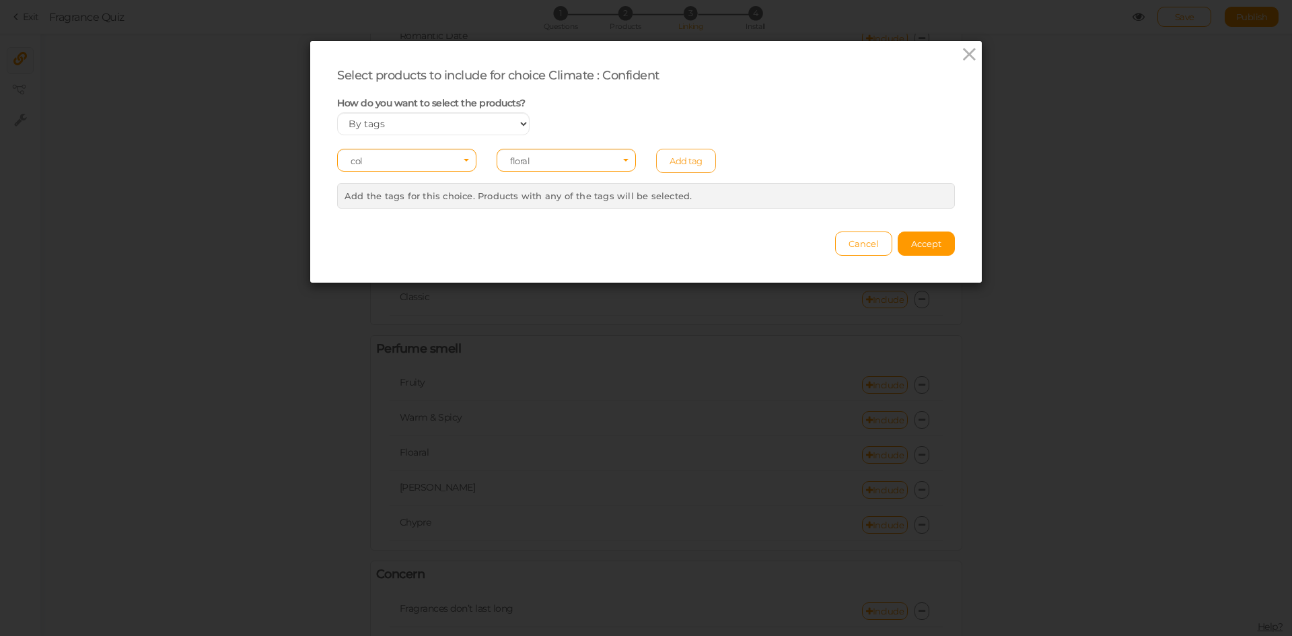
click at [673, 159] on link "Add tag" at bounding box center [686, 161] width 60 height 24
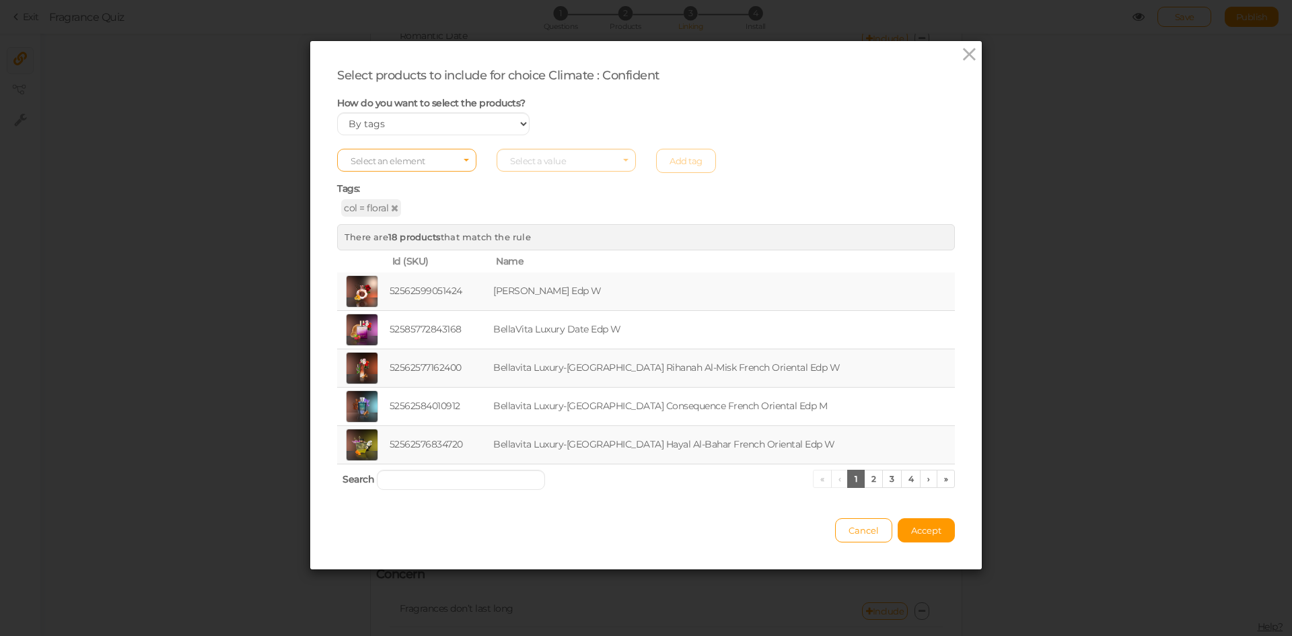
click at [433, 157] on span "Select an element" at bounding box center [406, 160] width 139 height 23
click at [383, 188] on span "col" at bounding box center [407, 181] width 138 height 15
click at [537, 149] on span "Select a value" at bounding box center [566, 160] width 139 height 23
click at [534, 211] on span "paris corner" at bounding box center [533, 216] width 44 height 10
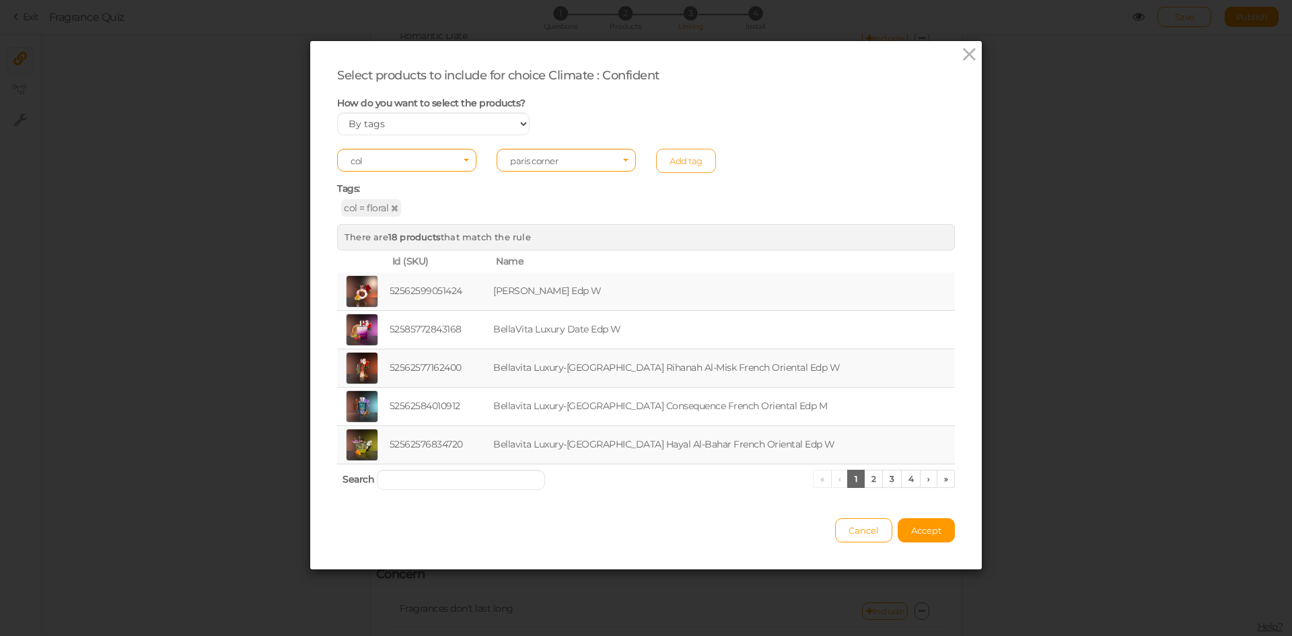
click at [684, 151] on link "Add tag" at bounding box center [686, 161] width 60 height 24
click at [921, 536] on button "Accept" at bounding box center [926, 530] width 57 height 24
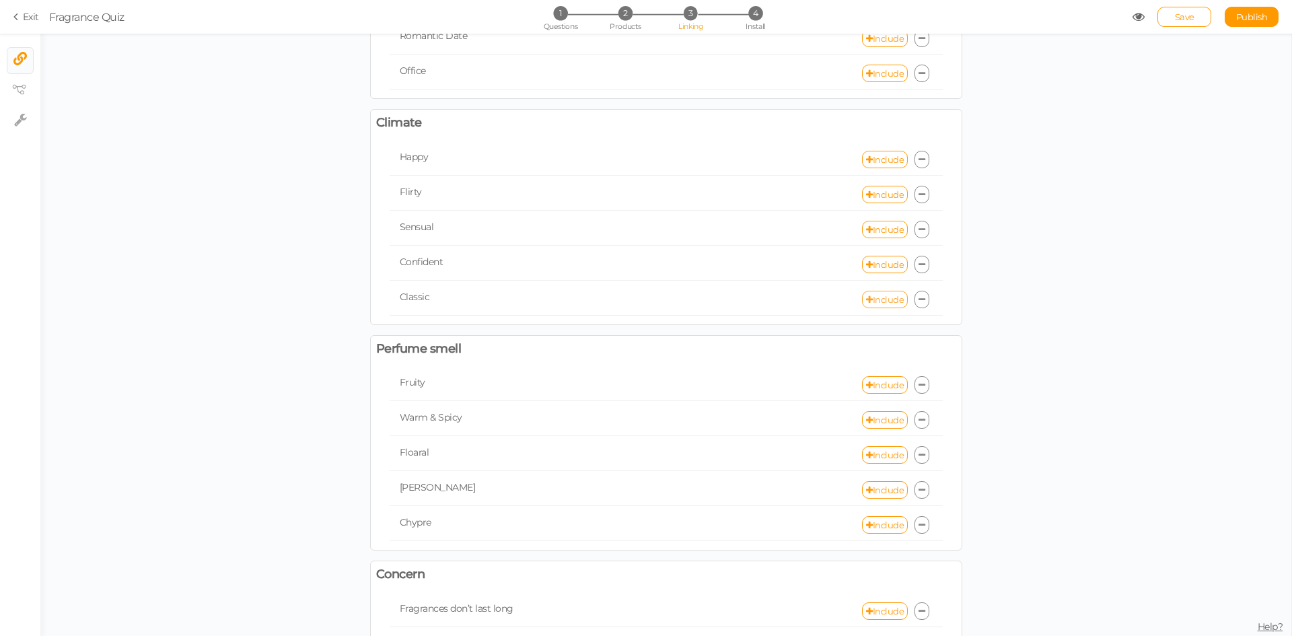
click at [881, 307] on link "Include" at bounding box center [885, 299] width 46 height 17
select select "expr"
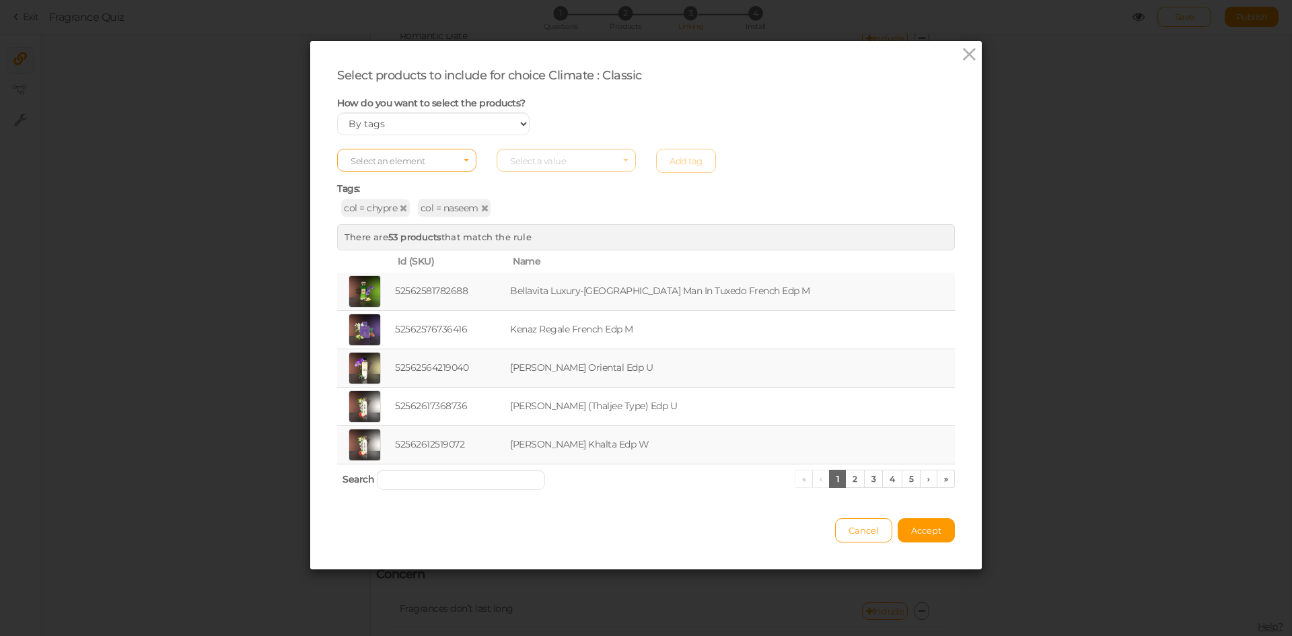
click at [413, 161] on span "Select an element" at bounding box center [388, 160] width 75 height 11
click at [408, 175] on span "col" at bounding box center [407, 181] width 138 height 15
click at [540, 161] on span "Select a value" at bounding box center [538, 160] width 56 height 11
click at [532, 264] on span "fruity" at bounding box center [566, 265] width 138 height 15
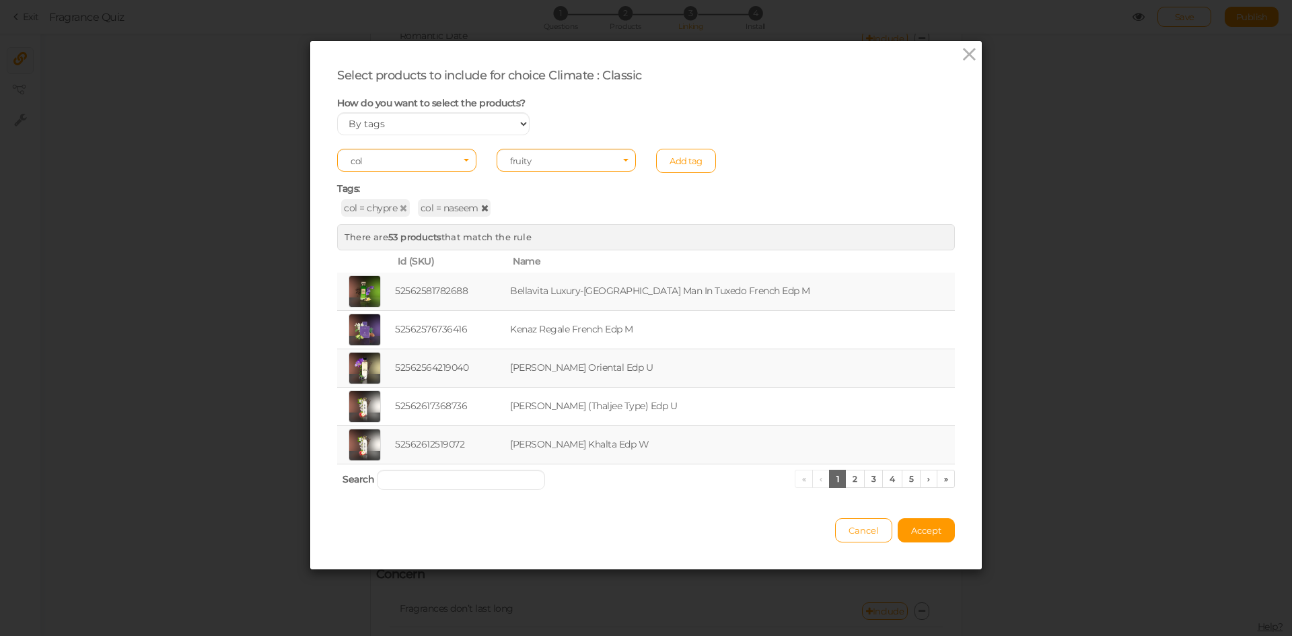
click at [481, 206] on icon at bounding box center [484, 207] width 7 height 9
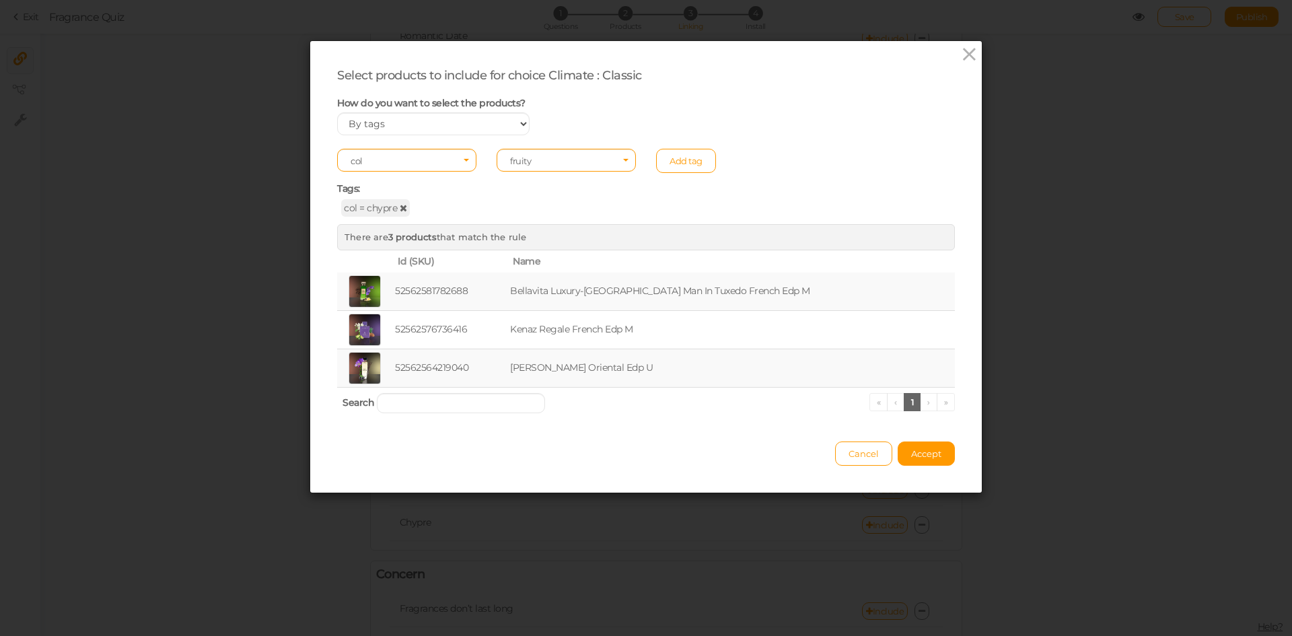
click at [400, 207] on icon at bounding box center [403, 207] width 7 height 9
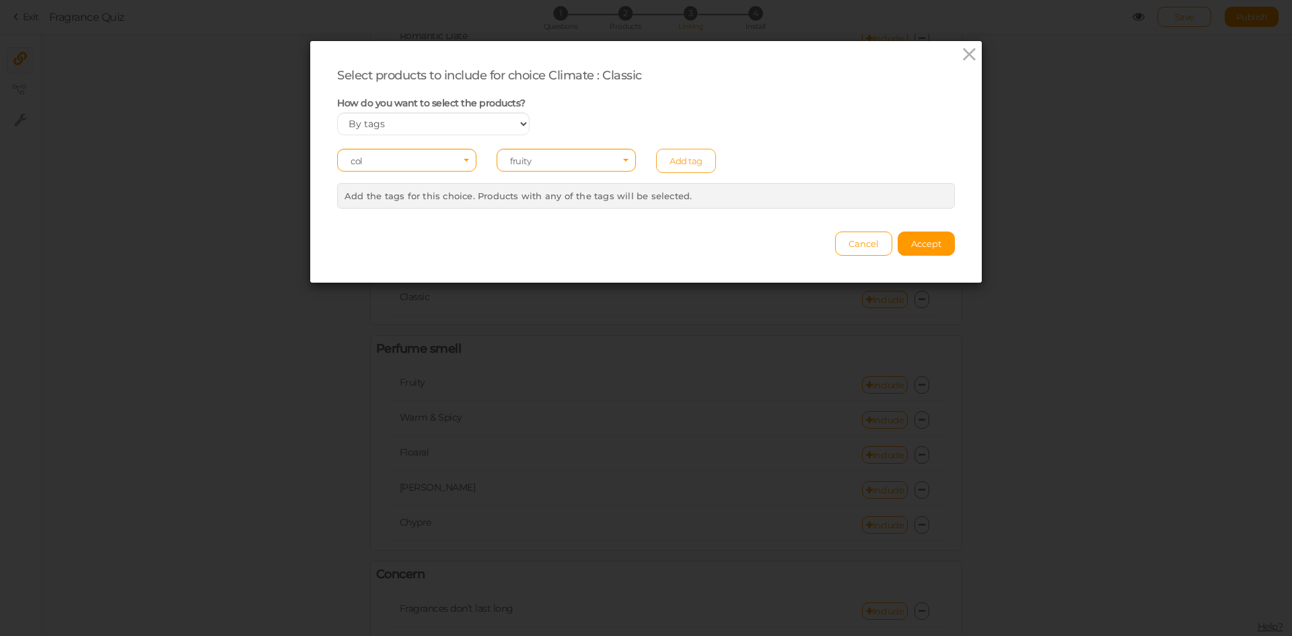
click at [668, 165] on link "Add tag" at bounding box center [686, 161] width 60 height 24
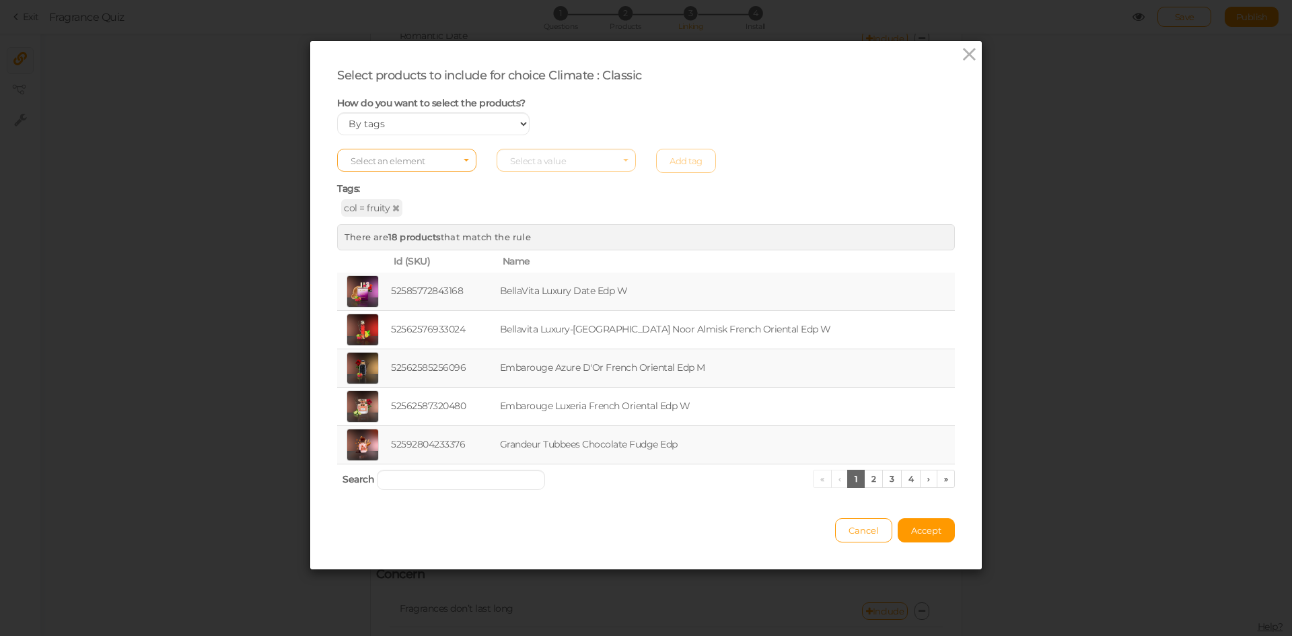
click at [442, 155] on span "Select an element" at bounding box center [406, 160] width 139 height 23
click at [413, 181] on span "col" at bounding box center [407, 181] width 138 height 15
click at [539, 160] on span "Select a value" at bounding box center [538, 160] width 56 height 11
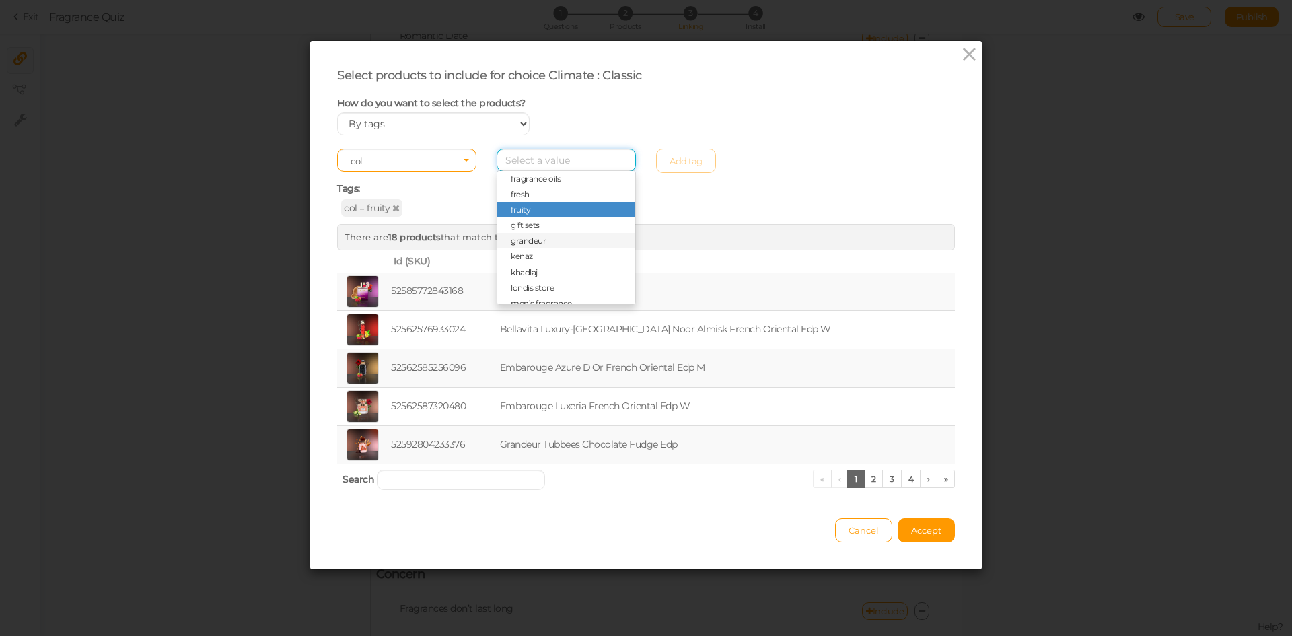
scroll to position [202, 0]
click at [523, 226] on span "grandeur" at bounding box center [528, 229] width 35 height 10
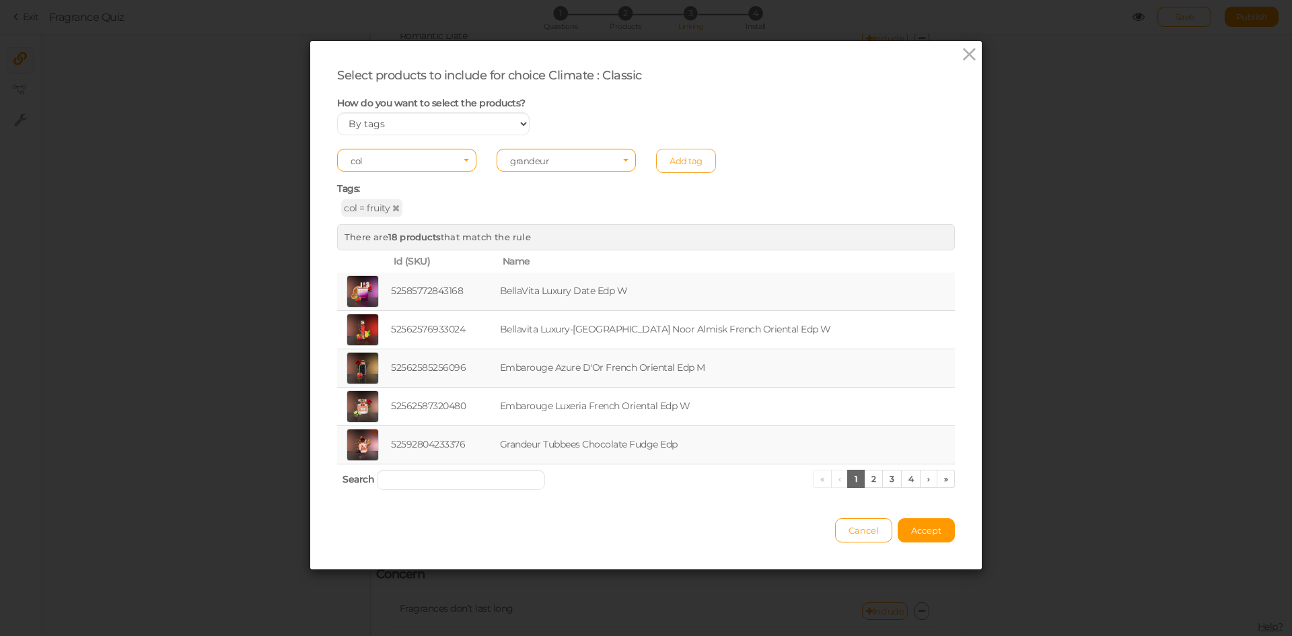
click at [672, 166] on link "Add tag" at bounding box center [686, 161] width 60 height 24
click at [919, 534] on span "Accept" at bounding box center [926, 530] width 30 height 11
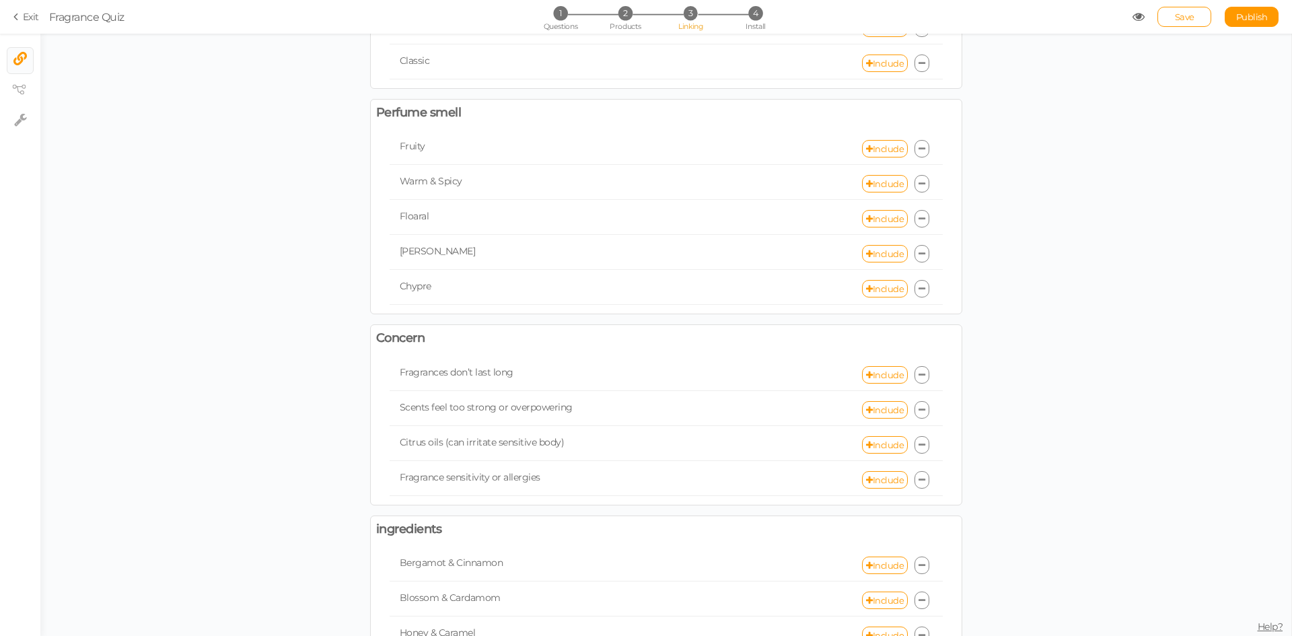
scroll to position [673, 0]
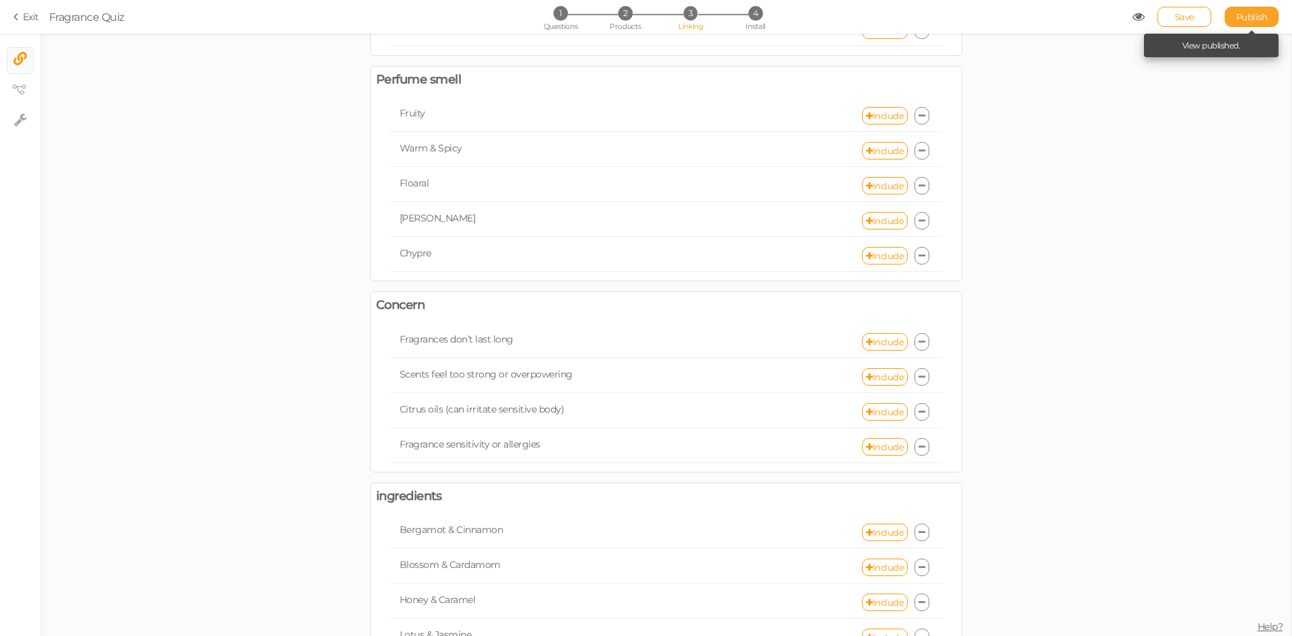
click at [1245, 17] on span "Publish" at bounding box center [1252, 16] width 32 height 11
click at [876, 157] on link "Include" at bounding box center [885, 150] width 46 height 17
select select "expr"
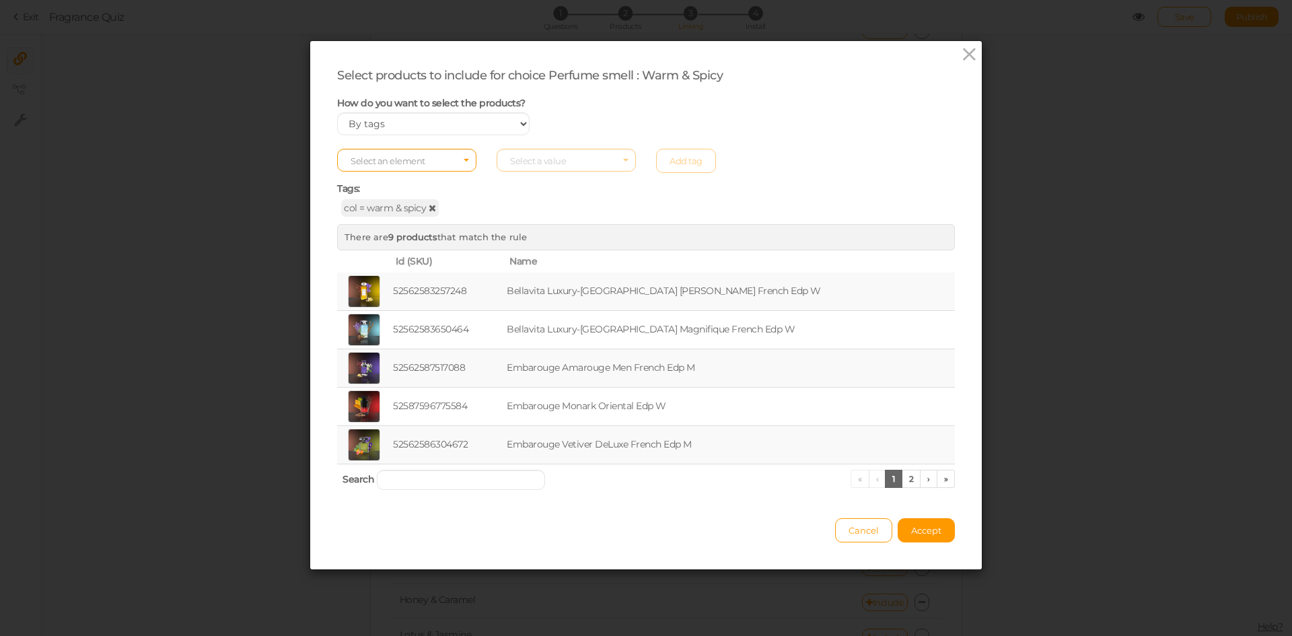
click at [429, 205] on icon at bounding box center [432, 207] width 7 height 9
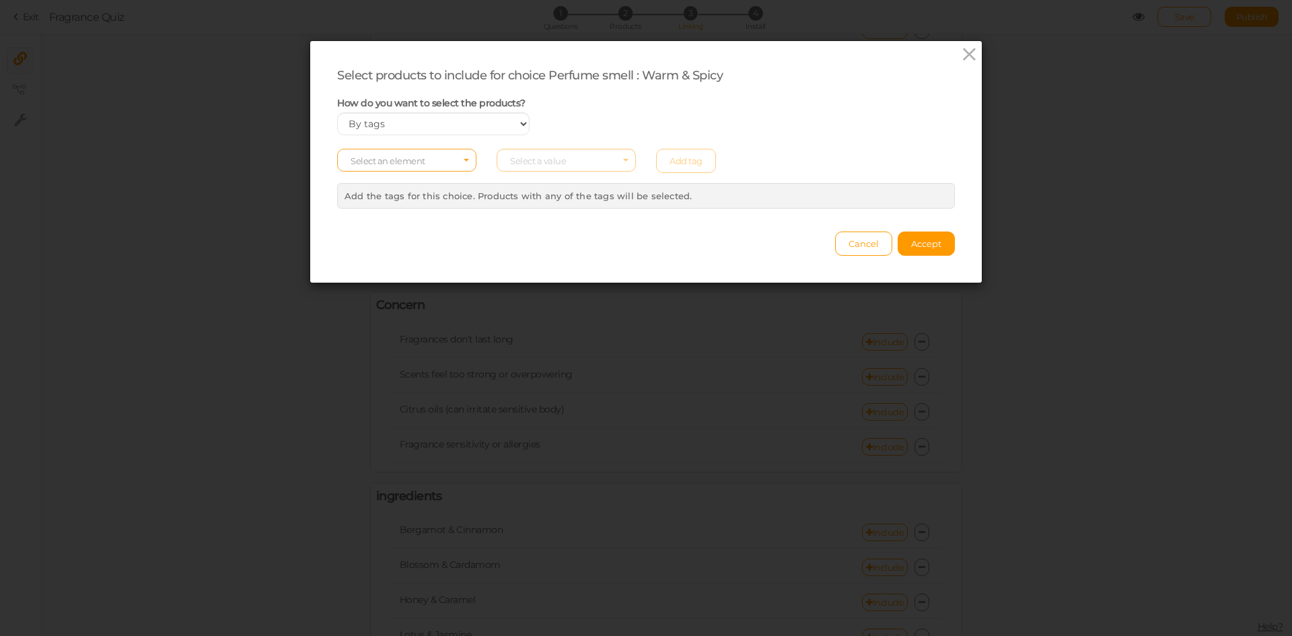
click at [400, 156] on span "Select an element" at bounding box center [388, 160] width 75 height 11
click at [392, 184] on span "col" at bounding box center [407, 181] width 138 height 15
click at [532, 157] on span "Select a value" at bounding box center [538, 160] width 56 height 11
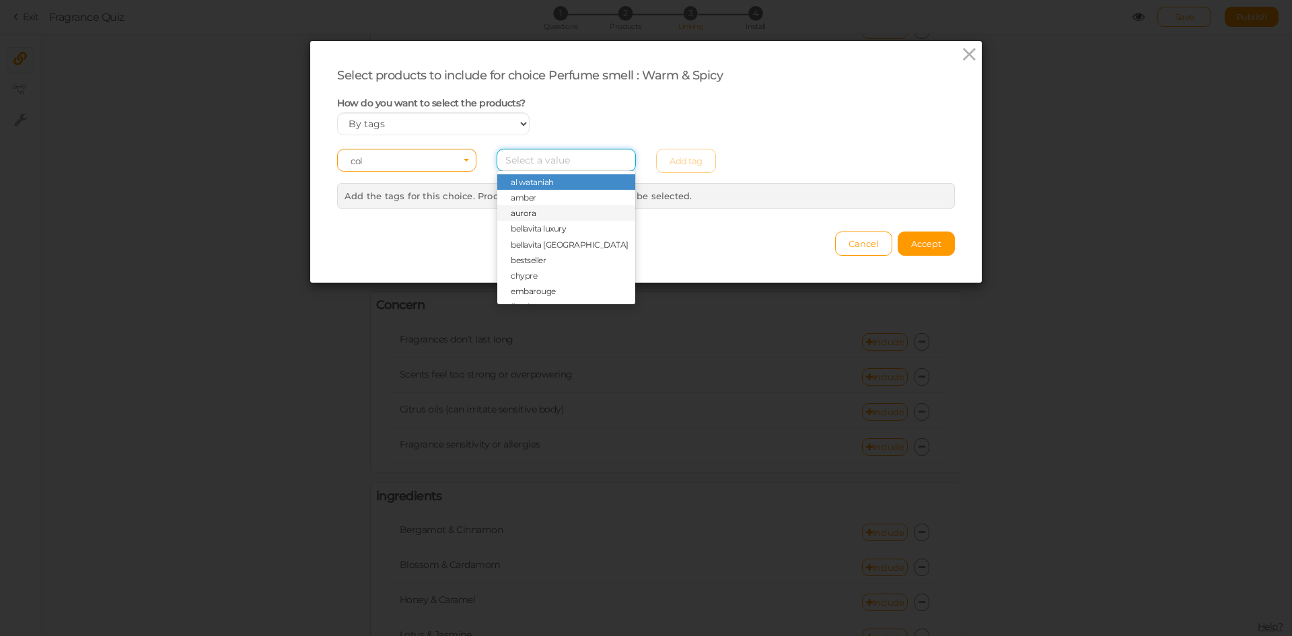
scroll to position [356, 0]
click at [551, 288] on span "woody" at bounding box center [566, 292] width 138 height 15
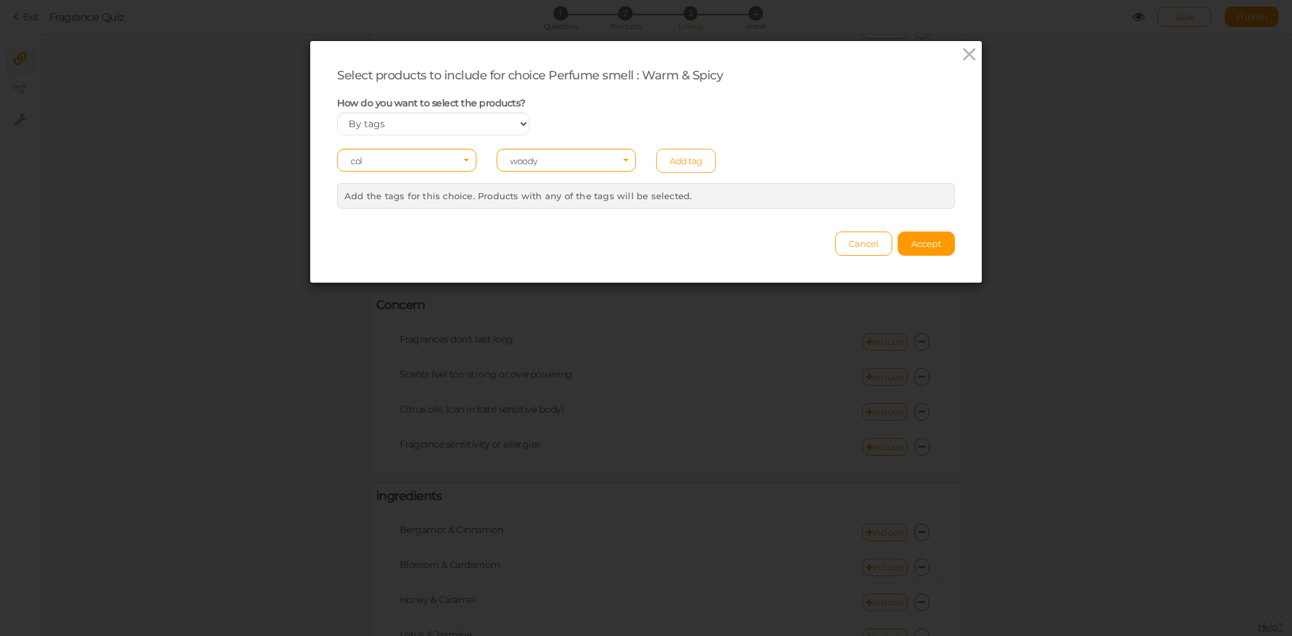
click at [678, 155] on link "Add tag" at bounding box center [686, 161] width 60 height 24
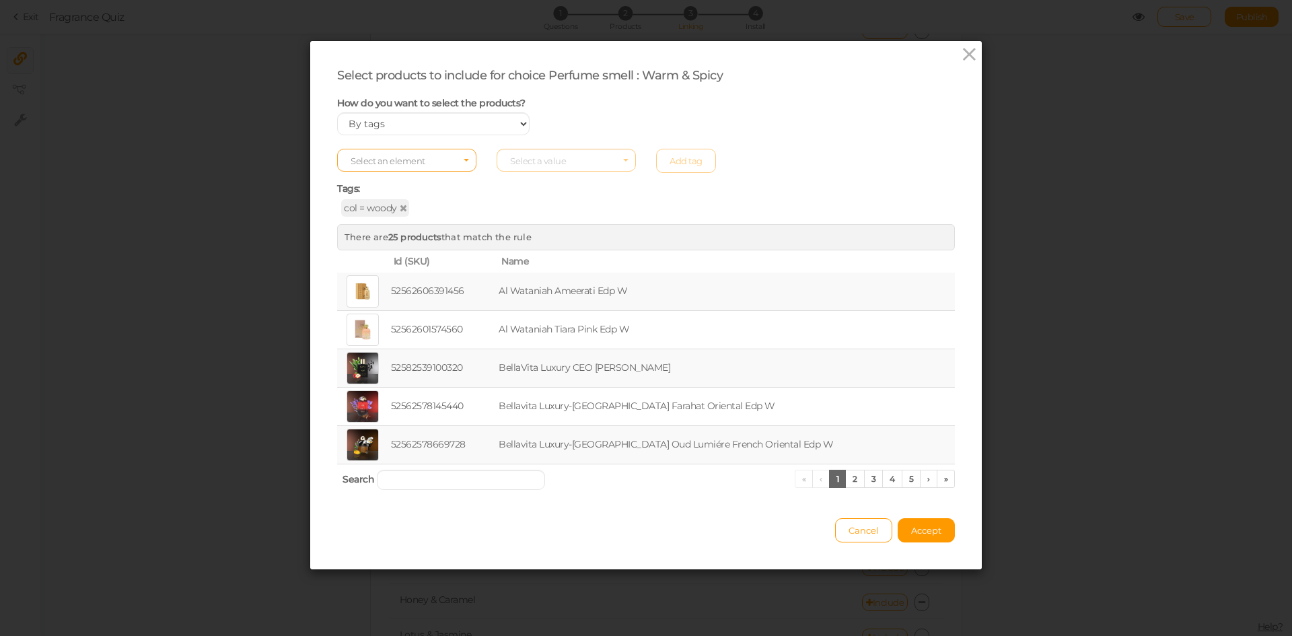
click at [429, 166] on span "Select an element" at bounding box center [406, 160] width 139 height 23
click at [407, 180] on span "col" at bounding box center [407, 181] width 138 height 15
click at [557, 156] on span "Select a value" at bounding box center [538, 160] width 56 height 11
click at [545, 292] on span "embarouge" at bounding box center [533, 291] width 45 height 10
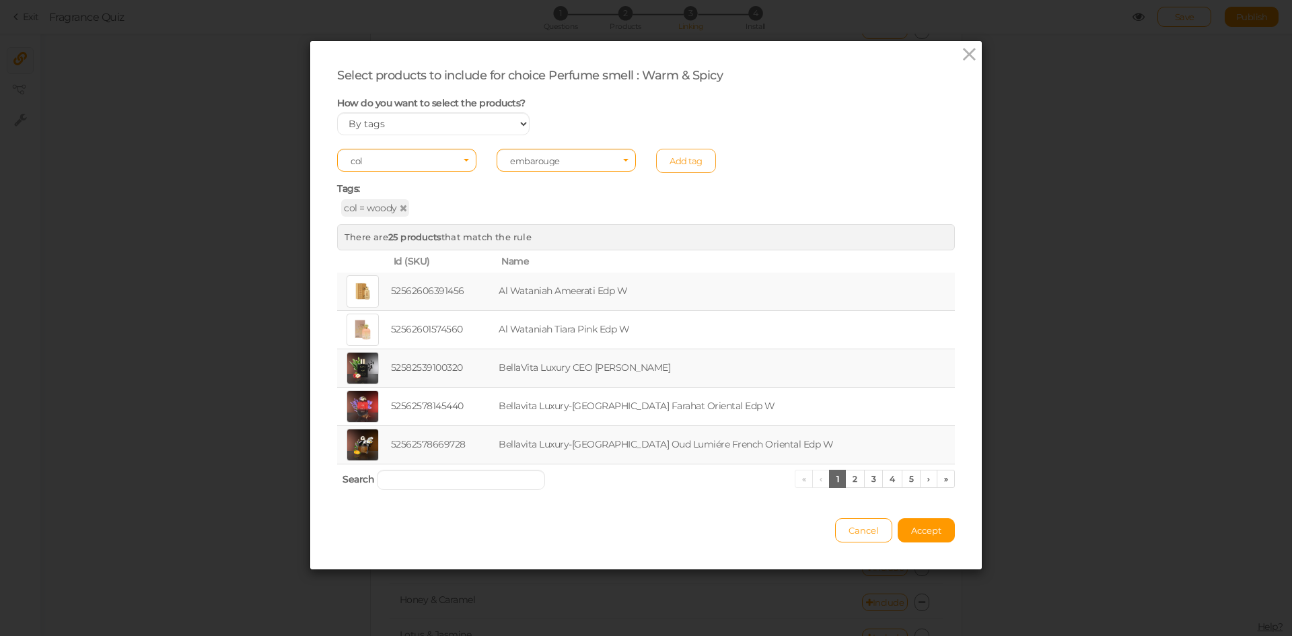
click at [677, 153] on link "Add tag" at bounding box center [686, 161] width 60 height 24
click at [911, 528] on span "Accept" at bounding box center [926, 530] width 30 height 11
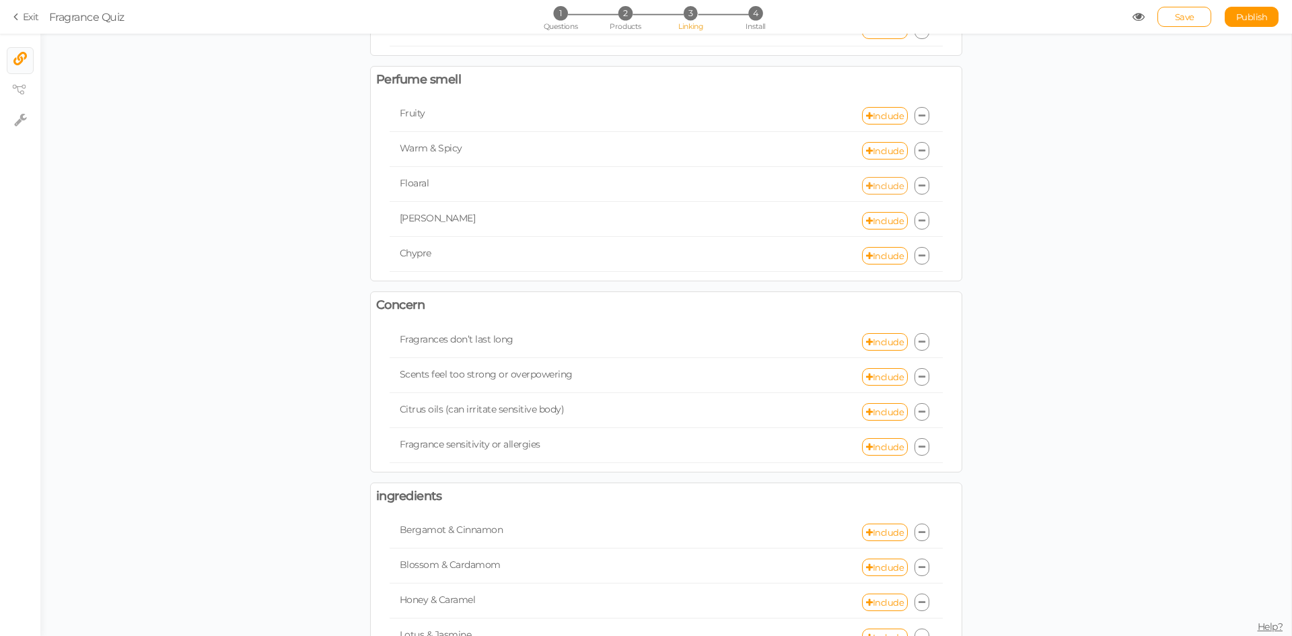
click at [883, 182] on link "Include" at bounding box center [885, 185] width 46 height 17
select select "expr"
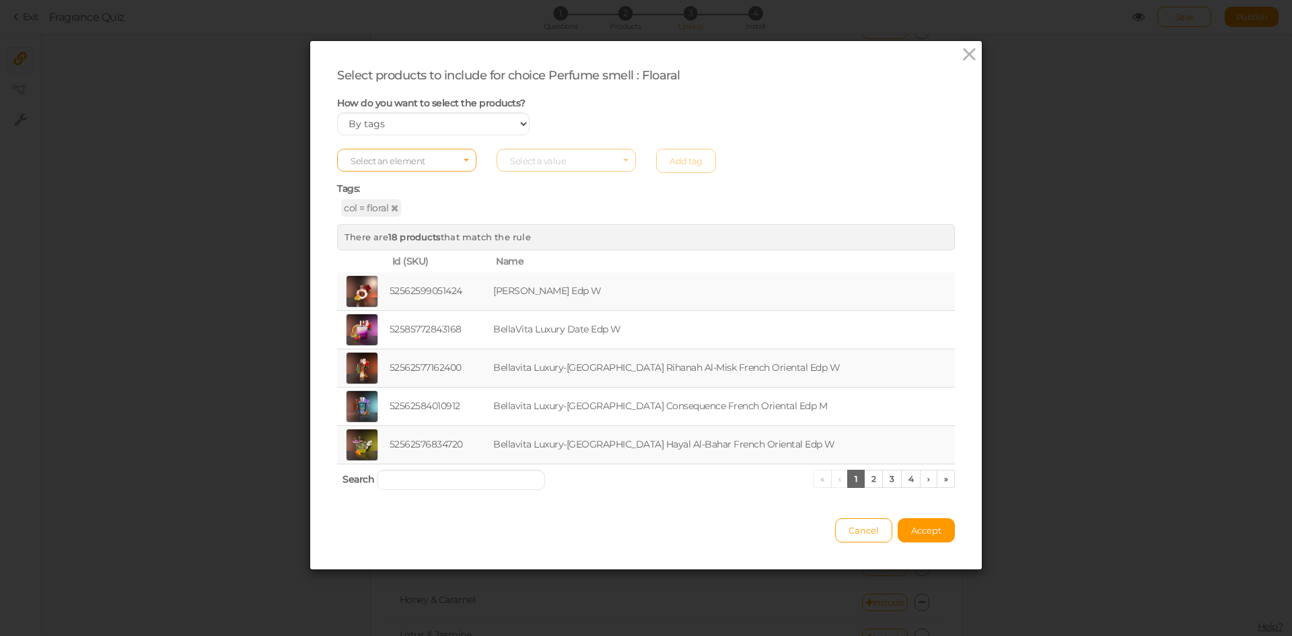
click at [406, 166] on span "Select an element" at bounding box center [388, 160] width 75 height 11
click at [399, 180] on span "col" at bounding box center [407, 181] width 138 height 15
click at [535, 157] on span "Select a value" at bounding box center [538, 160] width 56 height 11
click at [535, 265] on span "fruity" at bounding box center [566, 265] width 138 height 15
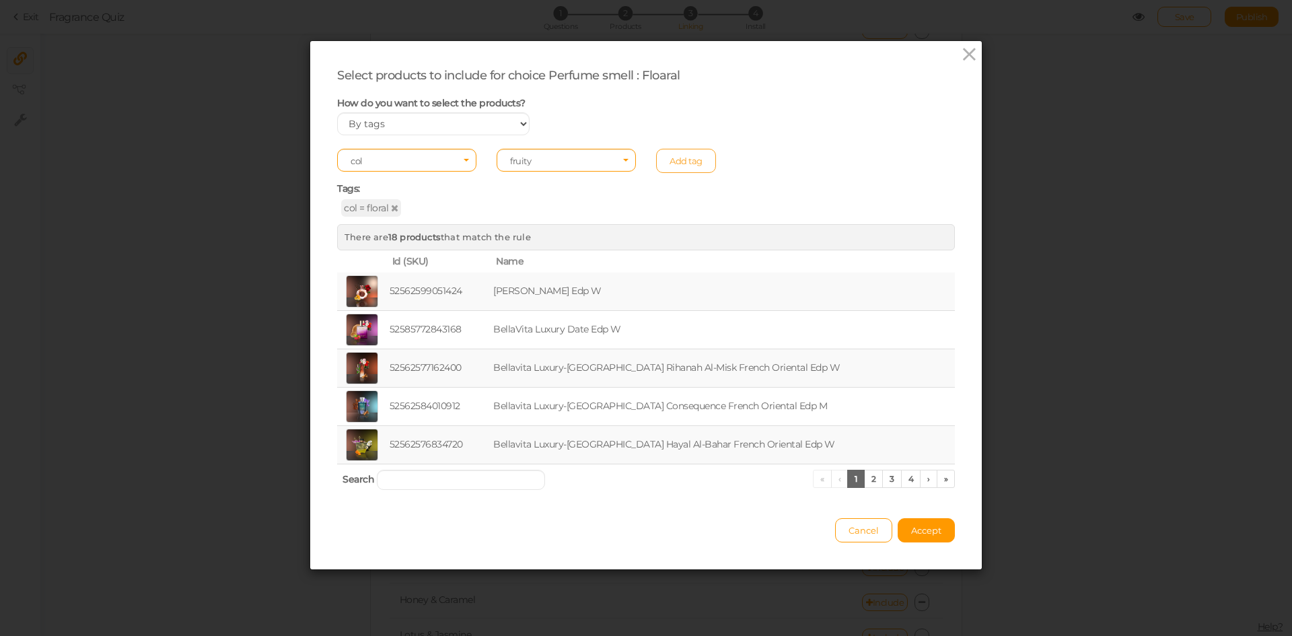
click at [668, 163] on link "Add tag" at bounding box center [686, 161] width 60 height 24
click at [913, 530] on span "Accept" at bounding box center [926, 530] width 30 height 11
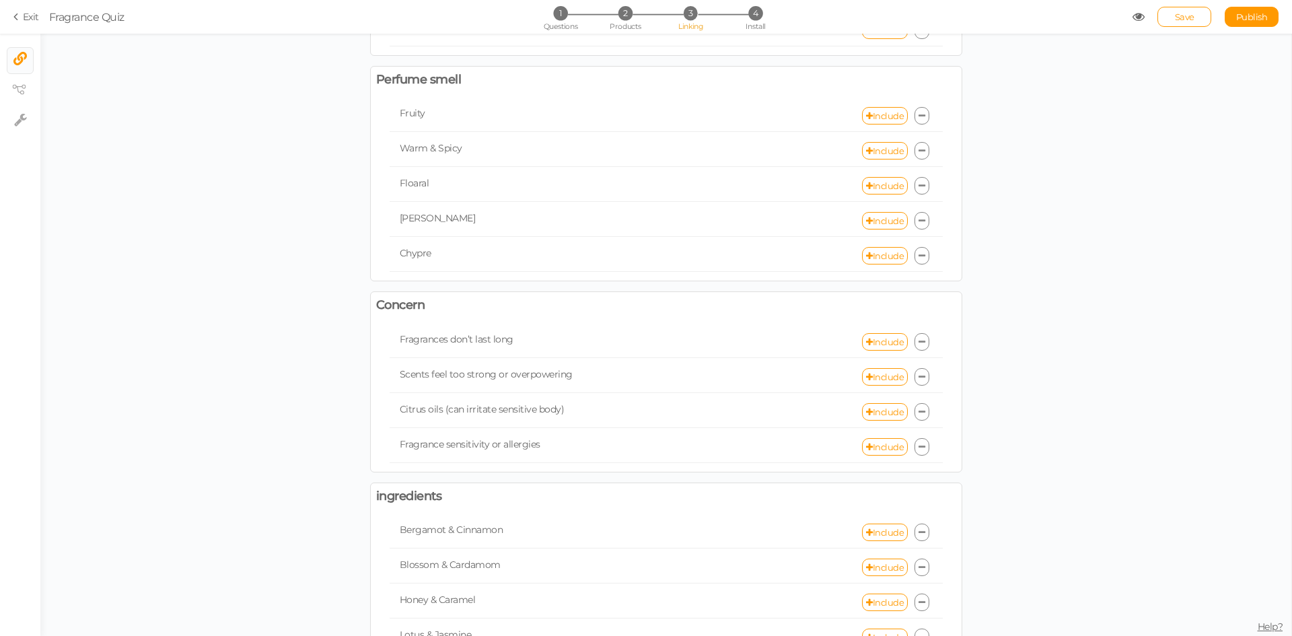
scroll to position [740, 0]
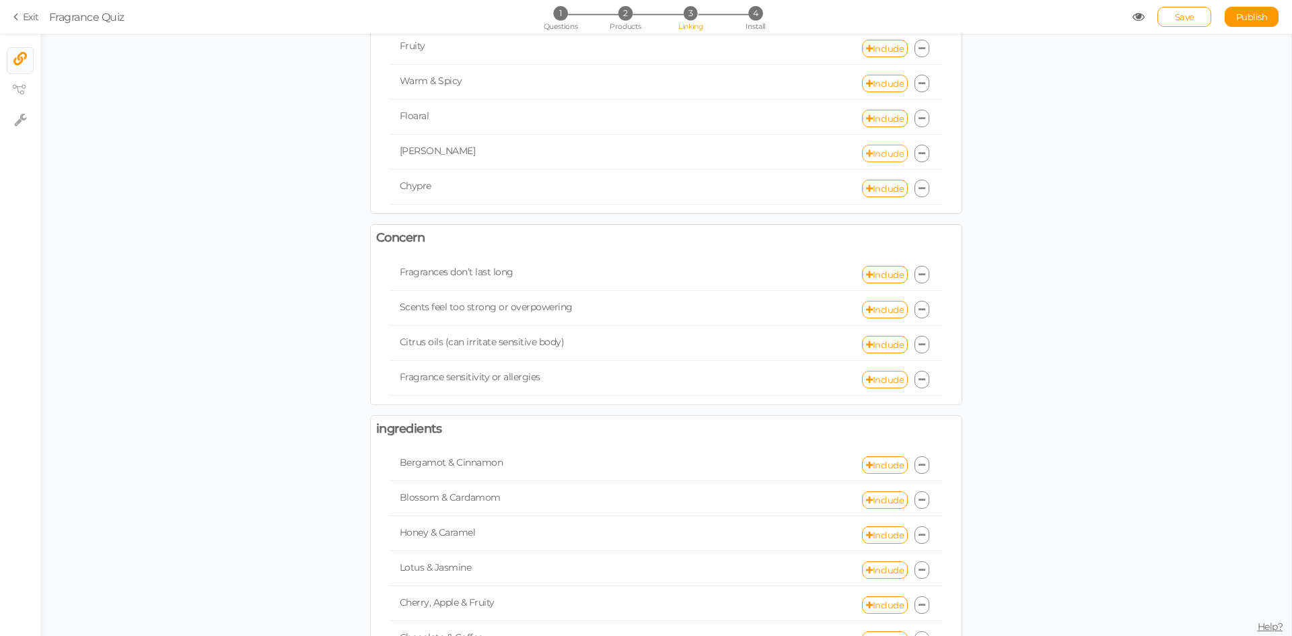
click at [888, 151] on link "Include" at bounding box center [885, 153] width 46 height 17
select select "expr"
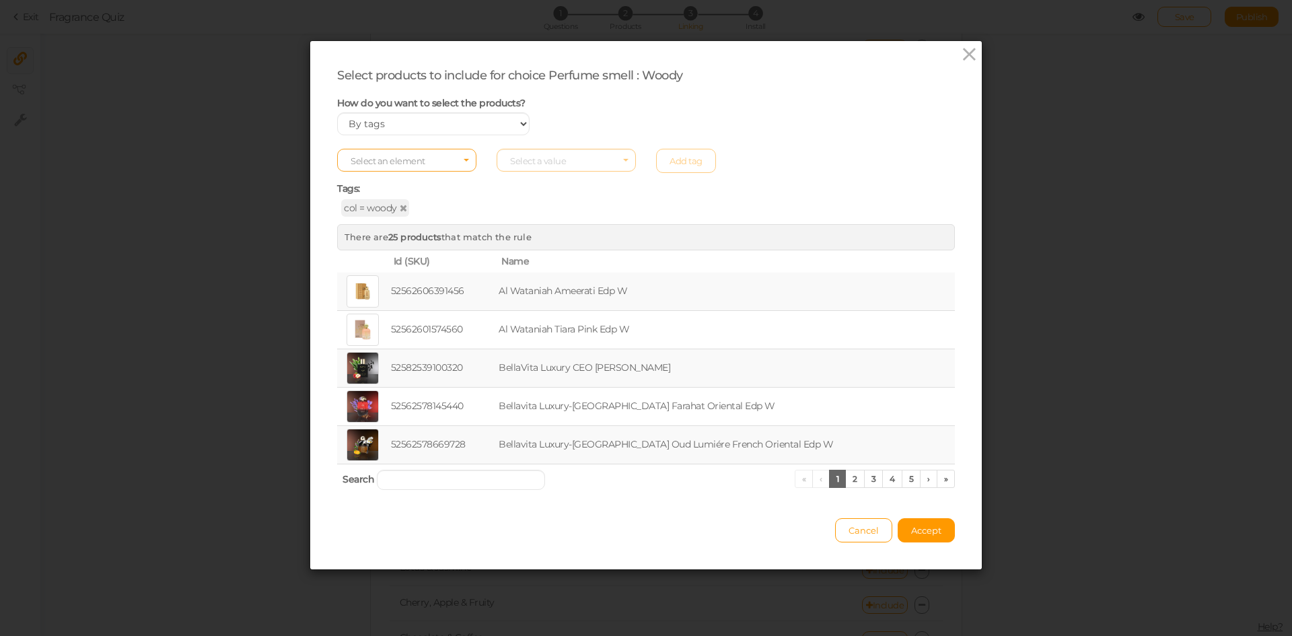
click at [457, 162] on span "Select an element" at bounding box center [406, 160] width 139 height 23
click at [418, 181] on span "col" at bounding box center [407, 181] width 138 height 15
click at [587, 149] on span "Select a value" at bounding box center [566, 160] width 139 height 23
click at [544, 217] on span "paris corner" at bounding box center [533, 216] width 44 height 10
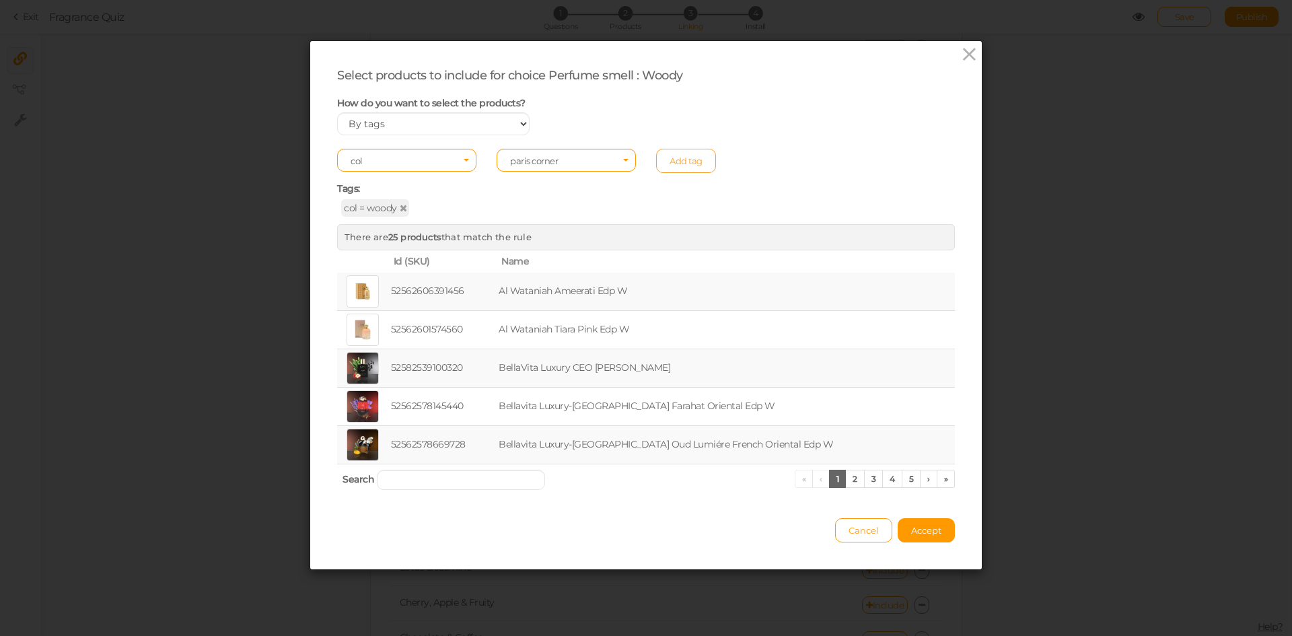
click at [693, 157] on link "Add tag" at bounding box center [686, 161] width 60 height 24
click at [915, 534] on span "Accept" at bounding box center [926, 530] width 30 height 11
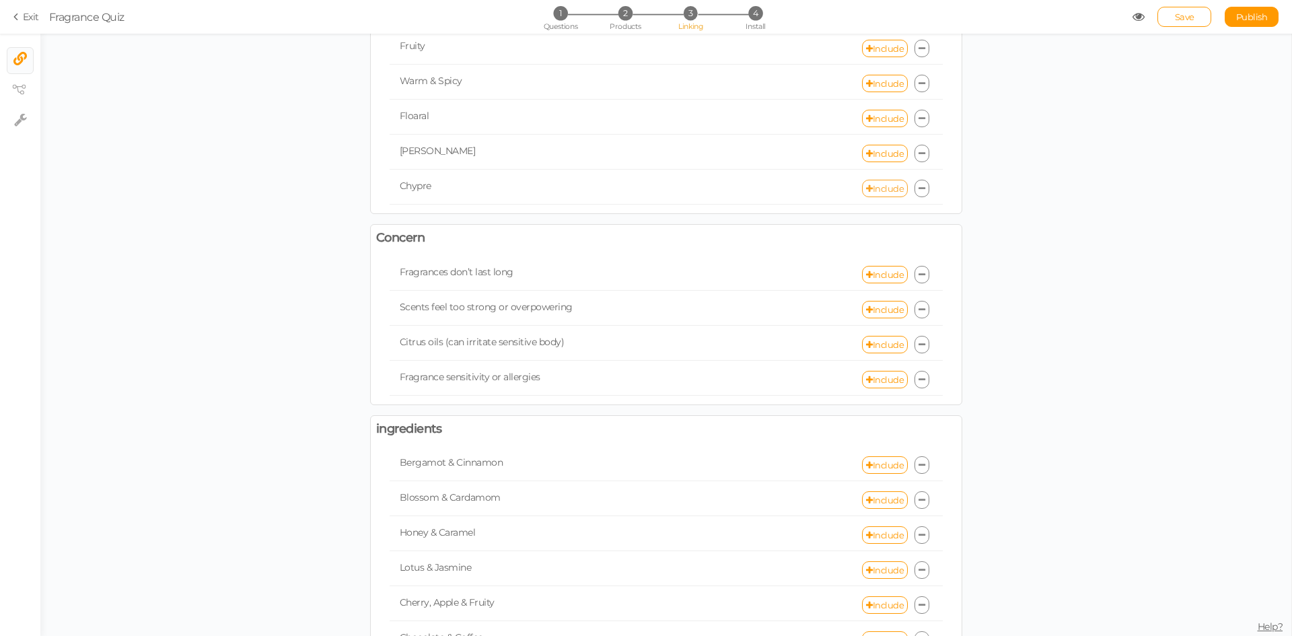
click at [868, 186] on link "Include" at bounding box center [885, 188] width 46 height 17
select select "expr"
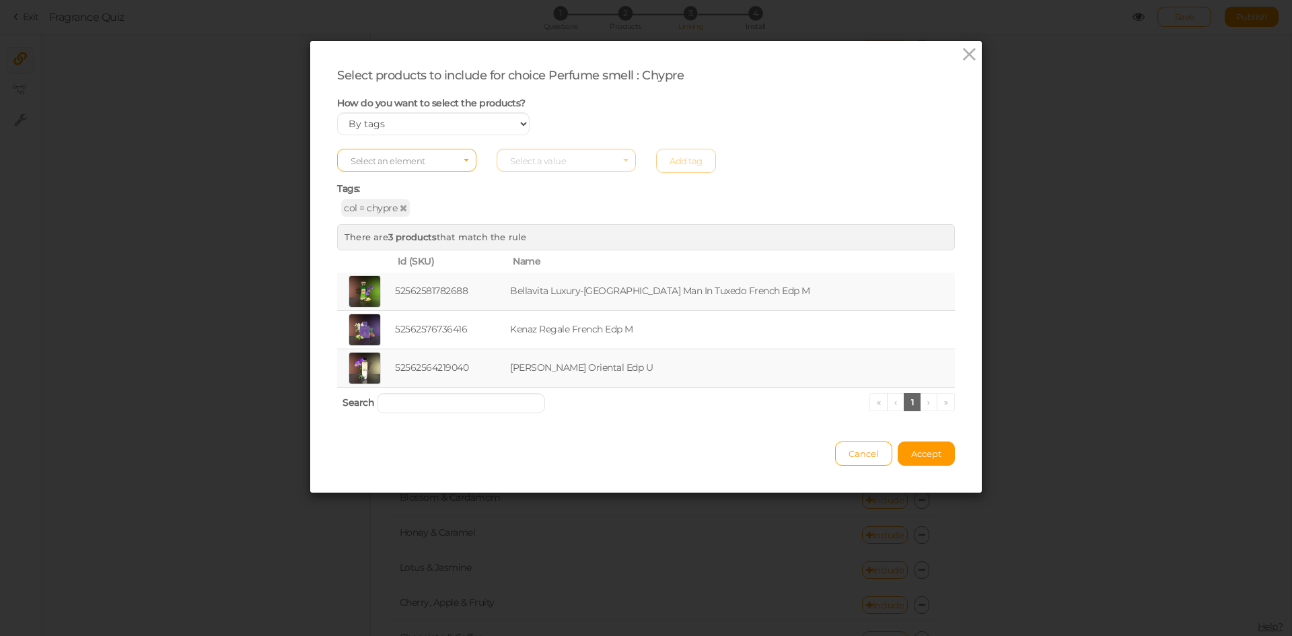
click at [437, 157] on span "Select an element" at bounding box center [406, 160] width 139 height 23
click at [425, 182] on span "col" at bounding box center [407, 181] width 138 height 15
click at [555, 166] on span "Select a value" at bounding box center [538, 160] width 56 height 11
click at [548, 292] on span "woody" at bounding box center [566, 292] width 138 height 15
click at [670, 162] on link "Add tag" at bounding box center [686, 161] width 60 height 24
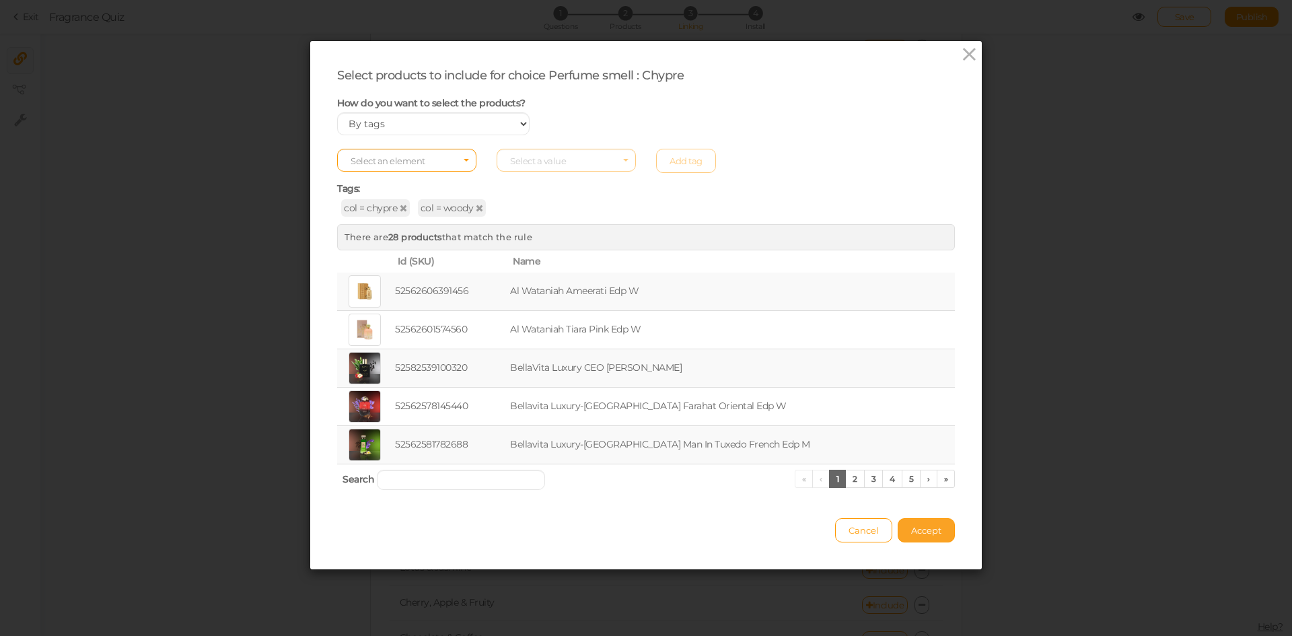
click at [927, 533] on span "Accept" at bounding box center [926, 530] width 30 height 11
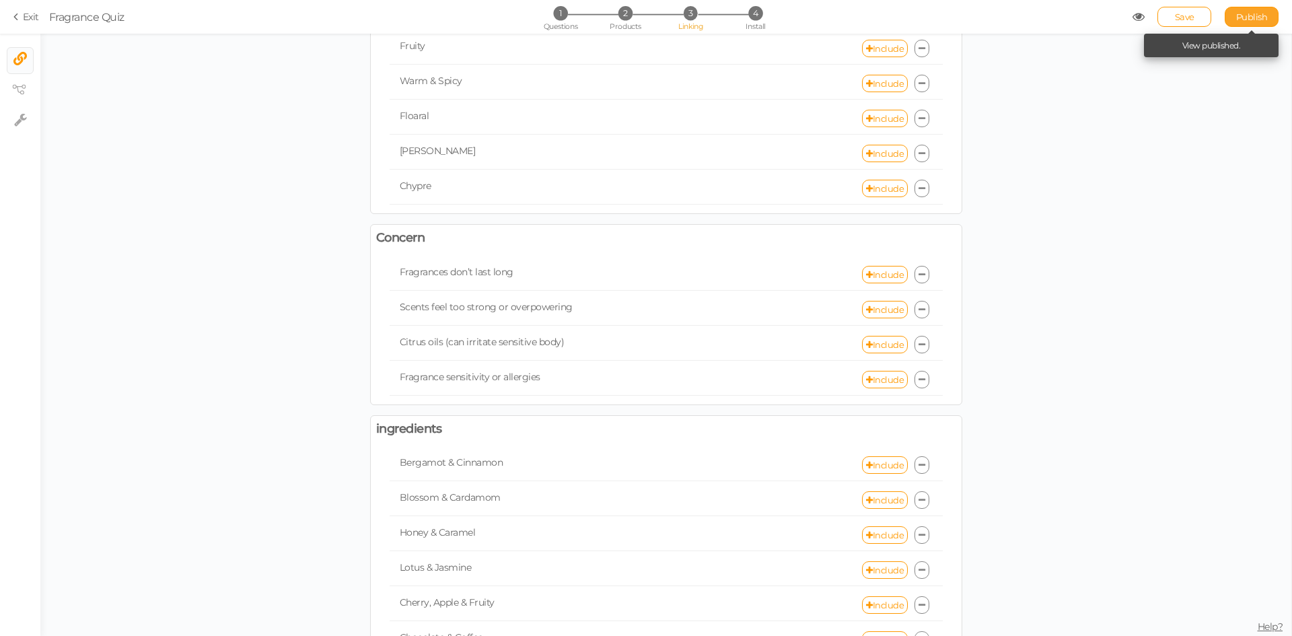
click at [1240, 23] on link "Publish" at bounding box center [1252, 17] width 54 height 20
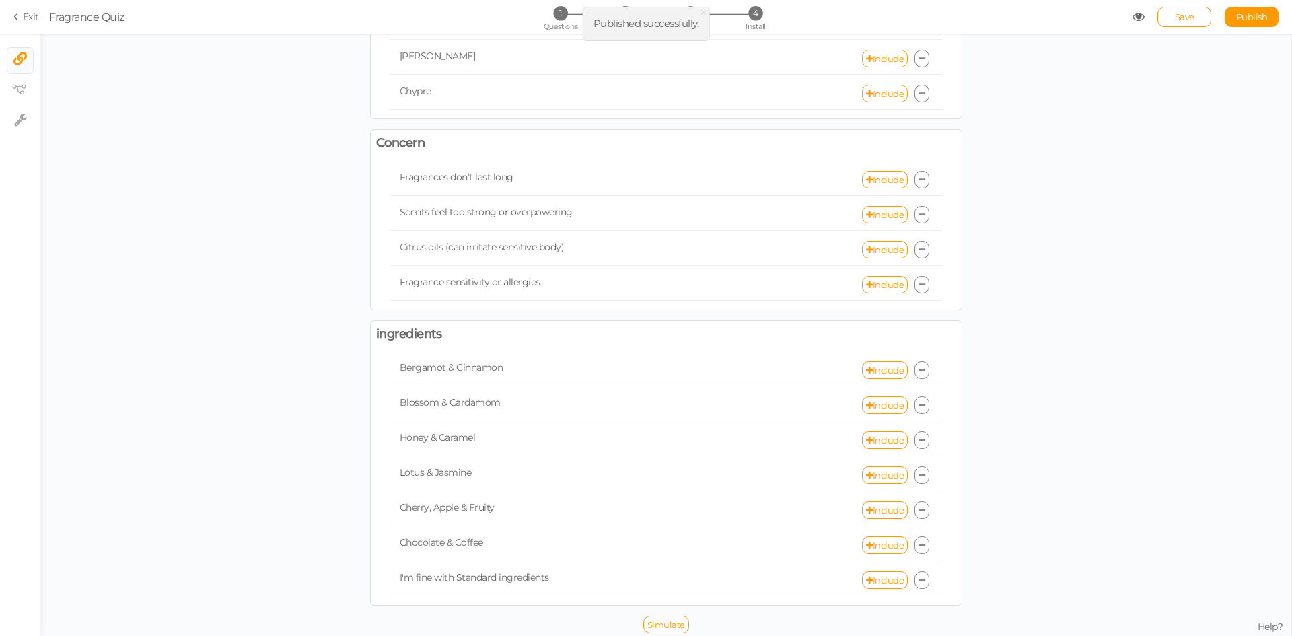
scroll to position [839, 0]
click at [868, 209] on link "Include" at bounding box center [885, 210] width 46 height 17
select select "expr"
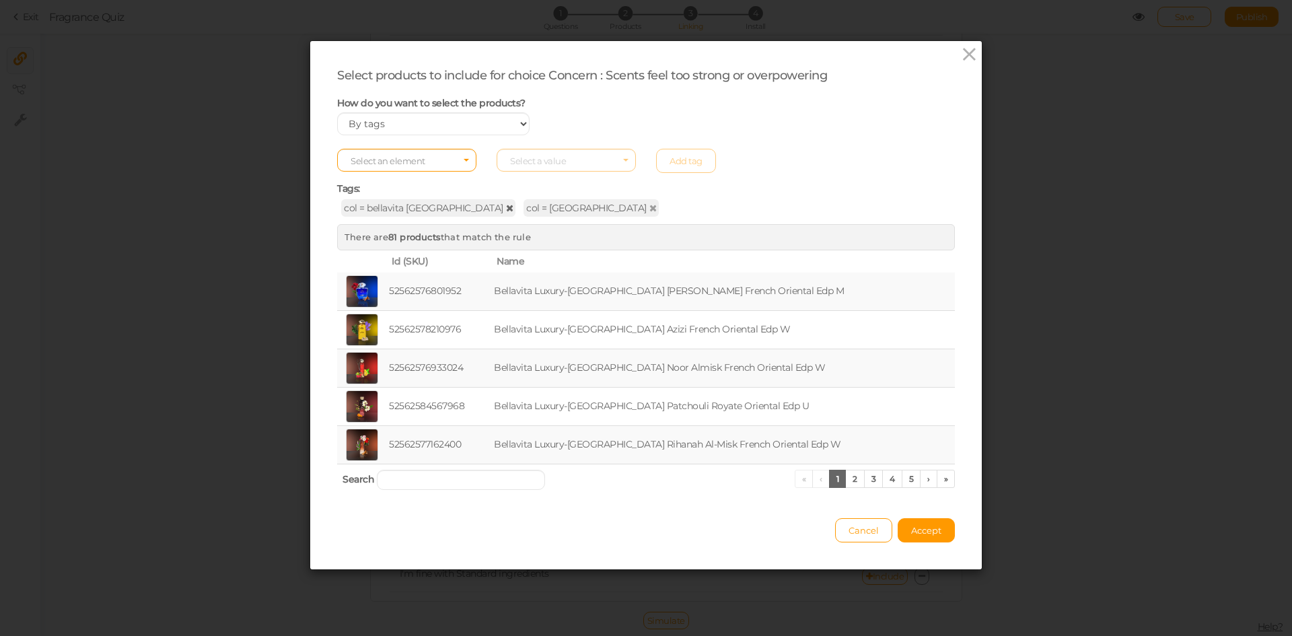
click at [506, 209] on icon at bounding box center [509, 207] width 7 height 9
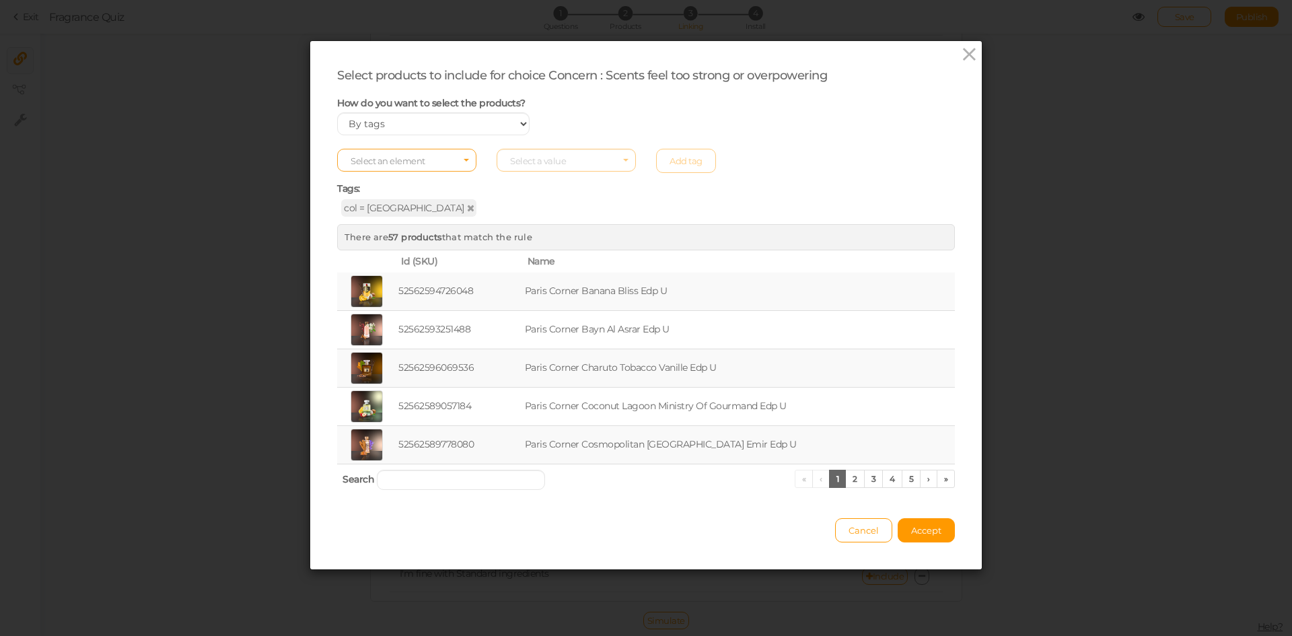
click at [431, 166] on span "Select an element" at bounding box center [406, 160] width 139 height 23
click at [419, 178] on span "col" at bounding box center [407, 181] width 138 height 15
click at [514, 159] on span "Select a value" at bounding box center [538, 160] width 56 height 11
click at [528, 176] on span "floral" at bounding box center [566, 171] width 138 height 15
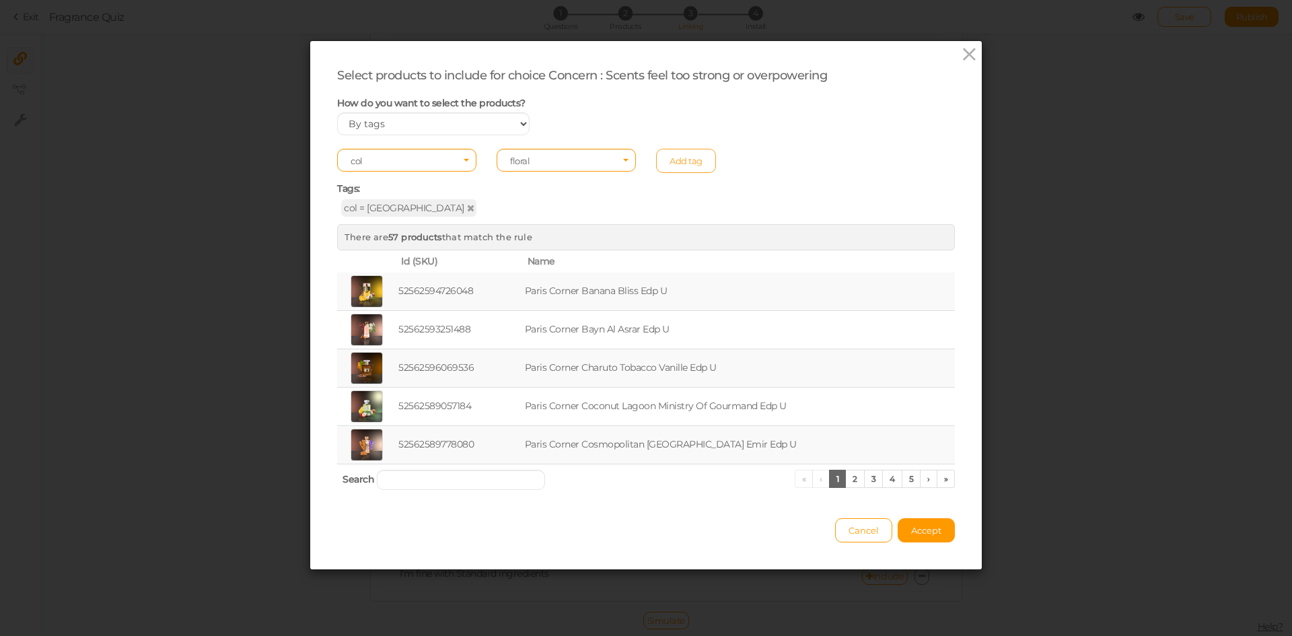
click at [686, 164] on link "Add tag" at bounding box center [686, 161] width 60 height 24
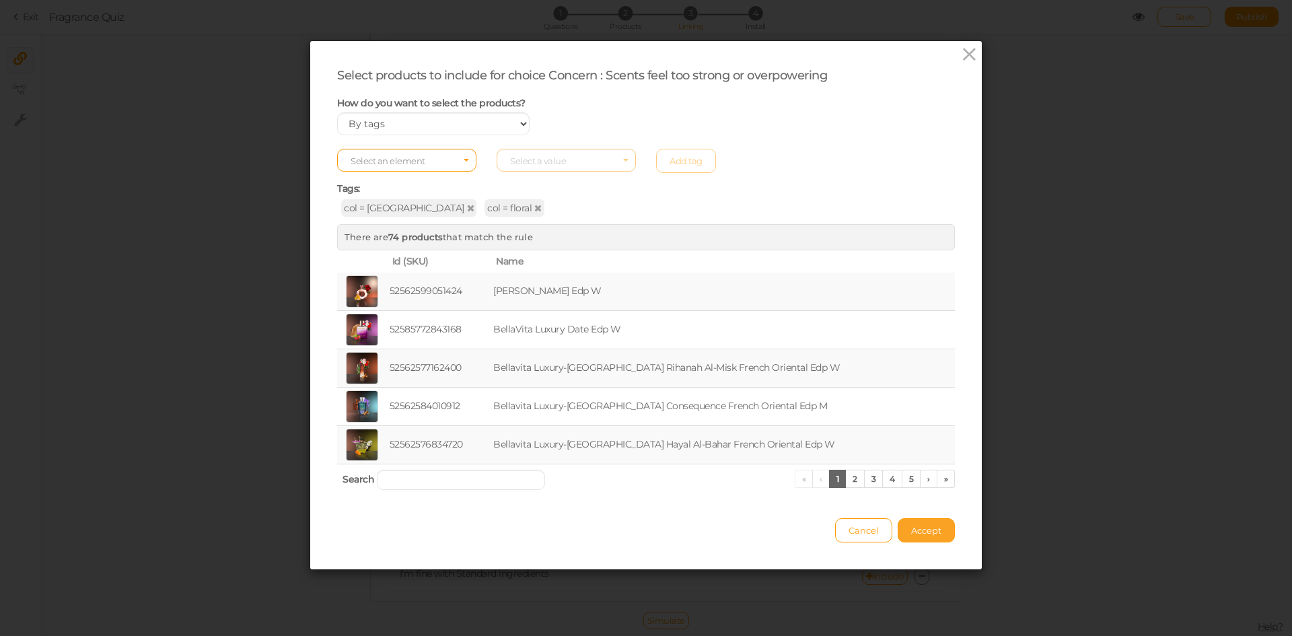
click at [932, 528] on span "Accept" at bounding box center [926, 530] width 30 height 11
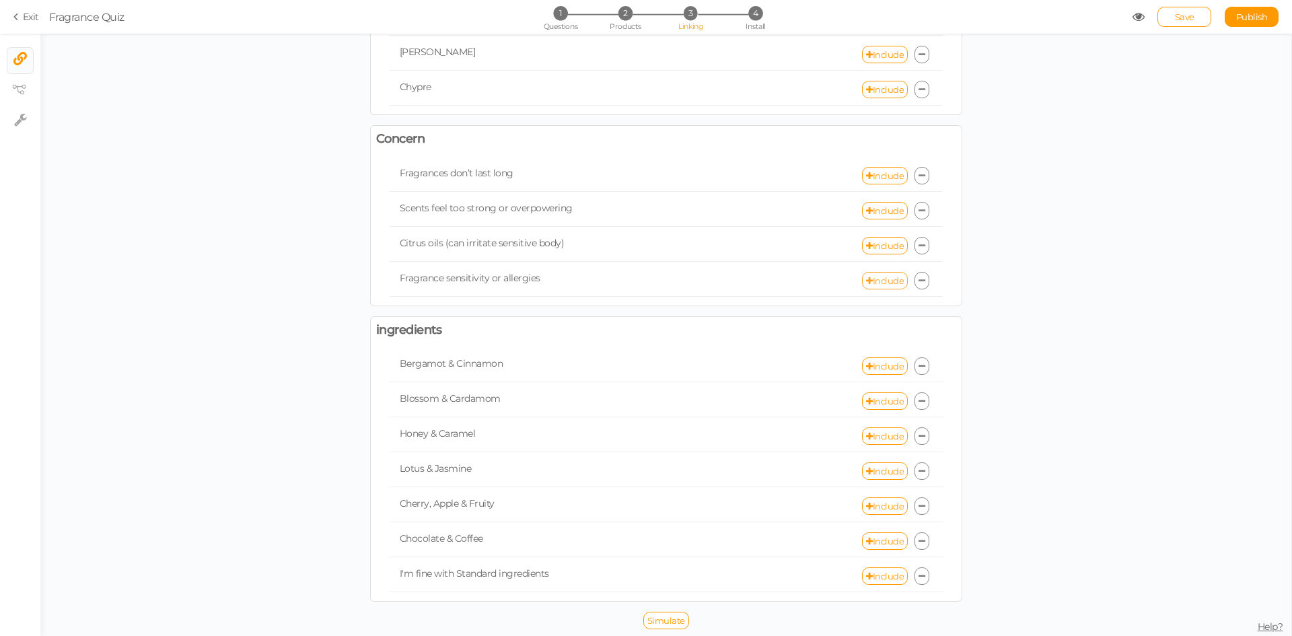
click at [876, 281] on link "Include" at bounding box center [885, 280] width 46 height 17
select select "expr"
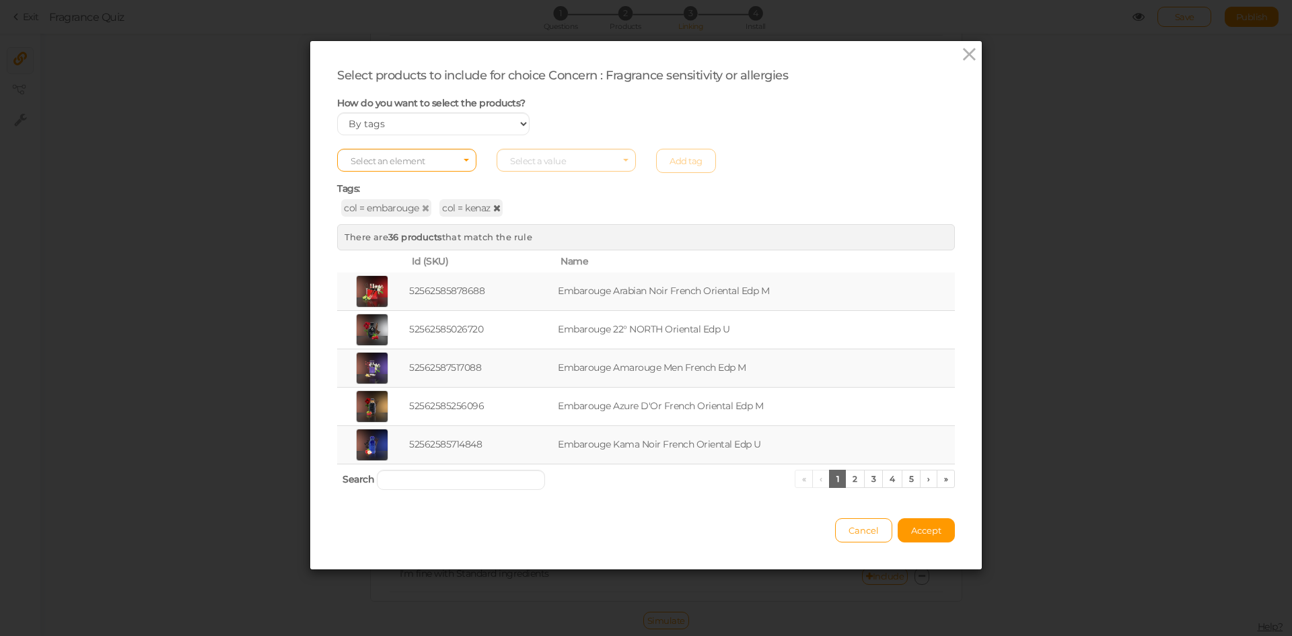
click at [493, 207] on icon at bounding box center [496, 207] width 7 height 9
click at [428, 167] on span "Select an element" at bounding box center [406, 160] width 139 height 23
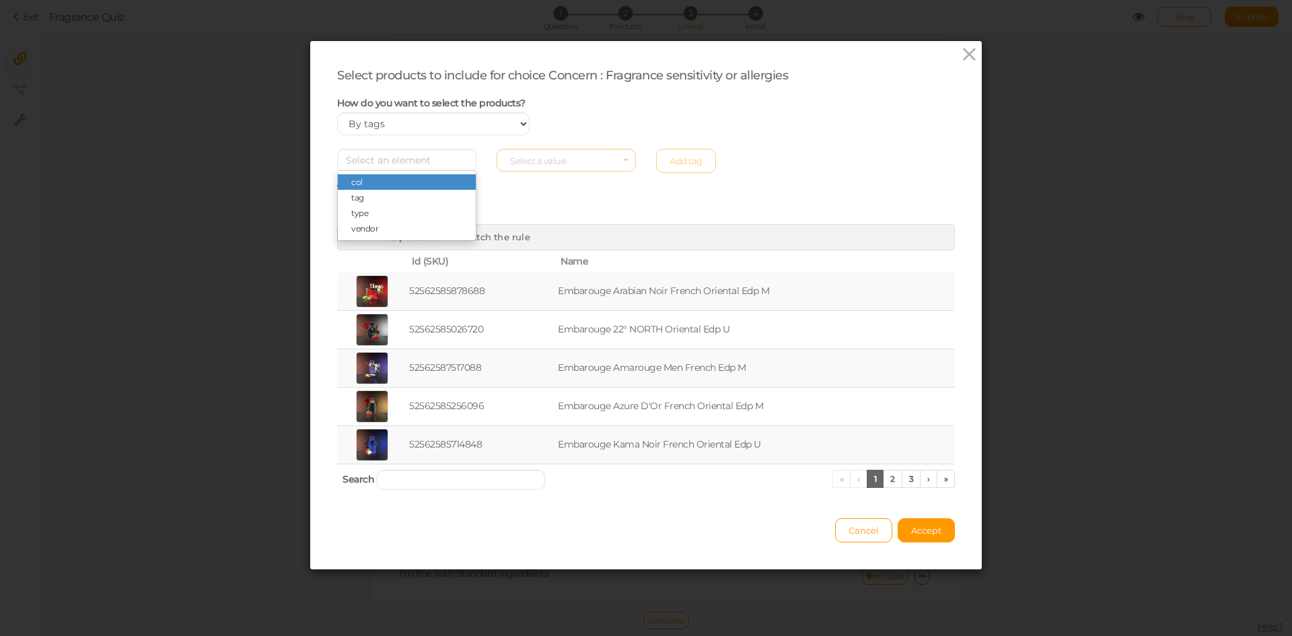
click at [427, 185] on span "col" at bounding box center [407, 181] width 138 height 15
click at [549, 160] on span "Select a value" at bounding box center [538, 160] width 56 height 11
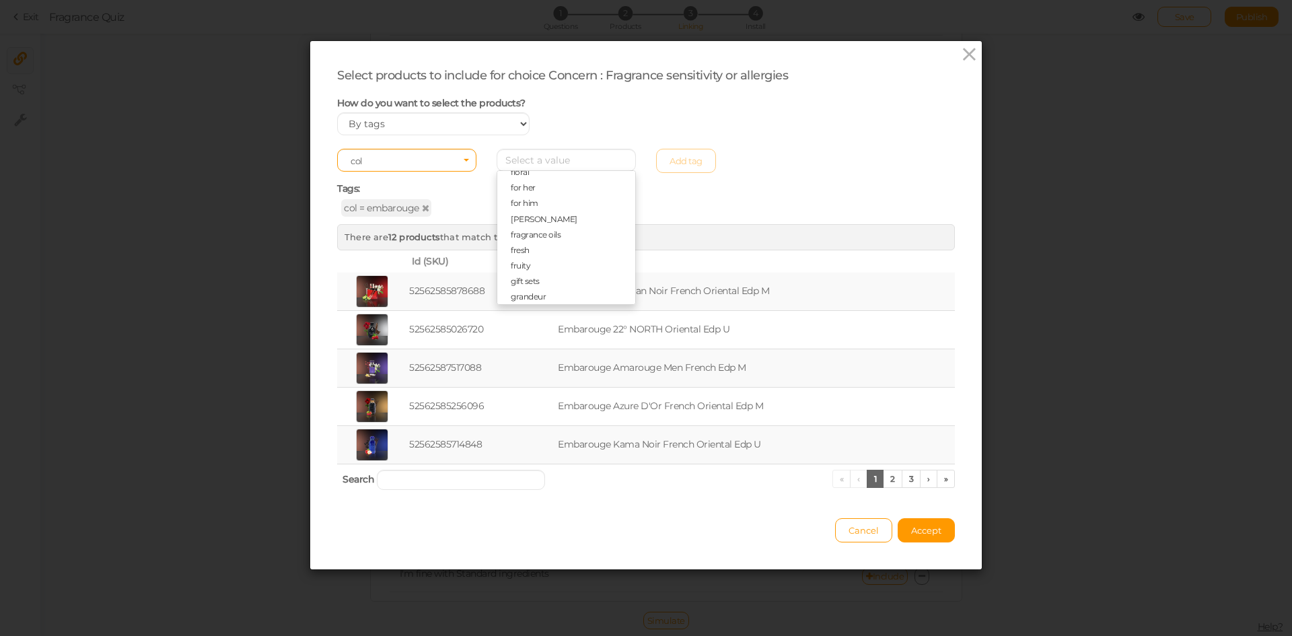
click at [530, 259] on span "fruity" at bounding box center [566, 265] width 138 height 15
click at [674, 151] on link "Add tag" at bounding box center [686, 161] width 60 height 24
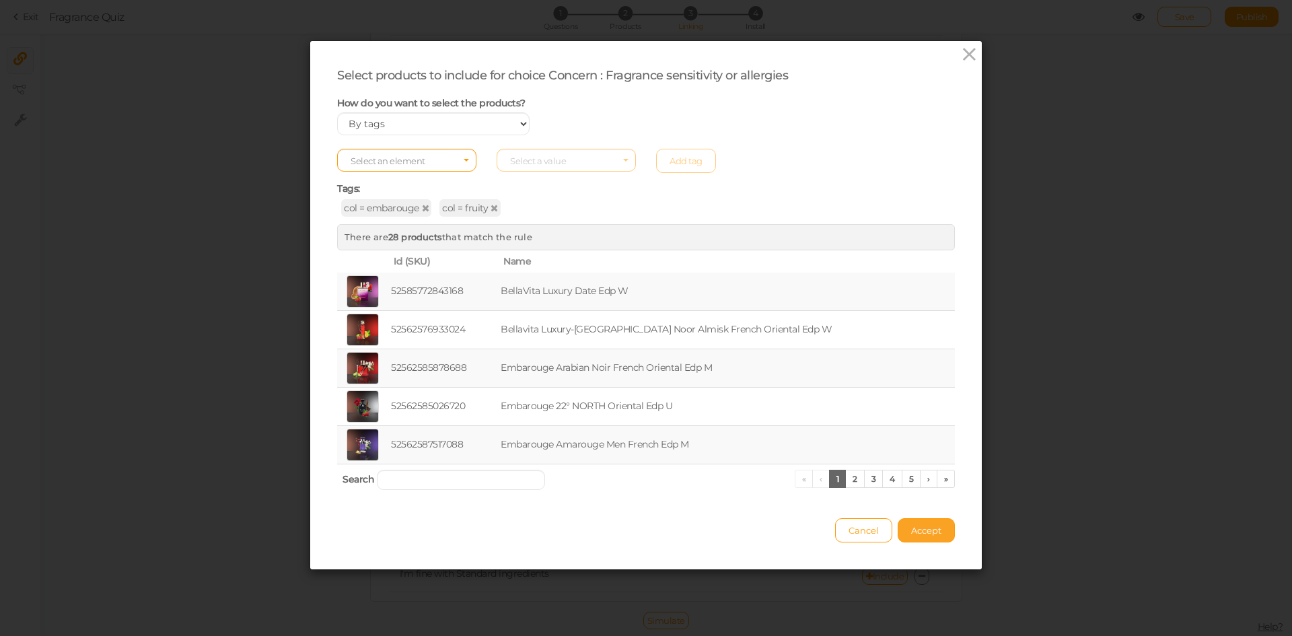
click at [930, 535] on span "Accept" at bounding box center [926, 530] width 30 height 11
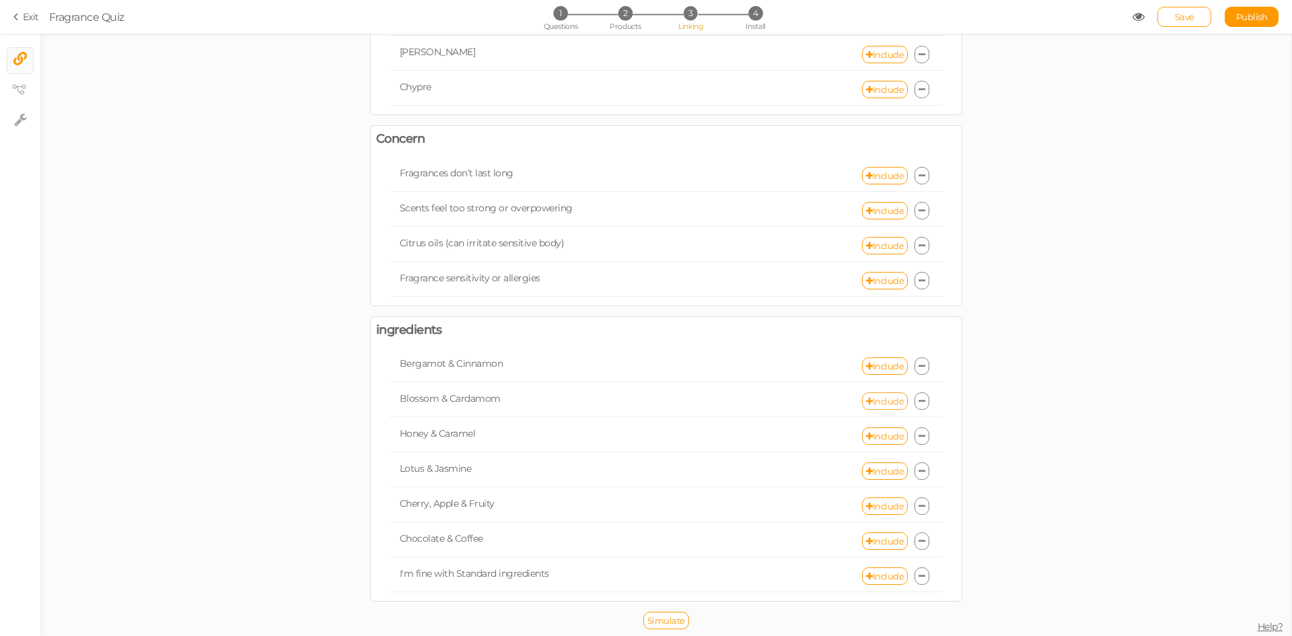
click at [875, 395] on link "Include" at bounding box center [885, 400] width 46 height 17
select select "expr"
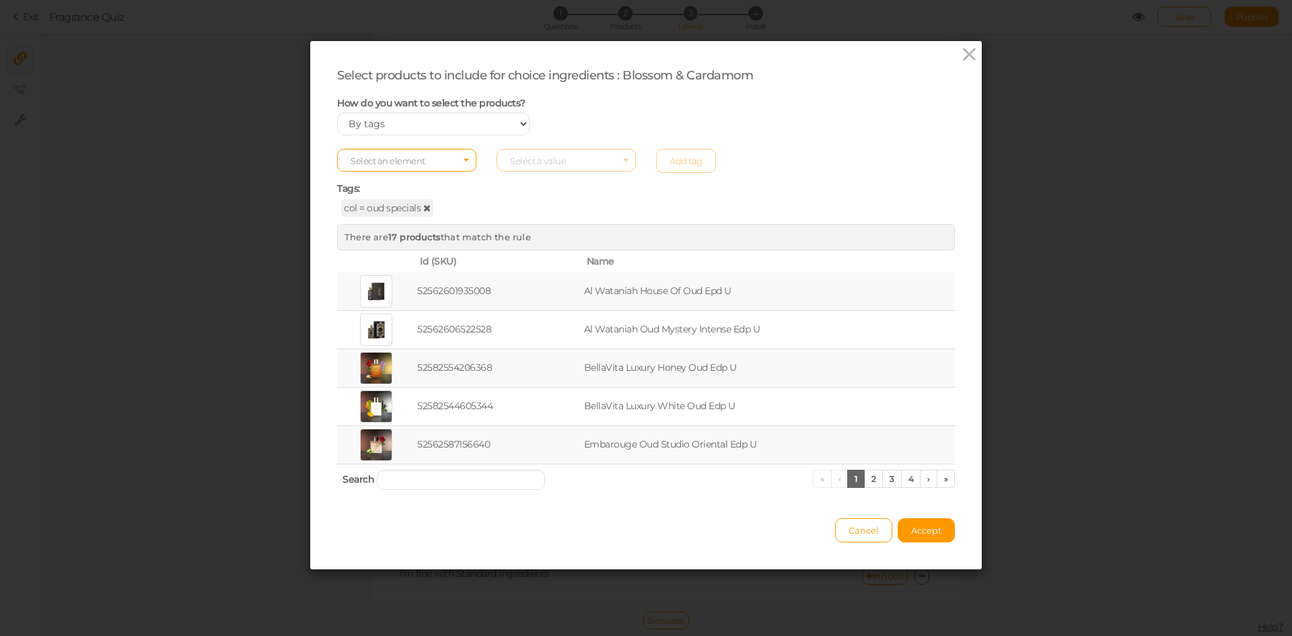
click at [424, 207] on icon at bounding box center [426, 207] width 7 height 9
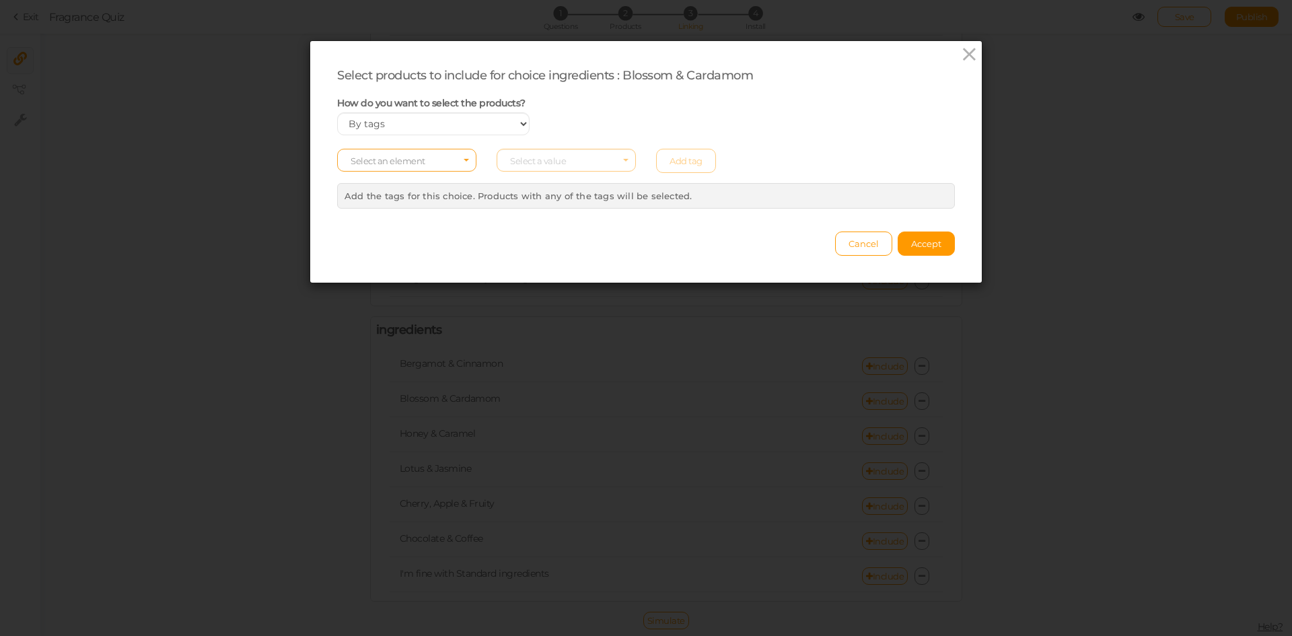
click at [401, 158] on span "Select an element" at bounding box center [388, 160] width 75 height 11
click at [398, 187] on span "col" at bounding box center [407, 181] width 138 height 15
click at [546, 159] on span "Select a value" at bounding box center [538, 160] width 56 height 11
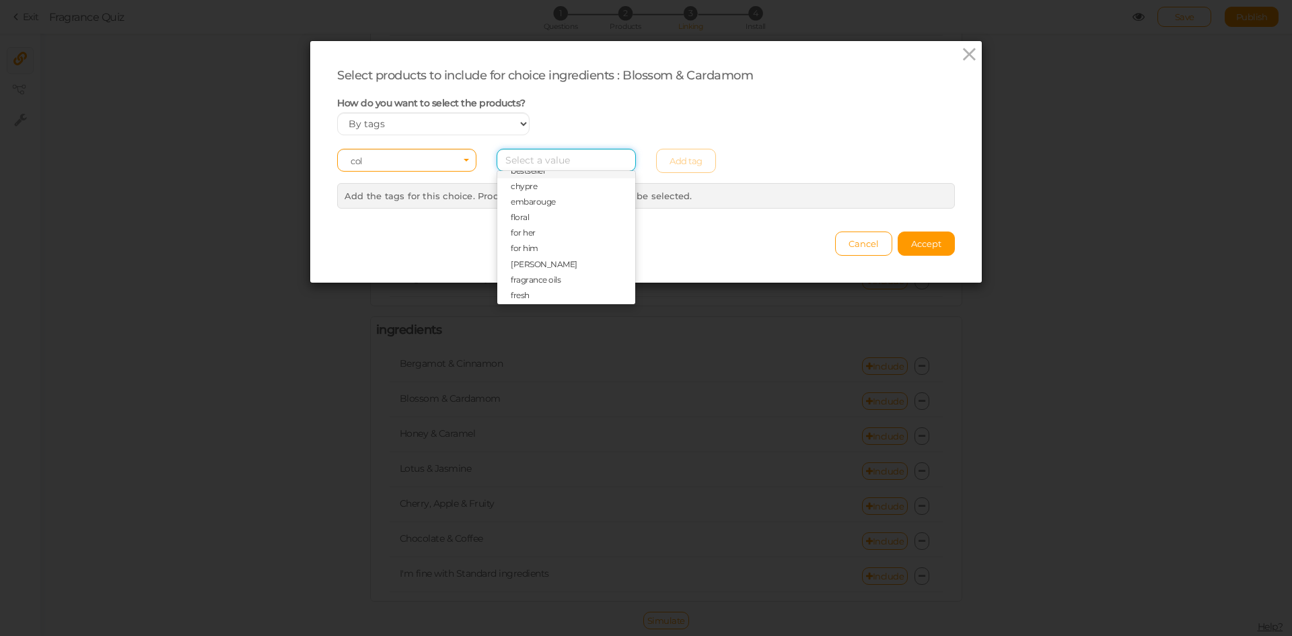
scroll to position [356, 0]
click at [530, 211] on span "paris corner" at bounding box center [533, 216] width 44 height 10
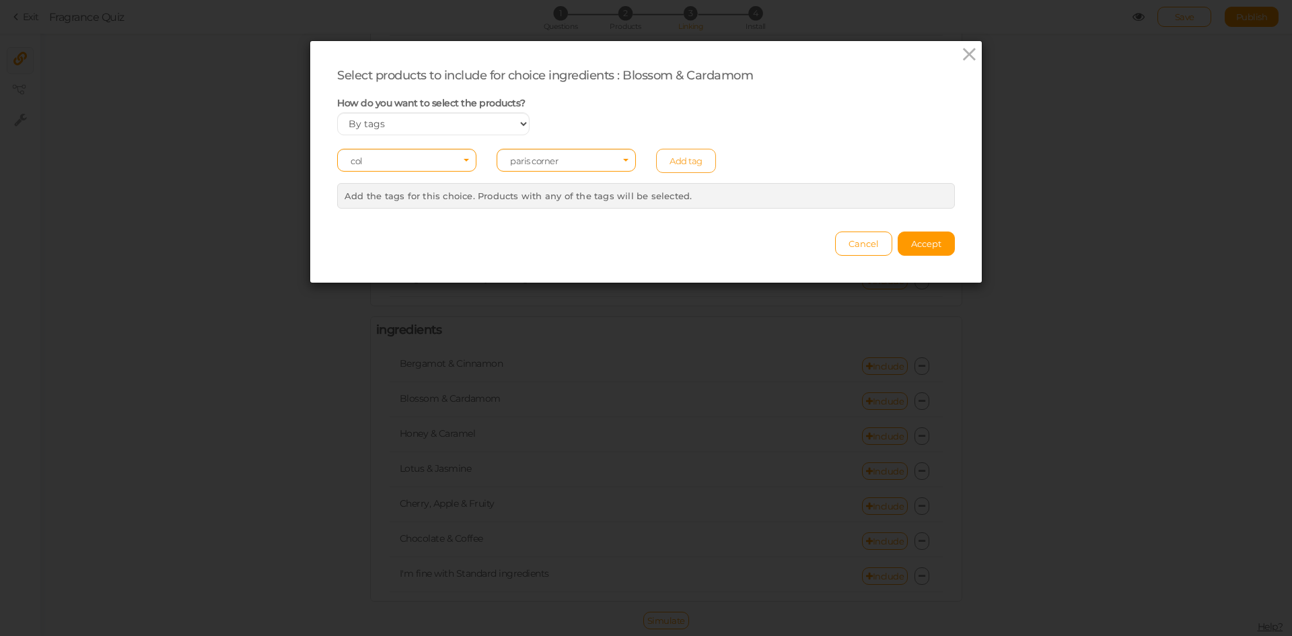
click at [662, 164] on link "Add tag" at bounding box center [686, 161] width 60 height 24
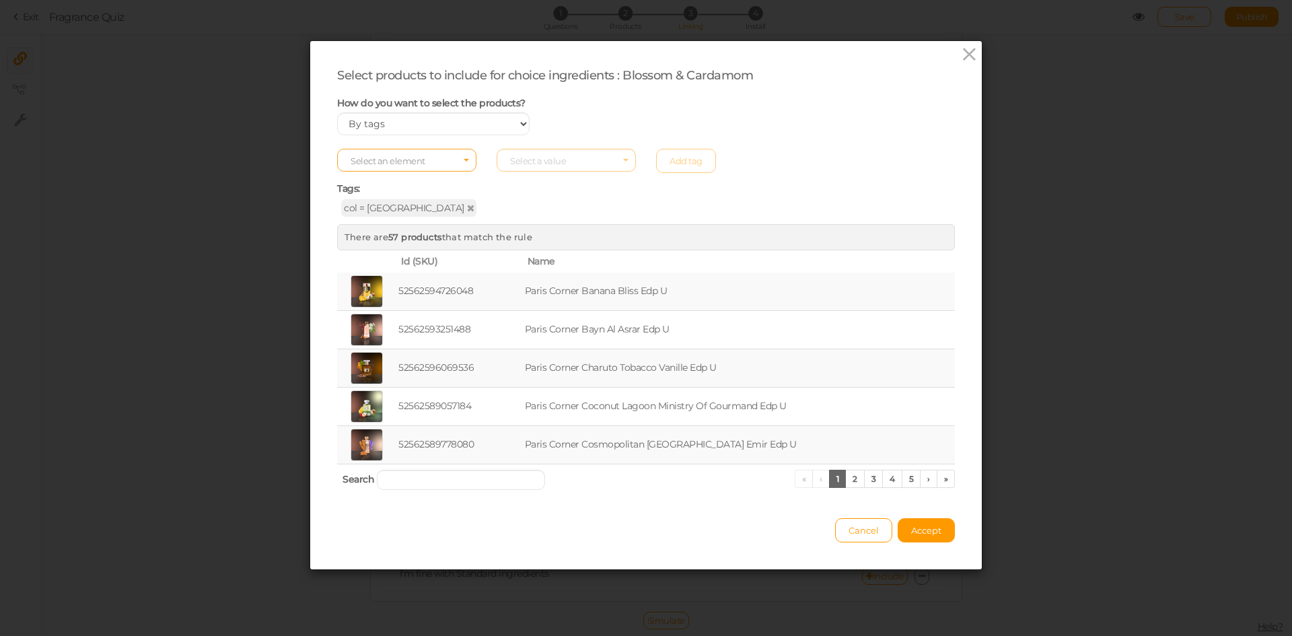
click at [418, 161] on span "Select an element" at bounding box center [388, 160] width 75 height 11
click at [398, 184] on span "col" at bounding box center [407, 181] width 138 height 15
click at [549, 153] on span "Select a value" at bounding box center [566, 160] width 139 height 23
click at [540, 271] on span "embarouge" at bounding box center [533, 272] width 45 height 10
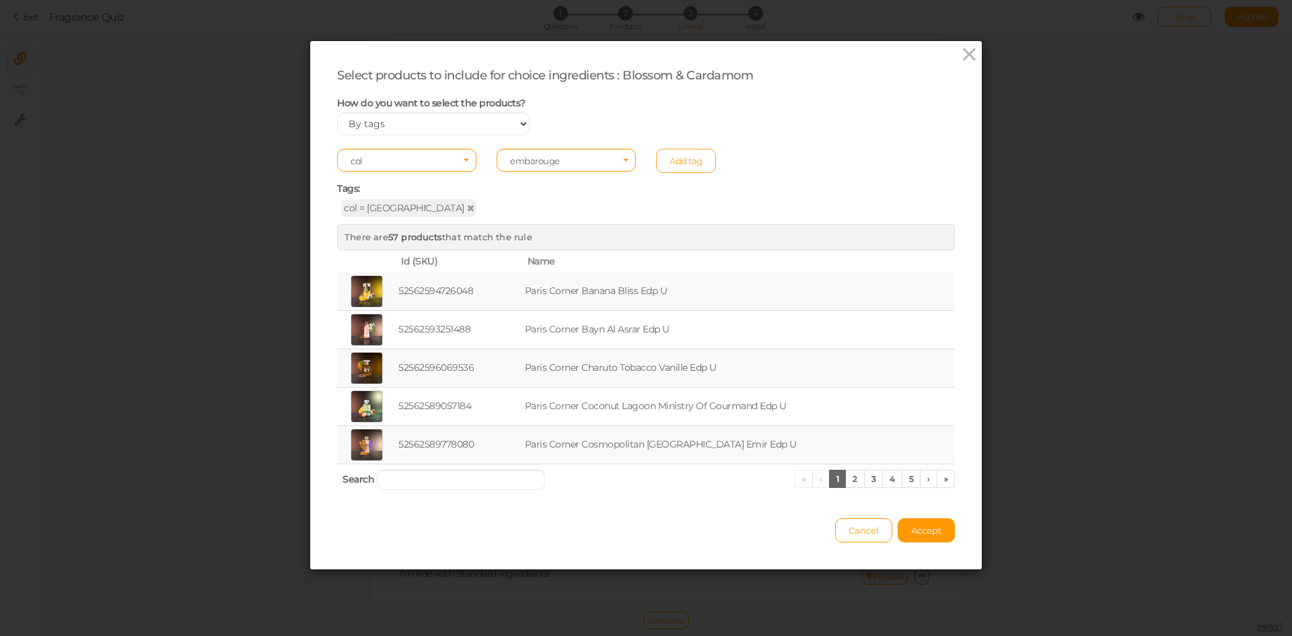
click at [664, 156] on link "Add tag" at bounding box center [686, 161] width 60 height 24
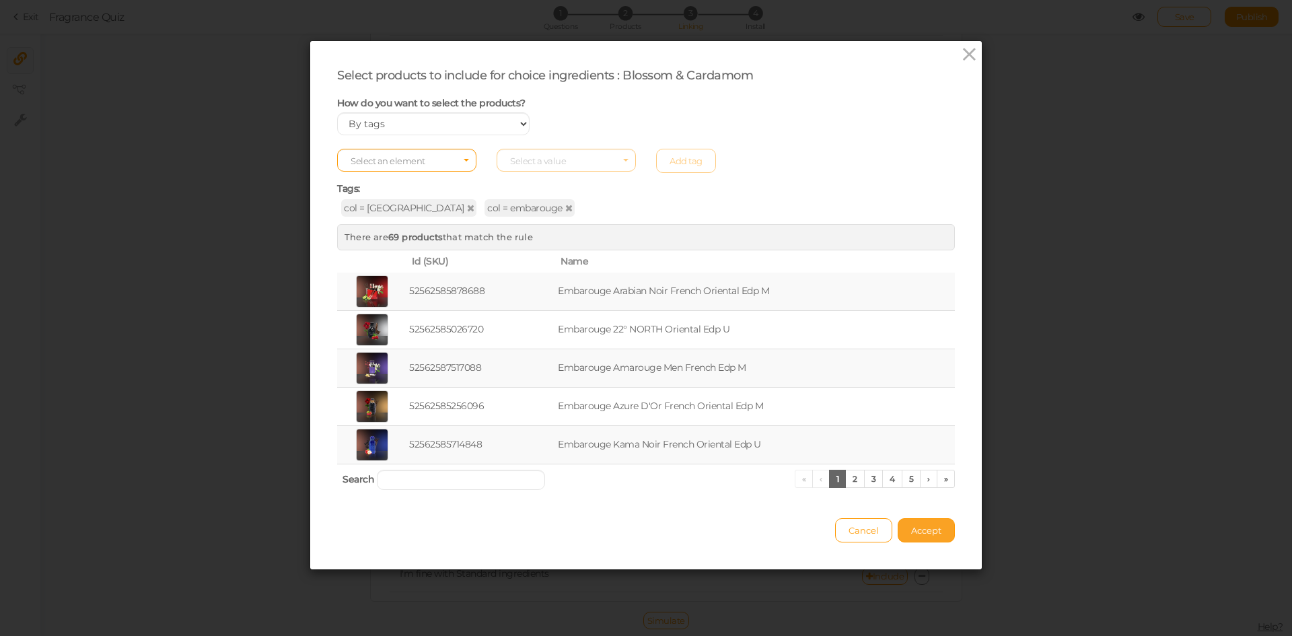
click at [908, 537] on button "Accept" at bounding box center [926, 530] width 57 height 24
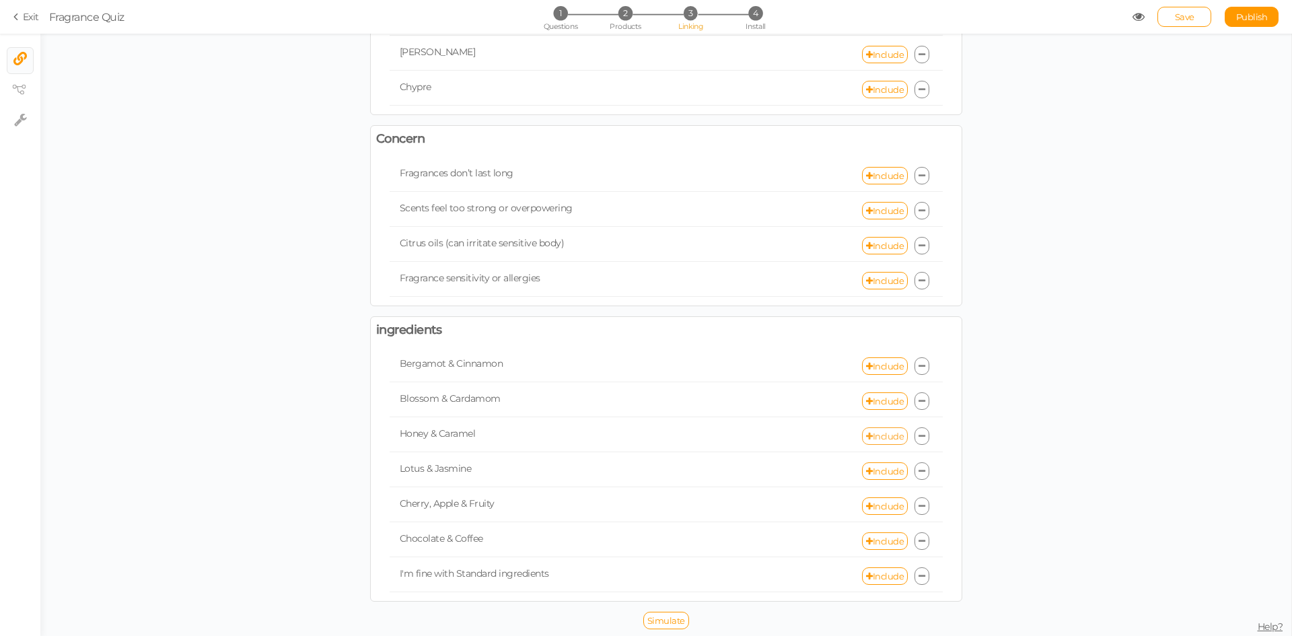
click at [874, 435] on link "Include" at bounding box center [885, 435] width 46 height 17
select select "expr"
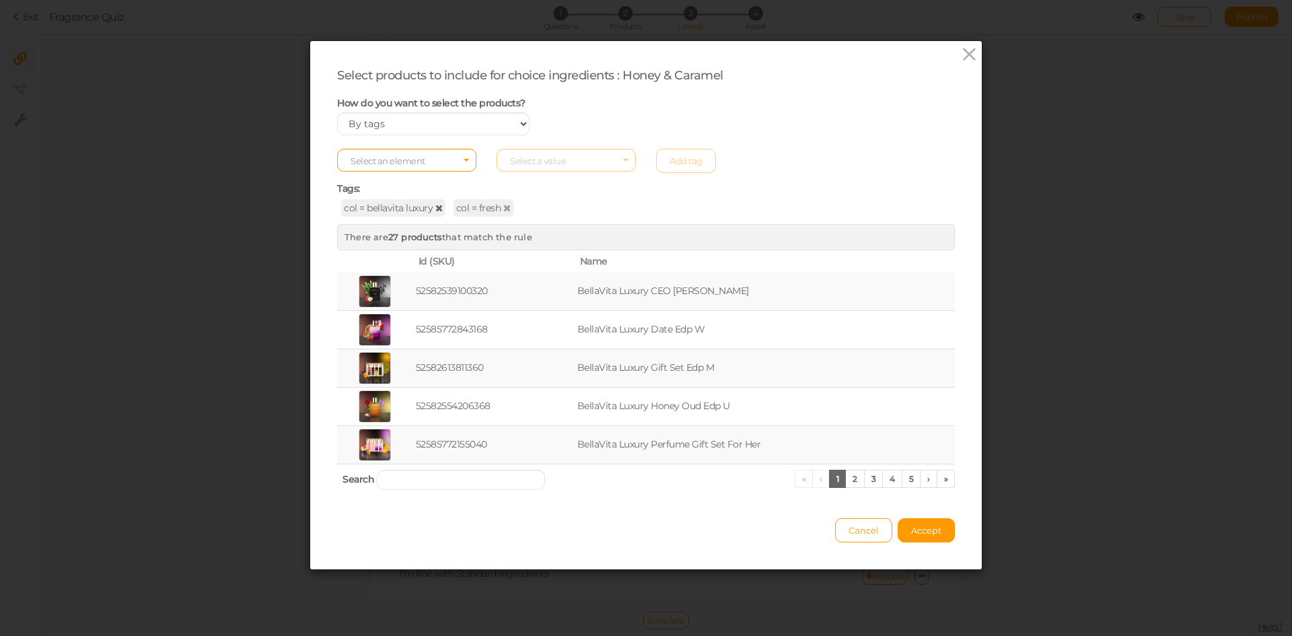
click at [435, 208] on icon at bounding box center [438, 207] width 7 height 9
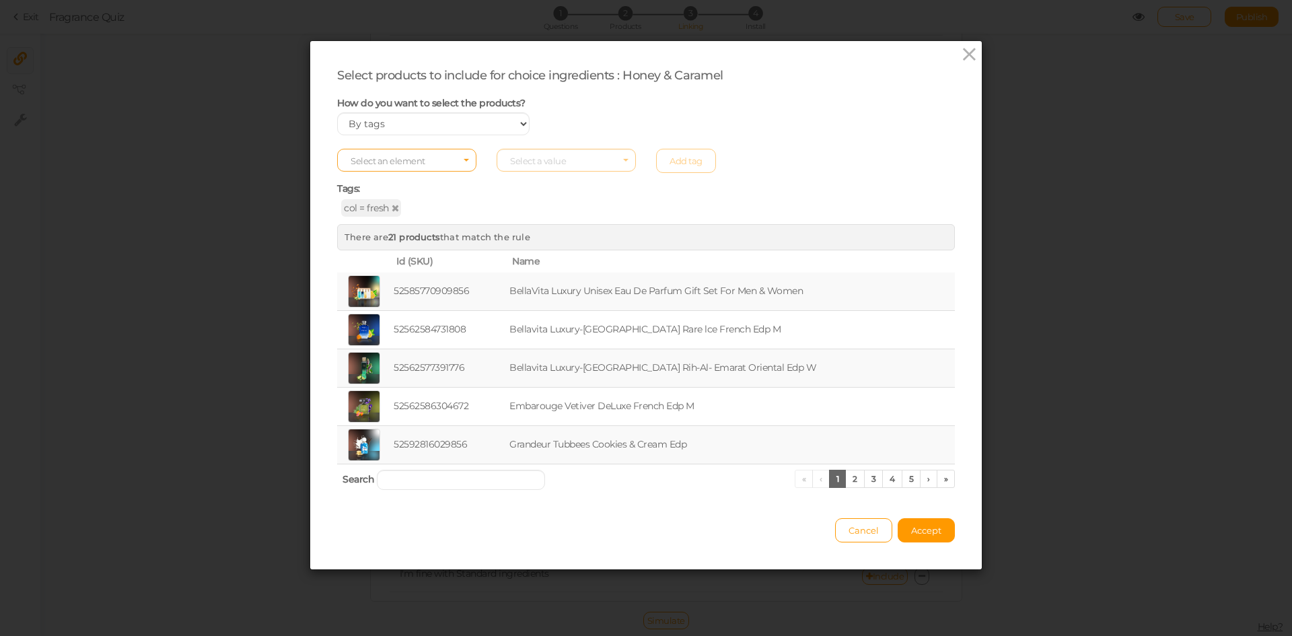
click at [437, 167] on span "Select an element" at bounding box center [406, 160] width 139 height 23
click at [431, 180] on span "col" at bounding box center [407, 181] width 138 height 15
click at [551, 161] on span "Select a value" at bounding box center [538, 160] width 56 height 11
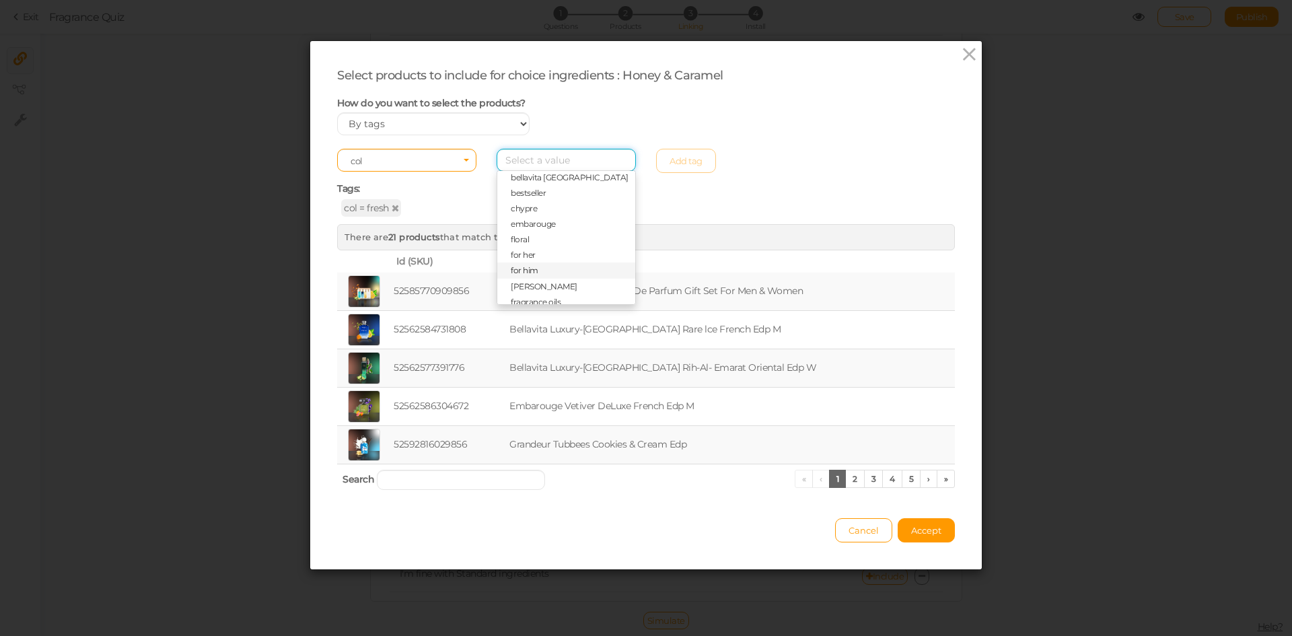
scroll to position [135, 0]
click at [535, 293] on span "grandeur" at bounding box center [528, 296] width 35 height 10
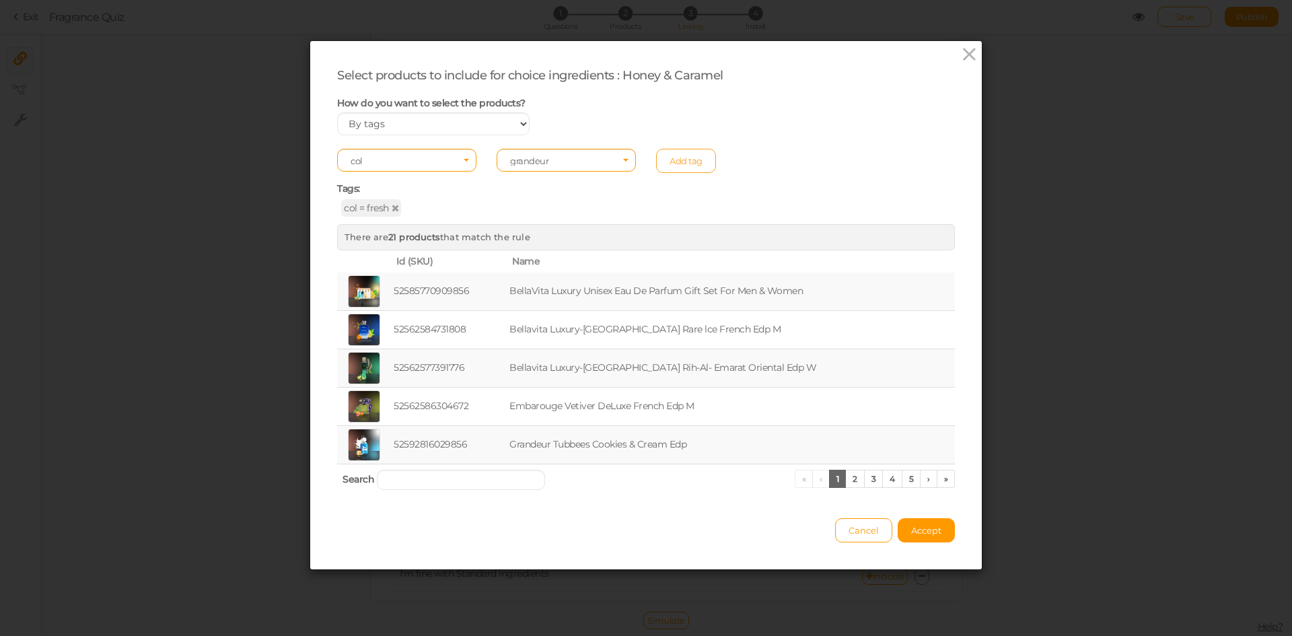
click at [681, 163] on link "Add tag" at bounding box center [686, 161] width 60 height 24
click at [920, 539] on button "Accept" at bounding box center [926, 530] width 57 height 24
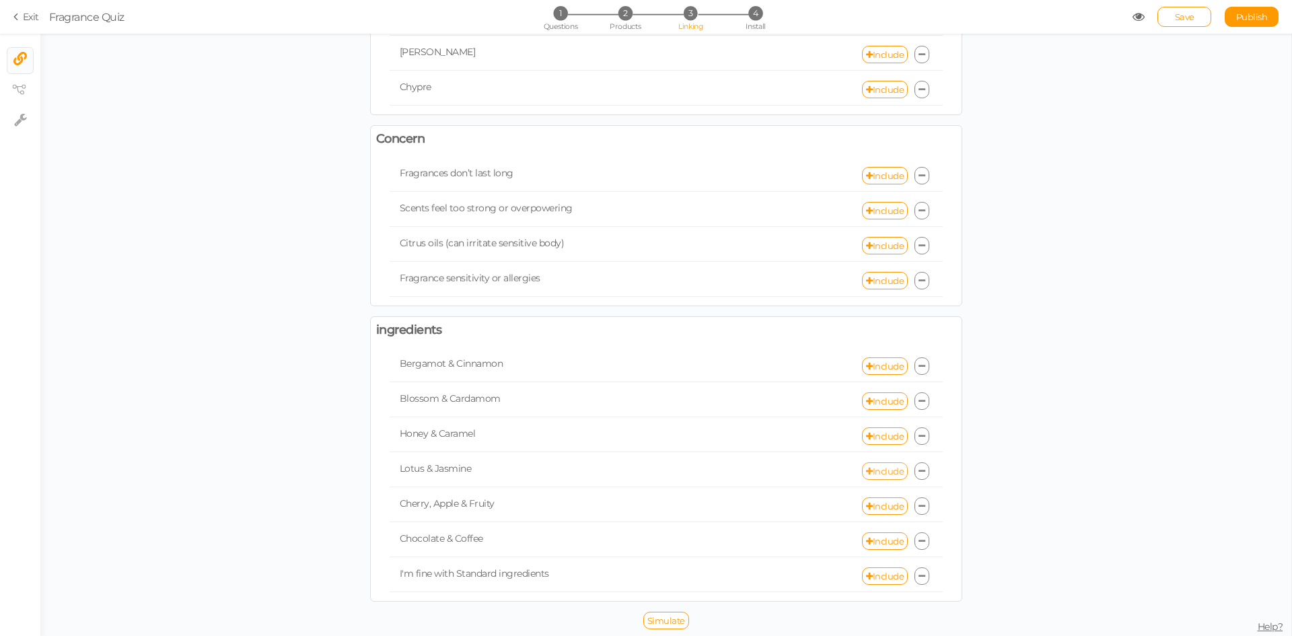
click at [867, 467] on link "Include" at bounding box center [885, 470] width 46 height 17
select select "expr"
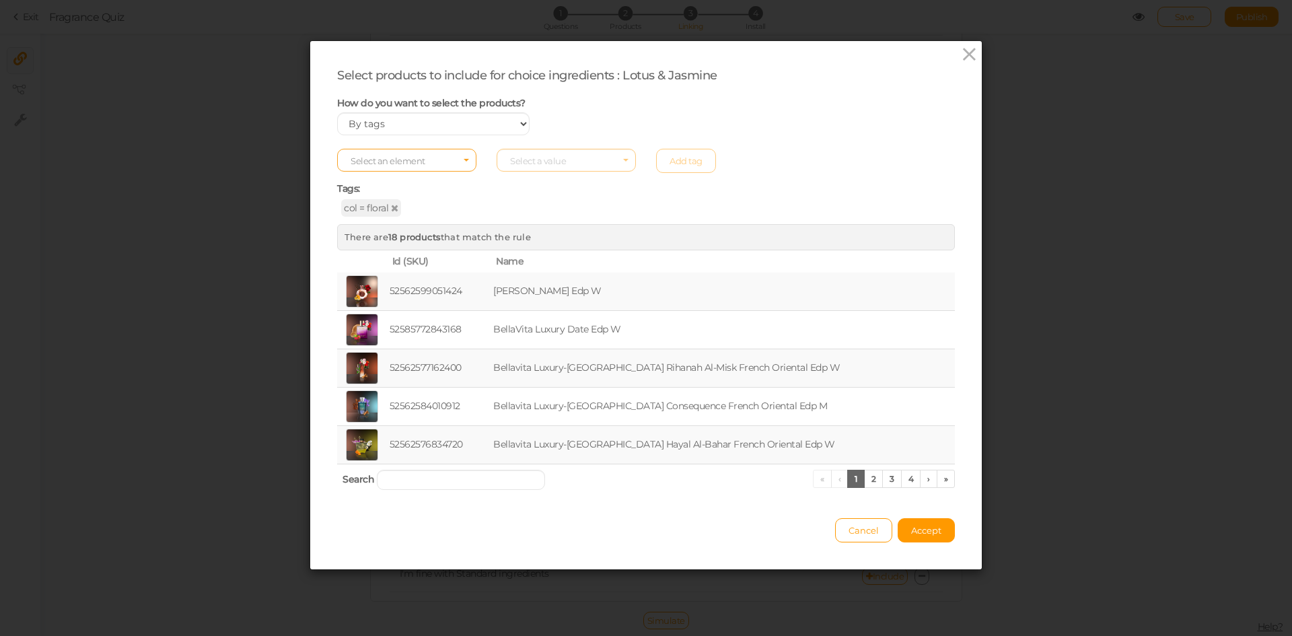
click at [446, 162] on span "Select an element" at bounding box center [406, 160] width 139 height 23
click at [420, 179] on span "col" at bounding box center [407, 181] width 138 height 15
click at [549, 160] on span "Select a value" at bounding box center [538, 160] width 56 height 11
click at [541, 293] on span "embarouge" at bounding box center [533, 291] width 45 height 10
click at [678, 163] on link "Add tag" at bounding box center [686, 161] width 60 height 24
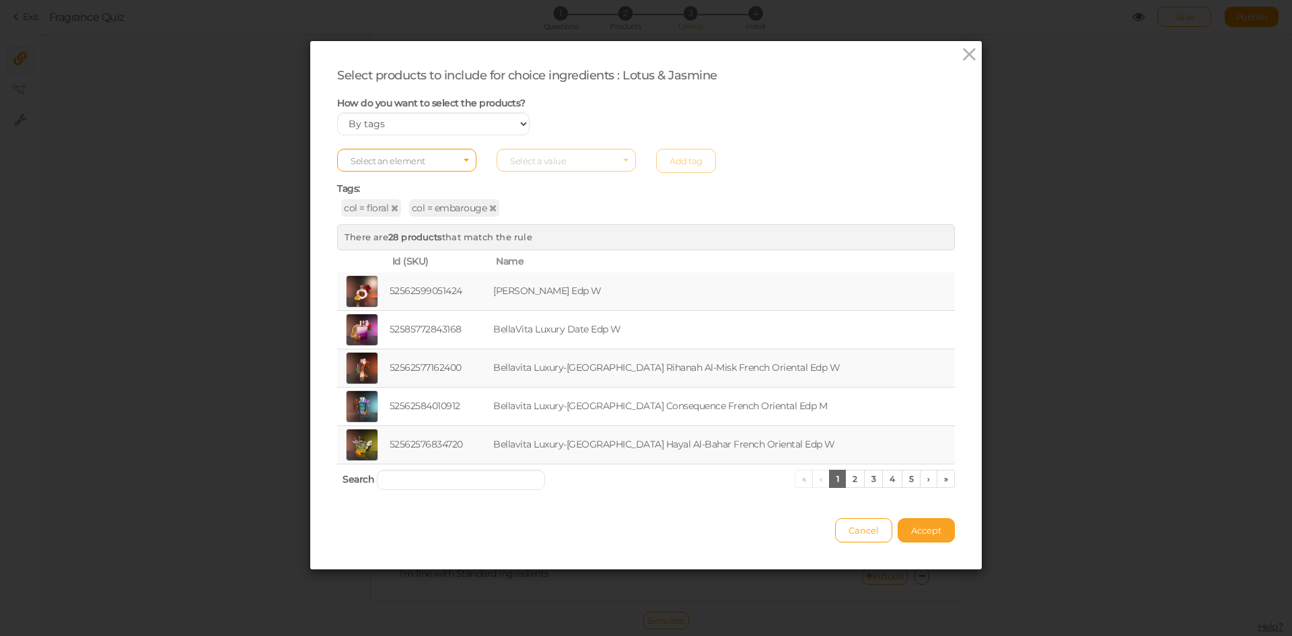
click at [919, 535] on span "Accept" at bounding box center [926, 530] width 30 height 11
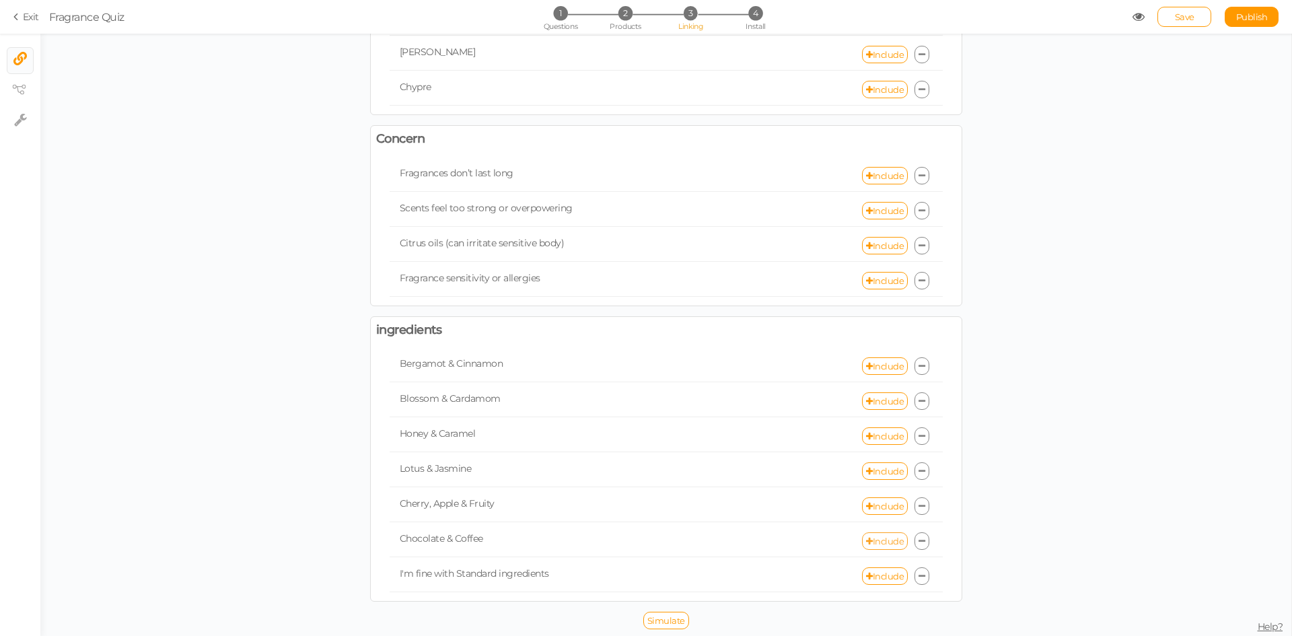
click at [880, 540] on link "Include" at bounding box center [885, 540] width 46 height 17
select select "expr"
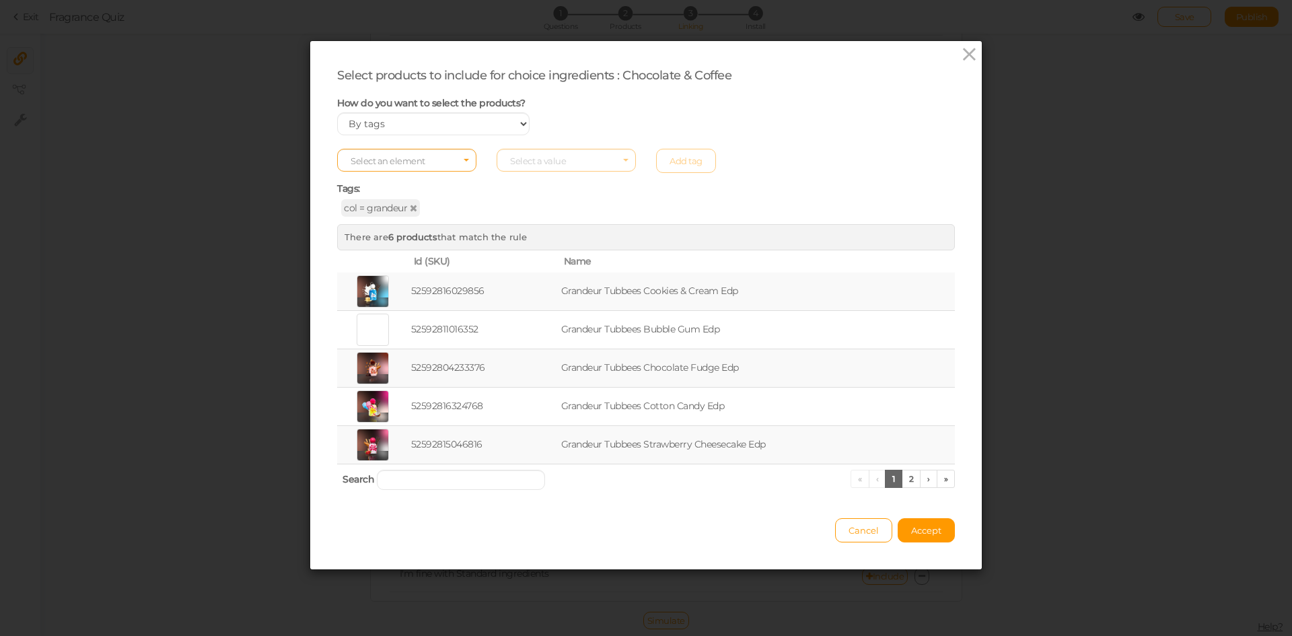
click at [464, 164] on icon "Select box activate" at bounding box center [466, 162] width 5 height 7
click at [427, 178] on span "col" at bounding box center [407, 181] width 138 height 15
click at [526, 162] on span "Select a value" at bounding box center [538, 160] width 56 height 11
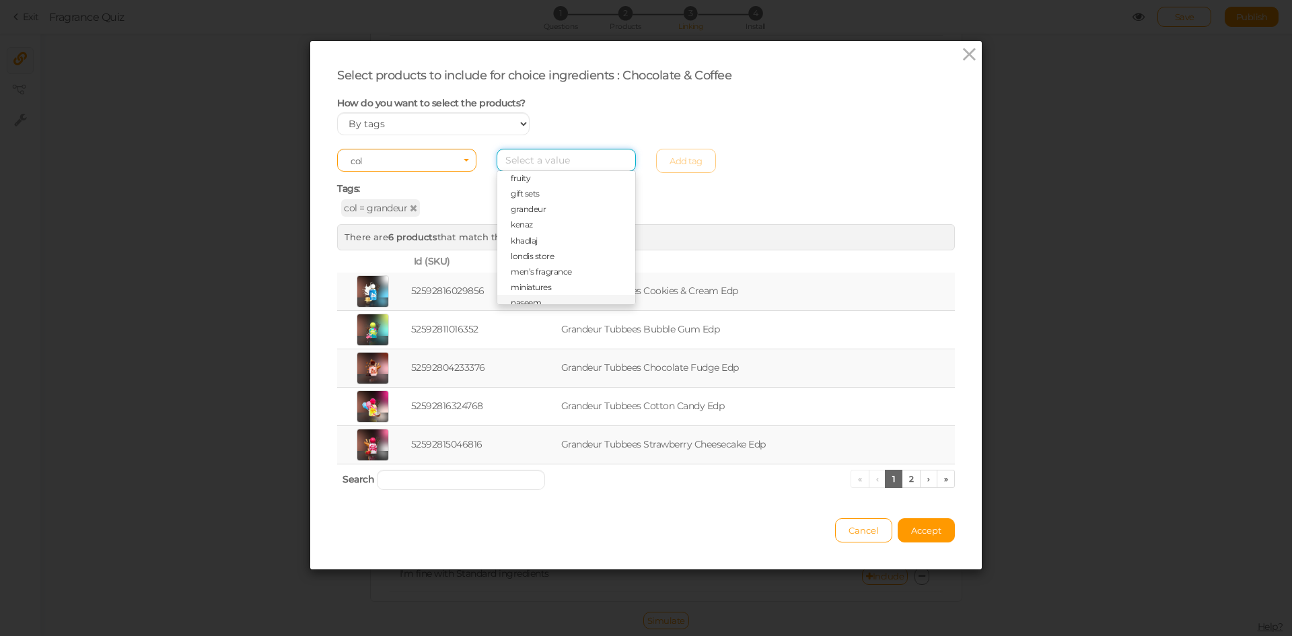
scroll to position [202, 0]
click at [529, 203] on span "fruity" at bounding box center [566, 197] width 138 height 15
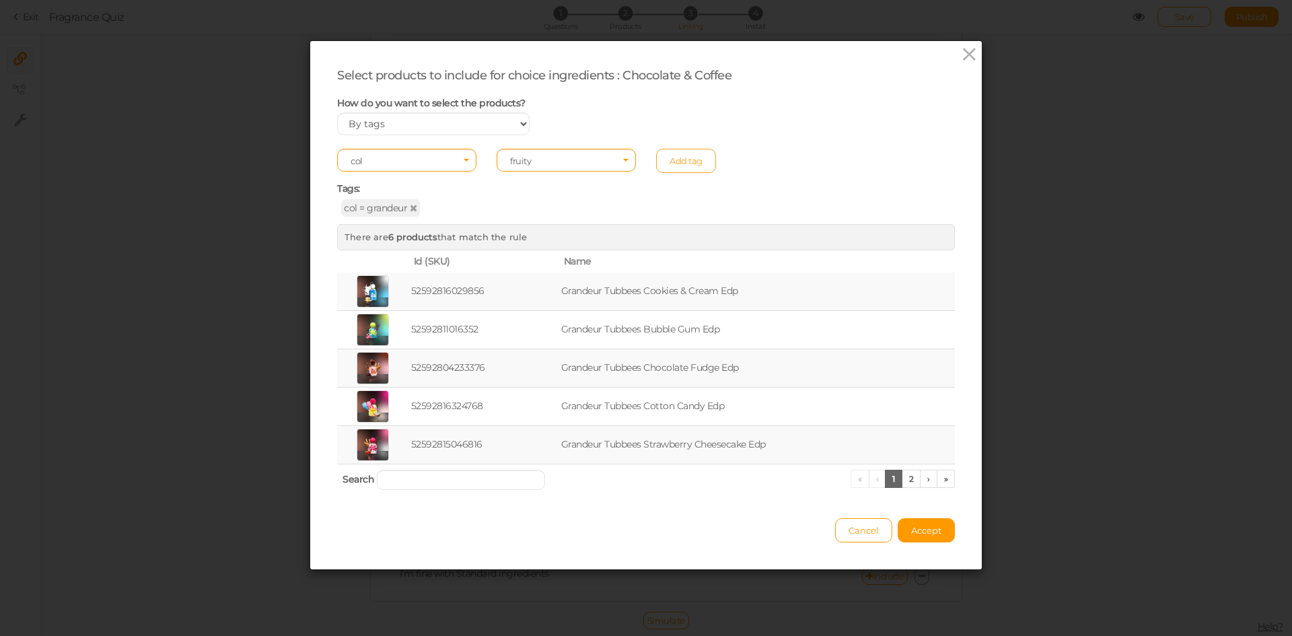
click at [676, 166] on link "Add tag" at bounding box center [686, 161] width 60 height 24
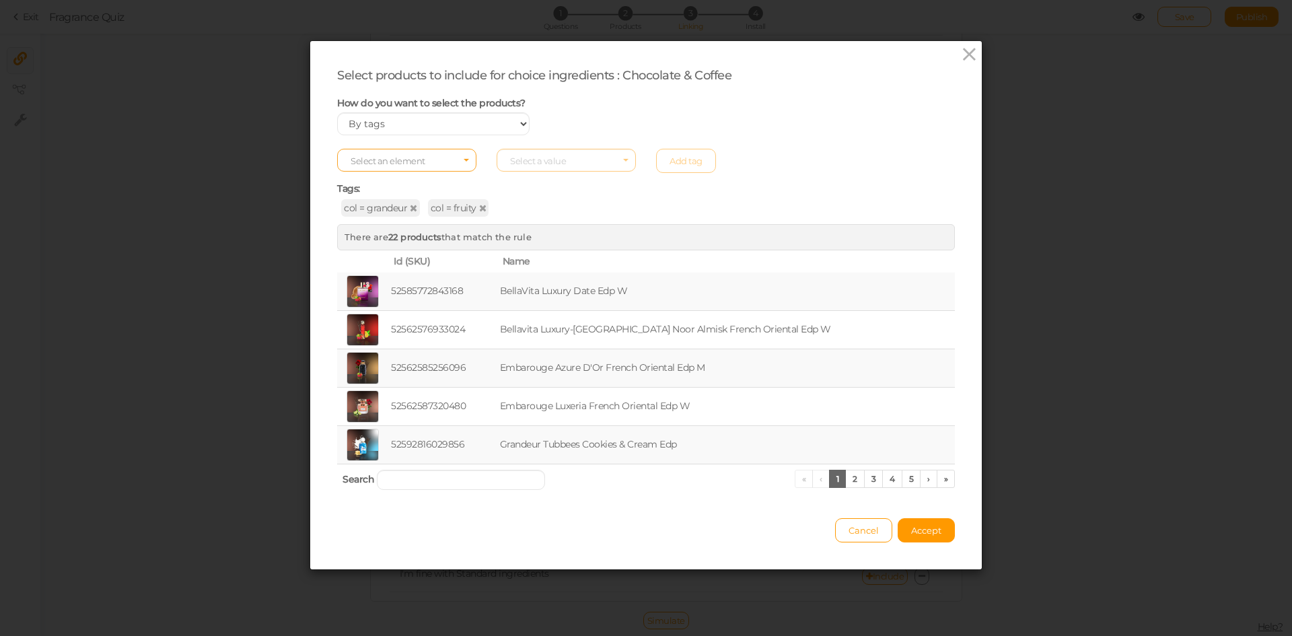
click at [442, 164] on span "Select an element" at bounding box center [406, 160] width 139 height 23
click at [413, 182] on span "col" at bounding box center [407, 181] width 138 height 15
click at [555, 155] on span "Select a value" at bounding box center [538, 160] width 56 height 11
click at [527, 238] on span "floral" at bounding box center [566, 239] width 138 height 15
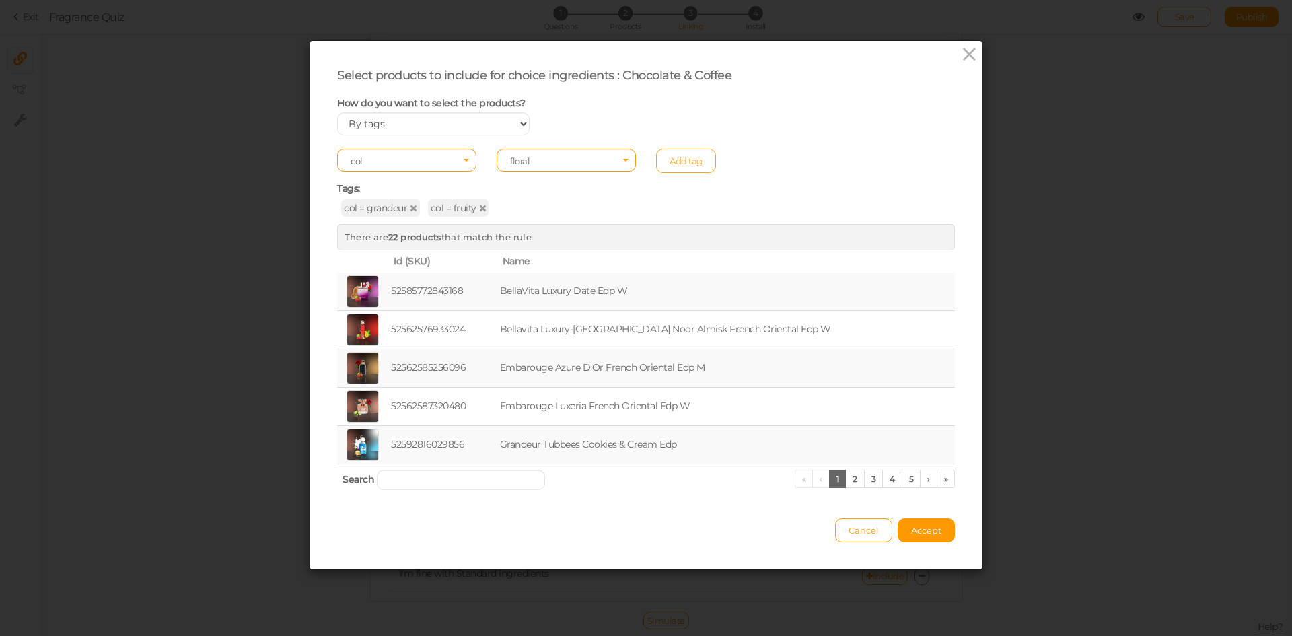
click at [676, 156] on link "Add tag" at bounding box center [686, 161] width 60 height 24
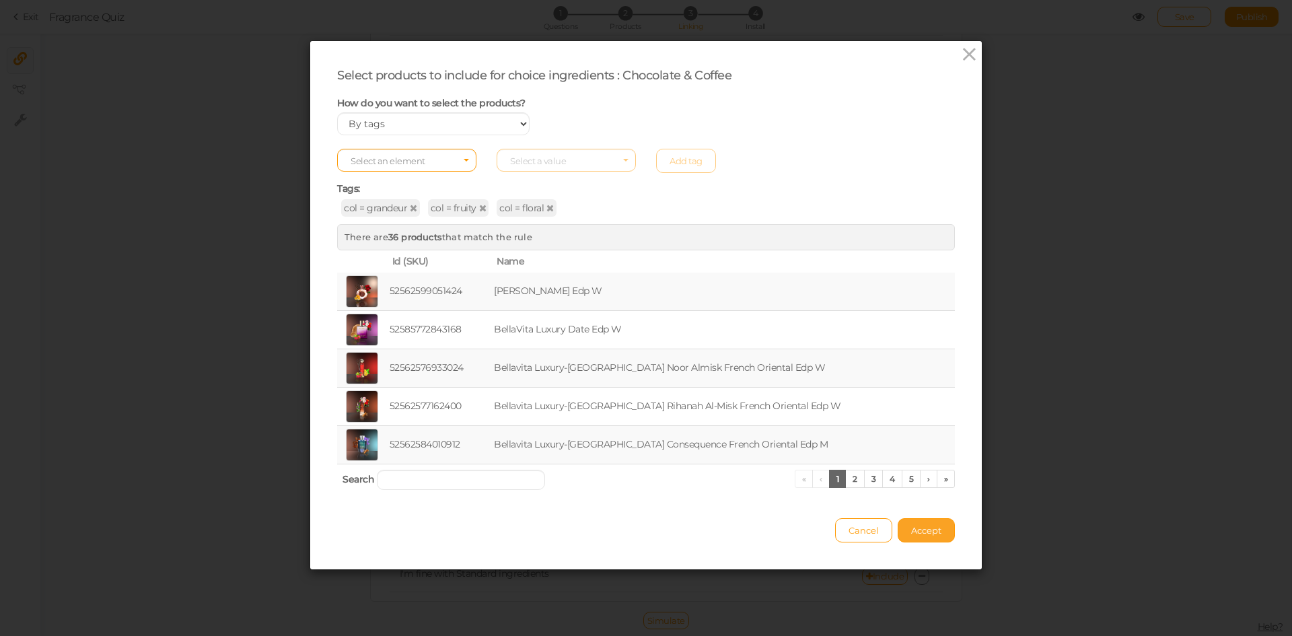
click at [925, 527] on span "Accept" at bounding box center [926, 530] width 30 height 11
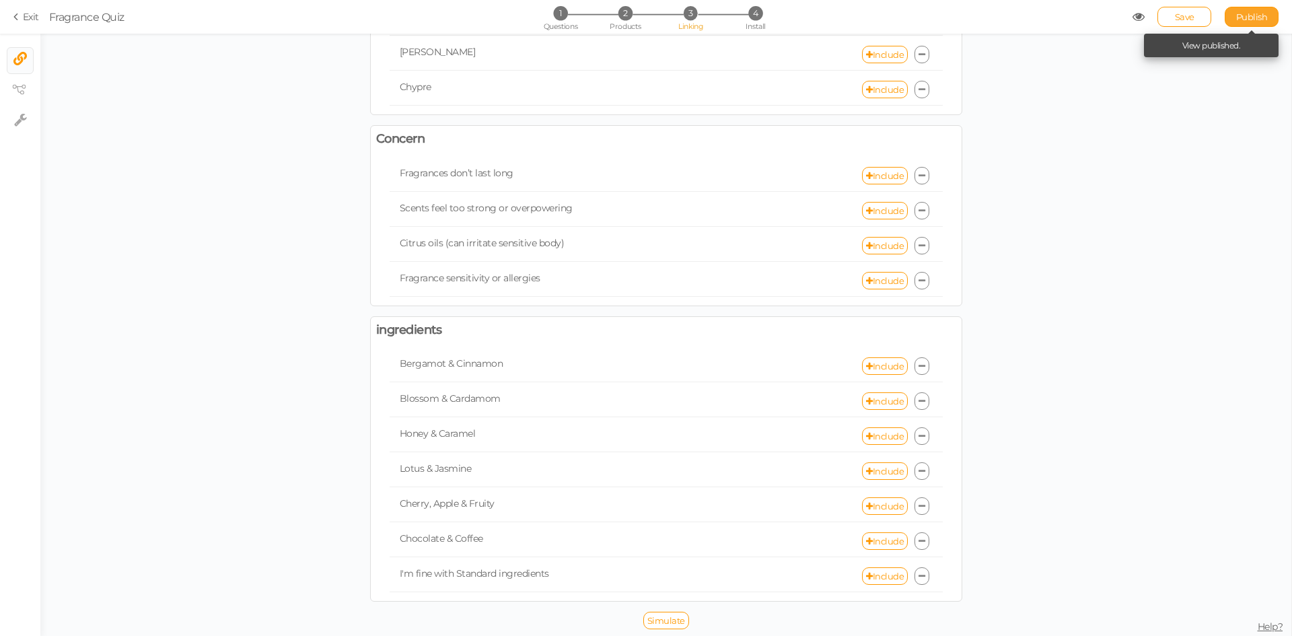
click at [1238, 19] on span "Publish" at bounding box center [1252, 16] width 32 height 11
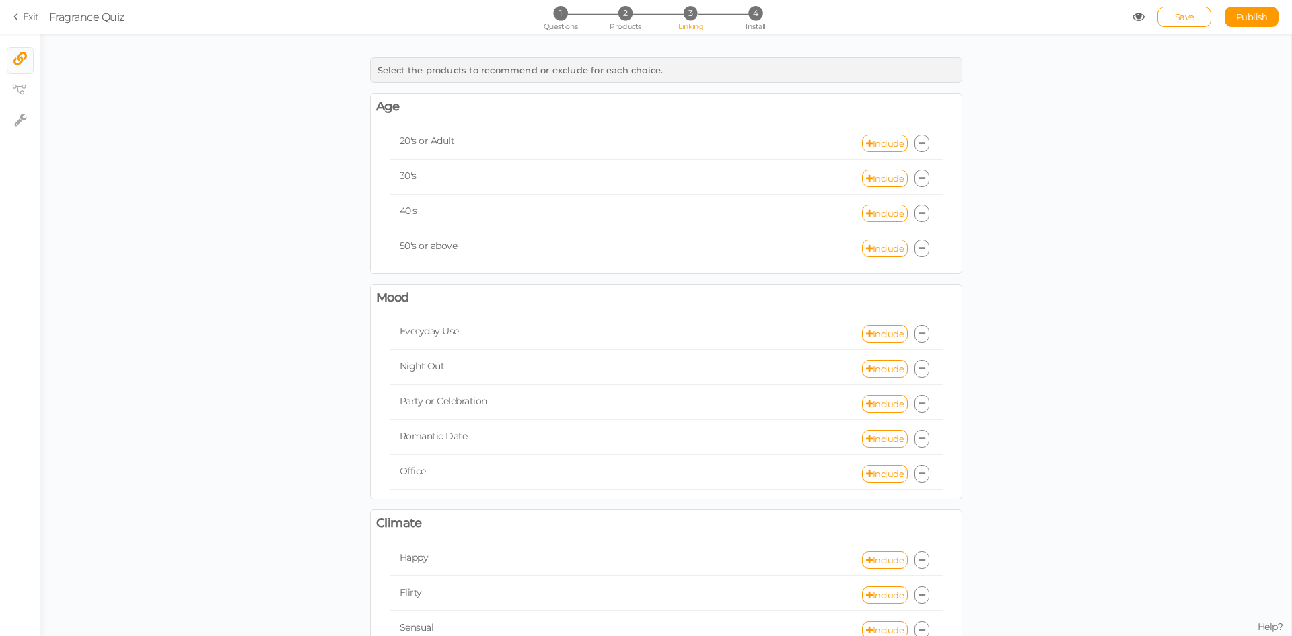
scroll to position [0, 0]
click at [1176, 20] on span "Save" at bounding box center [1185, 16] width 20 height 11
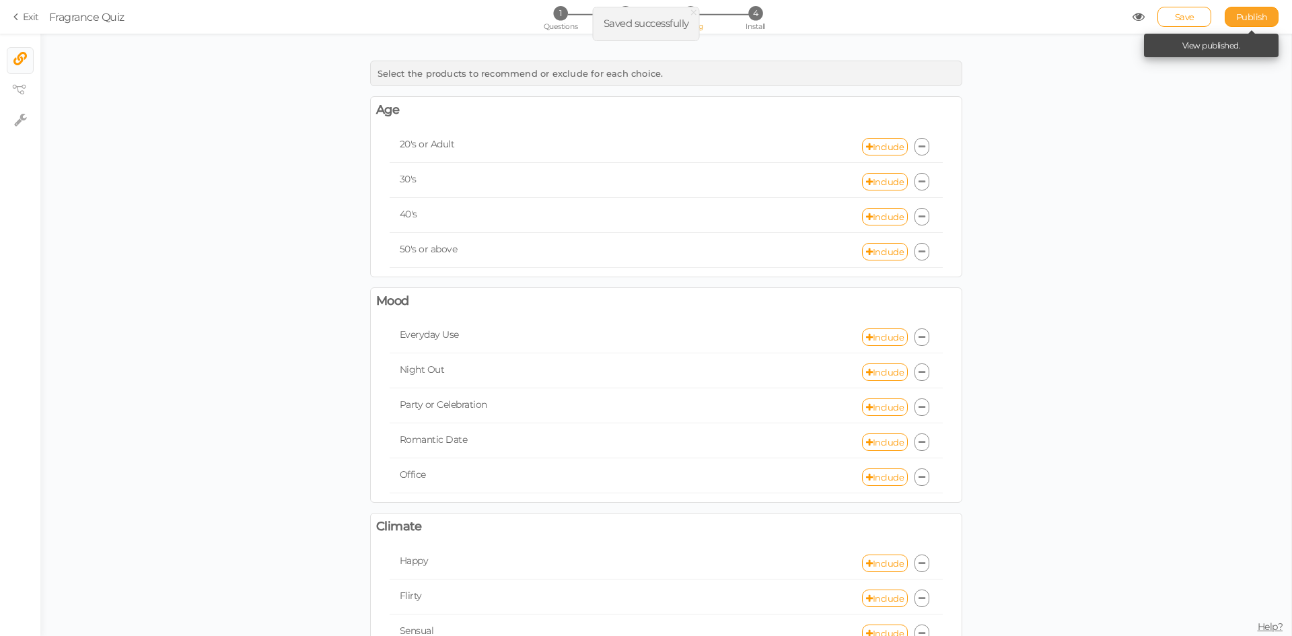
click at [1248, 17] on span "Publish" at bounding box center [1252, 16] width 32 height 11
click at [866, 145] on icon at bounding box center [869, 147] width 7 height 9
select select "expr"
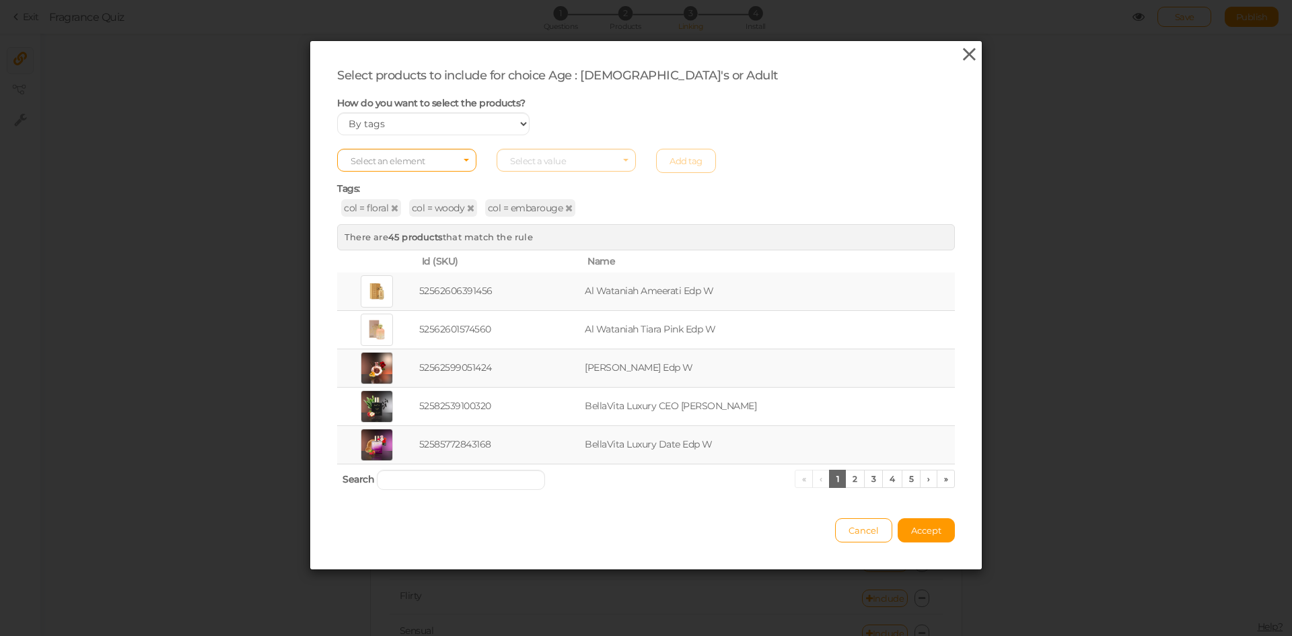
click at [966, 50] on icon at bounding box center [970, 54] width 20 height 20
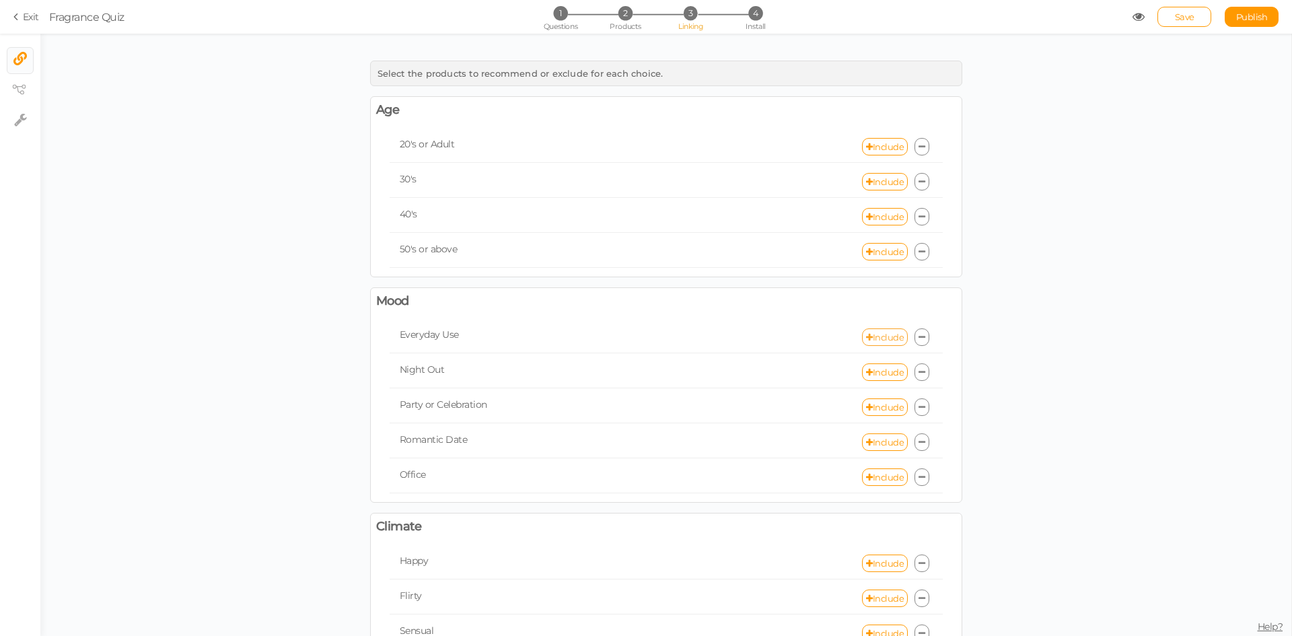
click at [878, 336] on link "Include" at bounding box center [885, 336] width 46 height 17
select select "expr"
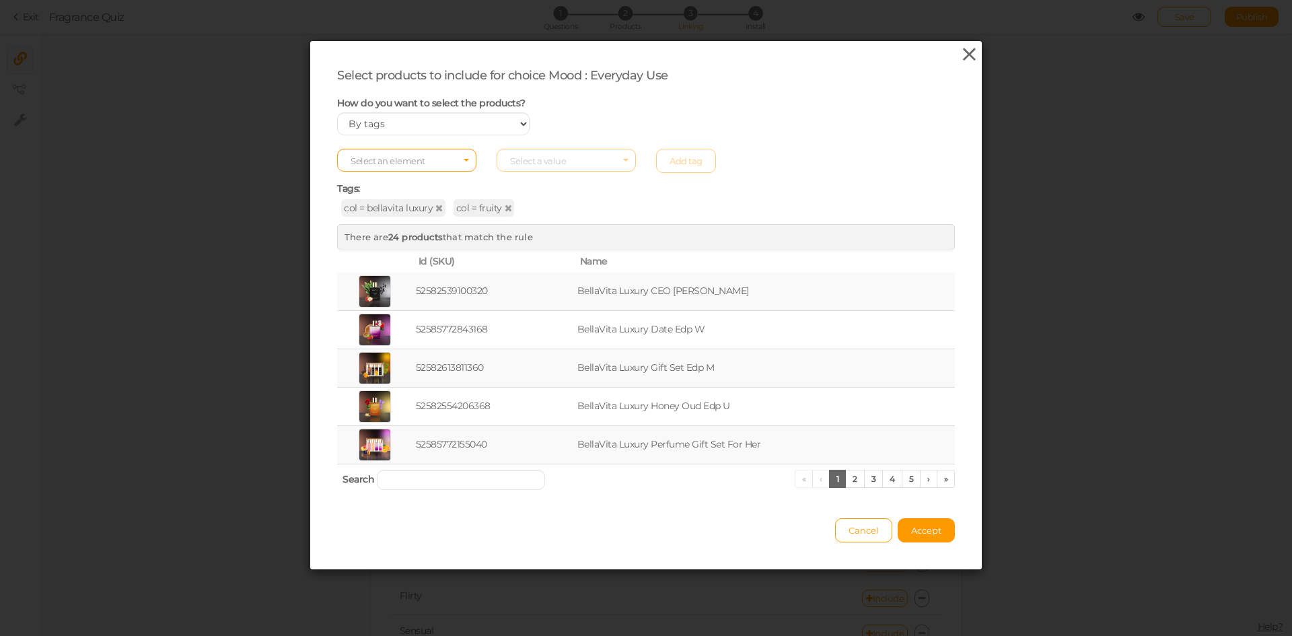
click at [964, 55] on icon at bounding box center [970, 54] width 20 height 20
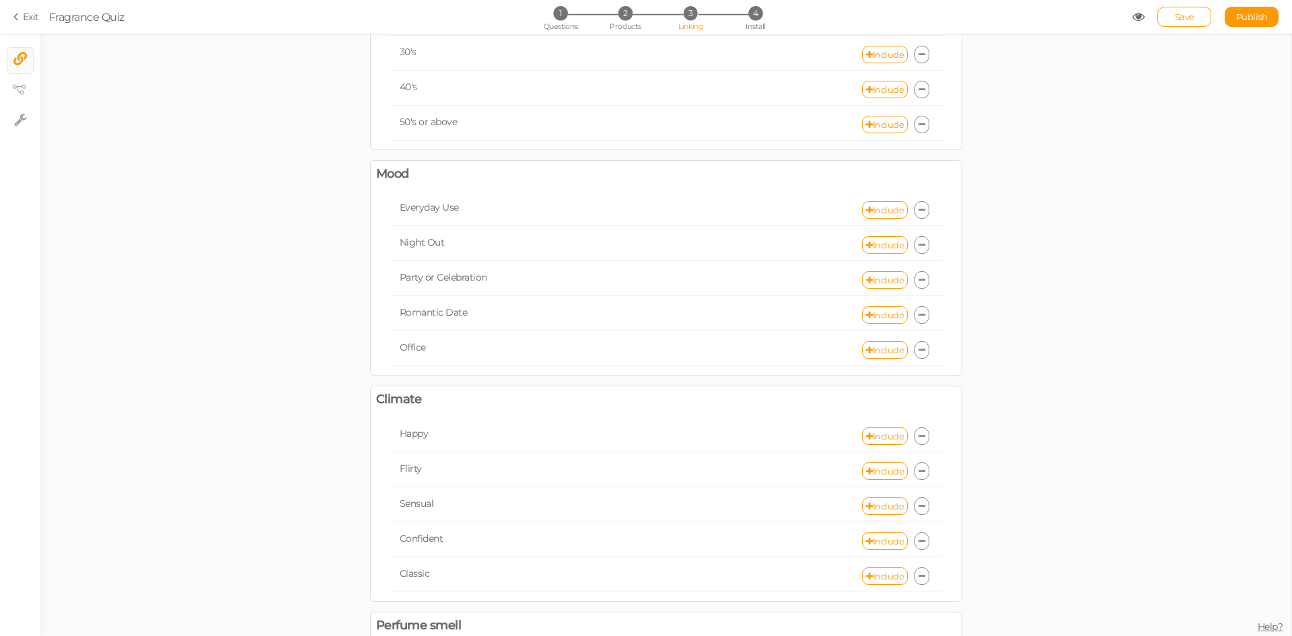
scroll to position [135, 0]
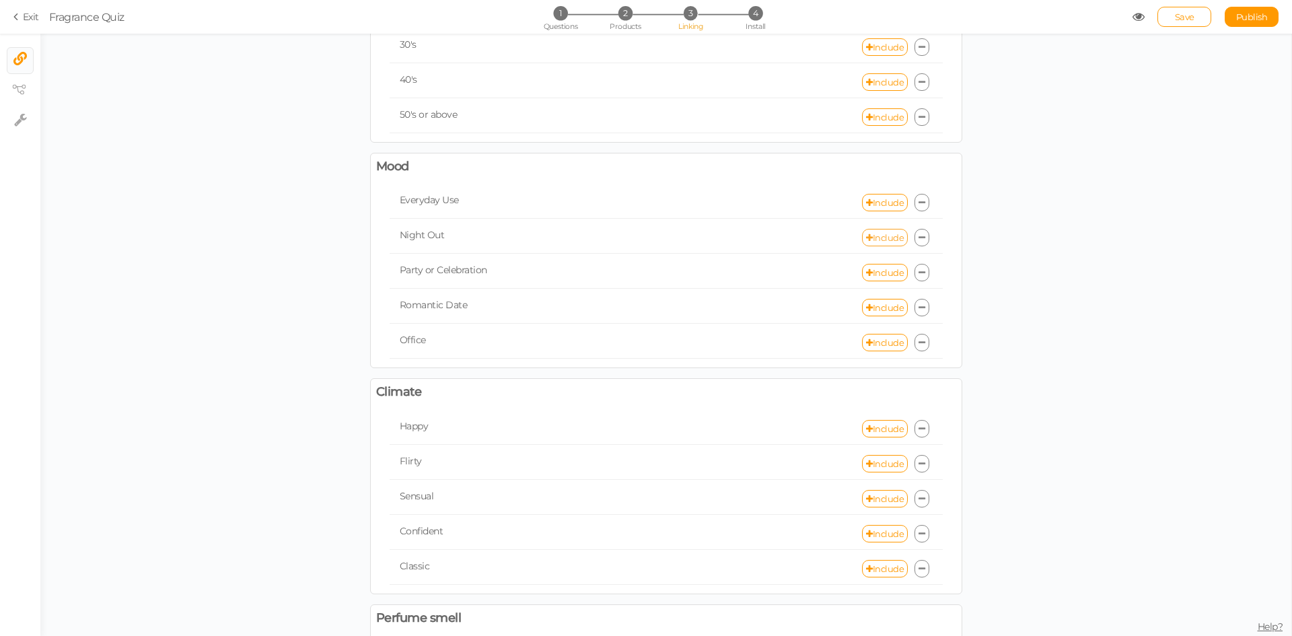
click at [882, 234] on link "Include" at bounding box center [885, 237] width 46 height 17
select select "expr"
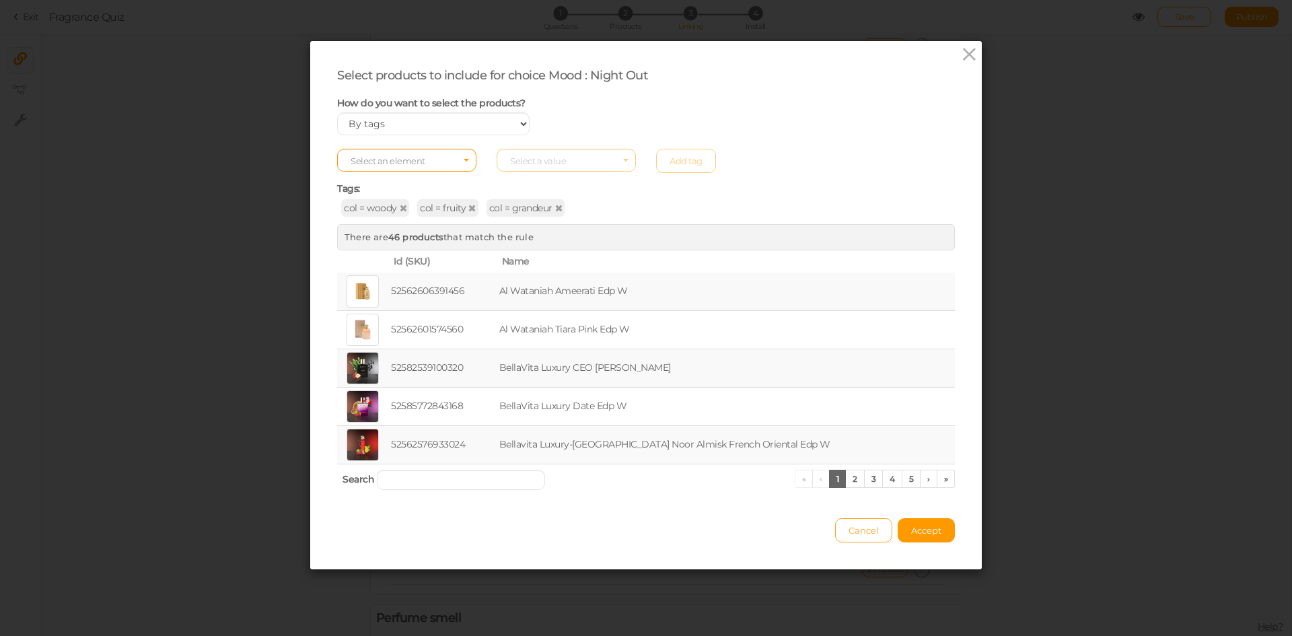
click at [859, 530] on span "Cancel" at bounding box center [864, 530] width 30 height 11
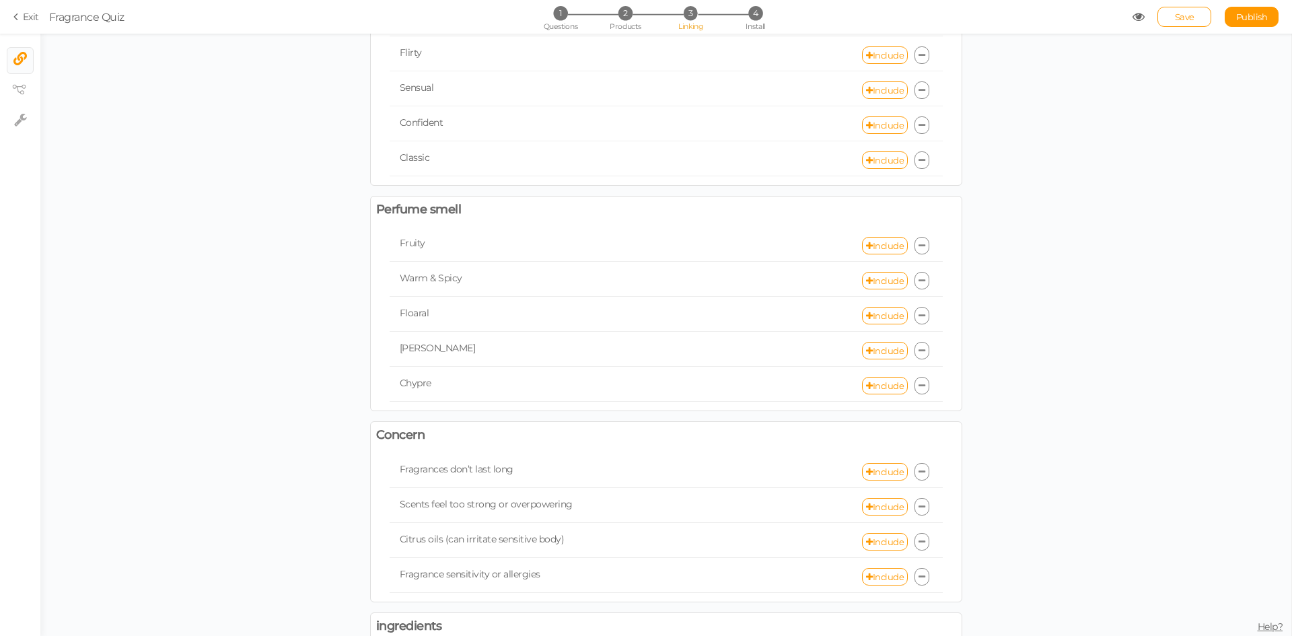
scroll to position [606, 0]
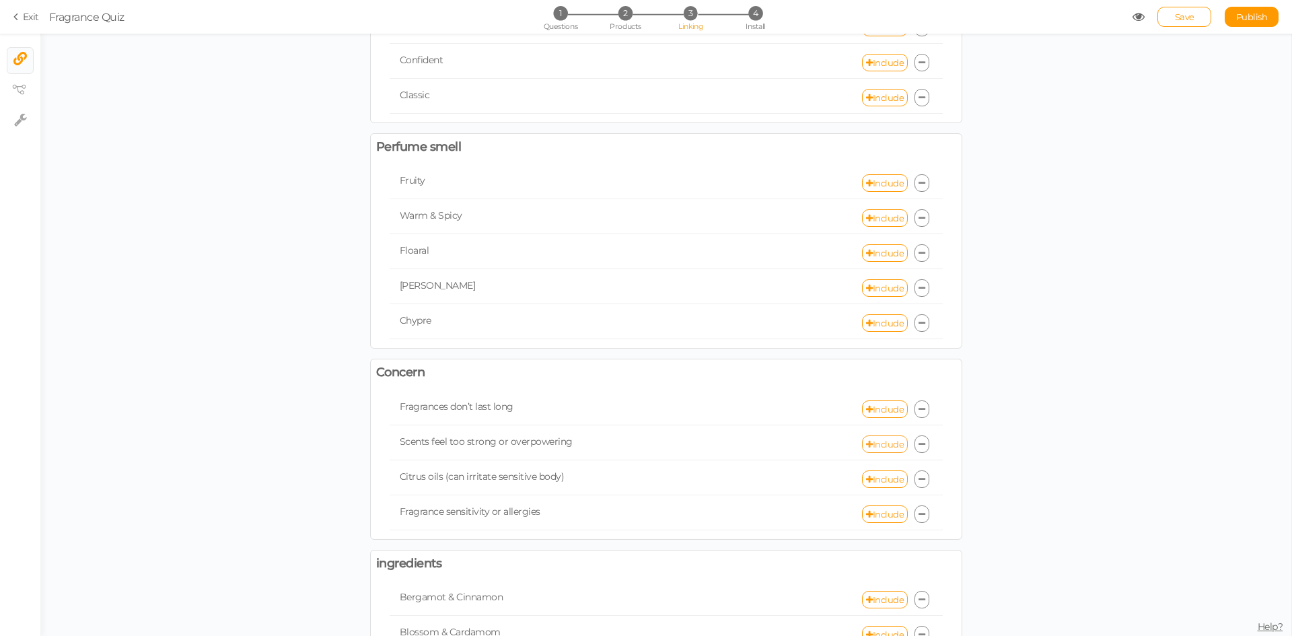
click at [883, 444] on link "Include" at bounding box center [885, 443] width 46 height 17
select select "expr"
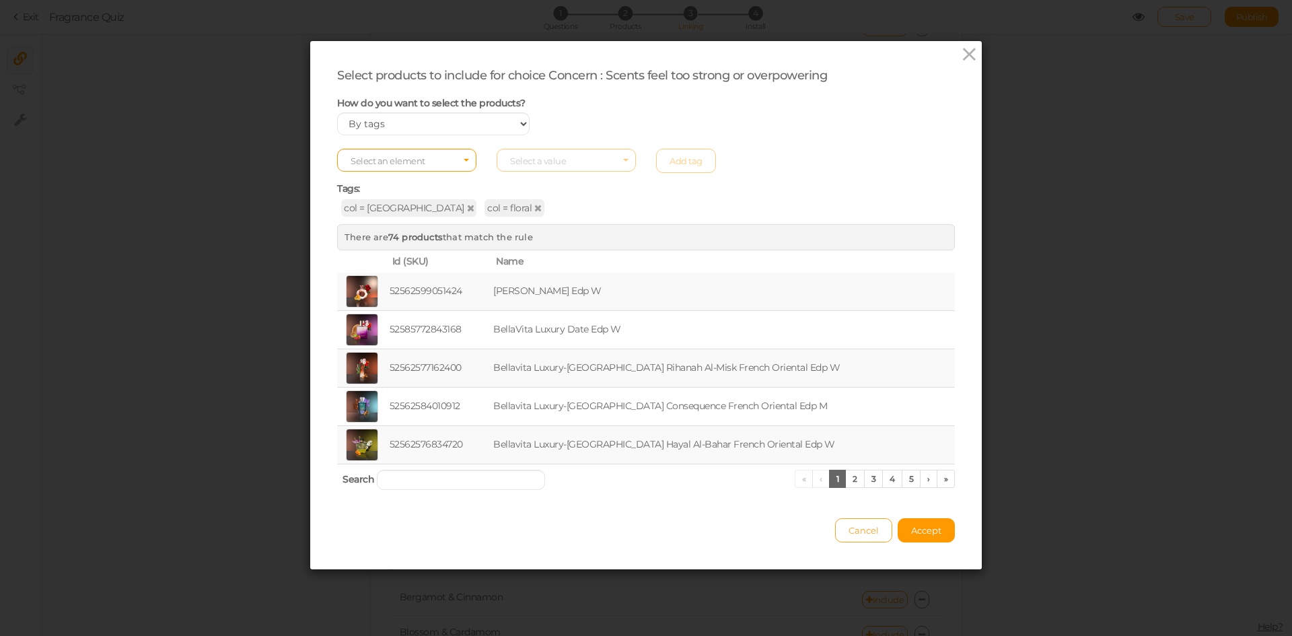
click at [863, 527] on span "Cancel" at bounding box center [864, 530] width 30 height 11
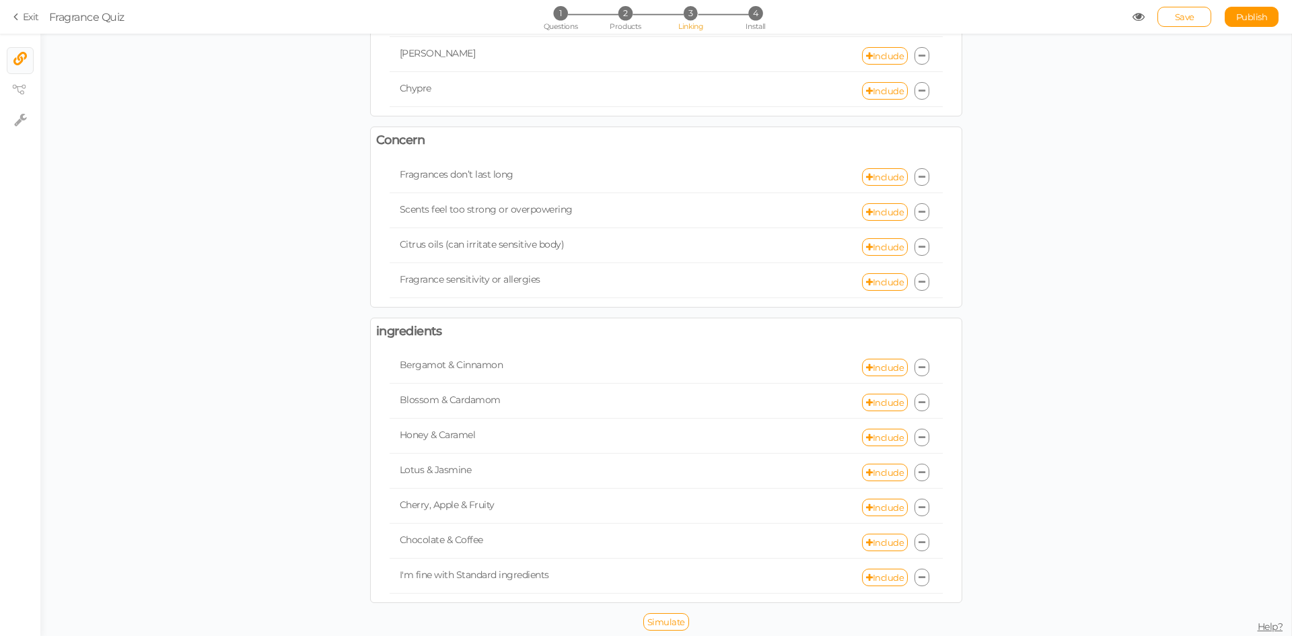
scroll to position [839, 0]
click at [868, 401] on link "Include" at bounding box center [885, 400] width 46 height 17
select select "expr"
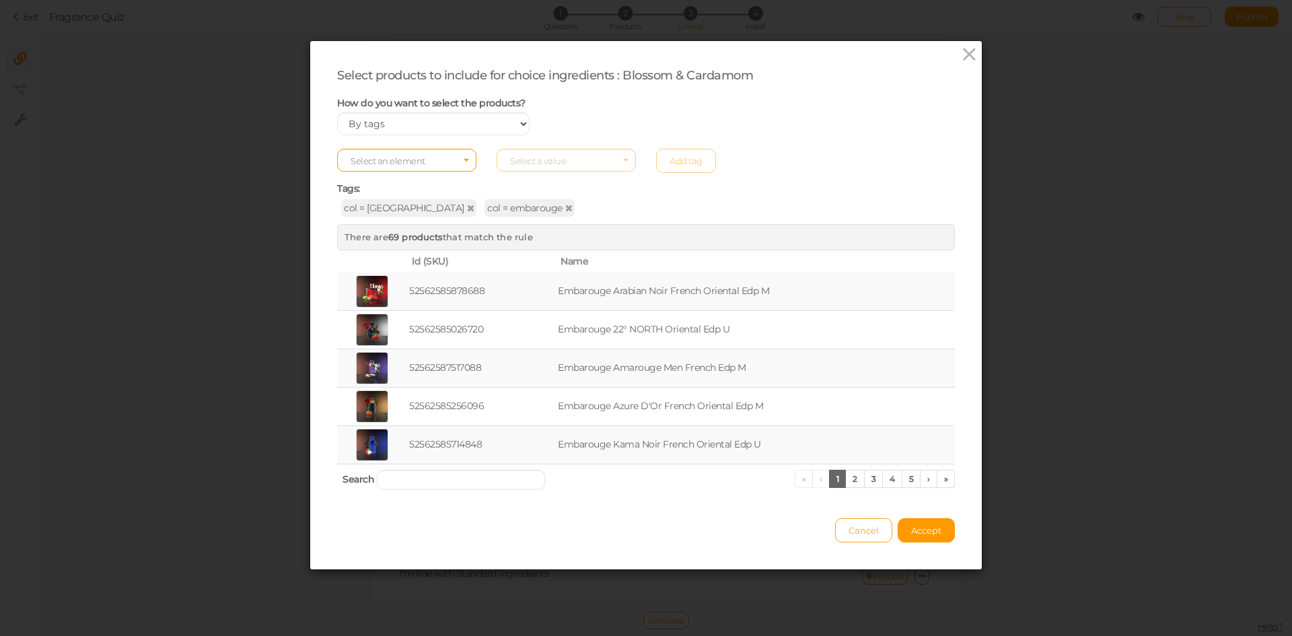
click at [866, 532] on span "Cancel" at bounding box center [864, 530] width 30 height 11
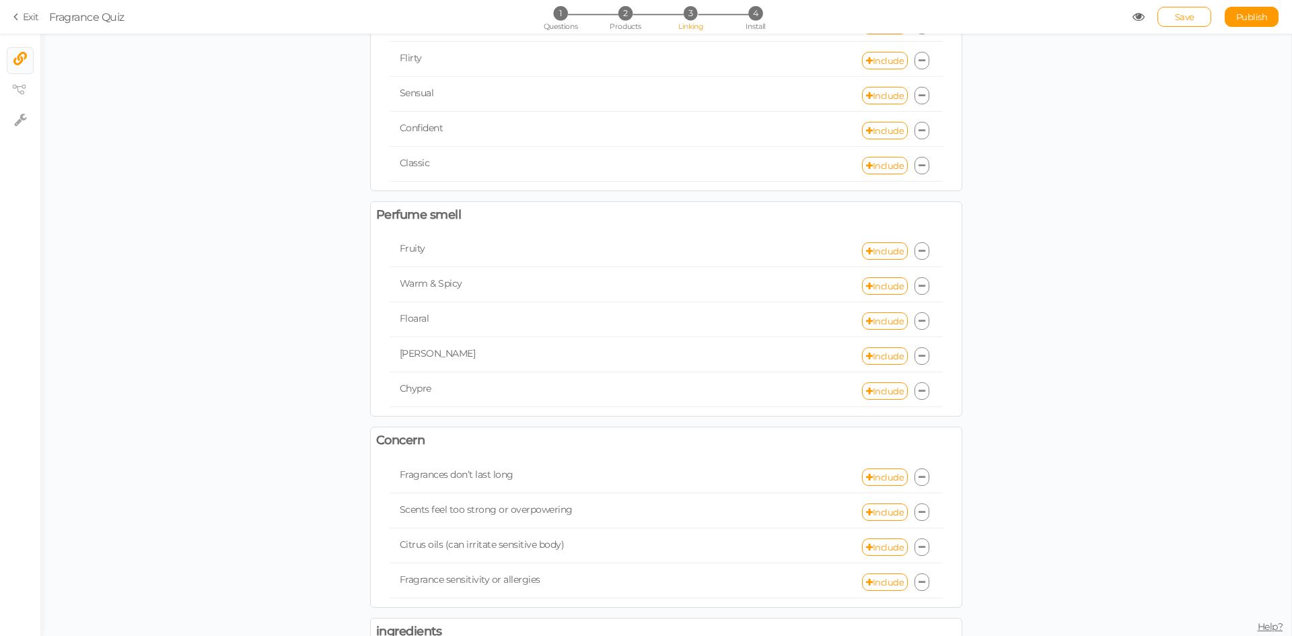
scroll to position [538, 0]
click at [880, 284] on link "Include" at bounding box center [885, 285] width 46 height 17
select select "expr"
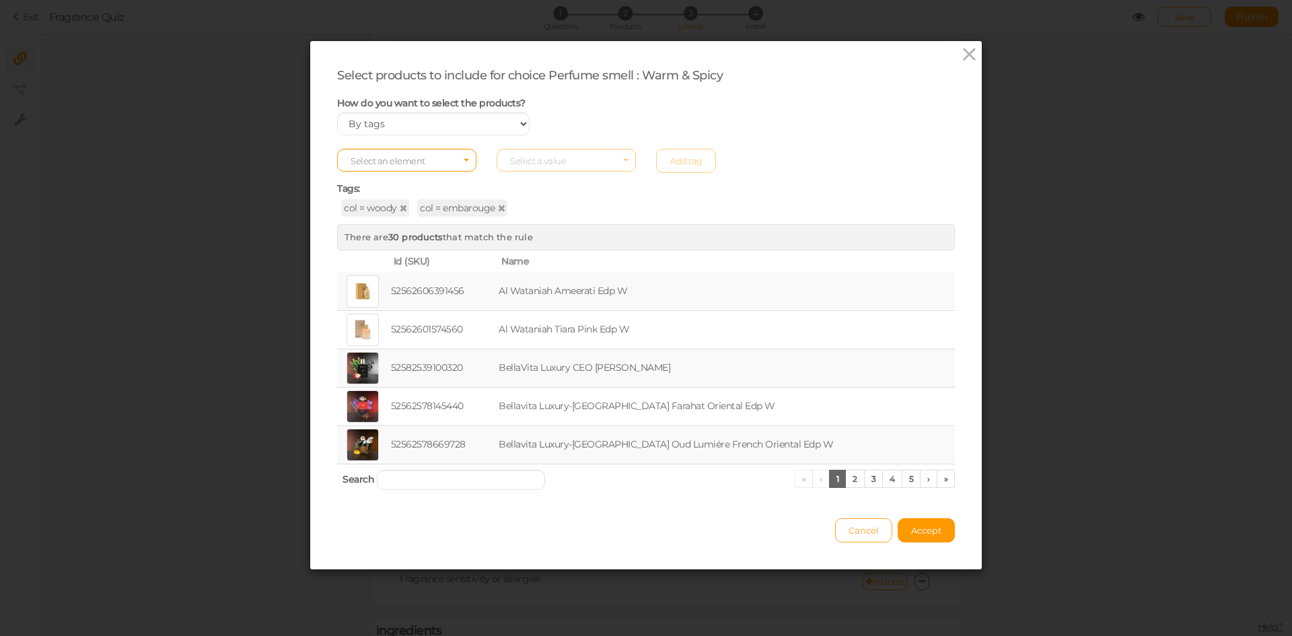
click at [861, 526] on span "Cancel" at bounding box center [864, 530] width 30 height 11
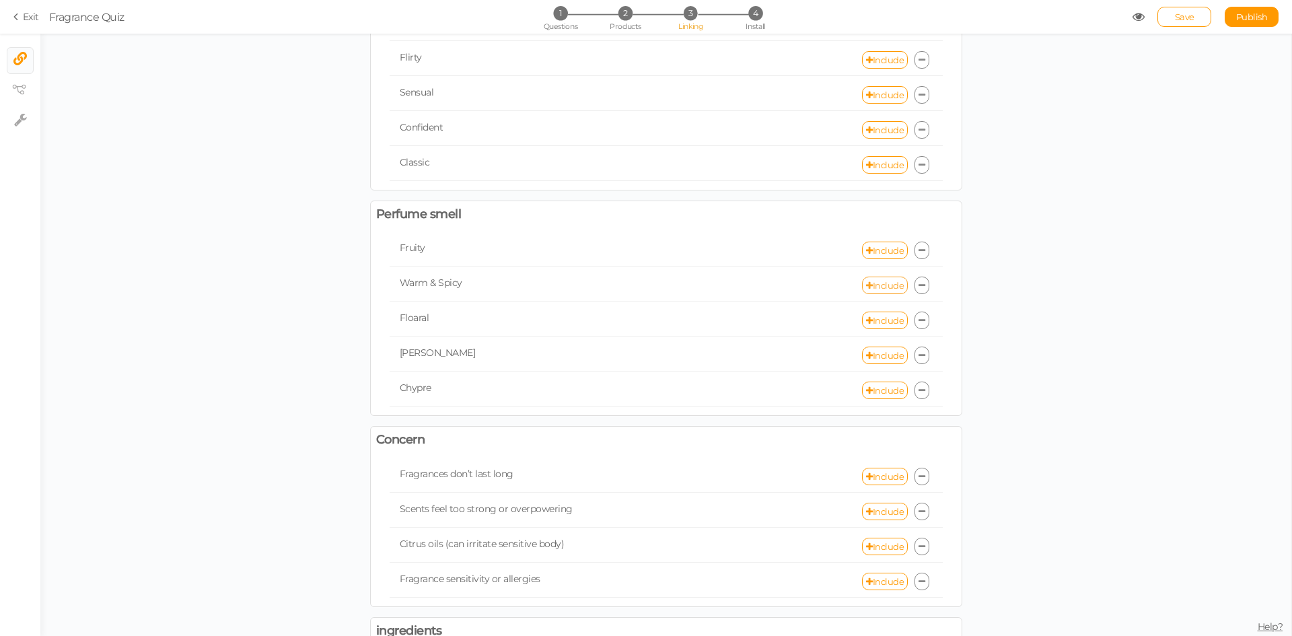
click at [884, 279] on link "Include" at bounding box center [885, 285] width 46 height 17
select select "expr"
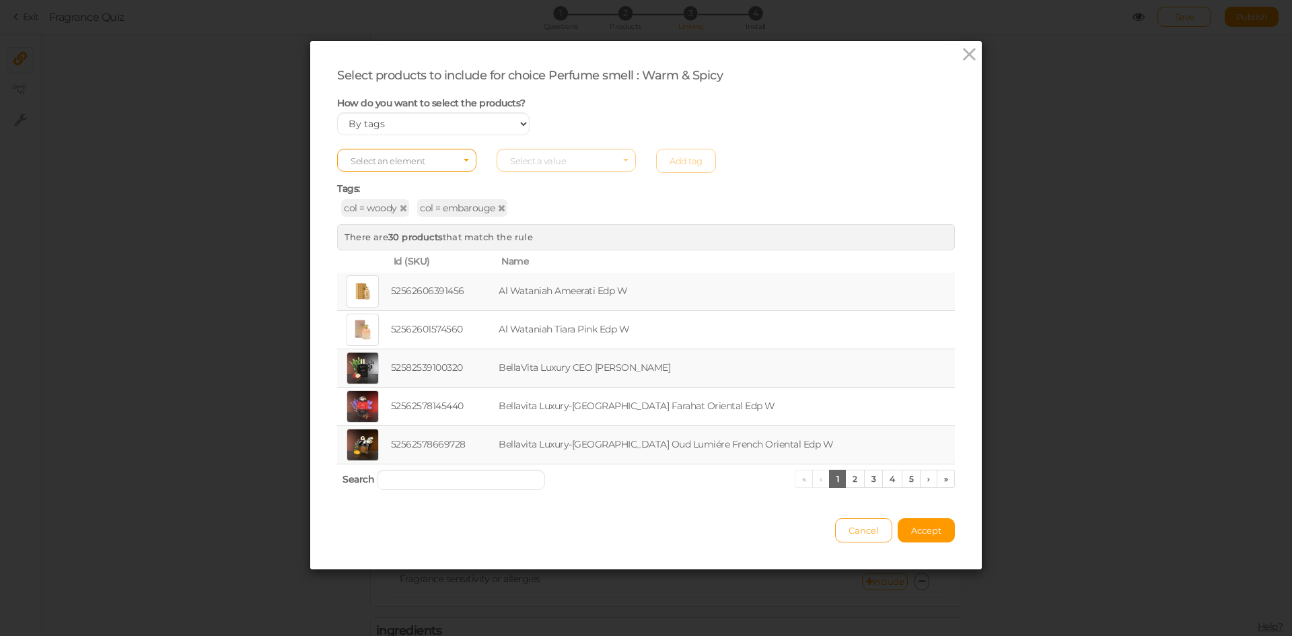
click at [839, 536] on button "Cancel" at bounding box center [863, 530] width 57 height 24
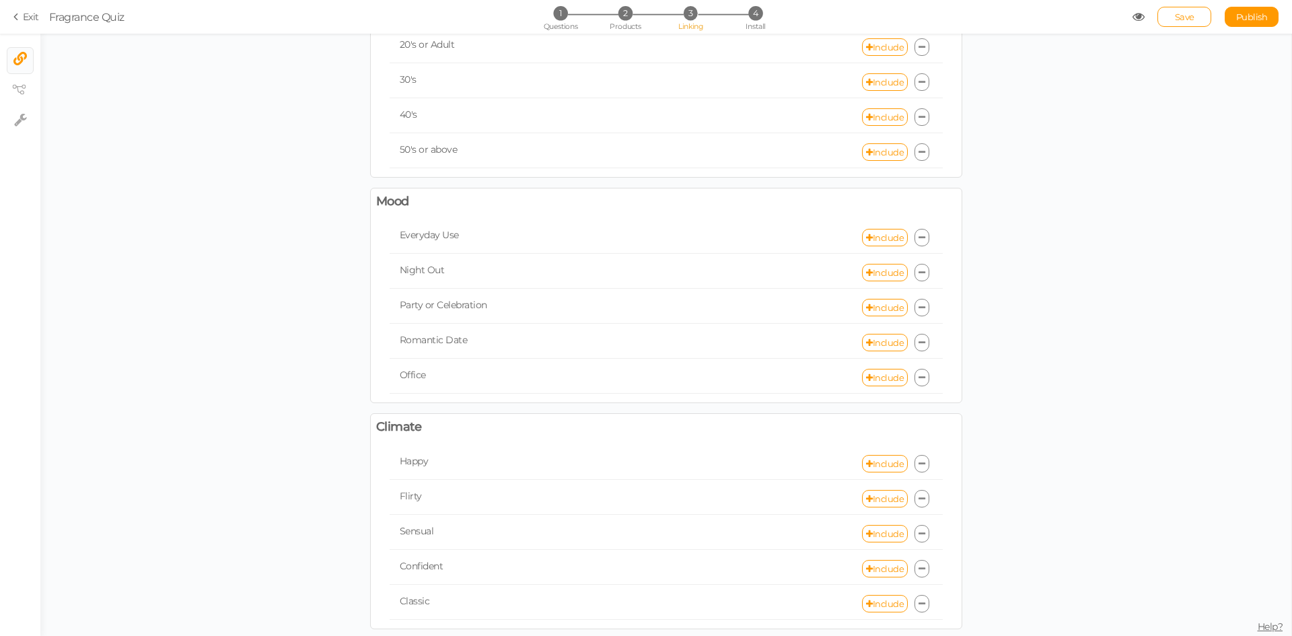
scroll to position [0, 0]
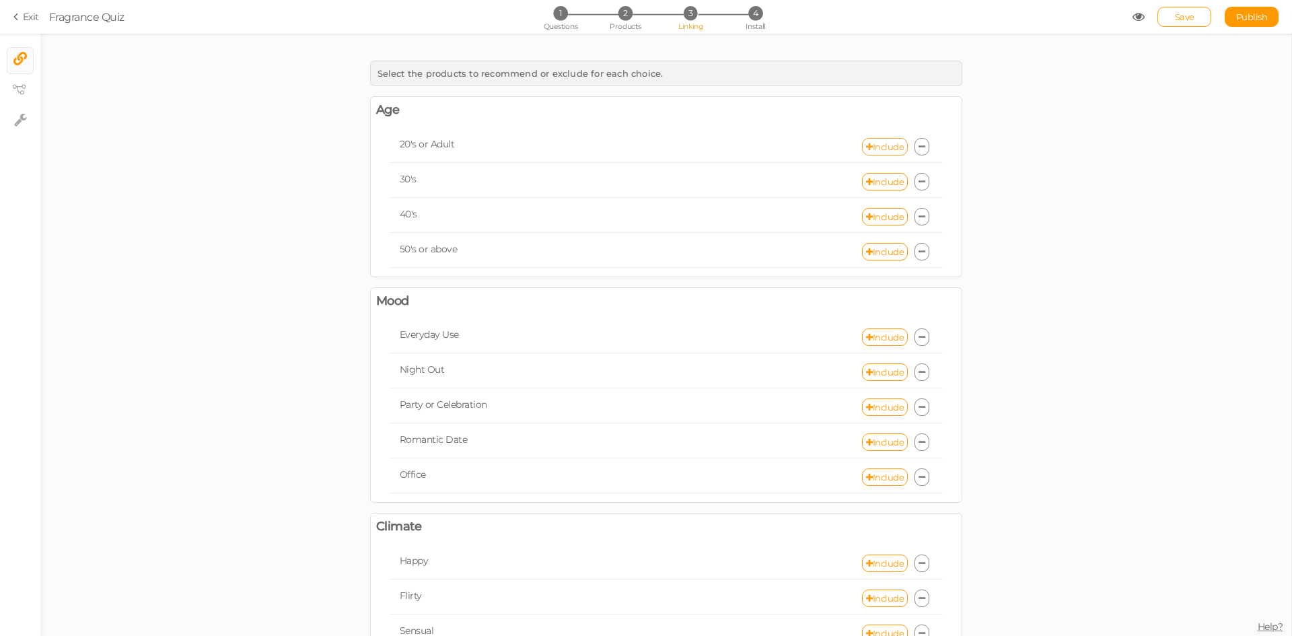
click at [881, 146] on link "Include" at bounding box center [885, 146] width 46 height 17
select select "expr"
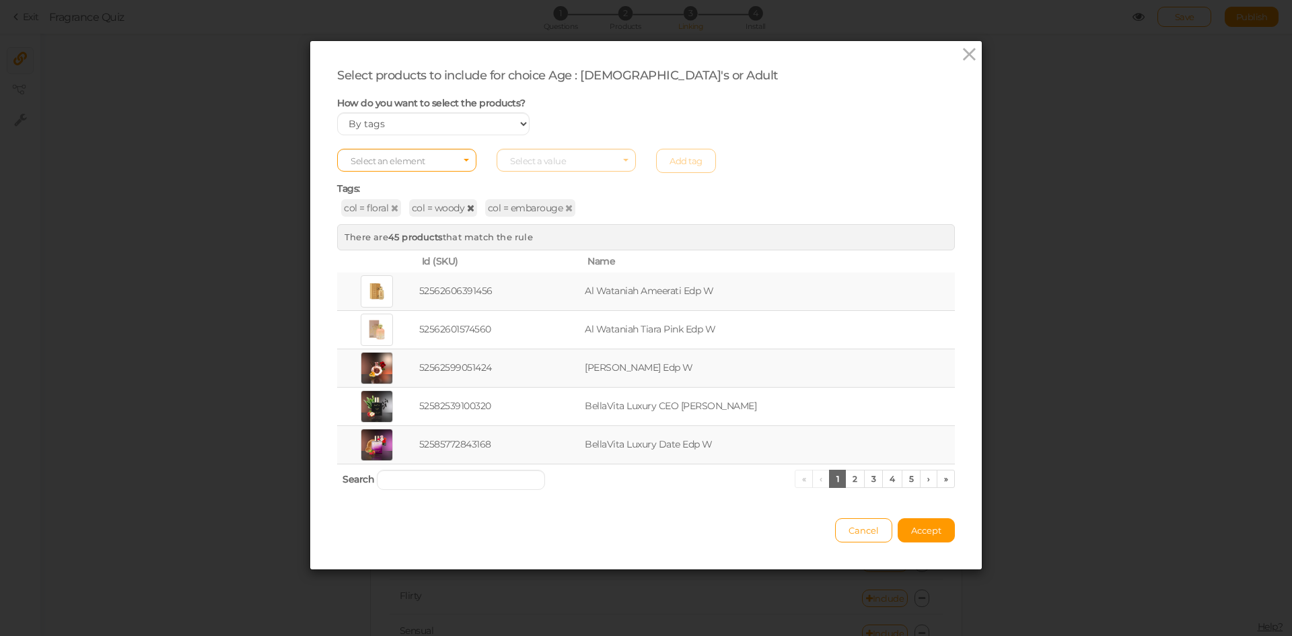
click at [467, 207] on icon at bounding box center [470, 207] width 7 height 9
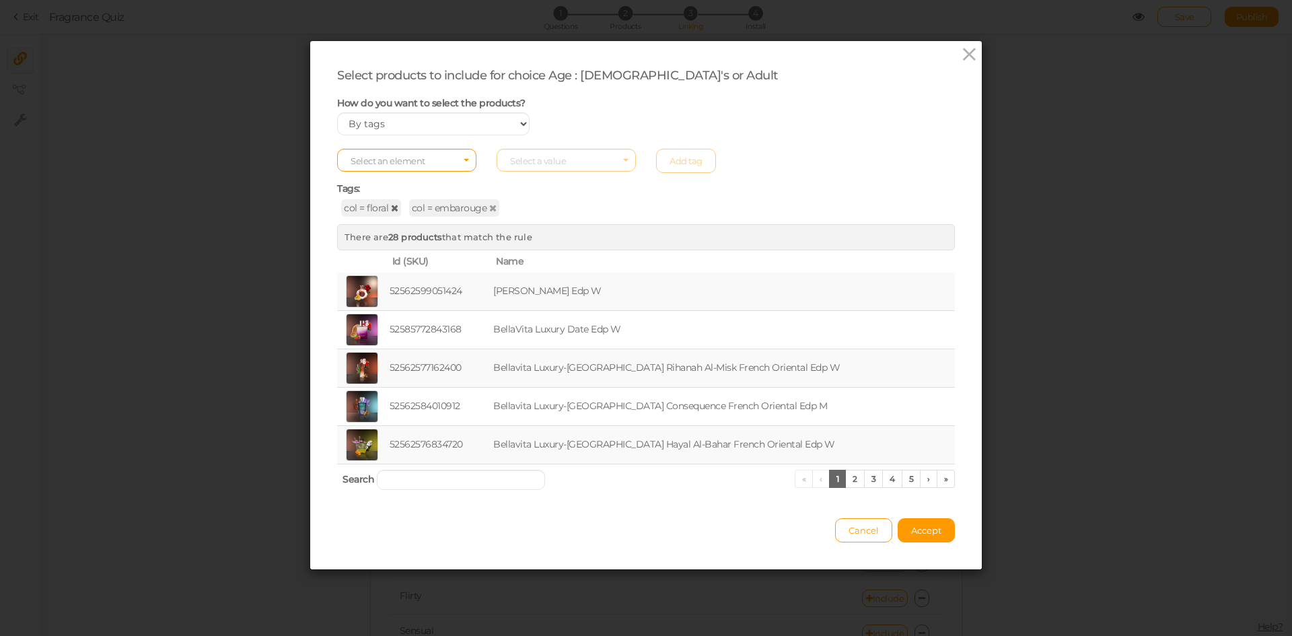
click at [391, 206] on icon at bounding box center [394, 207] width 7 height 9
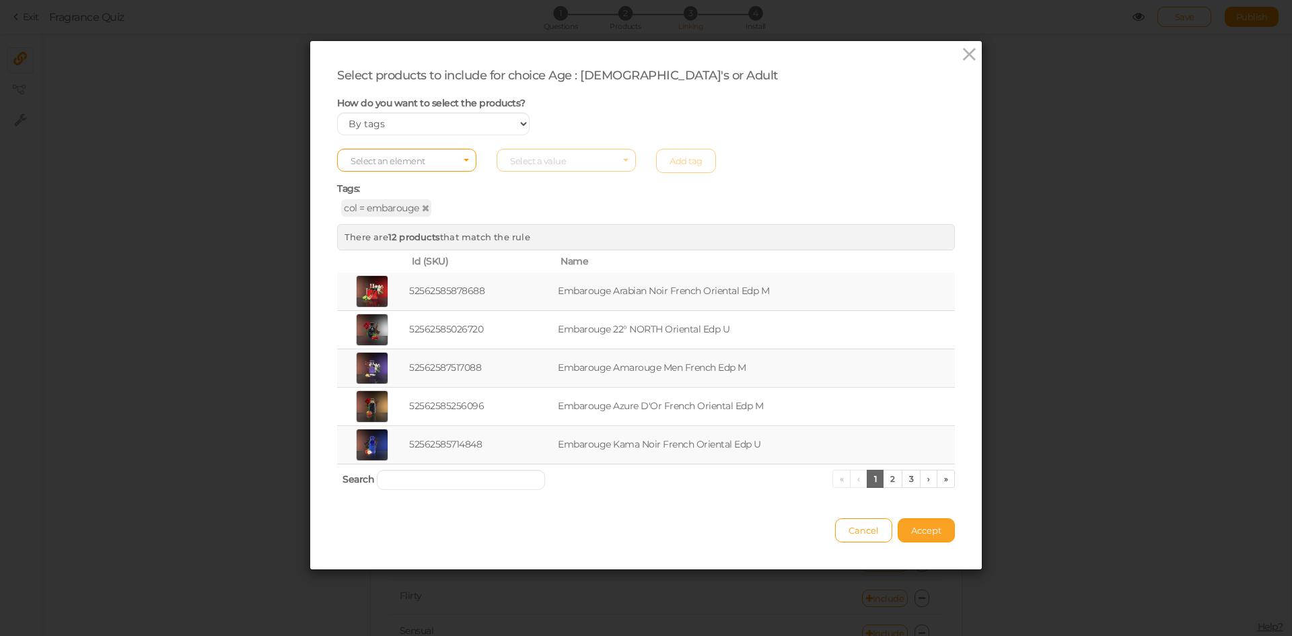
click at [925, 536] on button "Accept" at bounding box center [926, 530] width 57 height 24
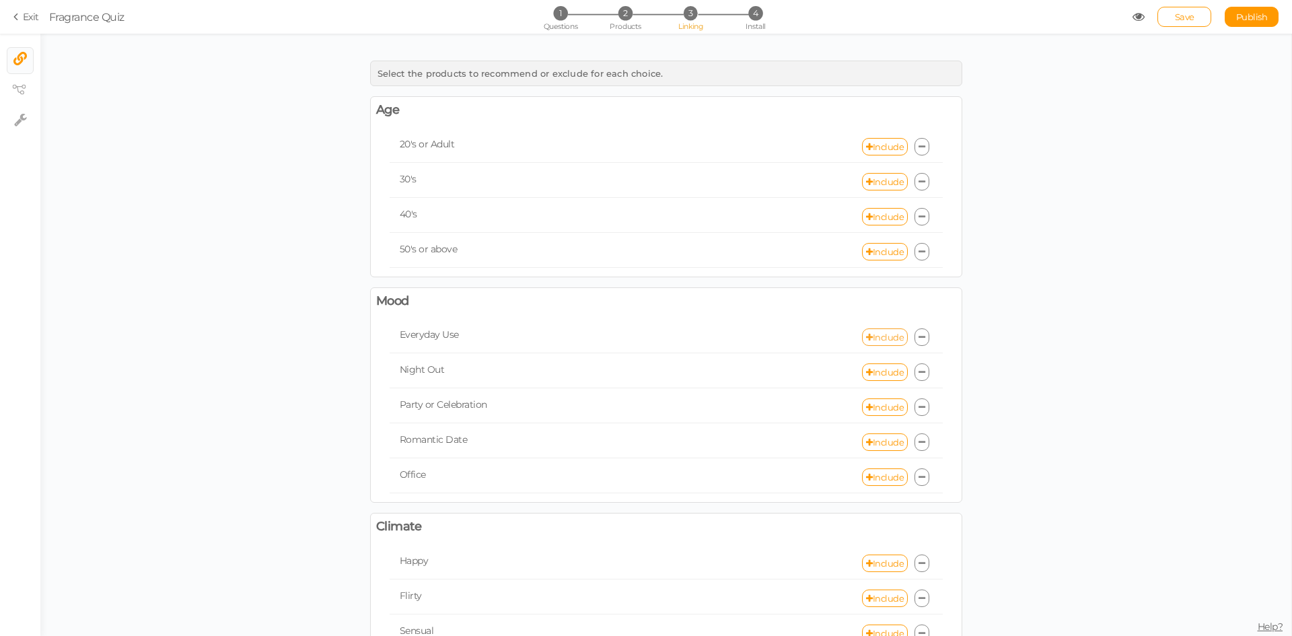
click at [866, 337] on icon at bounding box center [869, 337] width 7 height 9
select select "expr"
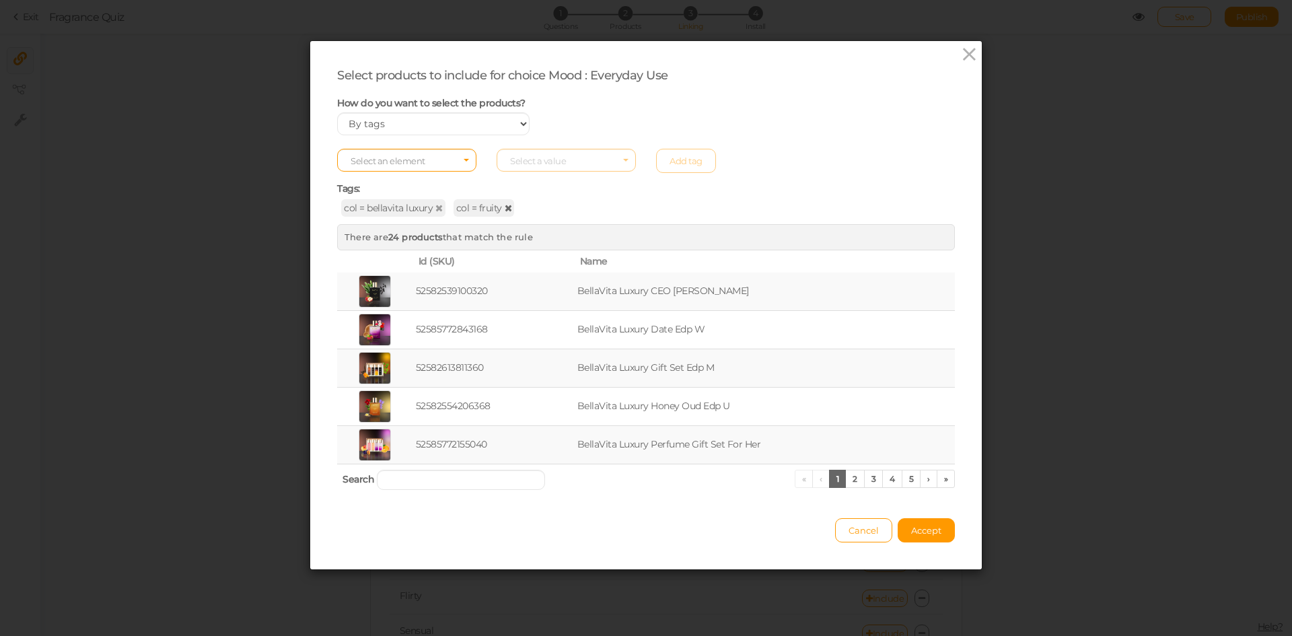
click at [505, 210] on icon at bounding box center [508, 207] width 7 height 9
click at [913, 532] on span "Accept" at bounding box center [926, 530] width 30 height 11
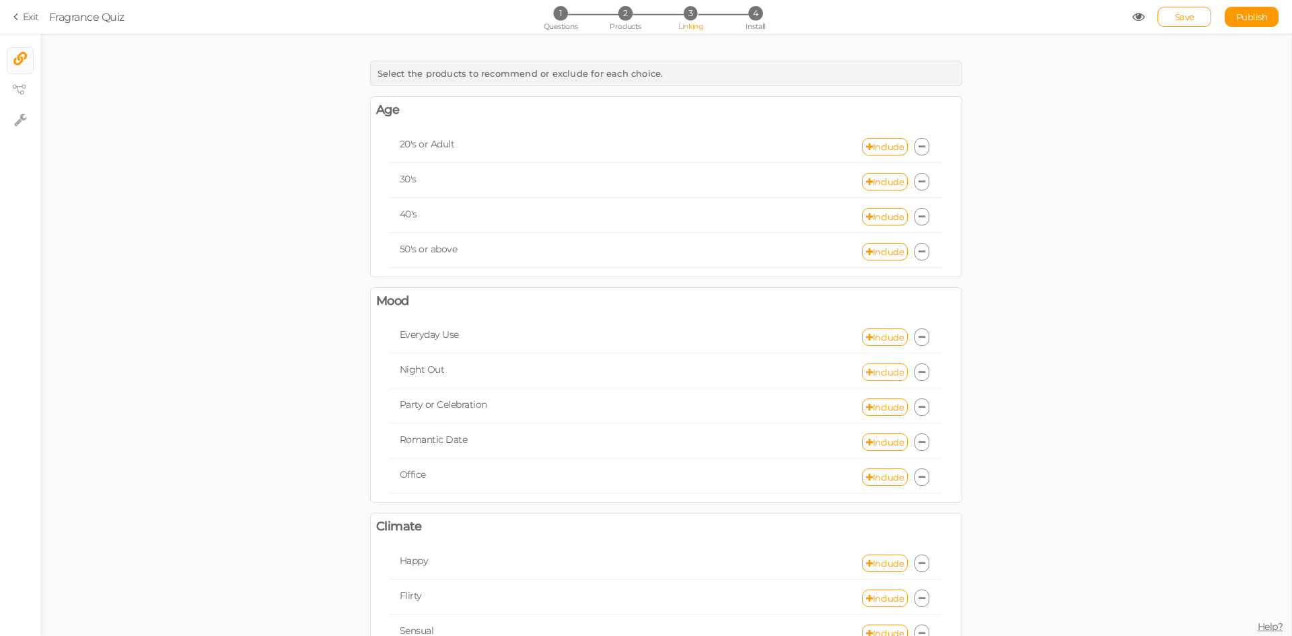
click at [879, 378] on link "Include" at bounding box center [885, 371] width 46 height 17
select select "expr"
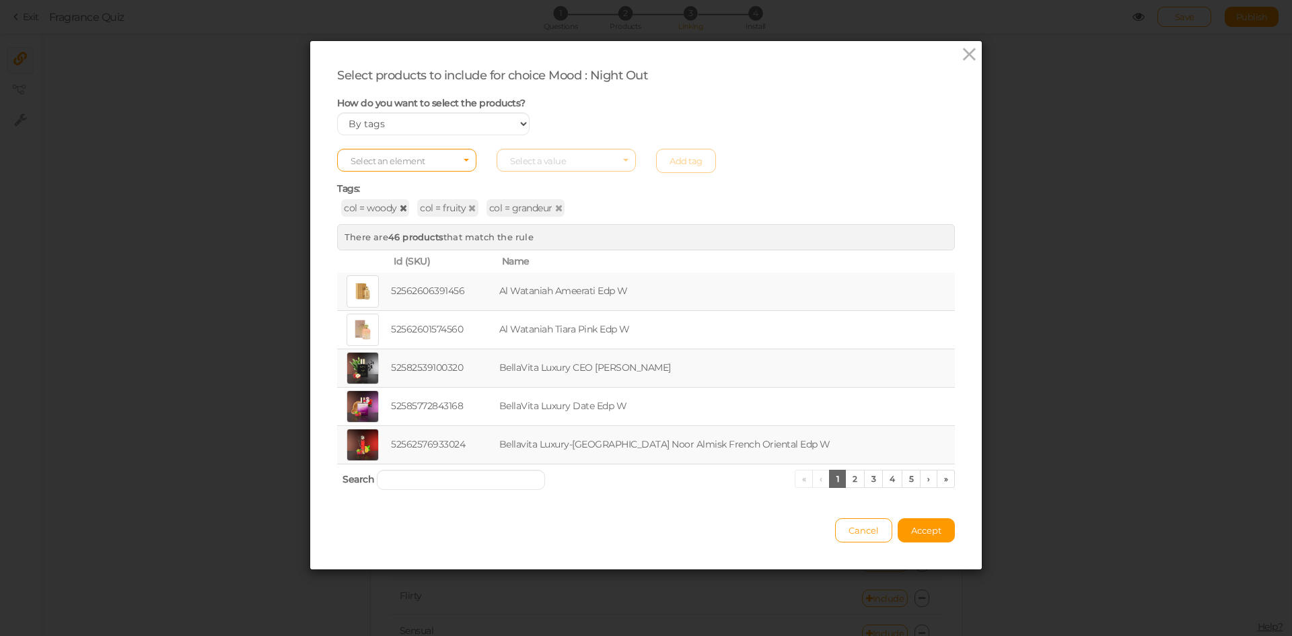
click at [400, 209] on icon at bounding box center [403, 207] width 7 height 9
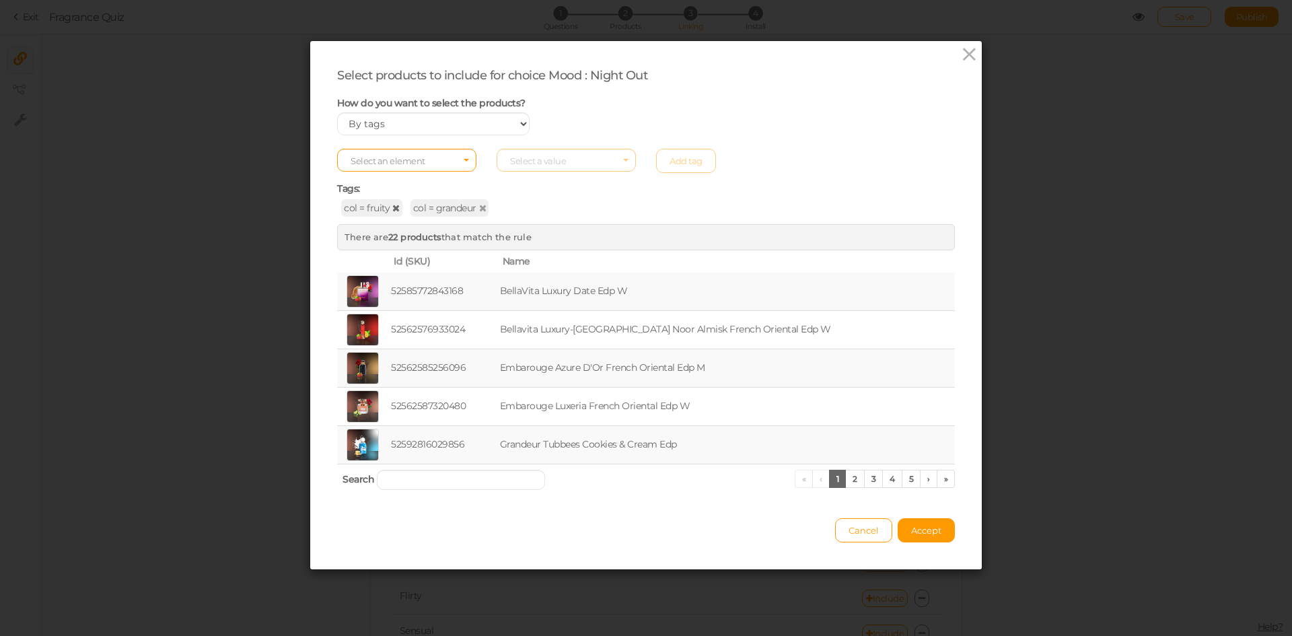
click at [392, 208] on icon at bounding box center [395, 207] width 7 height 9
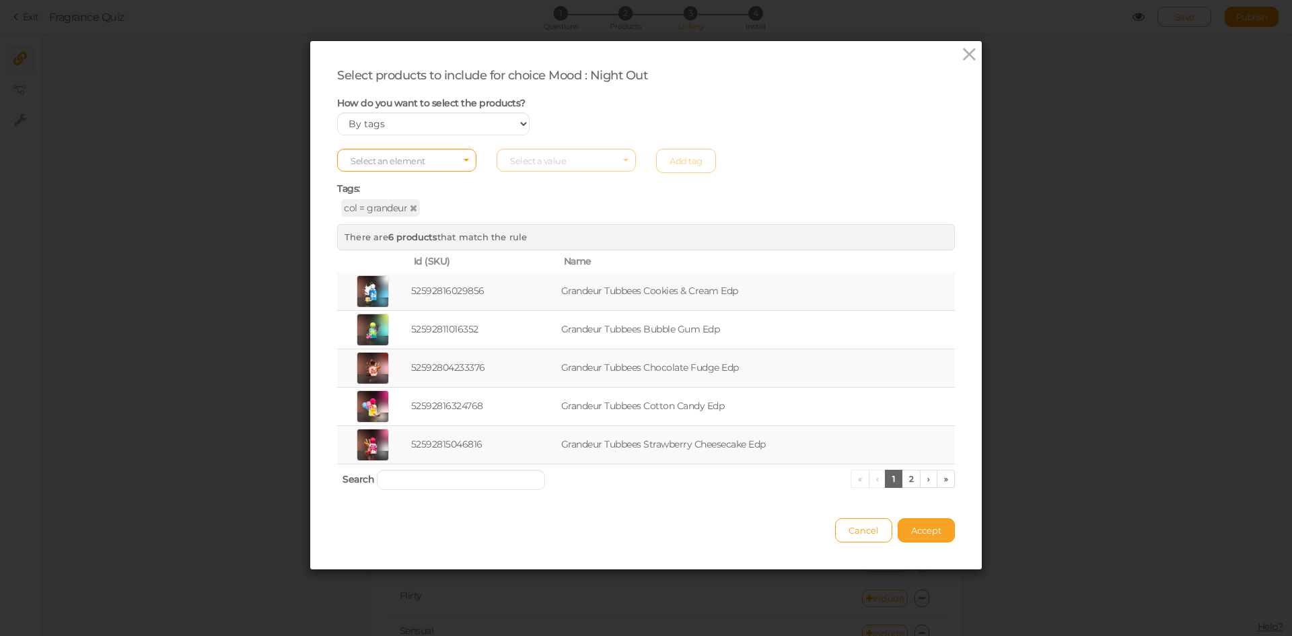
click at [925, 528] on span "Accept" at bounding box center [926, 530] width 30 height 11
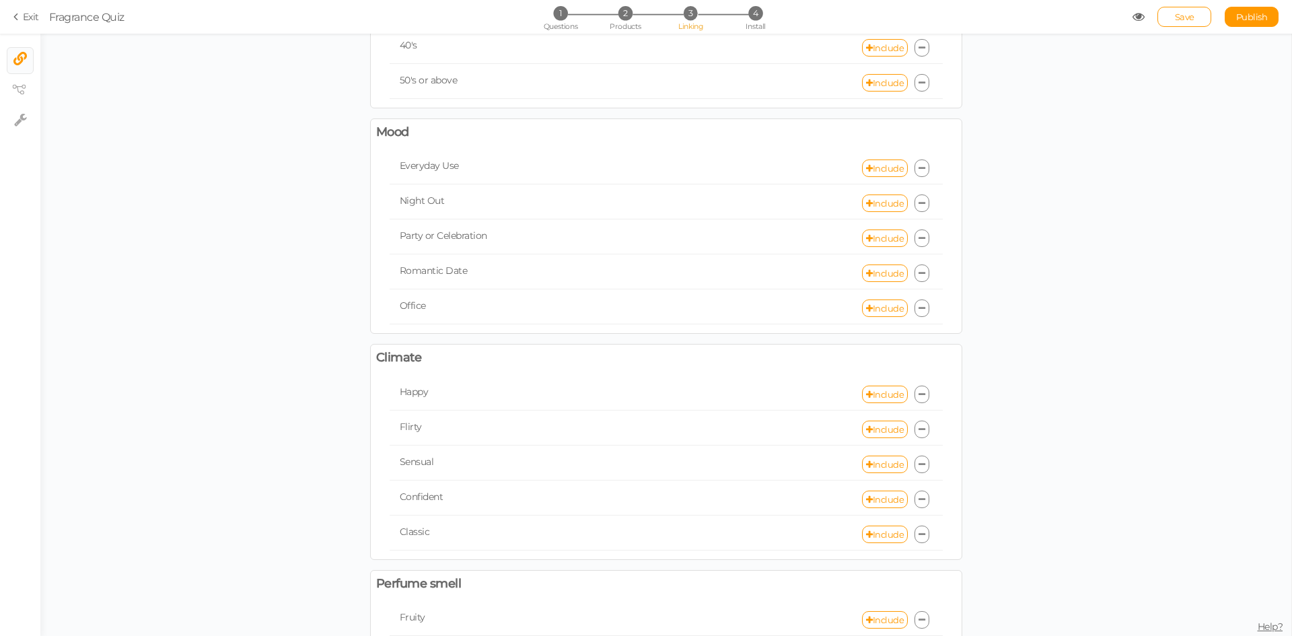
scroll to position [202, 0]
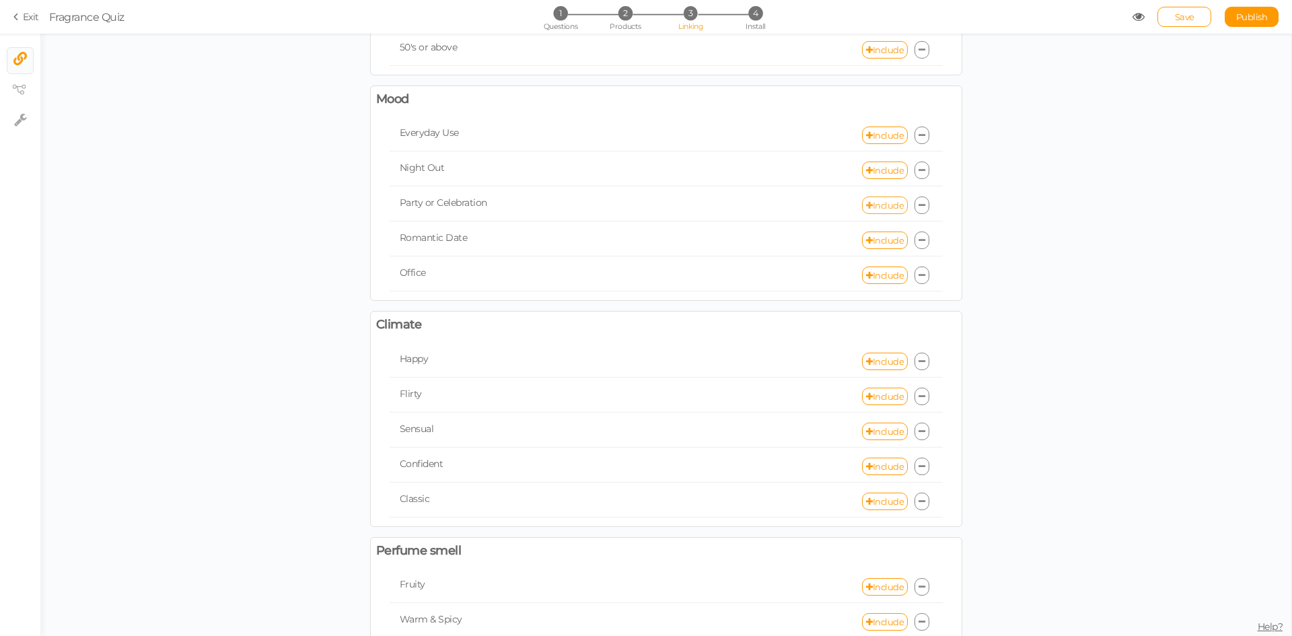
click at [870, 209] on link "Include" at bounding box center [885, 205] width 46 height 17
select select "expr"
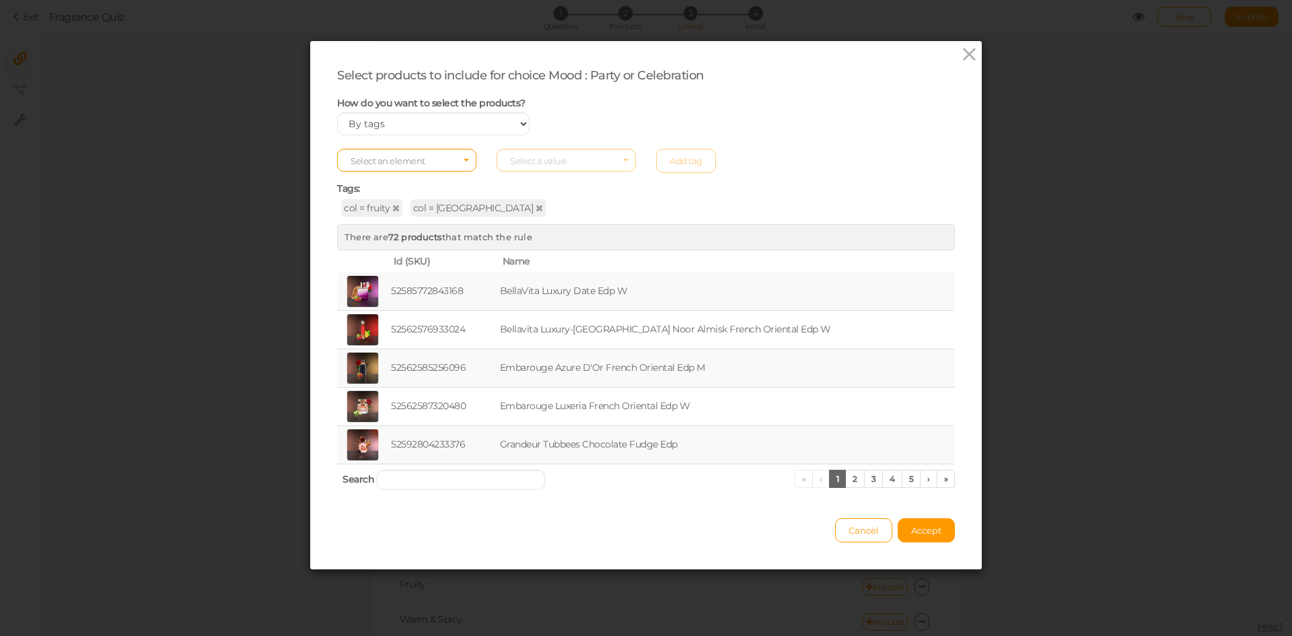
click at [394, 209] on span "col = fruity" at bounding box center [371, 207] width 61 height 17
click at [392, 209] on icon at bounding box center [395, 207] width 7 height 9
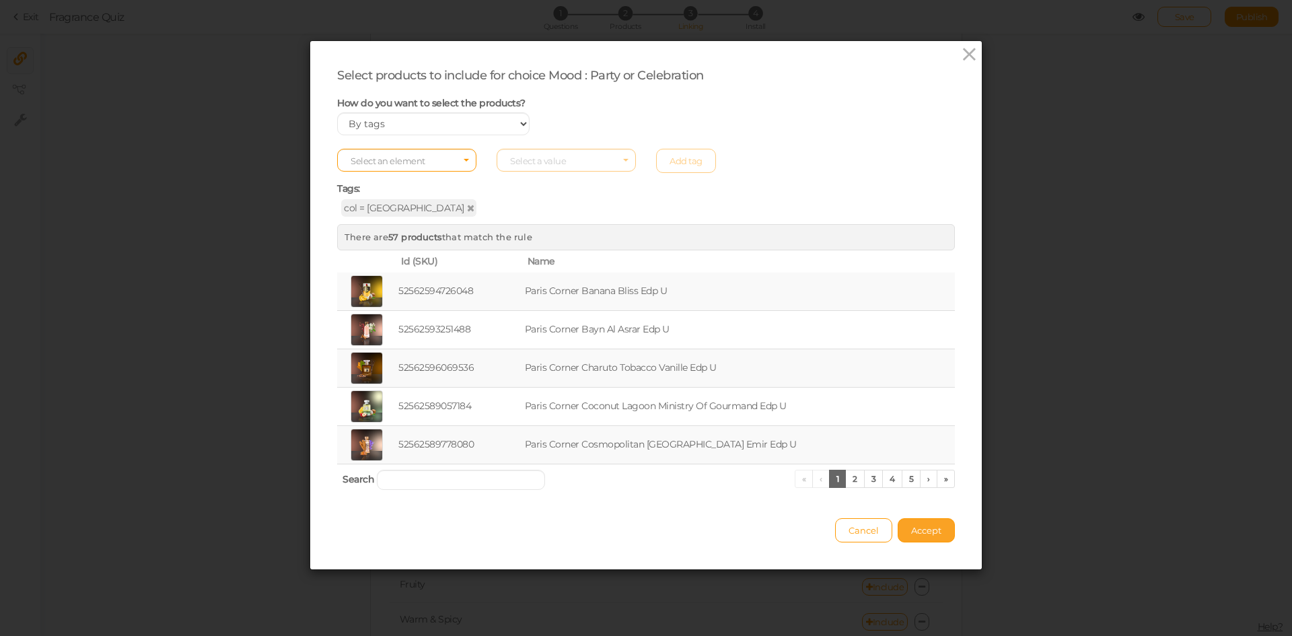
click at [919, 525] on span "Accept" at bounding box center [926, 530] width 30 height 11
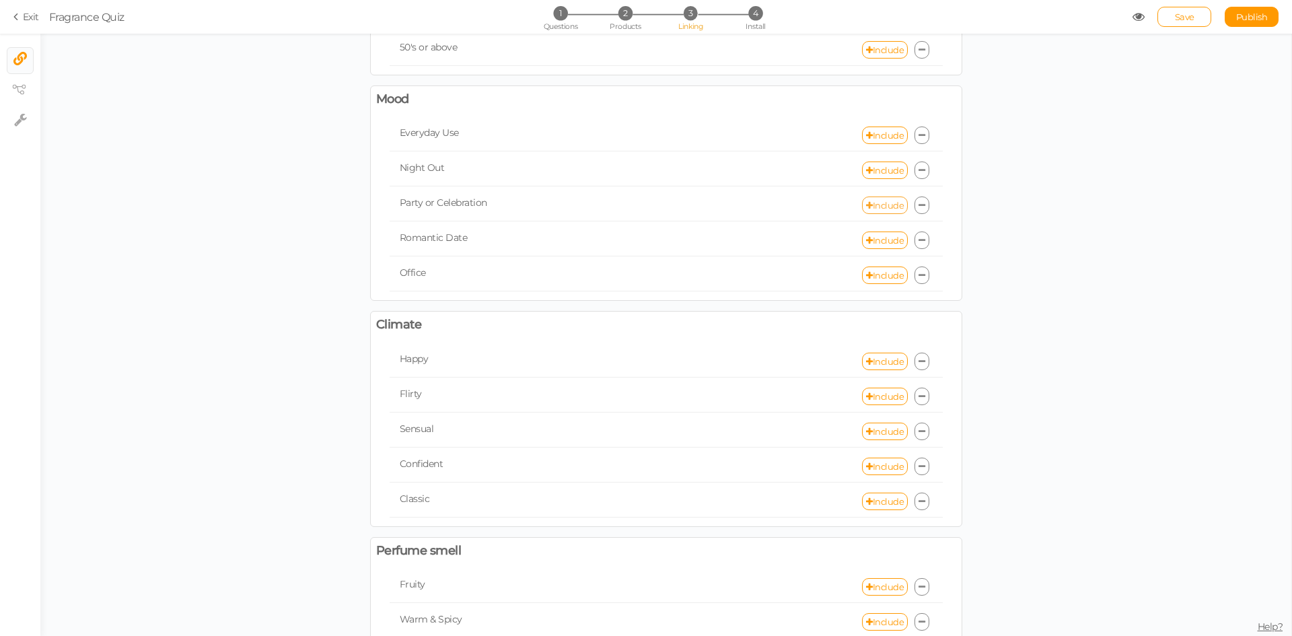
click at [874, 209] on link "Include" at bounding box center [885, 205] width 46 height 17
select select "expr"
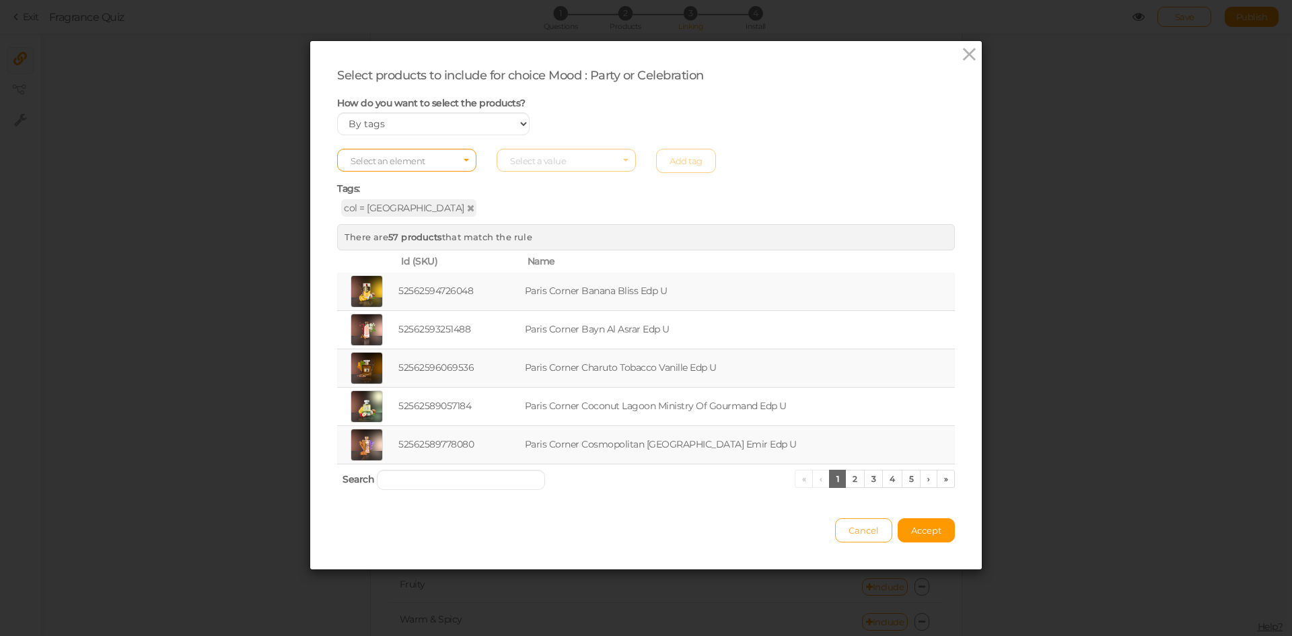
click at [855, 533] on span "Cancel" at bounding box center [864, 530] width 30 height 11
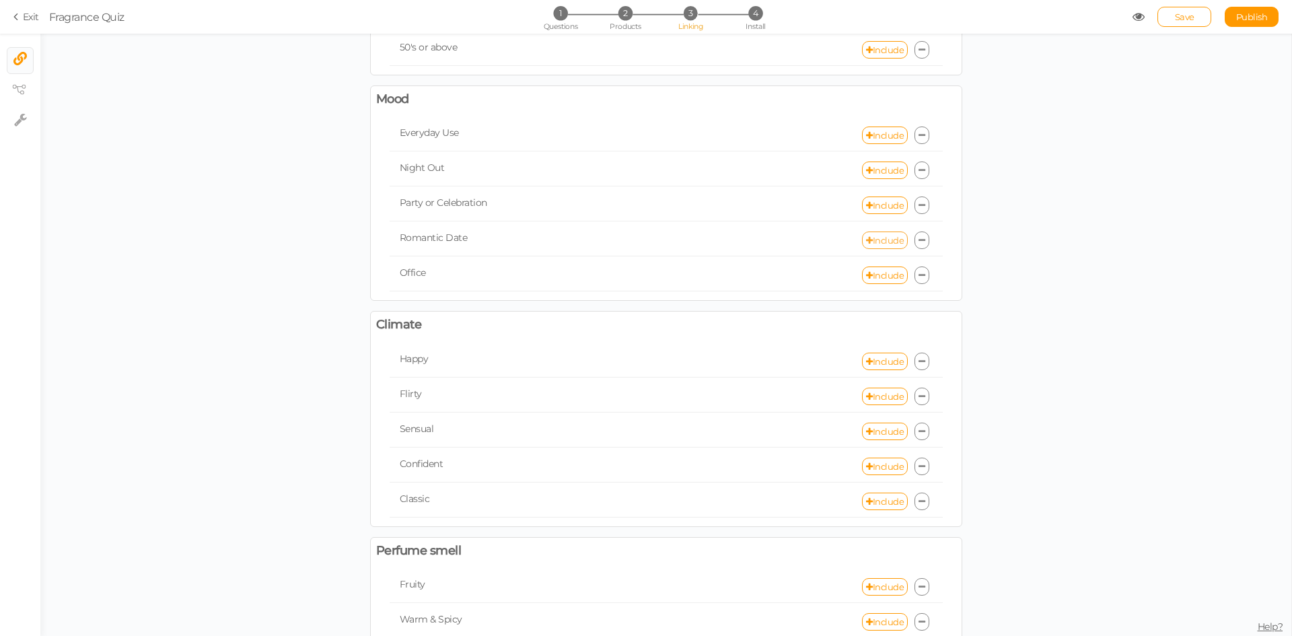
click at [872, 234] on link "Include" at bounding box center [885, 240] width 46 height 17
select select "expr"
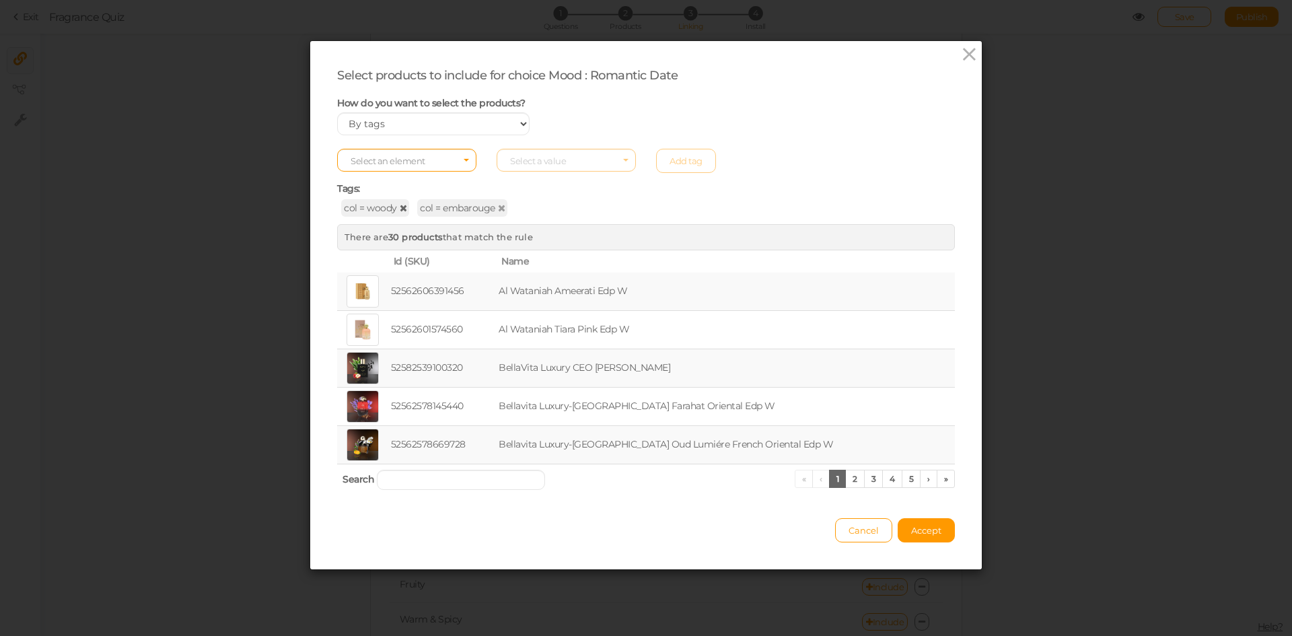
click at [400, 204] on icon at bounding box center [403, 207] width 7 height 9
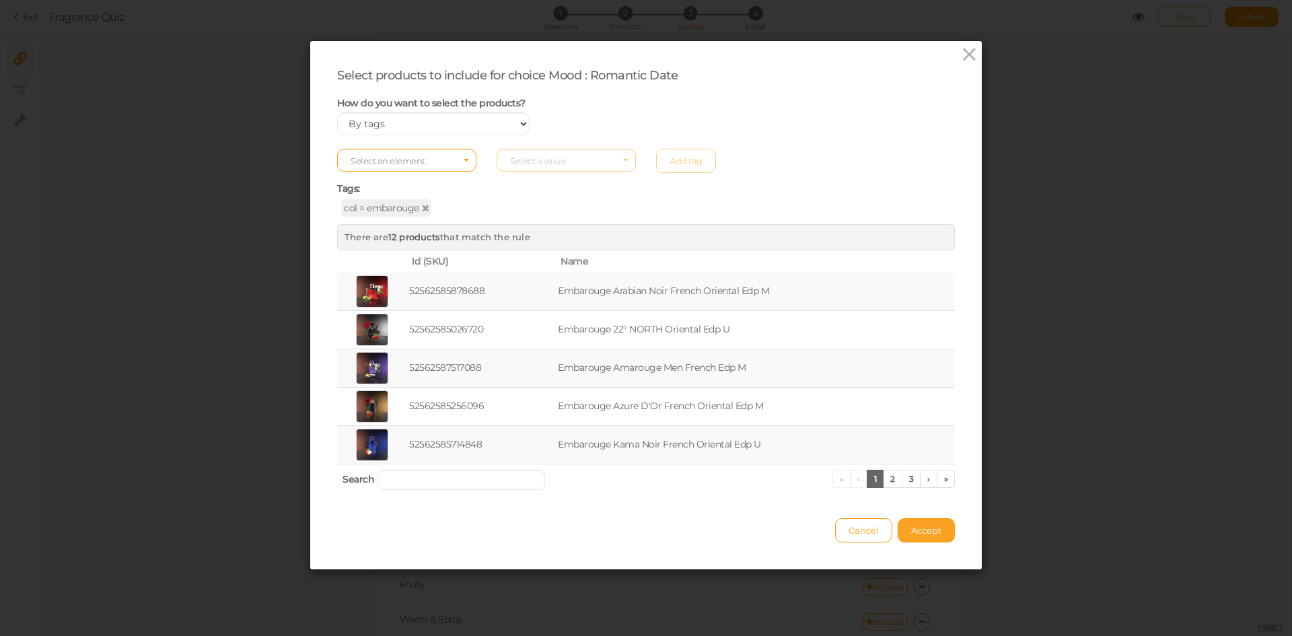
click at [929, 534] on span "Accept" at bounding box center [926, 530] width 30 height 11
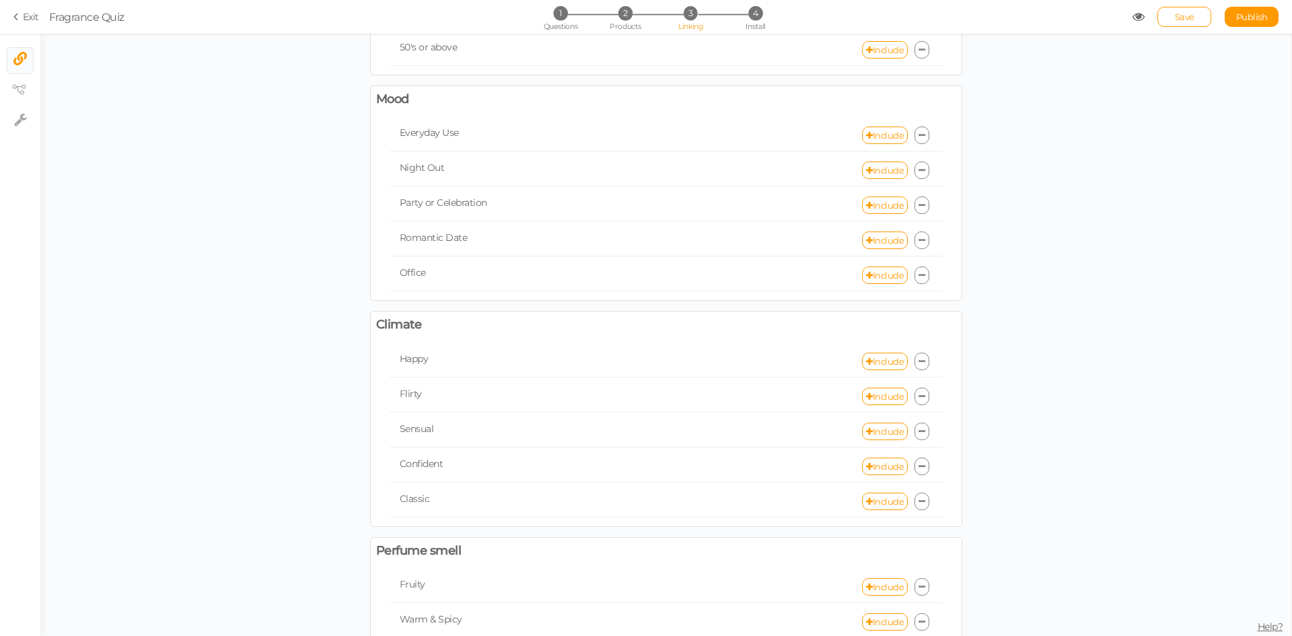
click at [870, 266] on div "Office Include" at bounding box center [666, 276] width 553 height 32
click at [869, 277] on link "Include" at bounding box center [885, 275] width 46 height 17
select select "expr"
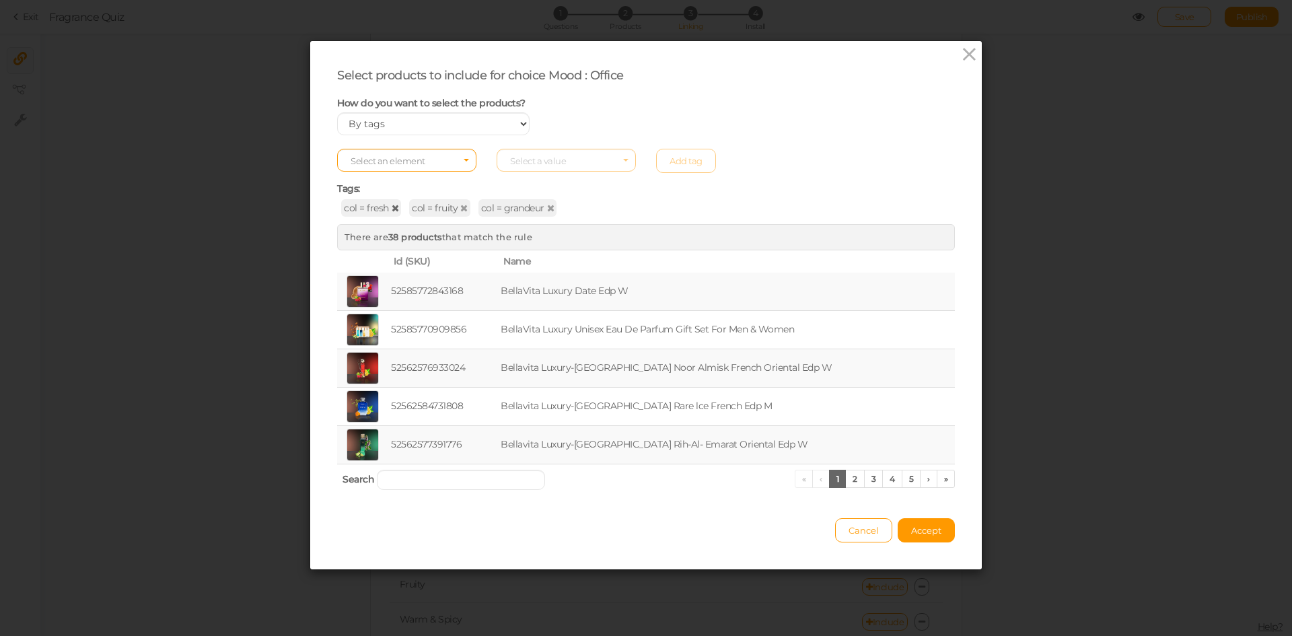
click at [392, 209] on icon at bounding box center [395, 207] width 7 height 9
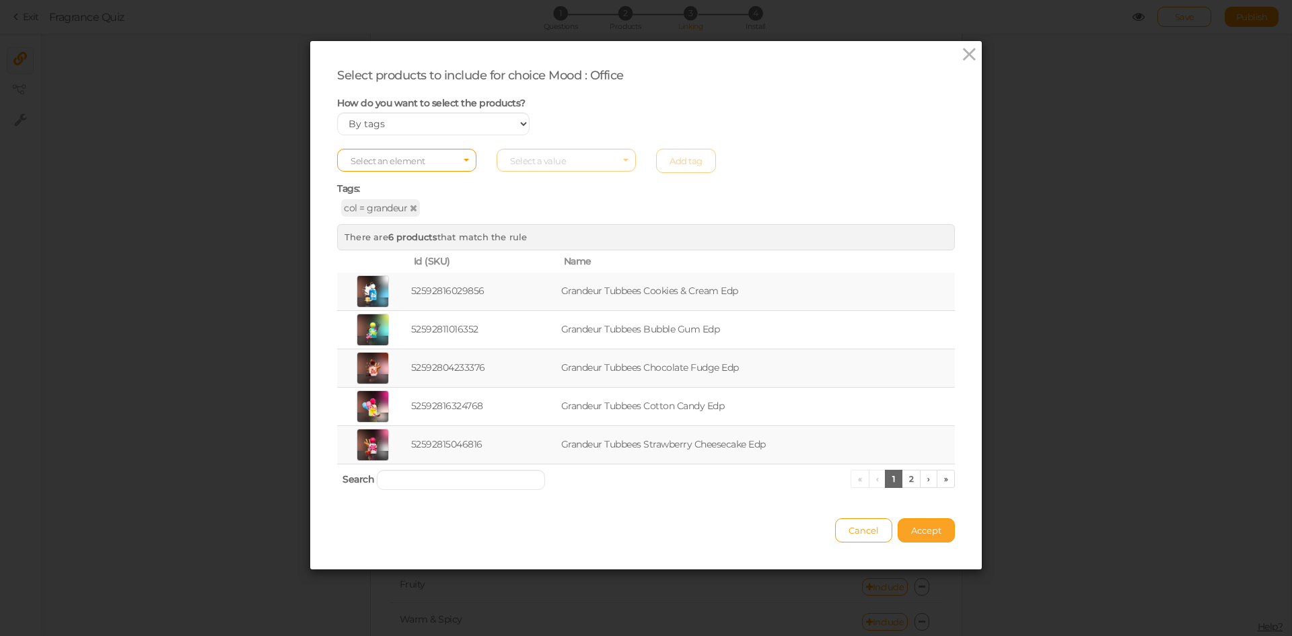
click at [923, 531] on span "Accept" at bounding box center [926, 530] width 30 height 11
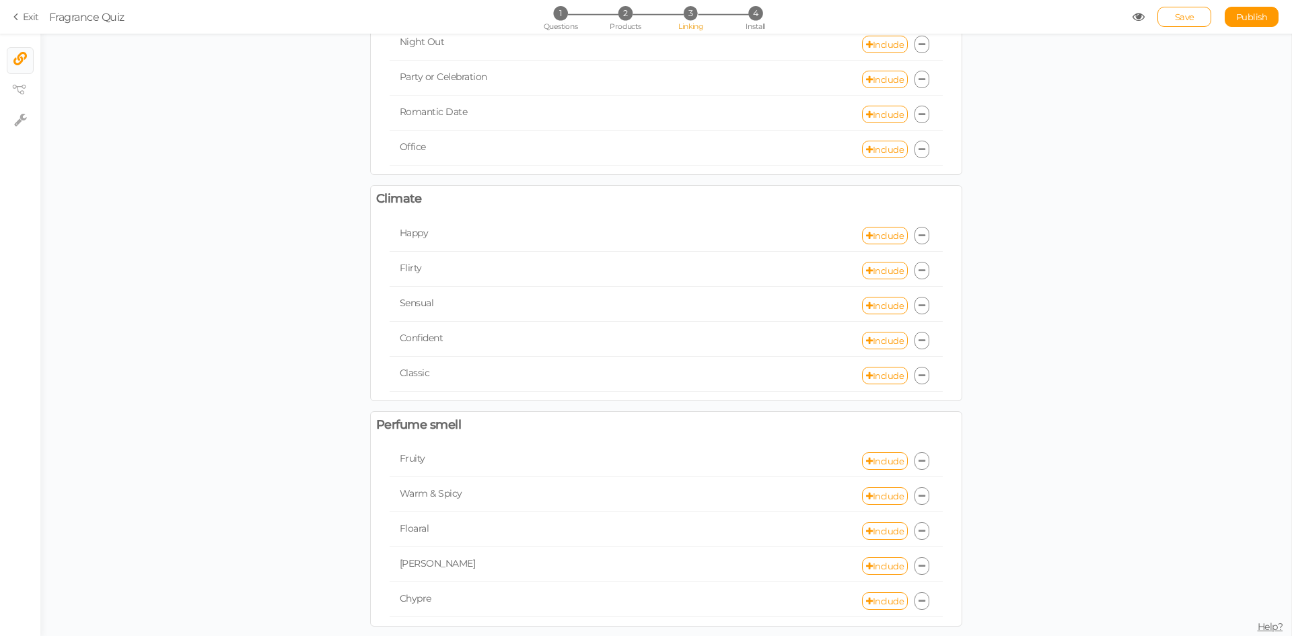
scroll to position [337, 0]
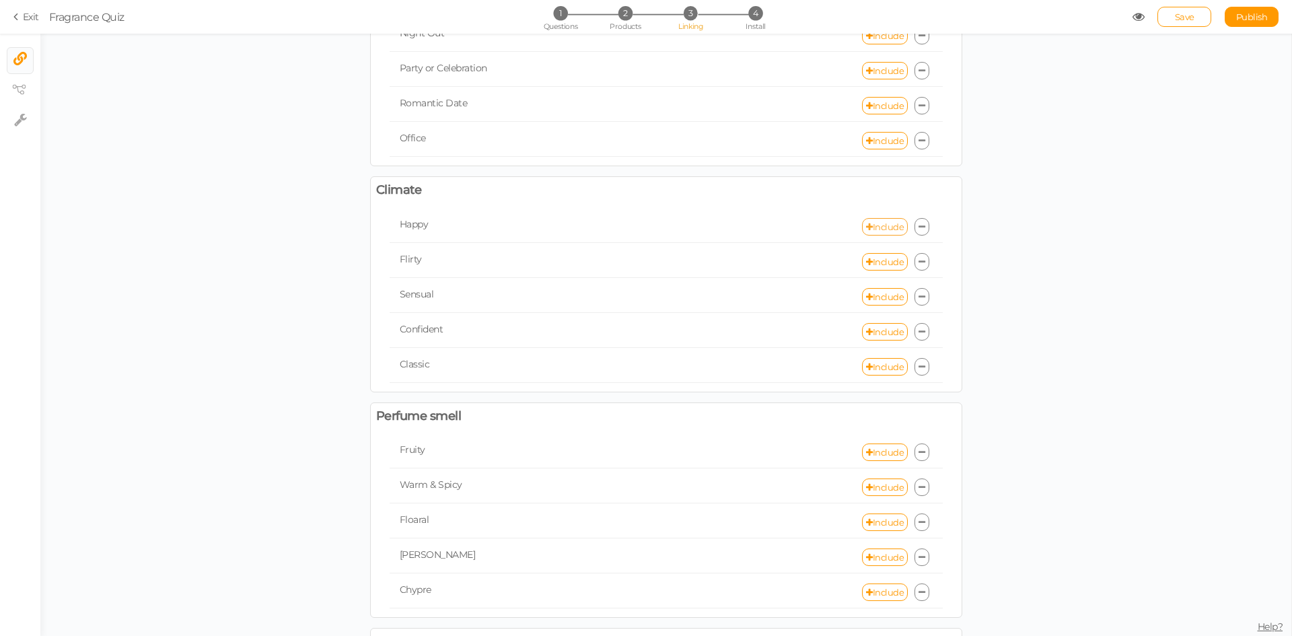
click at [880, 235] on link "Include" at bounding box center [885, 226] width 46 height 17
select select "expr"
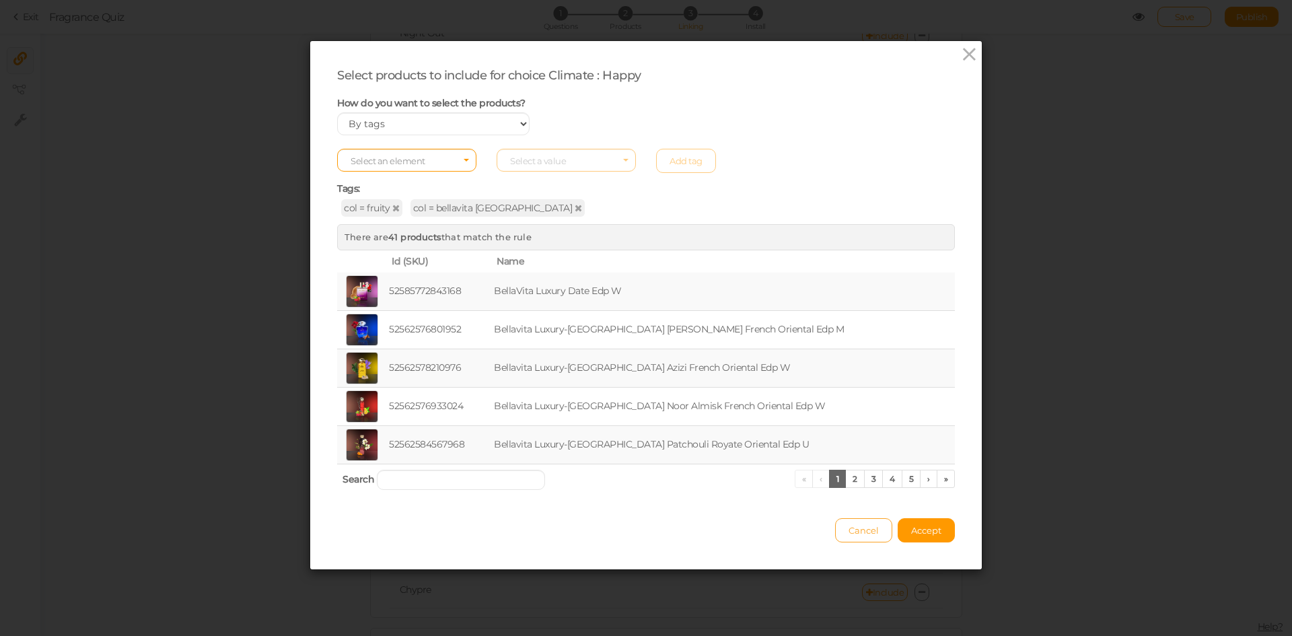
click at [863, 521] on button "Cancel" at bounding box center [863, 530] width 57 height 24
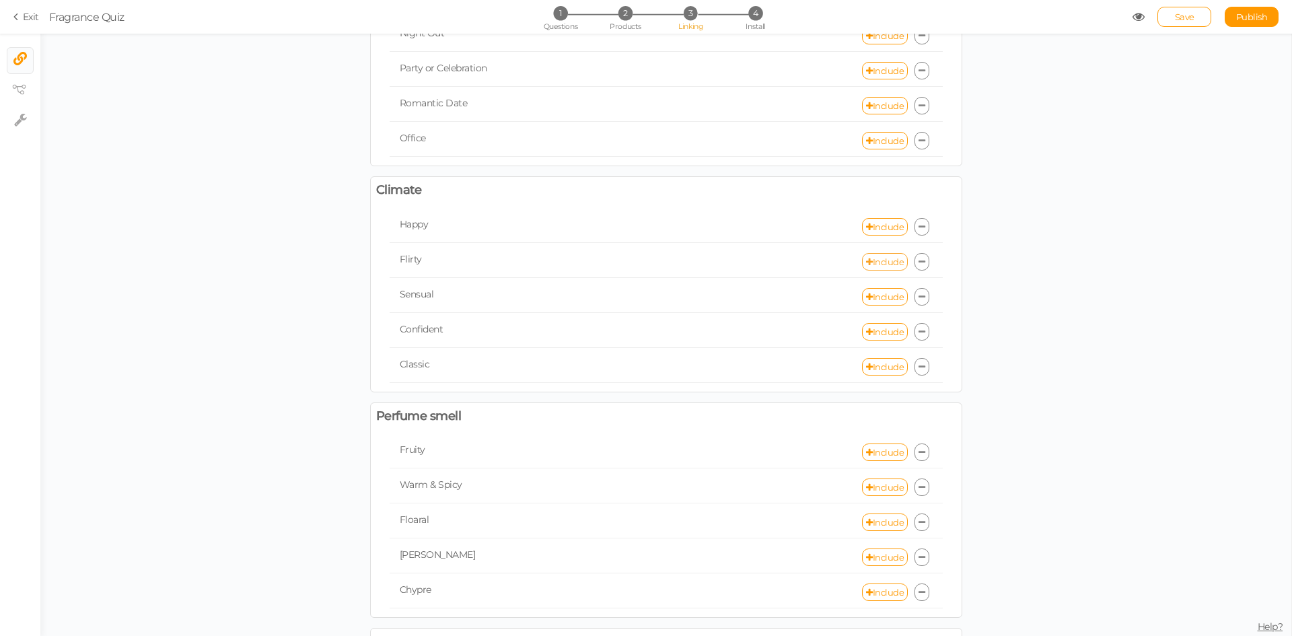
click at [868, 267] on link "Include" at bounding box center [885, 261] width 46 height 17
select select "expr"
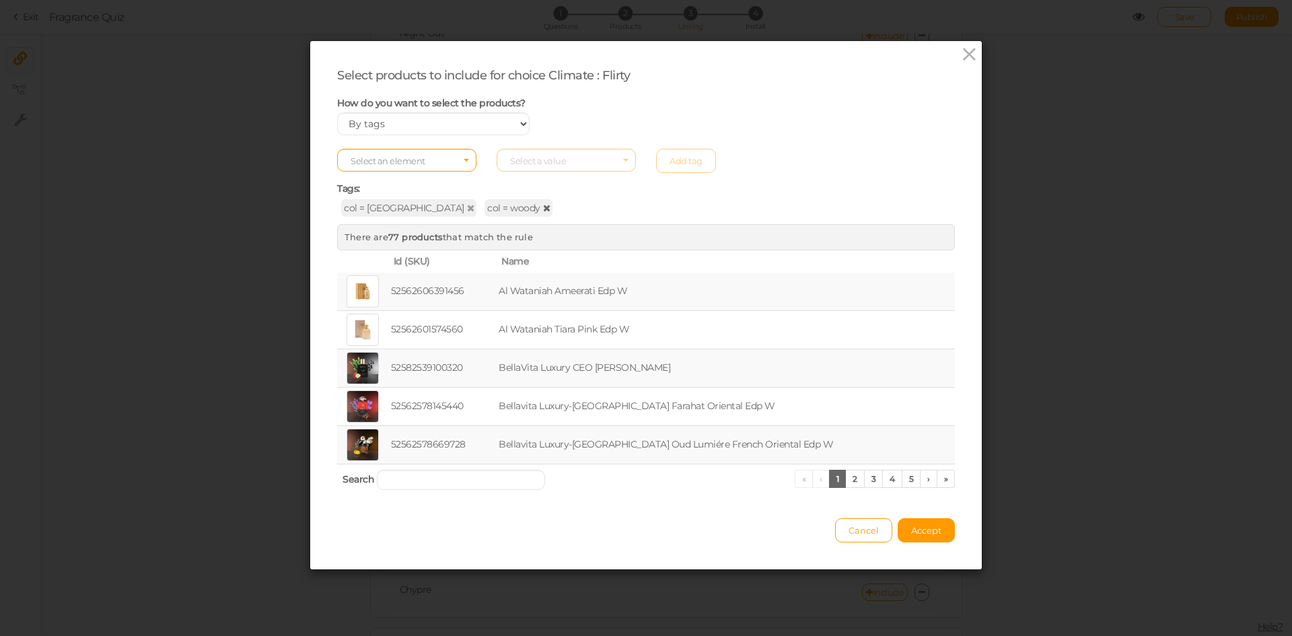
click at [543, 208] on icon at bounding box center [546, 207] width 7 height 9
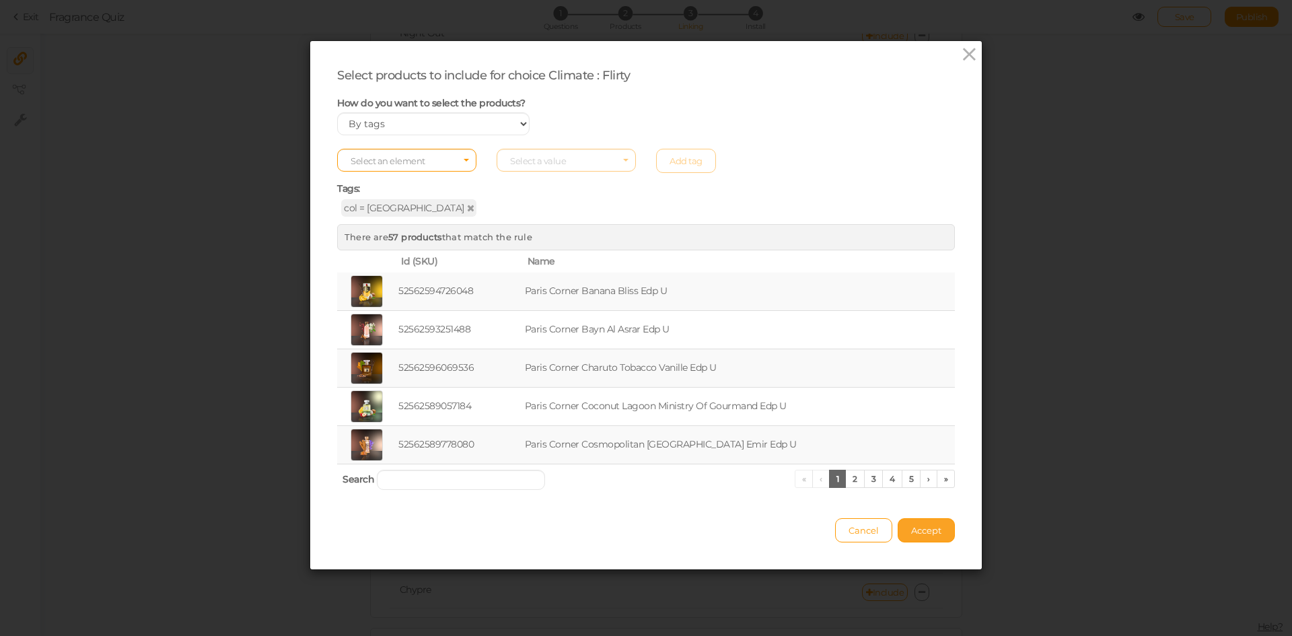
click at [915, 535] on span "Accept" at bounding box center [926, 530] width 30 height 11
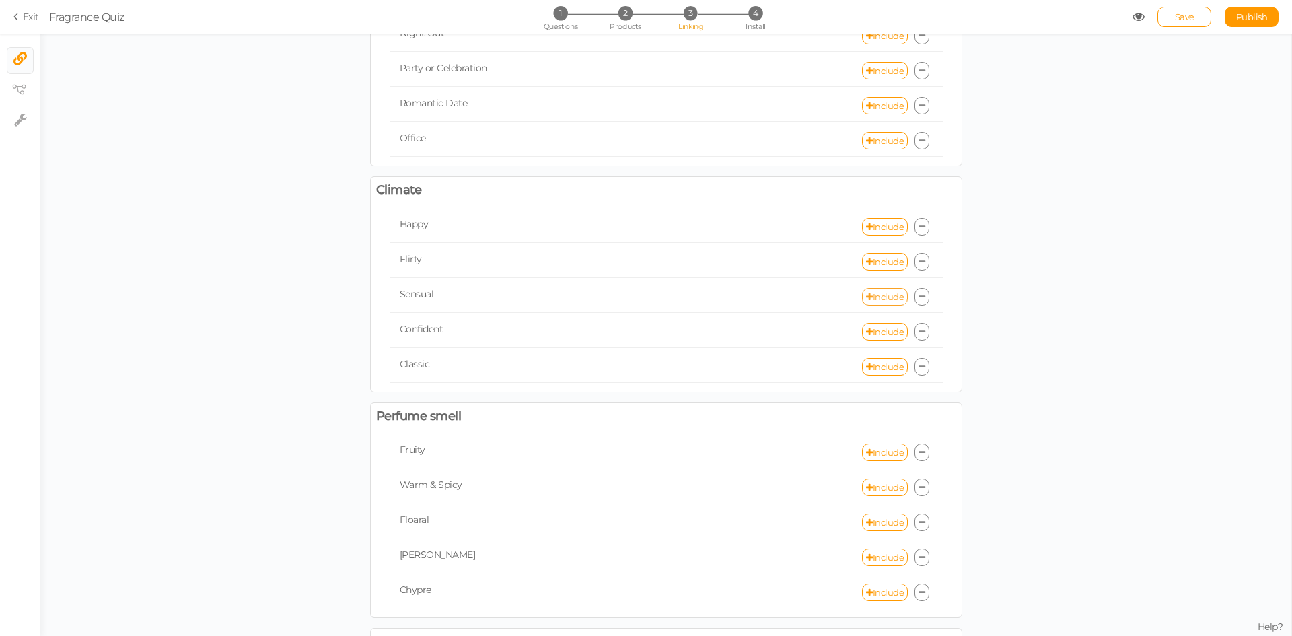
click at [876, 303] on link "Include" at bounding box center [885, 296] width 46 height 17
select select "expr"
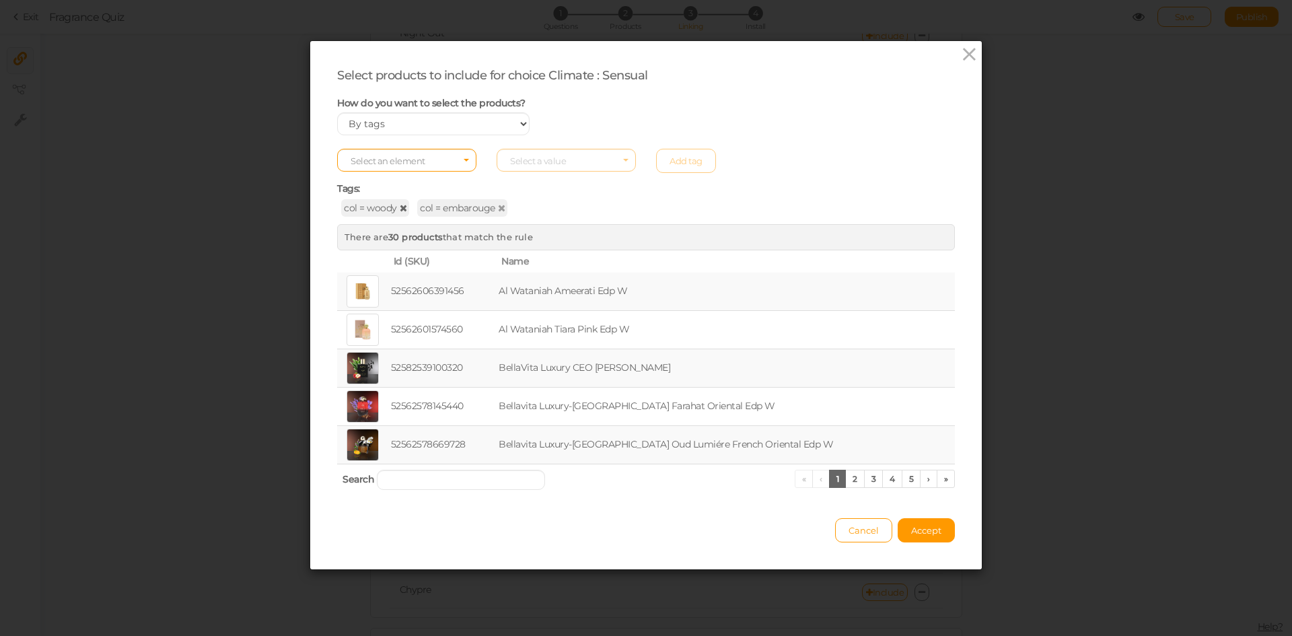
click at [400, 209] on icon at bounding box center [403, 207] width 7 height 9
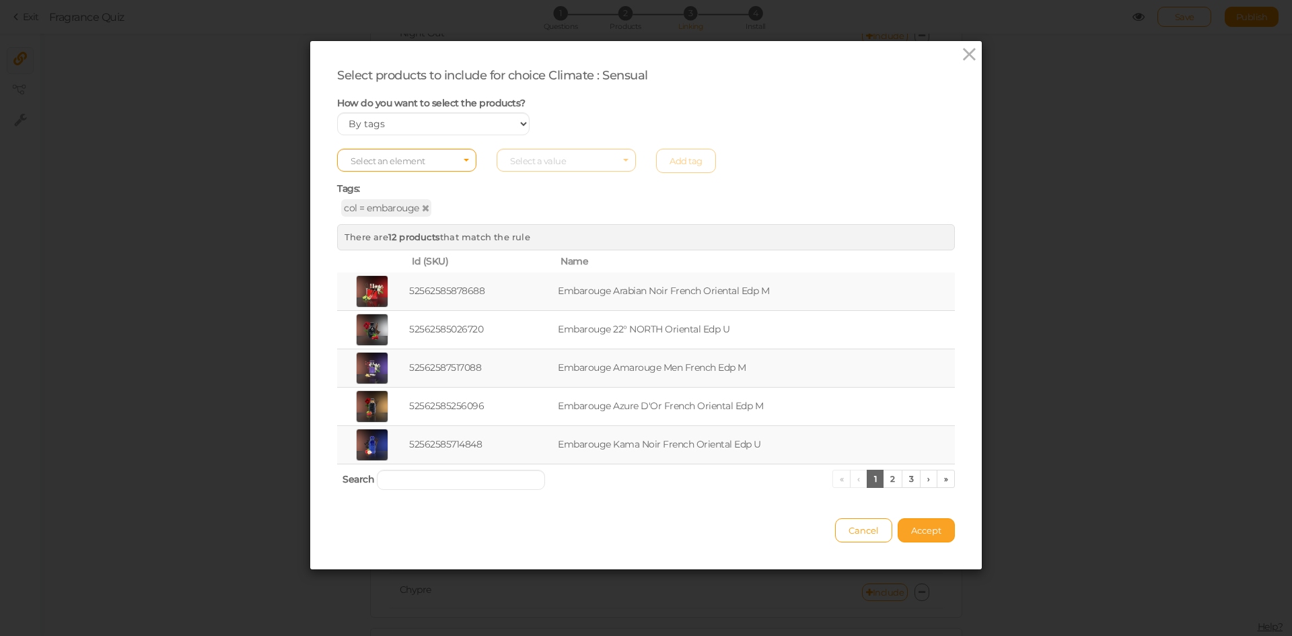
click at [925, 531] on span "Accept" at bounding box center [926, 530] width 30 height 11
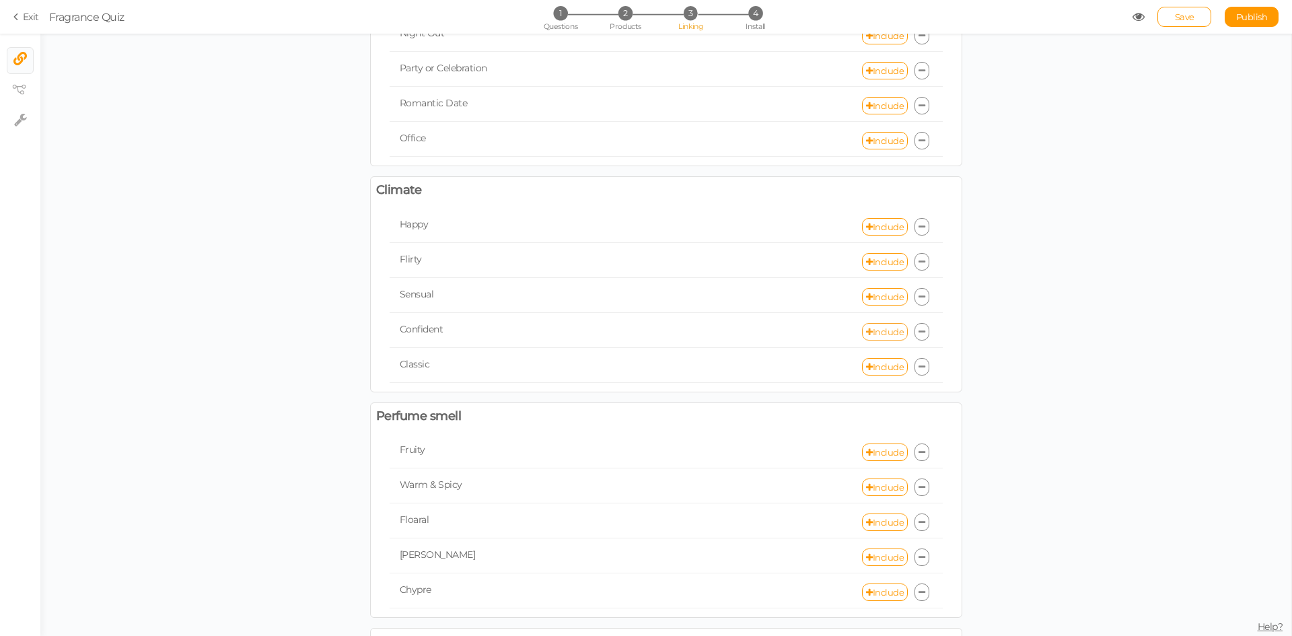
click at [877, 328] on link "Include" at bounding box center [885, 331] width 46 height 17
select select "expr"
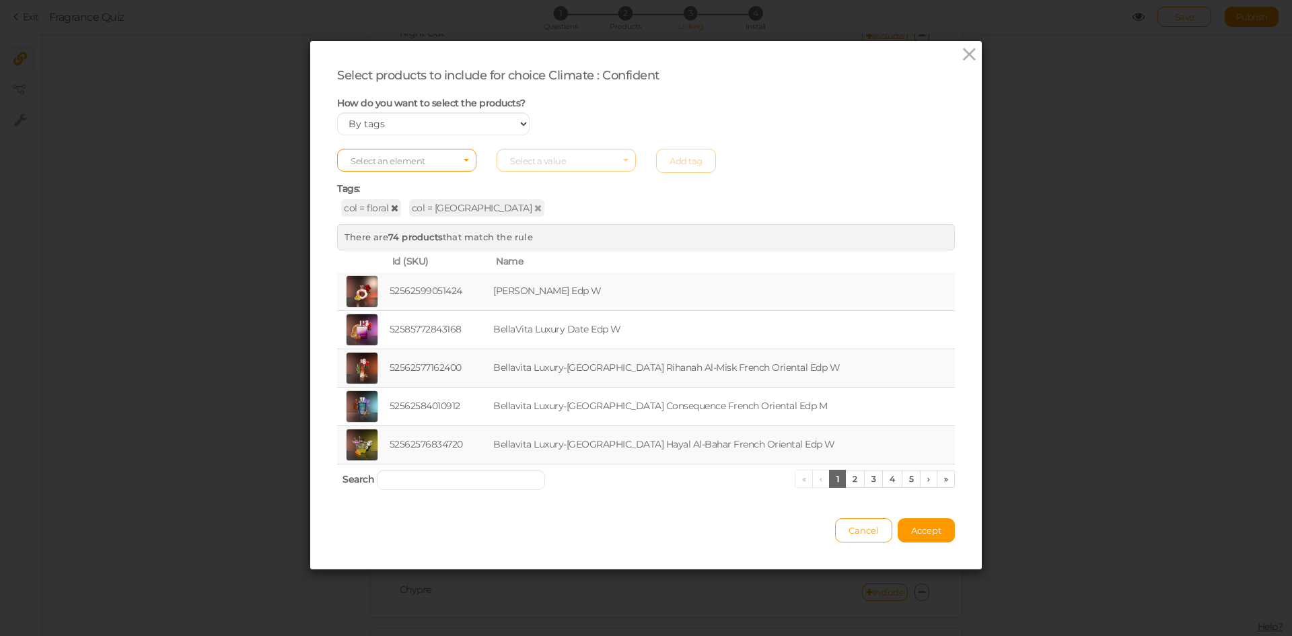
click at [391, 209] on icon at bounding box center [394, 207] width 7 height 9
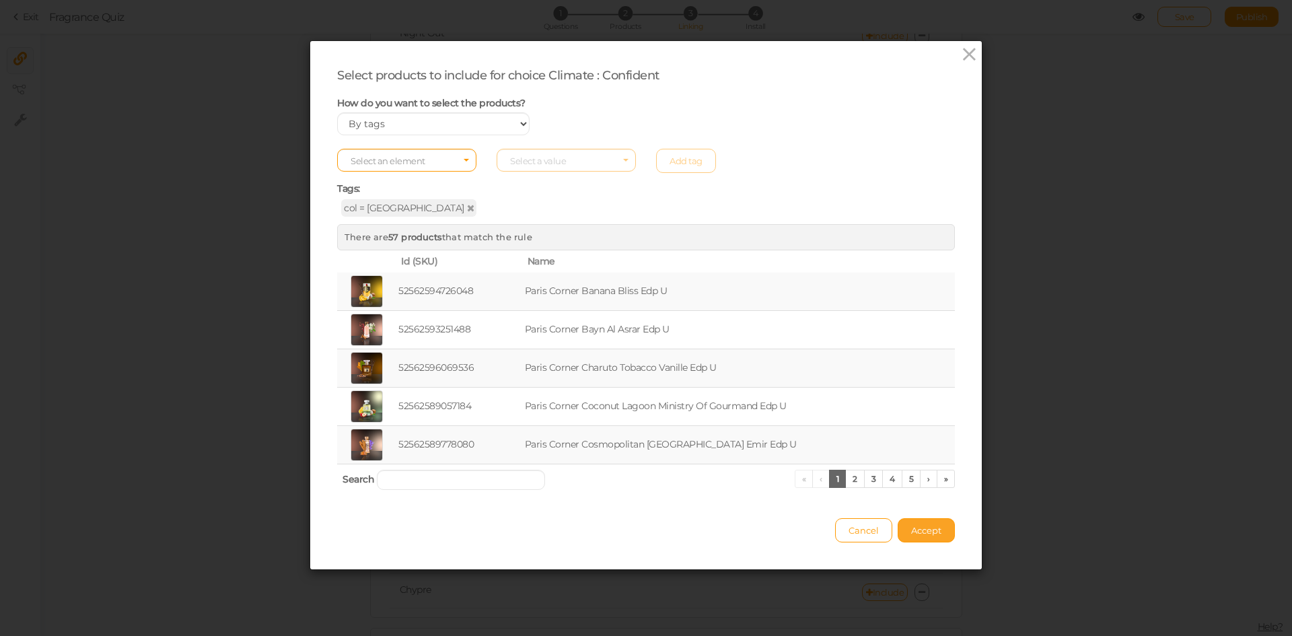
click at [905, 523] on button "Accept" at bounding box center [926, 530] width 57 height 24
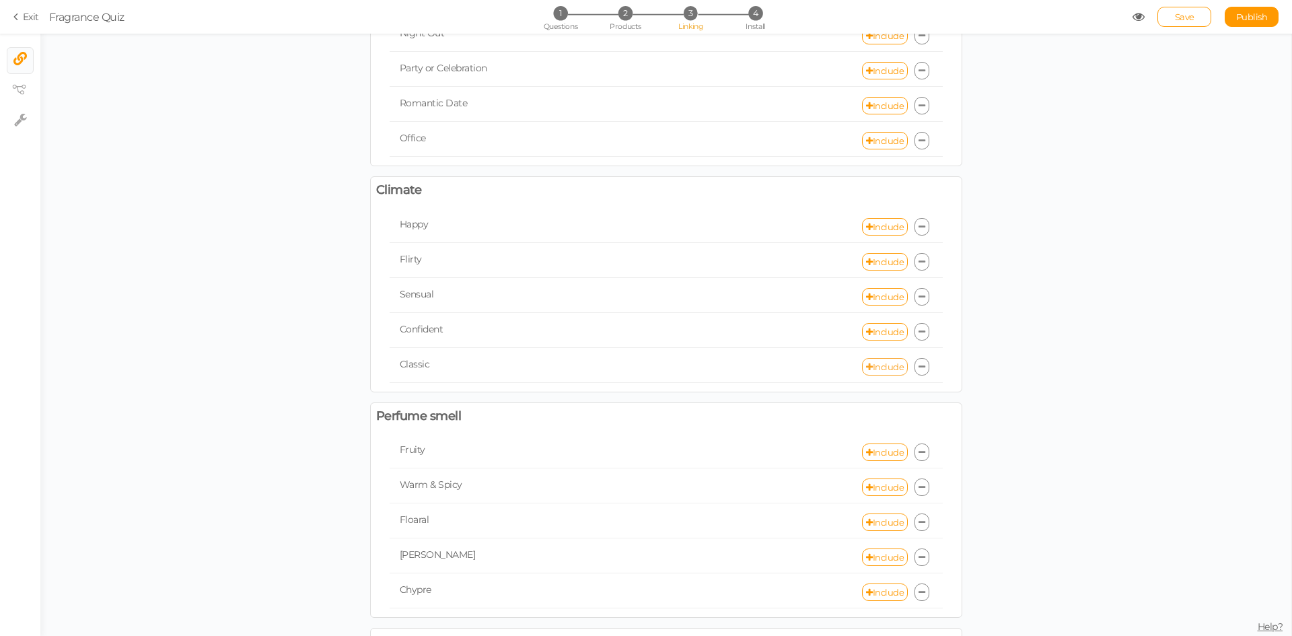
click at [872, 369] on link "Include" at bounding box center [885, 366] width 46 height 17
select select "expr"
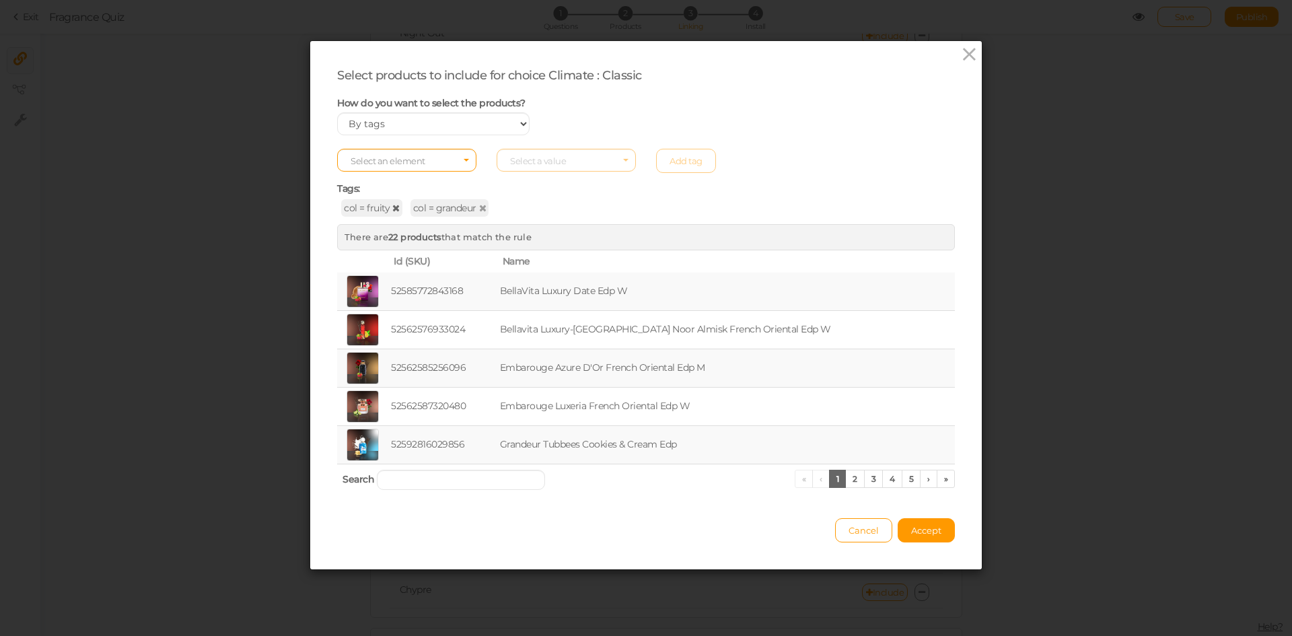
click at [392, 206] on icon at bounding box center [395, 207] width 7 height 9
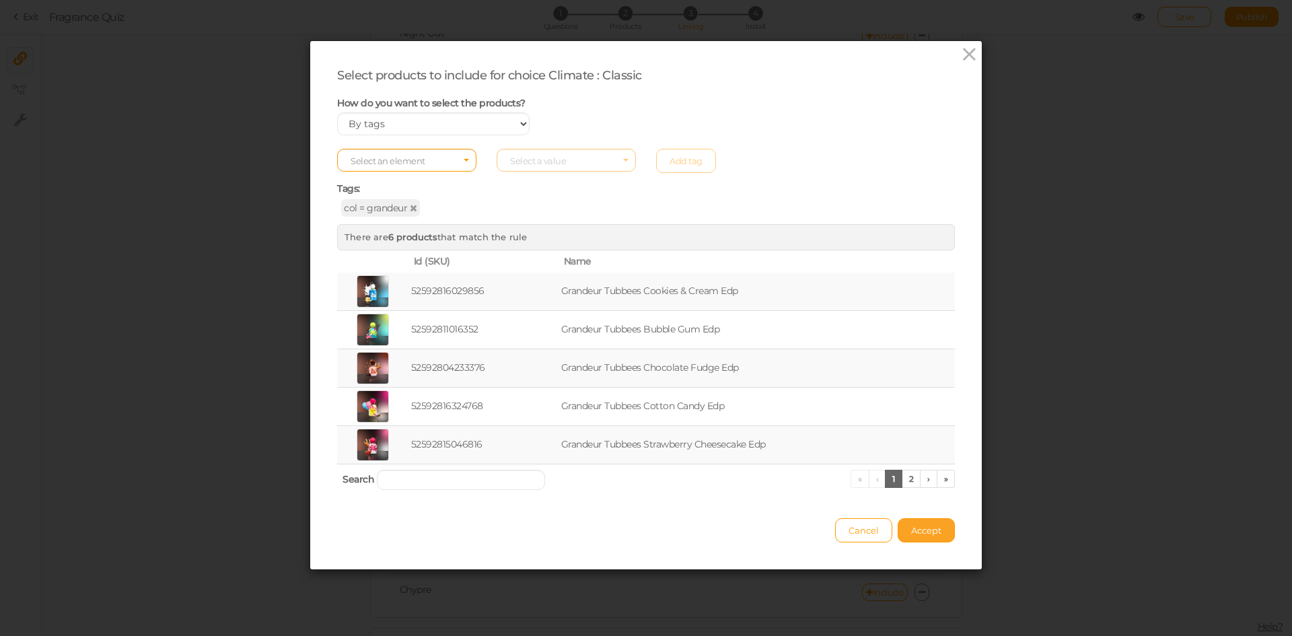
click at [911, 522] on button "Accept" at bounding box center [926, 530] width 57 height 24
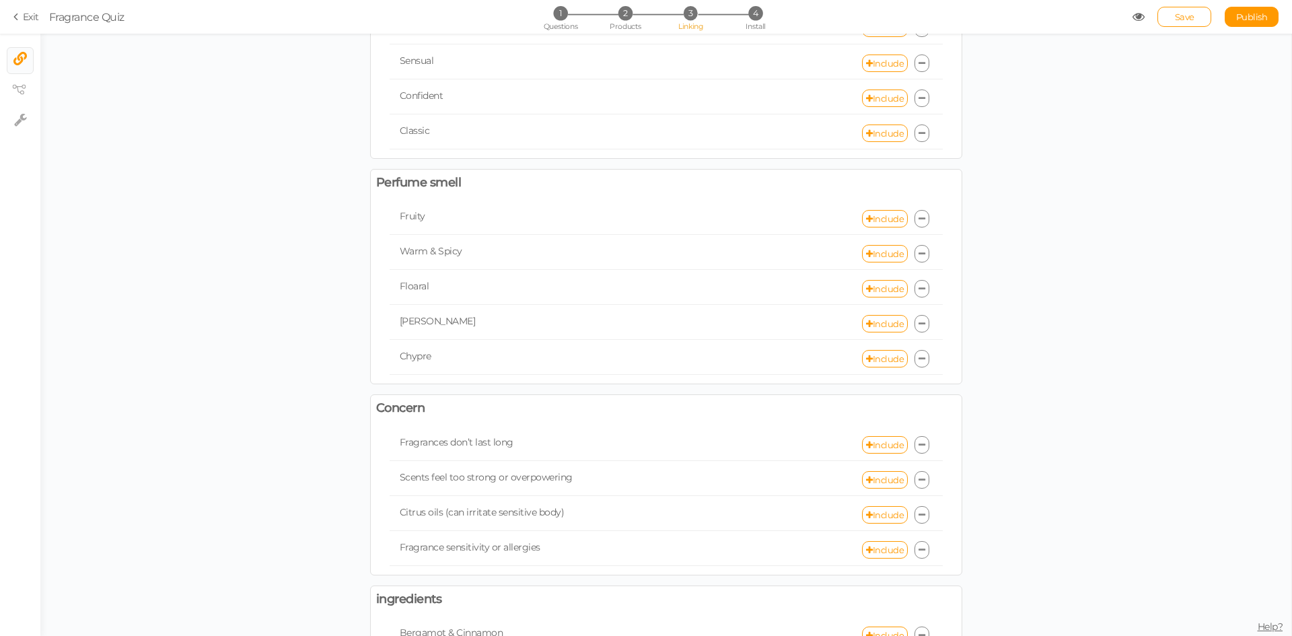
scroll to position [606, 0]
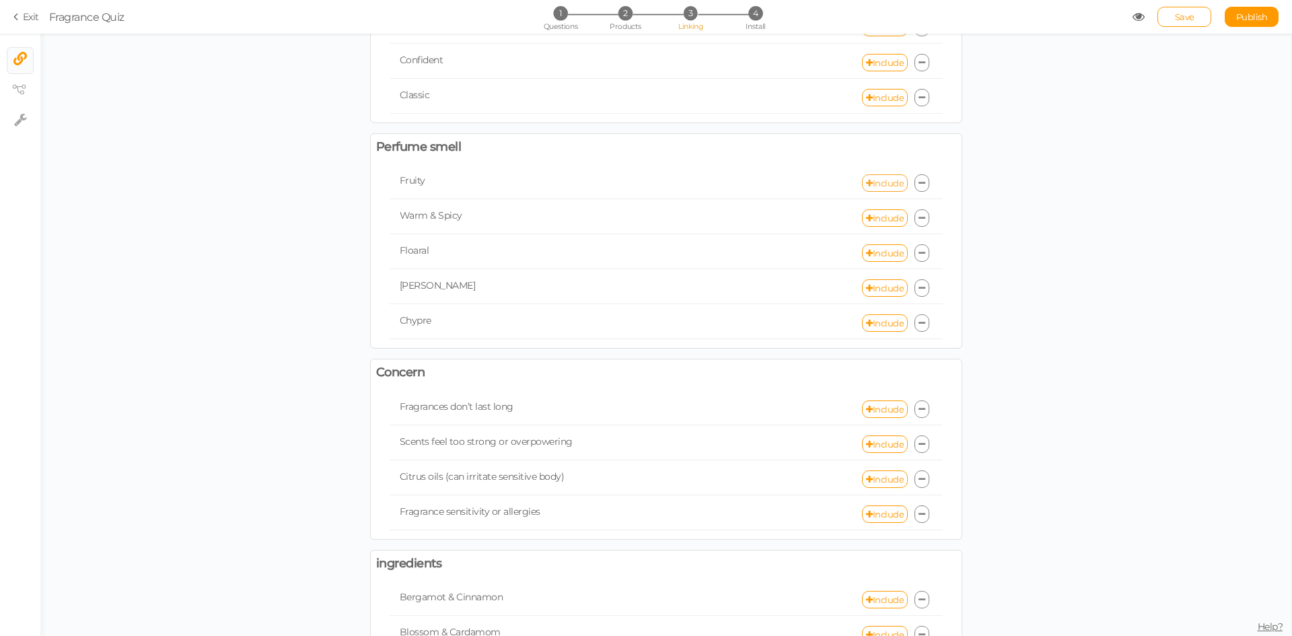
click at [866, 181] on link "Include" at bounding box center [885, 182] width 46 height 17
select select "expr"
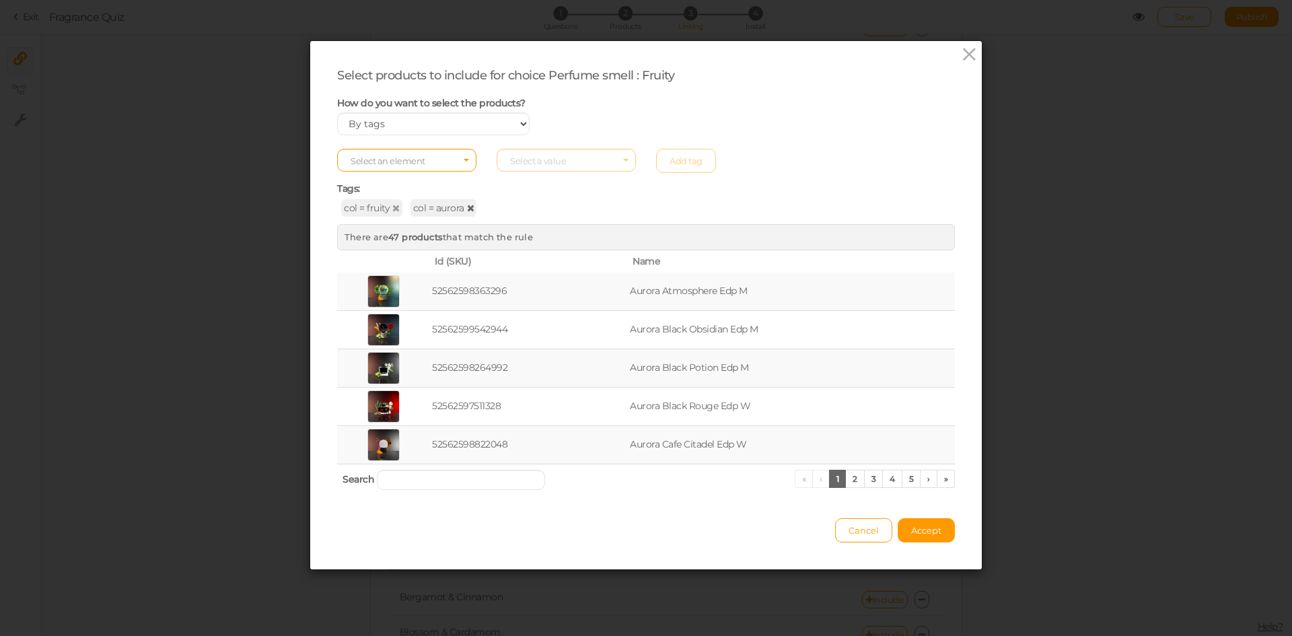
click at [467, 207] on icon at bounding box center [470, 207] width 7 height 9
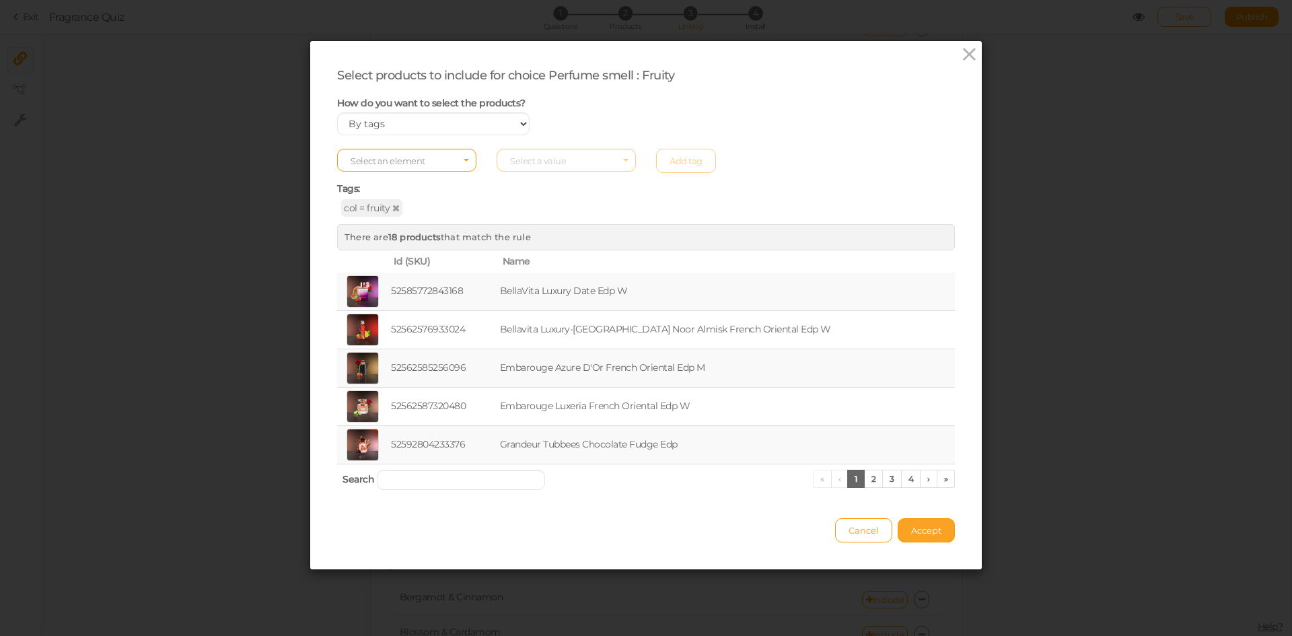
click at [923, 529] on span "Accept" at bounding box center [926, 530] width 30 height 11
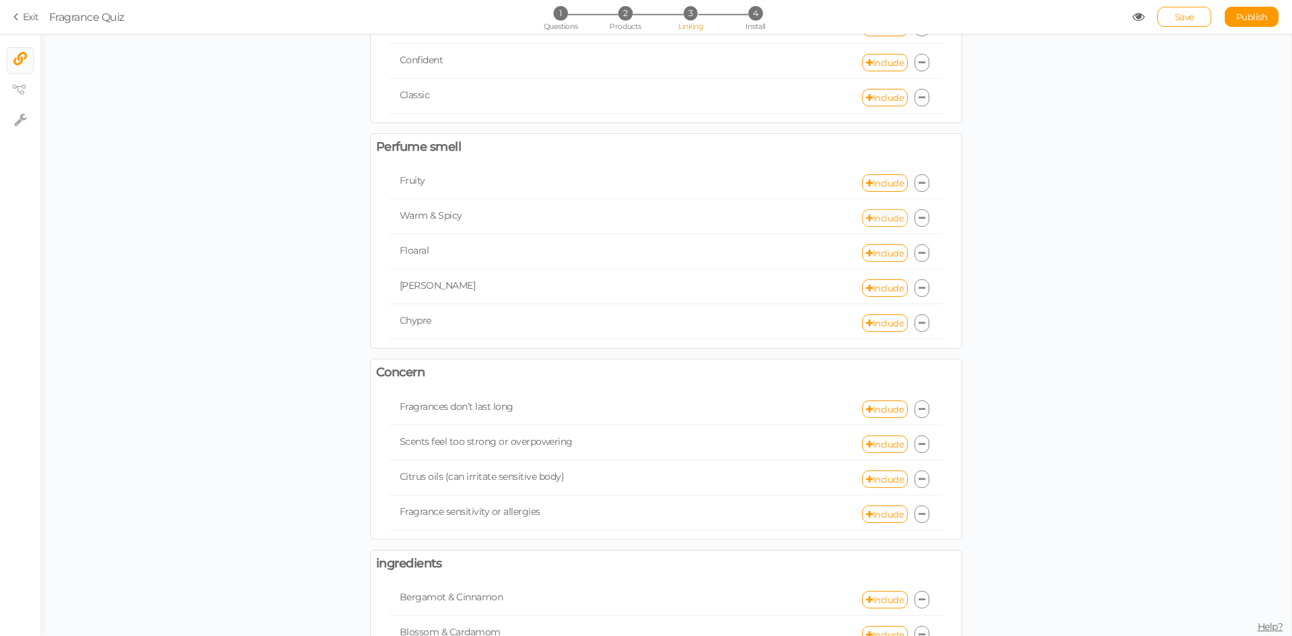
click at [872, 219] on link "Include" at bounding box center [885, 217] width 46 height 17
select select "expr"
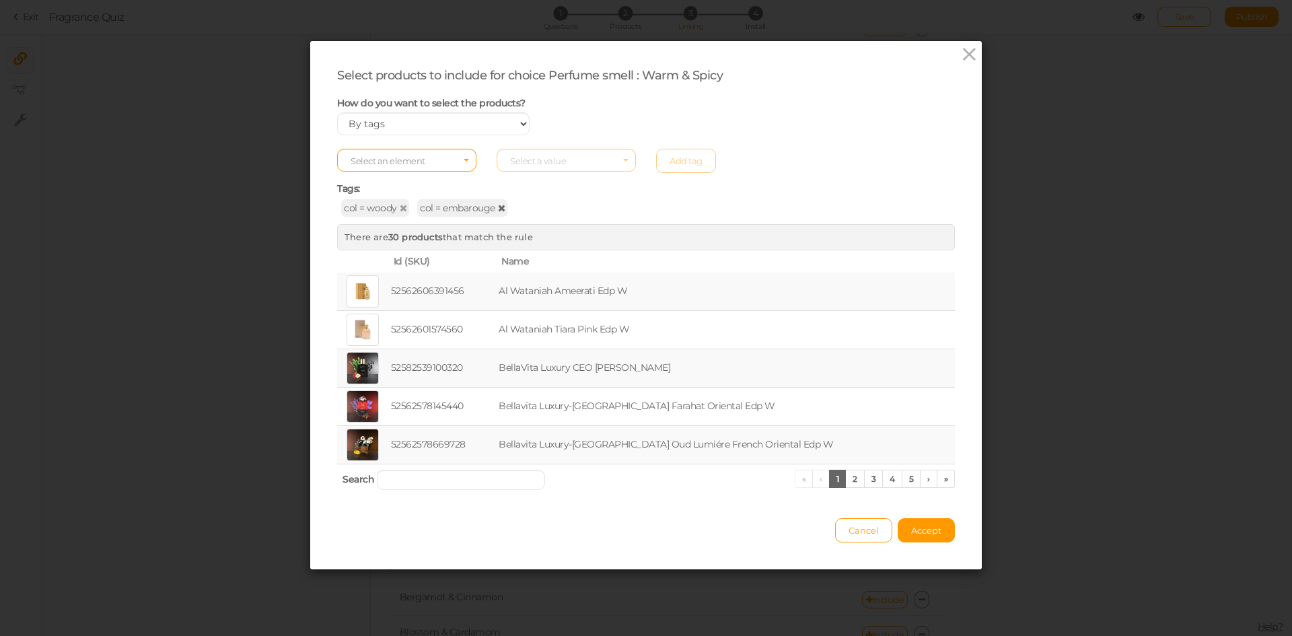
click at [498, 210] on icon at bounding box center [501, 207] width 7 height 9
click at [911, 534] on span "Accept" at bounding box center [926, 530] width 30 height 11
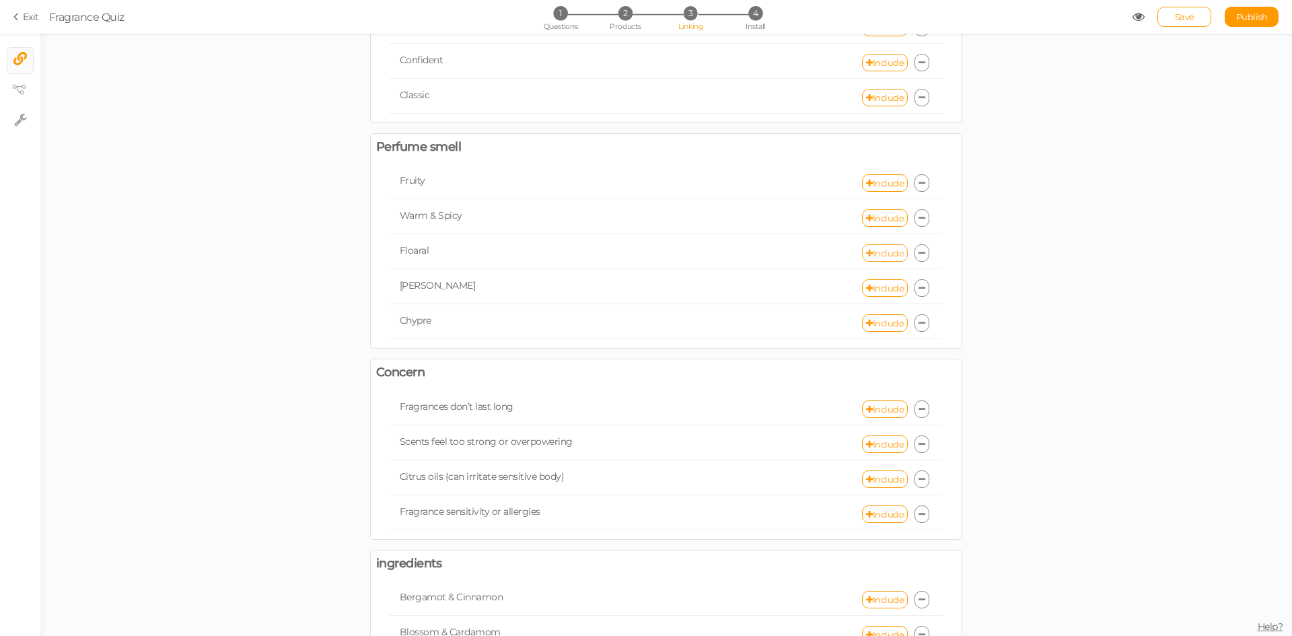
click at [880, 255] on link "Include" at bounding box center [885, 252] width 46 height 17
select select "expr"
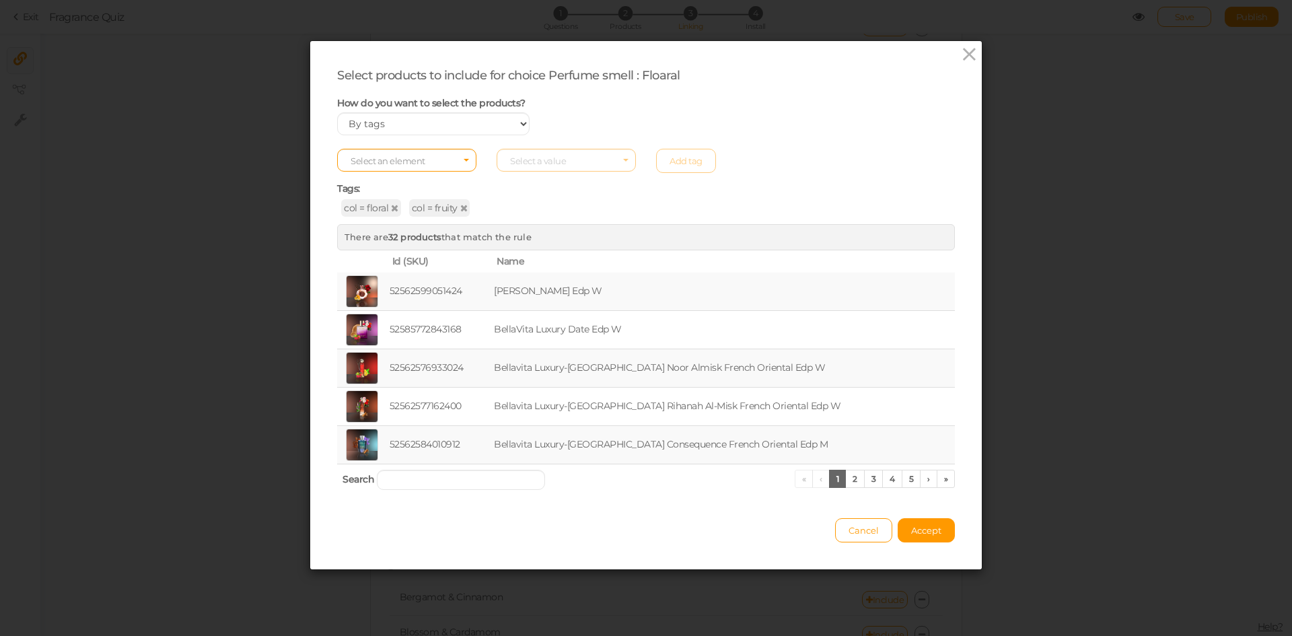
click at [460, 204] on span "col = fruity" at bounding box center [439, 207] width 61 height 17
click at [460, 207] on icon at bounding box center [463, 207] width 7 height 9
click at [911, 526] on span "Accept" at bounding box center [926, 530] width 30 height 11
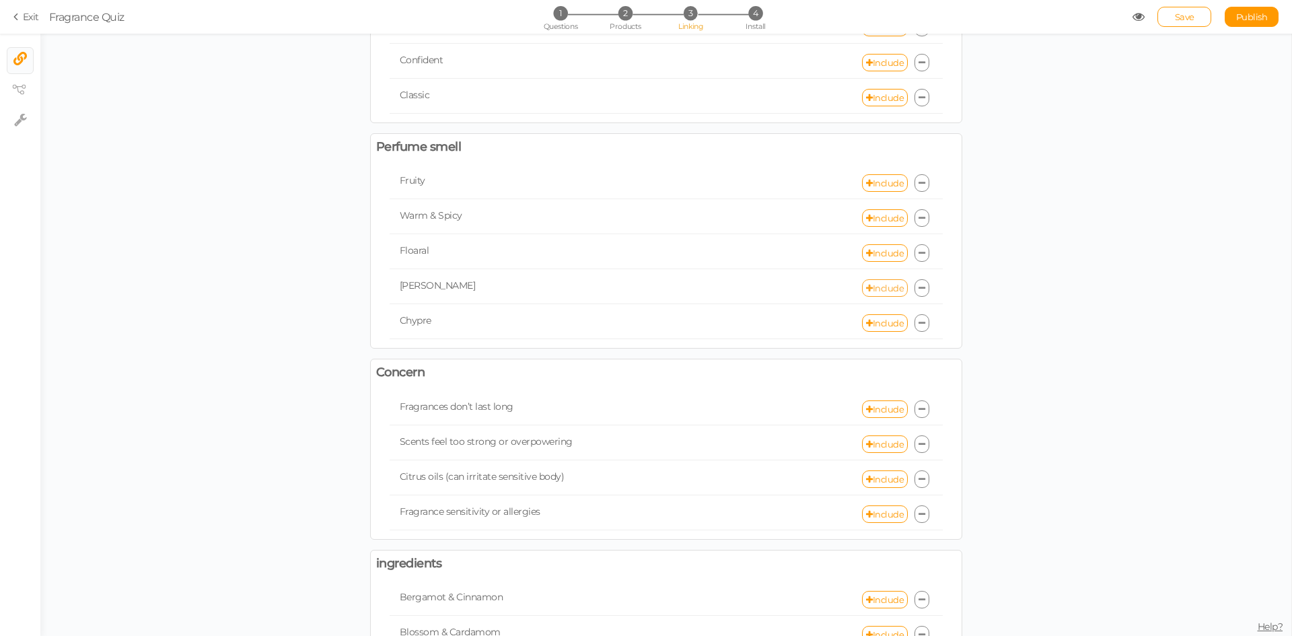
click at [877, 291] on link "Include" at bounding box center [885, 287] width 46 height 17
select select "expr"
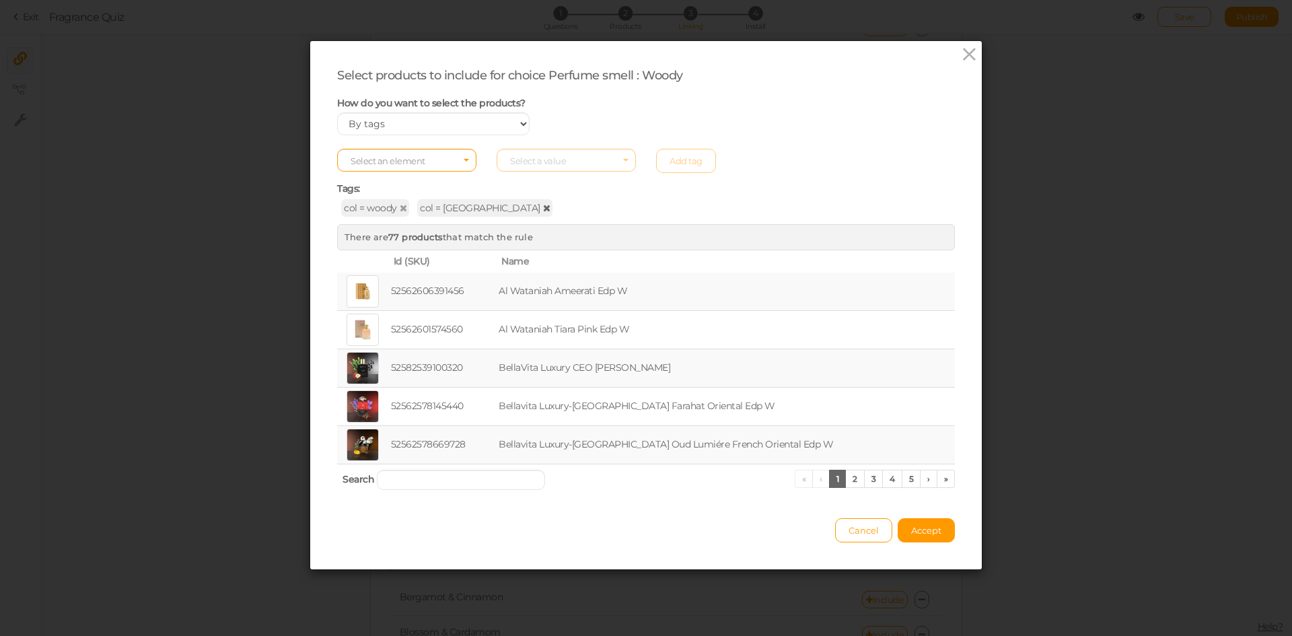
click at [543, 207] on icon at bounding box center [546, 207] width 7 height 9
click at [898, 522] on button "Accept" at bounding box center [926, 530] width 57 height 24
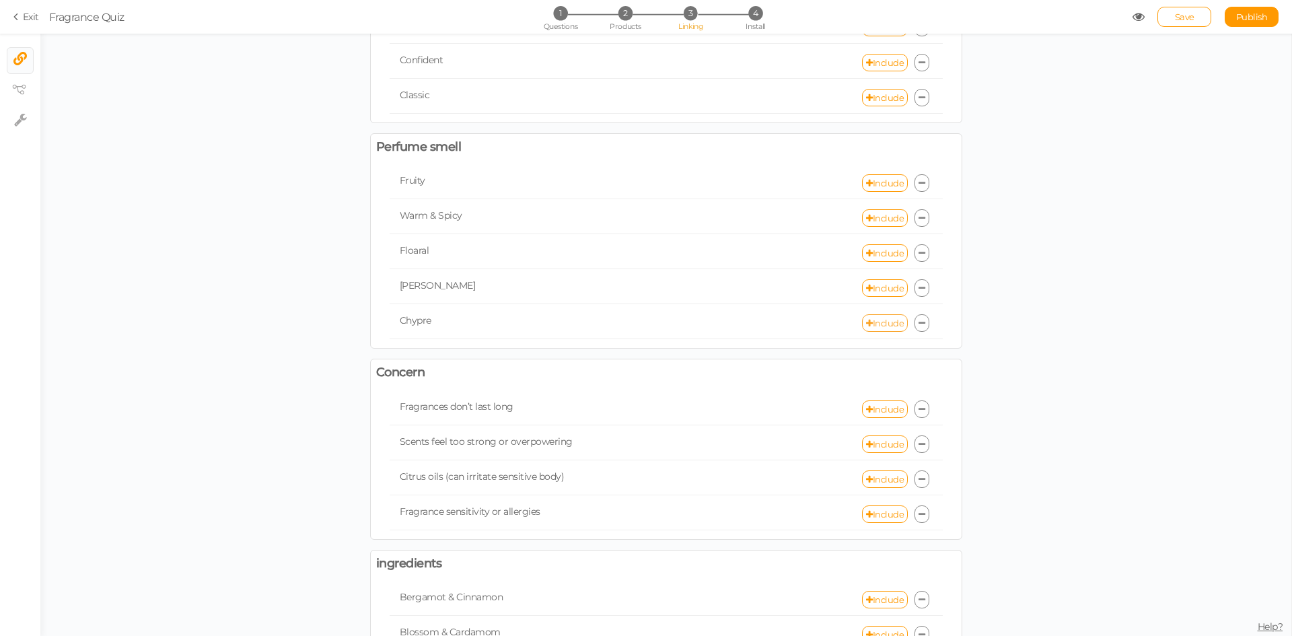
click at [870, 328] on link "Include" at bounding box center [885, 322] width 46 height 17
select select "expr"
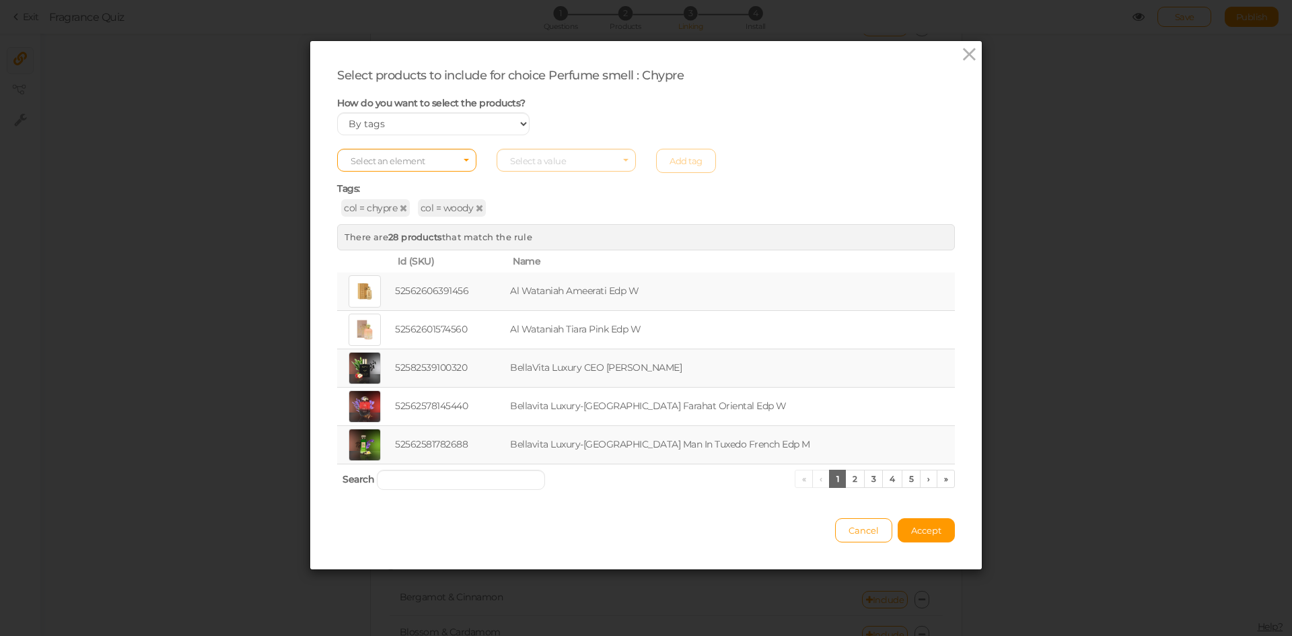
click at [466, 211] on span "col = woody" at bounding box center [452, 207] width 68 height 17
click at [476, 205] on icon at bounding box center [479, 207] width 7 height 9
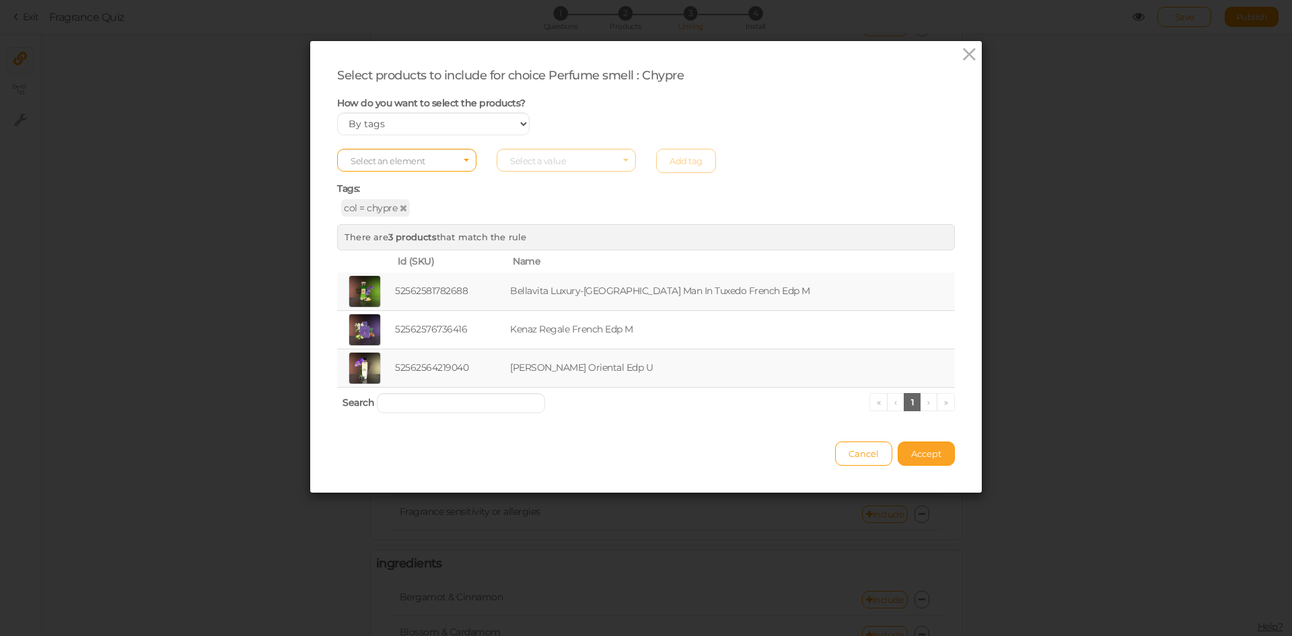
click at [917, 460] on button "Accept" at bounding box center [926, 454] width 57 height 24
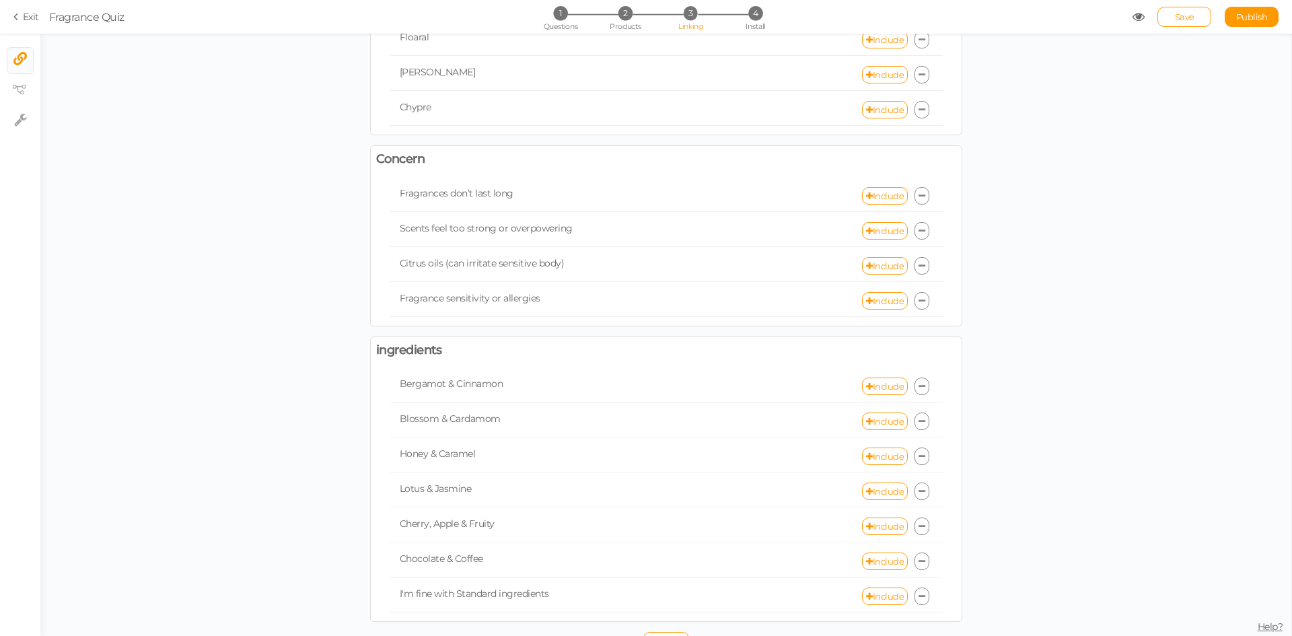
scroll to position [839, 0]
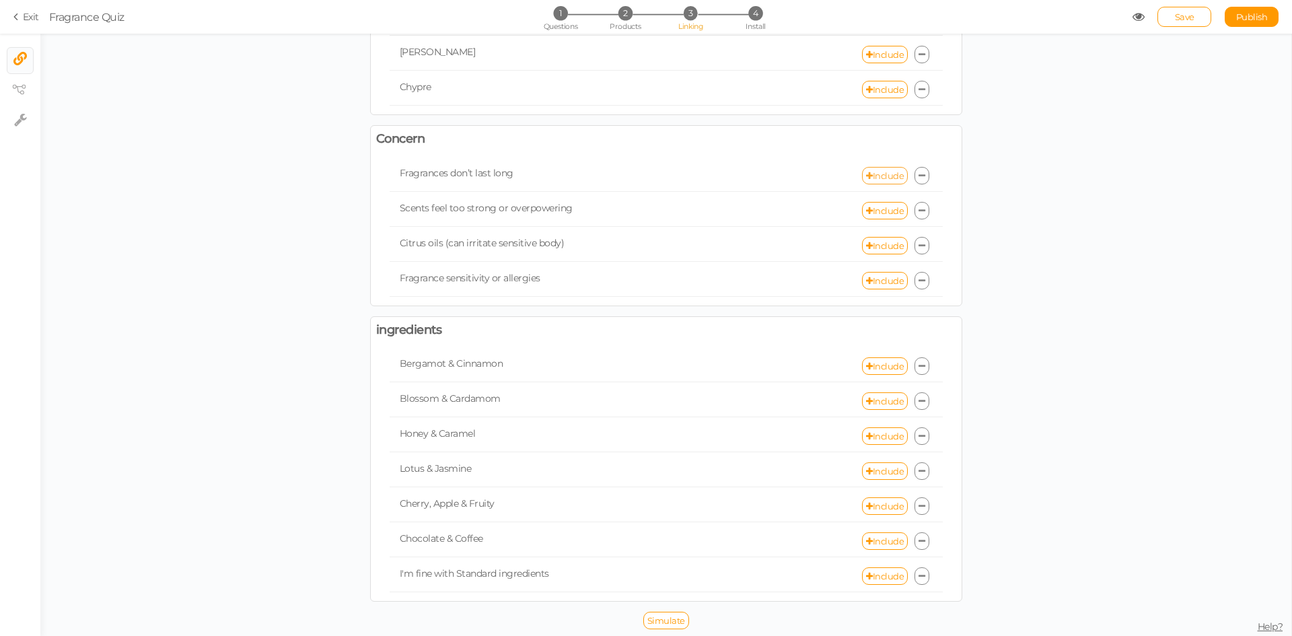
click at [885, 173] on link "Include" at bounding box center [885, 175] width 46 height 17
select select "expr"
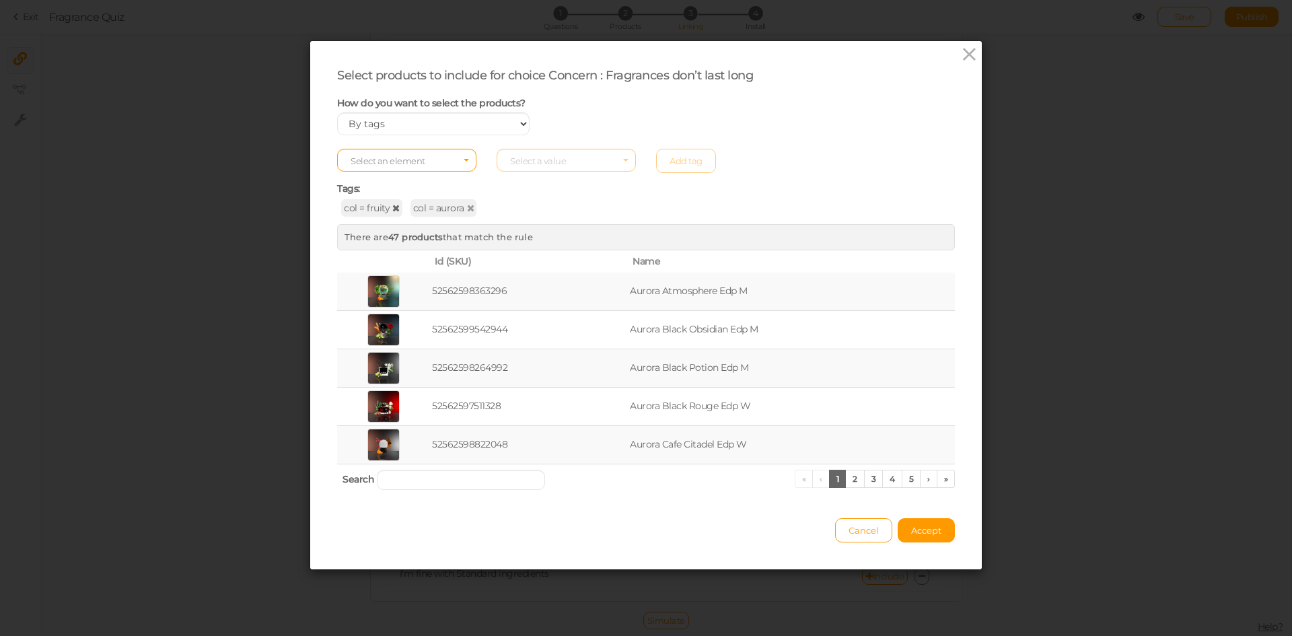
click at [392, 209] on icon at bounding box center [395, 207] width 7 height 9
click at [914, 526] on span "Accept" at bounding box center [926, 530] width 30 height 11
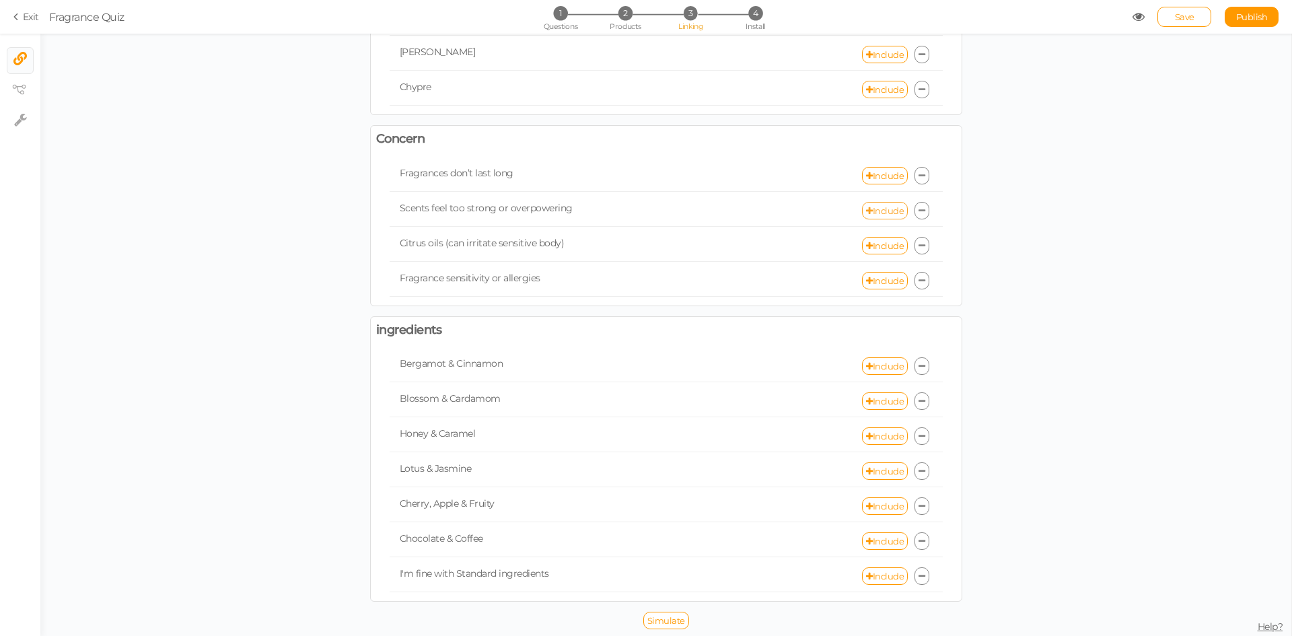
click at [884, 209] on link "Include" at bounding box center [885, 210] width 46 height 17
select select "expr"
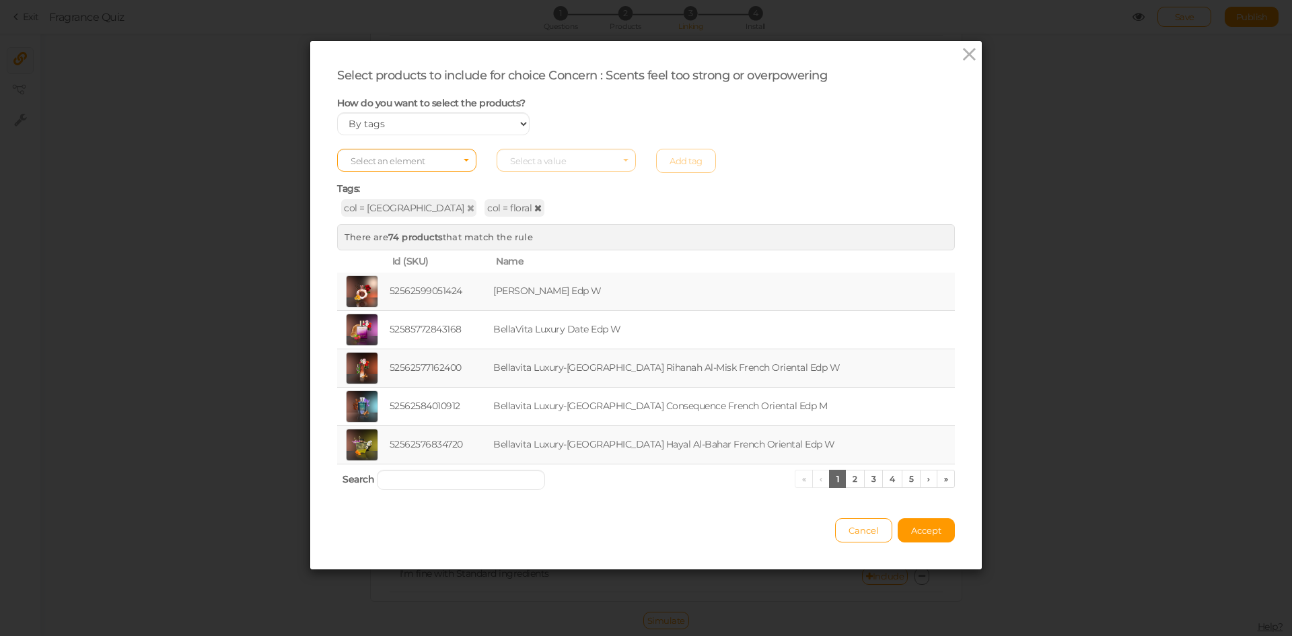
click at [534, 209] on icon at bounding box center [537, 207] width 7 height 9
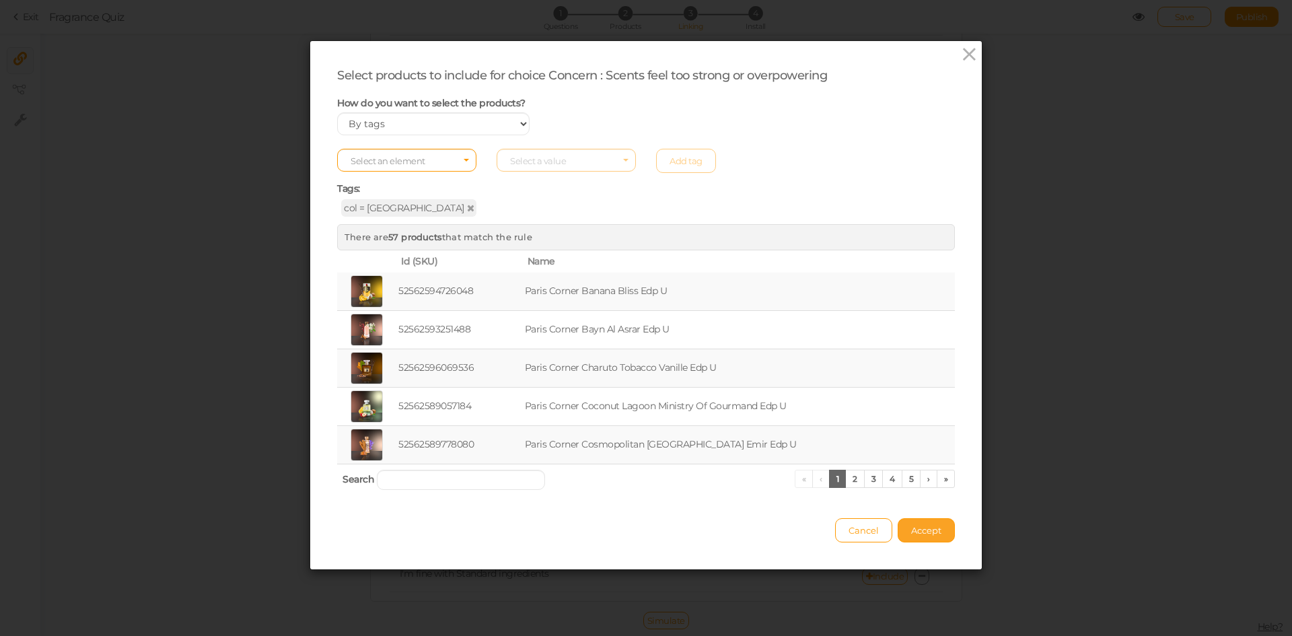
click at [917, 532] on span "Accept" at bounding box center [926, 530] width 30 height 11
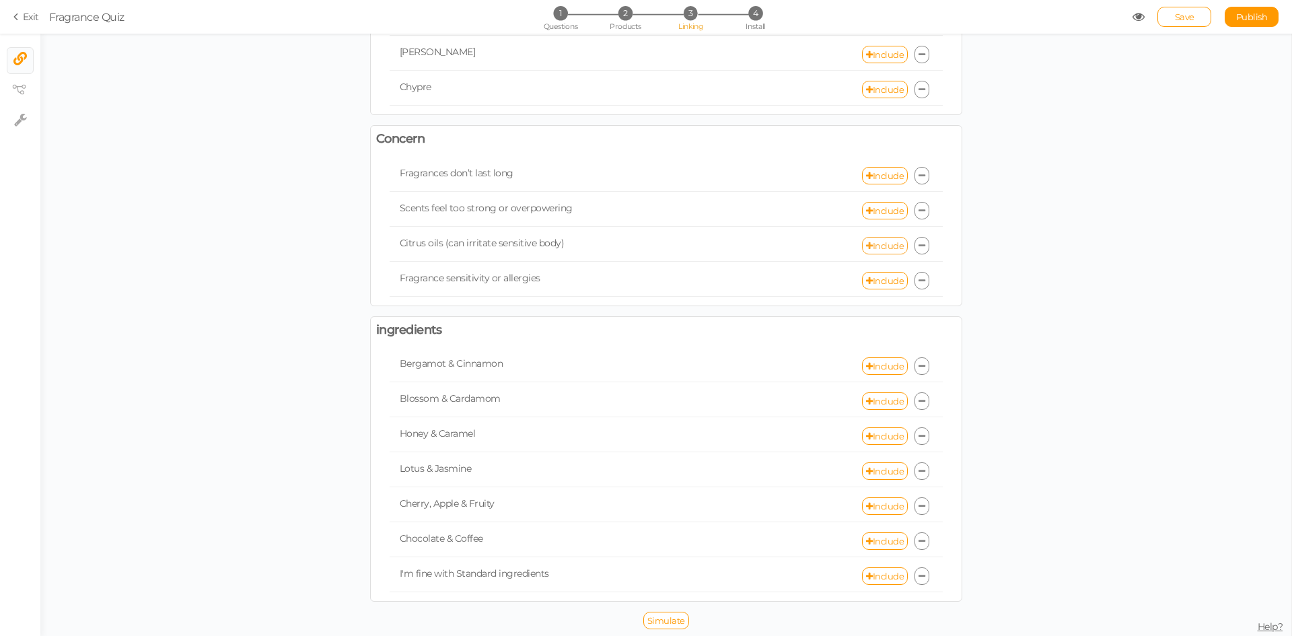
click at [869, 248] on link "Include" at bounding box center [885, 245] width 46 height 17
select select "expr"
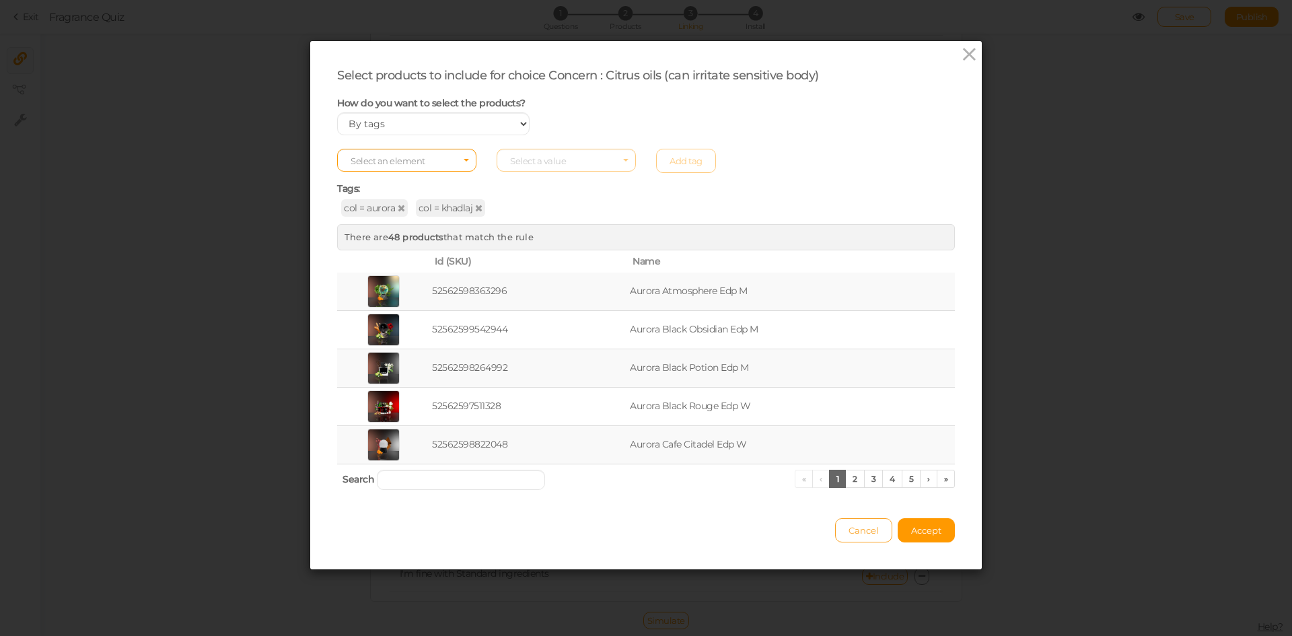
click at [872, 524] on button "Cancel" at bounding box center [863, 530] width 57 height 24
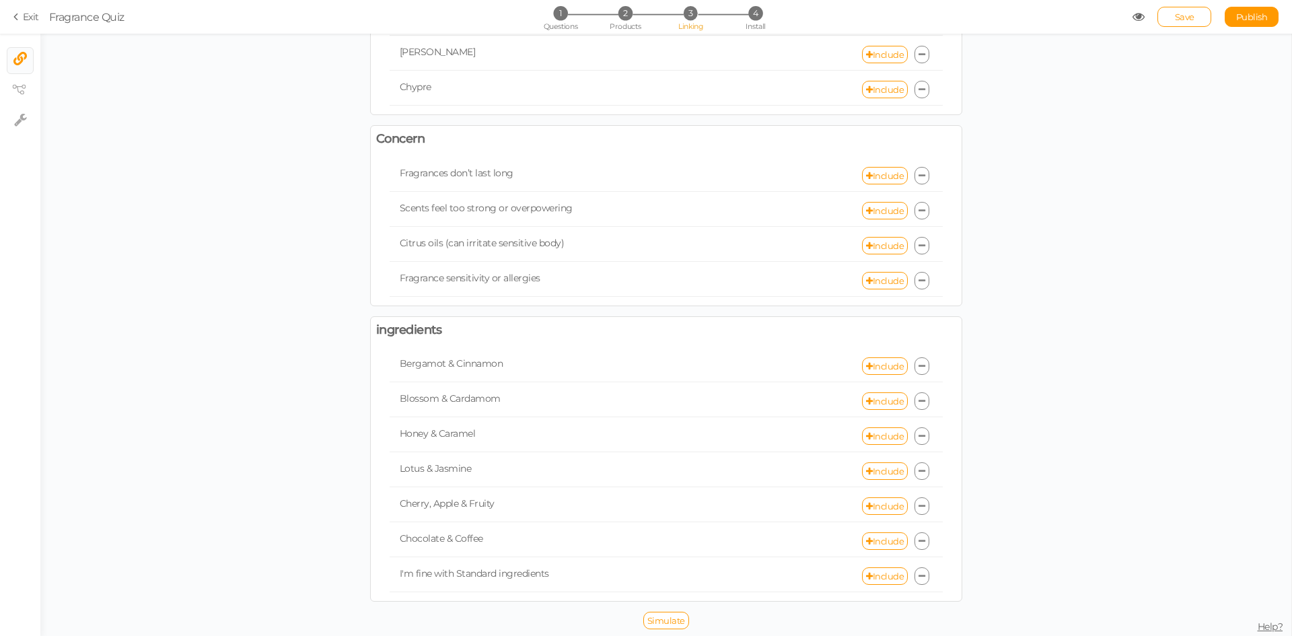
click at [869, 269] on div "Fragrance sensitivity or allergies Include" at bounding box center [666, 281] width 553 height 32
click at [873, 277] on link "Include" at bounding box center [885, 280] width 46 height 17
select select "expr"
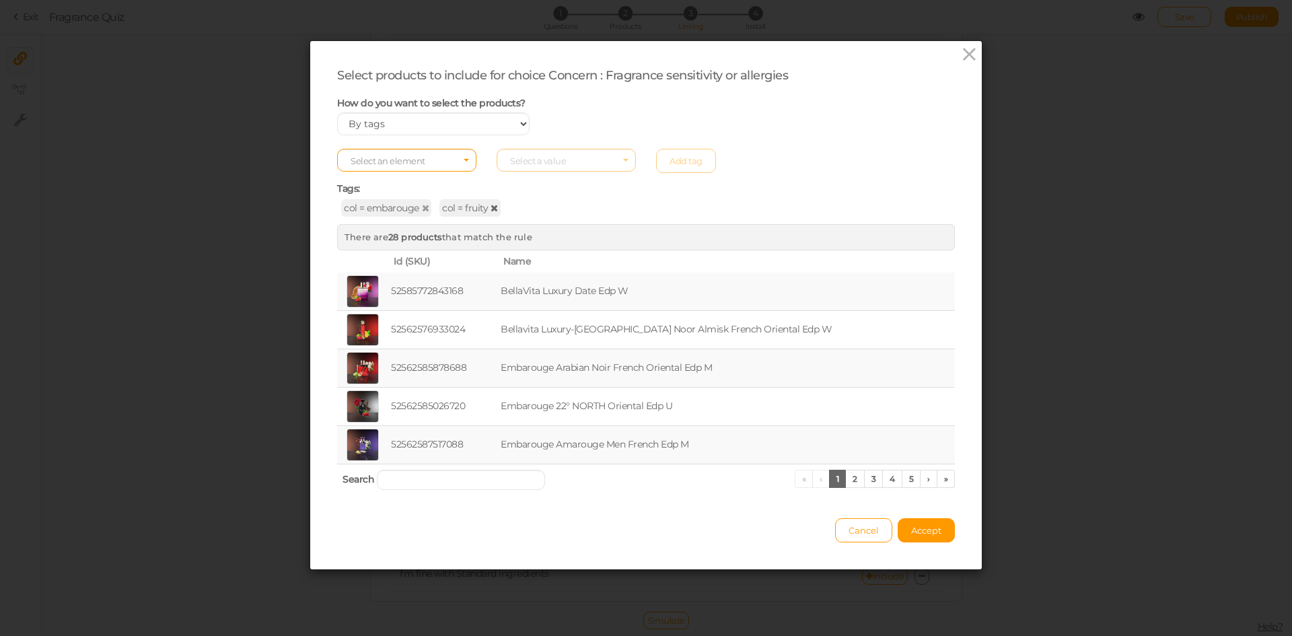
click at [491, 204] on icon at bounding box center [494, 207] width 7 height 9
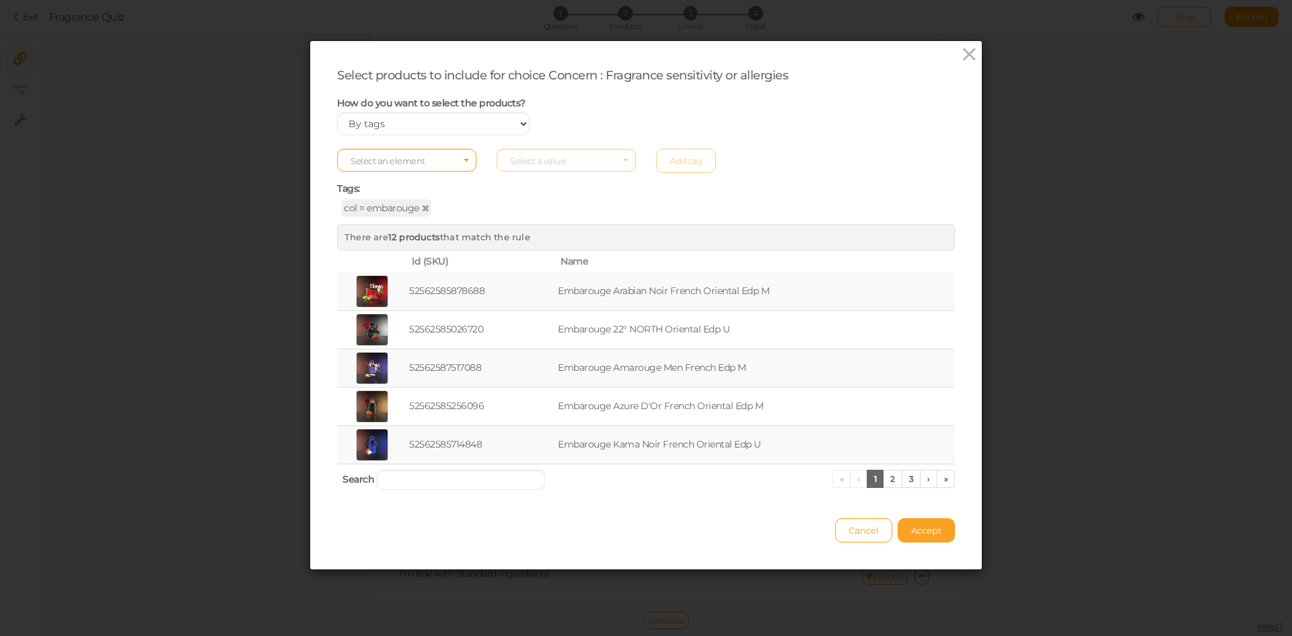
click at [927, 540] on button "Accept" at bounding box center [926, 530] width 57 height 24
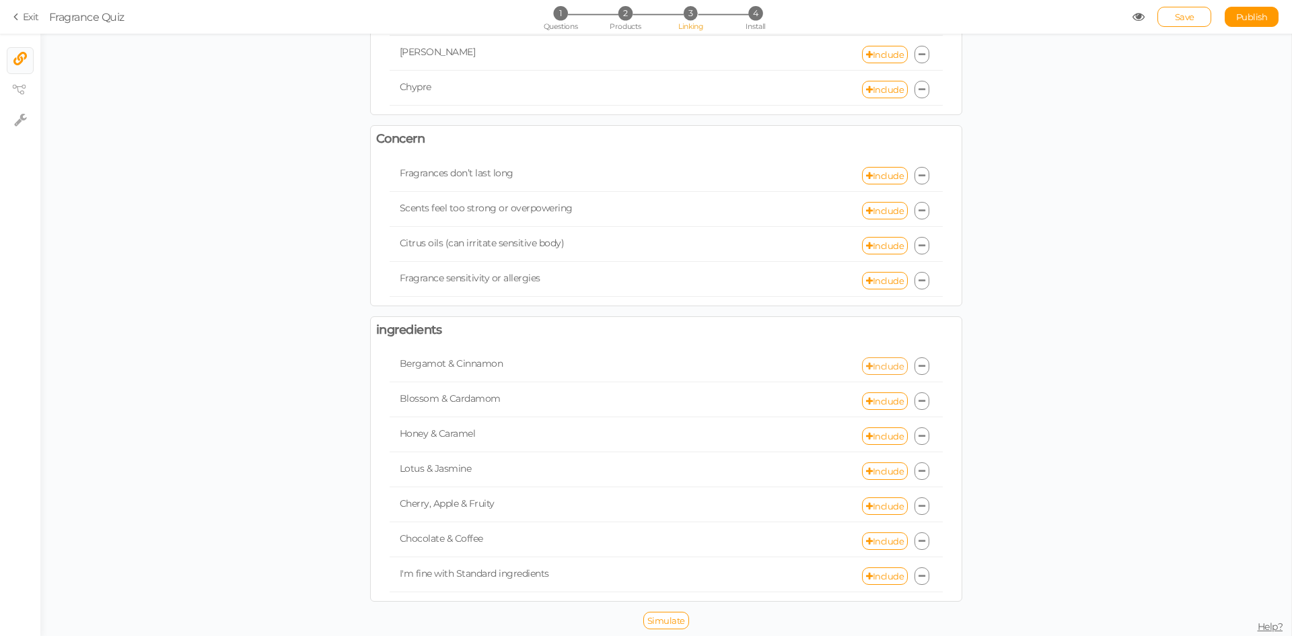
click at [870, 365] on link "Include" at bounding box center [885, 365] width 46 height 17
select select "expr"
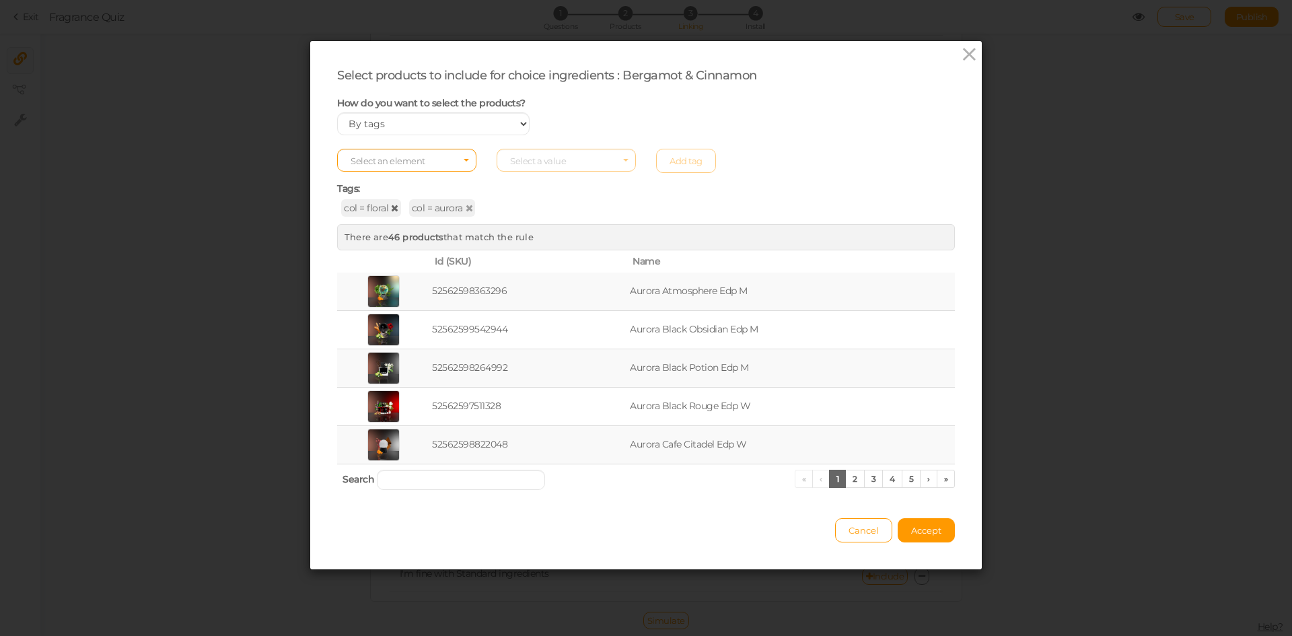
click at [391, 206] on icon at bounding box center [394, 207] width 7 height 9
click at [911, 525] on span "Accept" at bounding box center [926, 530] width 30 height 11
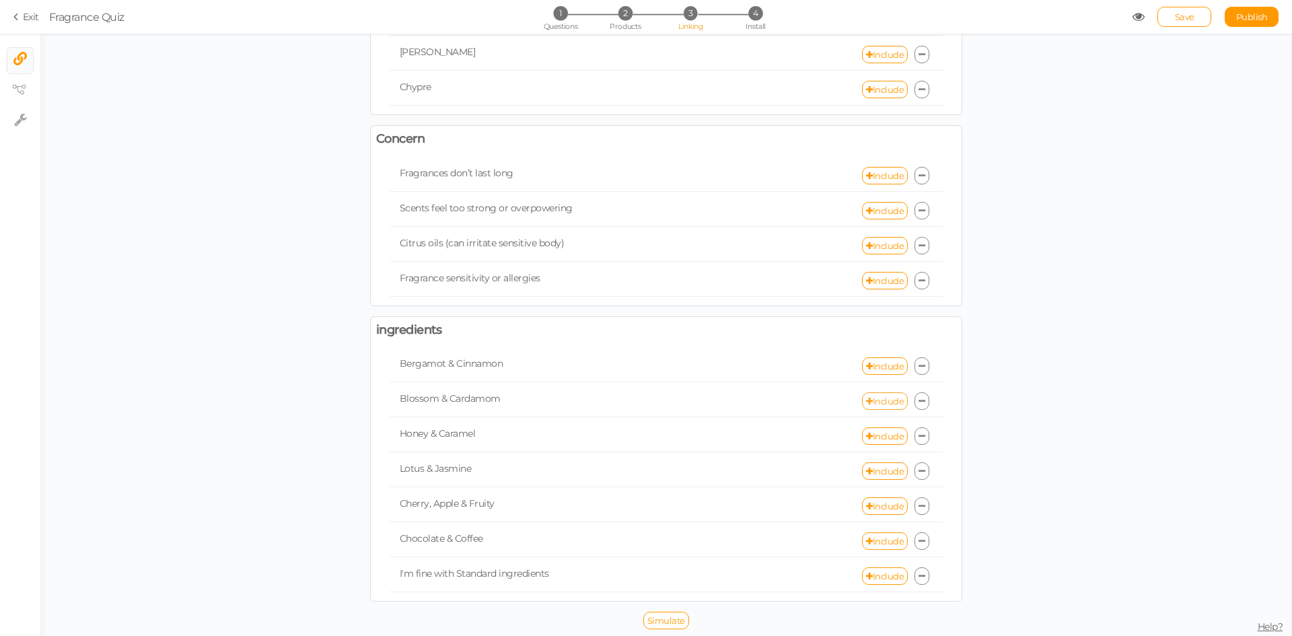
click at [875, 398] on link "Include" at bounding box center [885, 400] width 46 height 17
select select "expr"
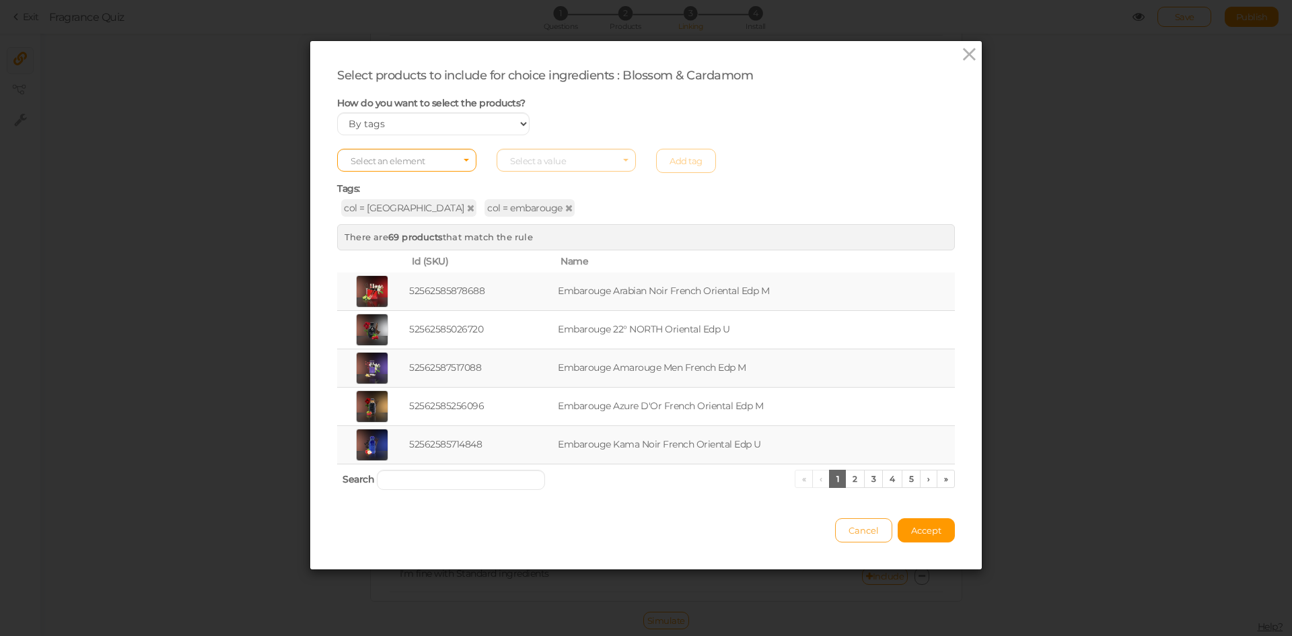
click at [849, 528] on span "Cancel" at bounding box center [864, 530] width 30 height 11
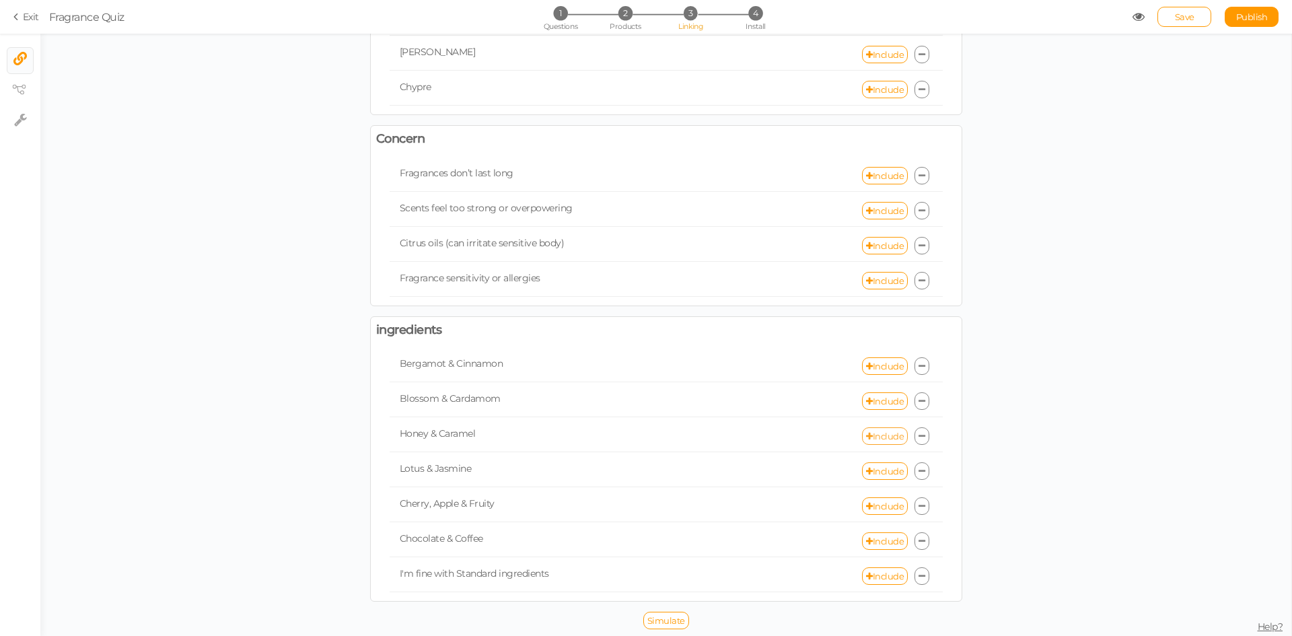
click at [868, 431] on link "Include" at bounding box center [885, 435] width 46 height 17
select select "expr"
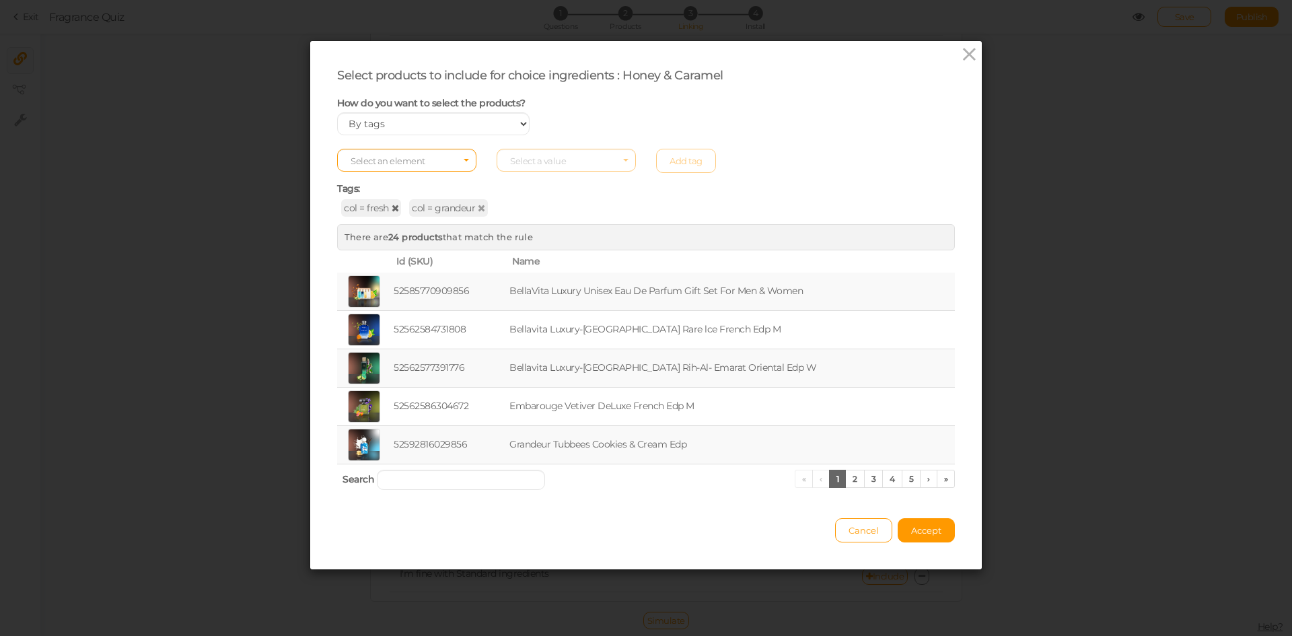
click at [392, 208] on icon at bounding box center [395, 207] width 7 height 9
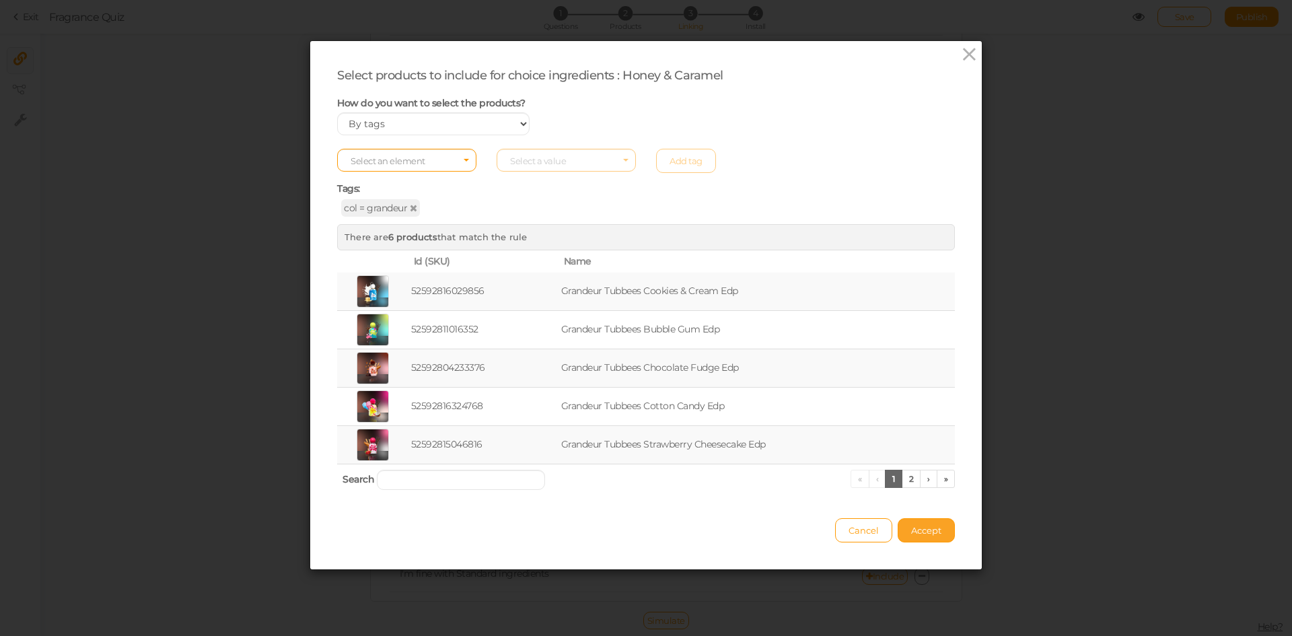
click at [916, 528] on span "Accept" at bounding box center [926, 530] width 30 height 11
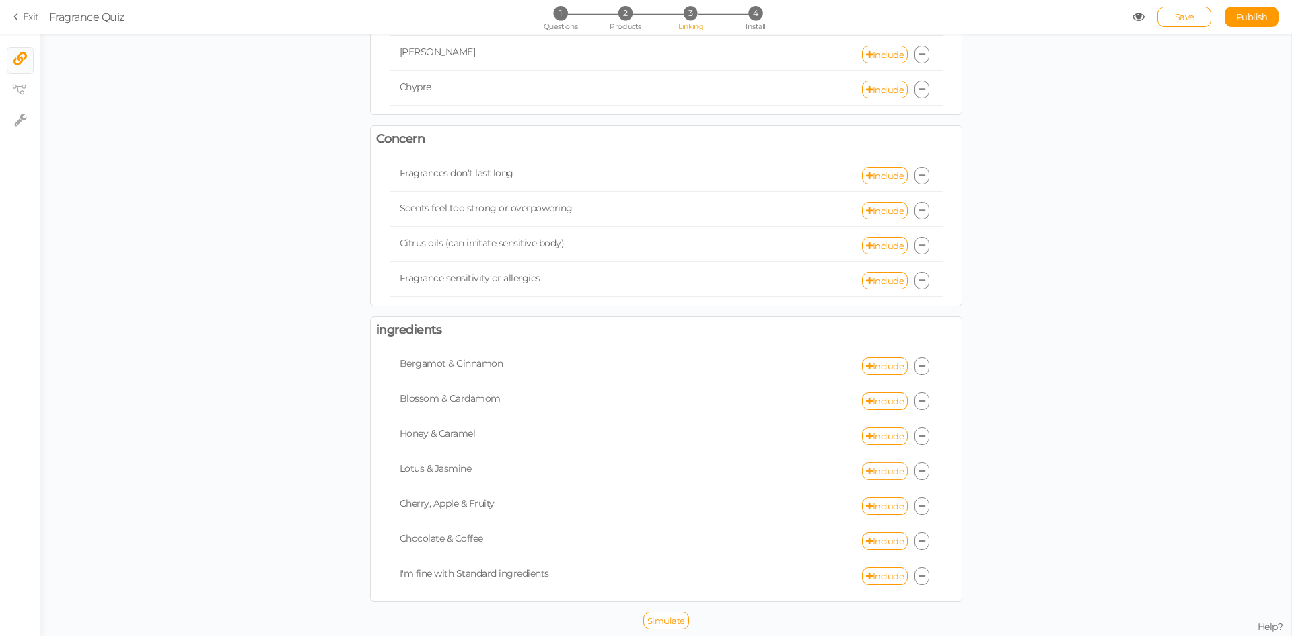
click at [875, 470] on link "Include" at bounding box center [885, 470] width 46 height 17
select select "expr"
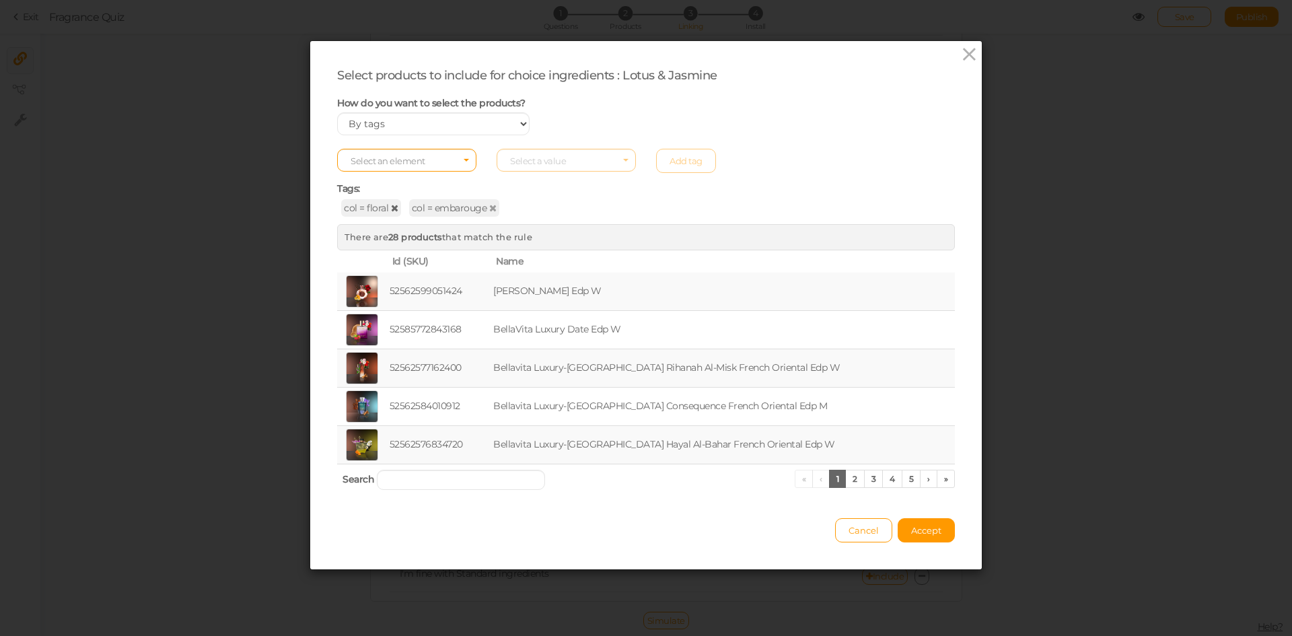
click at [391, 211] on icon at bounding box center [394, 207] width 7 height 9
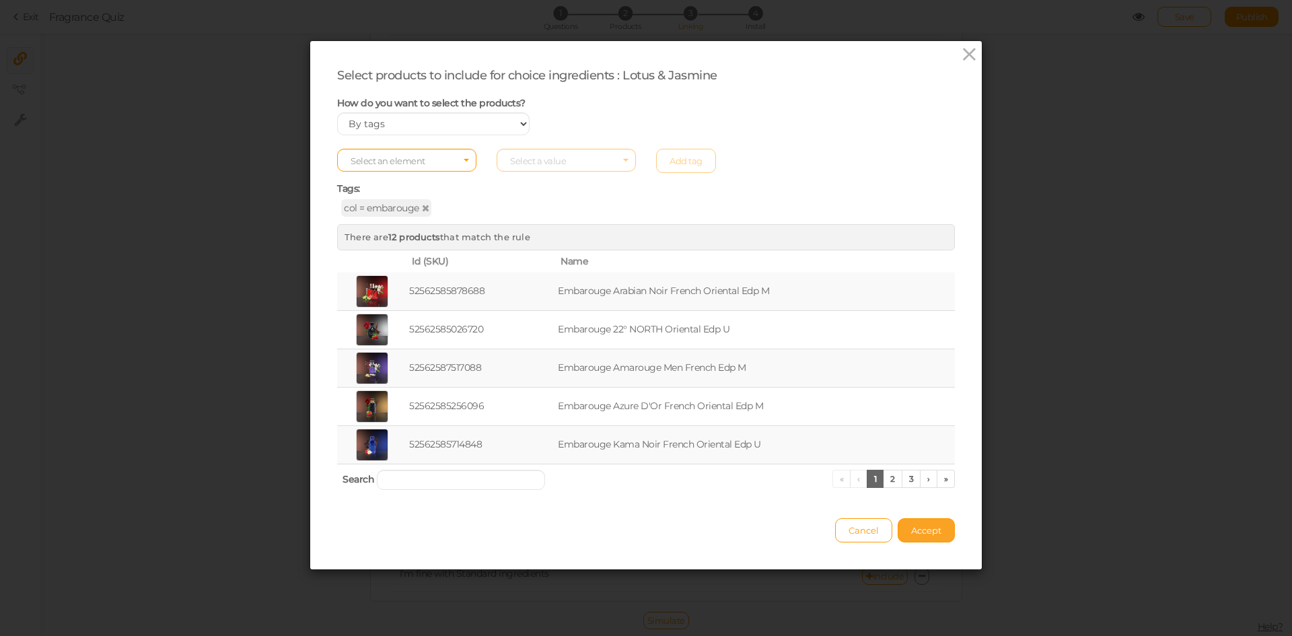
click at [913, 542] on button "Accept" at bounding box center [926, 530] width 57 height 24
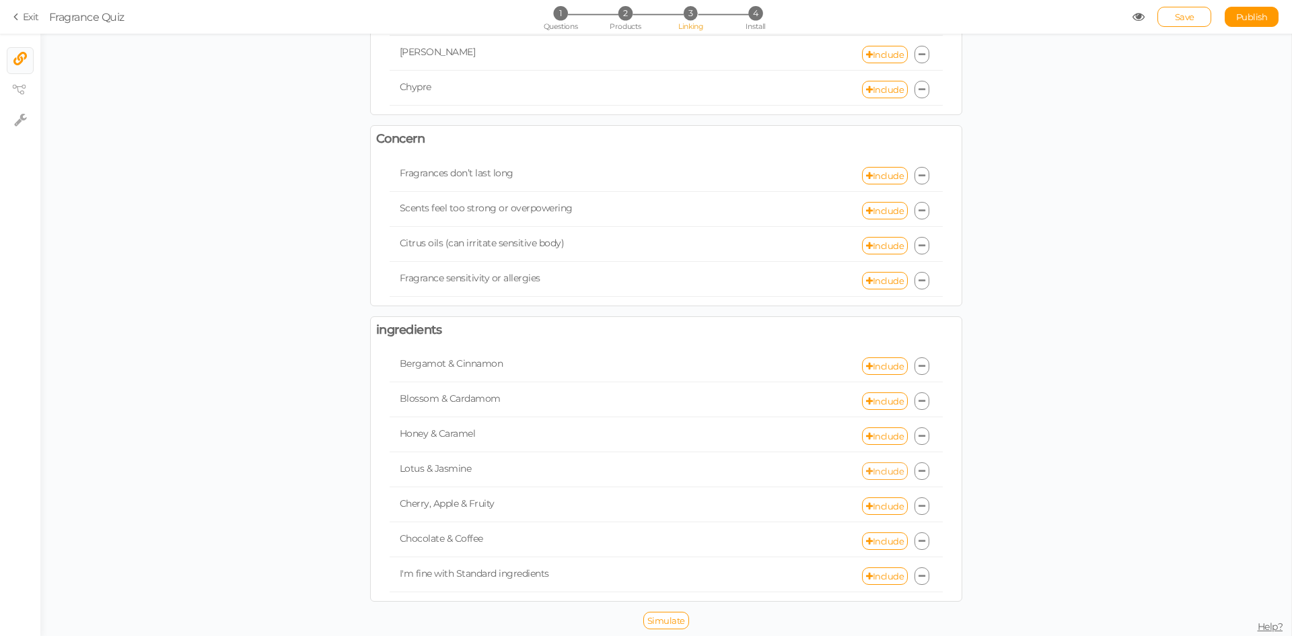
click at [870, 479] on link "Include" at bounding box center [885, 470] width 46 height 17
select select "expr"
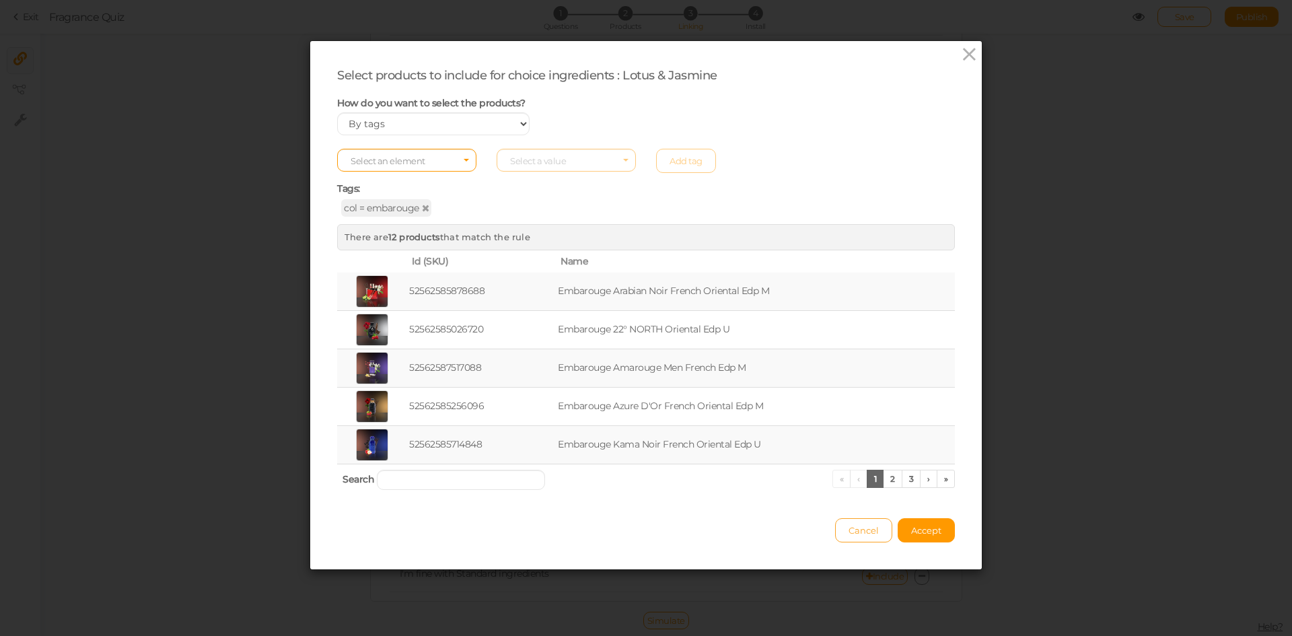
click at [855, 530] on span "Cancel" at bounding box center [864, 530] width 30 height 11
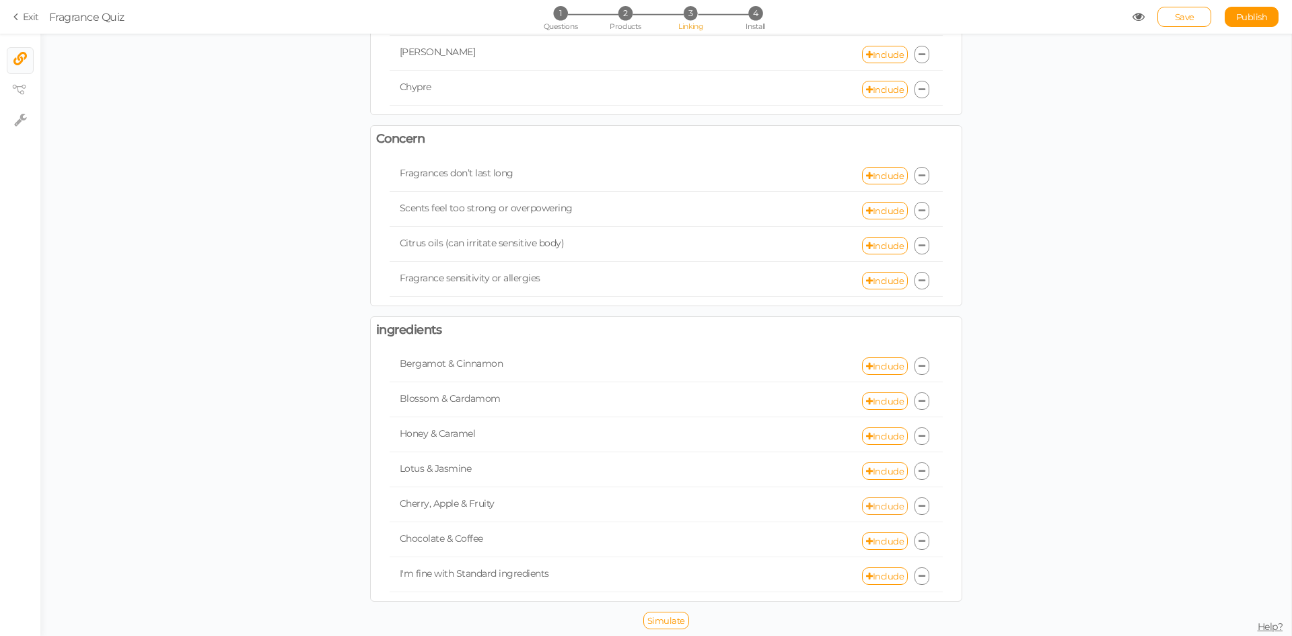
click at [877, 505] on link "Include" at bounding box center [885, 505] width 46 height 17
select select "expr"
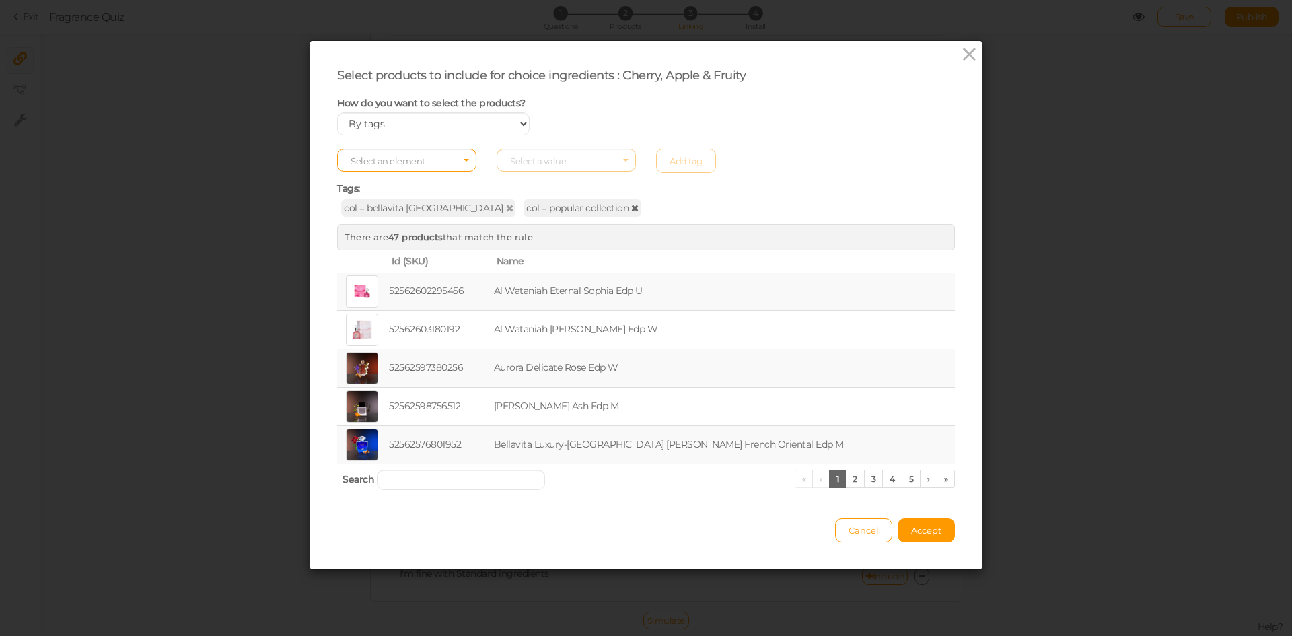
click at [631, 209] on icon at bounding box center [634, 207] width 7 height 9
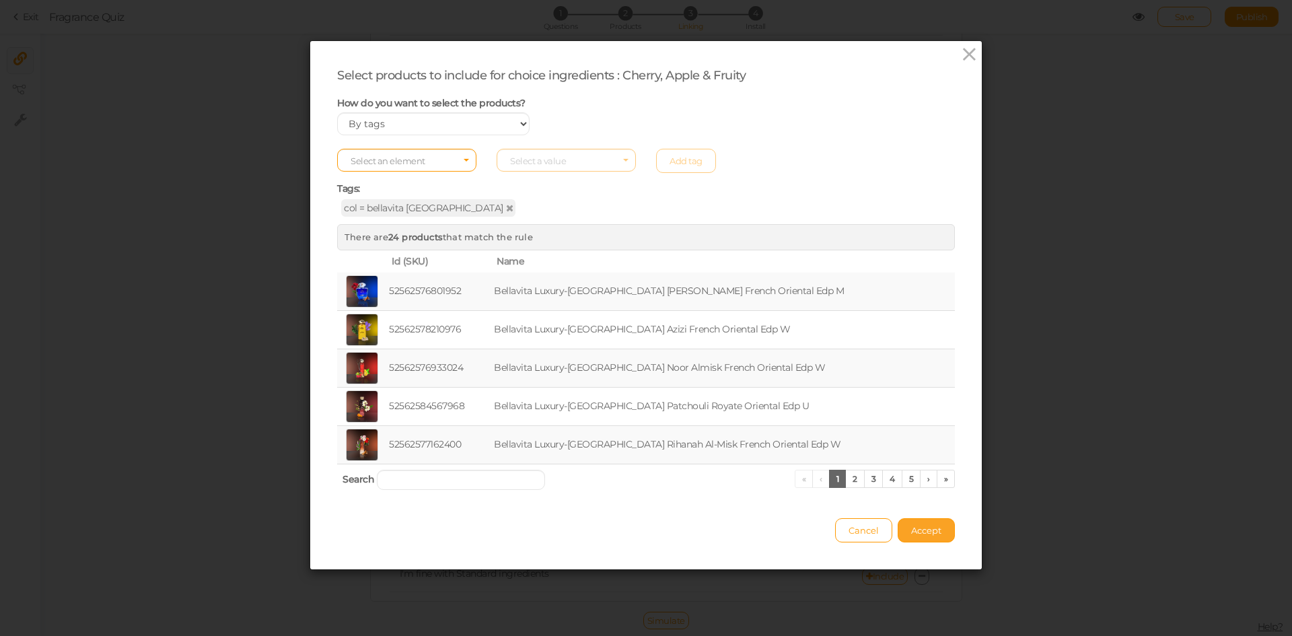
click at [911, 529] on span "Accept" at bounding box center [926, 530] width 30 height 11
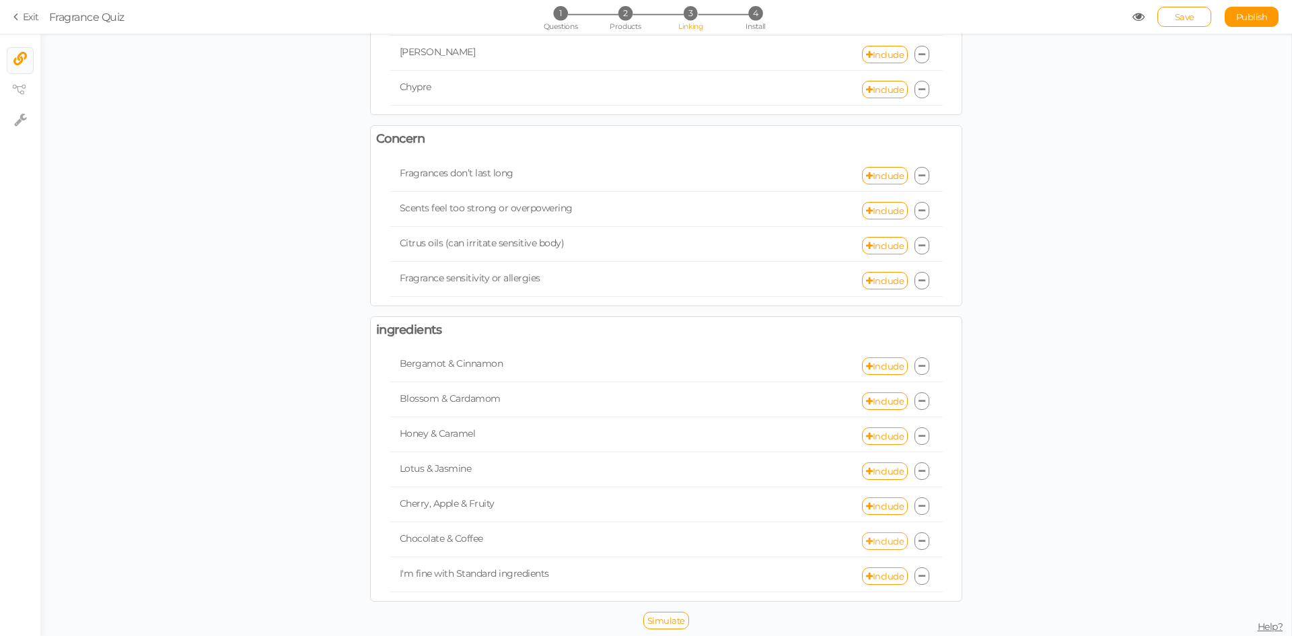
click at [887, 541] on link "Include" at bounding box center [885, 540] width 46 height 17
select select "expr"
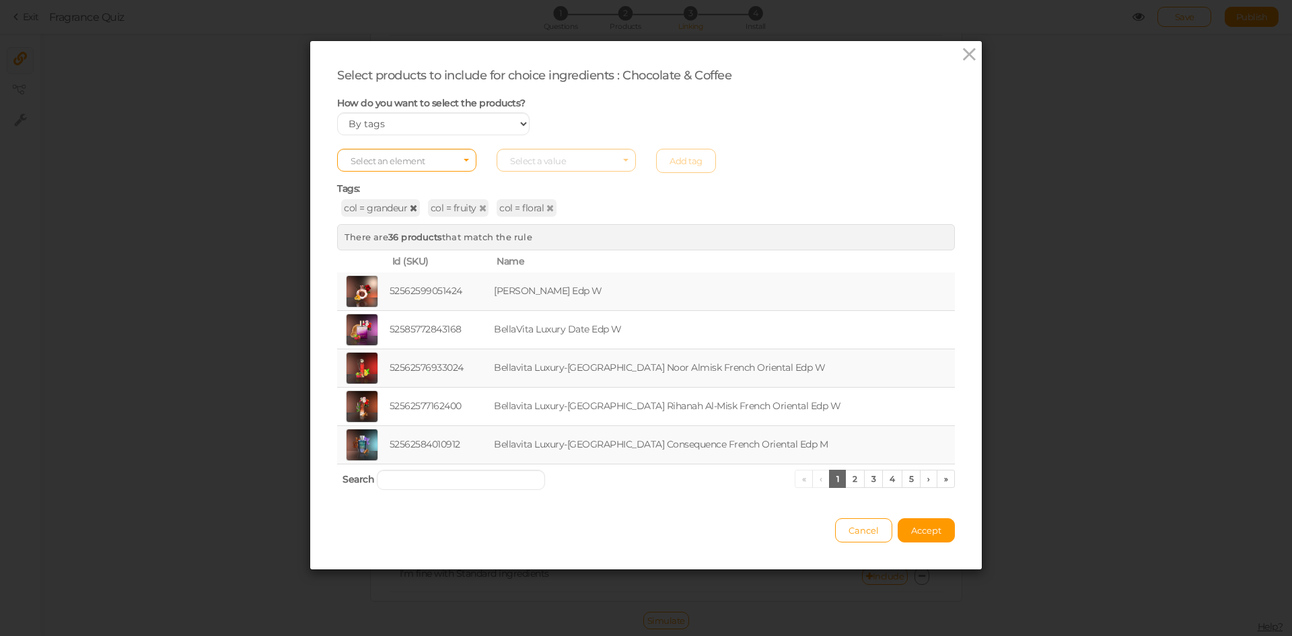
click at [410, 206] on icon at bounding box center [413, 207] width 7 height 9
click at [911, 530] on span "Accept" at bounding box center [926, 530] width 30 height 11
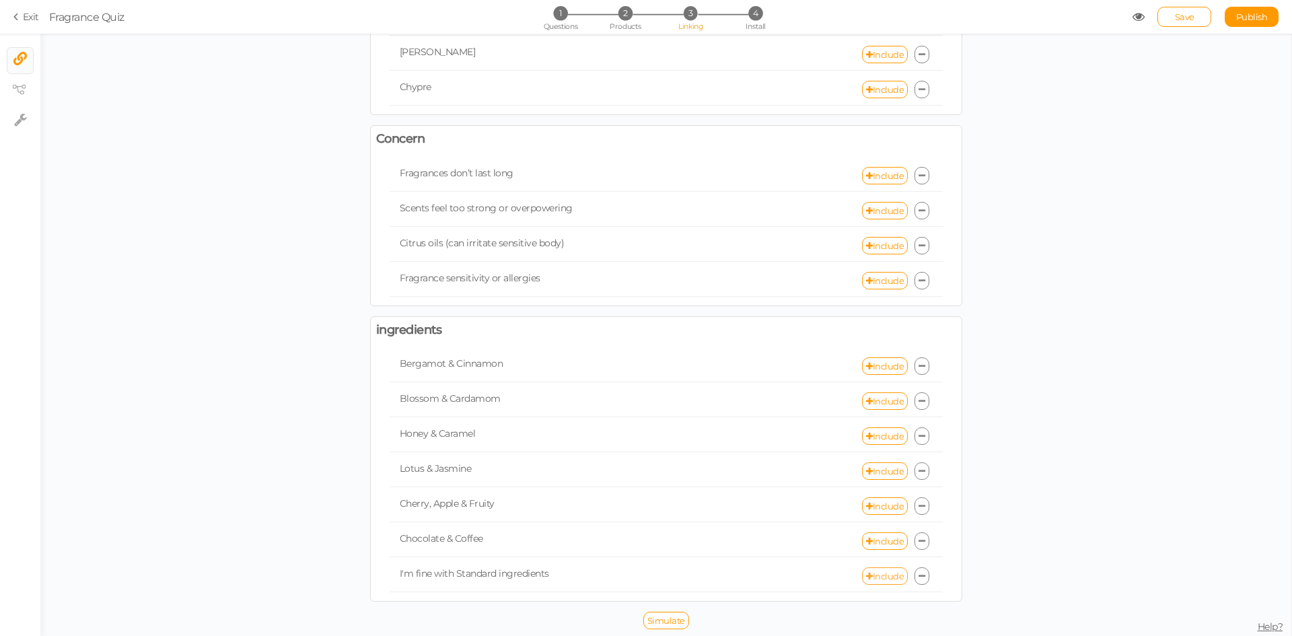
click at [884, 572] on link "Include" at bounding box center [885, 575] width 46 height 17
select select "expr"
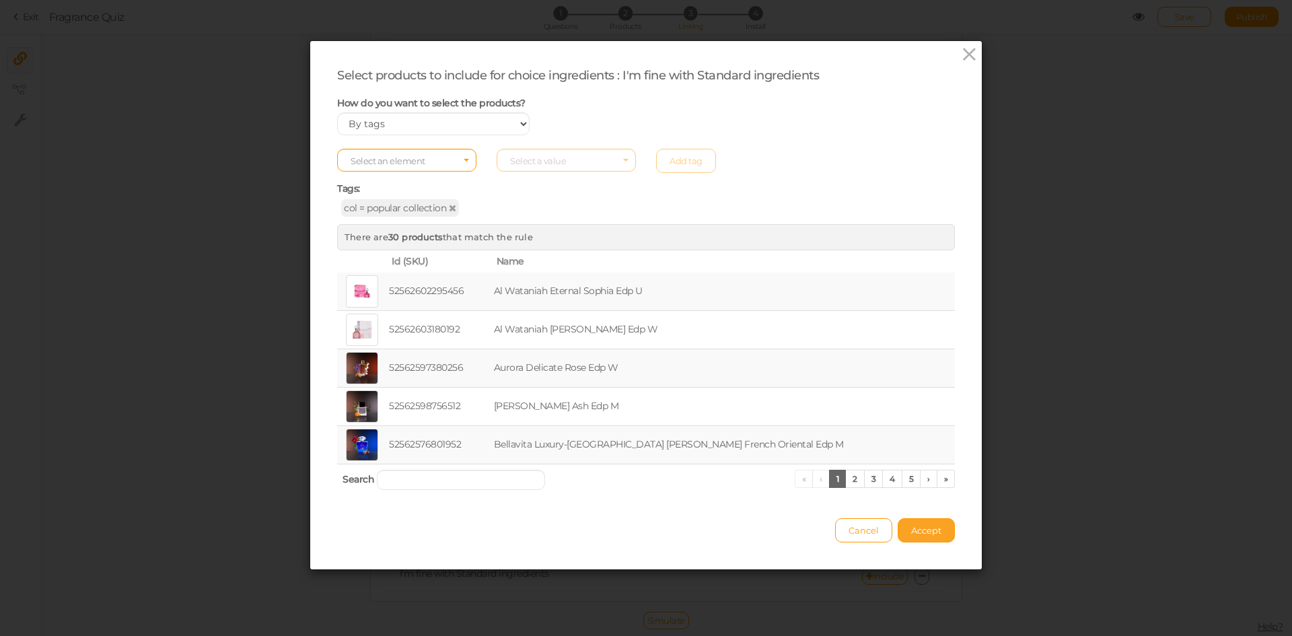
click at [898, 528] on button "Accept" at bounding box center [926, 530] width 57 height 24
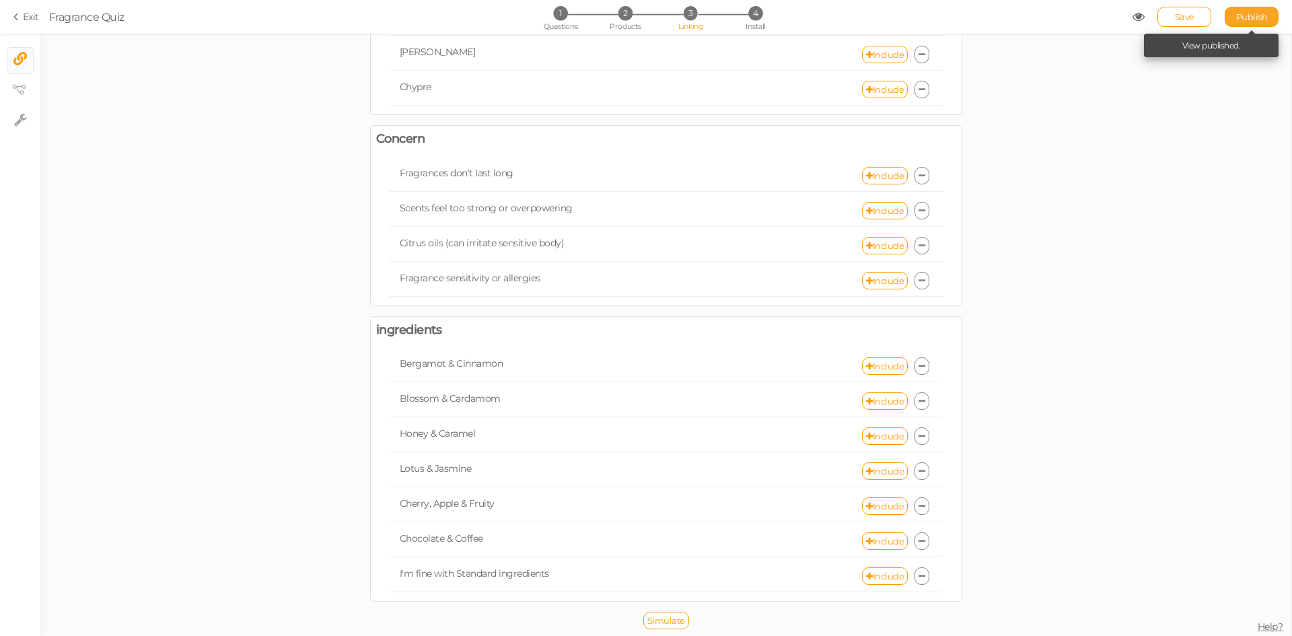
click at [1254, 9] on link "Publish" at bounding box center [1252, 17] width 54 height 20
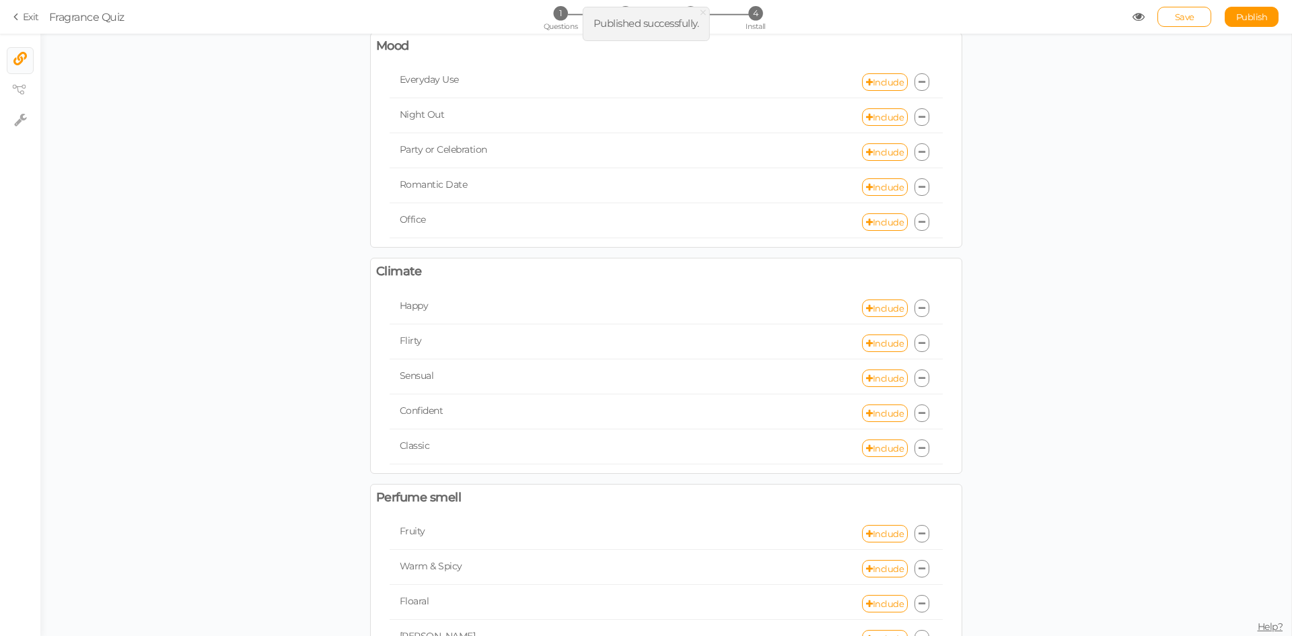
scroll to position [32, 0]
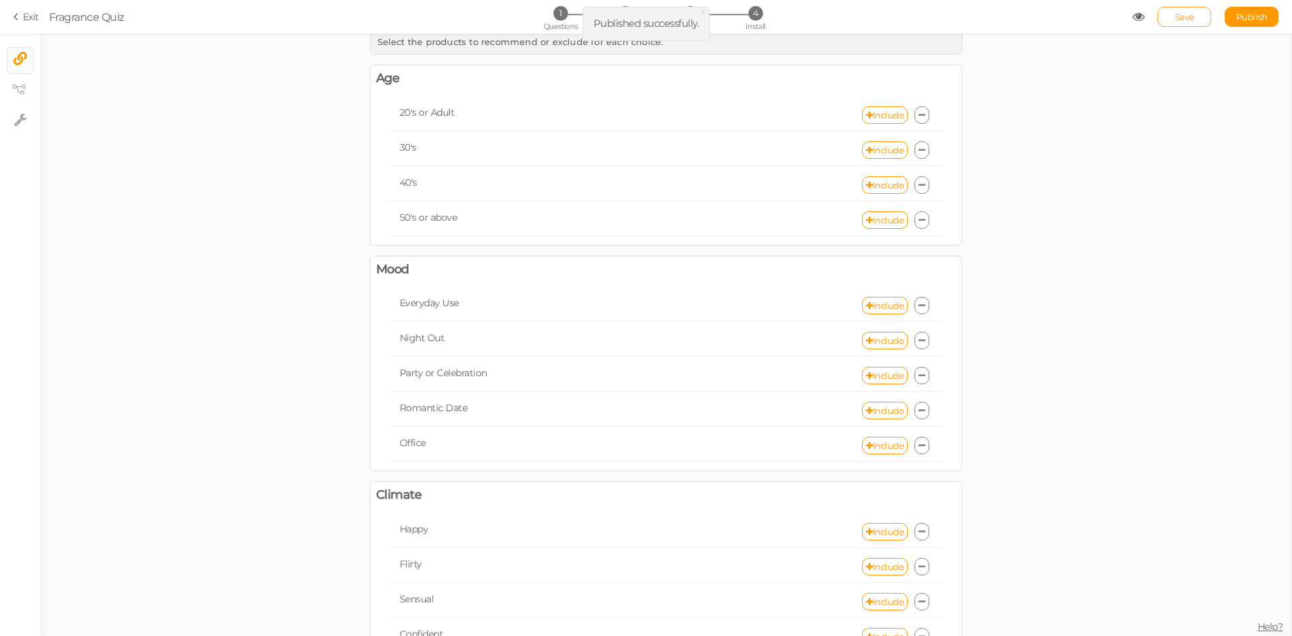
click at [1181, 17] on span "Save" at bounding box center [1185, 16] width 20 height 11
click at [1247, 17] on span "Publish" at bounding box center [1252, 16] width 32 height 11
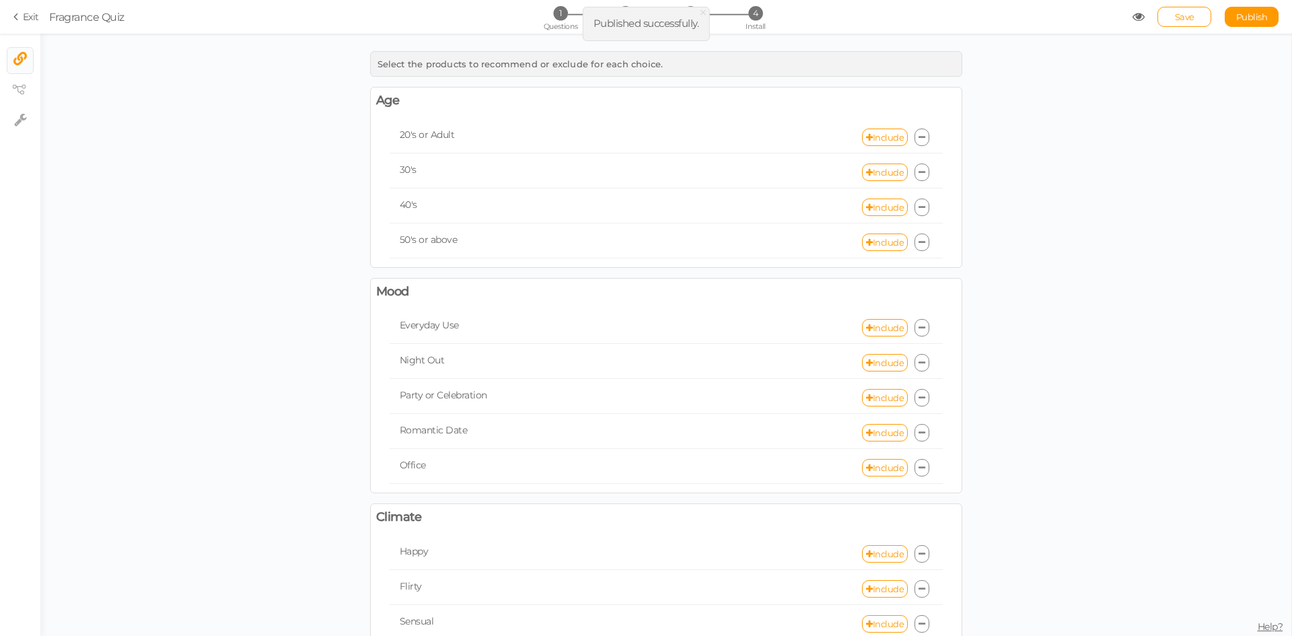
scroll to position [0, 0]
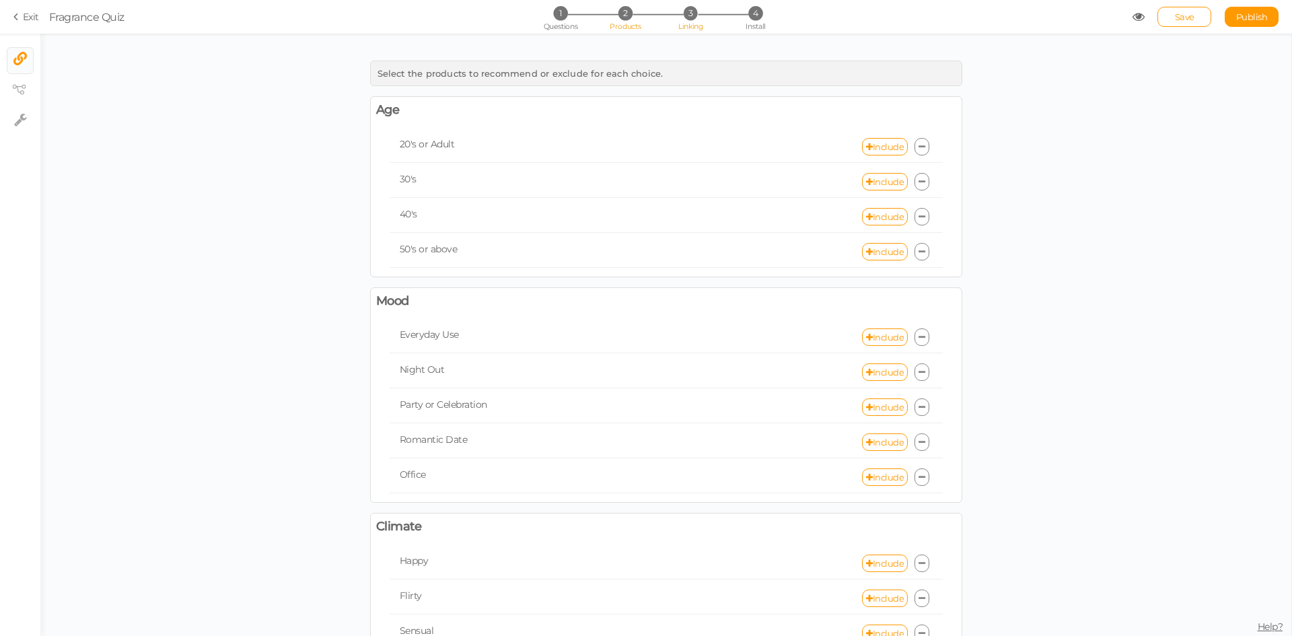
click at [623, 18] on span "2" at bounding box center [626, 13] width 14 height 14
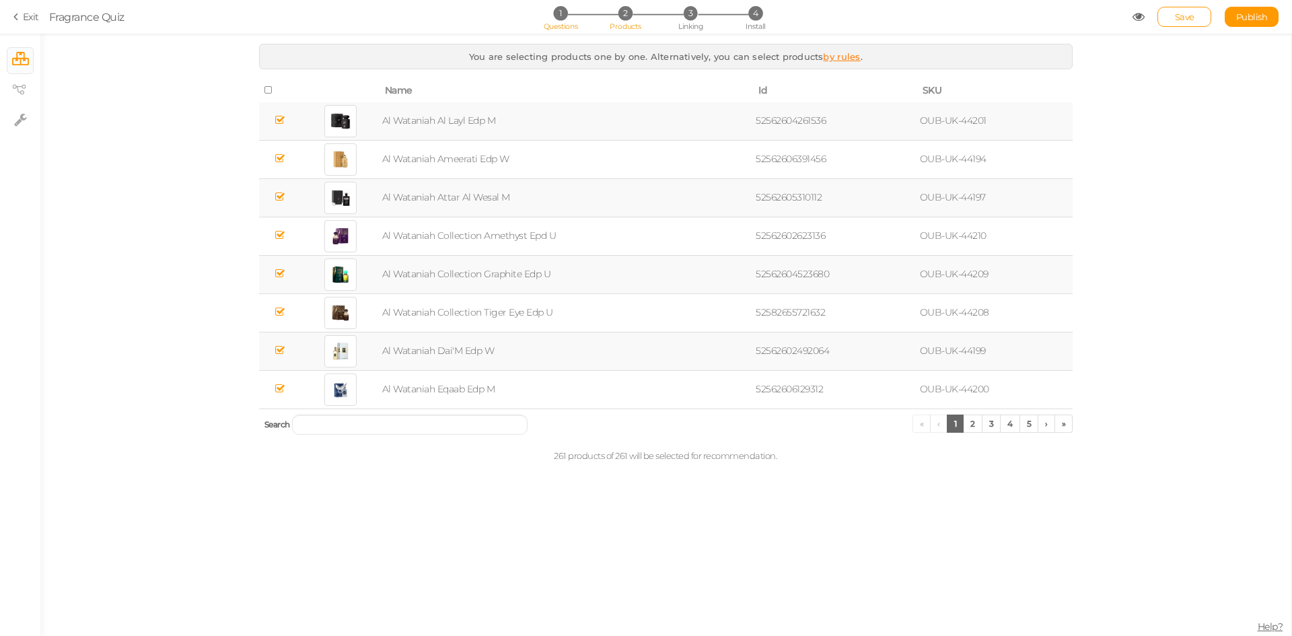
click at [571, 17] on li "1 Questions" at bounding box center [560, 13] width 63 height 14
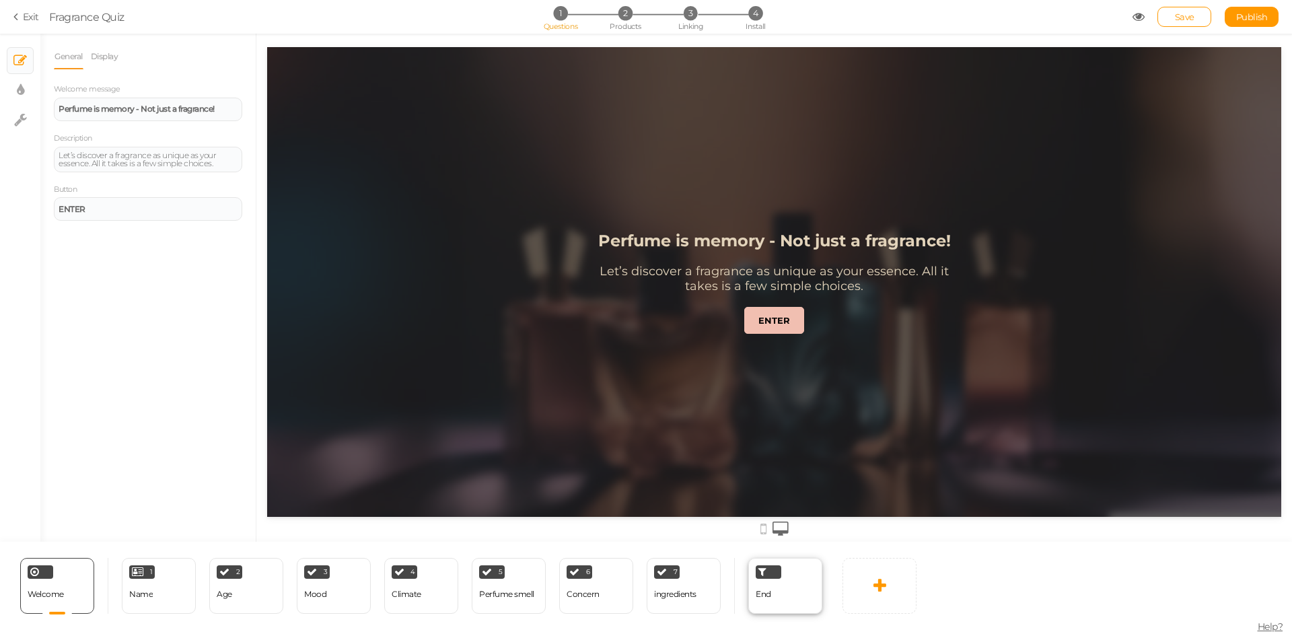
click at [786, 600] on div "End" at bounding box center [785, 586] width 74 height 56
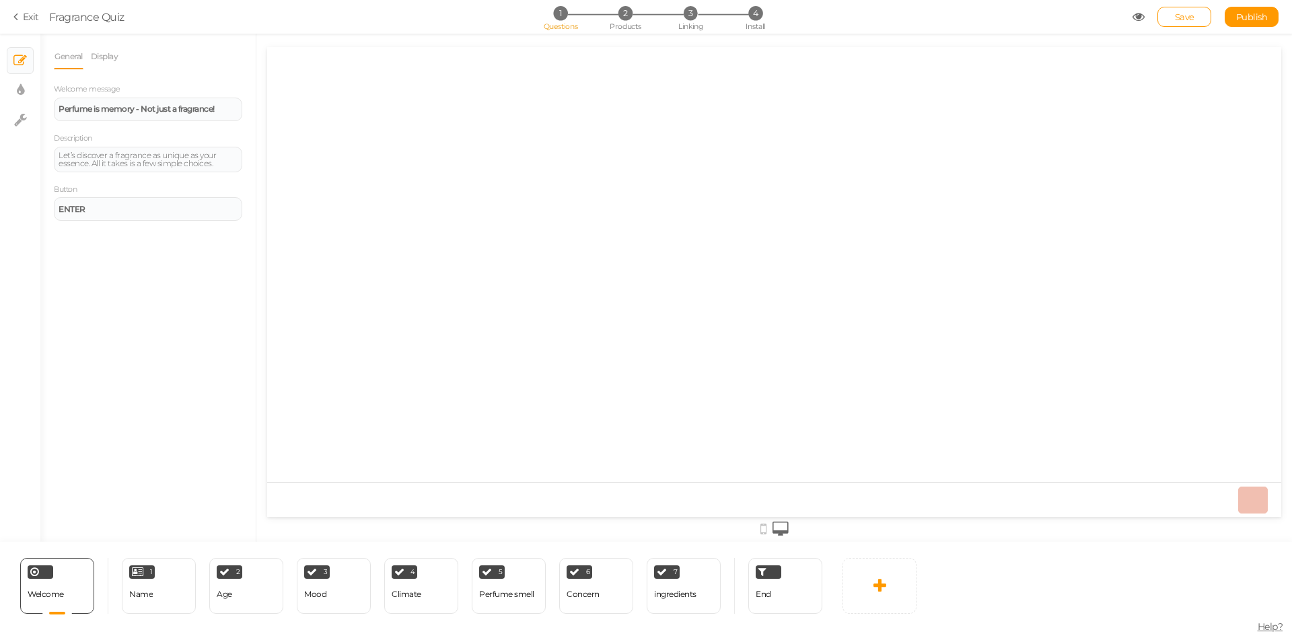
select select "GBP"
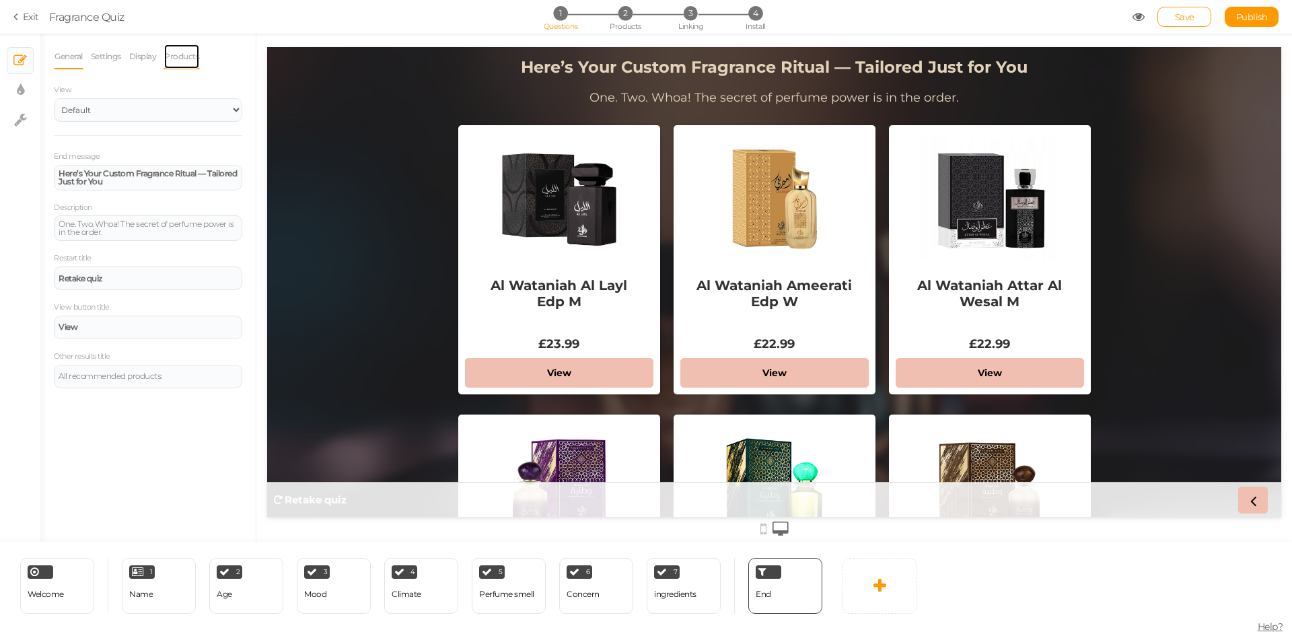
click at [186, 59] on link "Products" at bounding box center [182, 57] width 36 height 26
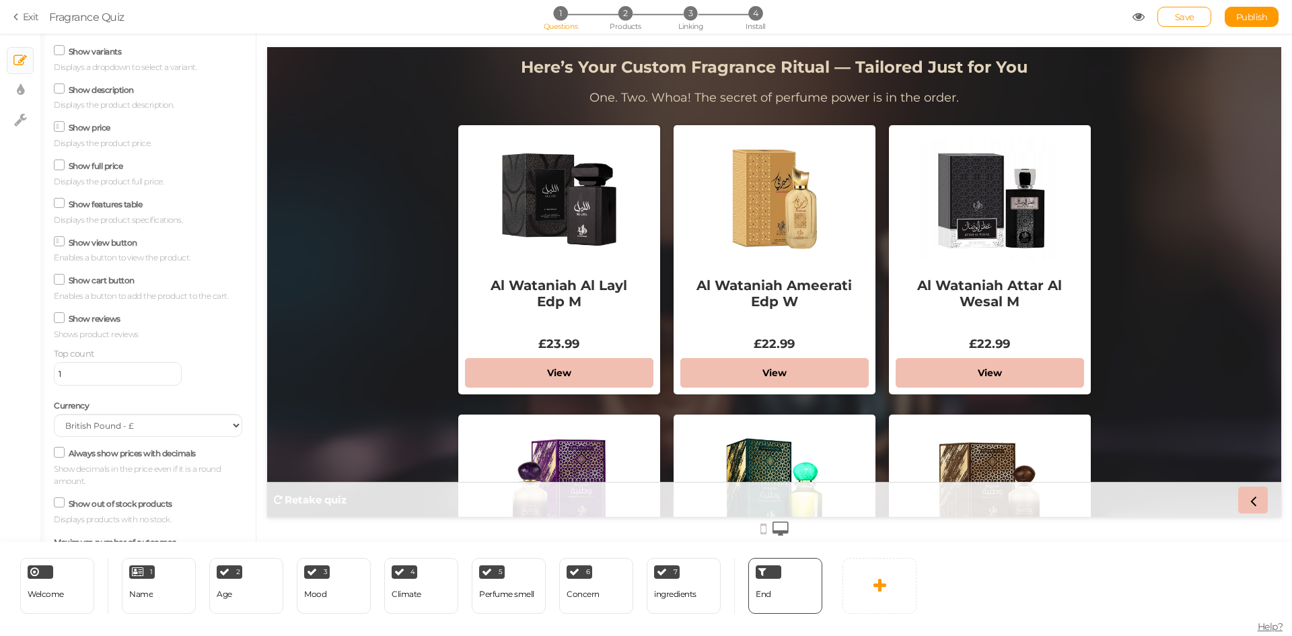
scroll to position [150, 0]
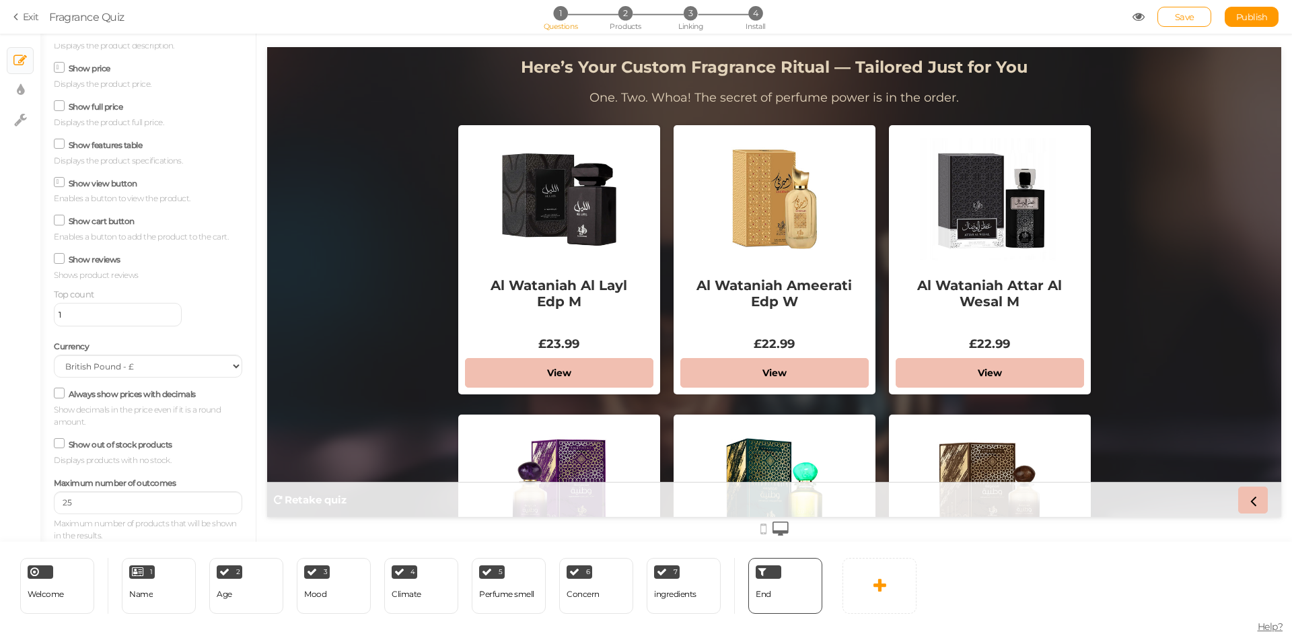
click at [59, 394] on icon at bounding box center [59, 393] width 18 height 7
click at [0, 0] on input "Always show prices with decimals" at bounding box center [0, 0] width 0 height 0
click at [61, 393] on icon at bounding box center [60, 393] width 7 height 0
click at [0, 0] on input "Always show prices with decimals" at bounding box center [0, 0] width 0 height 0
click at [1259, 20] on span "Publish" at bounding box center [1252, 16] width 32 height 11
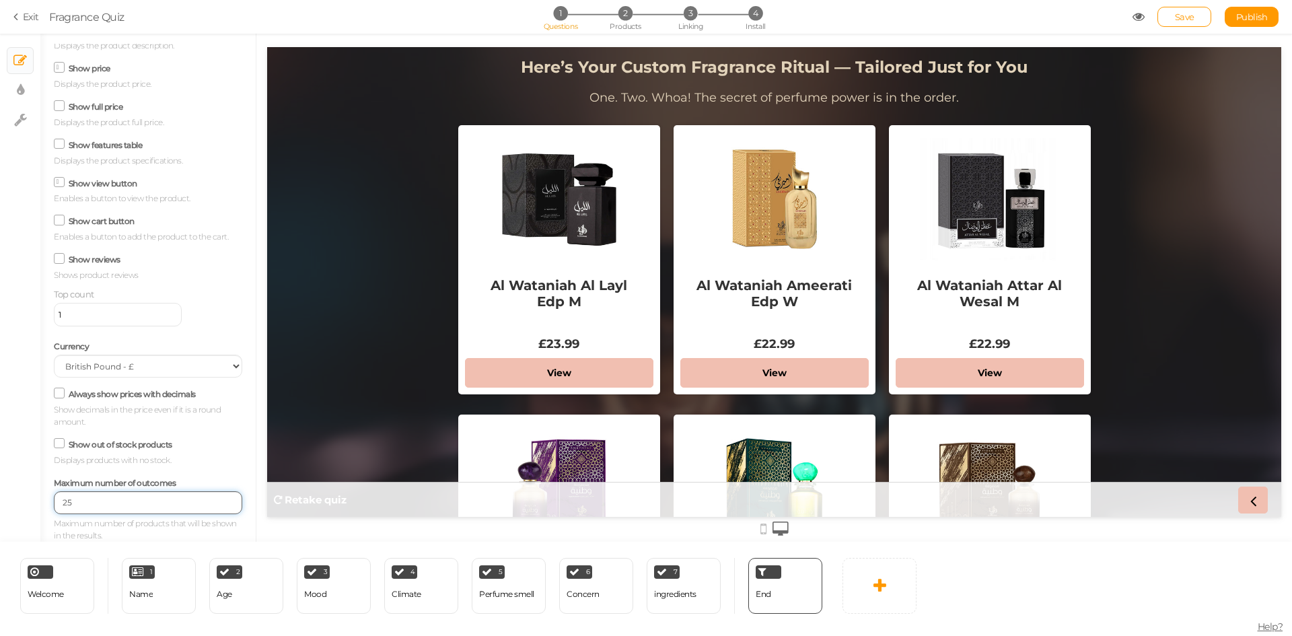
drag, startPoint x: 69, startPoint y: 503, endPoint x: 57, endPoint y: 503, distance: 12.1
click at [57, 503] on input "25" at bounding box center [148, 502] width 188 height 23
type input "15"
click at [1175, 22] on link "Save" at bounding box center [1185, 17] width 54 height 20
click at [1262, 8] on link "Publish" at bounding box center [1252, 17] width 54 height 20
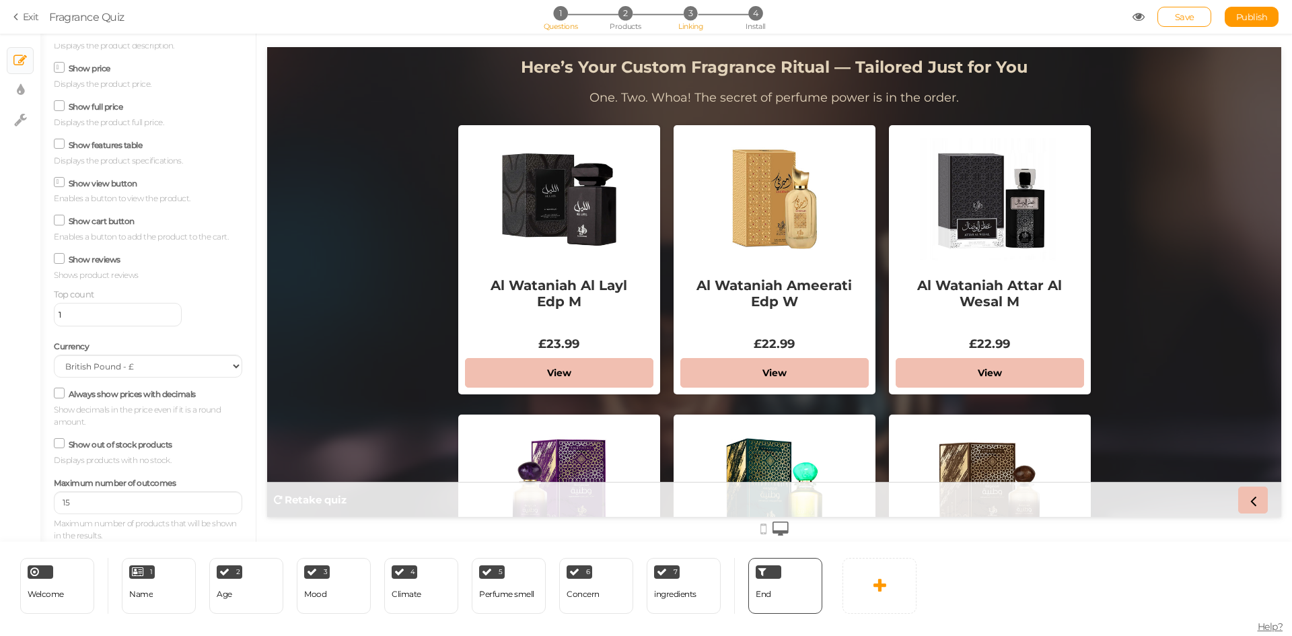
click at [692, 19] on span "3" at bounding box center [691, 13] width 14 height 14
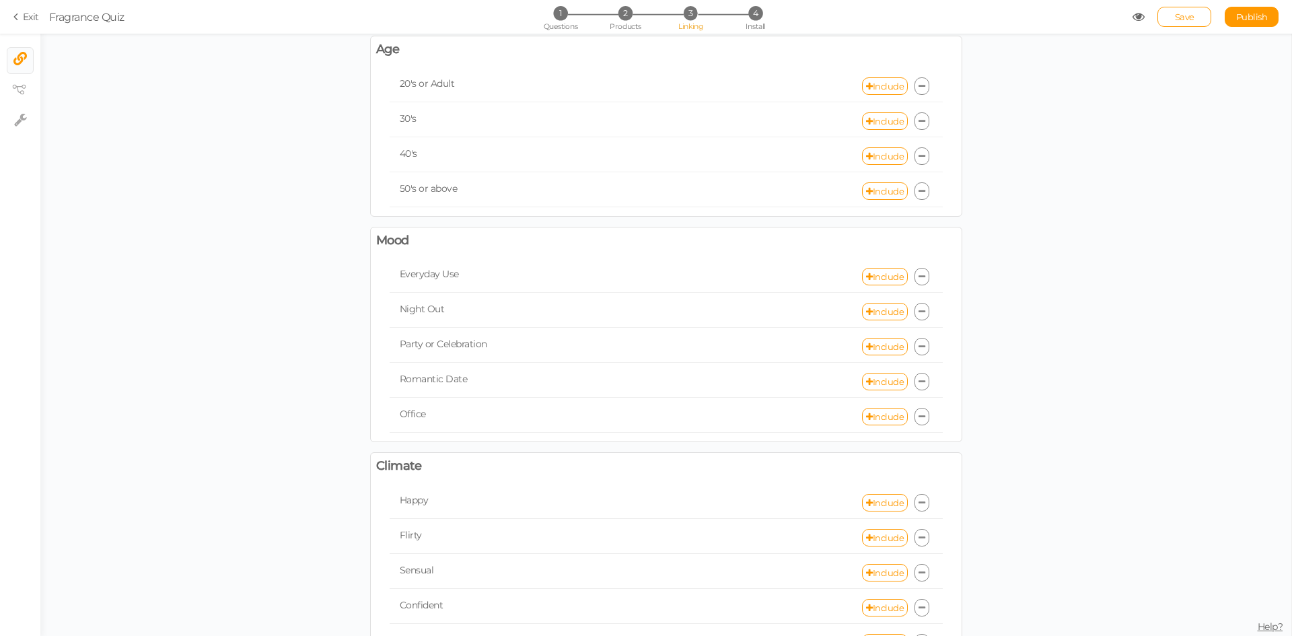
scroll to position [0, 0]
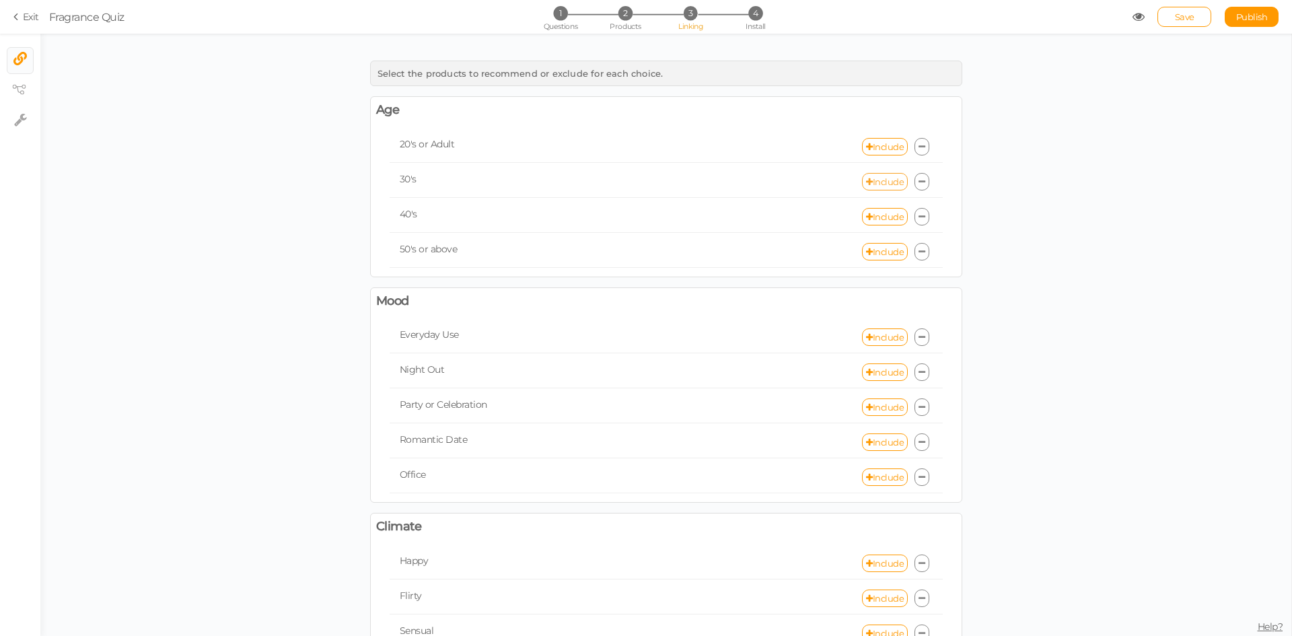
click at [876, 182] on link "Include" at bounding box center [885, 181] width 46 height 17
select select "expr"
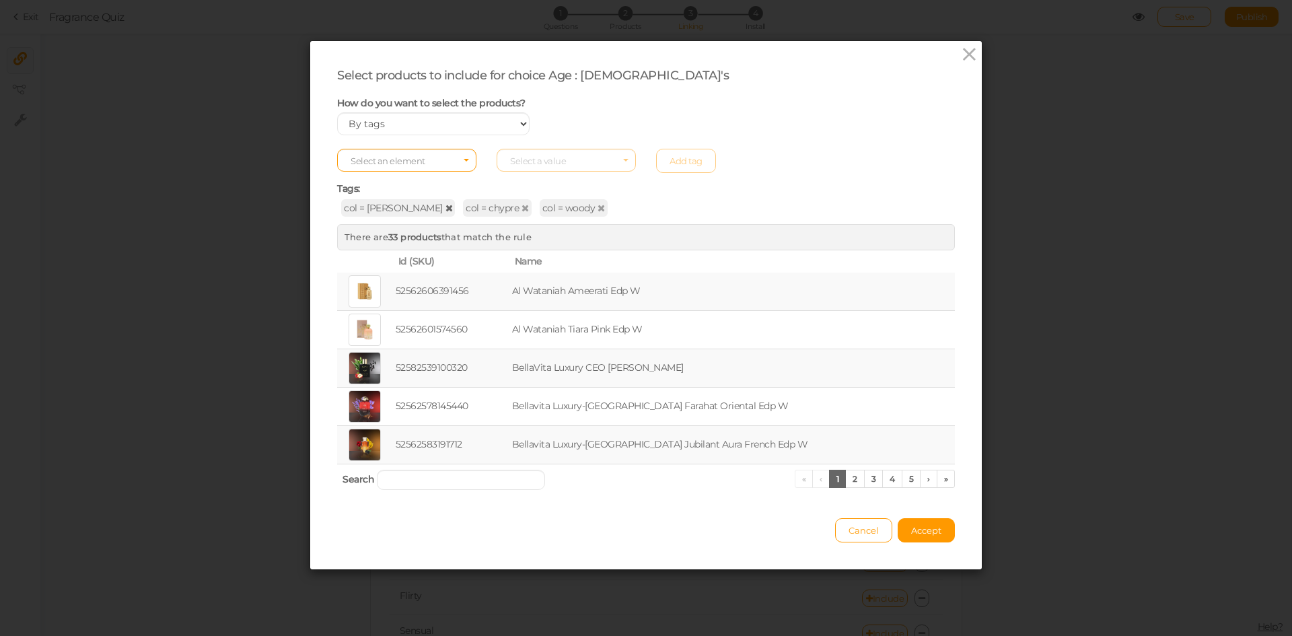
click at [446, 209] on icon at bounding box center [449, 207] width 7 height 9
click at [400, 209] on icon at bounding box center [403, 207] width 7 height 9
click at [400, 207] on icon at bounding box center [403, 207] width 7 height 9
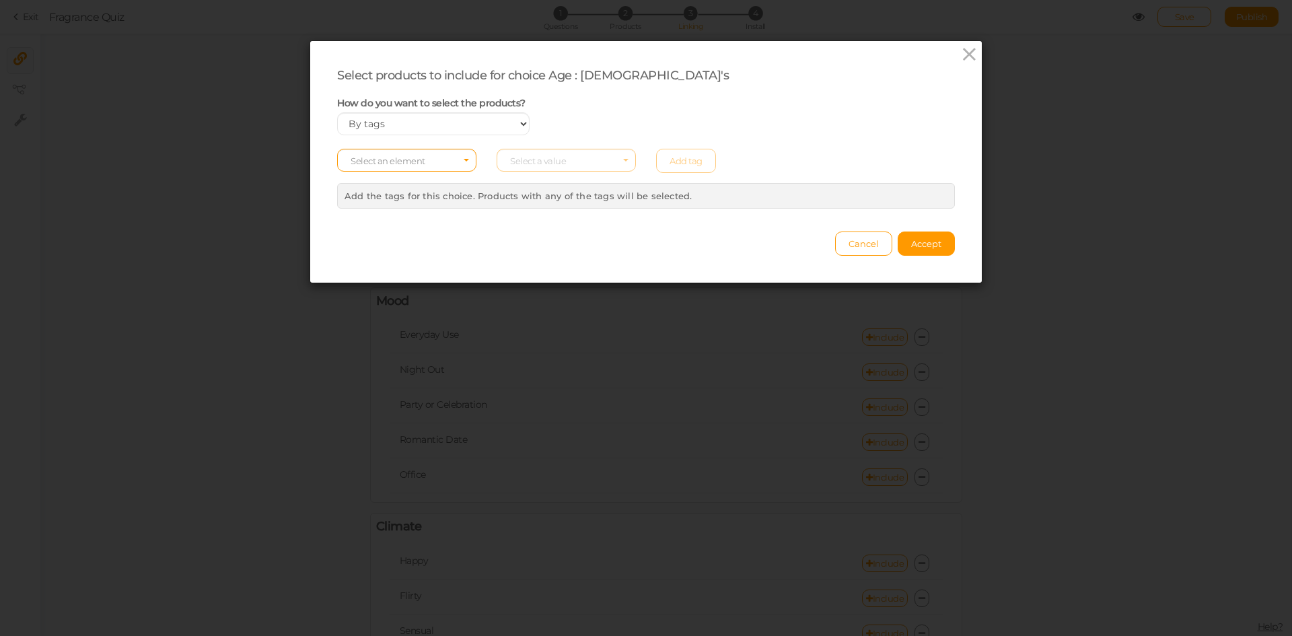
click at [374, 140] on div "Select products to include for choice Age : [DEMOGRAPHIC_DATA]'s How do you wan…" at bounding box center [646, 138] width 618 height 141
click at [386, 166] on span "Select an element" at bounding box center [388, 160] width 75 height 11
click at [387, 182] on span "col" at bounding box center [407, 181] width 138 height 15
click at [553, 150] on span "Select a value" at bounding box center [566, 160] width 139 height 23
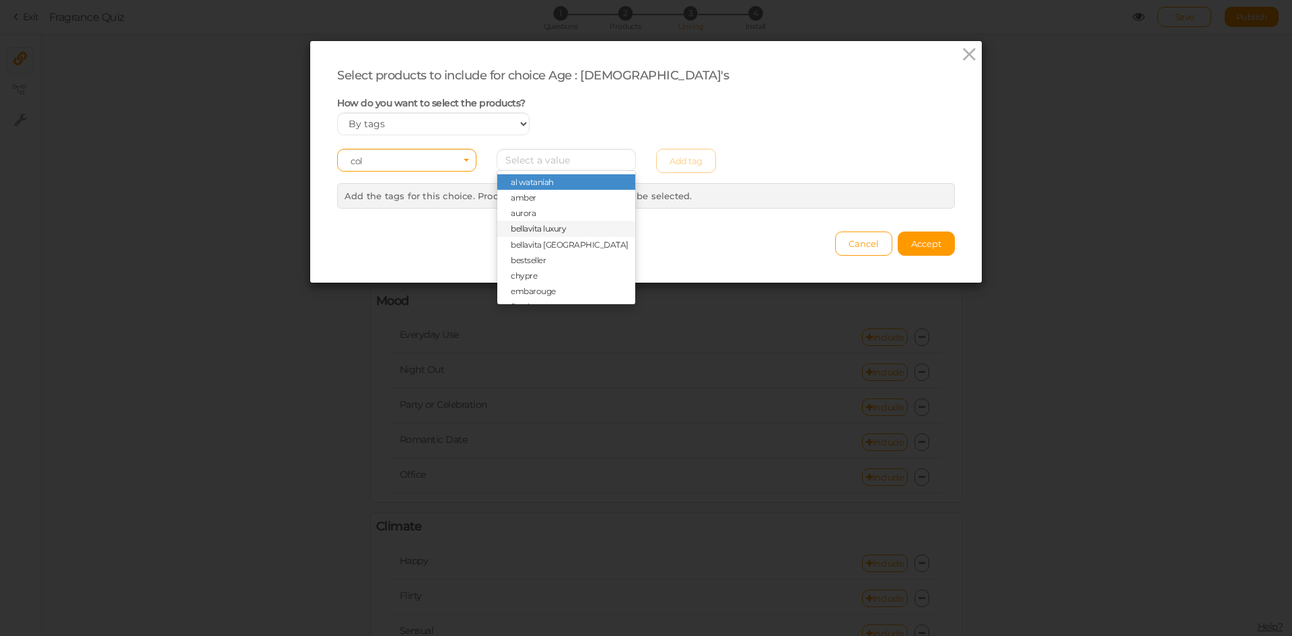
click at [546, 226] on span "bellavita luxury" at bounding box center [538, 228] width 55 height 10
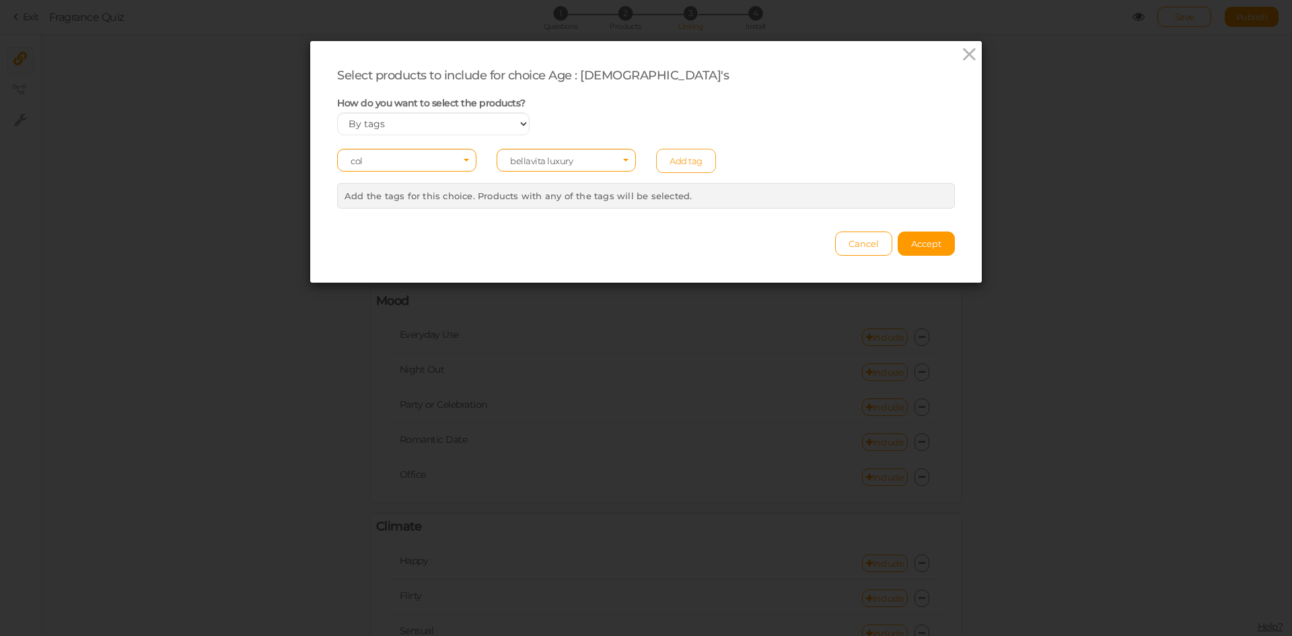
click at [682, 157] on link "Add tag" at bounding box center [686, 161] width 60 height 24
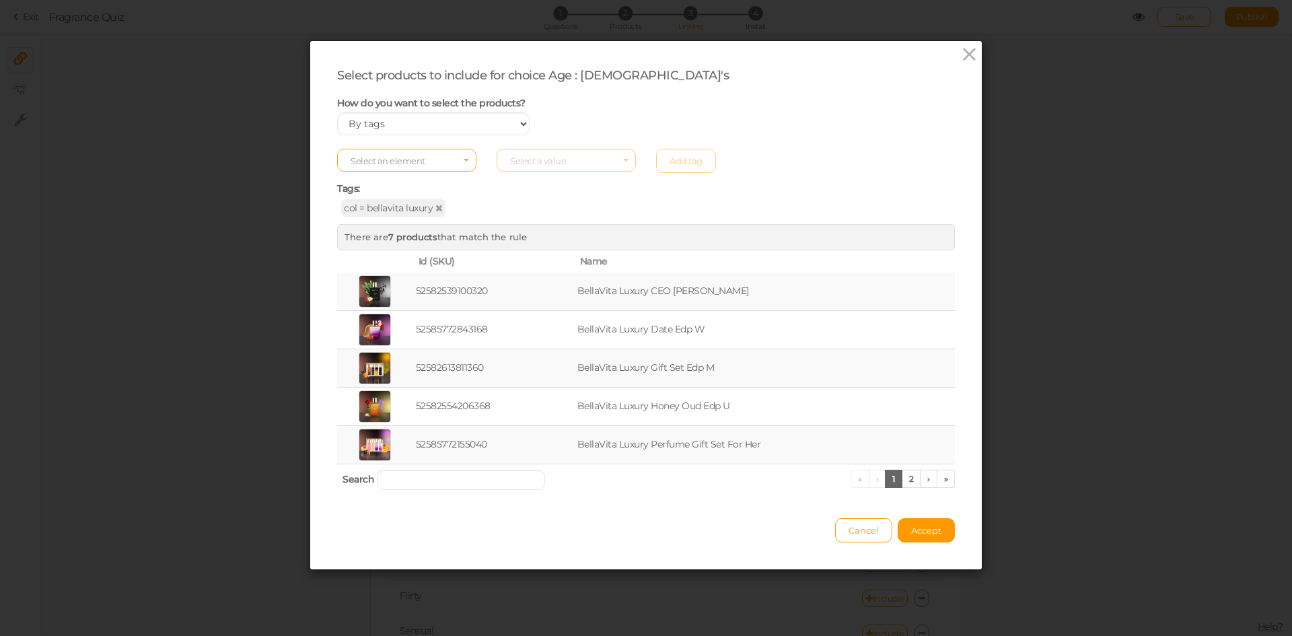
click at [419, 159] on span "Select an element" at bounding box center [388, 160] width 75 height 11
click at [393, 182] on span "col" at bounding box center [407, 181] width 138 height 15
click at [540, 166] on span "Select a value" at bounding box center [566, 160] width 139 height 23
click at [544, 291] on span "grandeur" at bounding box center [566, 296] width 138 height 15
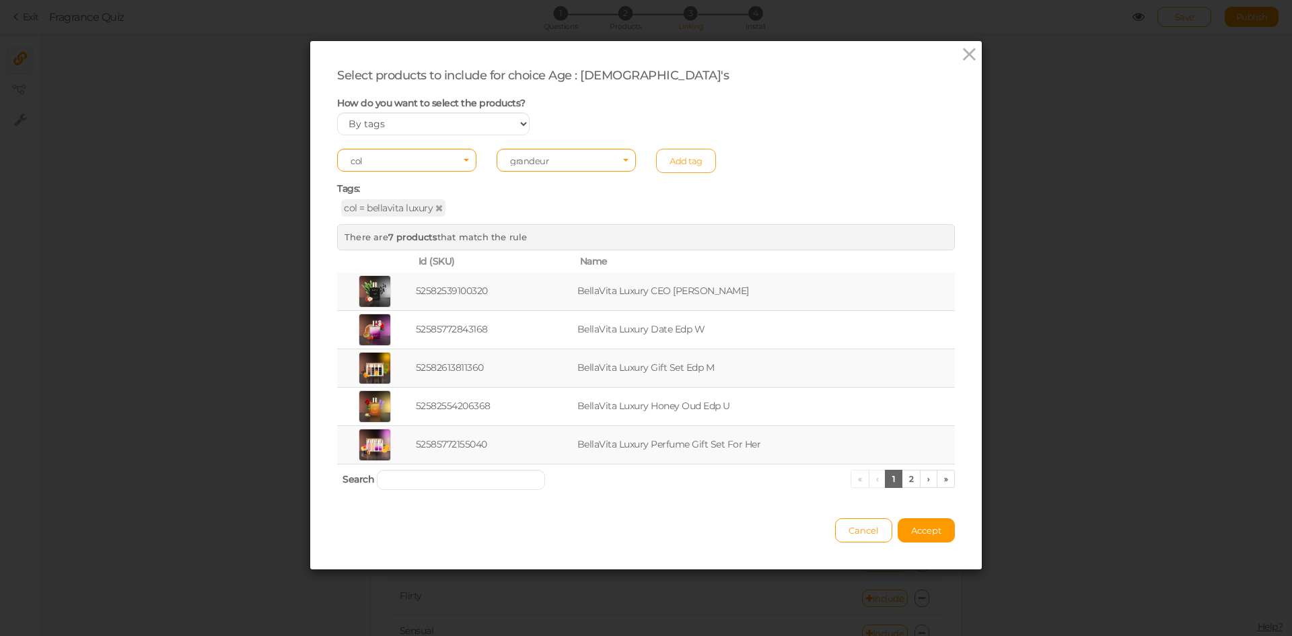
click at [674, 157] on link "Add tag" at bounding box center [686, 161] width 60 height 24
click at [414, 164] on span "Select an element" at bounding box center [388, 160] width 75 height 11
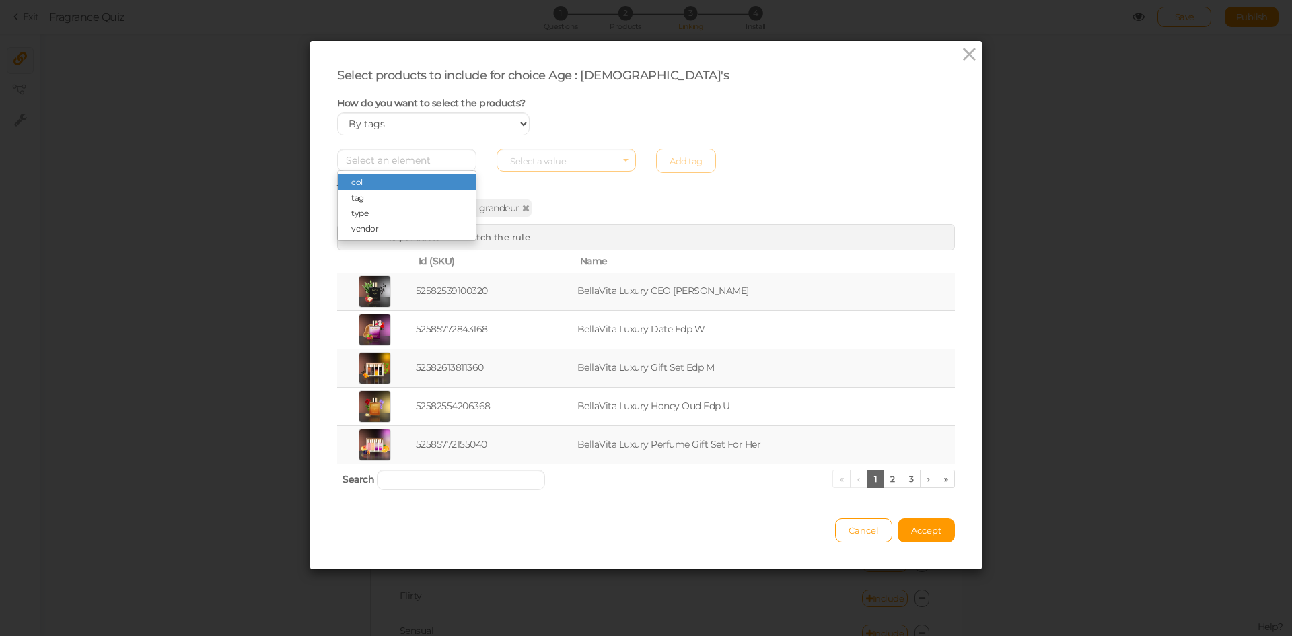
click at [419, 184] on span "col" at bounding box center [407, 181] width 138 height 15
click at [558, 152] on span "Select a value" at bounding box center [566, 160] width 139 height 23
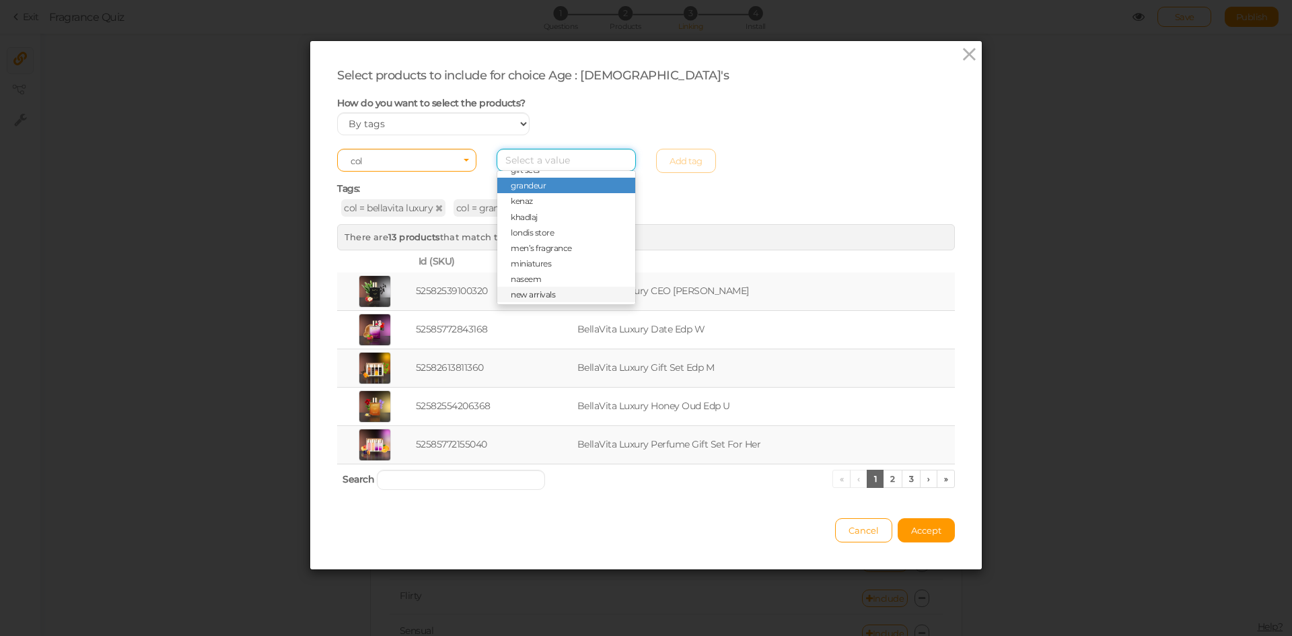
scroll to position [221, 0]
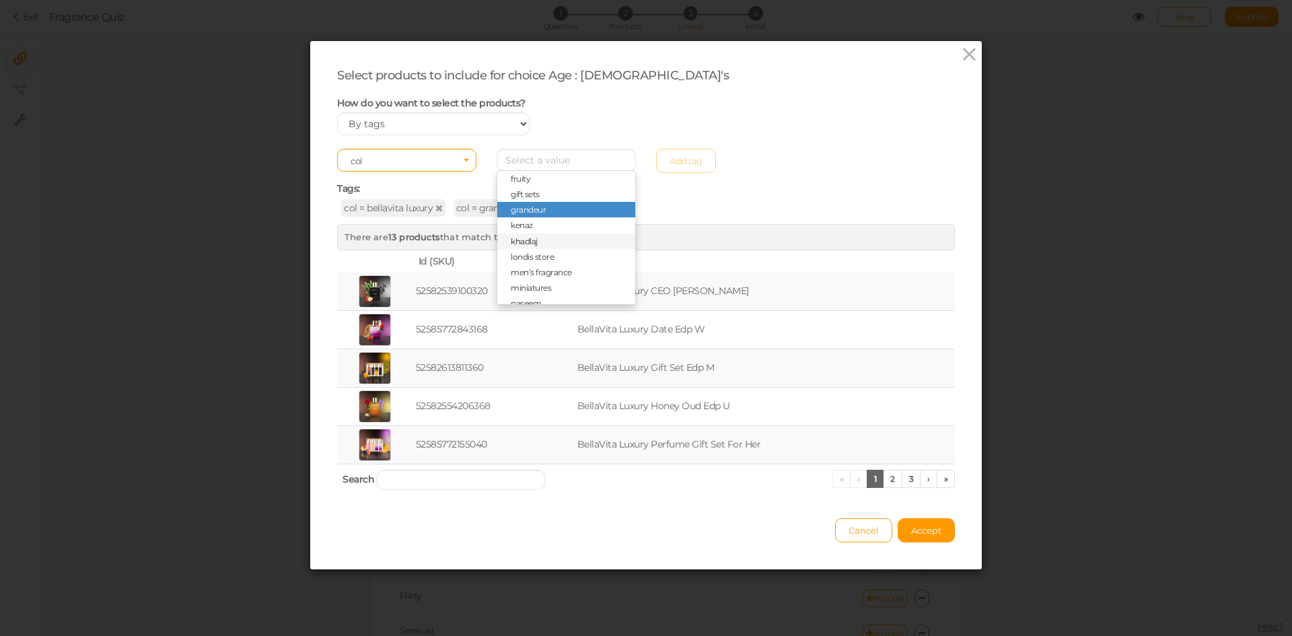
click at [544, 242] on span "khadlaj" at bounding box center [566, 241] width 138 height 15
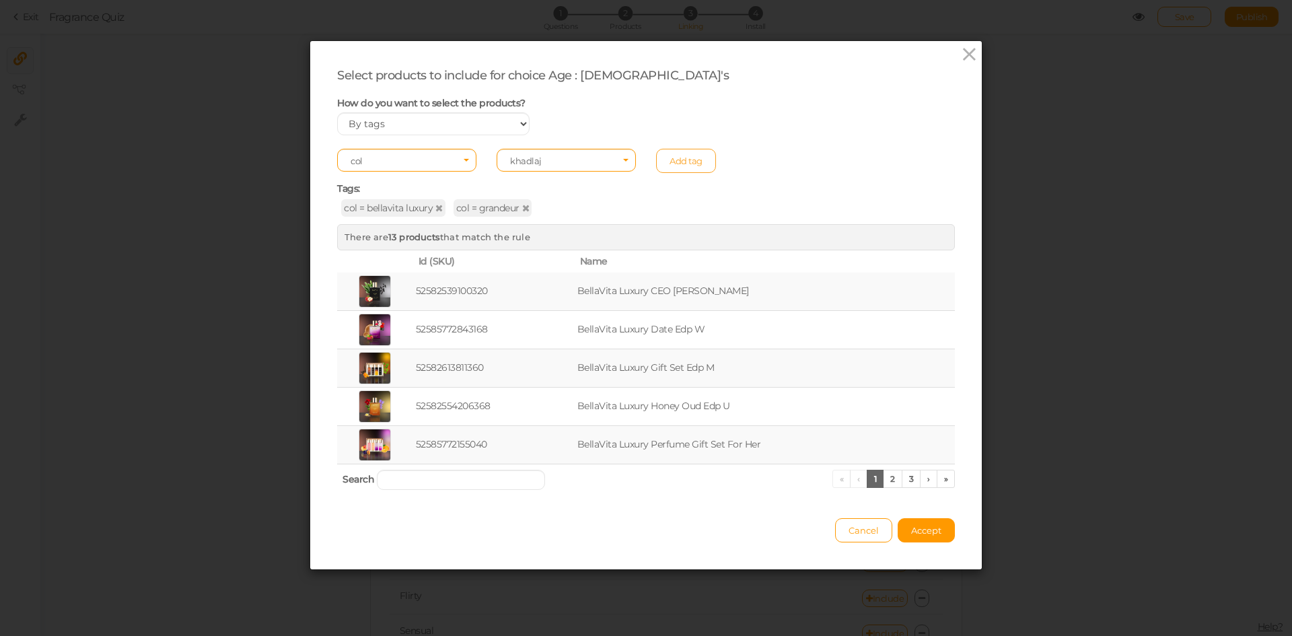
click at [688, 154] on link "Add tag" at bounding box center [686, 161] width 60 height 24
click at [927, 530] on span "Accept" at bounding box center [926, 530] width 30 height 11
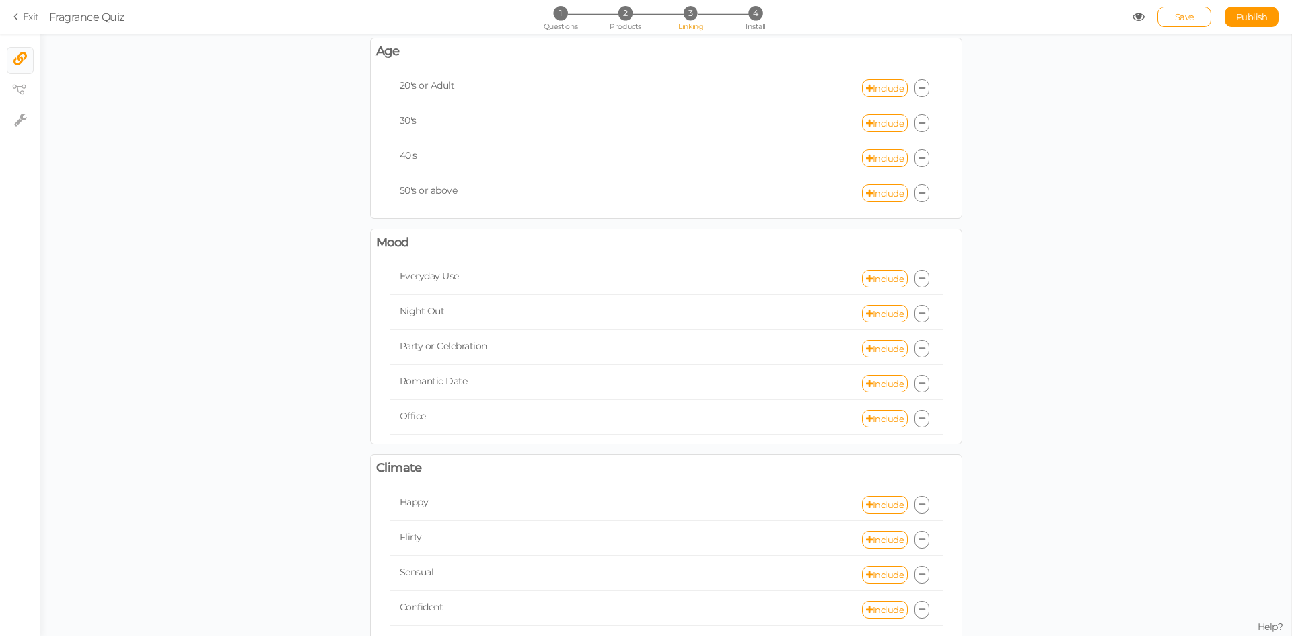
scroll to position [0, 0]
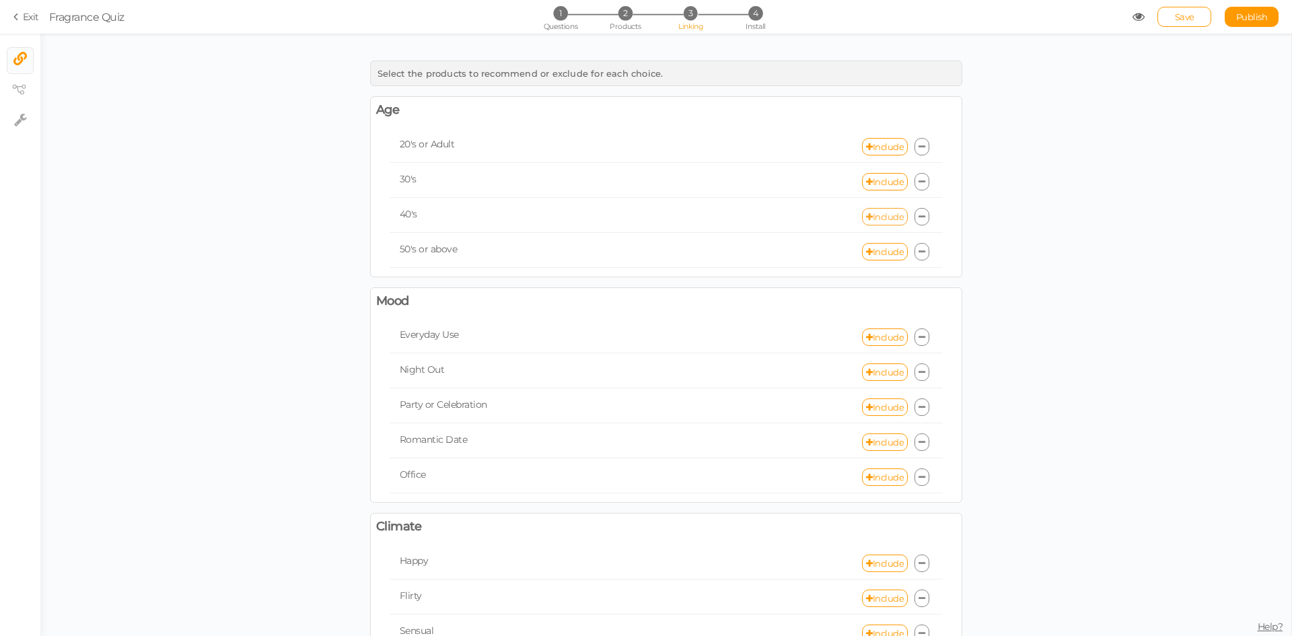
click at [866, 218] on icon at bounding box center [869, 217] width 7 height 9
select select "expr"
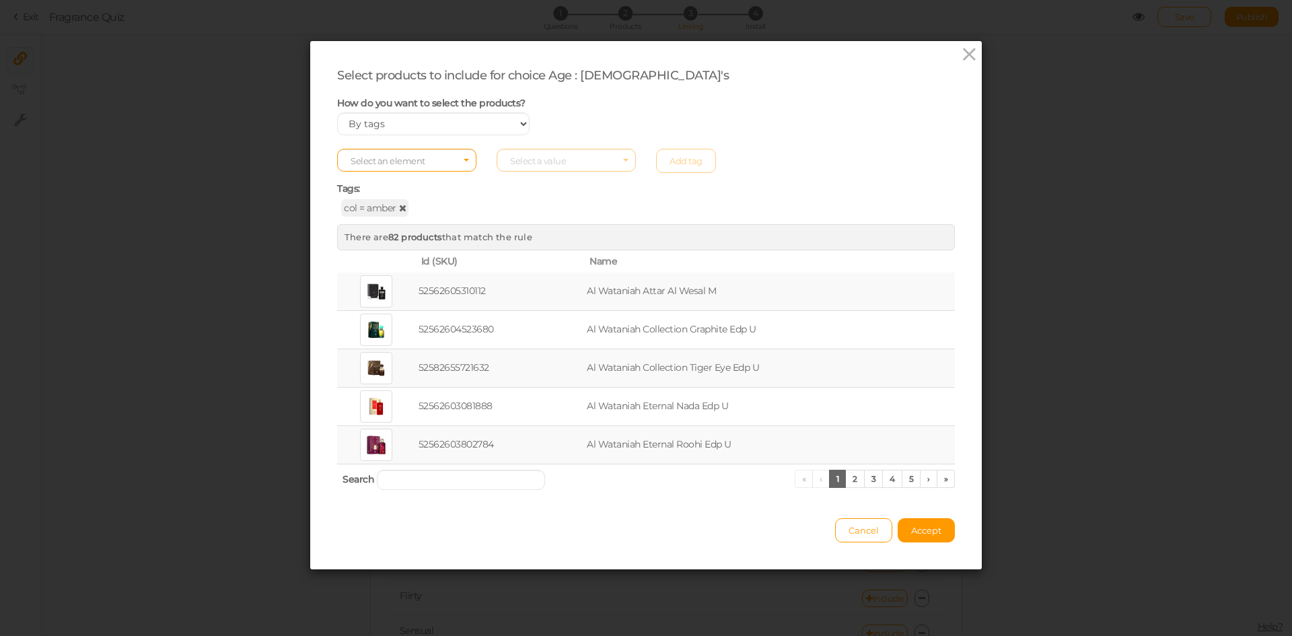
click at [399, 209] on icon at bounding box center [402, 207] width 7 height 9
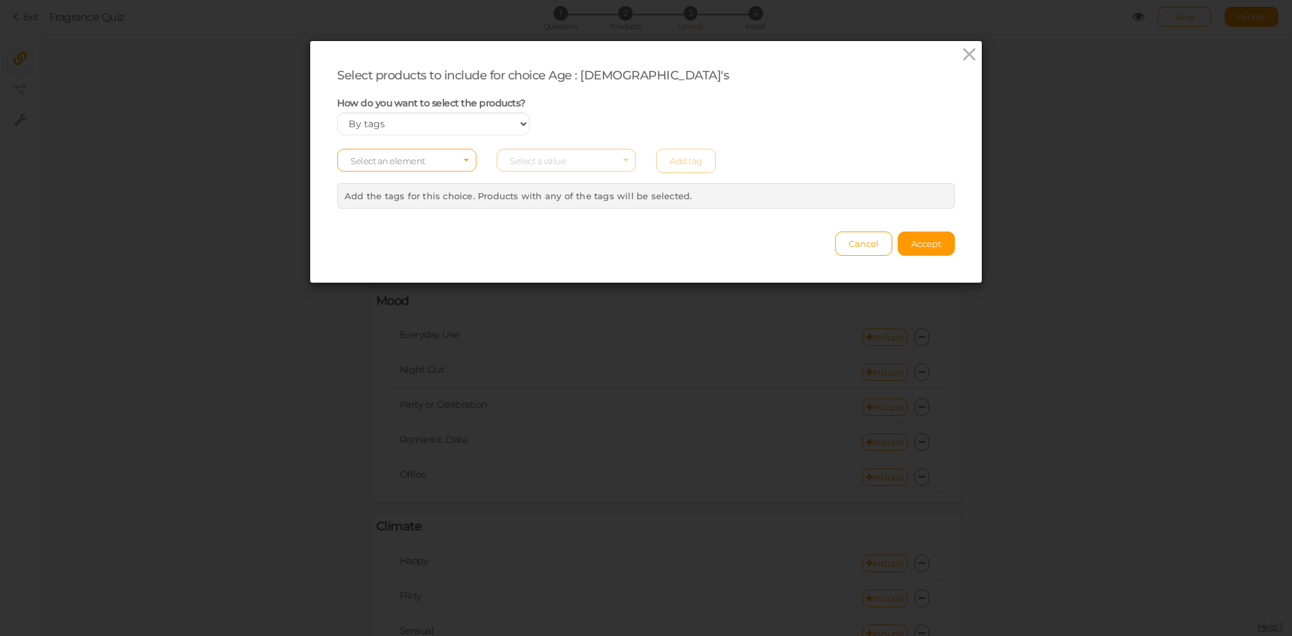
click at [404, 162] on span "Select an element" at bounding box center [388, 160] width 75 height 11
click at [410, 181] on span "col" at bounding box center [407, 181] width 138 height 15
click at [528, 151] on span "Select a value" at bounding box center [566, 160] width 139 height 23
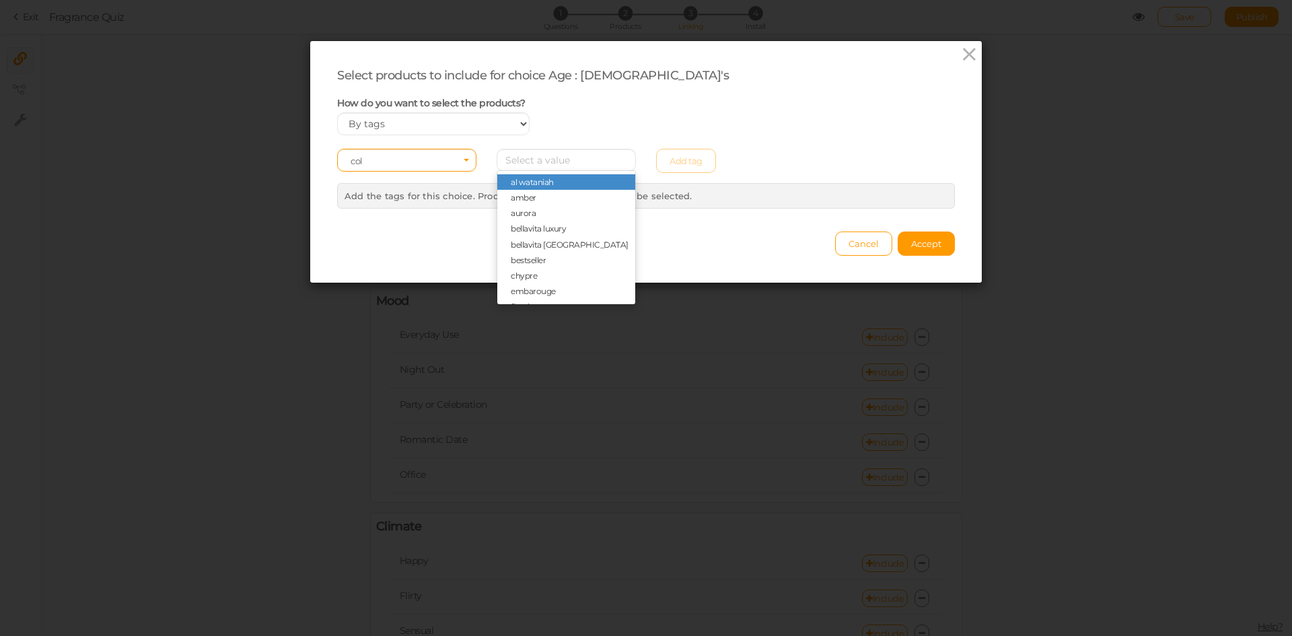
click at [535, 180] on span "al wataniah" at bounding box center [532, 182] width 43 height 10
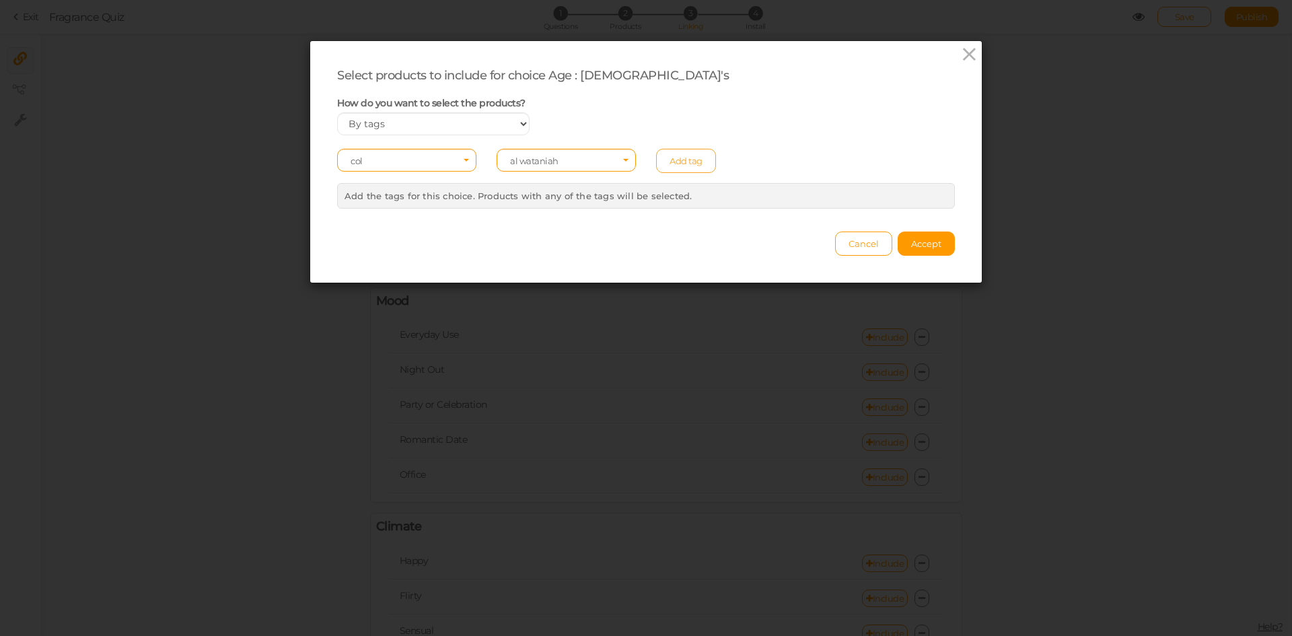
click at [672, 149] on link "Add tag" at bounding box center [686, 161] width 60 height 24
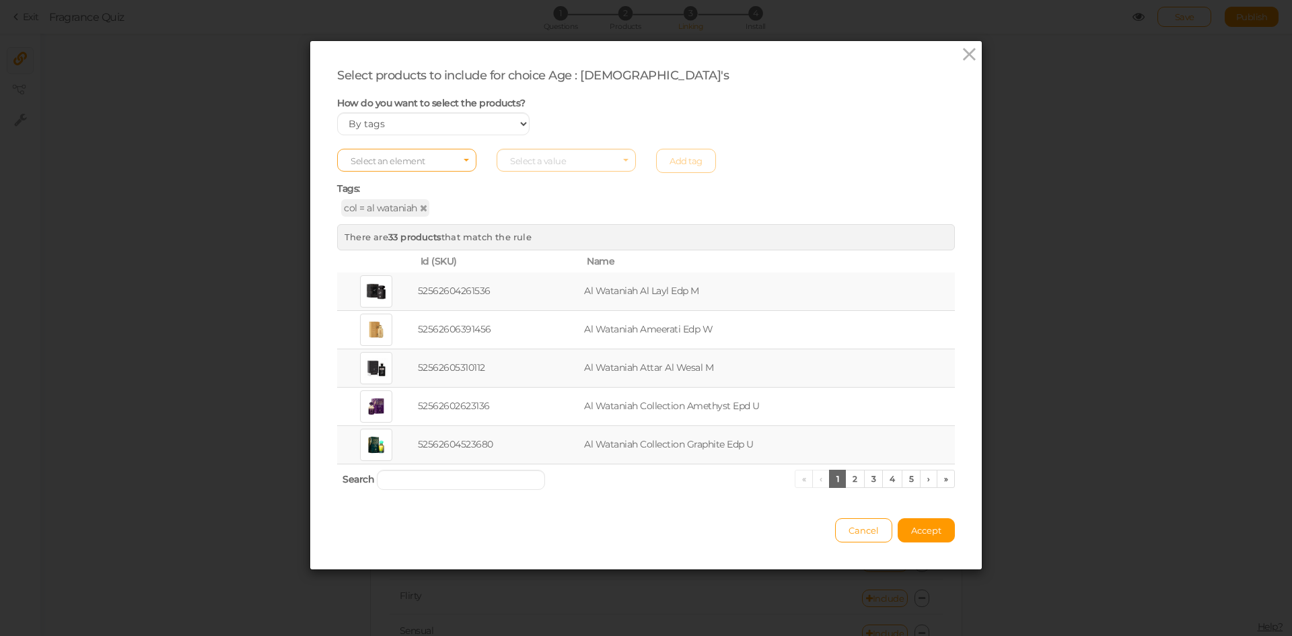
click at [396, 168] on span "Select an element" at bounding box center [406, 160] width 139 height 23
click at [384, 180] on span "col" at bounding box center [407, 181] width 138 height 15
click at [530, 159] on span "Select a value" at bounding box center [538, 160] width 56 height 11
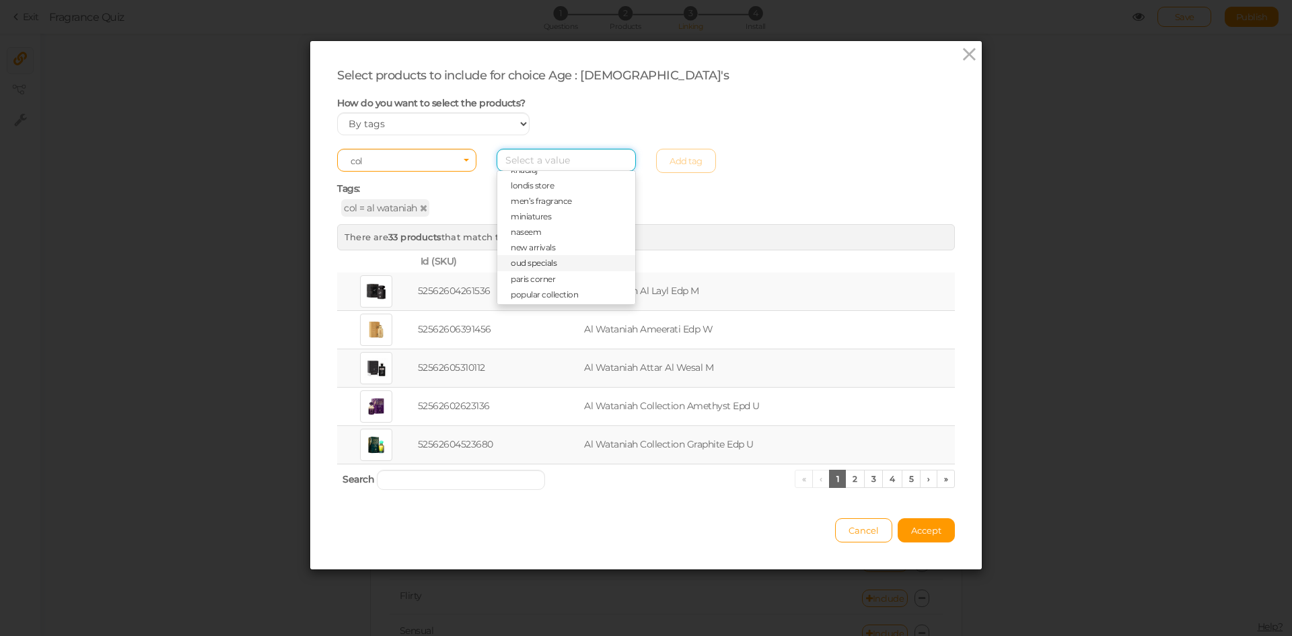
scroll to position [269, 0]
click at [547, 252] on span "naseem" at bounding box center [566, 255] width 138 height 15
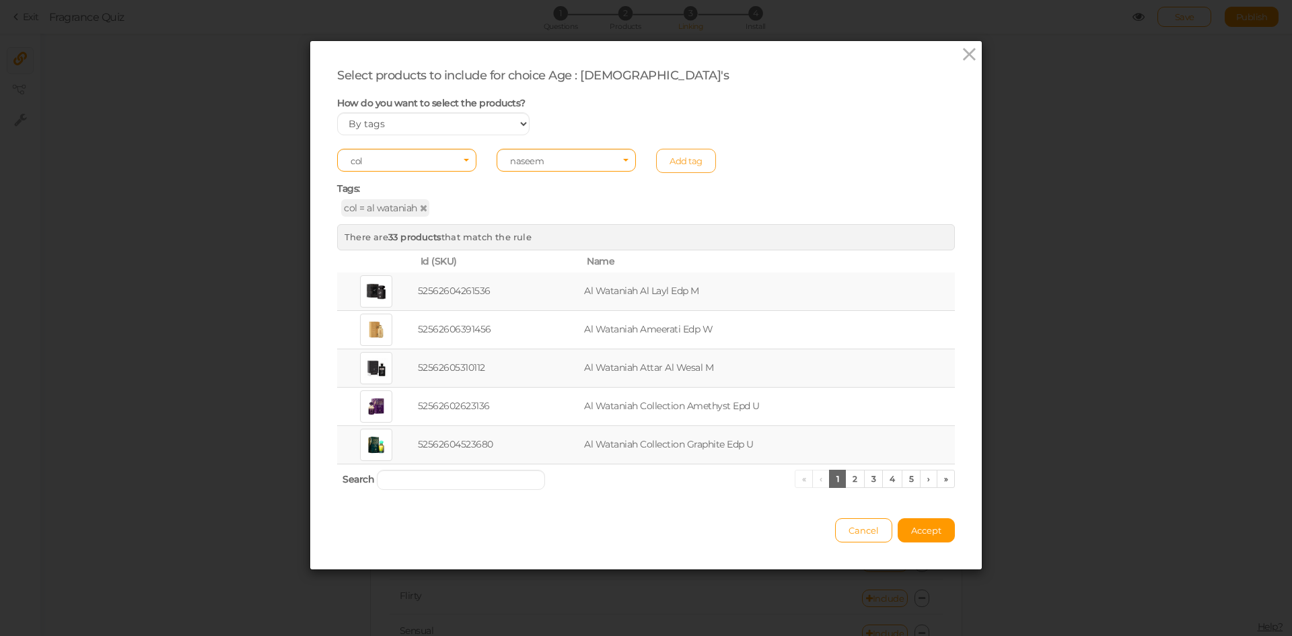
click at [673, 163] on link "Add tag" at bounding box center [686, 161] width 60 height 24
click at [929, 528] on span "Accept" at bounding box center [926, 530] width 30 height 11
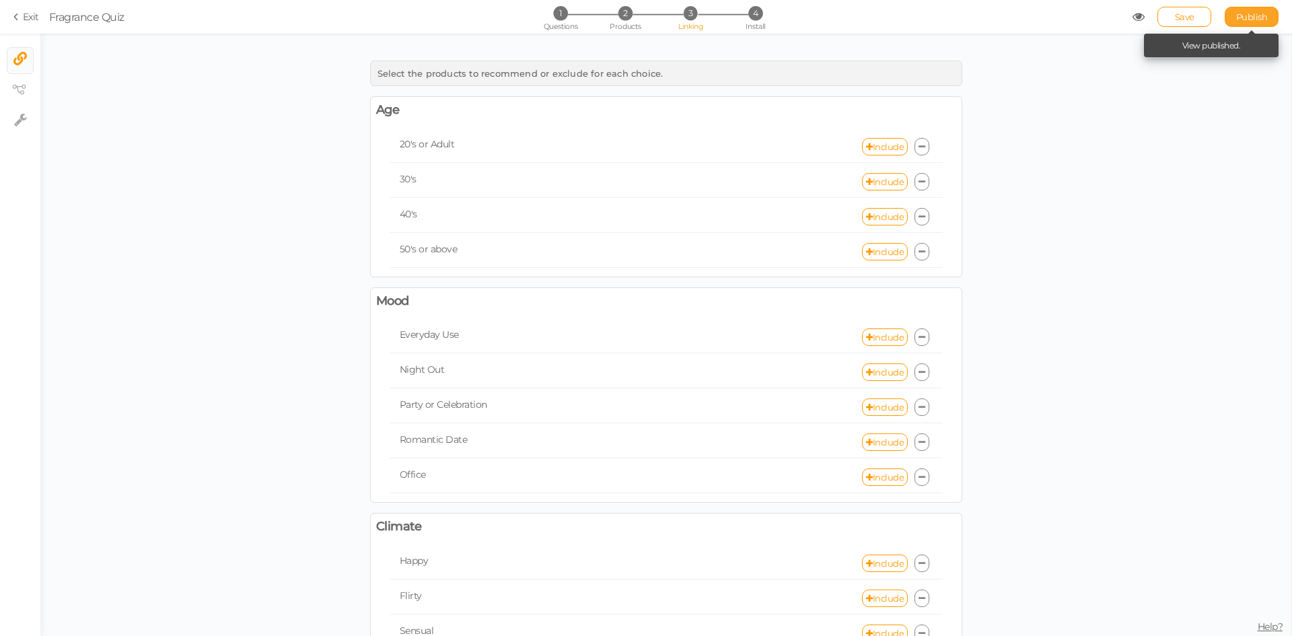
click at [1245, 22] on span "Publish" at bounding box center [1252, 16] width 32 height 11
click at [1177, 24] on link "Save" at bounding box center [1185, 17] width 54 height 20
click at [866, 249] on icon at bounding box center [869, 252] width 7 height 9
select select "expr"
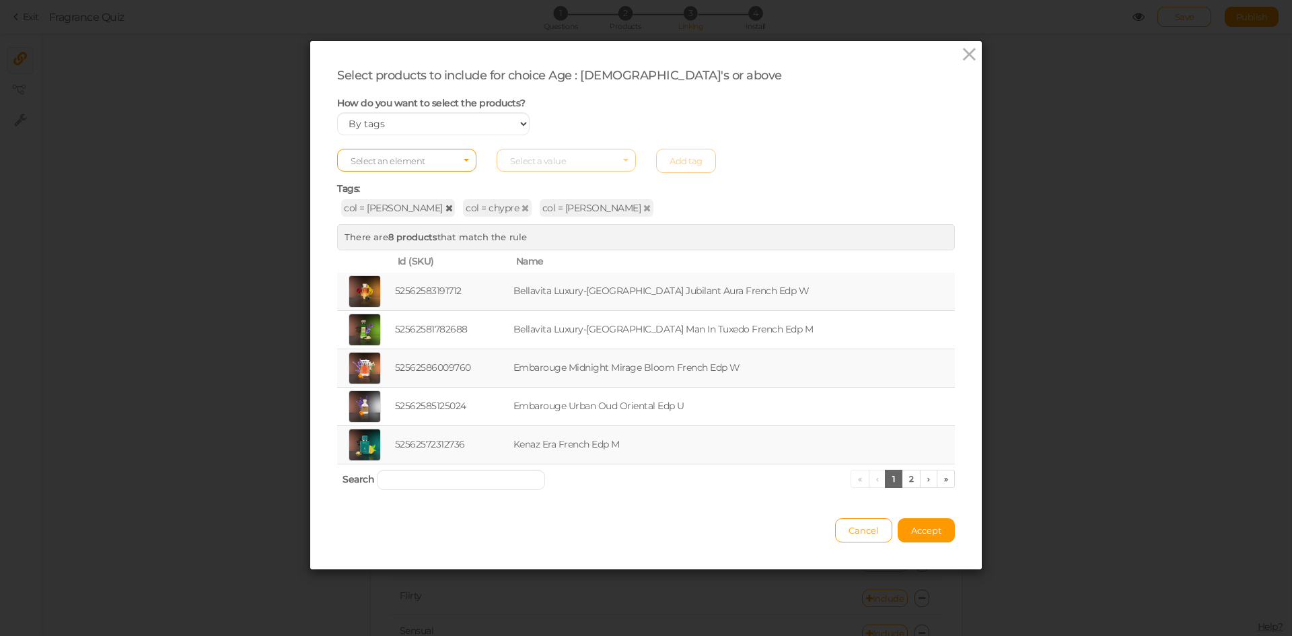
click at [446, 209] on icon at bounding box center [449, 207] width 7 height 9
click at [402, 209] on span "col = chypre" at bounding box center [375, 207] width 69 height 17
click at [400, 208] on icon at bounding box center [403, 207] width 7 height 9
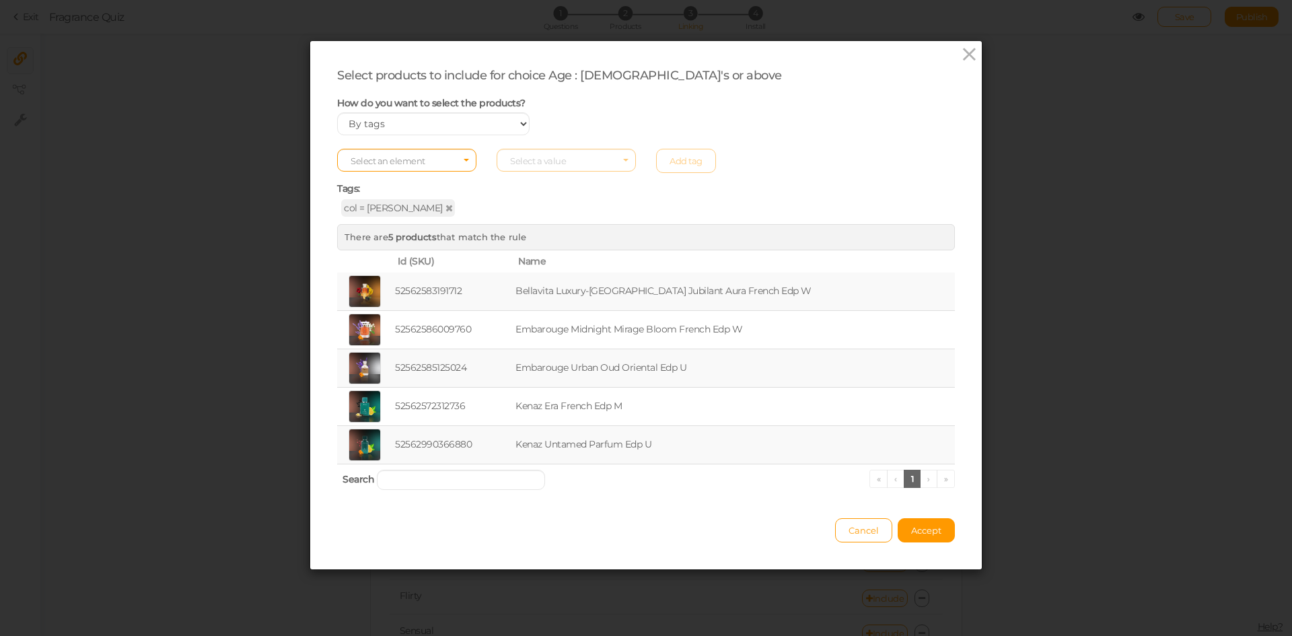
click at [446, 208] on icon at bounding box center [449, 207] width 7 height 9
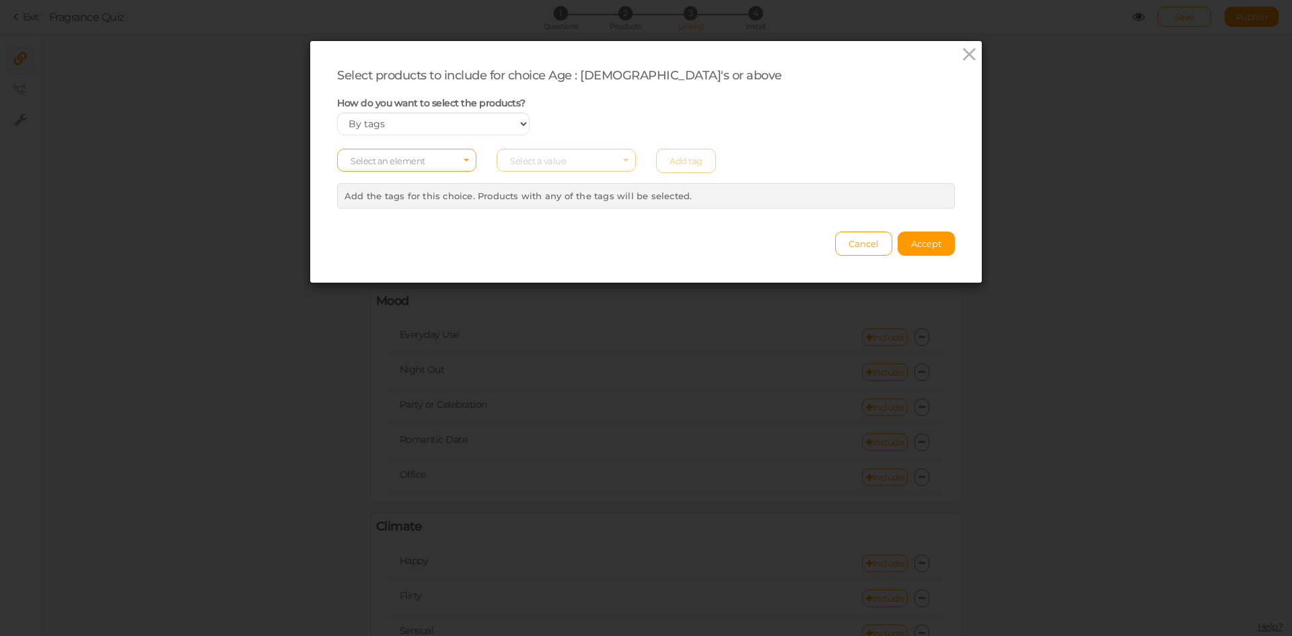
click at [415, 162] on span "Select an element" at bounding box center [388, 160] width 75 height 11
click at [413, 181] on span "col" at bounding box center [407, 181] width 138 height 15
click at [456, 152] on span "Select an element col" at bounding box center [406, 160] width 139 height 23
click at [437, 180] on span "col" at bounding box center [407, 181] width 138 height 15
click at [555, 172] on div "Select an element col Select a value Add tag" at bounding box center [646, 161] width 638 height 24
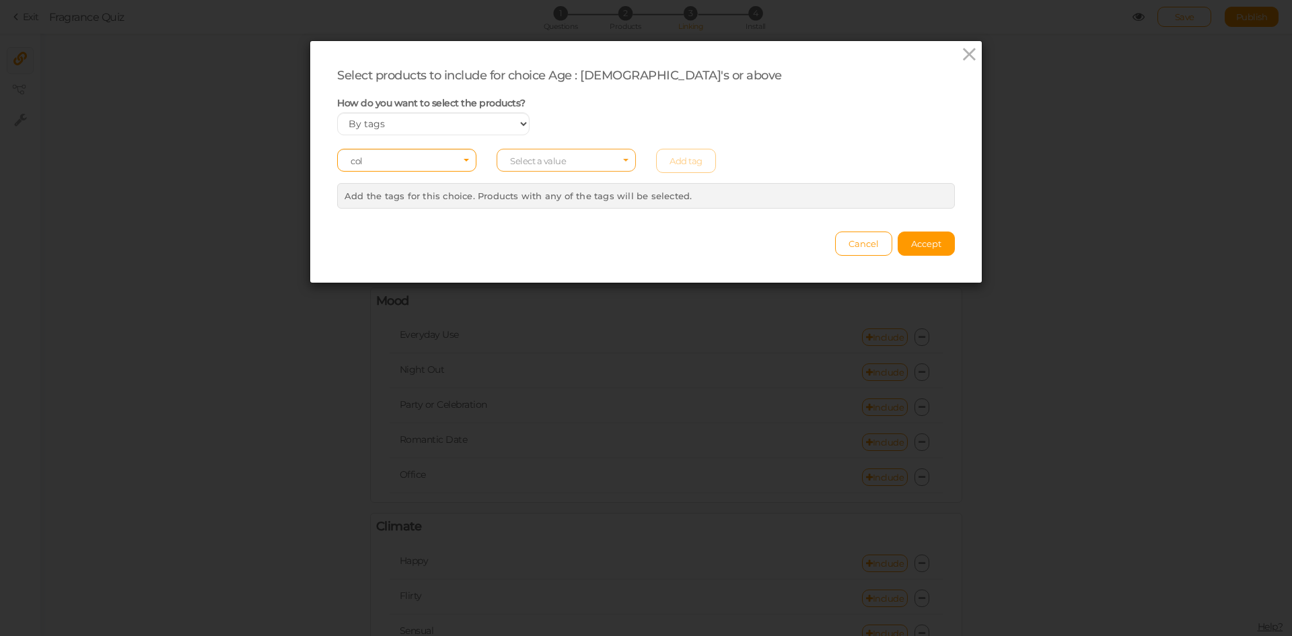
click at [554, 165] on span "Select a value" at bounding box center [538, 160] width 56 height 11
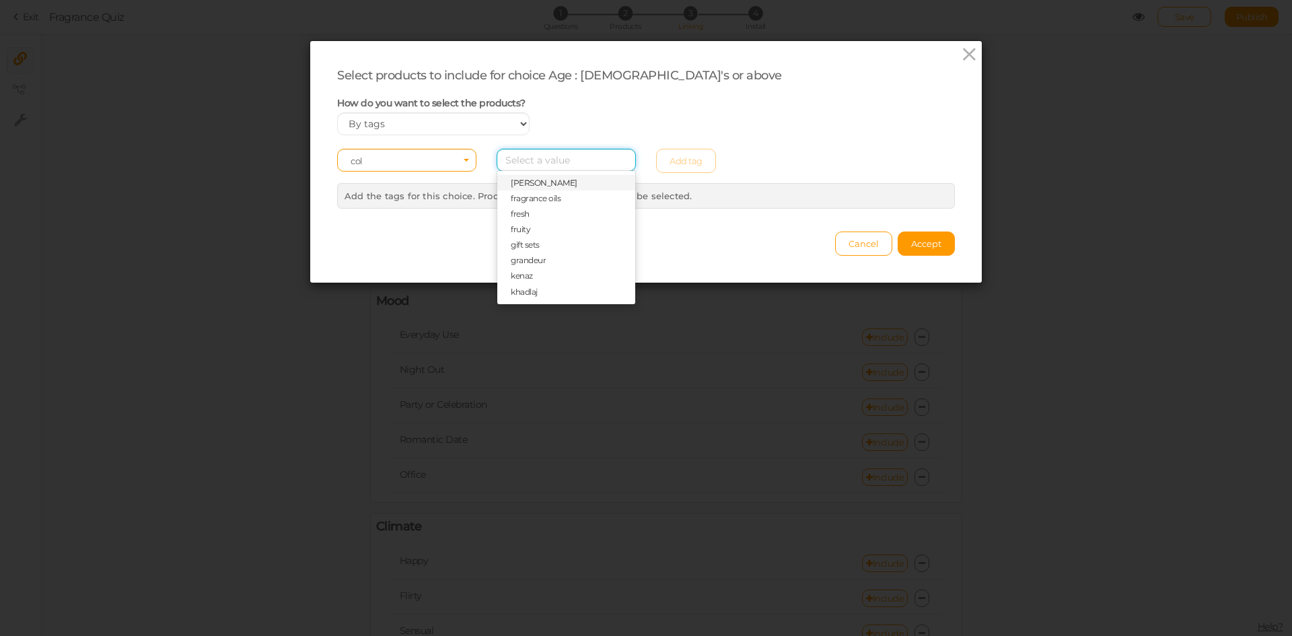
scroll to position [202, 0]
click at [534, 258] on span "khadlaj" at bounding box center [566, 260] width 138 height 15
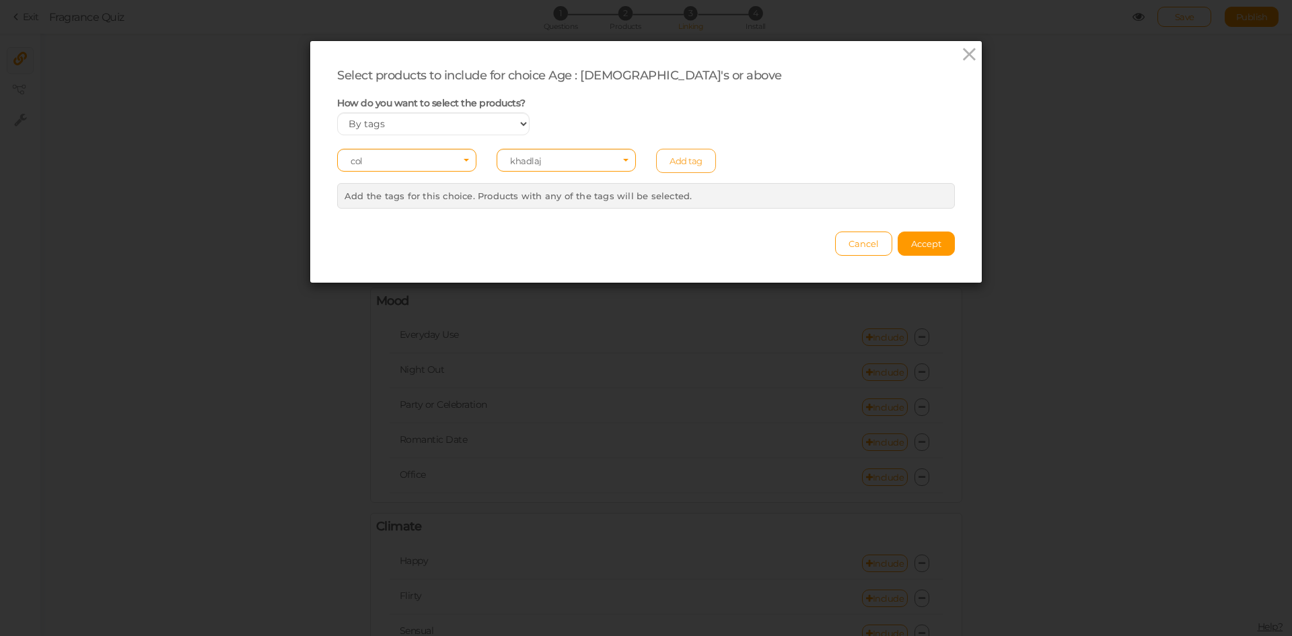
click at [679, 153] on link "Add tag" at bounding box center [686, 161] width 60 height 24
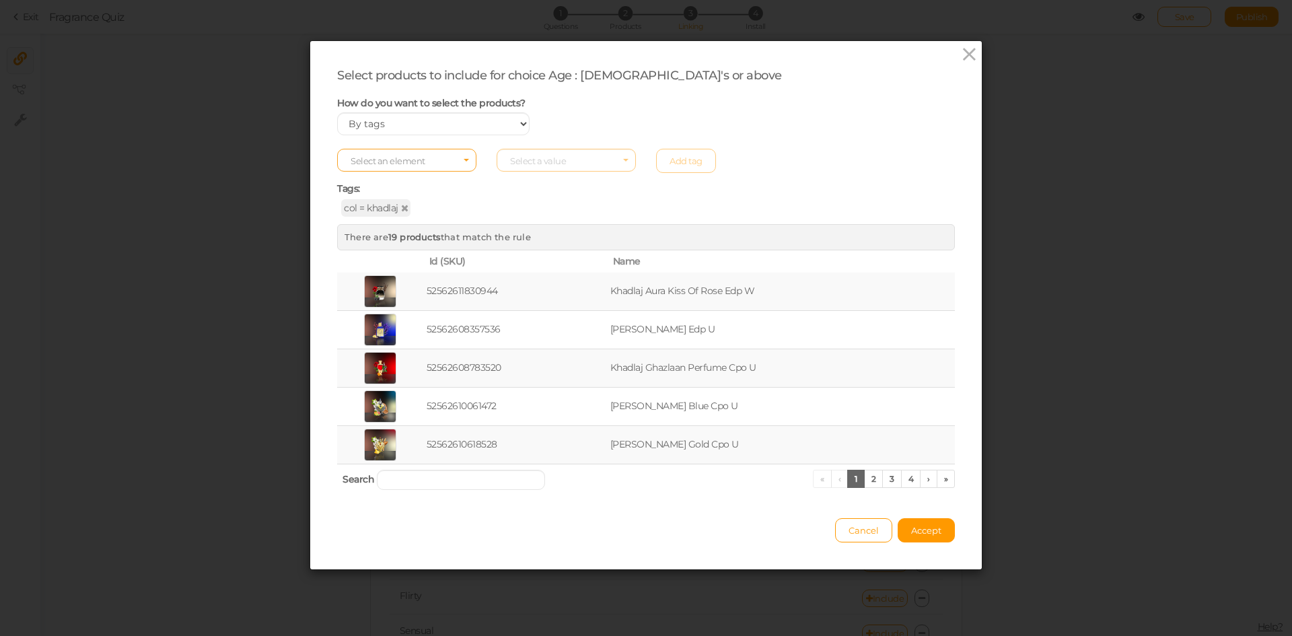
click at [407, 166] on span "Select an element" at bounding box center [388, 160] width 75 height 11
click at [411, 188] on span "col" at bounding box center [407, 181] width 138 height 15
click at [542, 164] on span "Select a value" at bounding box center [538, 160] width 56 height 11
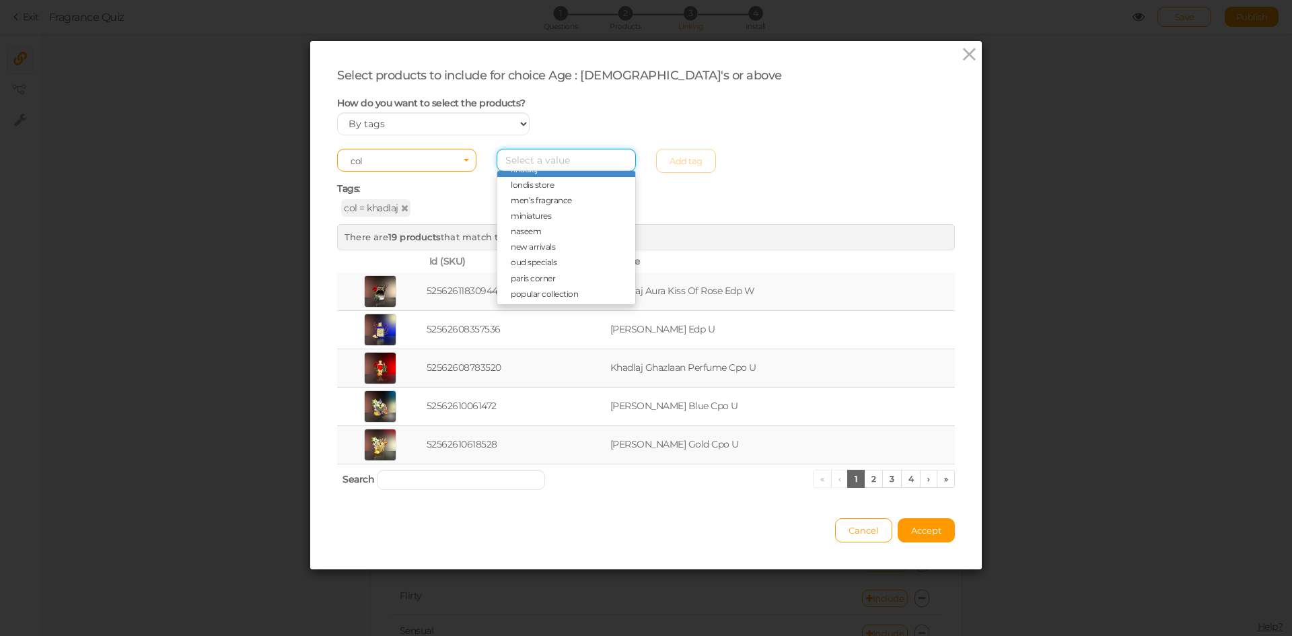
scroll to position [337, 0]
click at [535, 188] on span "naseem" at bounding box center [526, 188] width 30 height 10
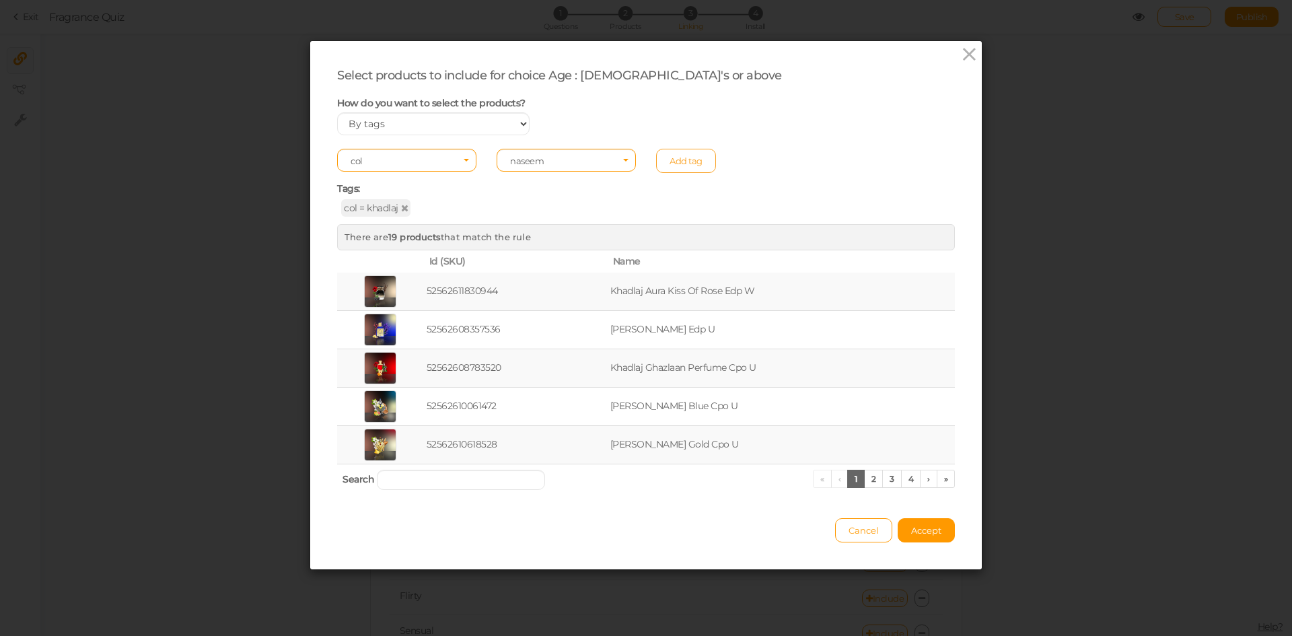
click at [664, 169] on link "Add tag" at bounding box center [686, 161] width 60 height 24
click at [929, 533] on span "Accept" at bounding box center [926, 530] width 30 height 11
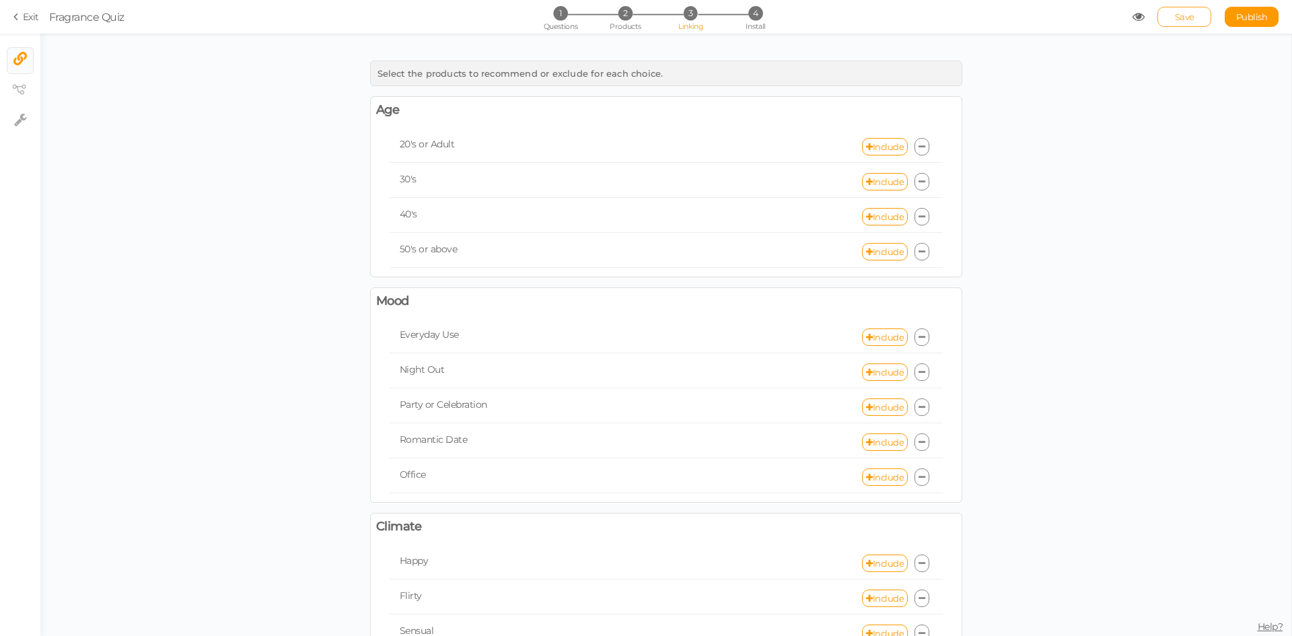
click at [1180, 22] on link "Save" at bounding box center [1185, 17] width 54 height 20
click at [1259, 17] on span "Publish" at bounding box center [1252, 16] width 32 height 11
click at [888, 138] on link "Include" at bounding box center [885, 146] width 46 height 17
select select "expr"
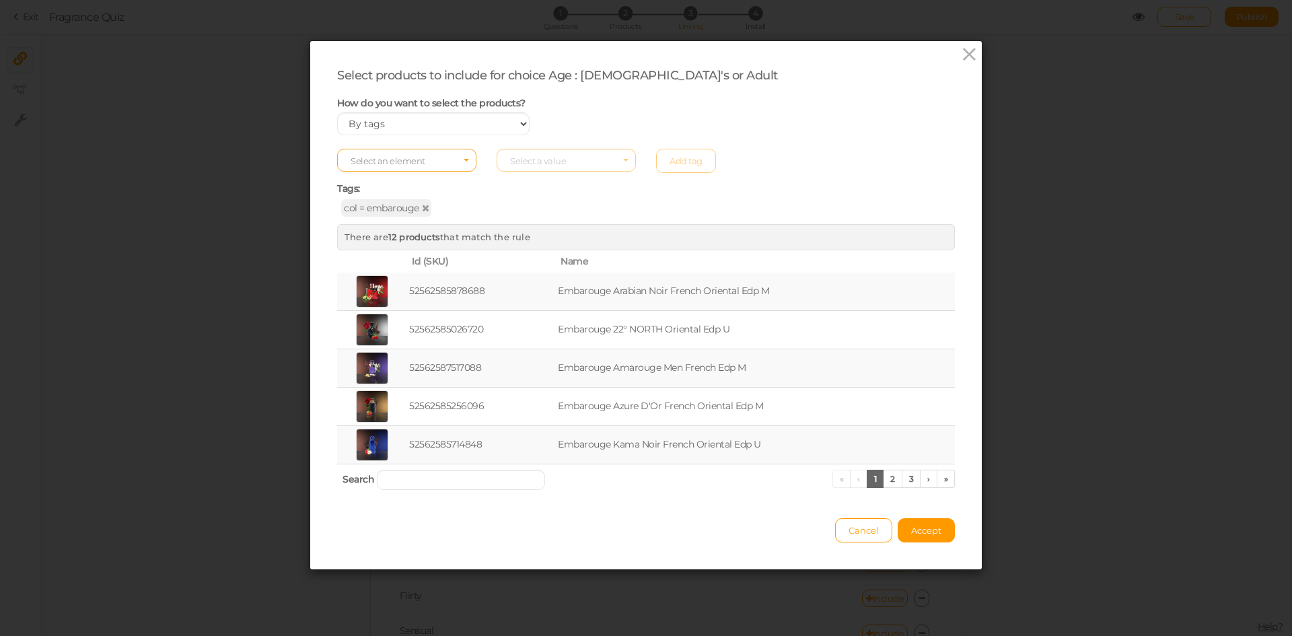
click at [427, 157] on span "Select an element" at bounding box center [406, 160] width 139 height 23
click at [395, 183] on span "col" at bounding box center [407, 181] width 138 height 15
click at [552, 160] on span "Select a value" at bounding box center [538, 160] width 56 height 11
click at [538, 232] on span "paris corner" at bounding box center [533, 235] width 44 height 10
click at [681, 147] on div "Select an element col Select a value paris corner Add tag Tags: col = embarouge" at bounding box center [646, 179] width 618 height 69
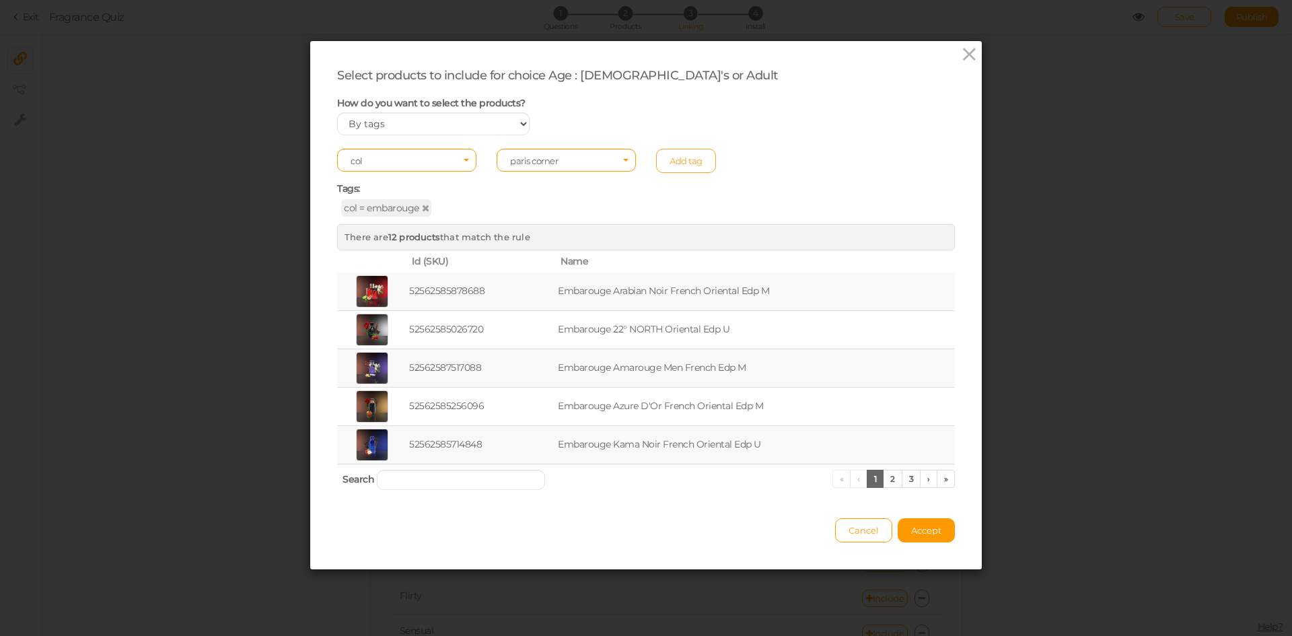
click at [684, 166] on link "Add tag" at bounding box center [686, 161] width 60 height 24
click at [923, 538] on button "Accept" at bounding box center [926, 530] width 57 height 24
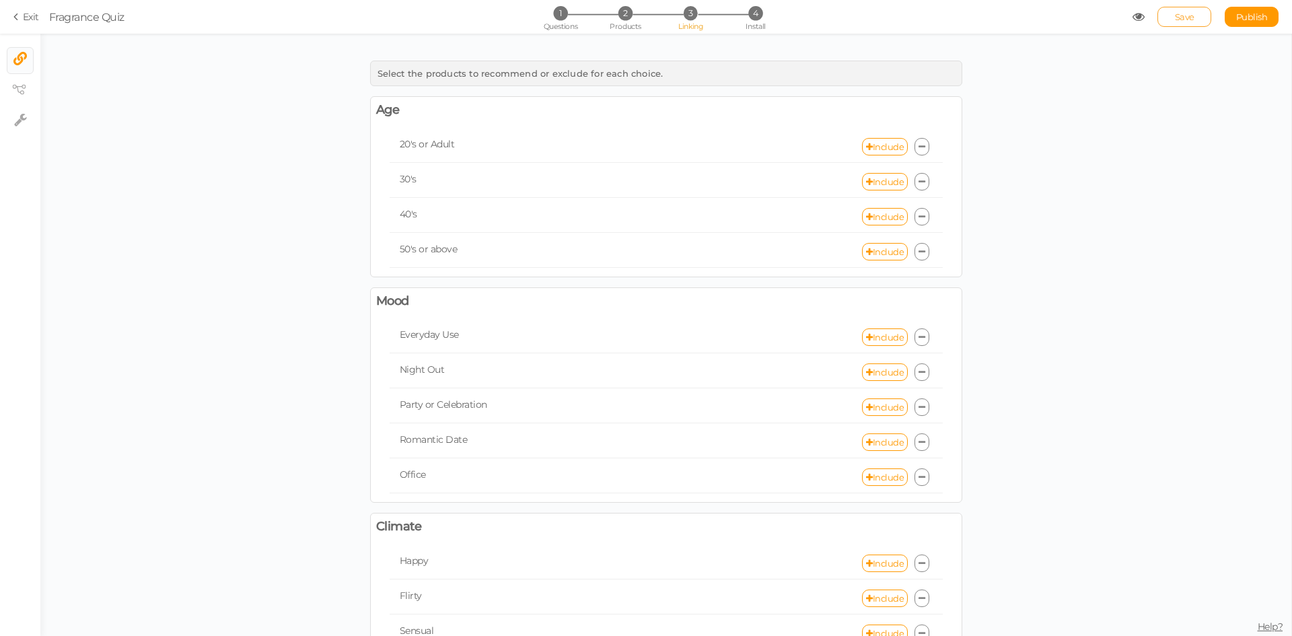
click at [1173, 17] on link "Save" at bounding box center [1185, 17] width 54 height 20
click at [1257, 15] on span "Publish" at bounding box center [1252, 16] width 32 height 11
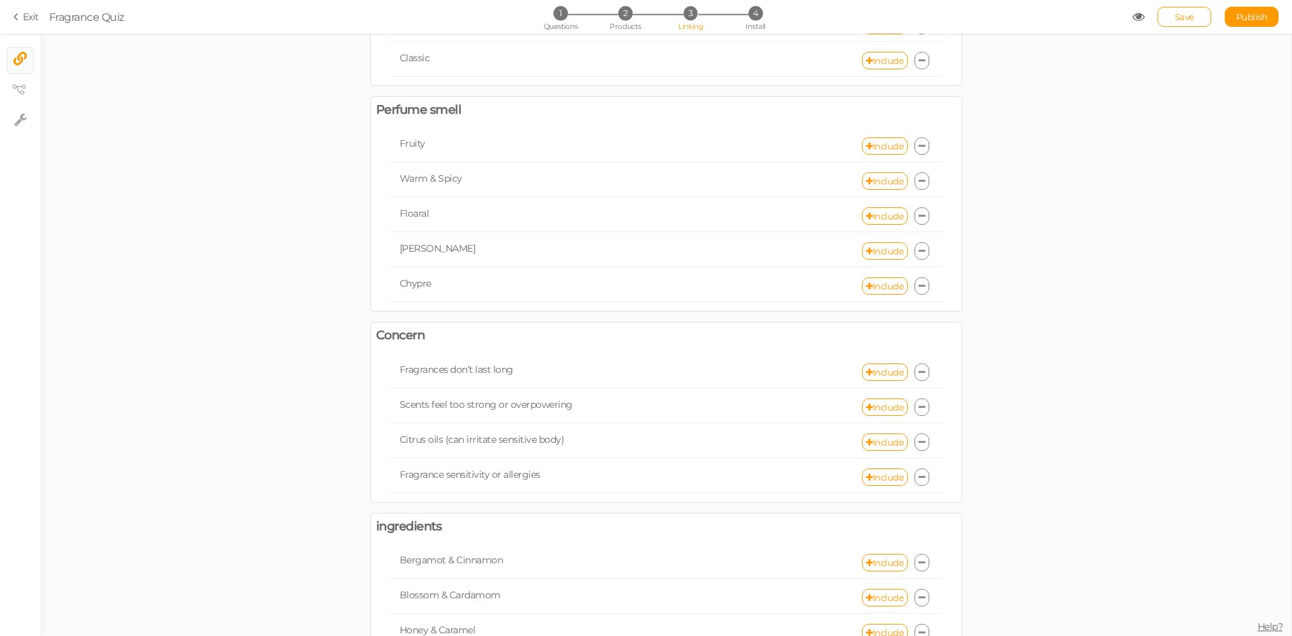
scroll to position [673, 0]
